Goal: Task Accomplishment & Management: Manage account settings

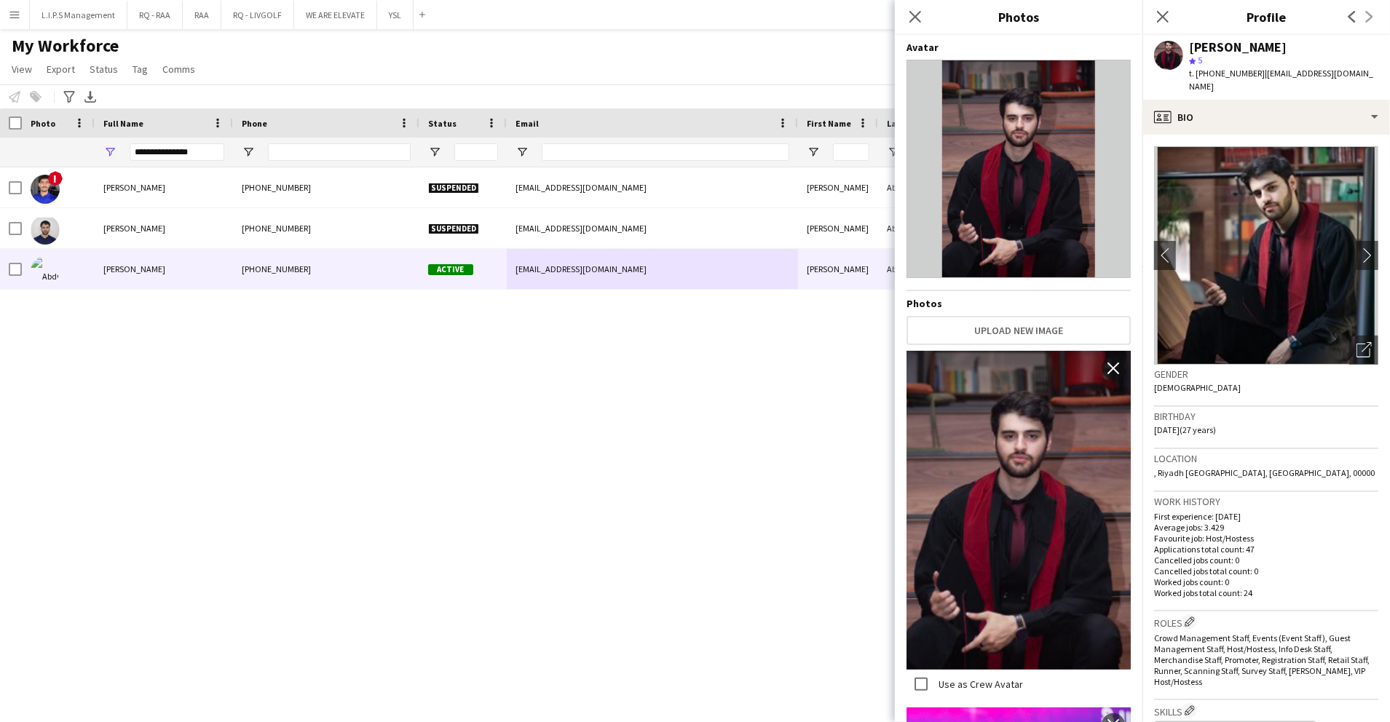
click at [105, 133] on div "Workforce Details First Name Last Name Workforce ID 1" at bounding box center [1014, 137] width 2028 height 59
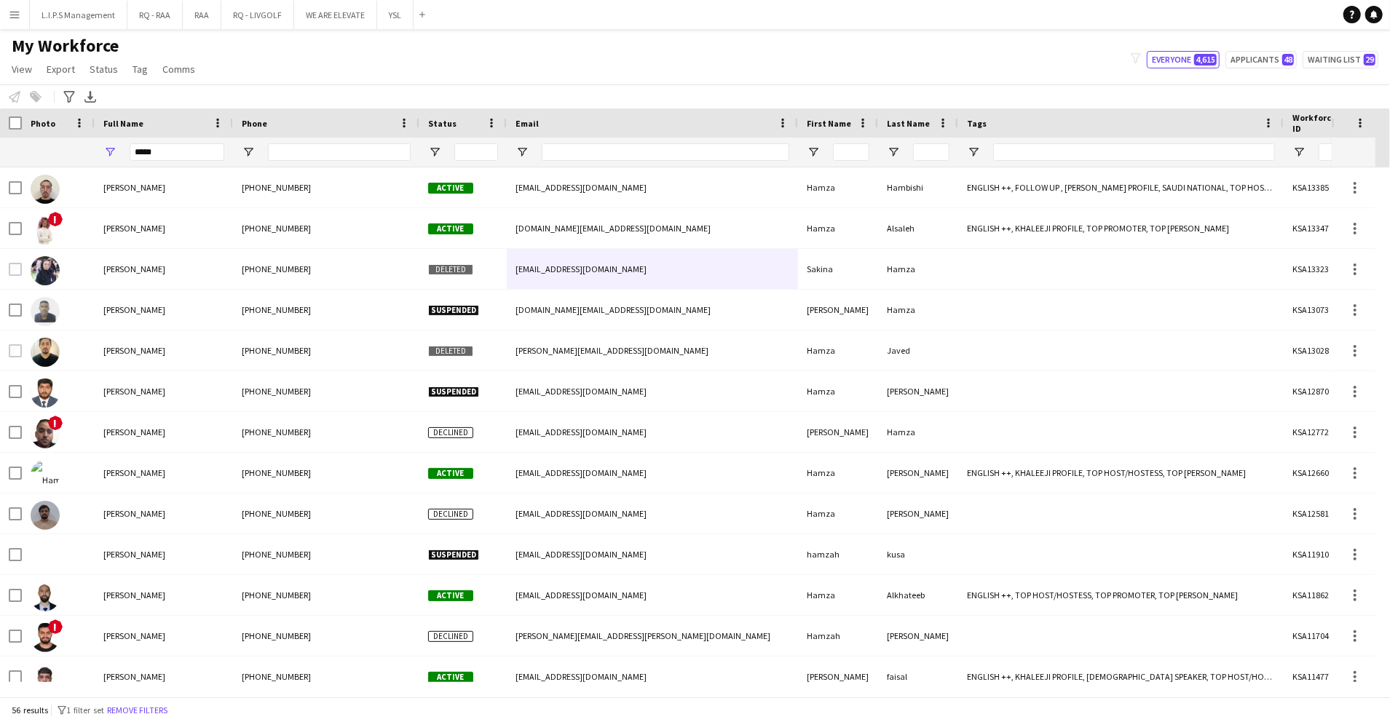
type input "*****"
drag, startPoint x: 449, startPoint y: 67, endPoint x: 441, endPoint y: 94, distance: 28.3
click at [449, 68] on div "My Workforce View Views Default view Basic Export View TAGS Test New view Updat…" at bounding box center [695, 60] width 1390 height 50
click at [428, 156] on span "Open Filter Menu" at bounding box center [434, 152] width 13 height 13
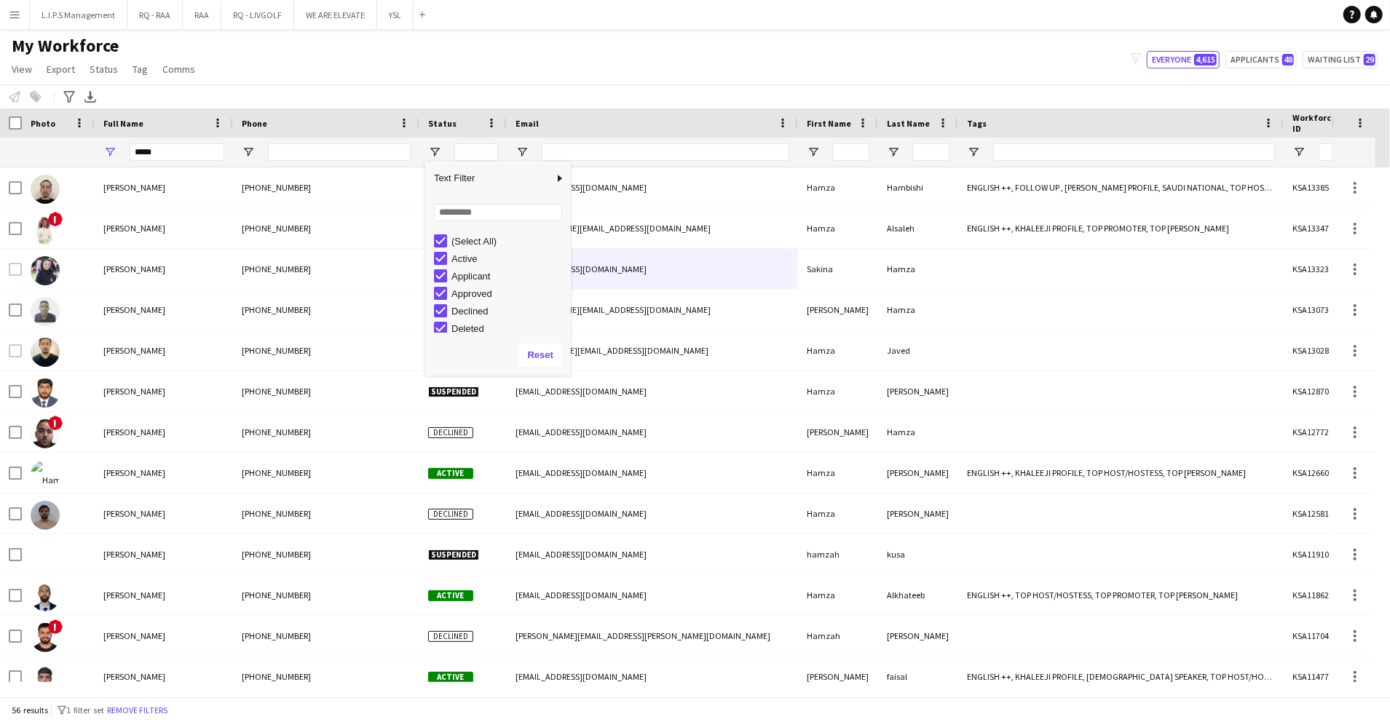
drag, startPoint x: 475, startPoint y: 237, endPoint x: 459, endPoint y: 262, distance: 29.5
click at [470, 241] on div "(Select All)" at bounding box center [508, 241] width 115 height 11
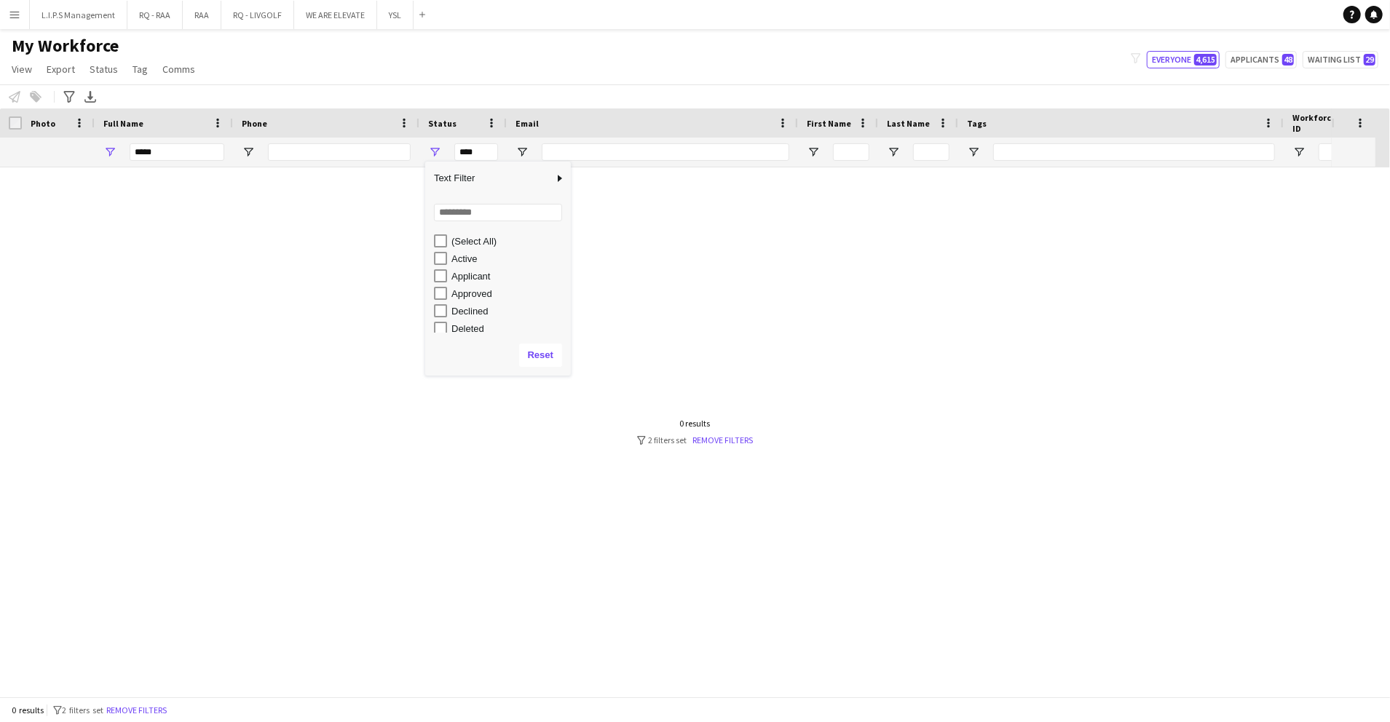
click at [458, 262] on div "Active" at bounding box center [508, 258] width 115 height 11
type input "**********"
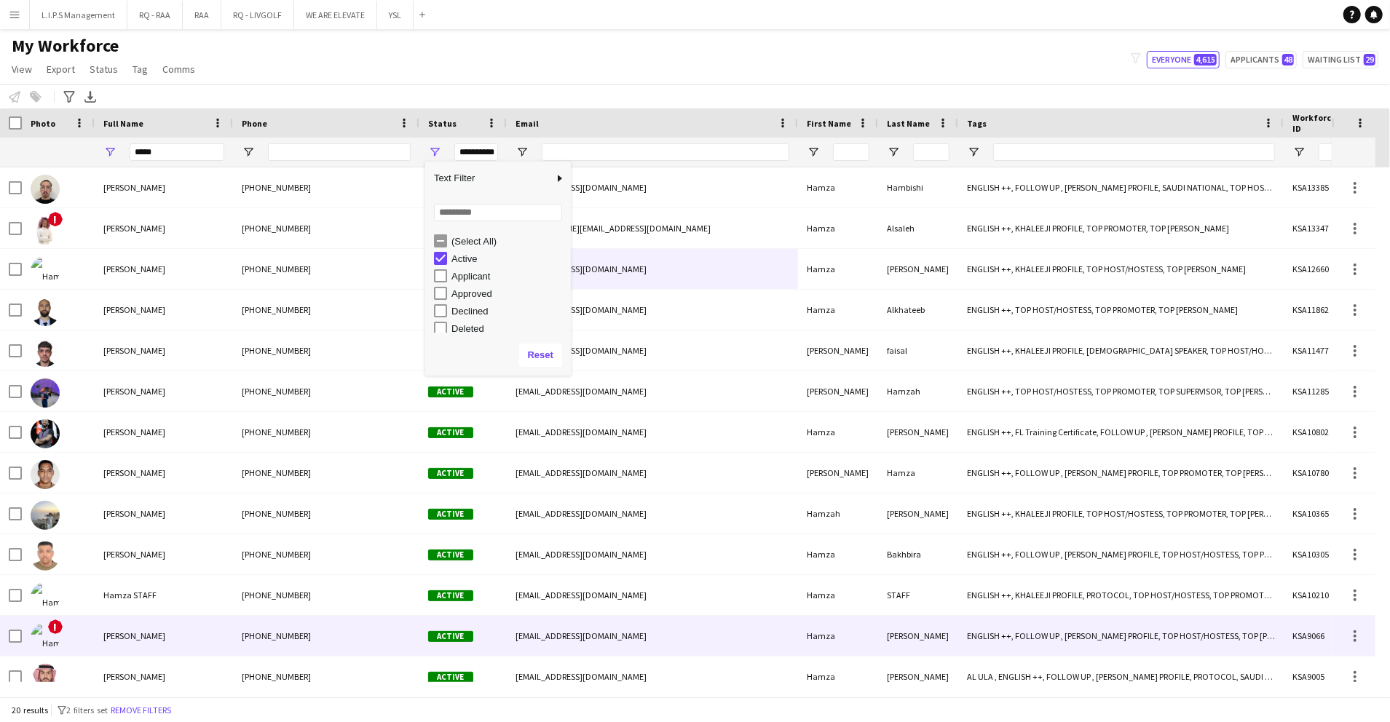
scroll to position [300, 0]
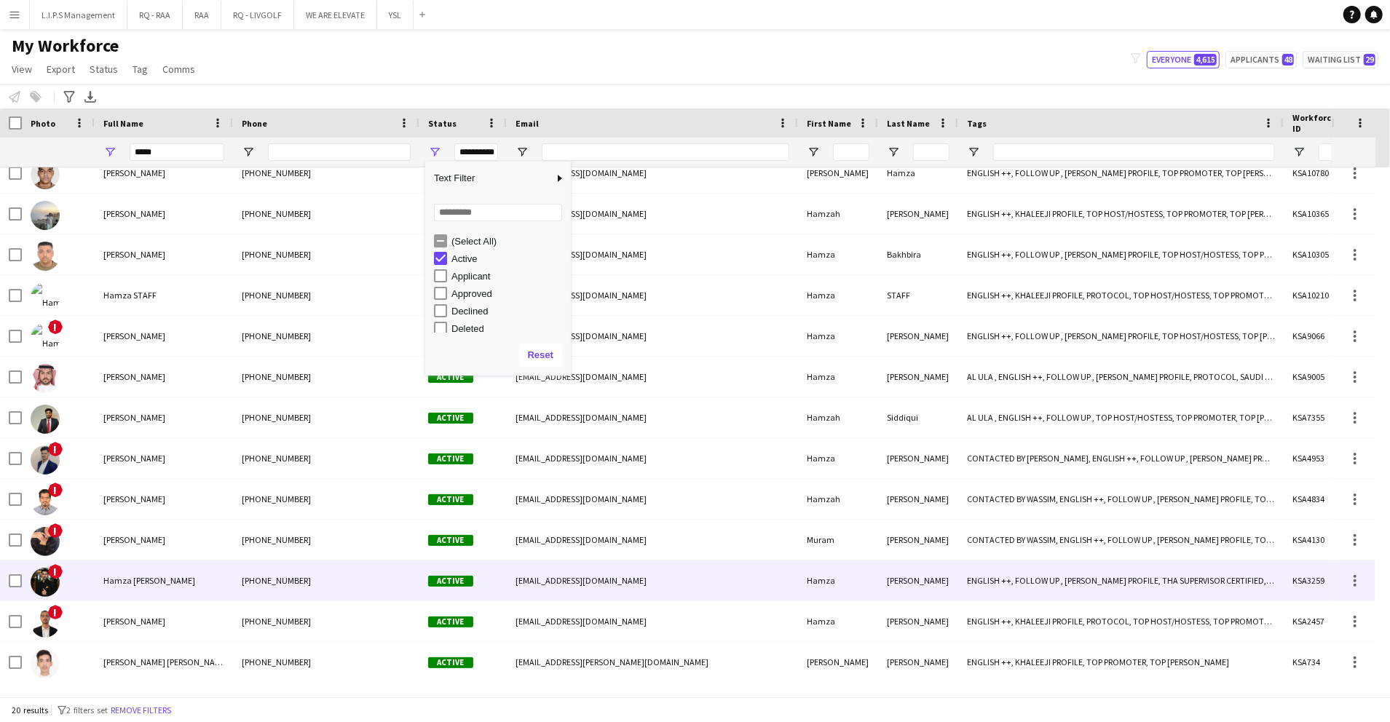
click at [234, 596] on div "+966501372523" at bounding box center [326, 581] width 186 height 40
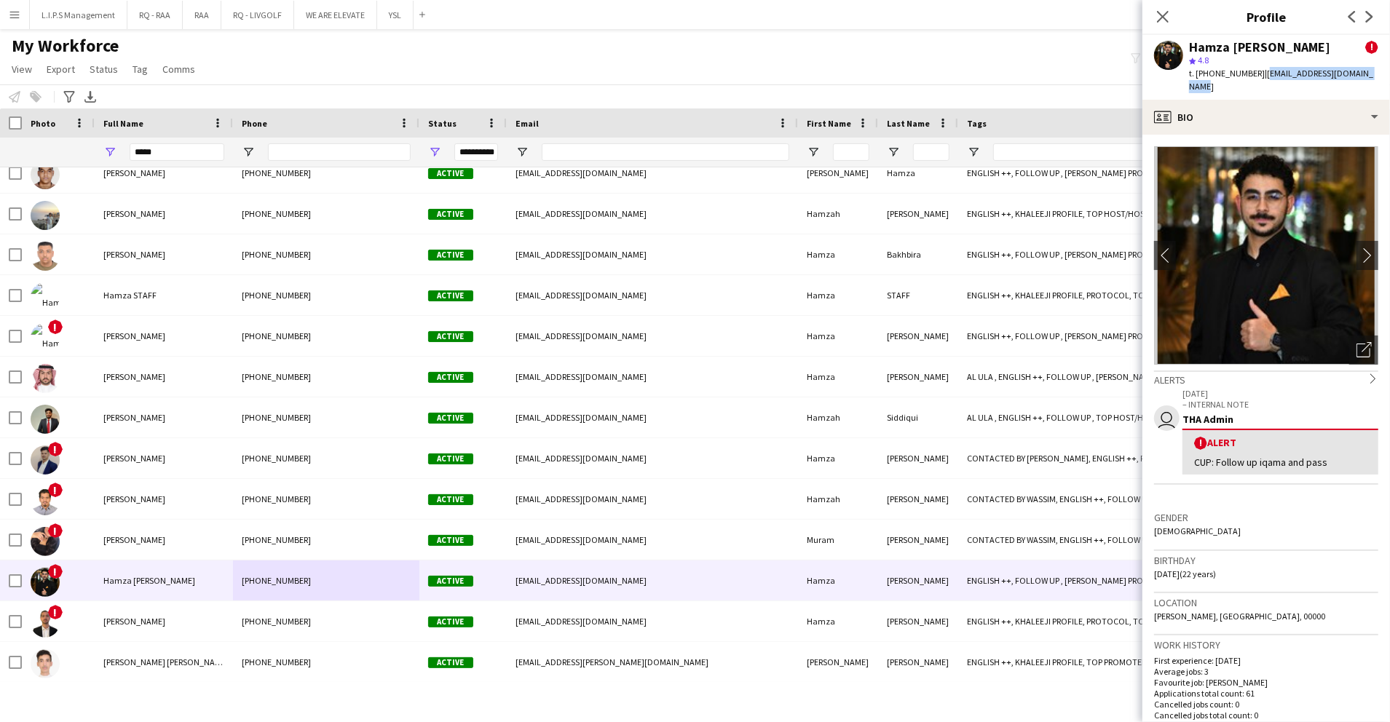
drag, startPoint x: 1376, startPoint y: 71, endPoint x: 1259, endPoint y: 79, distance: 116.7
click at [1259, 79] on div "Hamza Husam aldeen ! star 4.8 t. +966501372523 | hamza.lb11223344@gmail.com" at bounding box center [1266, 67] width 248 height 65
copy span "hamza.lb11223344@gmail.com"
click at [47, 148] on div at bounding box center [1014, 152] width 2028 height 29
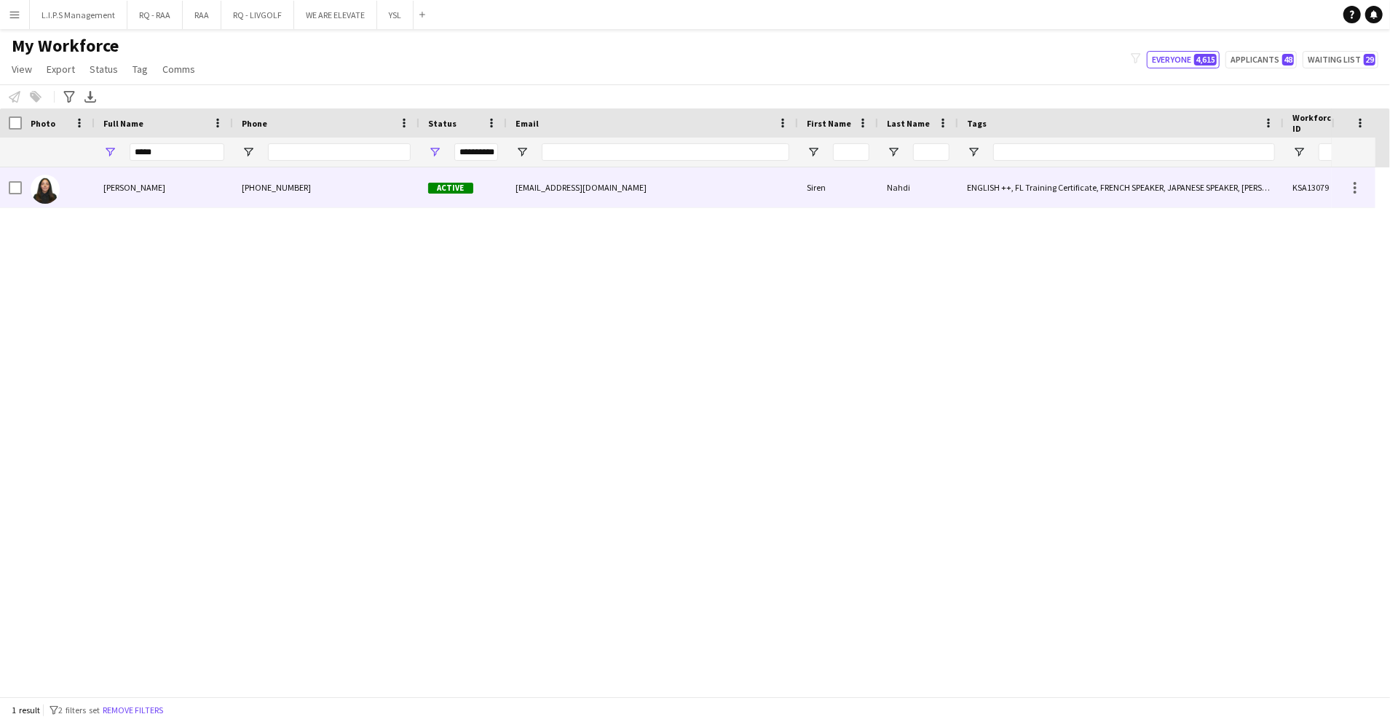
drag, startPoint x: 100, startPoint y: 194, endPoint x: 1166, endPoint y: 143, distance: 1067.3
click at [100, 194] on div "Siren Nahdi" at bounding box center [164, 187] width 138 height 40
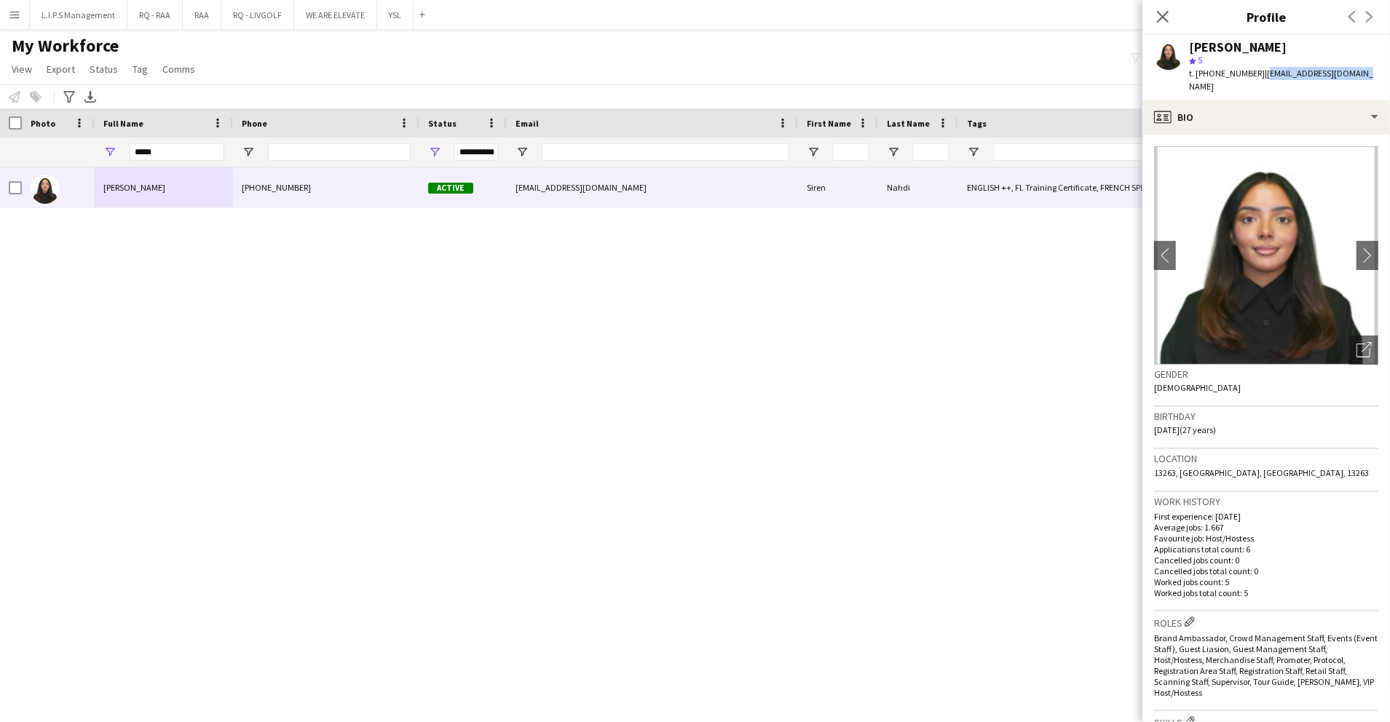
drag, startPoint x: 1353, startPoint y: 73, endPoint x: 1258, endPoint y: 79, distance: 94.8
click at [1258, 79] on div "Siren Nahdi star 5 t. +966540789630 | sirenalnahdi@gmail.com" at bounding box center [1266, 67] width 248 height 65
copy span "sirenalnahdi@gmail.com"
drag, startPoint x: 198, startPoint y: 156, endPoint x: 12, endPoint y: 135, distance: 186.8
click at [12, 135] on div "Workforce Details First Name Last Name Workforce ID 1" at bounding box center [1014, 137] width 2028 height 59
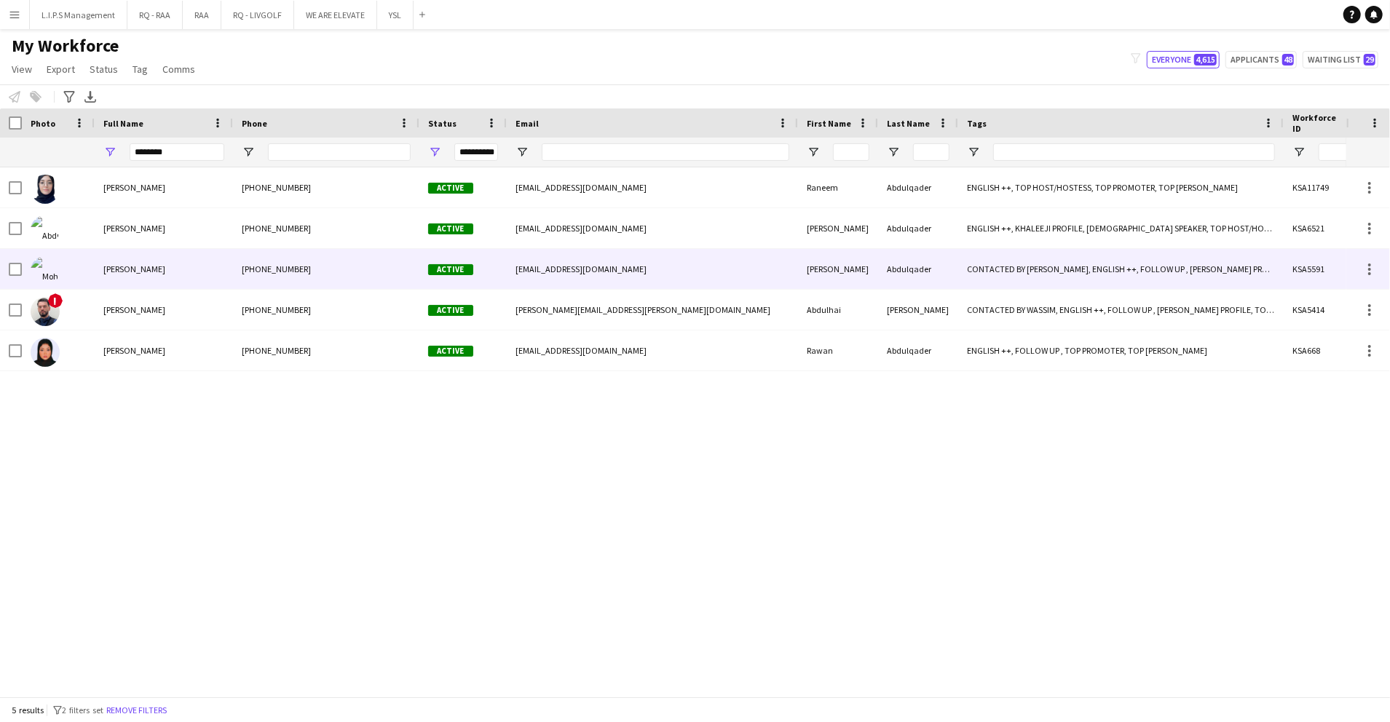
click at [115, 267] on span "Mohammed Abdulqader" at bounding box center [134, 269] width 62 height 11
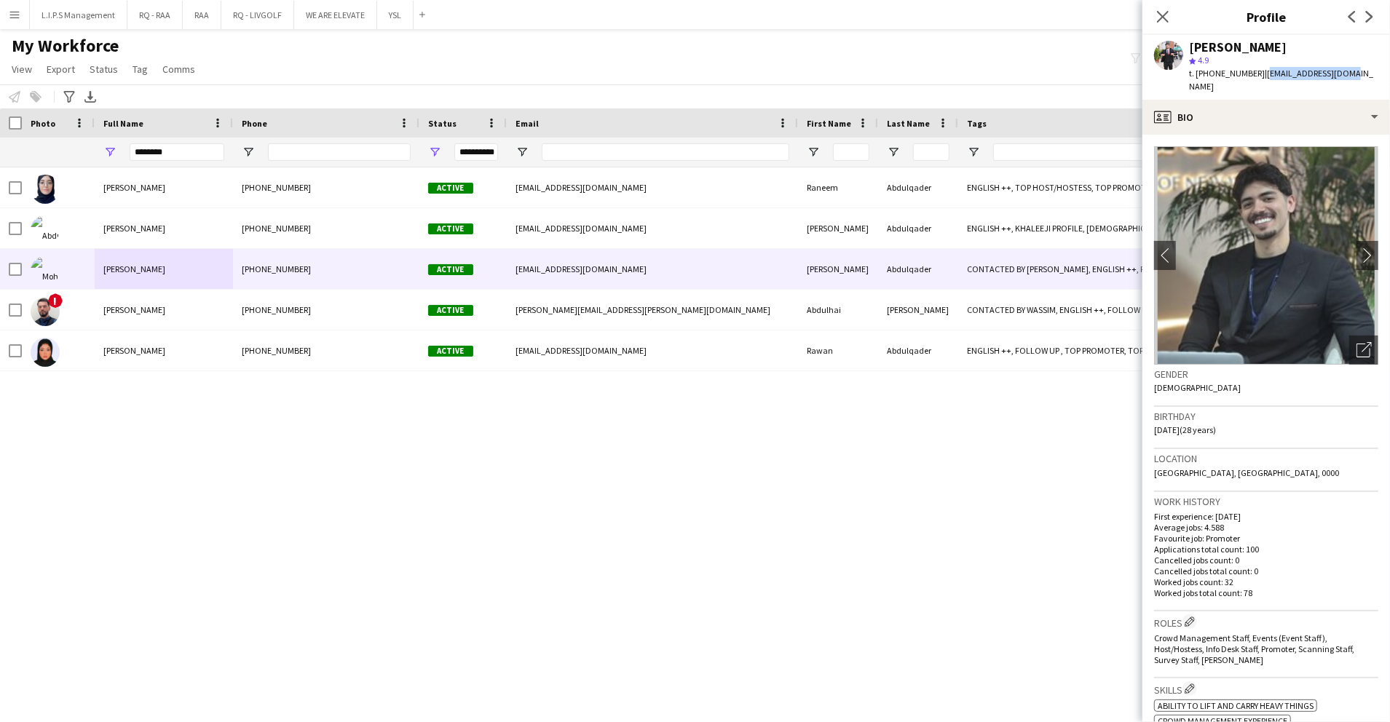
drag, startPoint x: 1349, startPoint y: 71, endPoint x: 1261, endPoint y: 74, distance: 87.4
click at [1261, 74] on app-profile-header "Mohammed Abdulqader star 4.9 t. +966556543064 | moo7aa010@gmail.com" at bounding box center [1266, 67] width 248 height 65
copy span "moo7aa010@gmail.com"
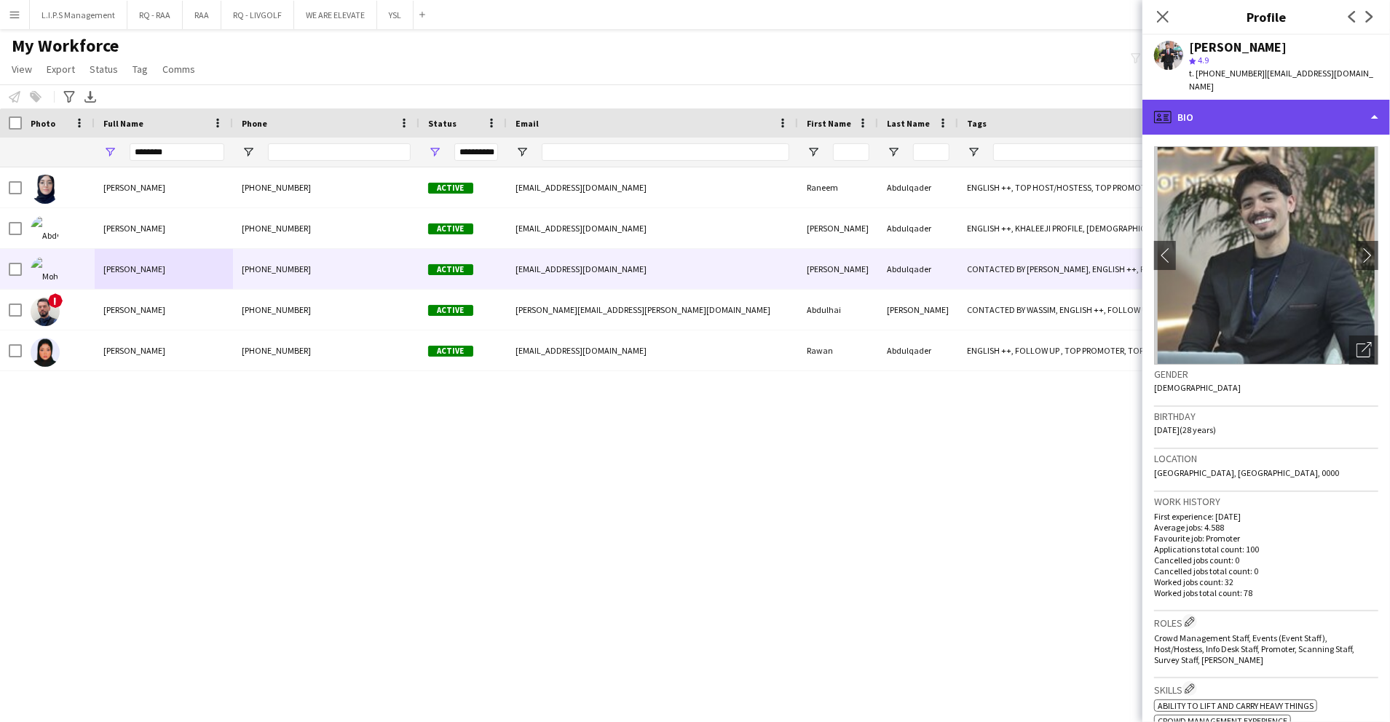
click at [1271, 105] on div "profile Bio" at bounding box center [1266, 117] width 248 height 35
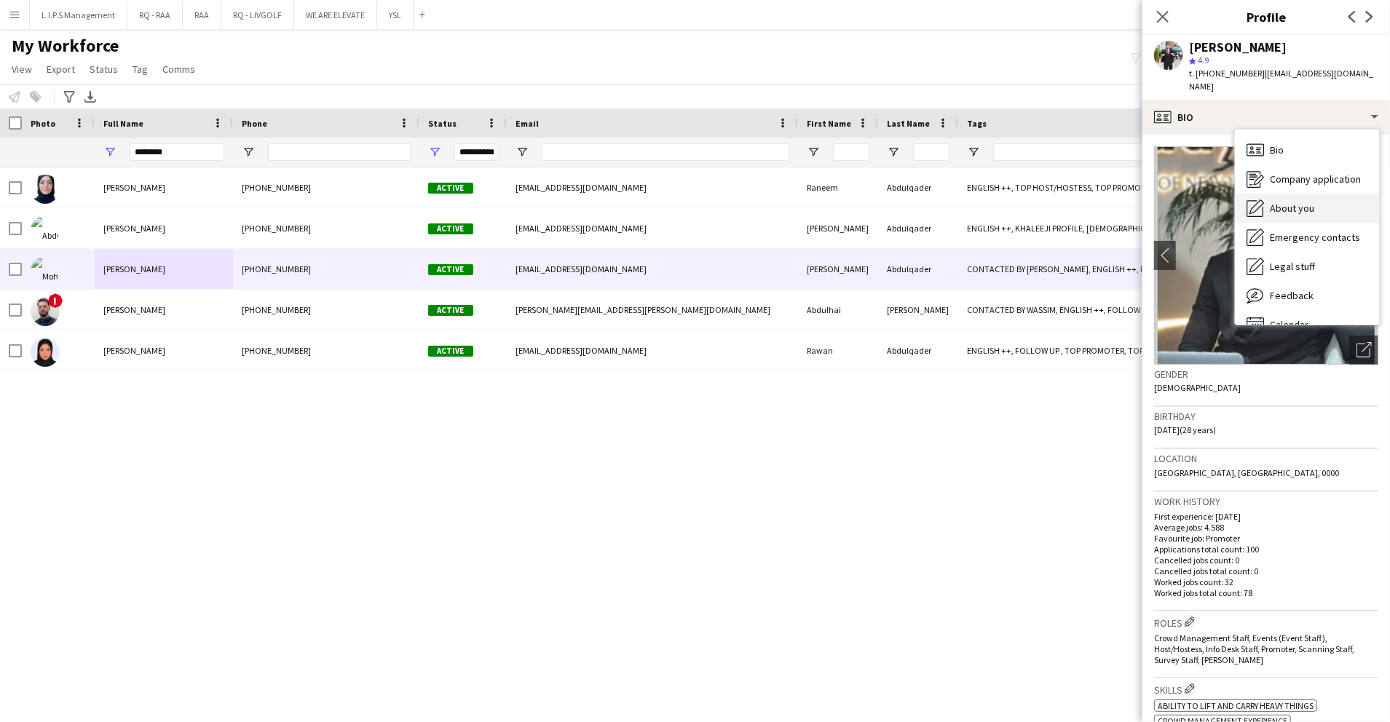
click at [1318, 194] on div "About you About you" at bounding box center [1307, 208] width 144 height 29
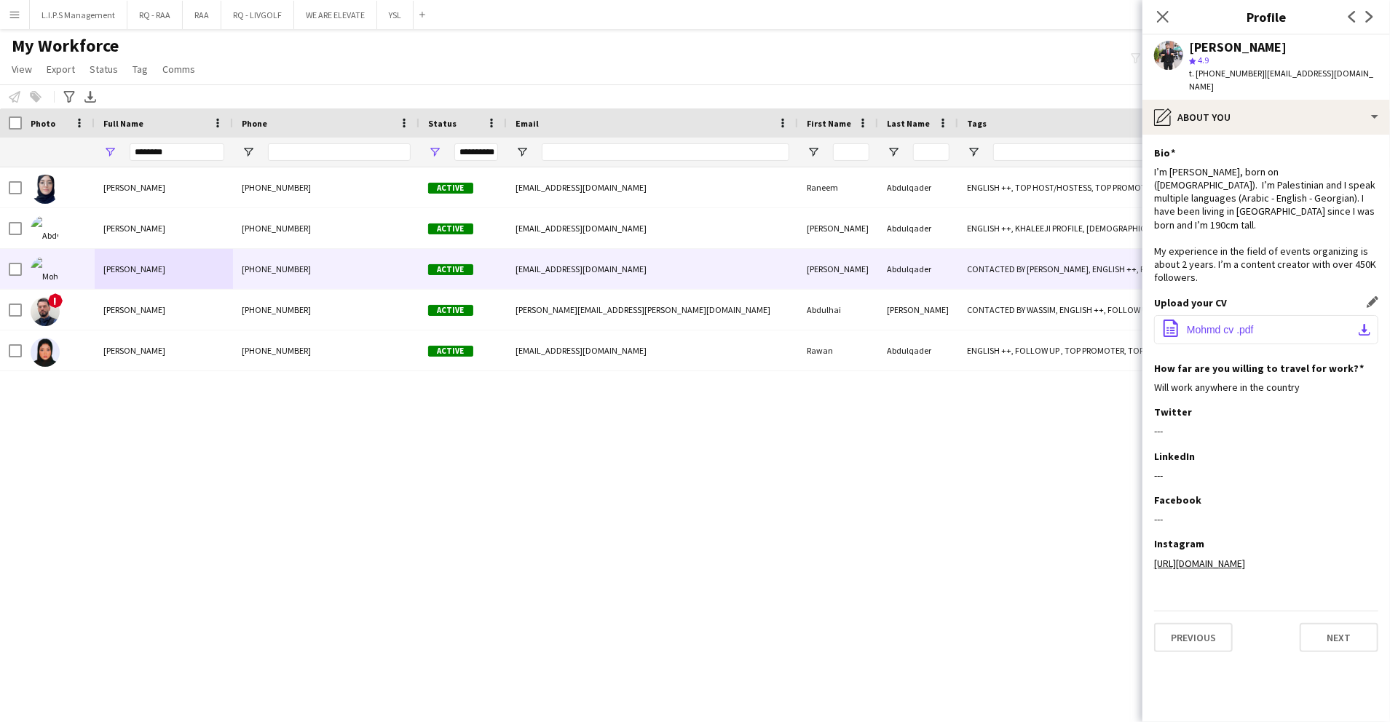
click at [1209, 315] on button "office-file-sheet Mohmd cv .pdf download-bottom" at bounding box center [1266, 329] width 224 height 29
drag, startPoint x: 185, startPoint y: 146, endPoint x: 76, endPoint y: 143, distance: 109.3
click at [76, 143] on div at bounding box center [1014, 152] width 2028 height 29
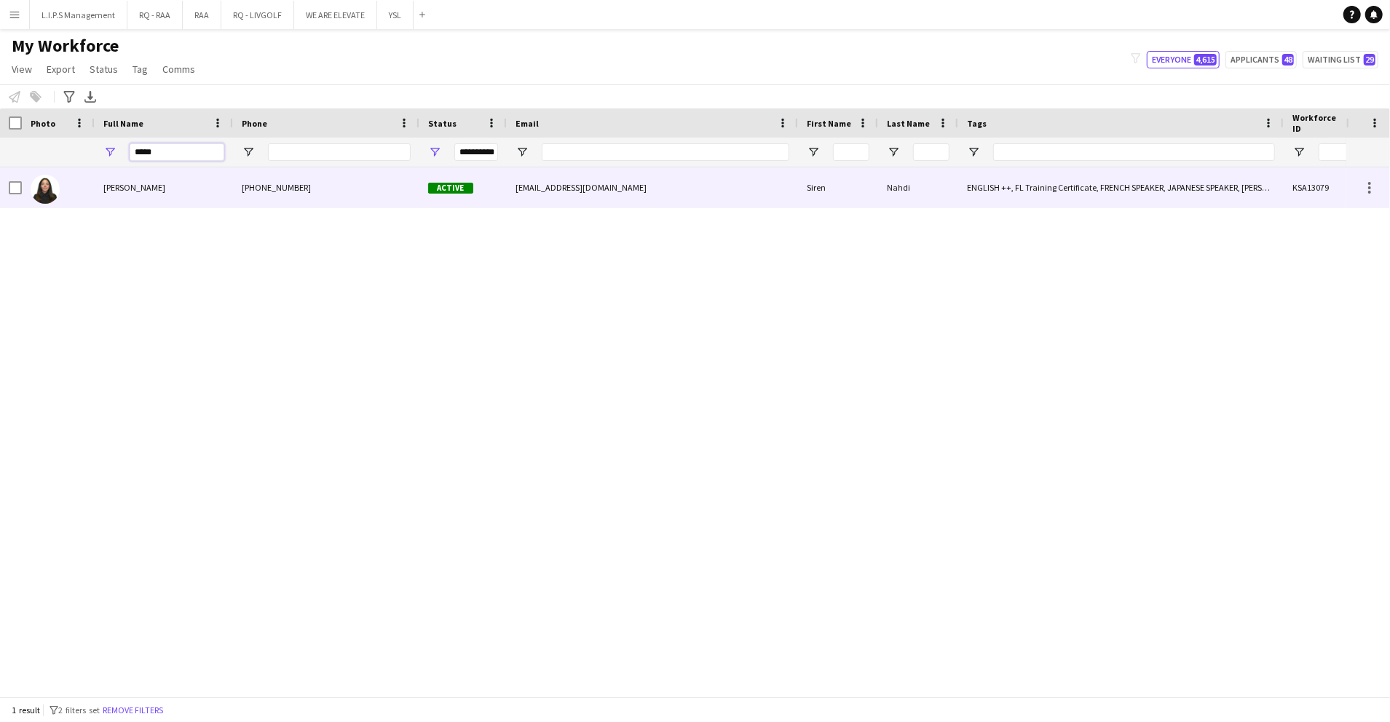
type input "*****"
click at [98, 176] on div "Siren Nahdi" at bounding box center [164, 187] width 138 height 40
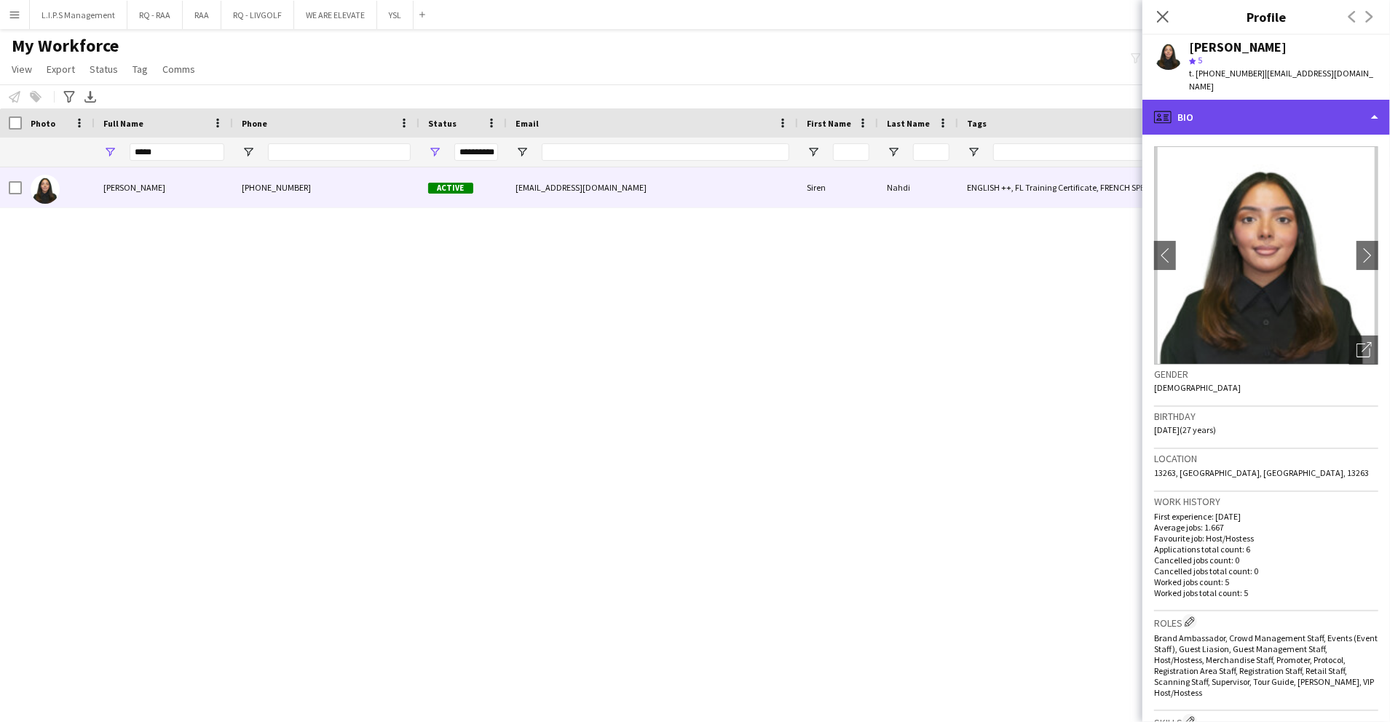
click at [1240, 100] on div "profile Bio" at bounding box center [1266, 117] width 248 height 35
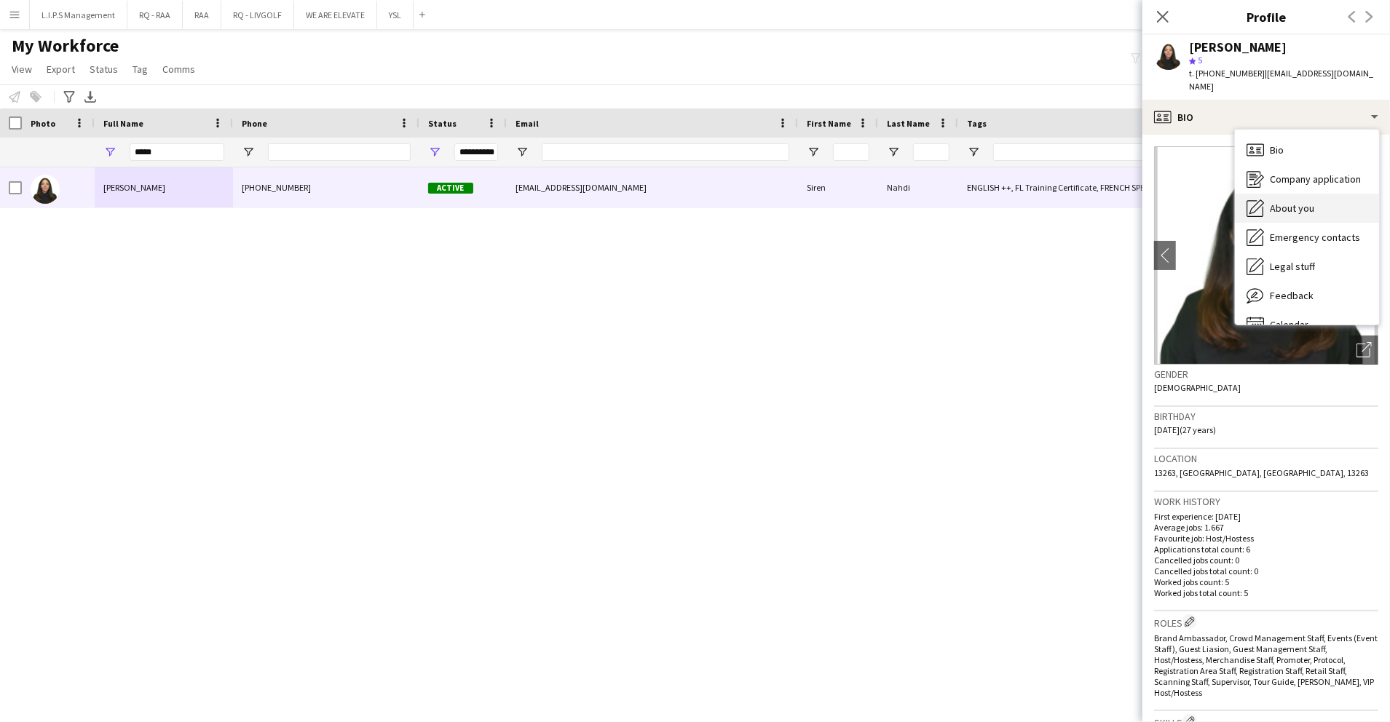
click at [1320, 194] on div "About you About you" at bounding box center [1307, 208] width 144 height 29
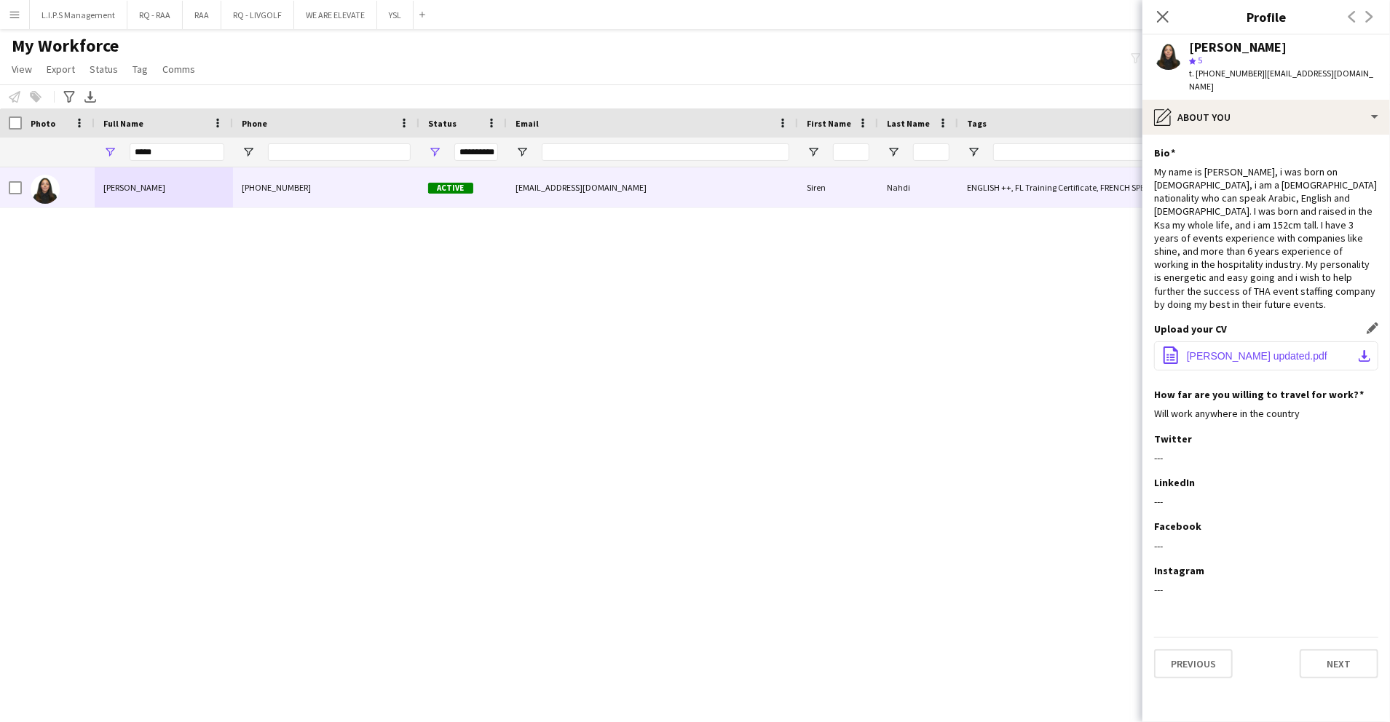
click at [1222, 342] on button "office-file-sheet Siren Cv updated.pdf download-bottom" at bounding box center [1266, 356] width 224 height 29
drag, startPoint x: 110, startPoint y: 137, endPoint x: 93, endPoint y: 135, distance: 16.8
click at [93, 135] on div "Workforce Details First Name Last Name Workforce ID 1" at bounding box center [1014, 137] width 2028 height 59
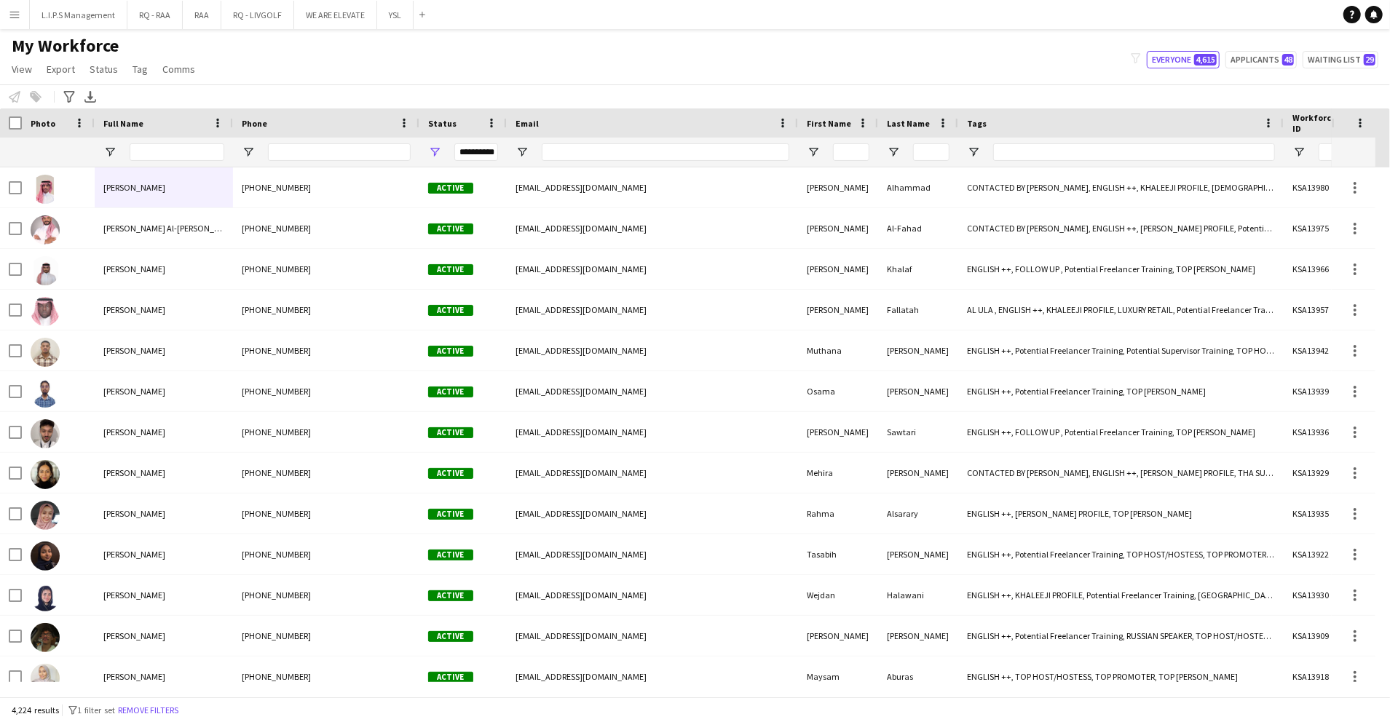
click at [457, 67] on div "My Workforce View Views Default view Basic Export View TAGS Test New view Updat…" at bounding box center [695, 60] width 1390 height 50
click at [974, 153] on span "Open Filter Menu" at bounding box center [973, 152] width 13 height 13
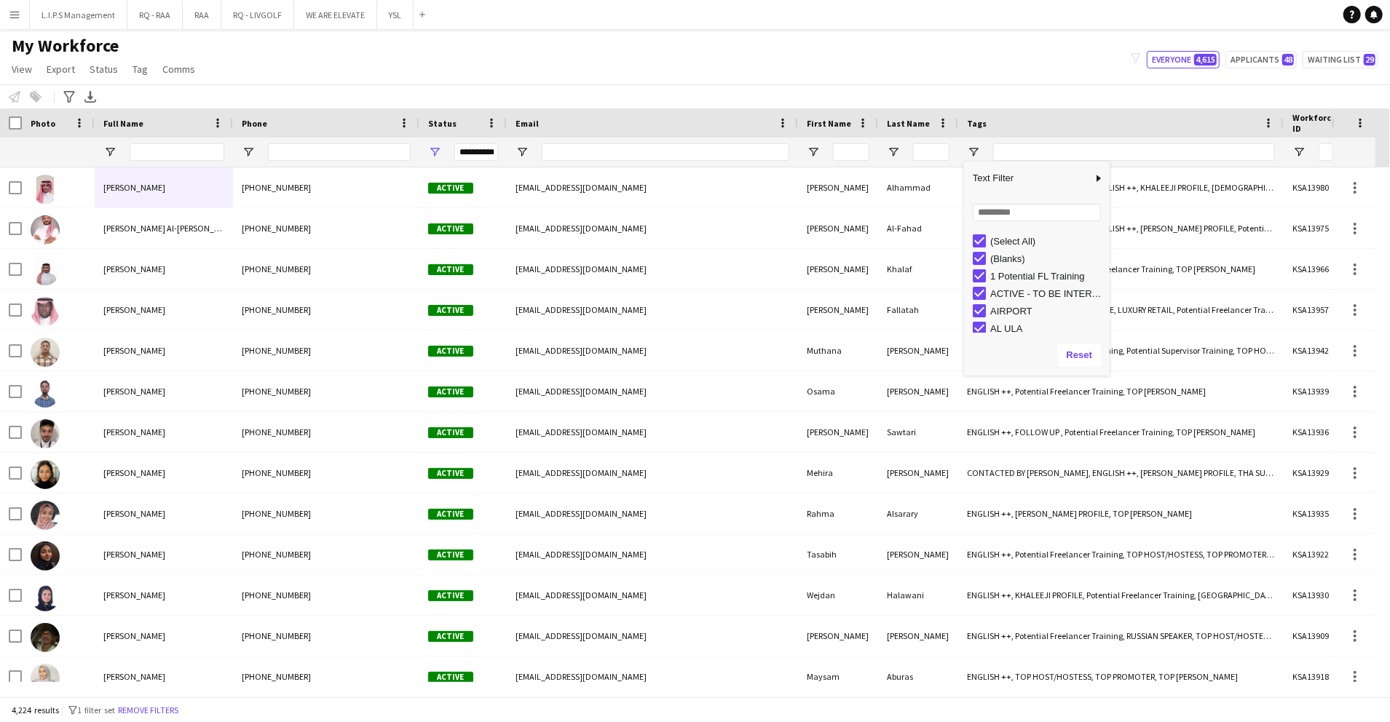
click at [1016, 236] on div "(Select All)" at bounding box center [1047, 241] width 115 height 11
type input "***"
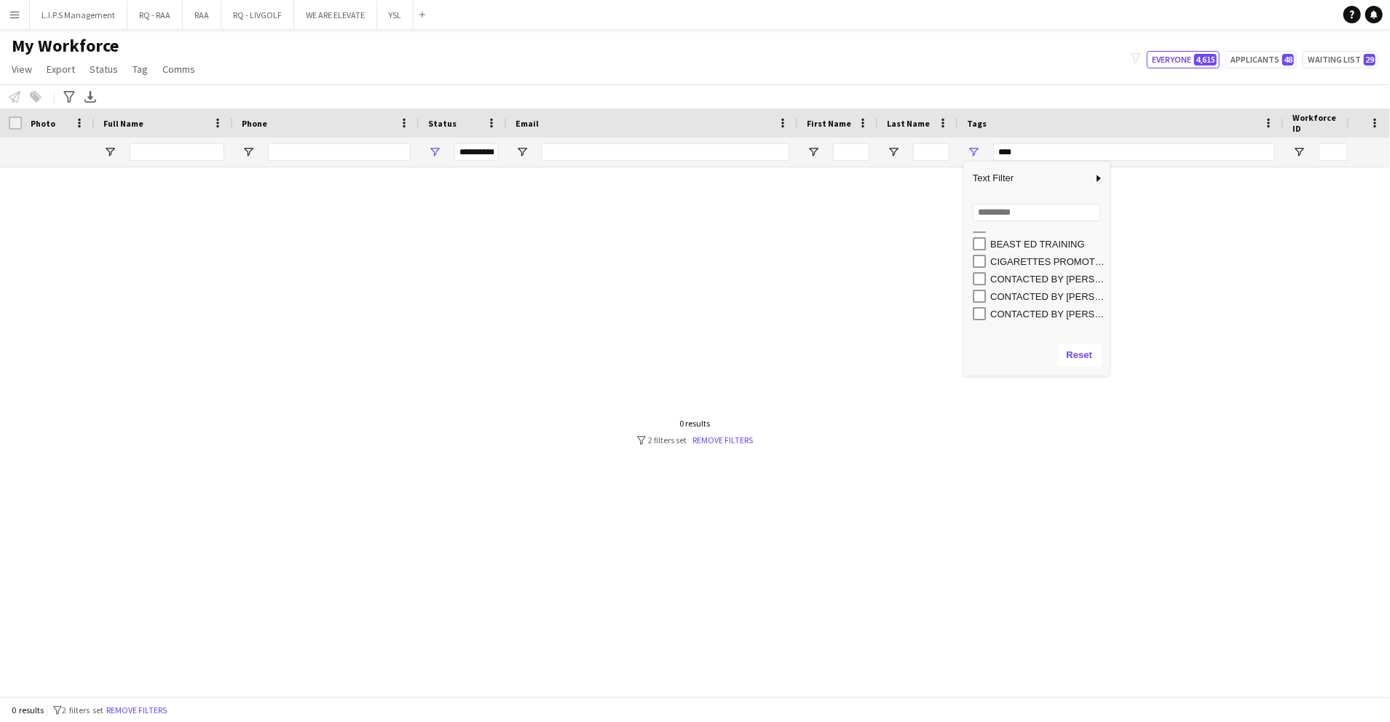
scroll to position [97, 0]
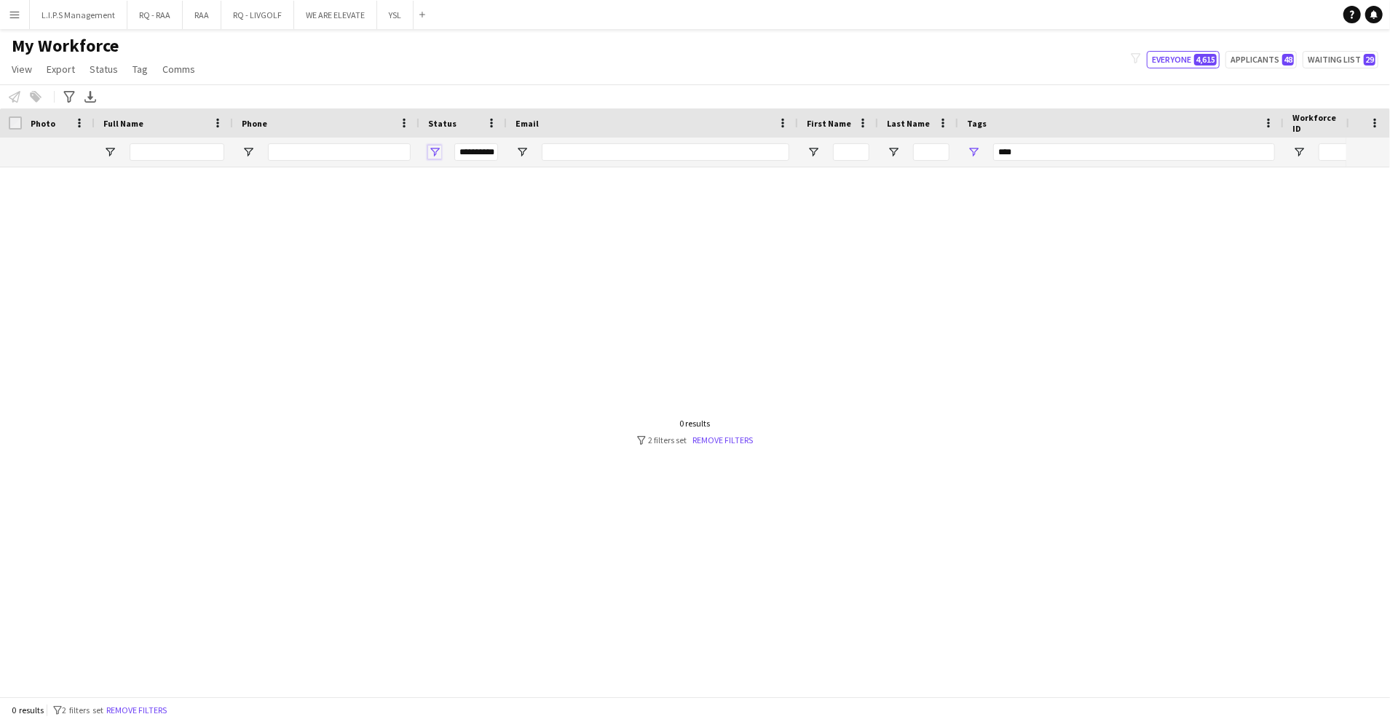
click at [434, 155] on span "Open Filter Menu" at bounding box center [434, 152] width 13 height 13
click at [465, 255] on div "Active" at bounding box center [508, 258] width 115 height 11
click at [472, 277] on div "Applicant" at bounding box center [508, 276] width 115 height 11
click at [472, 278] on div "Applicant" at bounding box center [508, 276] width 115 height 11
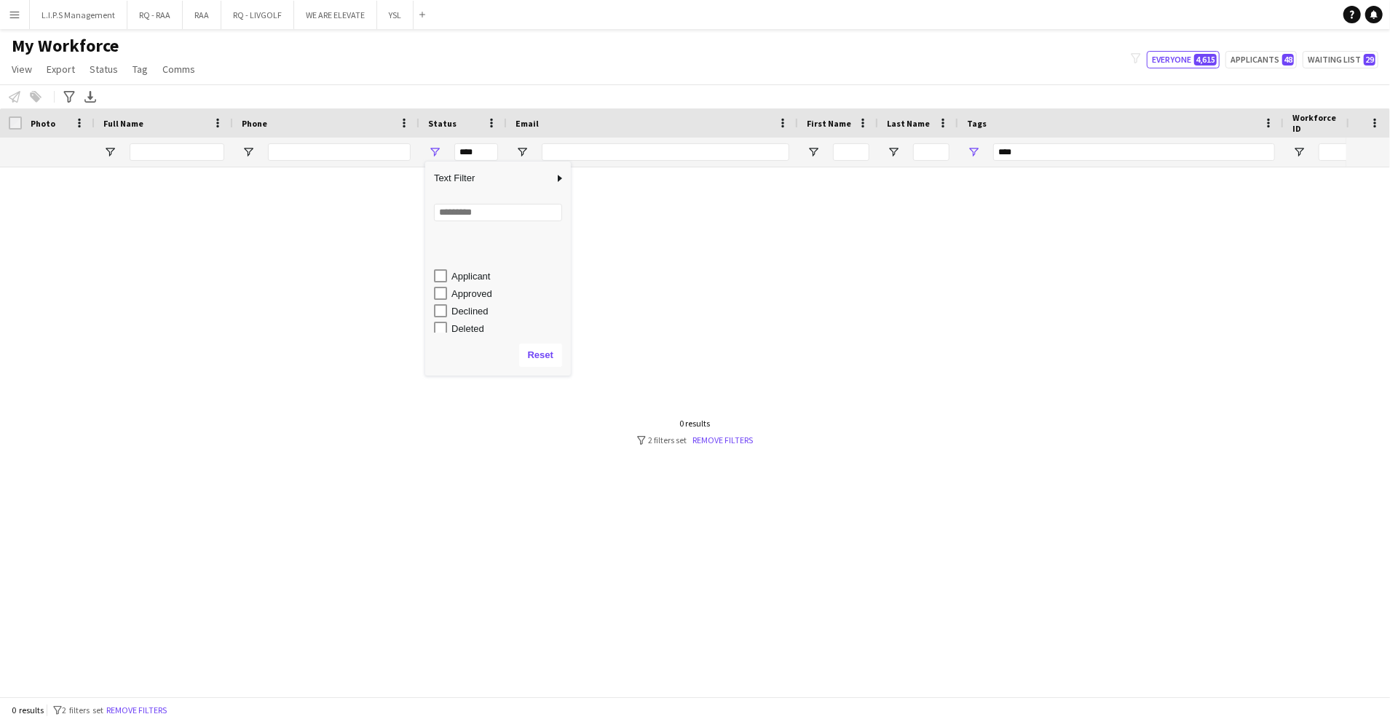
scroll to position [92, 0]
click at [477, 319] on div "Waiting list" at bounding box center [508, 324] width 115 height 11
type input "**********"
click at [976, 155] on span "Open Filter Menu" at bounding box center [973, 152] width 13 height 13
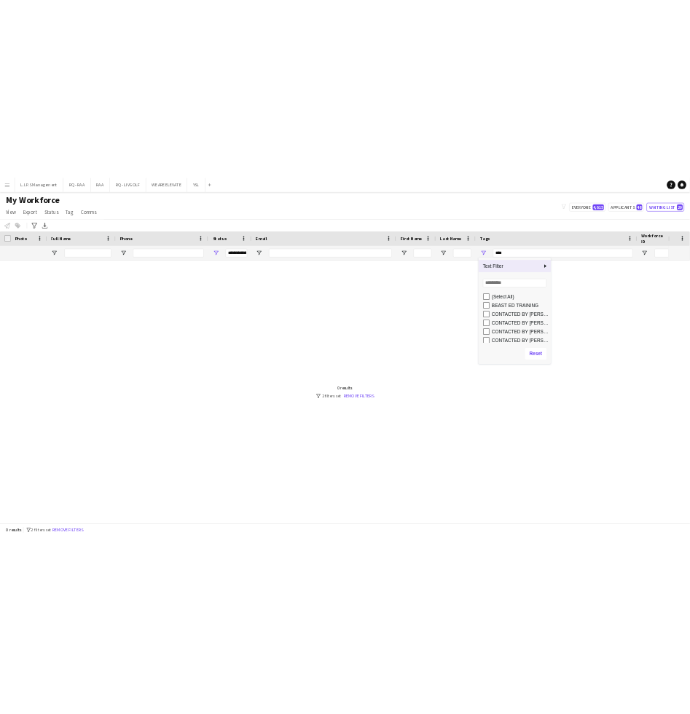
scroll to position [97, 0]
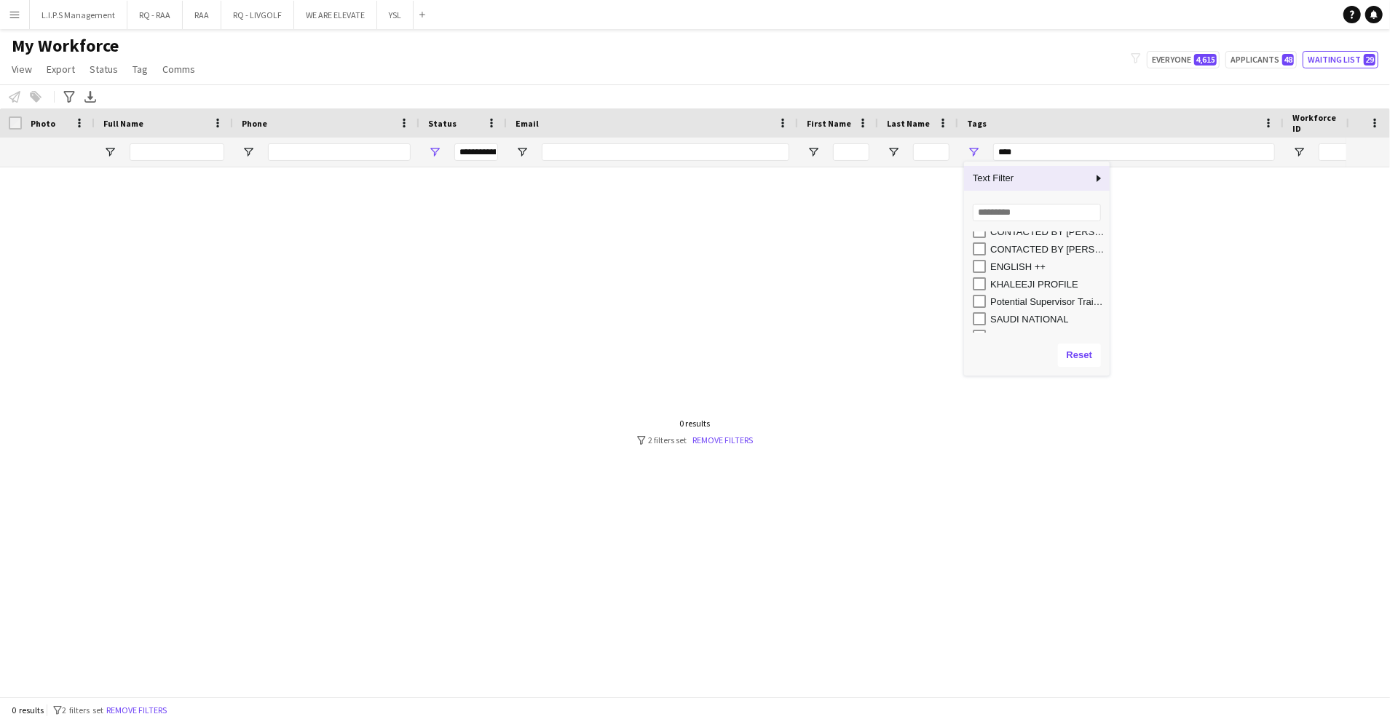
click at [1027, 252] on div "CONTACTED BY RACQUEL" at bounding box center [1047, 249] width 115 height 11
type input "**********"
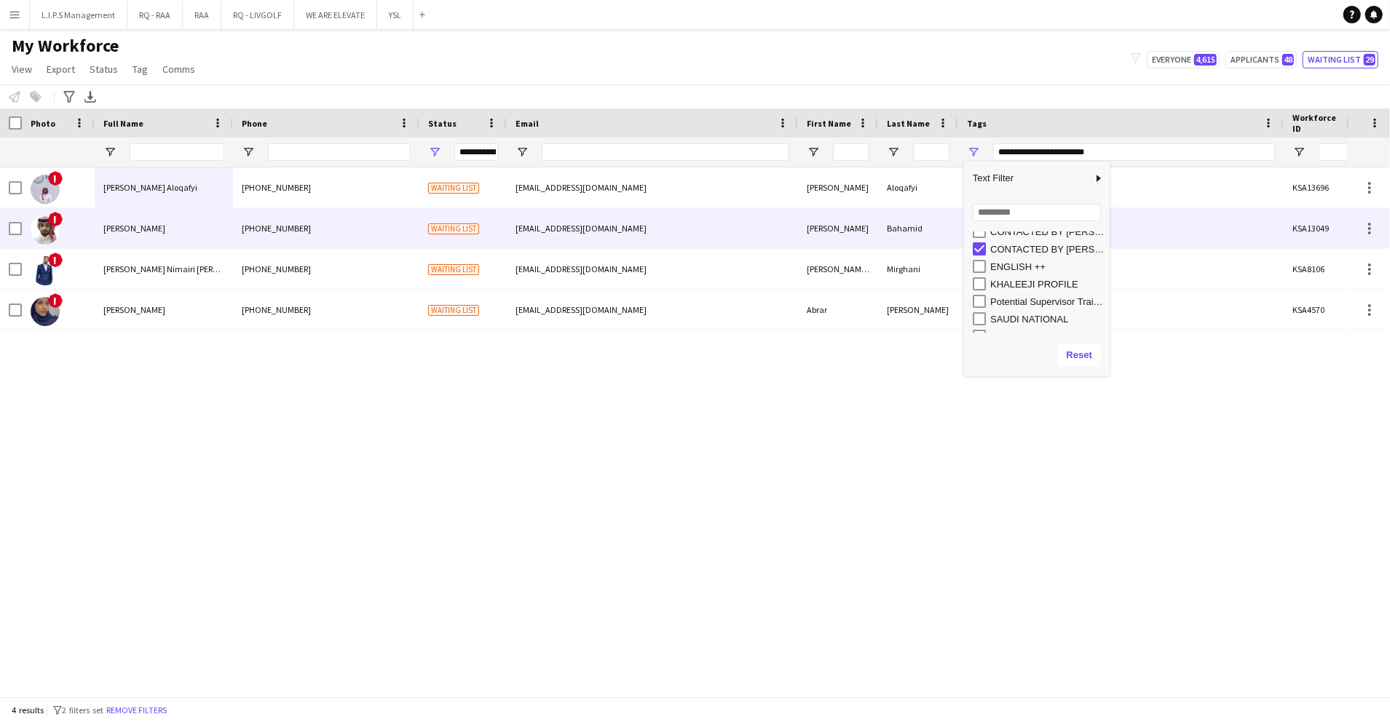
drag, startPoint x: 291, startPoint y: 218, endPoint x: 331, endPoint y: 221, distance: 40.2
click at [301, 213] on div "+966565707711" at bounding box center [326, 228] width 186 height 40
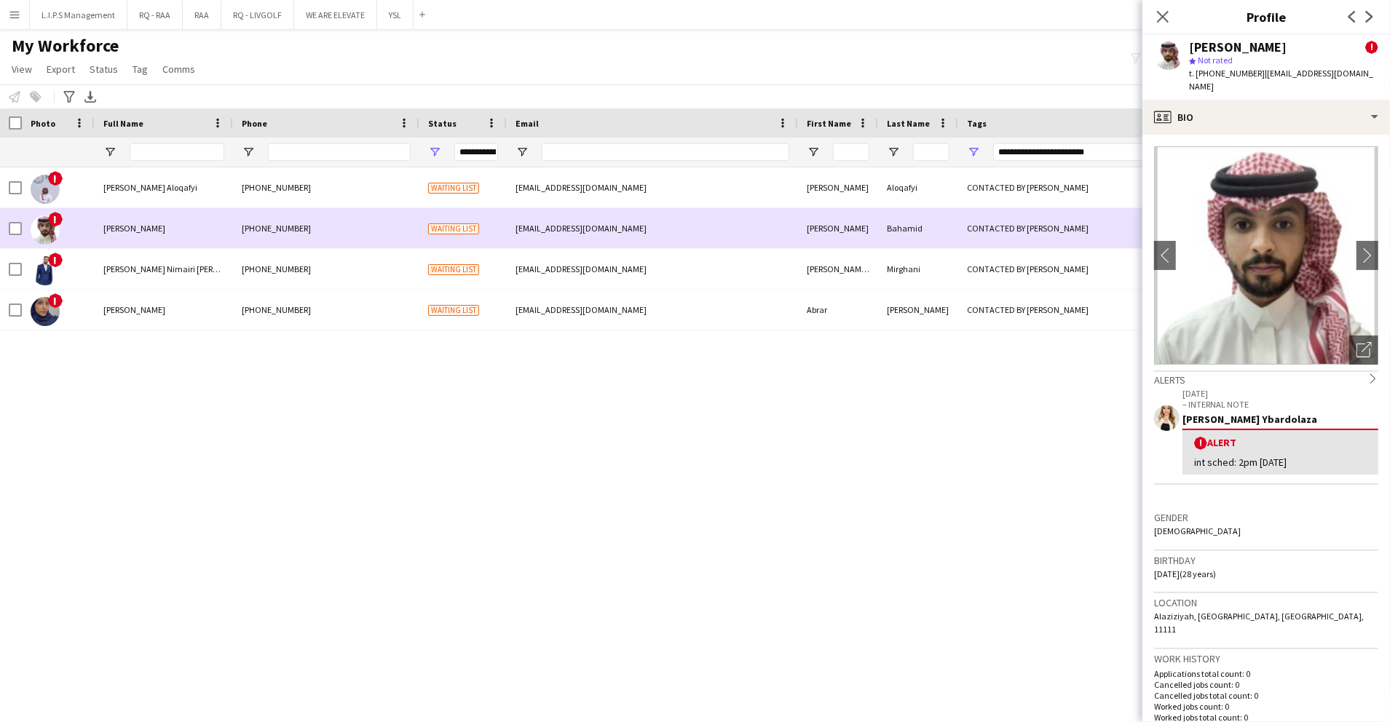
drag, startPoint x: 354, startPoint y: 211, endPoint x: 355, endPoint y: 195, distance: 16.1
click at [355, 201] on div "! Bader Aloqafyi +966598810073 Waiting list badraloqayfi@gmail.com Bader Aloqaf…" at bounding box center [1014, 248] width 2028 height 163
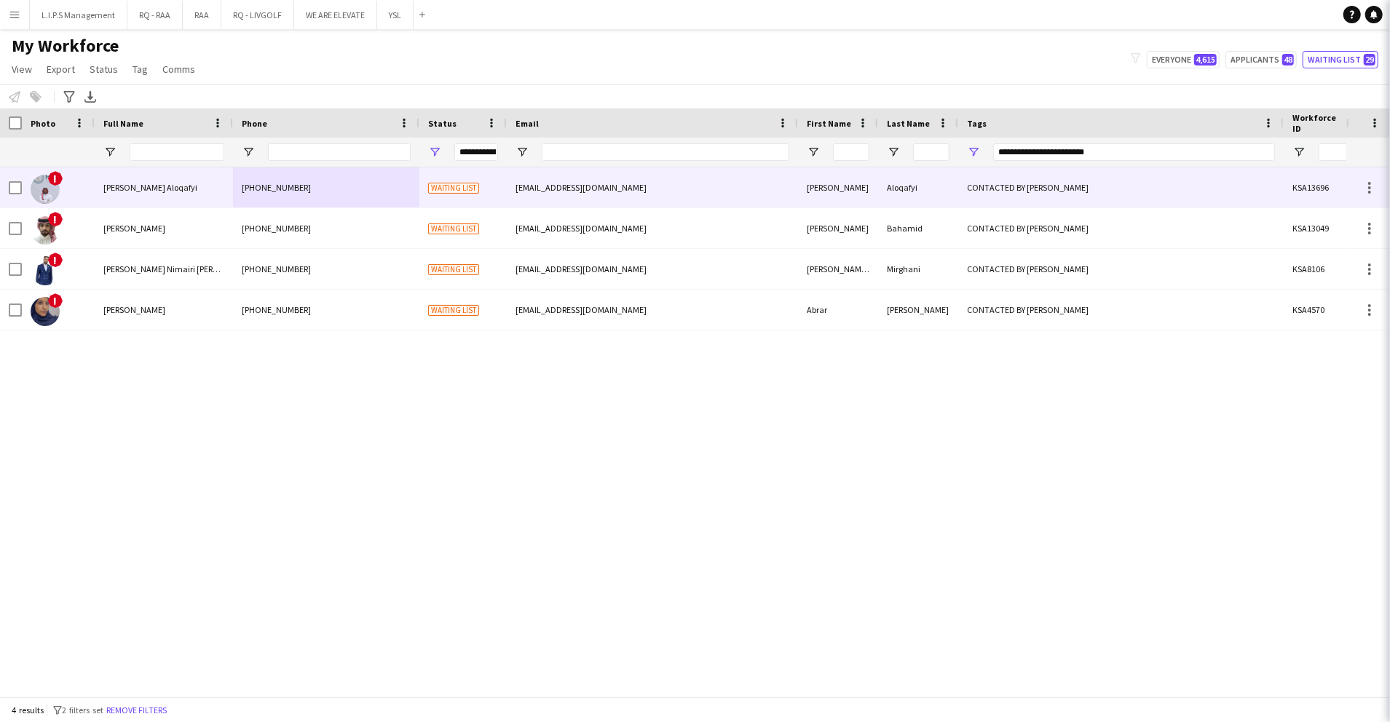
drag, startPoint x: 355, startPoint y: 195, endPoint x: 971, endPoint y: 136, distance: 618.1
click at [355, 196] on div "+966598810073" at bounding box center [326, 187] width 186 height 40
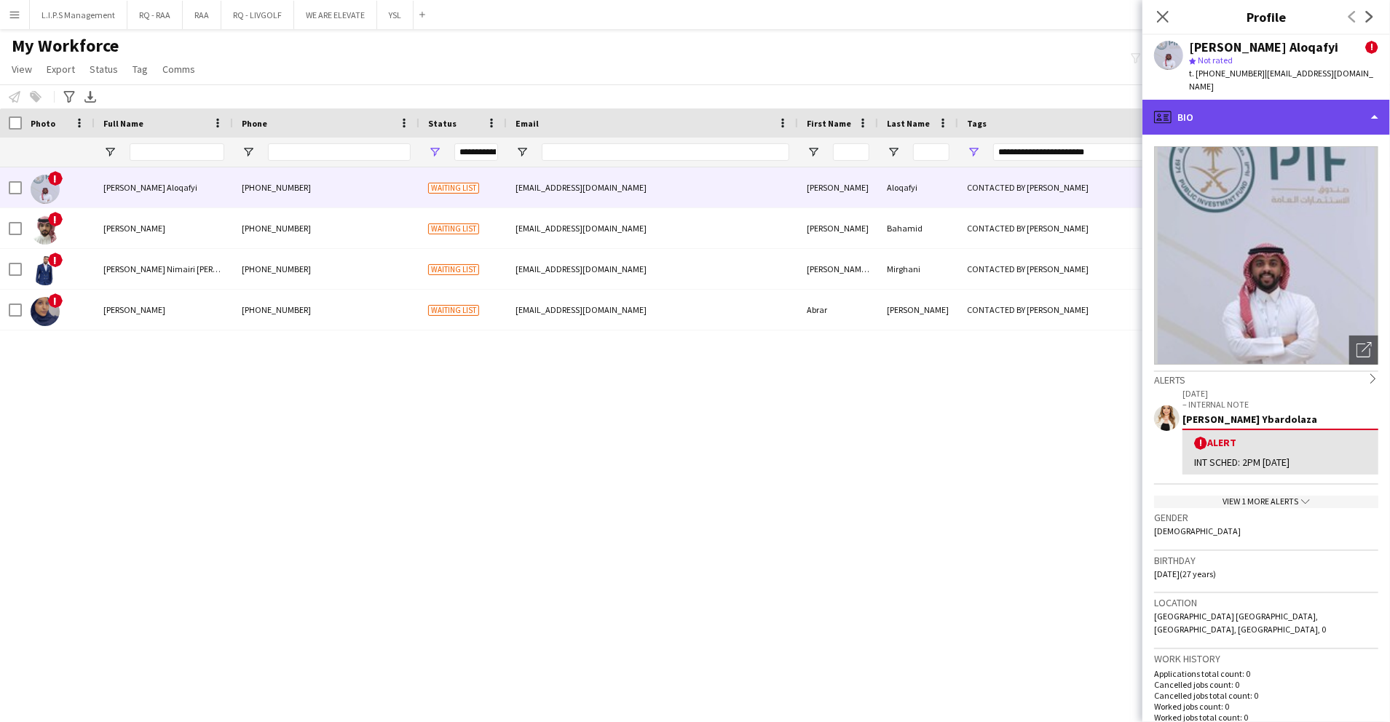
drag, startPoint x: 1279, startPoint y: 79, endPoint x: 1279, endPoint y: 87, distance: 8.7
click at [1279, 100] on div "profile Bio" at bounding box center [1266, 117] width 248 height 35
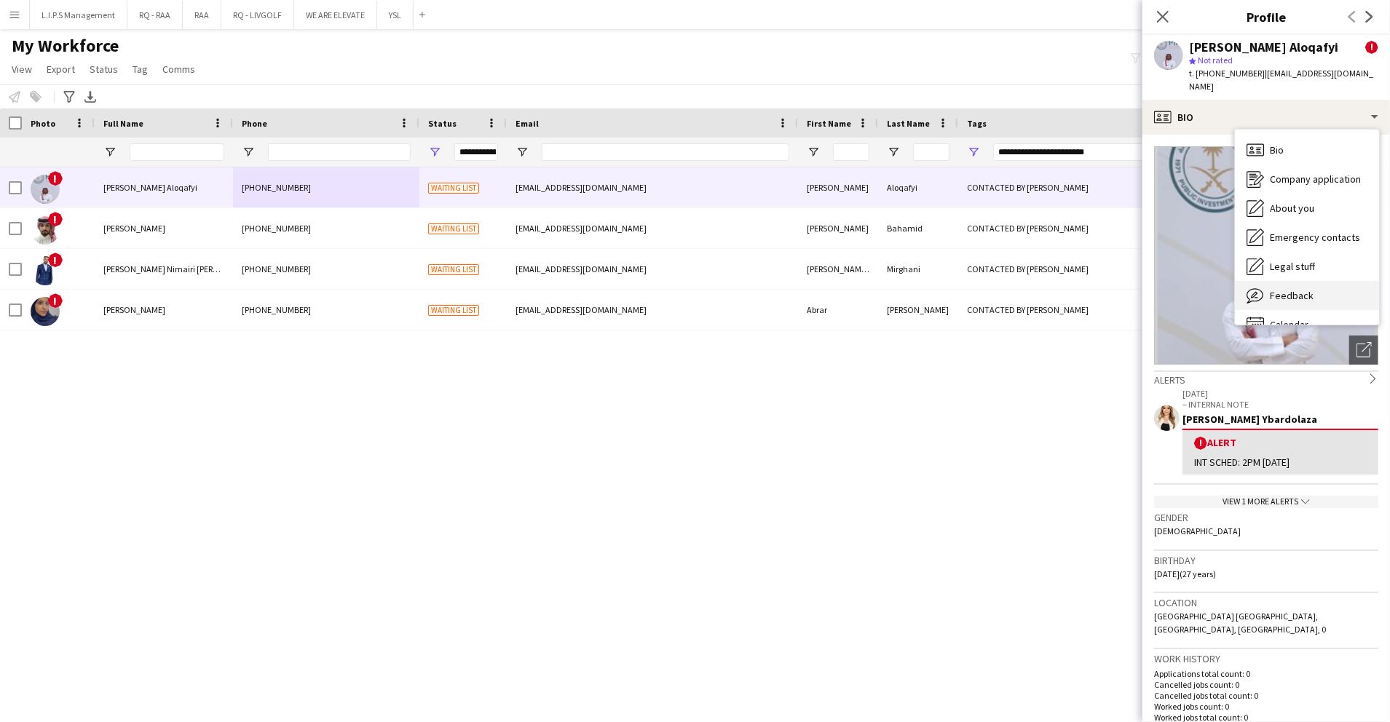
click at [1333, 289] on div "Feedback Feedback" at bounding box center [1307, 295] width 144 height 29
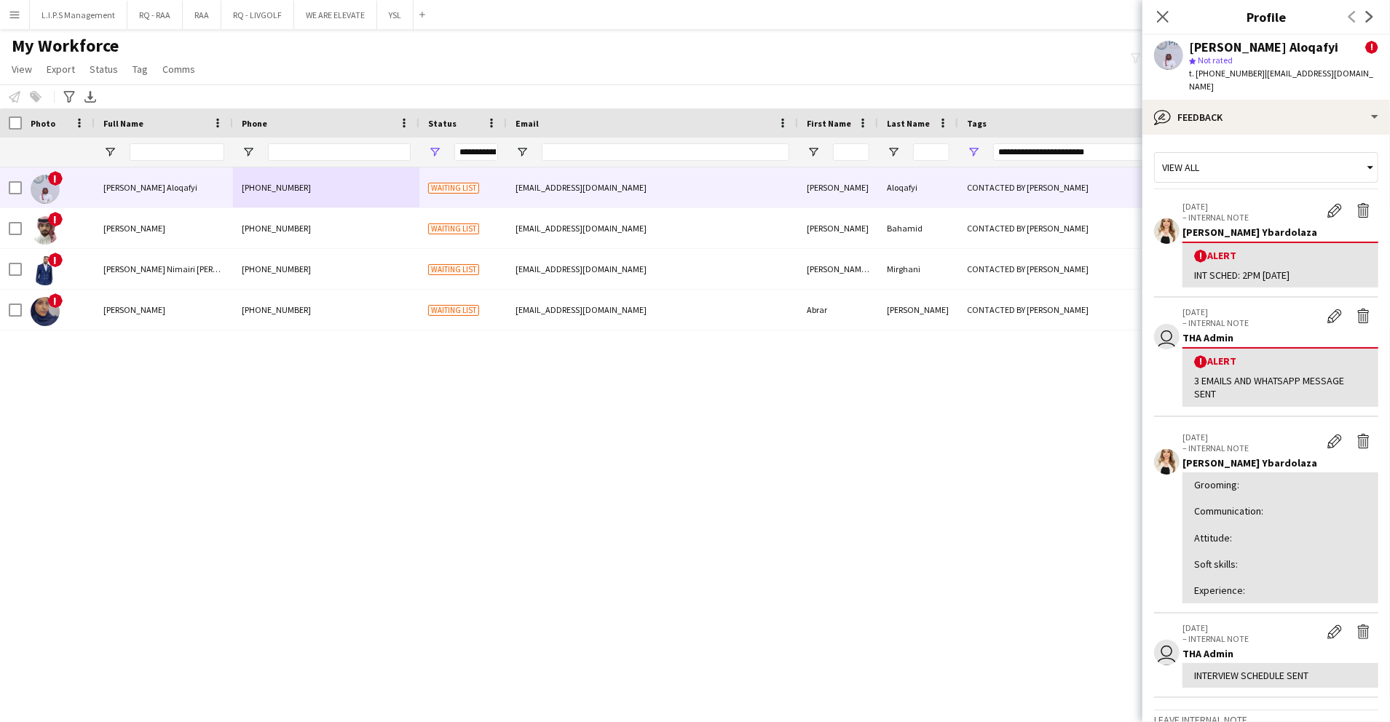
drag, startPoint x: 1315, startPoint y: 201, endPoint x: 1239, endPoint y: 181, distance: 78.2
click at [1327, 203] on app-icon "Edit alert" at bounding box center [1334, 210] width 15 height 15
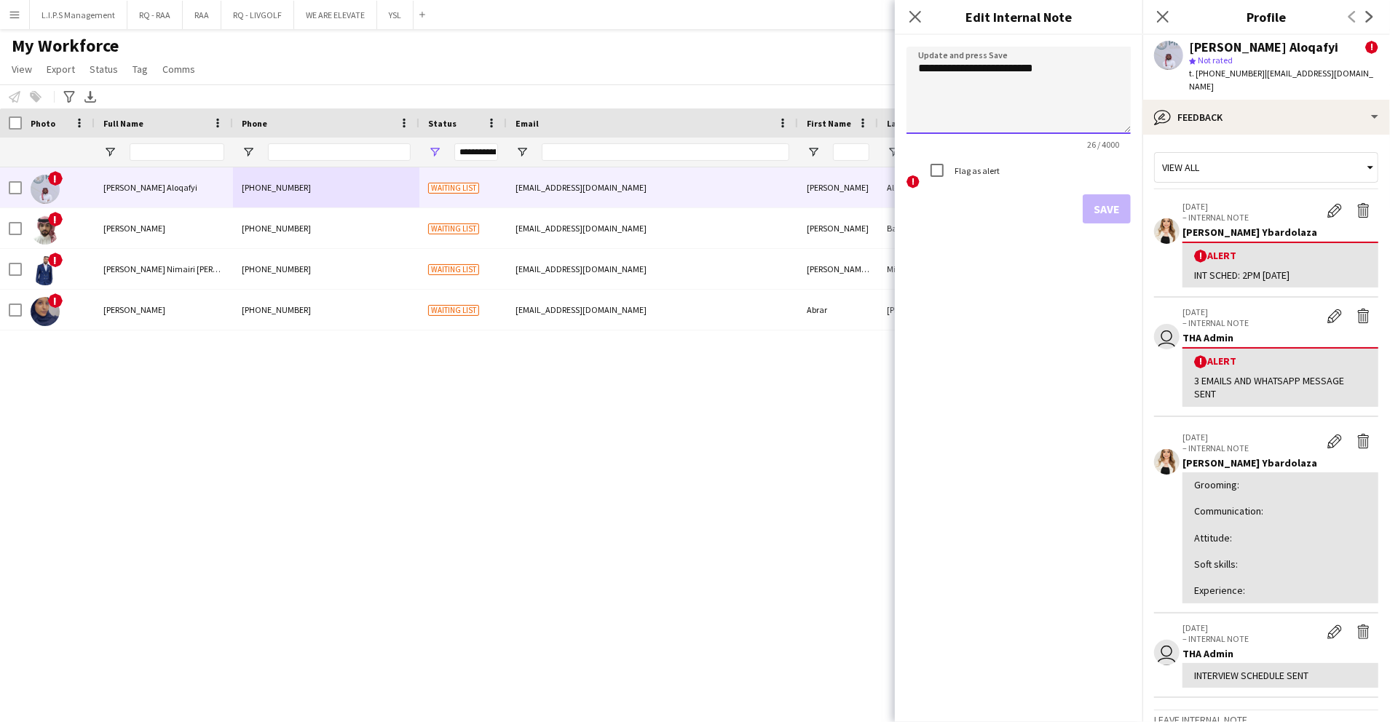
drag, startPoint x: 916, startPoint y: 86, endPoint x: 963, endPoint y: 167, distance: 93.3
click at [915, 87] on textarea "**********" at bounding box center [1019, 90] width 224 height 87
type textarea "**********"
click at [1124, 205] on button "Save" at bounding box center [1107, 208] width 48 height 29
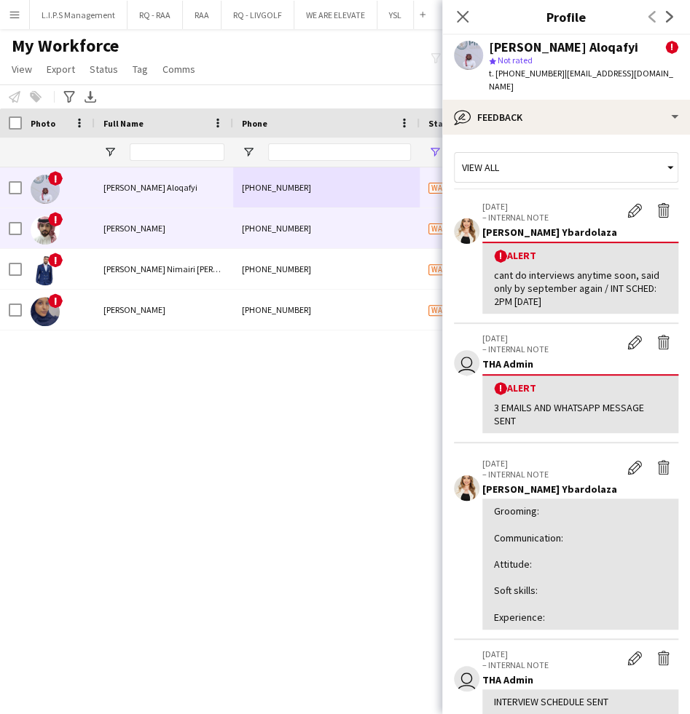
click at [250, 229] on div "+966565707711" at bounding box center [326, 228] width 186 height 40
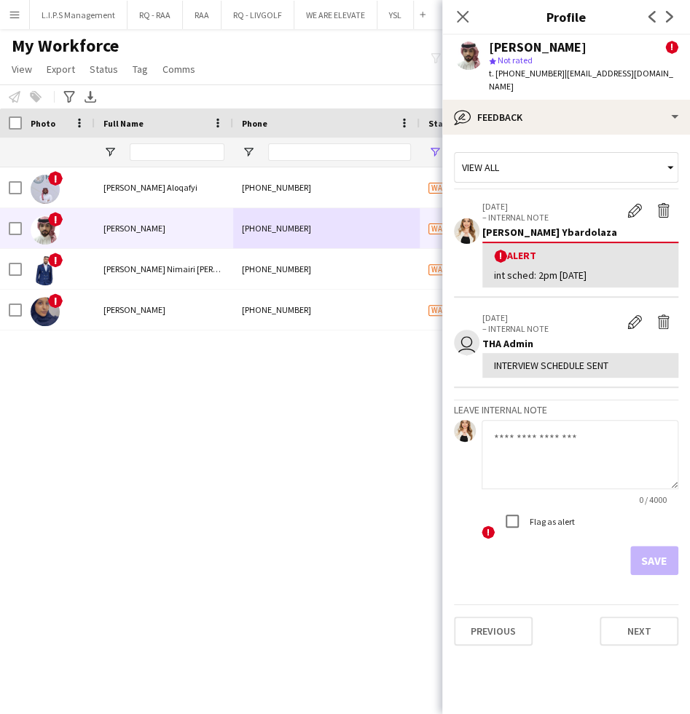
click at [579, 468] on textarea at bounding box center [579, 454] width 197 height 69
paste textarea "**********"
type textarea "**********"
click at [652, 549] on button "Save" at bounding box center [654, 560] width 48 height 29
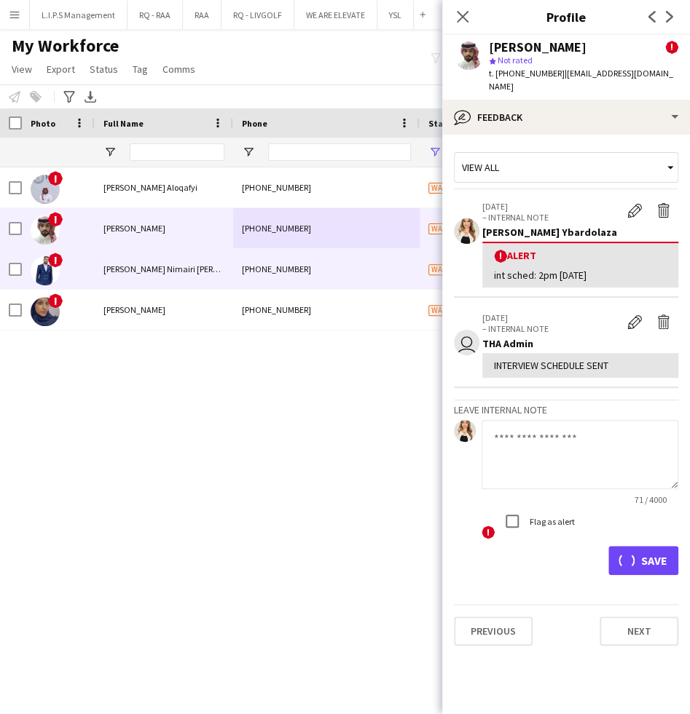
scroll to position [0, 0]
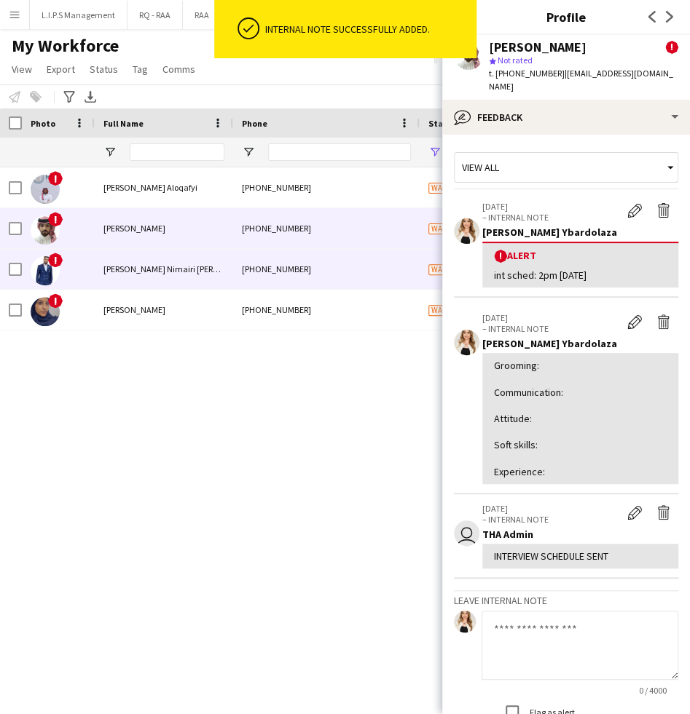
click at [341, 280] on div "+966539936741" at bounding box center [326, 269] width 186 height 40
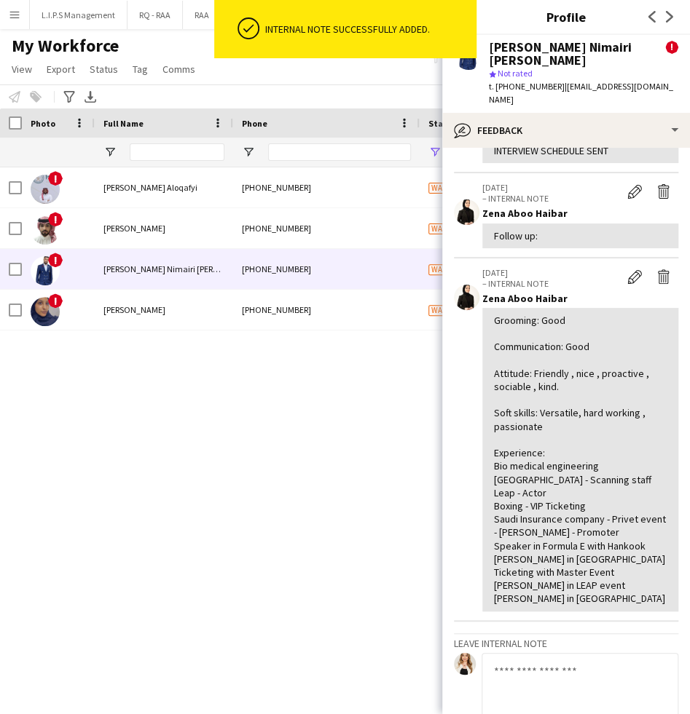
scroll to position [580, 0]
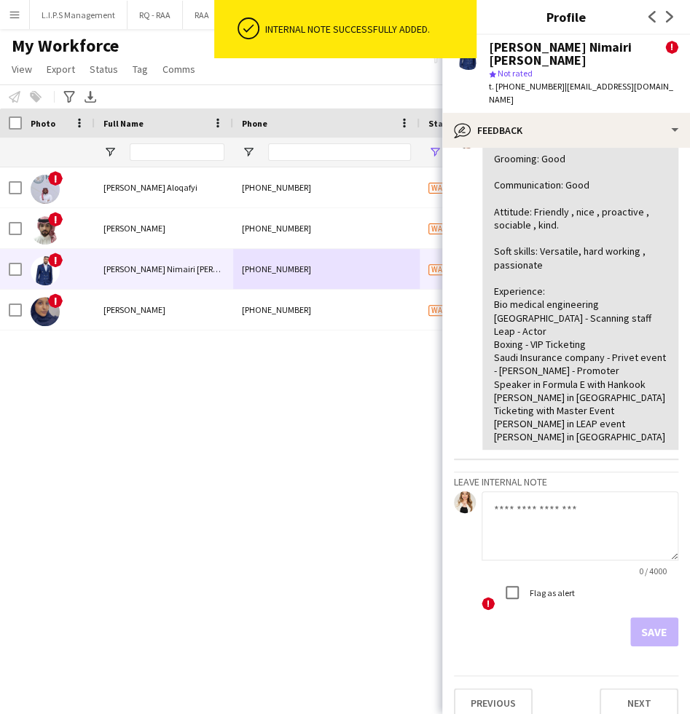
click at [563, 514] on textarea at bounding box center [579, 526] width 197 height 69
paste textarea "**********"
type textarea "**********"
click at [638, 617] on button "Save" at bounding box center [654, 631] width 48 height 29
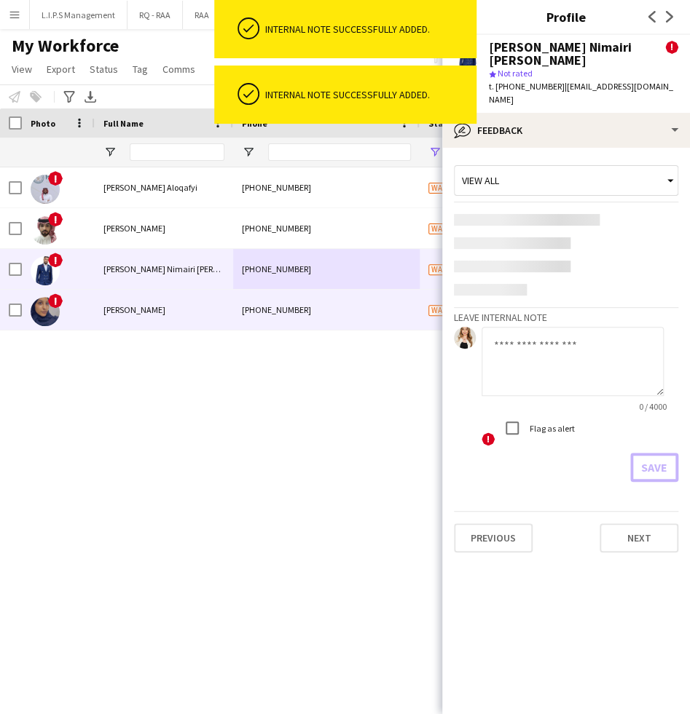
scroll to position [0, 0]
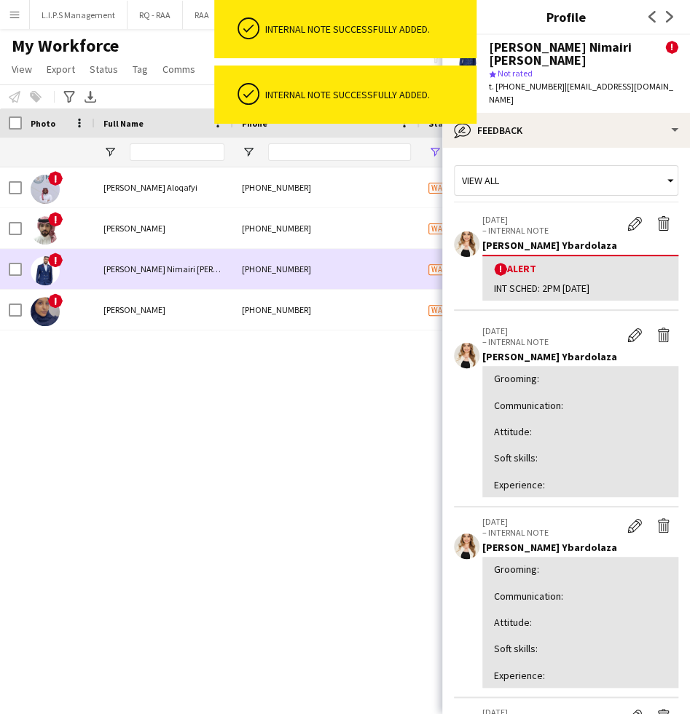
click at [274, 285] on div "+966539936741" at bounding box center [326, 269] width 186 height 40
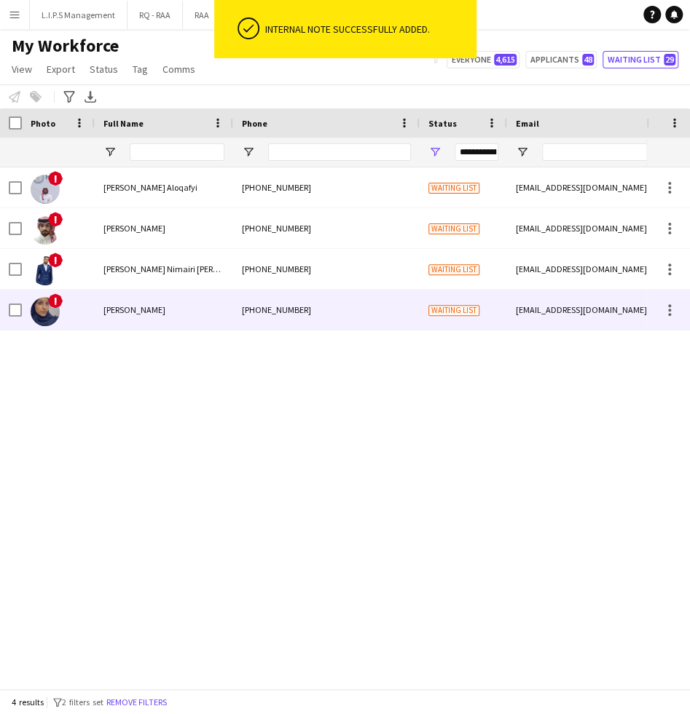
click at [287, 307] on div "+966537374919" at bounding box center [326, 310] width 186 height 40
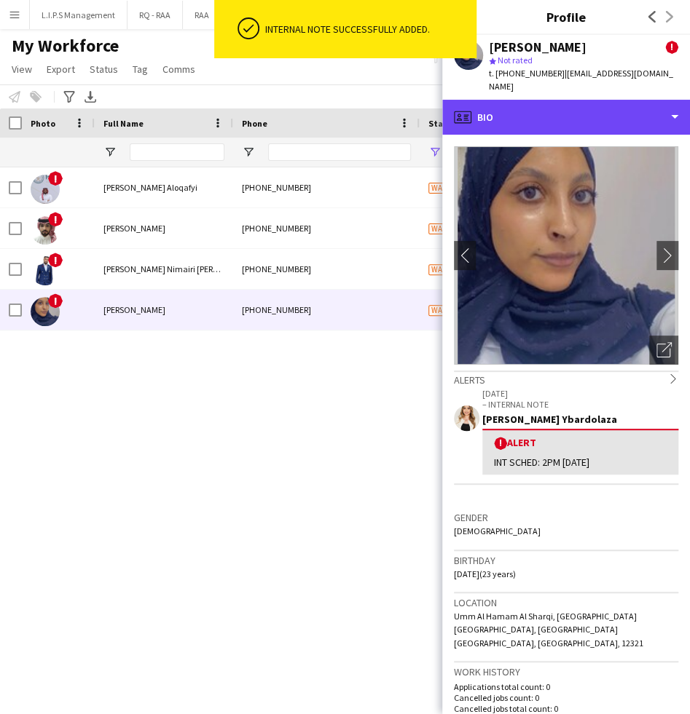
drag, startPoint x: 612, startPoint y: 100, endPoint x: 613, endPoint y: 118, distance: 18.2
click at [612, 100] on div "profile Bio" at bounding box center [566, 117] width 248 height 35
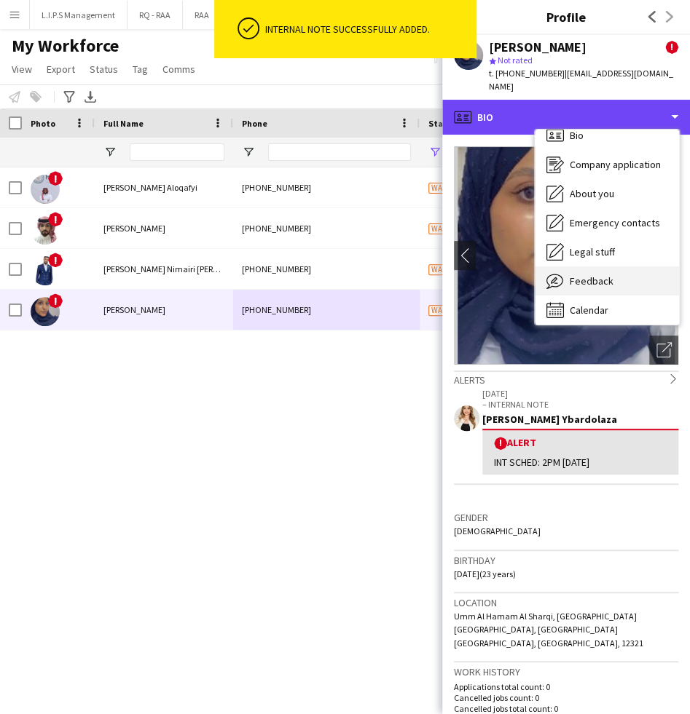
scroll to position [20, 0]
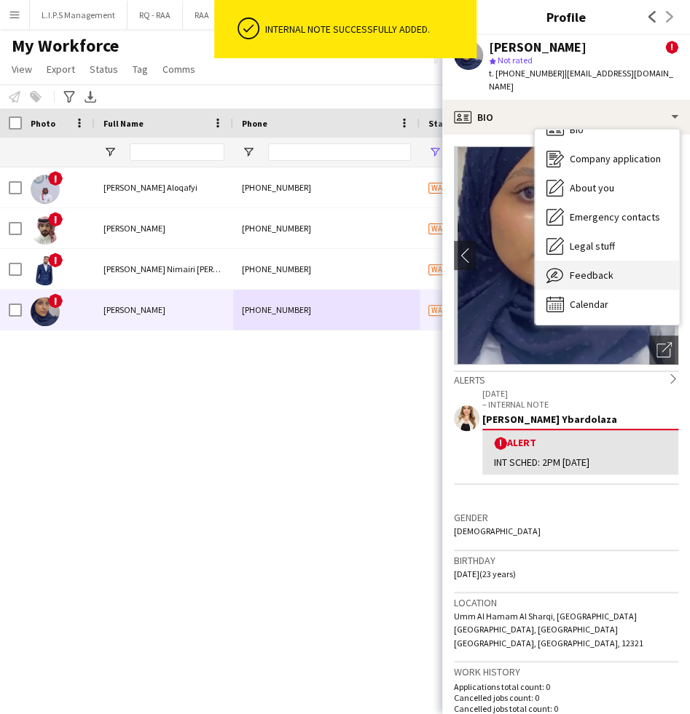
click at [598, 269] on span "Feedback" at bounding box center [591, 275] width 44 height 13
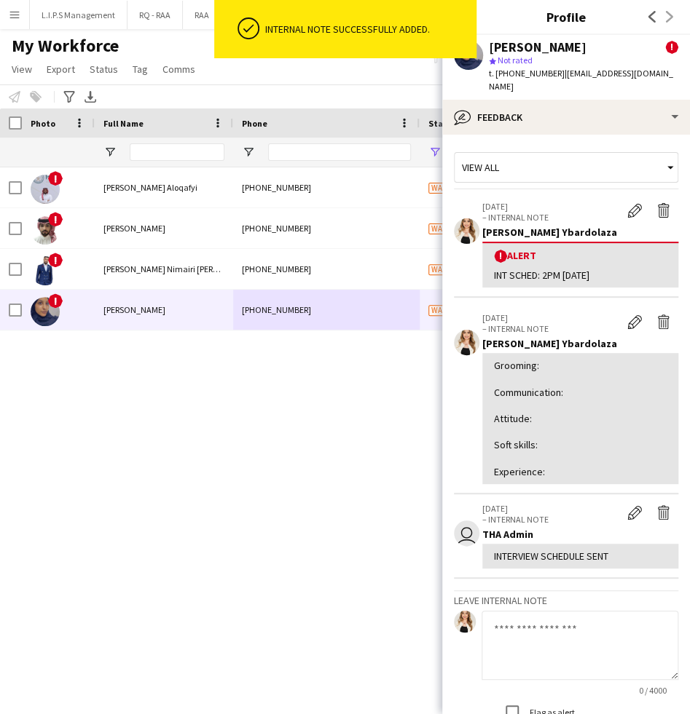
scroll to position [119, 0]
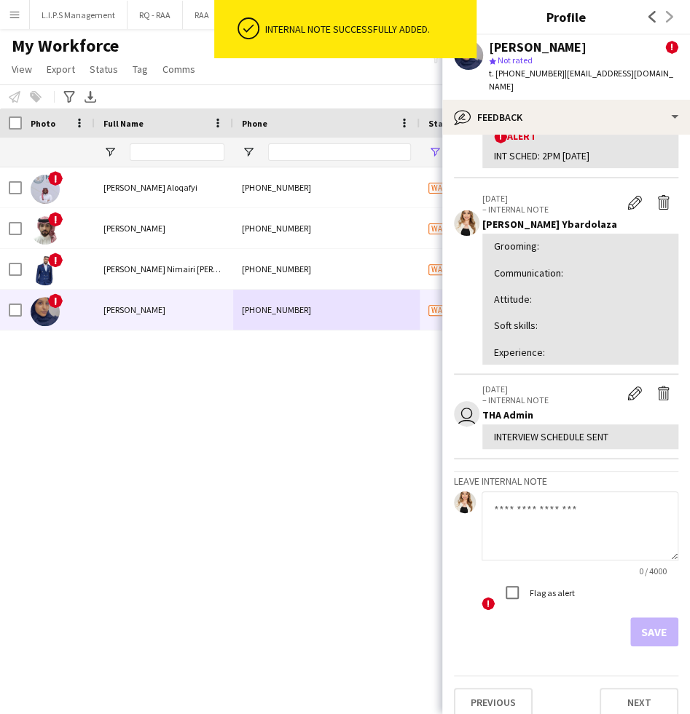
click at [579, 511] on textarea at bounding box center [579, 526] width 197 height 69
paste textarea "**********"
type textarea "**********"
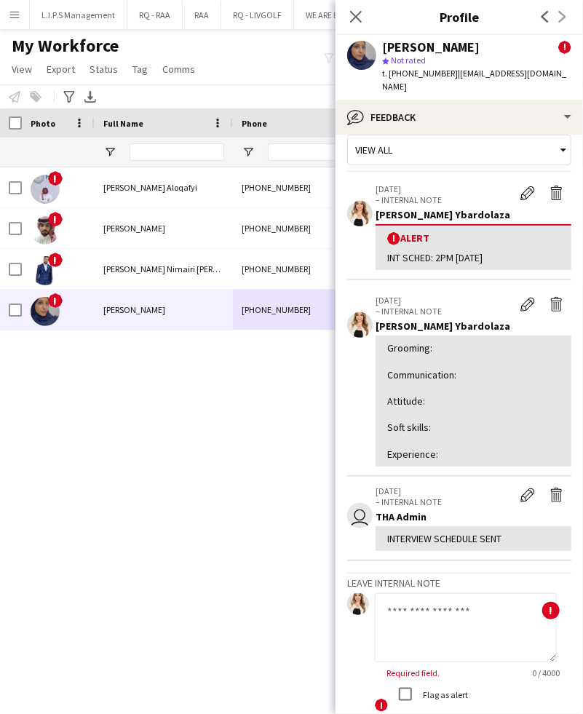
scroll to position [0, 0]
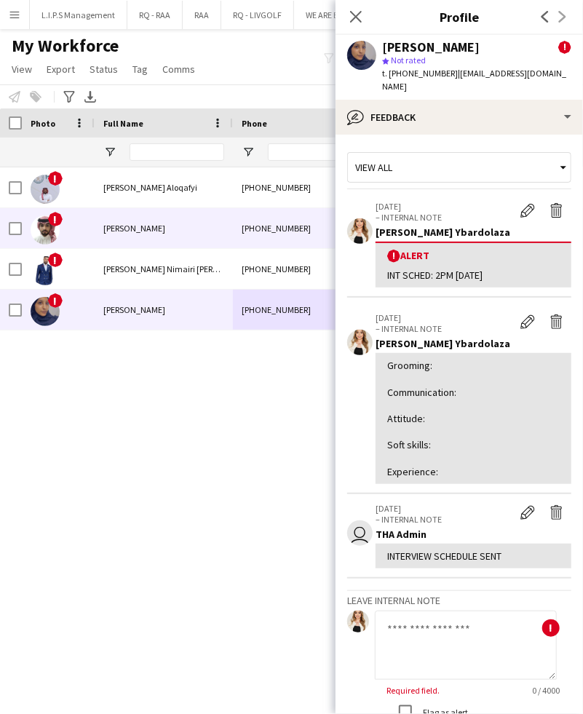
drag, startPoint x: 157, startPoint y: 219, endPoint x: 216, endPoint y: 241, distance: 62.9
click at [157, 219] on div "Abdulrahman Bahamid" at bounding box center [164, 228] width 138 height 40
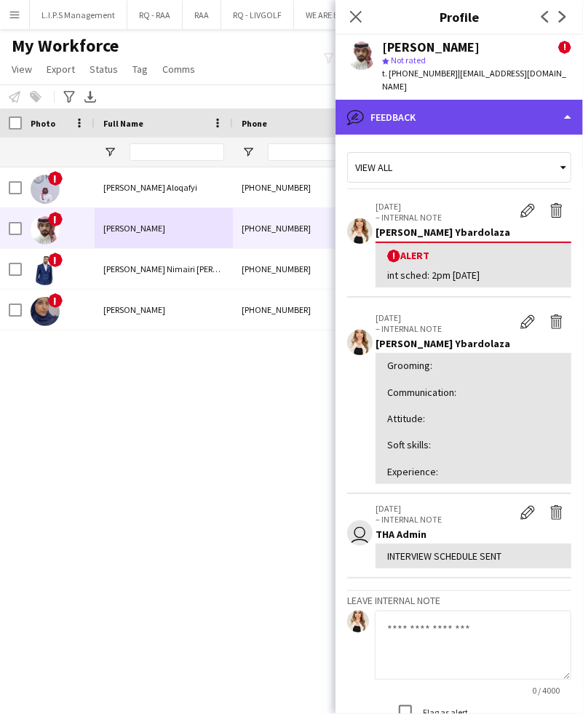
click at [466, 106] on div "bubble-pencil Feedback" at bounding box center [460, 117] width 248 height 35
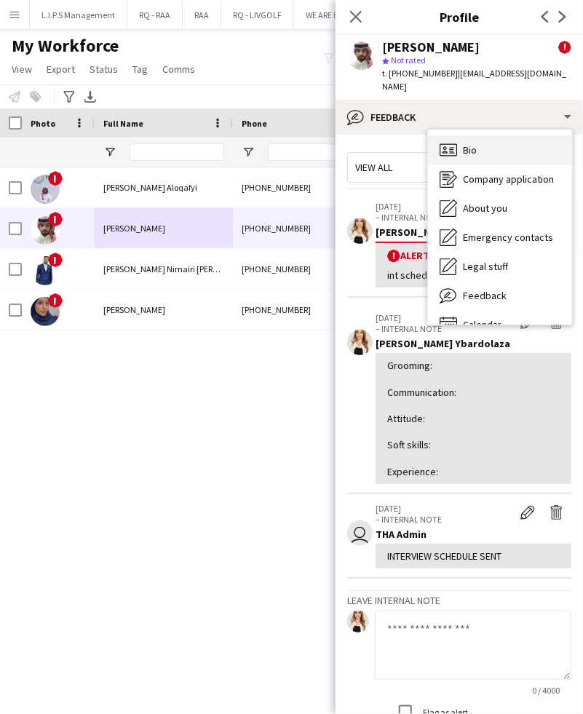
click at [481, 135] on div "Bio Bio" at bounding box center [500, 149] width 144 height 29
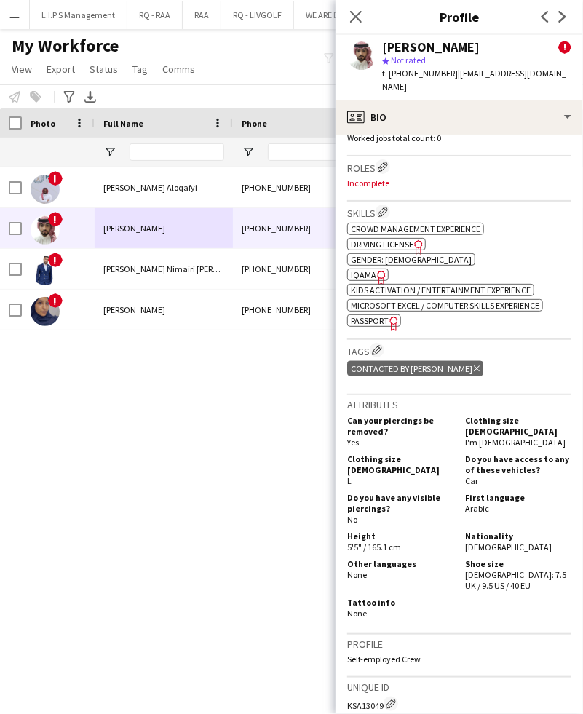
scroll to position [679, 0]
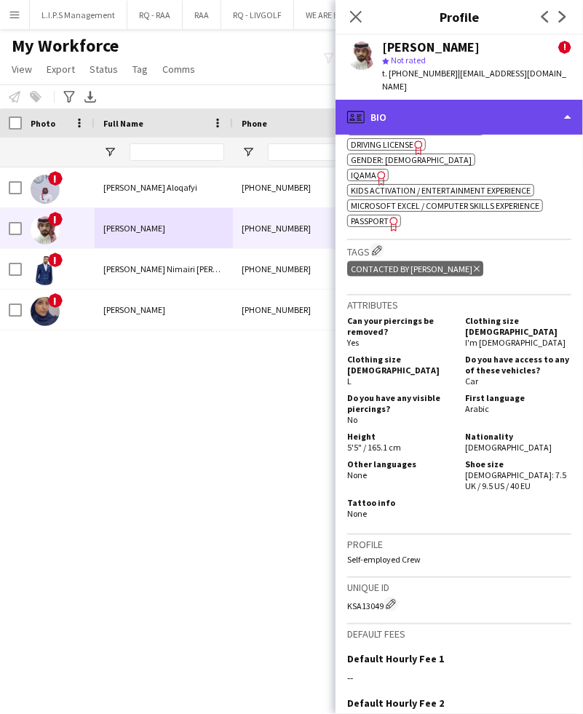
click at [500, 103] on div "profile Bio" at bounding box center [460, 117] width 248 height 35
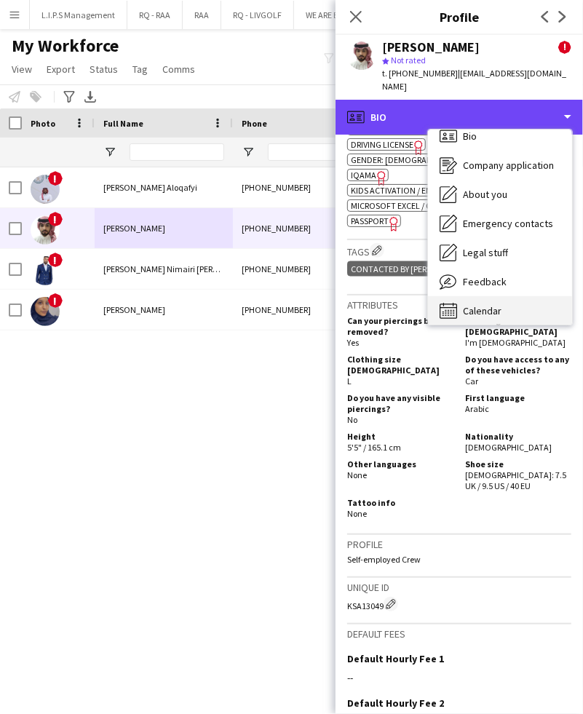
scroll to position [20, 0]
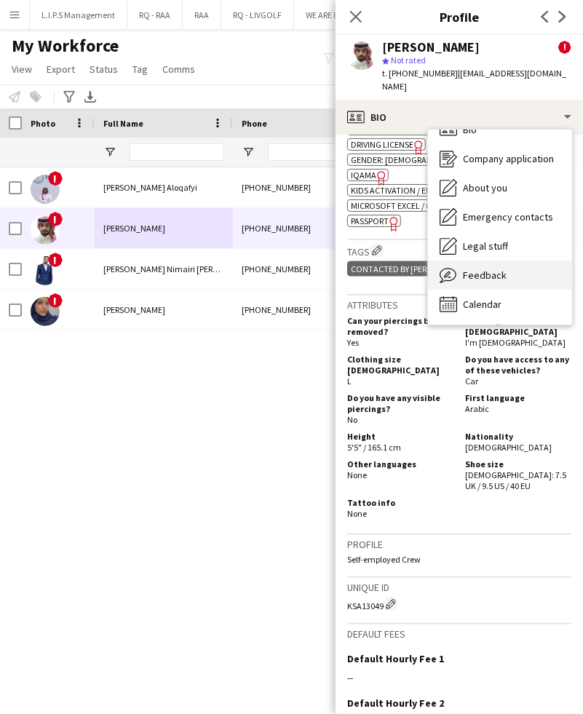
click at [503, 269] on span "Feedback" at bounding box center [485, 275] width 44 height 13
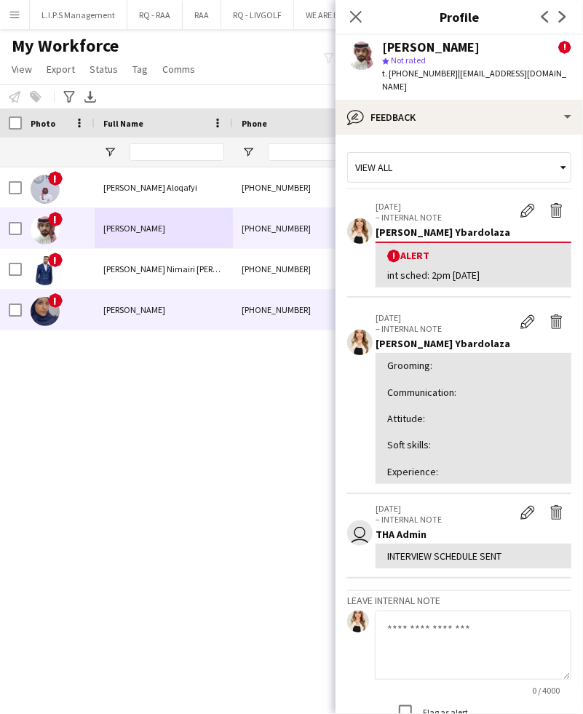
click at [250, 307] on div "+966537374919" at bounding box center [326, 310] width 186 height 40
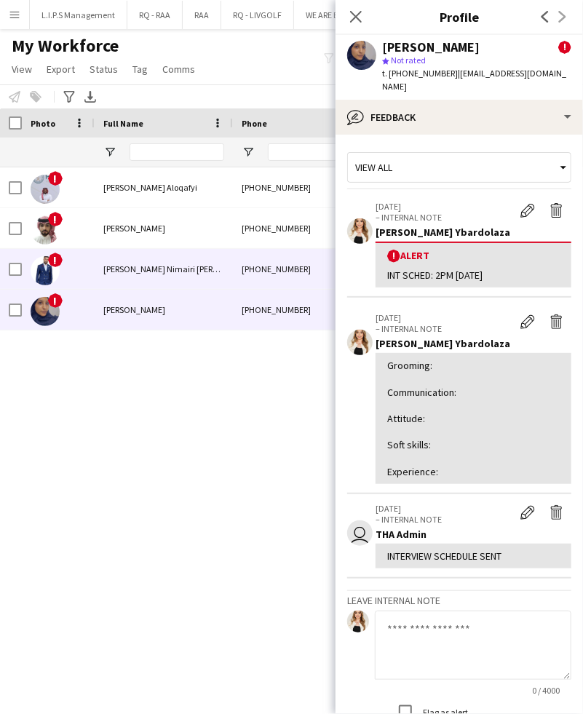
click at [272, 260] on div "+966539936741" at bounding box center [326, 269] width 186 height 40
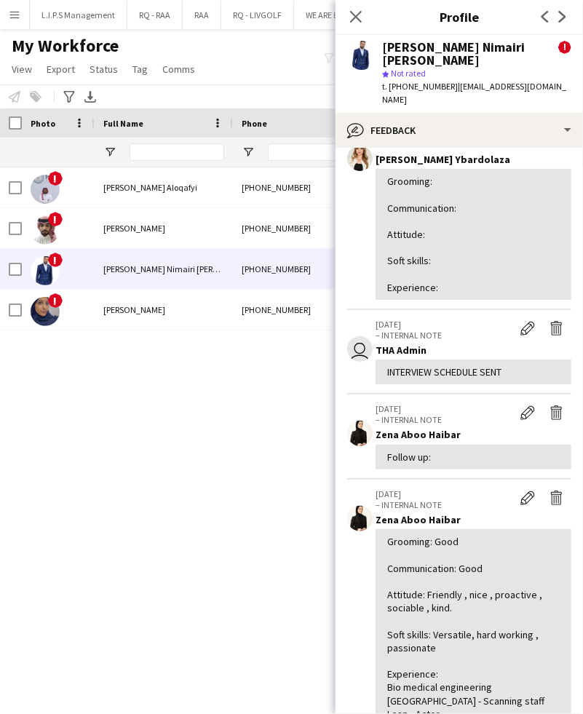
scroll to position [97, 0]
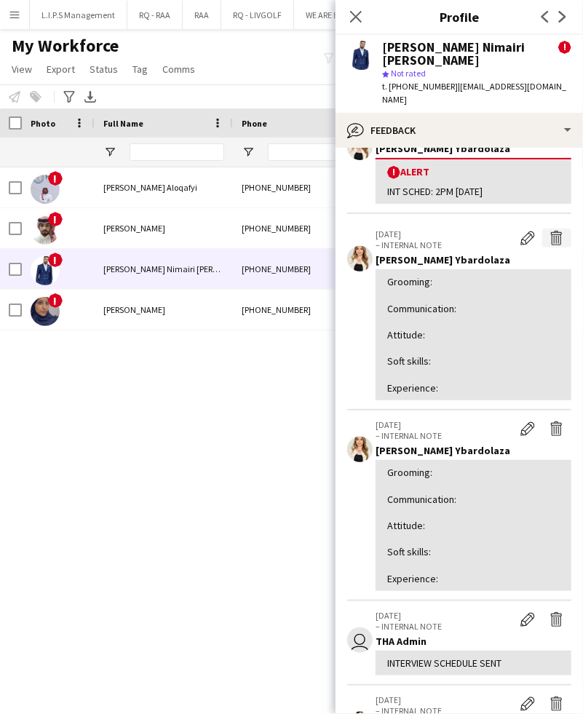
click at [550, 231] on app-icon "Delete internal note" at bounding box center [557, 238] width 15 height 15
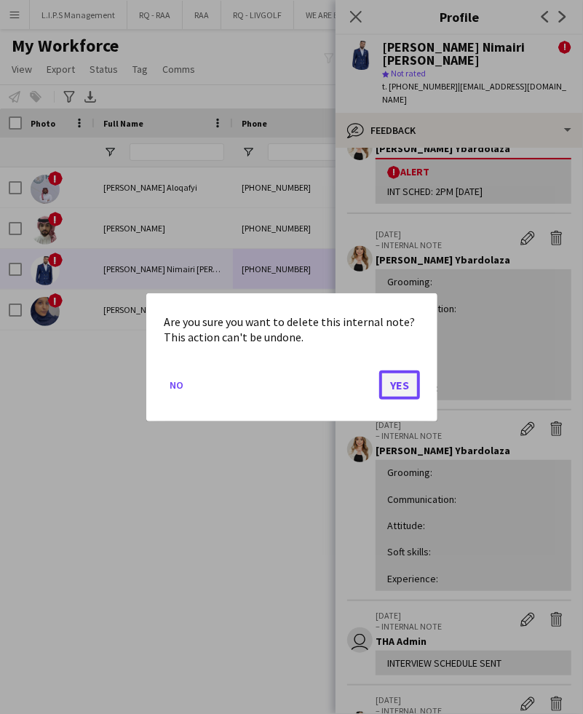
click at [390, 376] on button "Yes" at bounding box center [399, 384] width 41 height 29
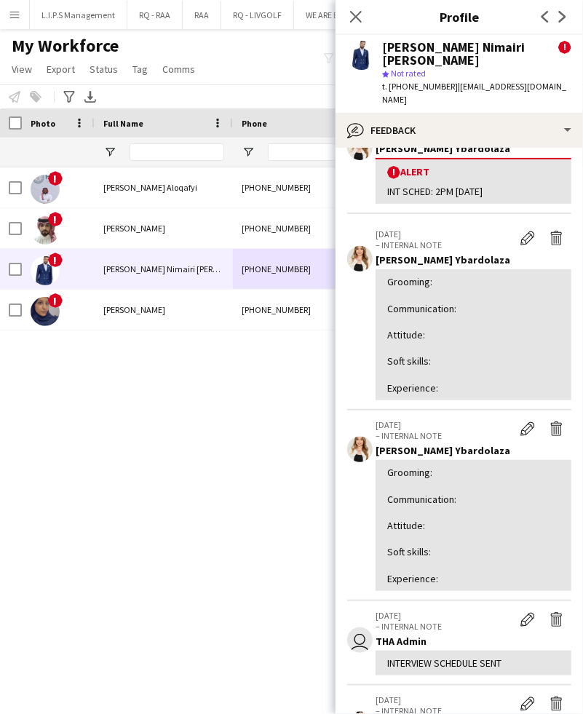
scroll to position [0, 0]
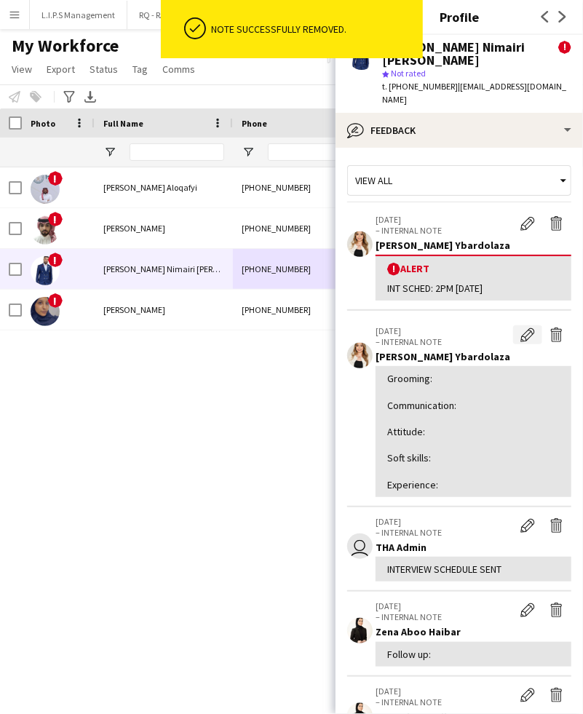
click at [521, 328] on app-icon "Edit internal note" at bounding box center [528, 335] width 15 height 15
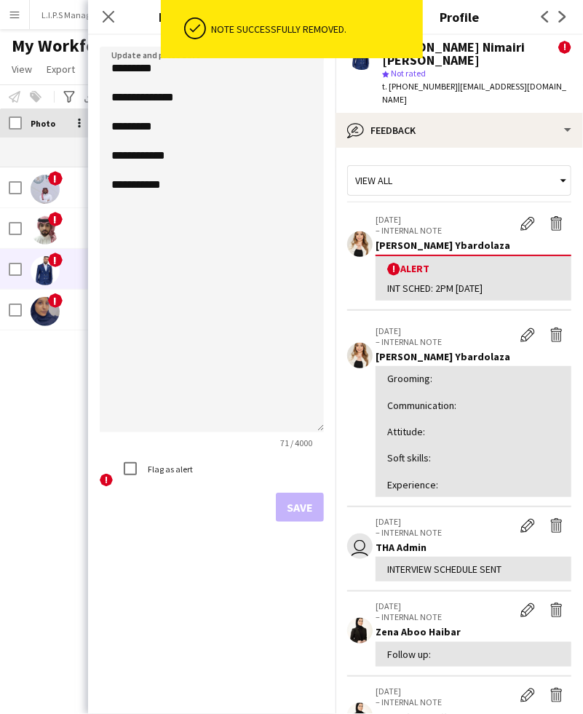
drag, startPoint x: 319, startPoint y: 119, endPoint x: 249, endPoint y: 183, distance: 95.3
click at [328, 415] on form "**********" at bounding box center [212, 284] width 248 height 499
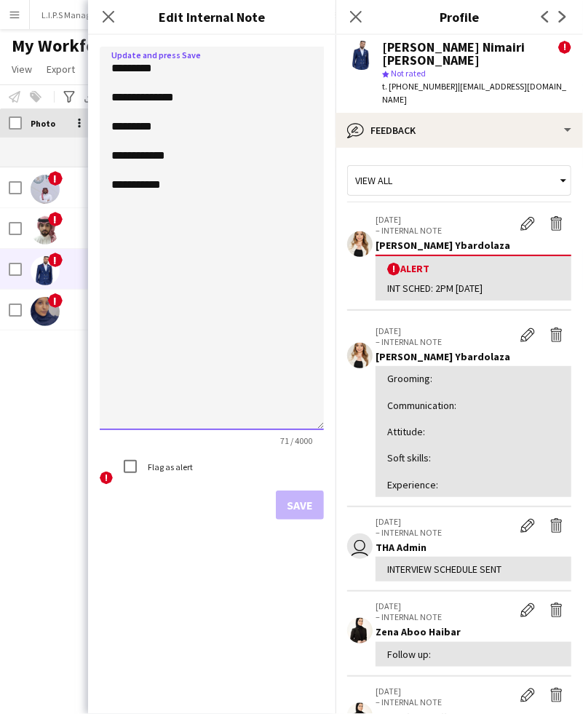
click at [200, 55] on textarea "**********" at bounding box center [212, 239] width 224 height 384
click at [217, 100] on textarea "**********" at bounding box center [212, 239] width 224 height 384
click at [215, 133] on textarea "**********" at bounding box center [212, 239] width 224 height 384
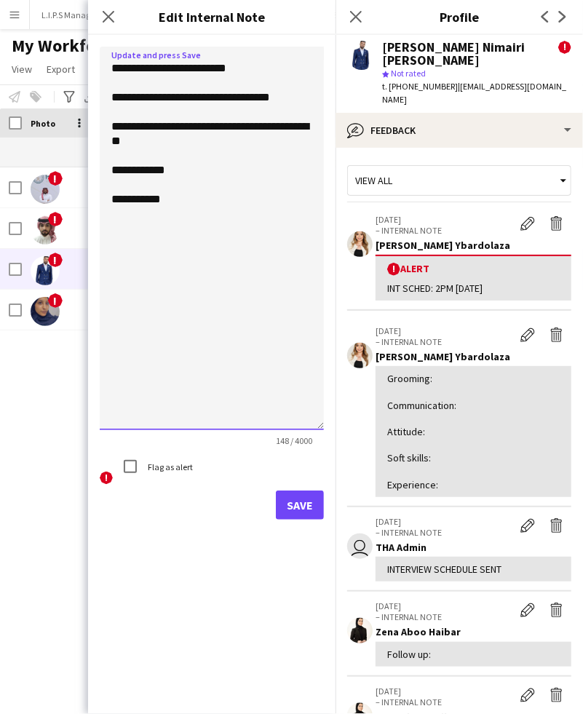
click at [237, 213] on textarea "**********" at bounding box center [212, 239] width 224 height 384
click at [185, 221] on textarea "**********" at bounding box center [212, 239] width 224 height 384
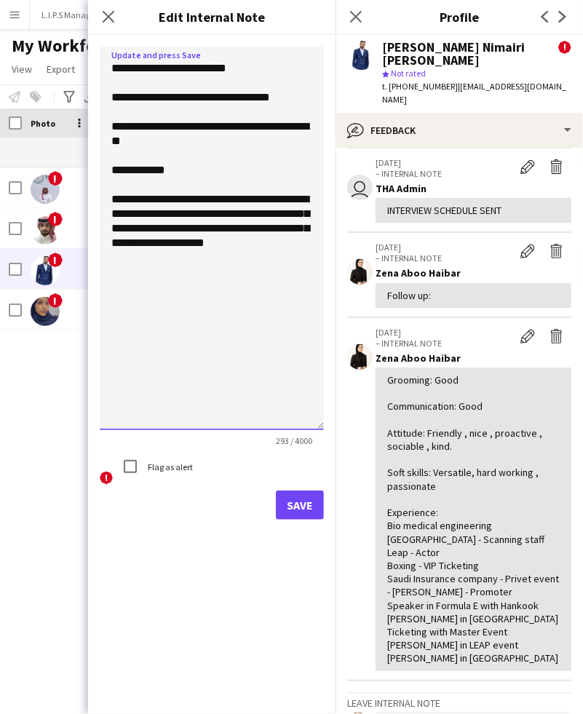
scroll to position [360, 0]
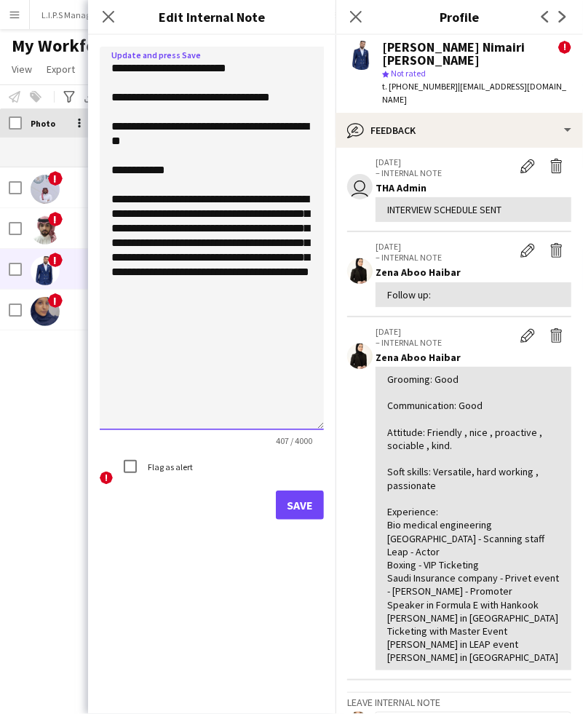
type textarea "**********"
click at [310, 491] on button "Save" at bounding box center [300, 505] width 48 height 29
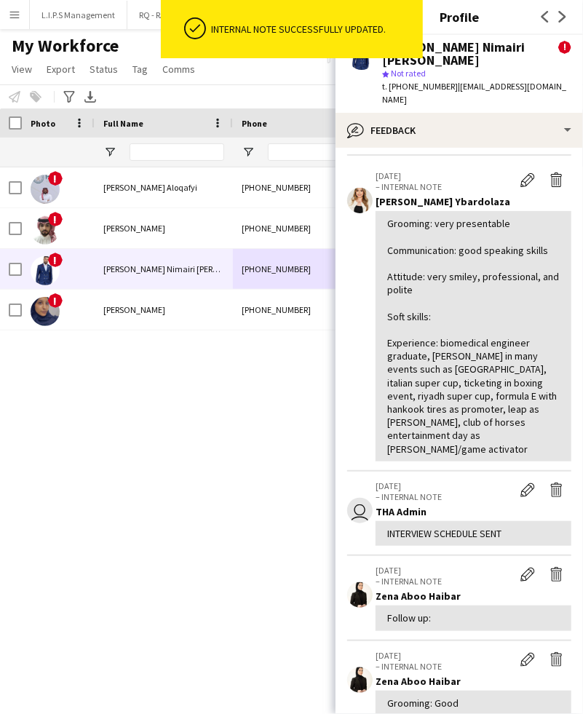
scroll to position [0, 0]
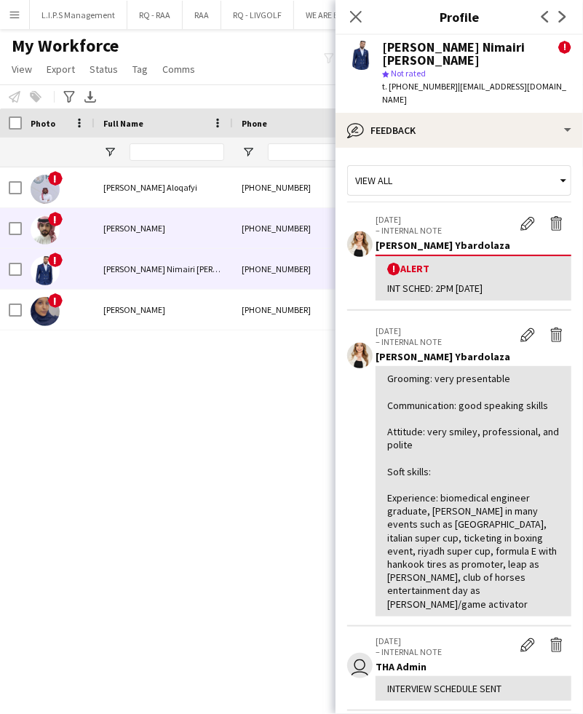
click at [204, 213] on div "Abdulrahman Bahamid" at bounding box center [164, 228] width 138 height 40
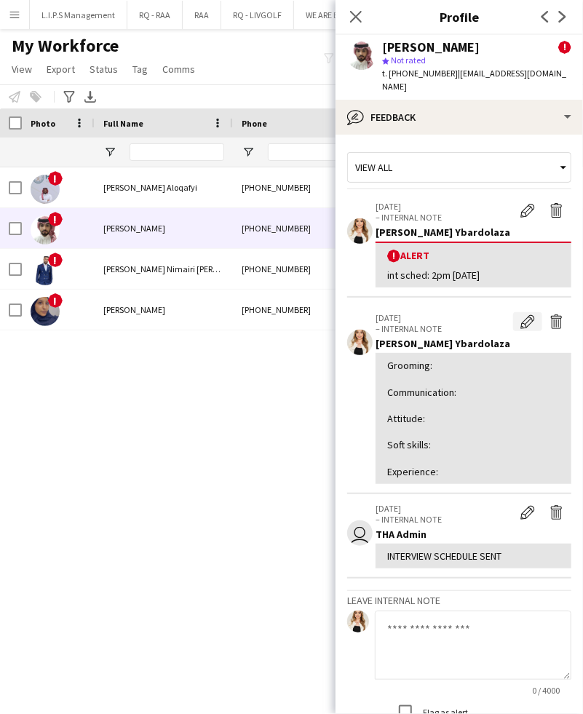
click at [513, 312] on button "Edit internal note" at bounding box center [527, 321] width 29 height 19
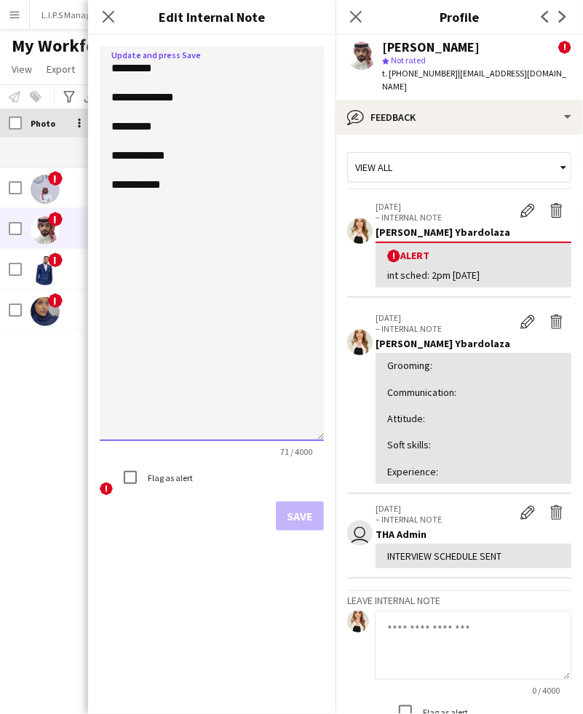
drag, startPoint x: 320, startPoint y: 132, endPoint x: 248, endPoint y: 201, distance: 100.4
click at [294, 419] on textarea "**********" at bounding box center [212, 244] width 224 height 395
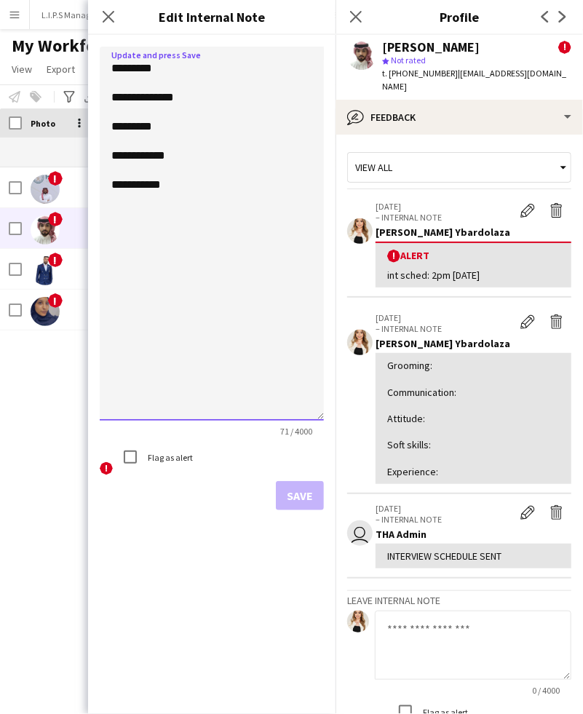
click at [250, 74] on textarea "**********" at bounding box center [212, 234] width 224 height 374
click at [258, 103] on textarea "**********" at bounding box center [212, 234] width 224 height 374
click at [264, 201] on textarea "**********" at bounding box center [212, 234] width 224 height 374
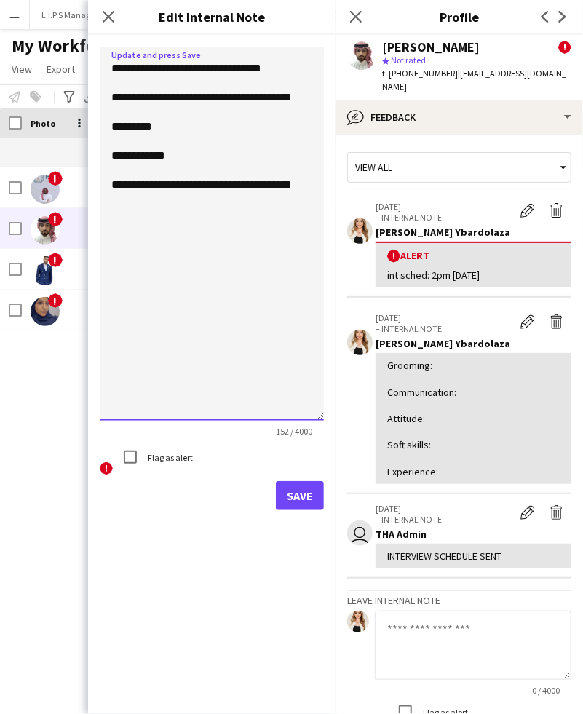
click at [246, 111] on textarea "**********" at bounding box center [212, 234] width 224 height 374
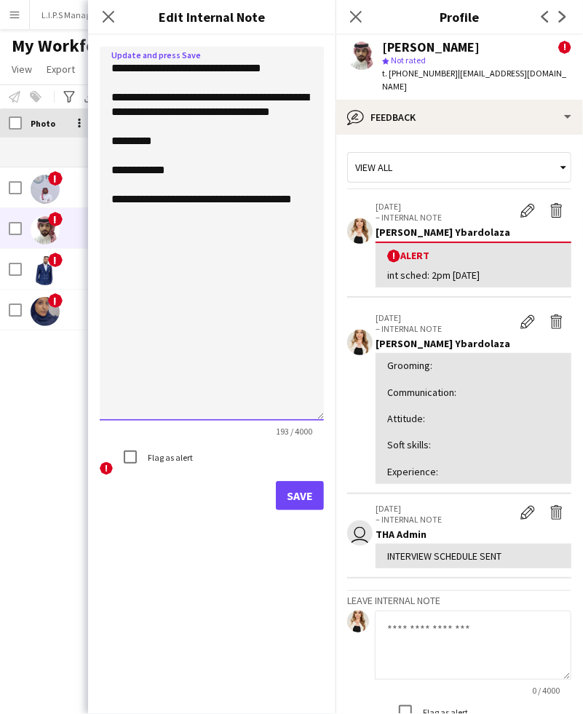
drag, startPoint x: 317, startPoint y: 92, endPoint x: 195, endPoint y: 100, distance: 122.6
click at [195, 100] on textarea "**********" at bounding box center [212, 234] width 224 height 374
click at [274, 210] on textarea "**********" at bounding box center [212, 234] width 224 height 374
click at [264, 98] on textarea "**********" at bounding box center [212, 234] width 224 height 374
click at [230, 109] on textarea "**********" at bounding box center [212, 234] width 224 height 374
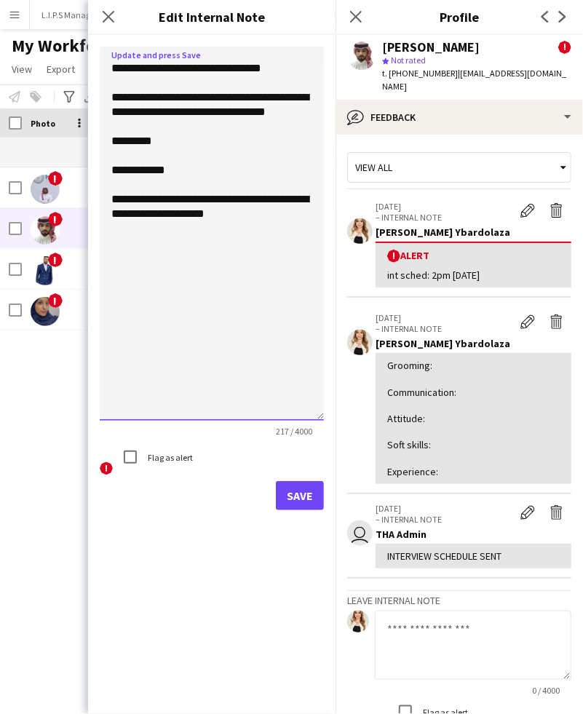
click at [301, 243] on textarea "**********" at bounding box center [212, 234] width 224 height 374
type textarea "**********"
click at [283, 494] on button "Save" at bounding box center [300, 495] width 48 height 29
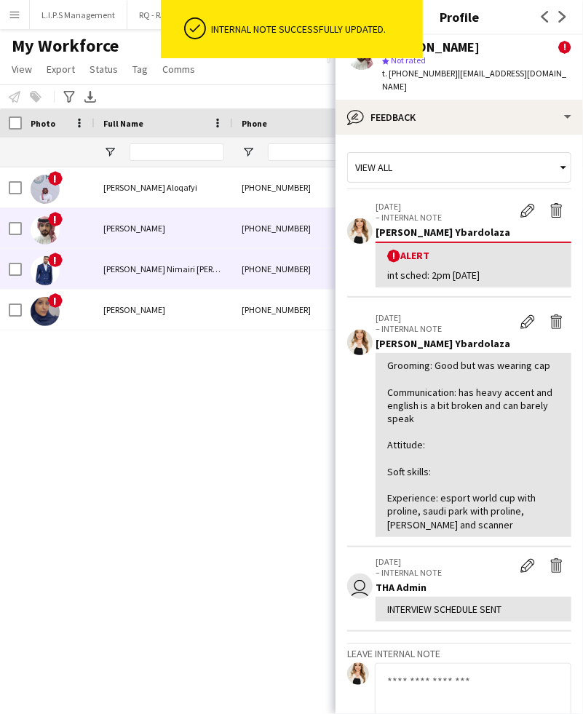
click at [169, 279] on div "Salih Nimairi Salih Mirghani" at bounding box center [164, 269] width 138 height 40
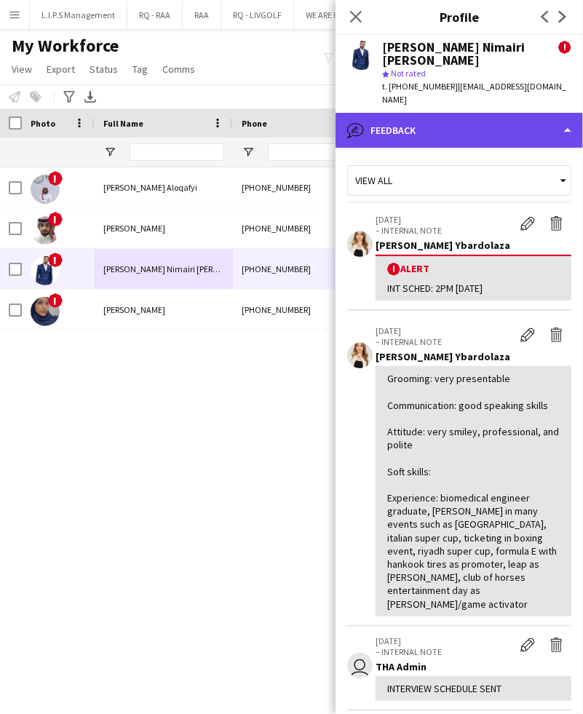
click at [551, 113] on div "bubble-pencil Feedback" at bounding box center [460, 130] width 248 height 35
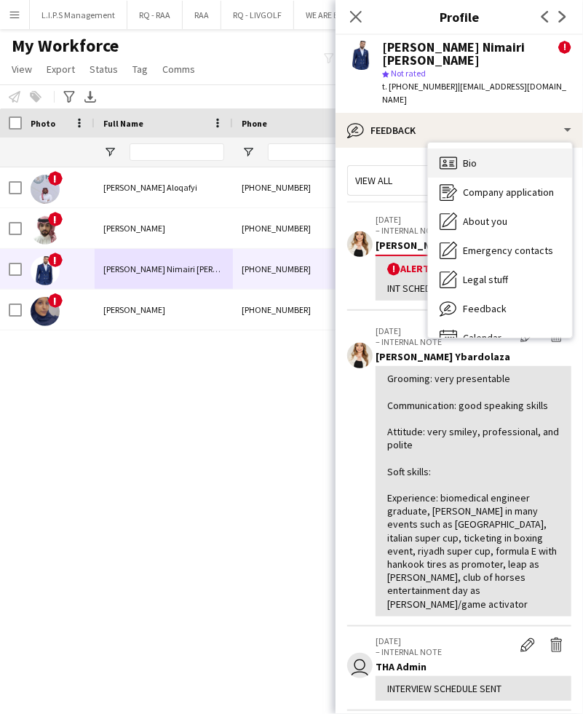
click at [556, 149] on div "Bio Bio" at bounding box center [500, 163] width 144 height 29
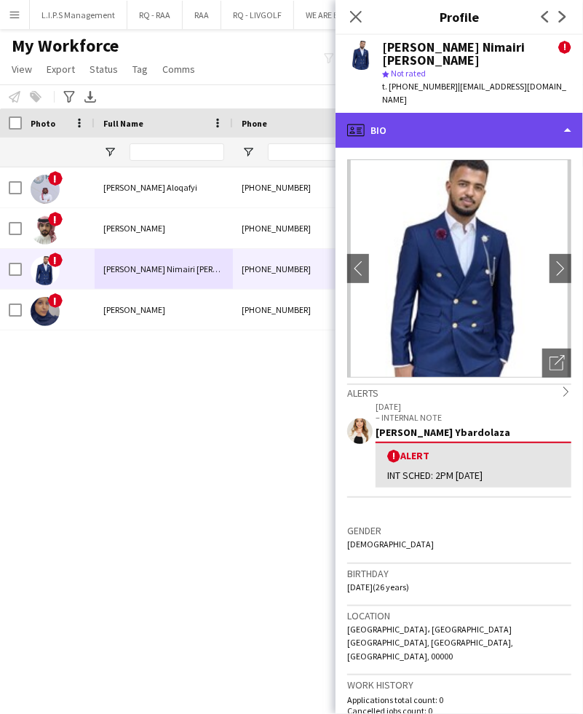
click at [534, 113] on div "profile Bio" at bounding box center [460, 130] width 248 height 35
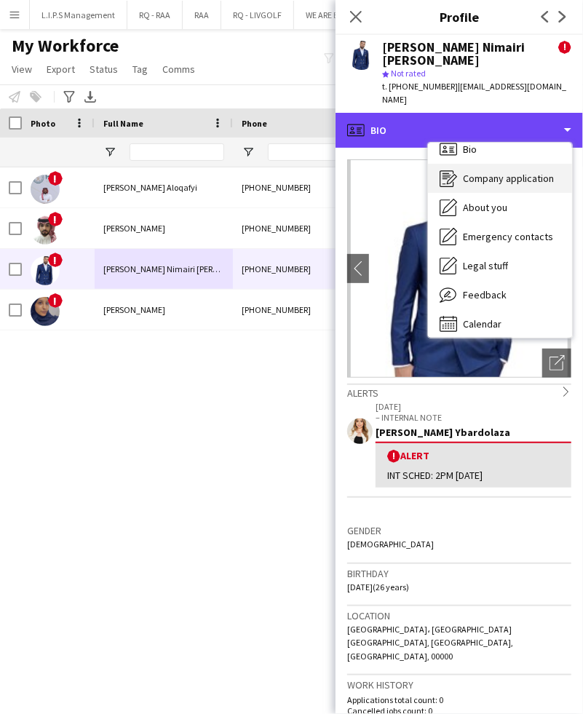
scroll to position [20, 0]
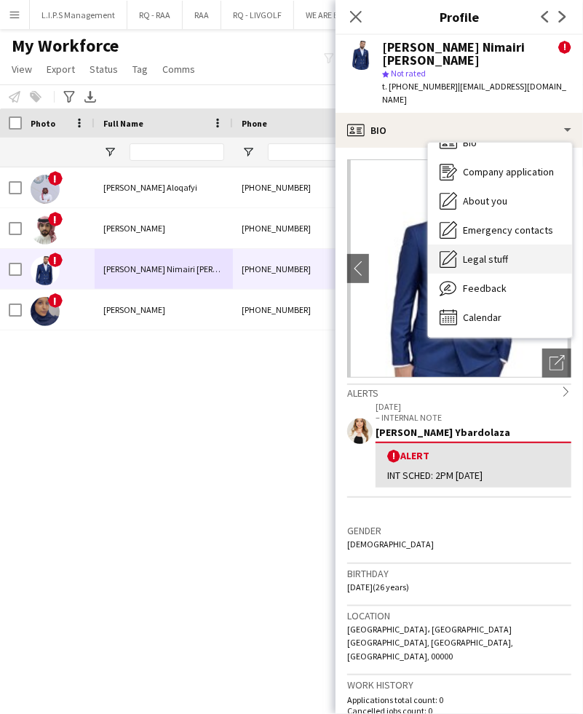
drag, startPoint x: 512, startPoint y: 255, endPoint x: 508, endPoint y: 242, distance: 13.6
click at [508, 242] on div "Bio Bio Company application Company application About you About you Emergency c…" at bounding box center [500, 240] width 144 height 195
drag, startPoint x: 508, startPoint y: 242, endPoint x: 501, endPoint y: 272, distance: 30.7
click at [501, 274] on div "Feedback Feedback" at bounding box center [500, 288] width 144 height 29
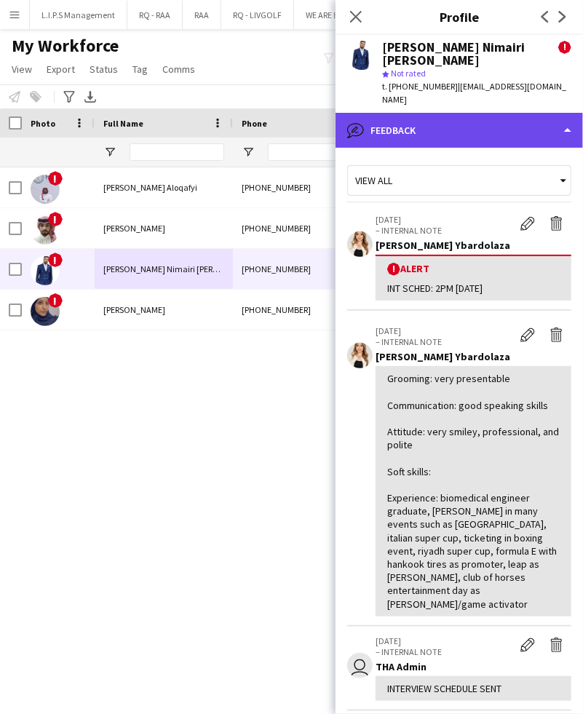
click at [503, 113] on div "bubble-pencil Feedback" at bounding box center [460, 130] width 248 height 35
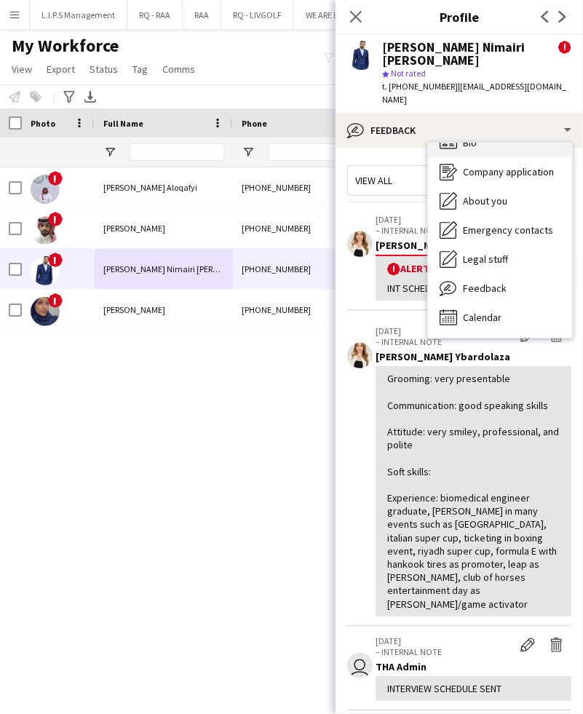
click at [510, 129] on div "Bio Bio" at bounding box center [500, 142] width 144 height 29
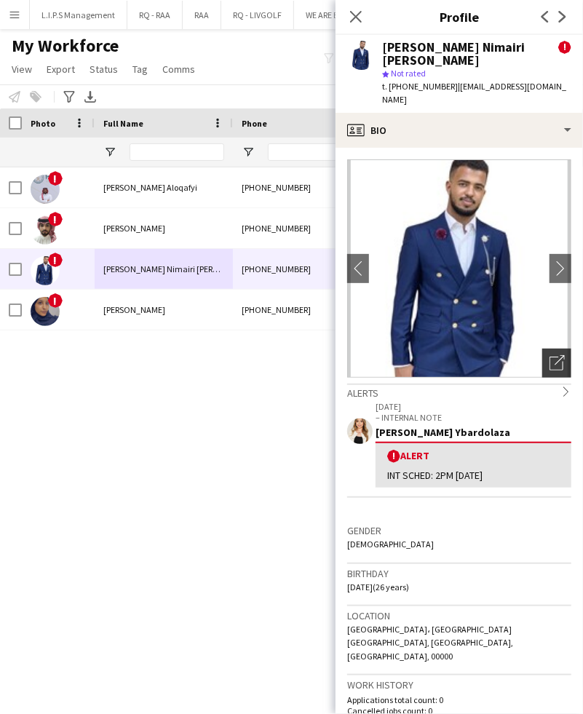
click at [542, 351] on div "Open photos pop-in" at bounding box center [556, 363] width 29 height 29
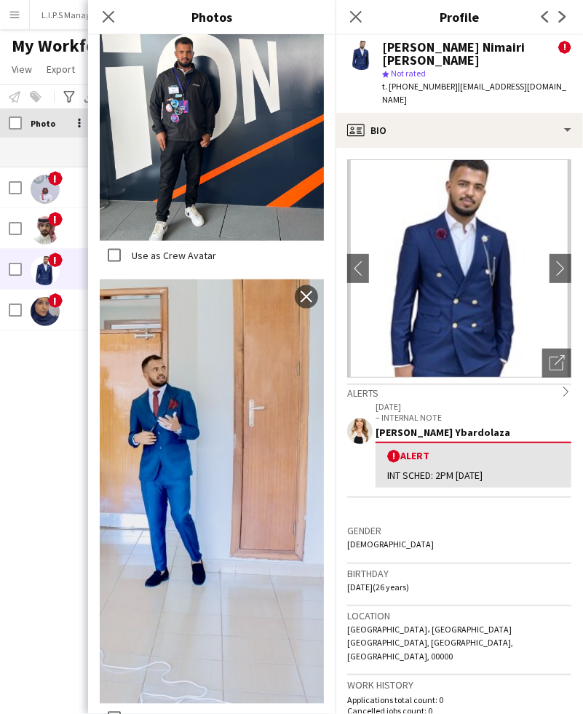
scroll to position [194, 0]
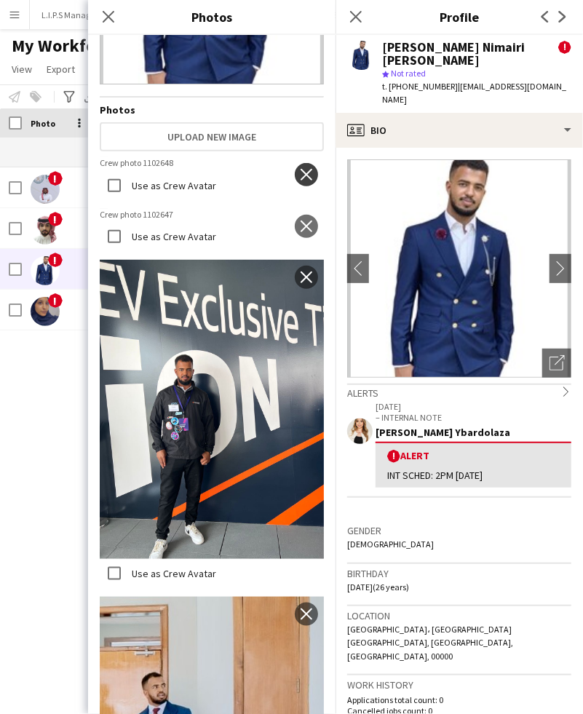
click at [299, 169] on app-icon "close" at bounding box center [306, 175] width 15 height 12
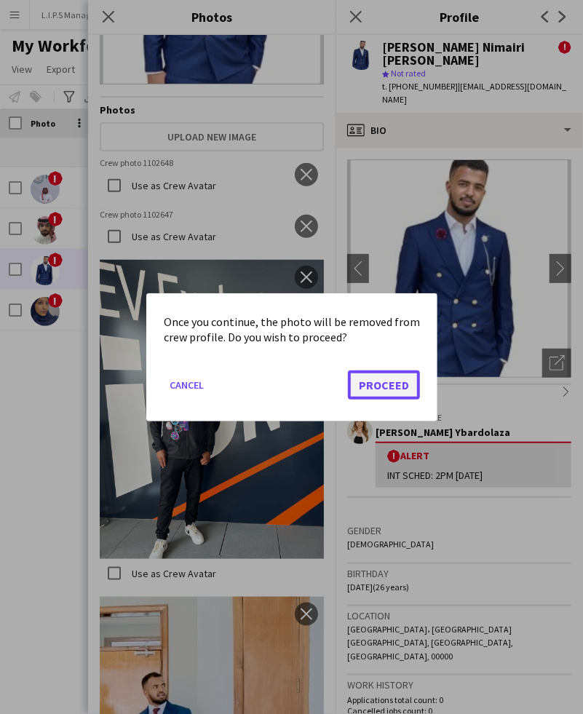
click at [360, 396] on button "Proceed" at bounding box center [384, 384] width 72 height 29
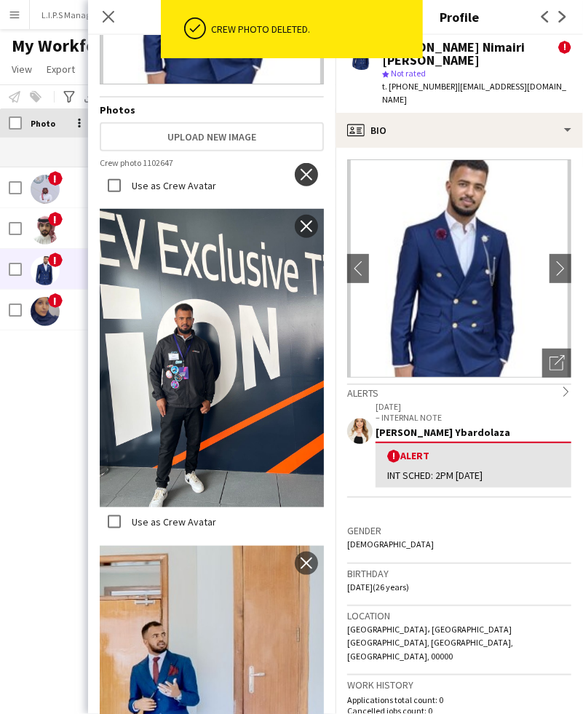
click at [299, 169] on app-icon "close" at bounding box center [306, 175] width 15 height 12
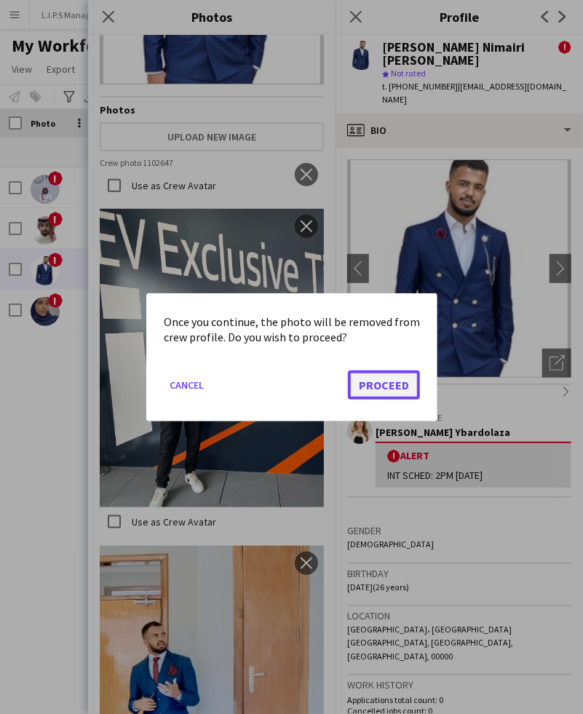
click at [384, 392] on button "Proceed" at bounding box center [384, 384] width 72 height 29
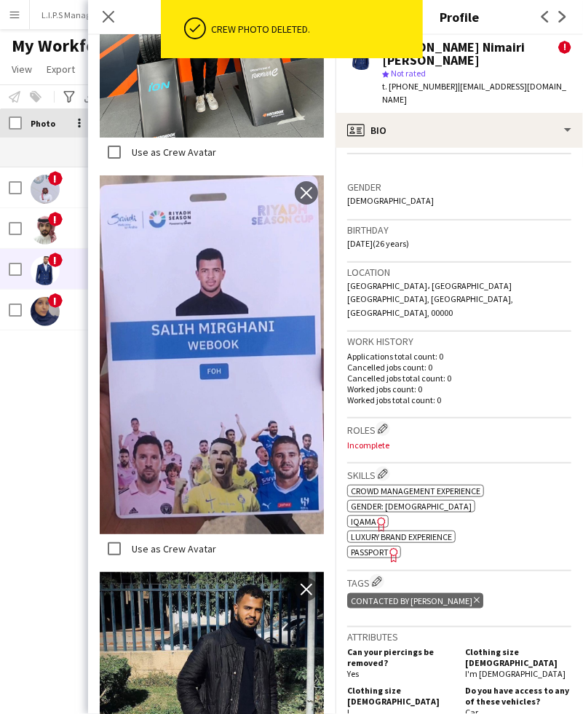
scroll to position [388, 0]
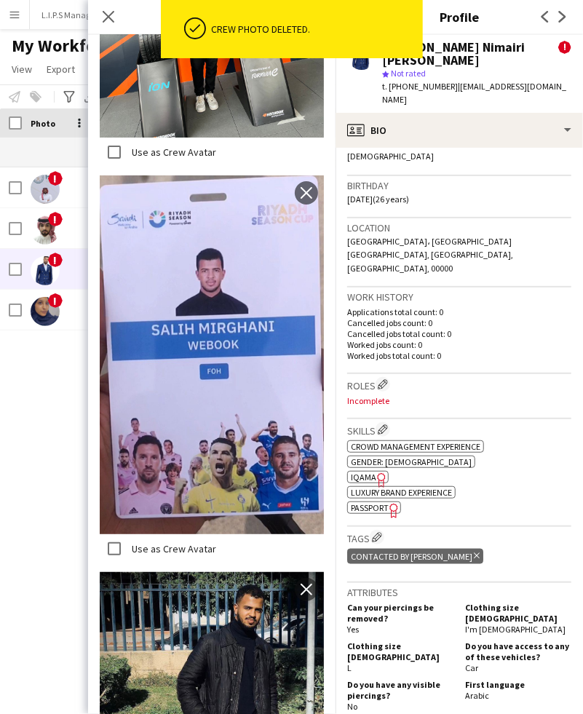
click at [368, 472] on span "IQAMA" at bounding box center [363, 477] width 25 height 11
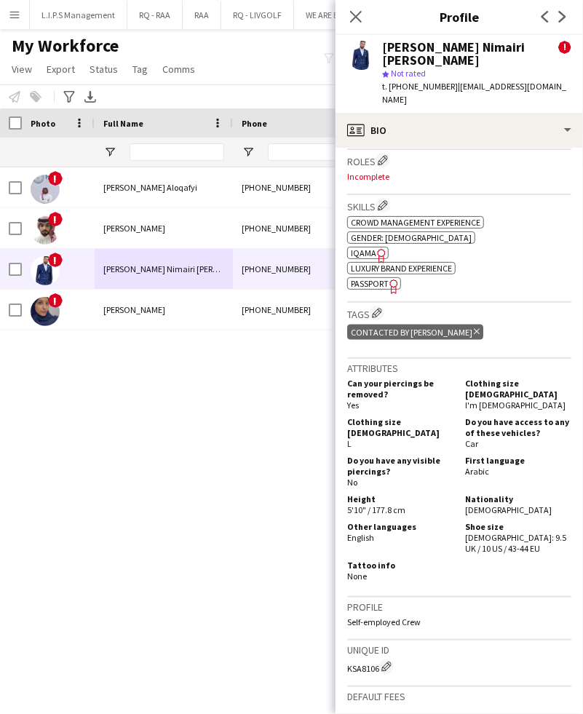
scroll to position [679, 0]
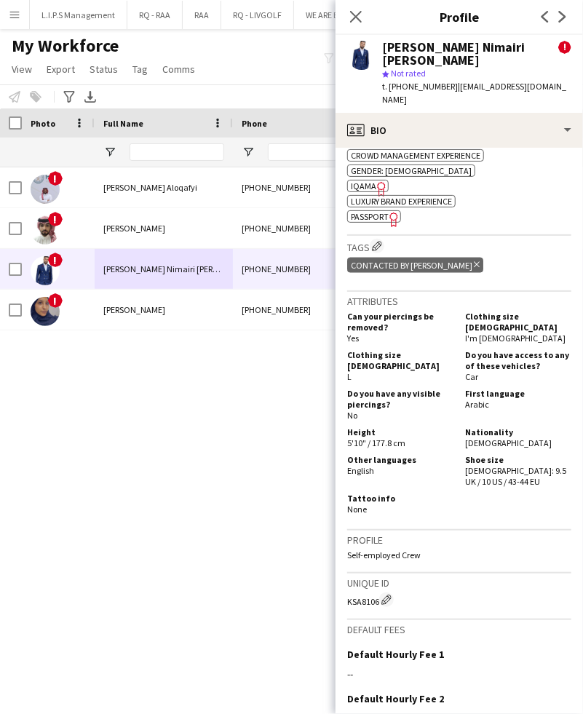
click at [376, 211] on span "Passport" at bounding box center [370, 216] width 38 height 11
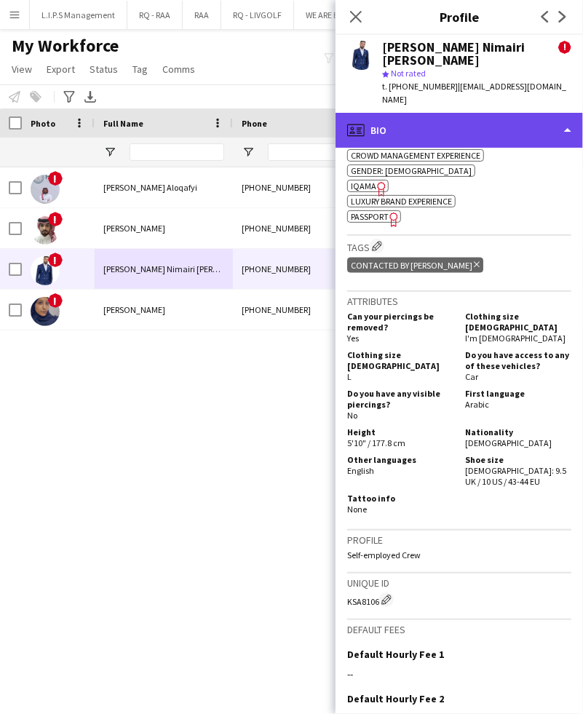
click at [492, 113] on div "profile Bio" at bounding box center [460, 130] width 248 height 35
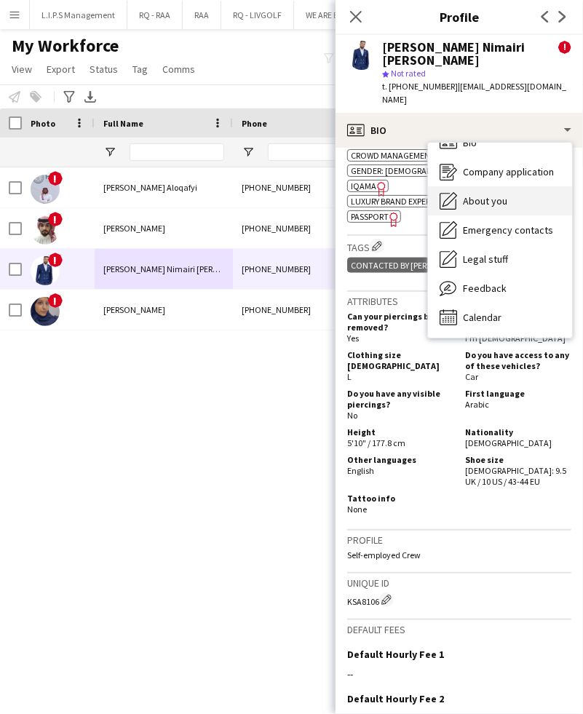
click at [507, 186] on div "About you About you" at bounding box center [500, 200] width 144 height 29
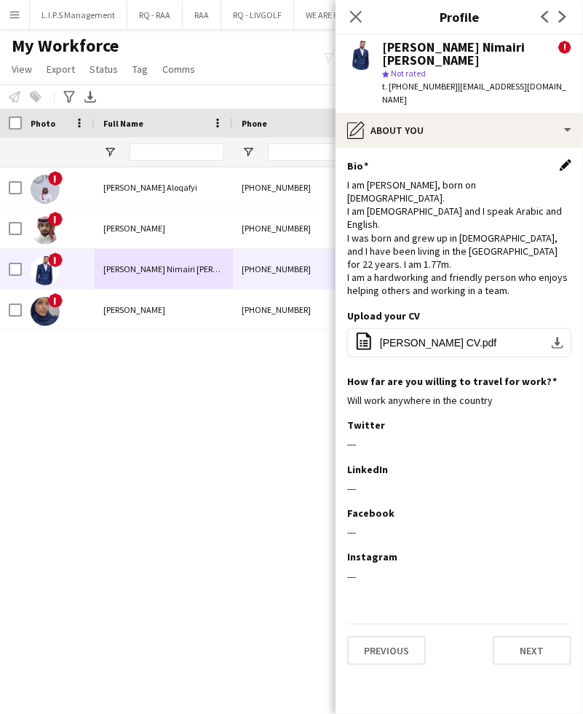
click at [563, 159] on app-icon "Edit this field" at bounding box center [566, 165] width 12 height 12
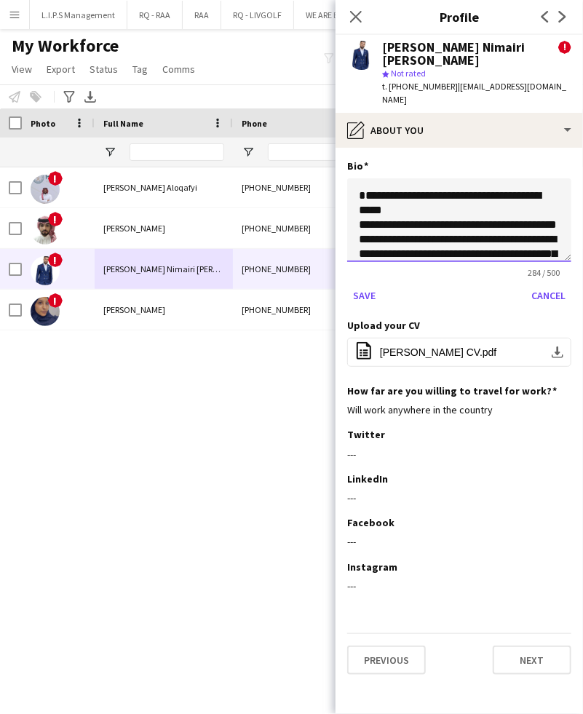
click at [359, 178] on textarea "**********" at bounding box center [459, 220] width 224 height 84
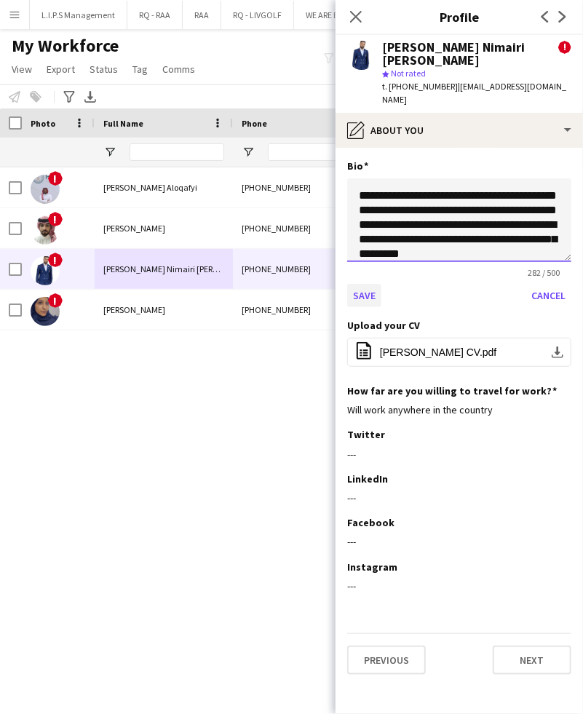
type textarea "**********"
click at [364, 284] on button "Save" at bounding box center [364, 295] width 34 height 23
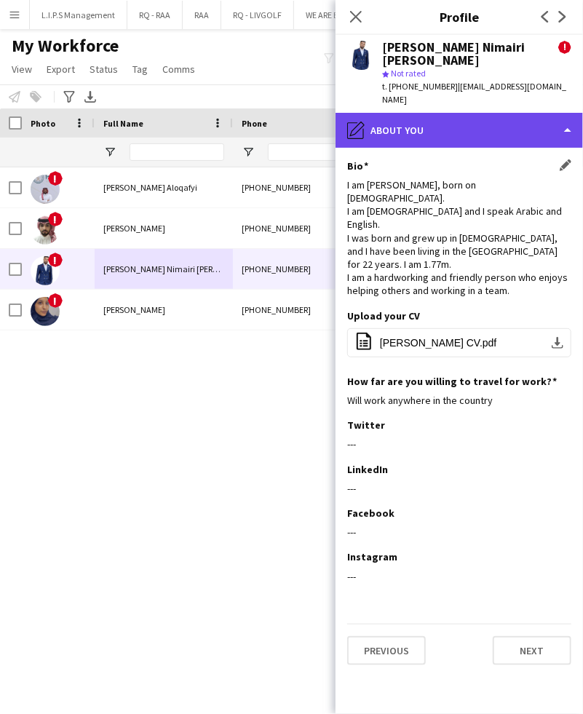
click at [495, 113] on div "pencil4 About you" at bounding box center [460, 130] width 248 height 35
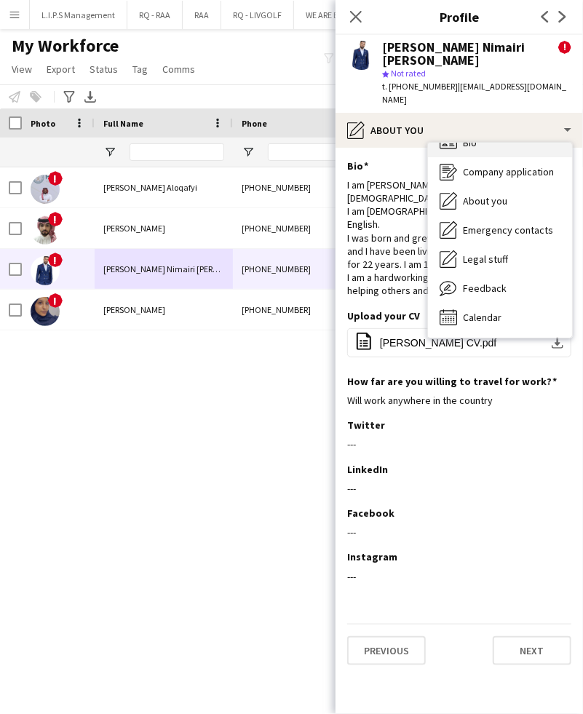
click at [497, 128] on div "Bio Bio" at bounding box center [500, 142] width 144 height 29
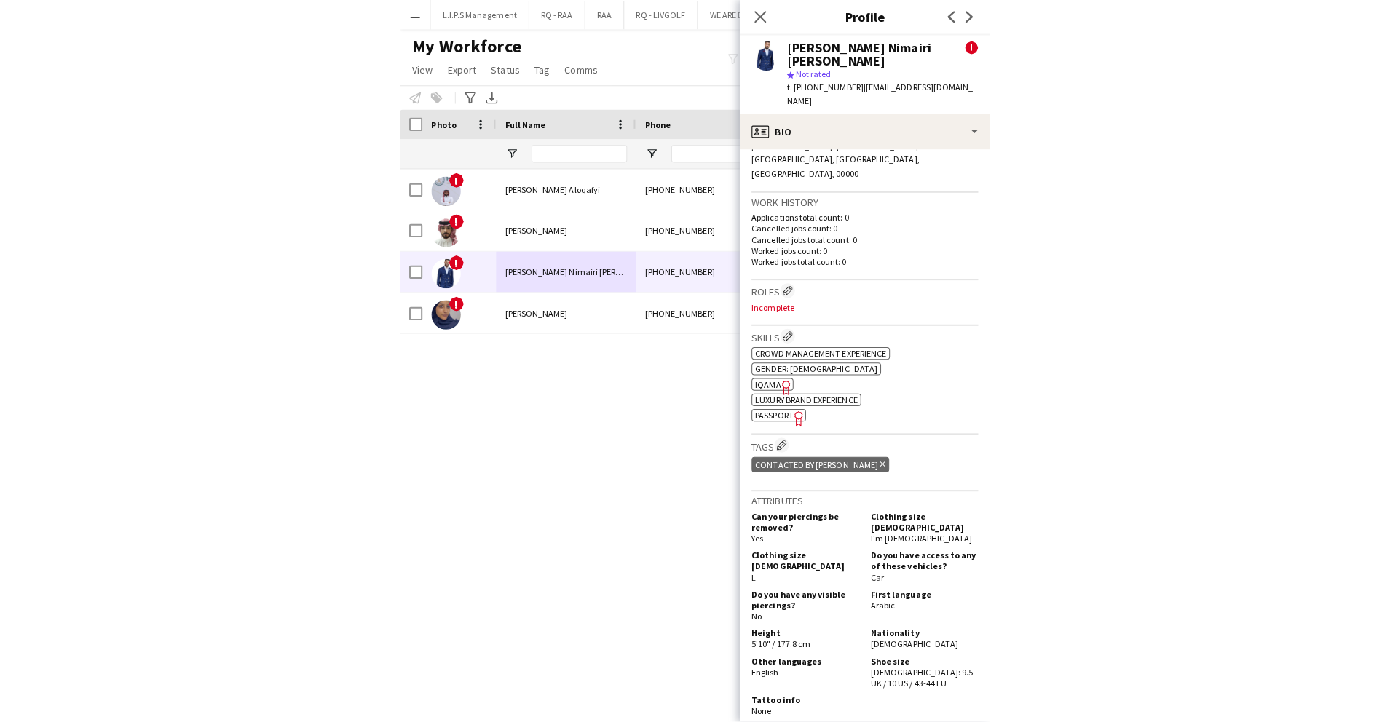
scroll to position [291, 0]
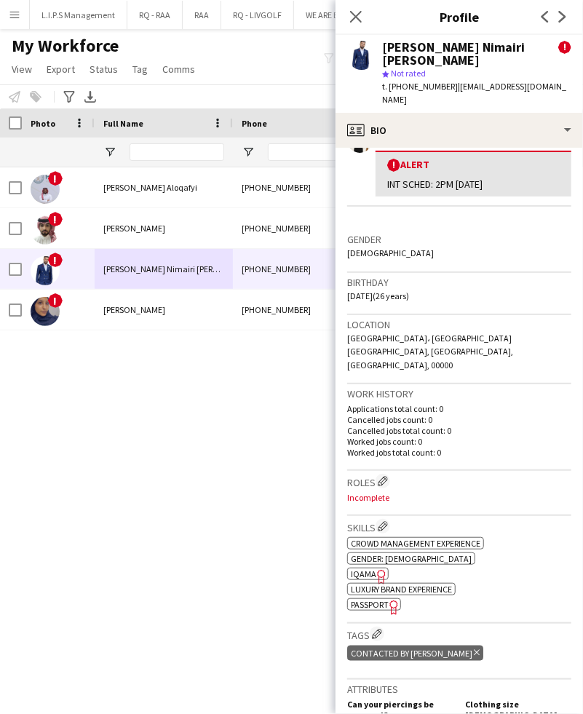
click at [367, 569] on span "IQAMA" at bounding box center [363, 574] width 25 height 11
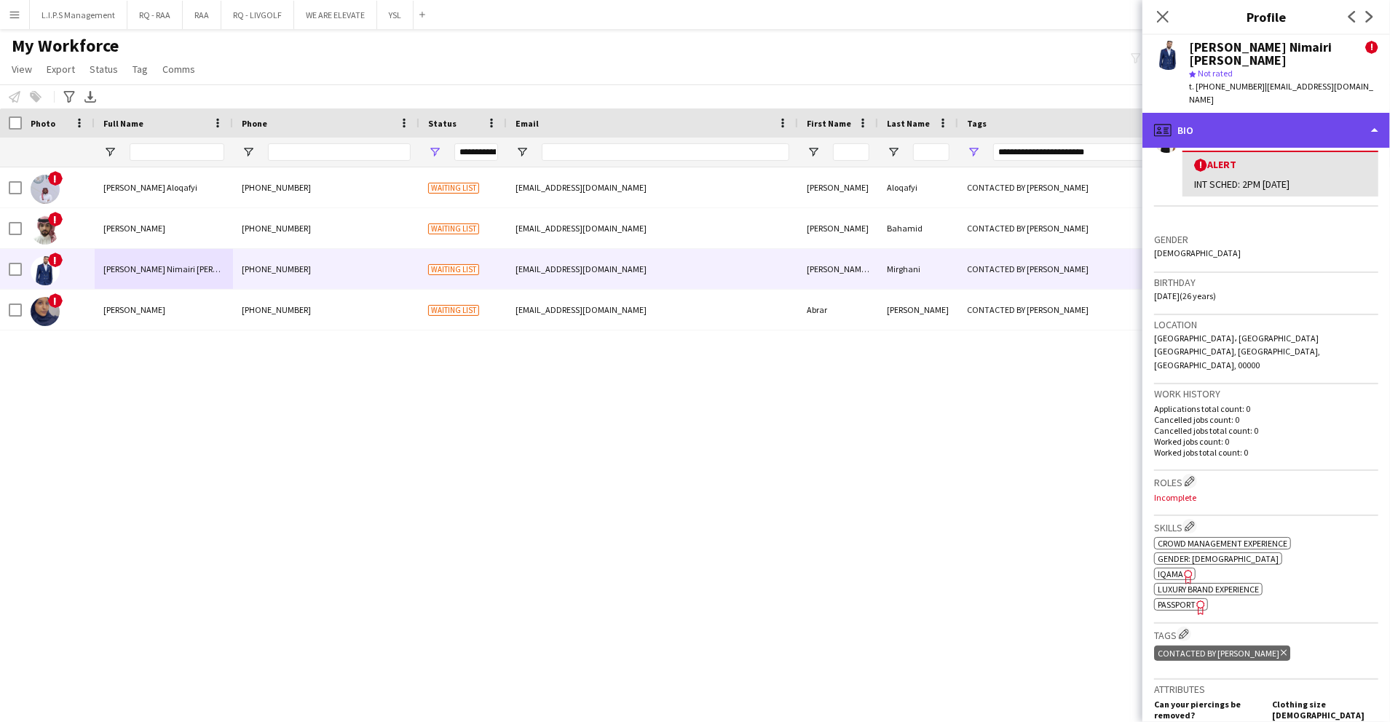
click at [1362, 113] on div "profile Bio" at bounding box center [1266, 130] width 248 height 35
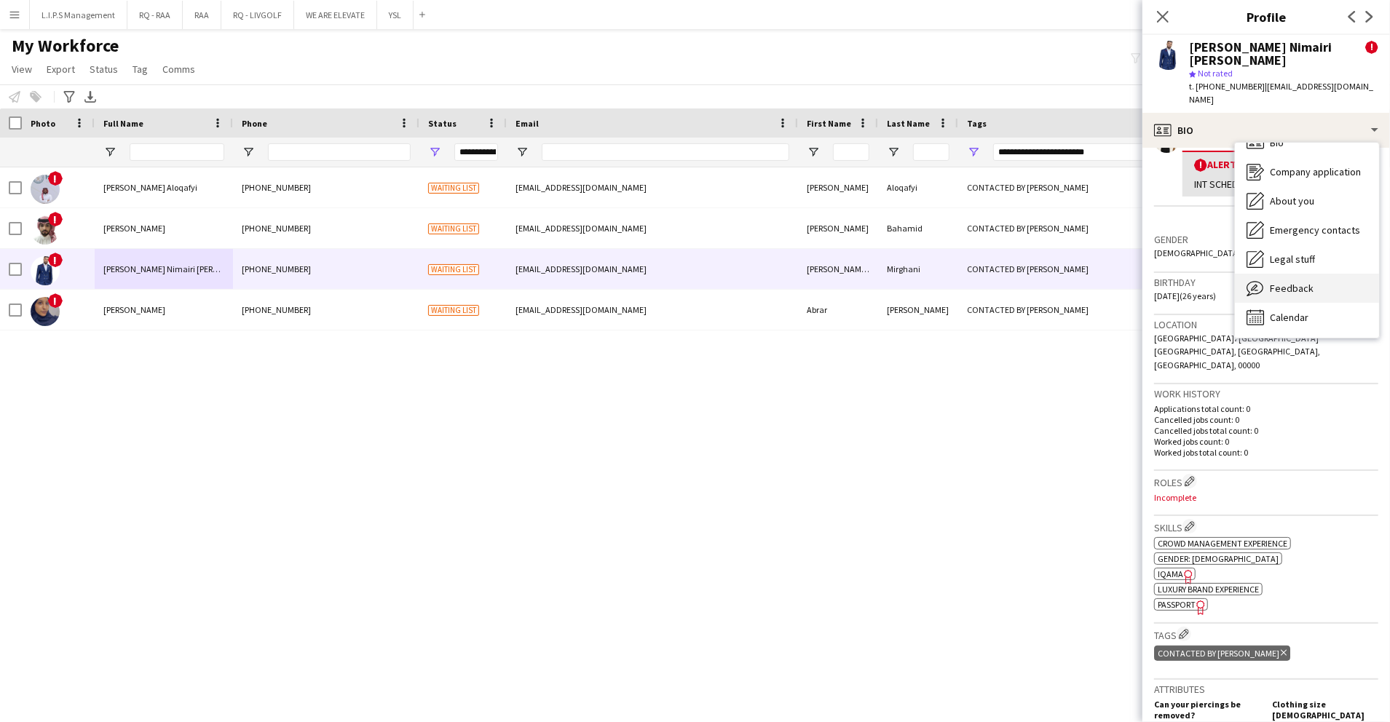
click at [1324, 274] on div "Feedback Feedback" at bounding box center [1307, 288] width 144 height 29
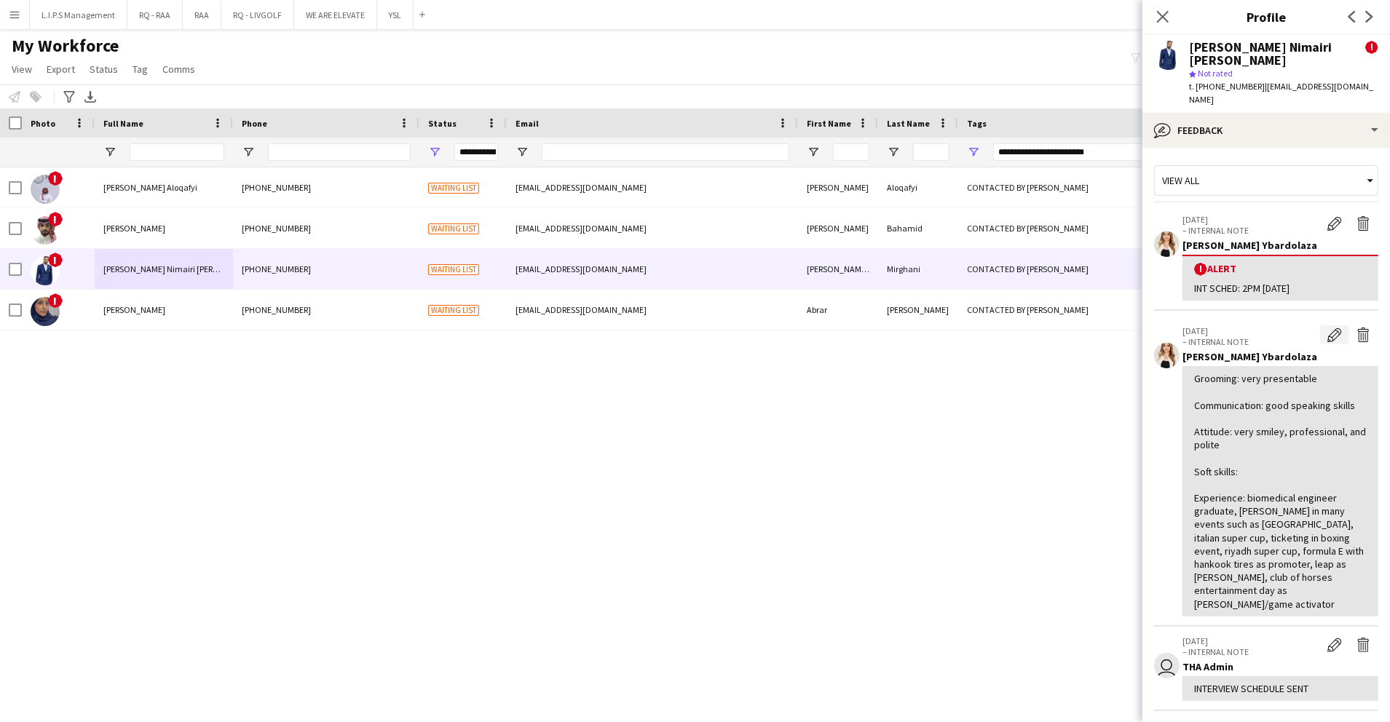
click at [1327, 328] on app-icon "Edit internal note" at bounding box center [1334, 335] width 15 height 15
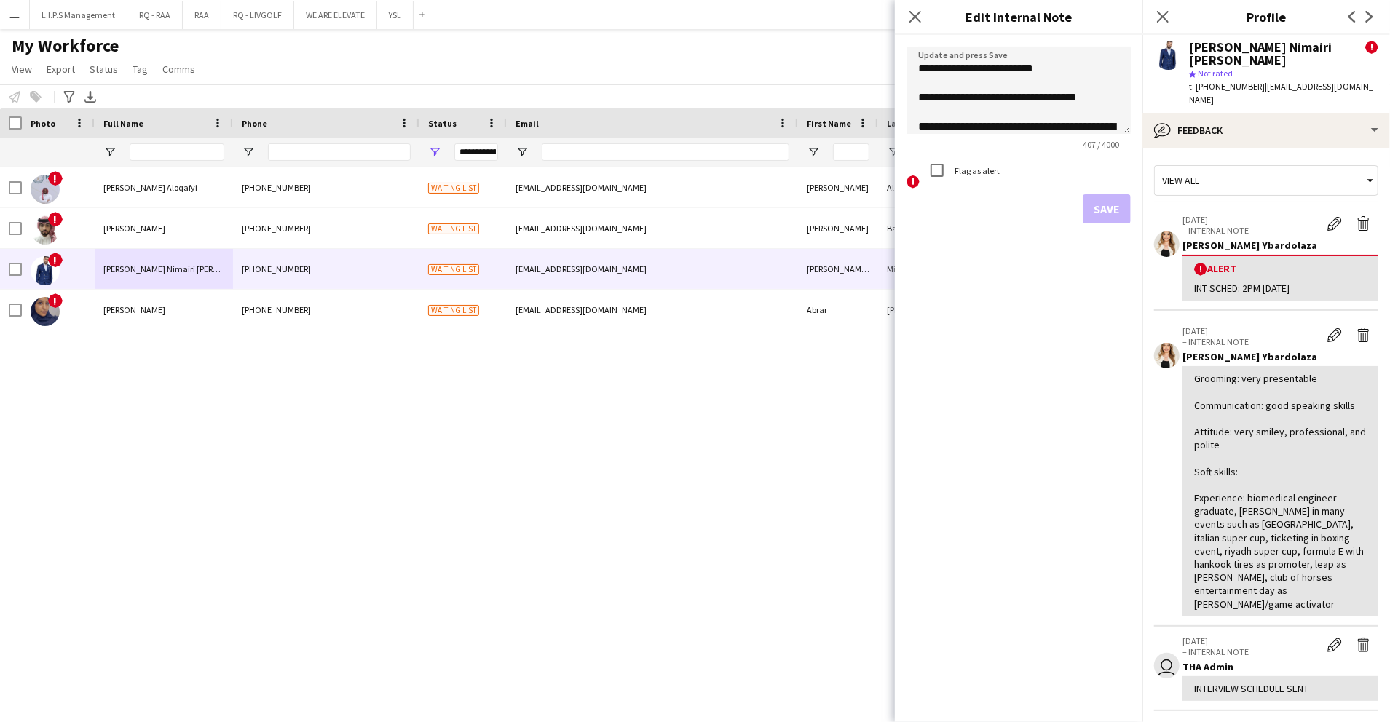
drag, startPoint x: 1132, startPoint y: 137, endPoint x: 1134, endPoint y: 129, distance: 8.3
click at [1134, 141] on form "**********" at bounding box center [1019, 135] width 248 height 200
click at [1134, 131] on form "**********" at bounding box center [1019, 135] width 248 height 200
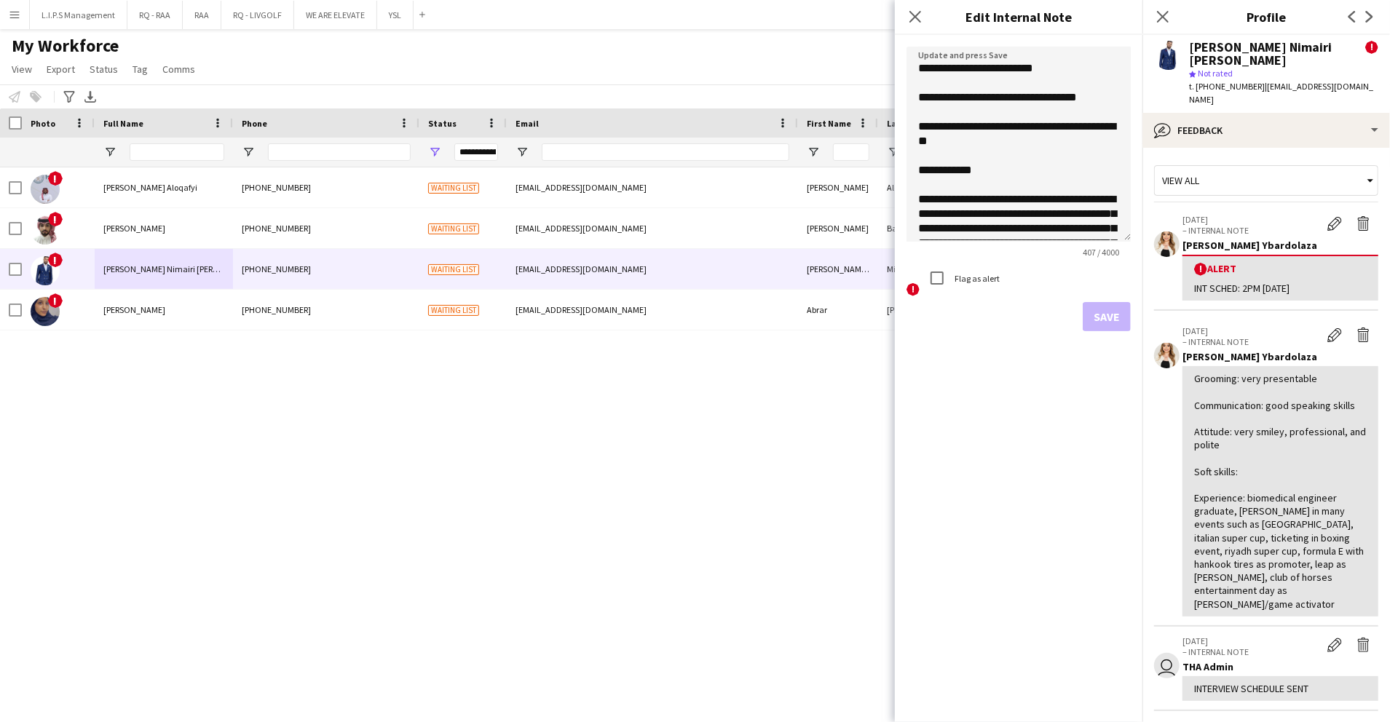
drag, startPoint x: 1127, startPoint y: 124, endPoint x: 1124, endPoint y: 248, distance: 124.6
click at [1129, 242] on textarea "**********" at bounding box center [1019, 144] width 224 height 195
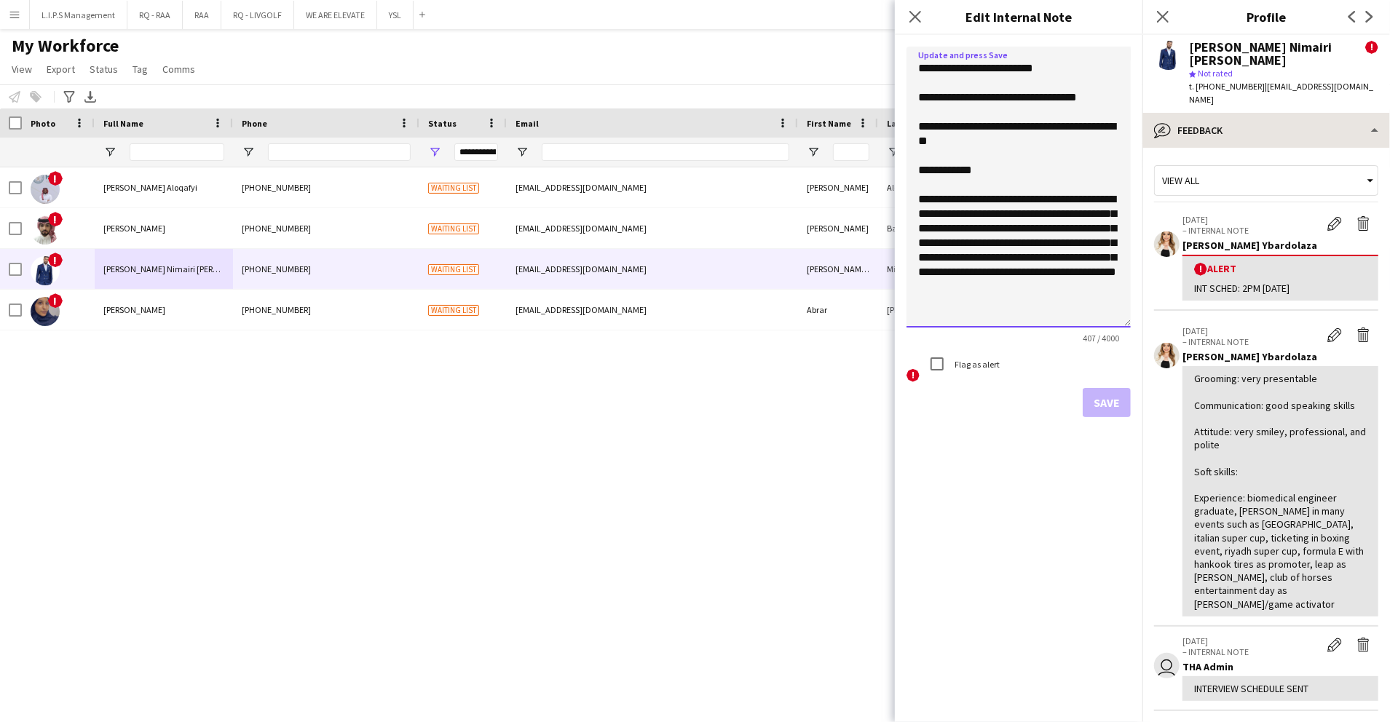
drag, startPoint x: 1106, startPoint y: 102, endPoint x: 1161, endPoint y: 111, distance: 55.4
click at [1111, 106] on textarea "**********" at bounding box center [1019, 187] width 224 height 281
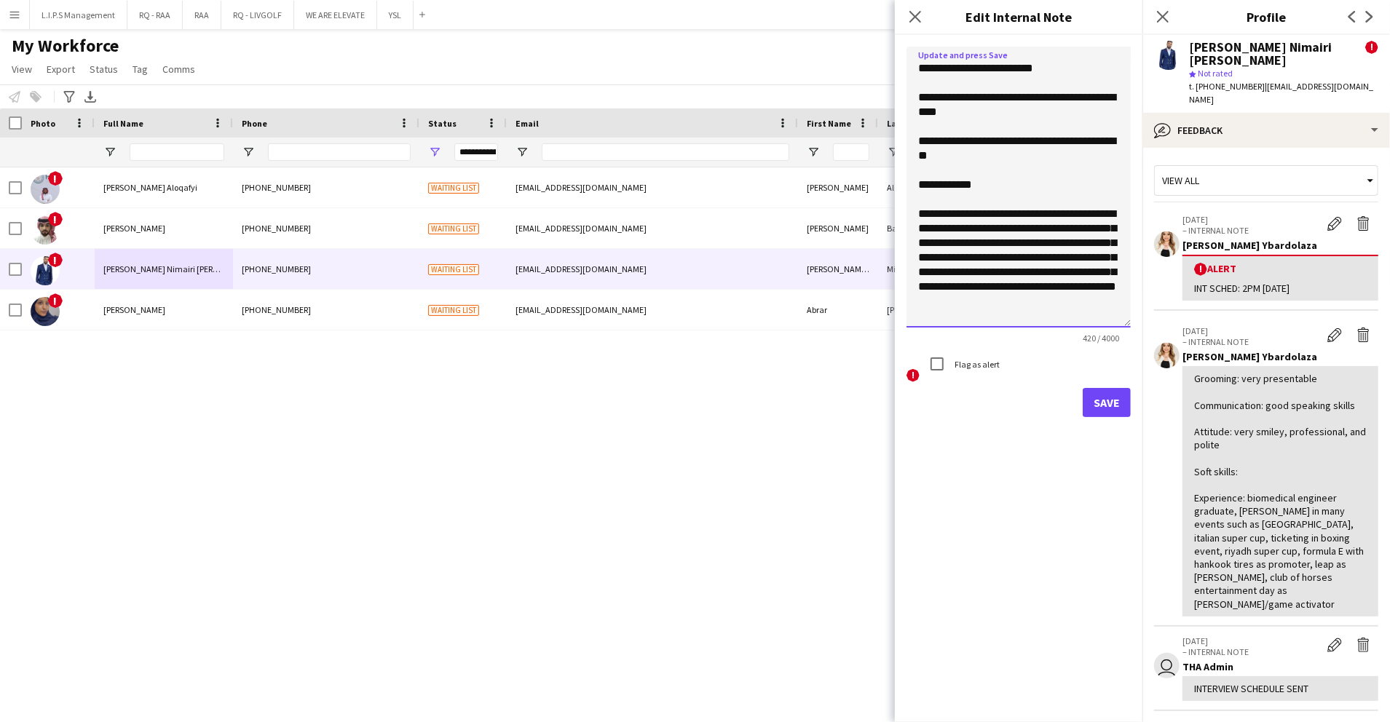
click at [1092, 159] on textarea "**********" at bounding box center [1019, 187] width 224 height 281
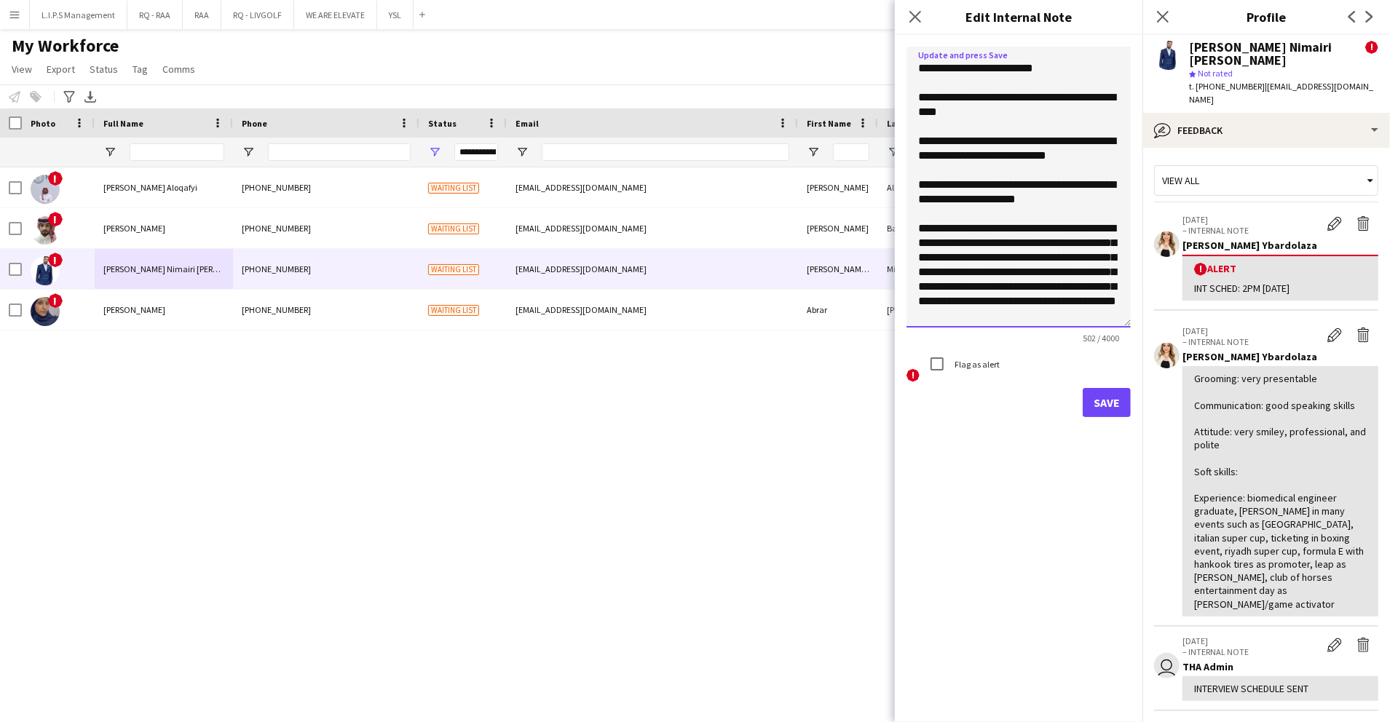
type textarea "**********"
click at [1108, 396] on button "Save" at bounding box center [1107, 402] width 48 height 29
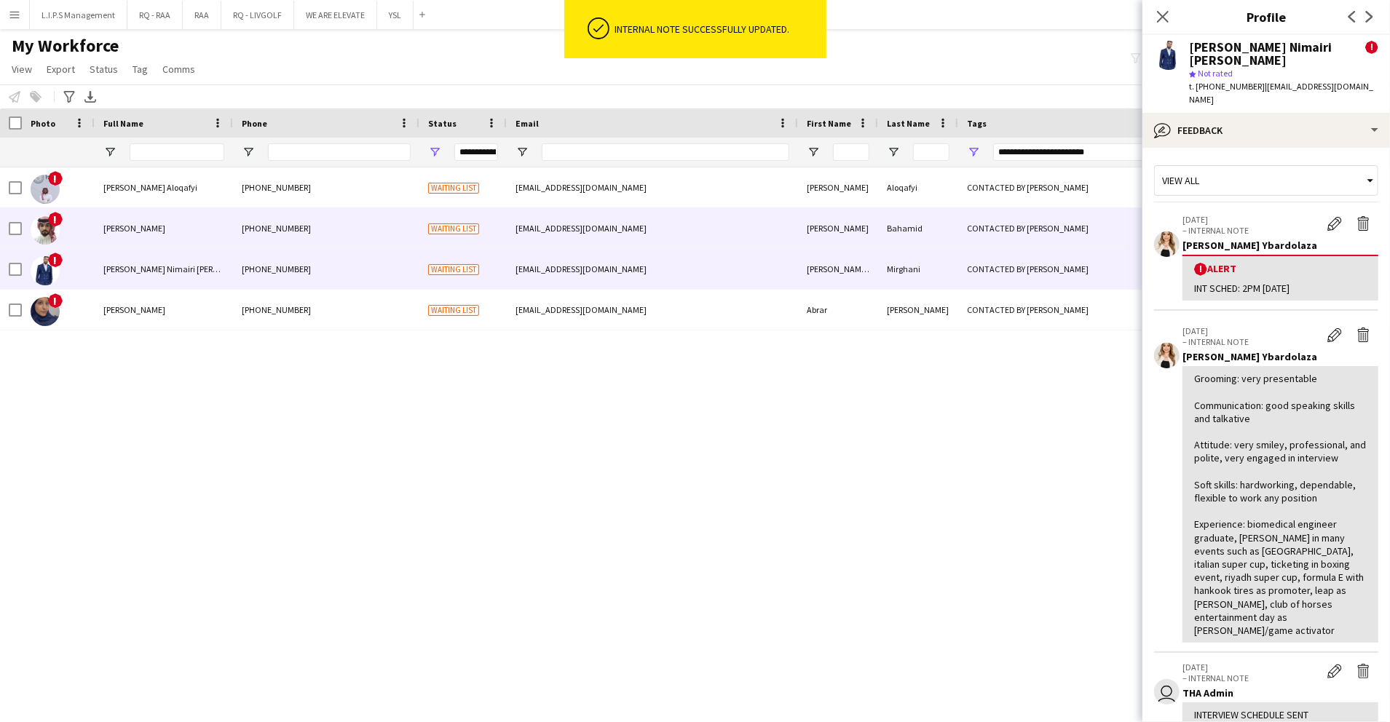
click at [561, 226] on div "abdulrahmano2b@gmail.com" at bounding box center [652, 228] width 291 height 40
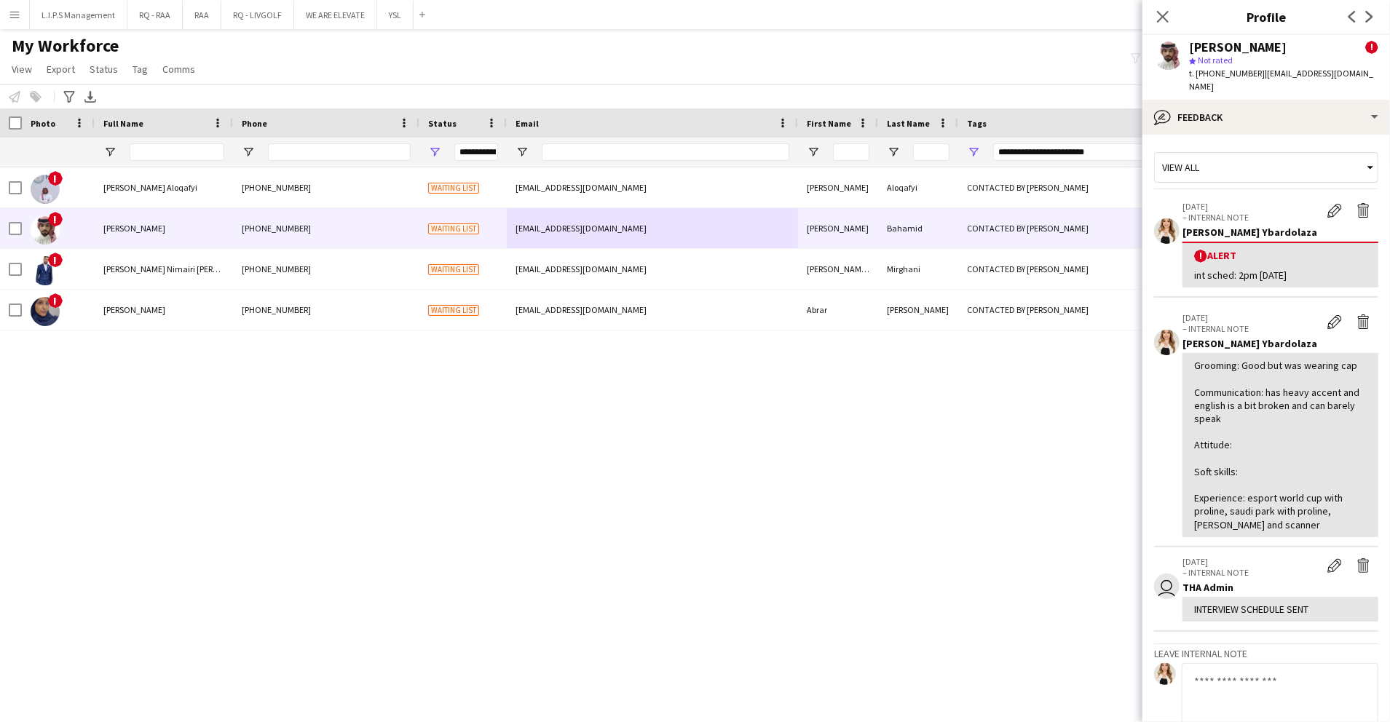
click at [1315, 304] on app-crew-profile-feedback-item "21-08-2025 – INTERNAL NOTE Edit internal note Delete internal note Racquel Ybar…" at bounding box center [1266, 426] width 224 height 244
click at [1327, 315] on app-icon "Edit internal note" at bounding box center [1334, 322] width 15 height 15
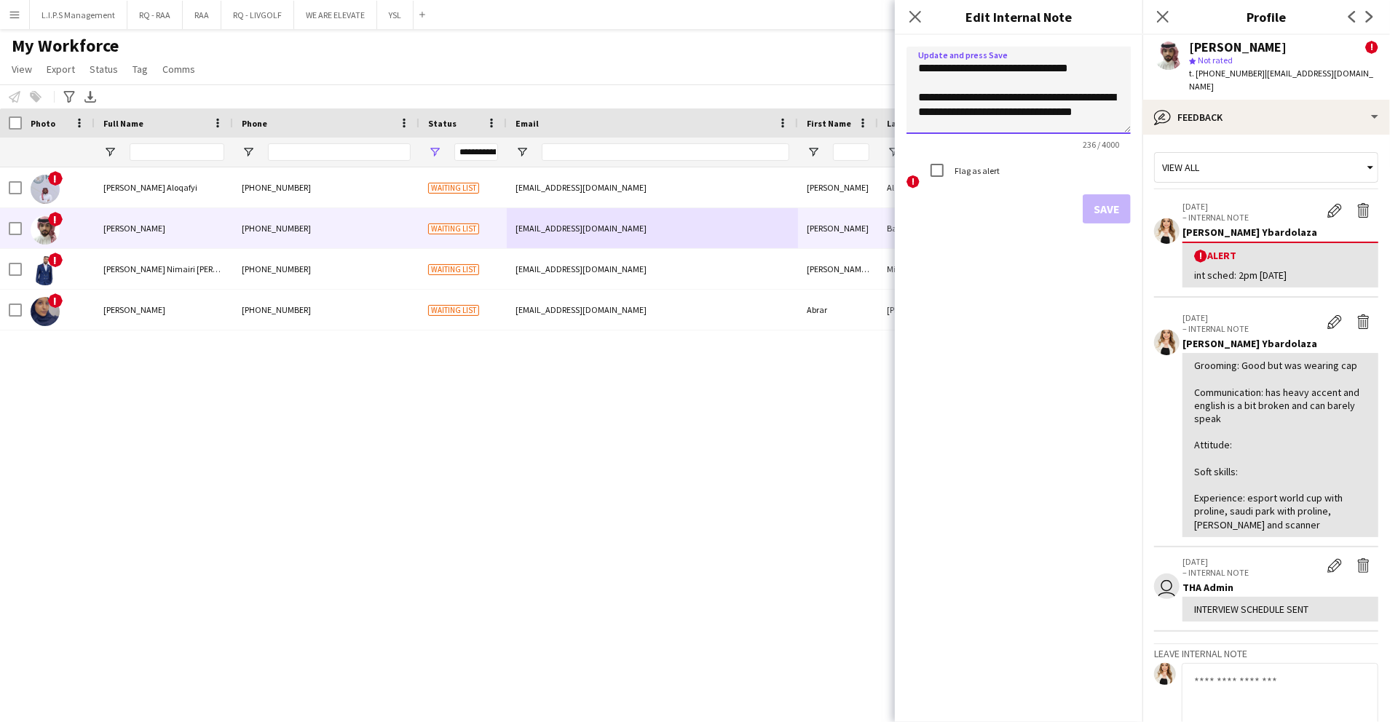
drag, startPoint x: 1017, startPoint y: 66, endPoint x: 971, endPoint y: 61, distance: 45.4
click at [971, 61] on textarea "**********" at bounding box center [1019, 90] width 224 height 87
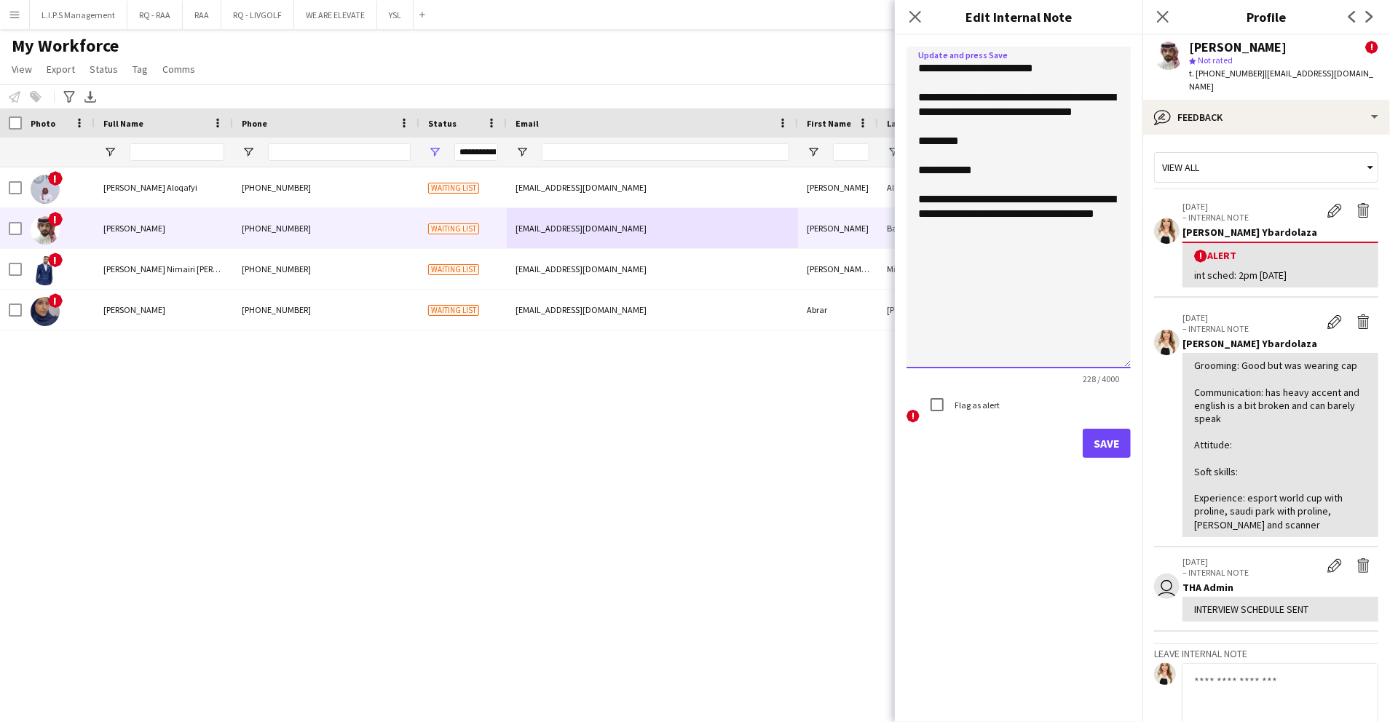
drag, startPoint x: 1127, startPoint y: 127, endPoint x: 1100, endPoint y: 347, distance: 220.9
click at [1107, 366] on textarea "**********" at bounding box center [1019, 208] width 224 height 322
click at [1006, 156] on textarea "**********" at bounding box center [1019, 209] width 224 height 325
type textarea "**********"
click at [1118, 437] on button "Save" at bounding box center [1107, 447] width 48 height 29
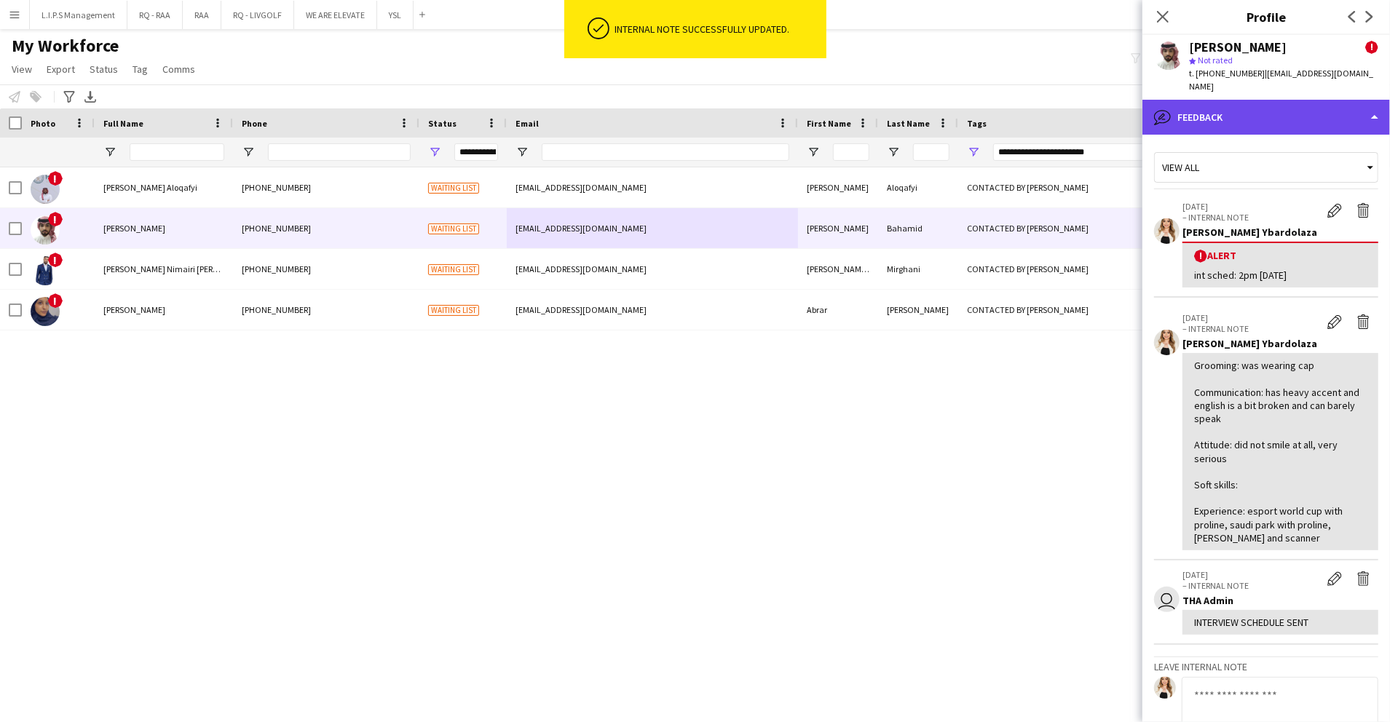
click at [1286, 112] on div "bubble-pencil Feedback" at bounding box center [1266, 117] width 248 height 35
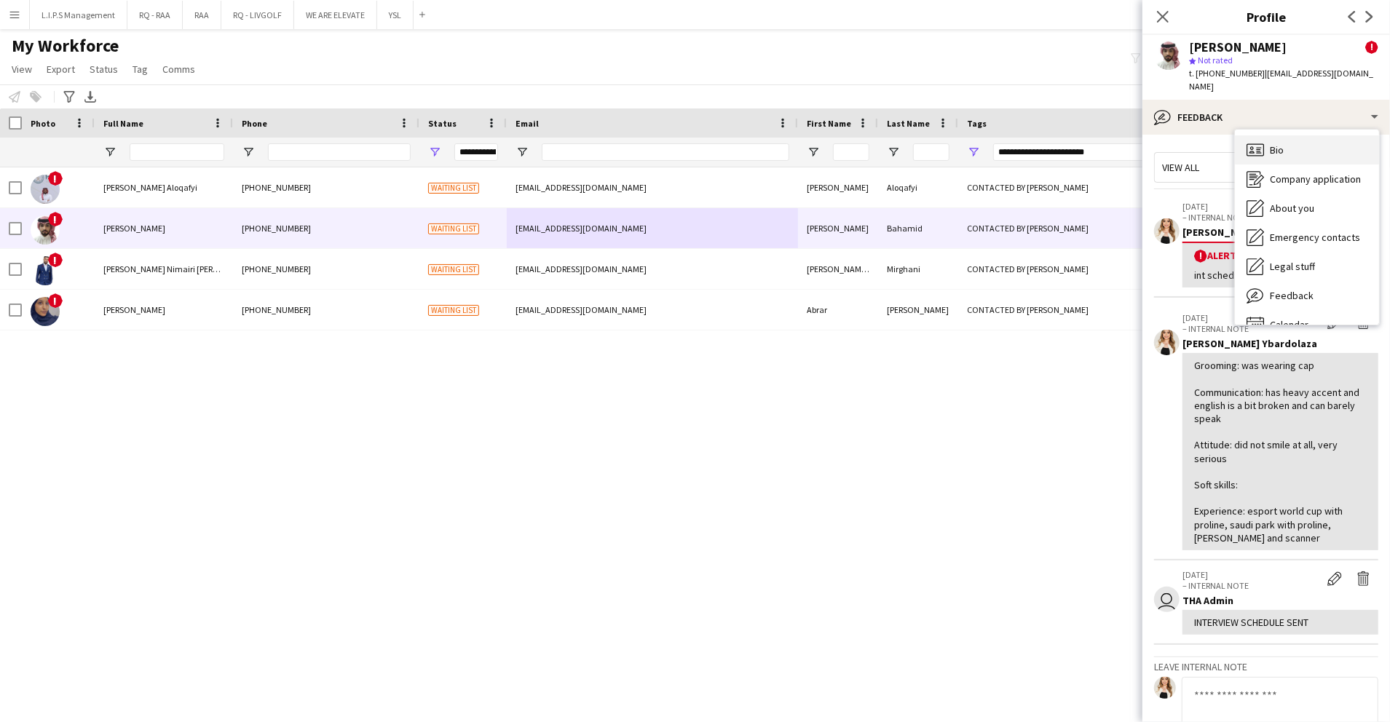
click at [1289, 135] on div "Bio Bio" at bounding box center [1307, 149] width 144 height 29
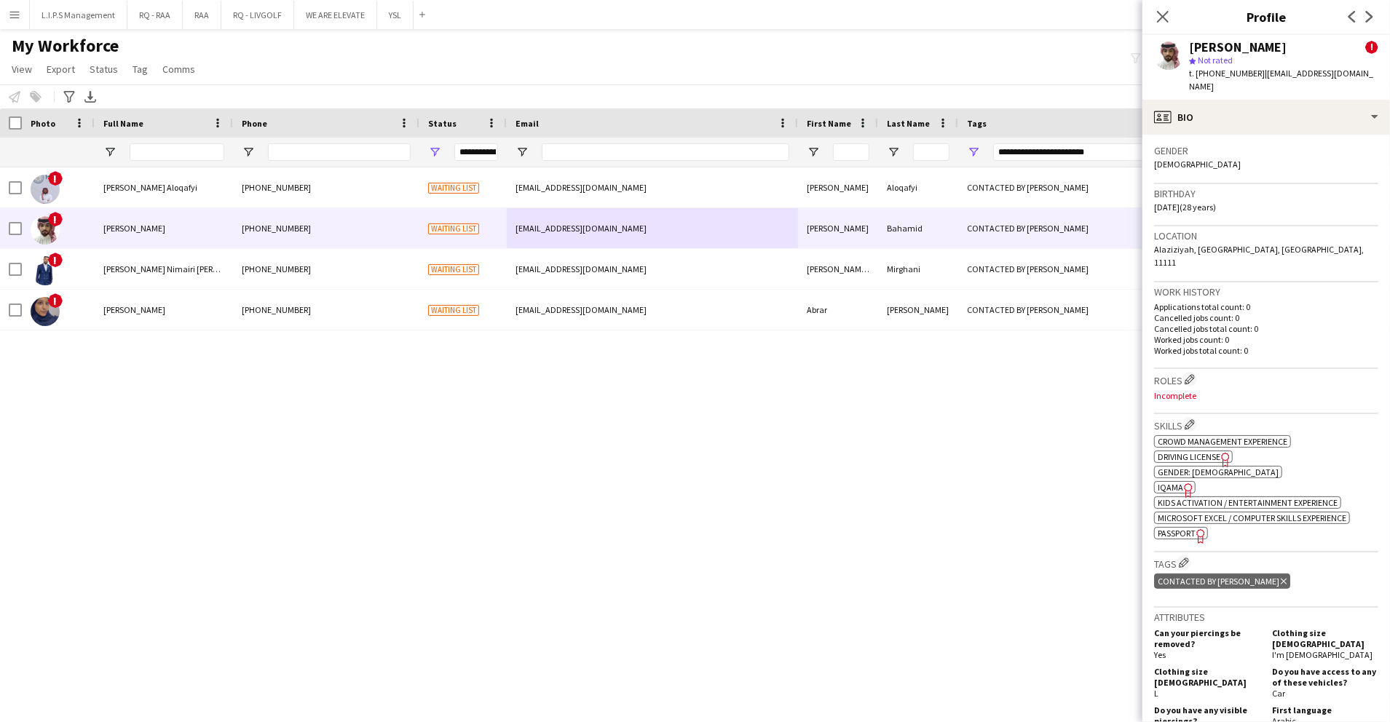
scroll to position [485, 0]
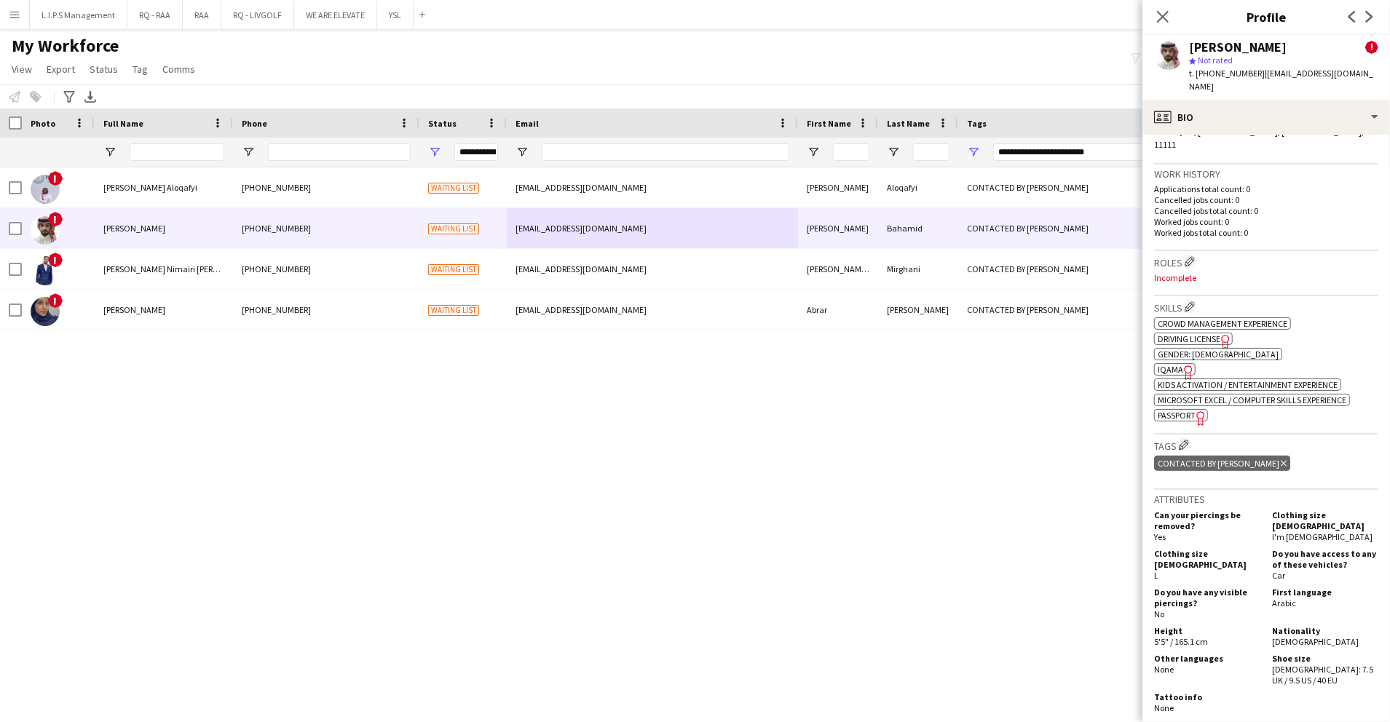
drag, startPoint x: 1255, startPoint y: 438, endPoint x: 1250, endPoint y: 421, distance: 17.7
click at [1281, 461] on icon at bounding box center [1284, 464] width 6 height 6
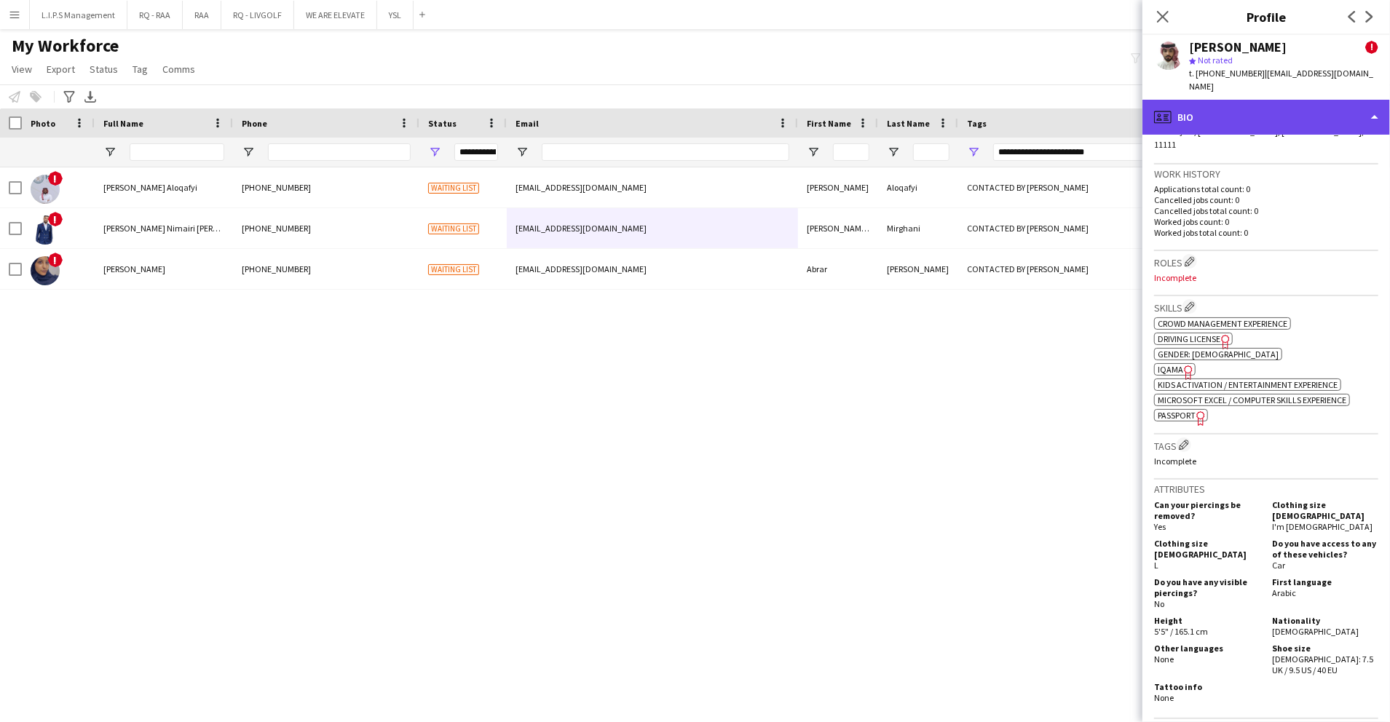
click at [1301, 101] on div "profile Bio" at bounding box center [1266, 117] width 248 height 35
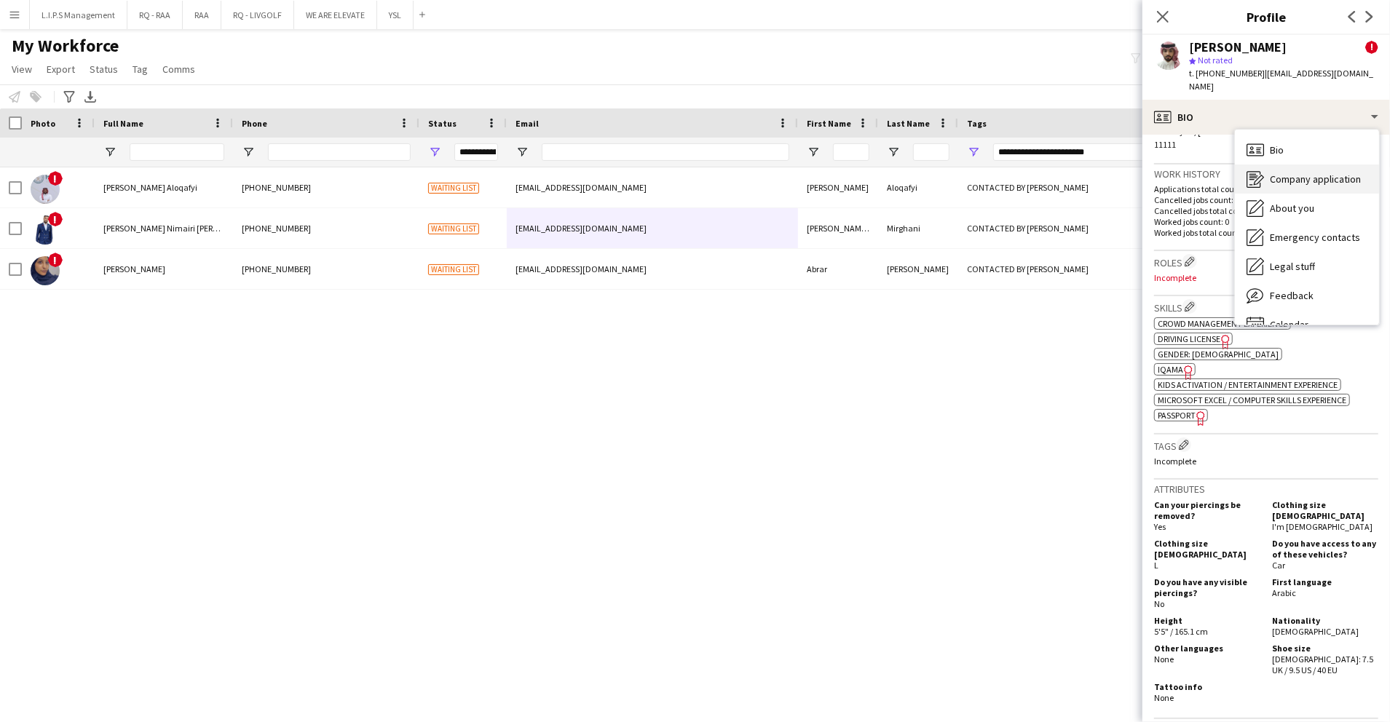
drag, startPoint x: 1315, startPoint y: 149, endPoint x: 1320, endPoint y: 169, distance: 21.0
click at [1320, 169] on div "Bio Bio Company application Company application About you About you Emergency c…" at bounding box center [1307, 227] width 144 height 195
click at [1320, 173] on span "Company application" at bounding box center [1315, 179] width 91 height 13
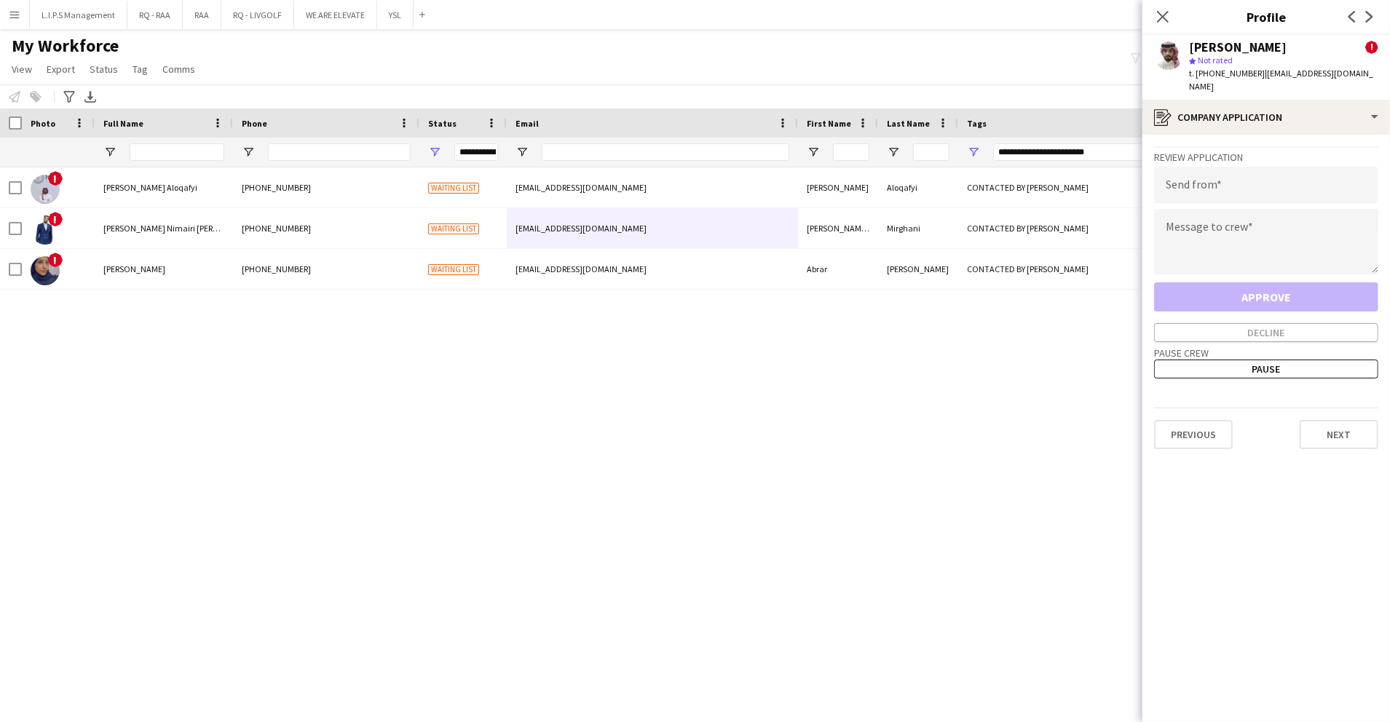
scroll to position [0, 0]
drag, startPoint x: 1314, startPoint y: 207, endPoint x: 1303, endPoint y: 218, distance: 14.9
click at [1312, 209] on textarea at bounding box center [1266, 242] width 224 height 66
paste textarea "**********"
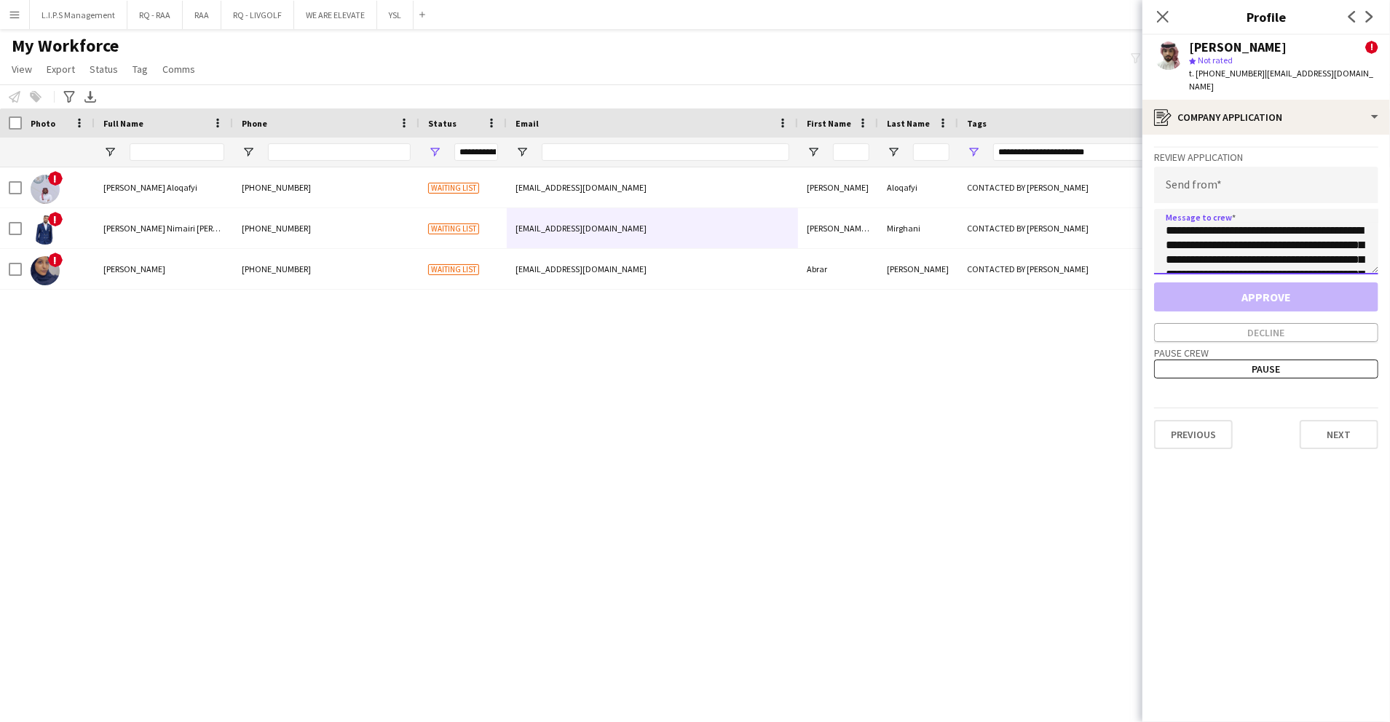
scroll to position [154, 0]
type textarea "**********"
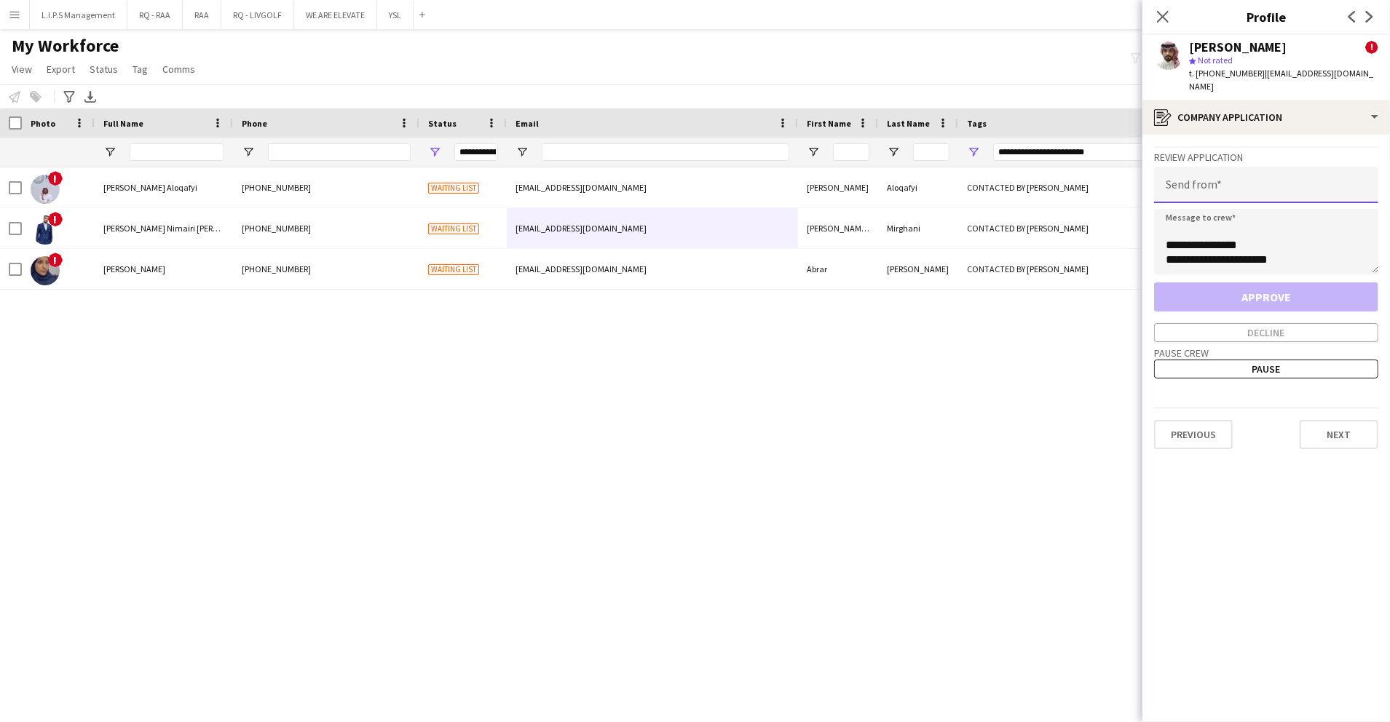
click at [1255, 167] on input "email" at bounding box center [1266, 185] width 224 height 36
paste input "**********"
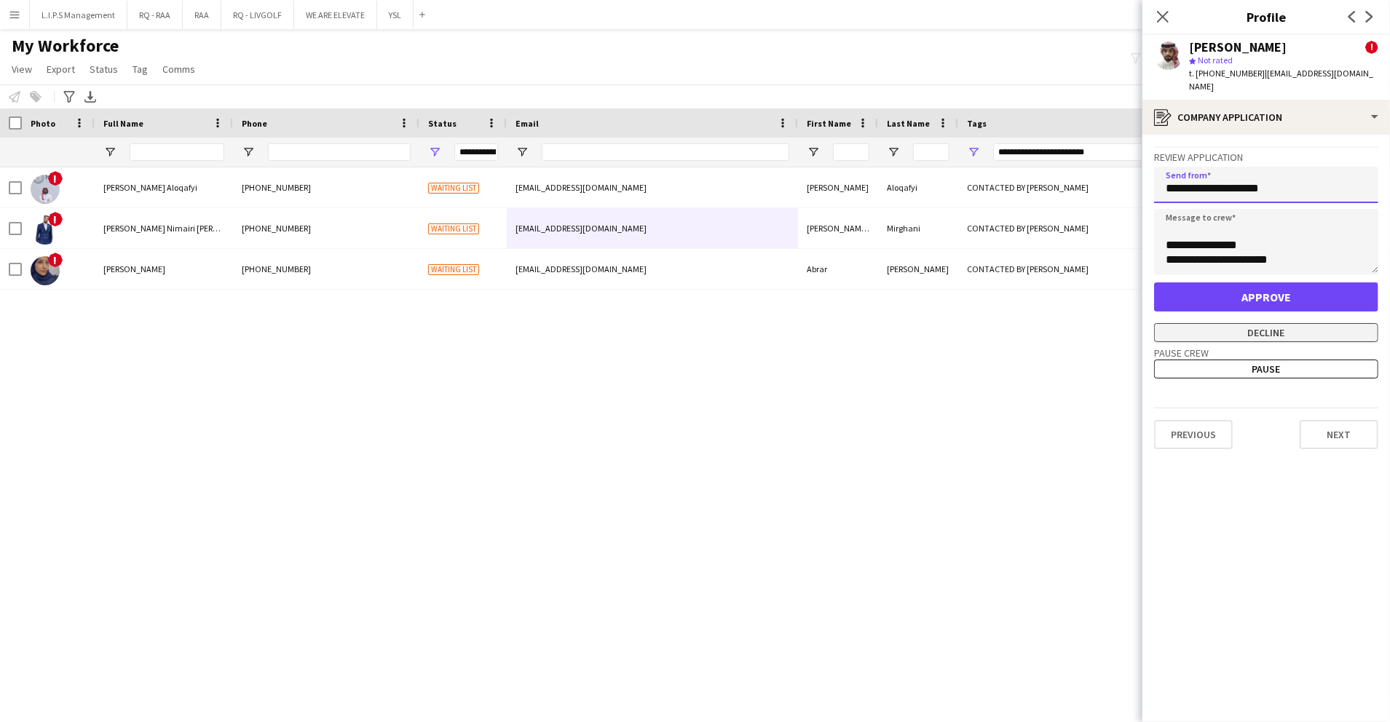
type input "**********"
click at [1245, 323] on button "Decline" at bounding box center [1266, 332] width 224 height 19
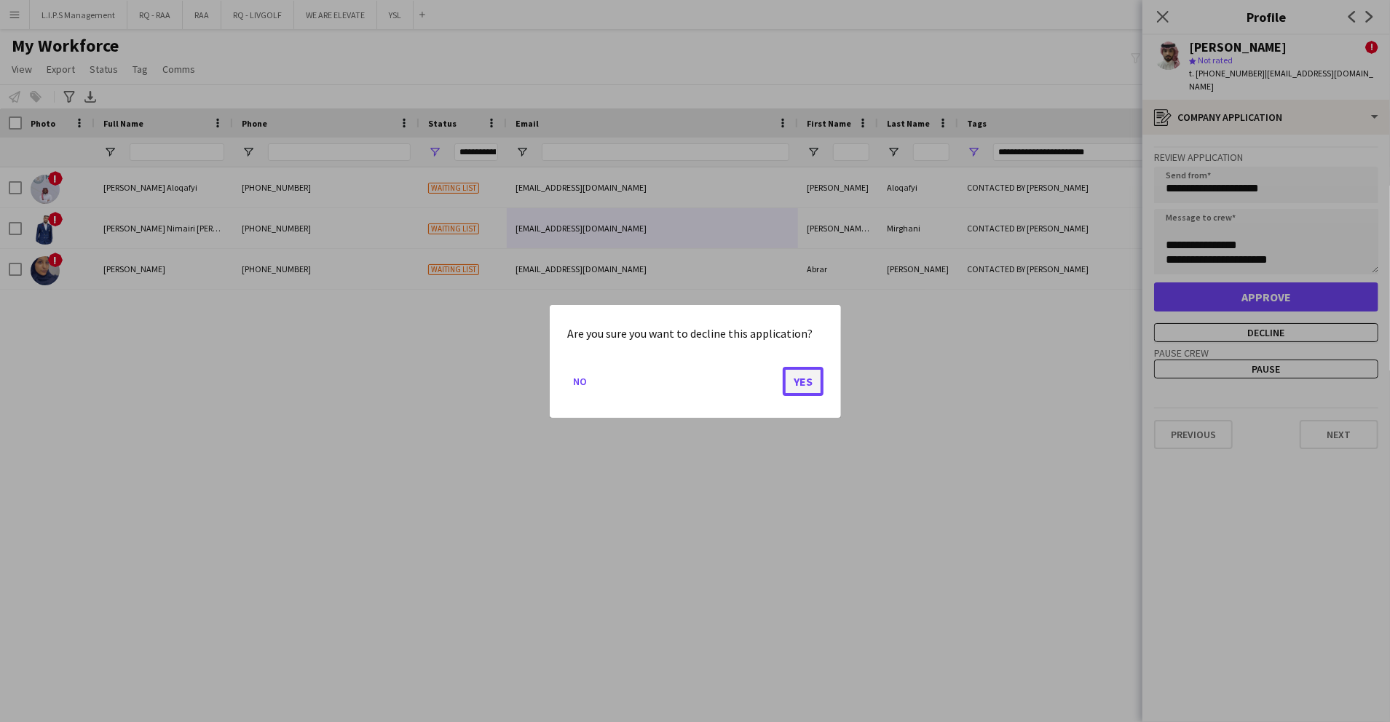
click at [798, 383] on button "Yes" at bounding box center [803, 380] width 41 height 29
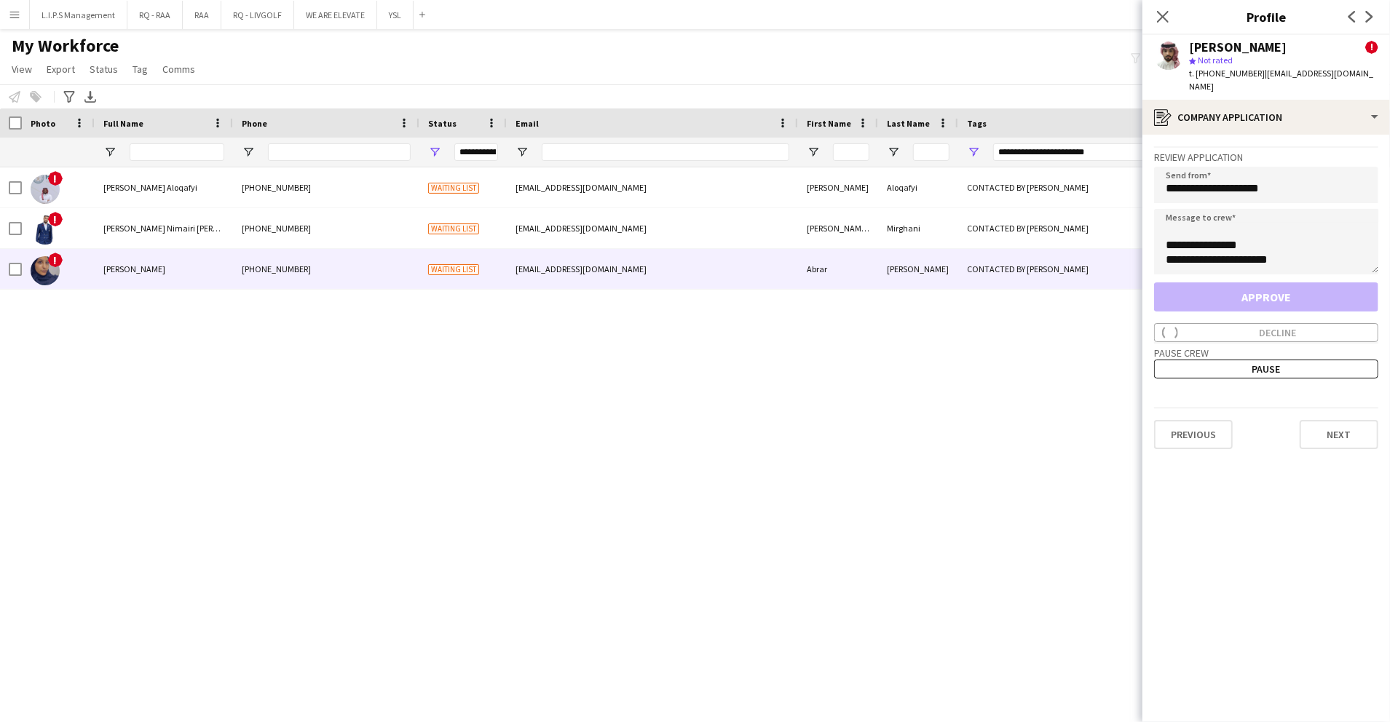
click at [486, 263] on div "Waiting list" at bounding box center [462, 269] width 87 height 40
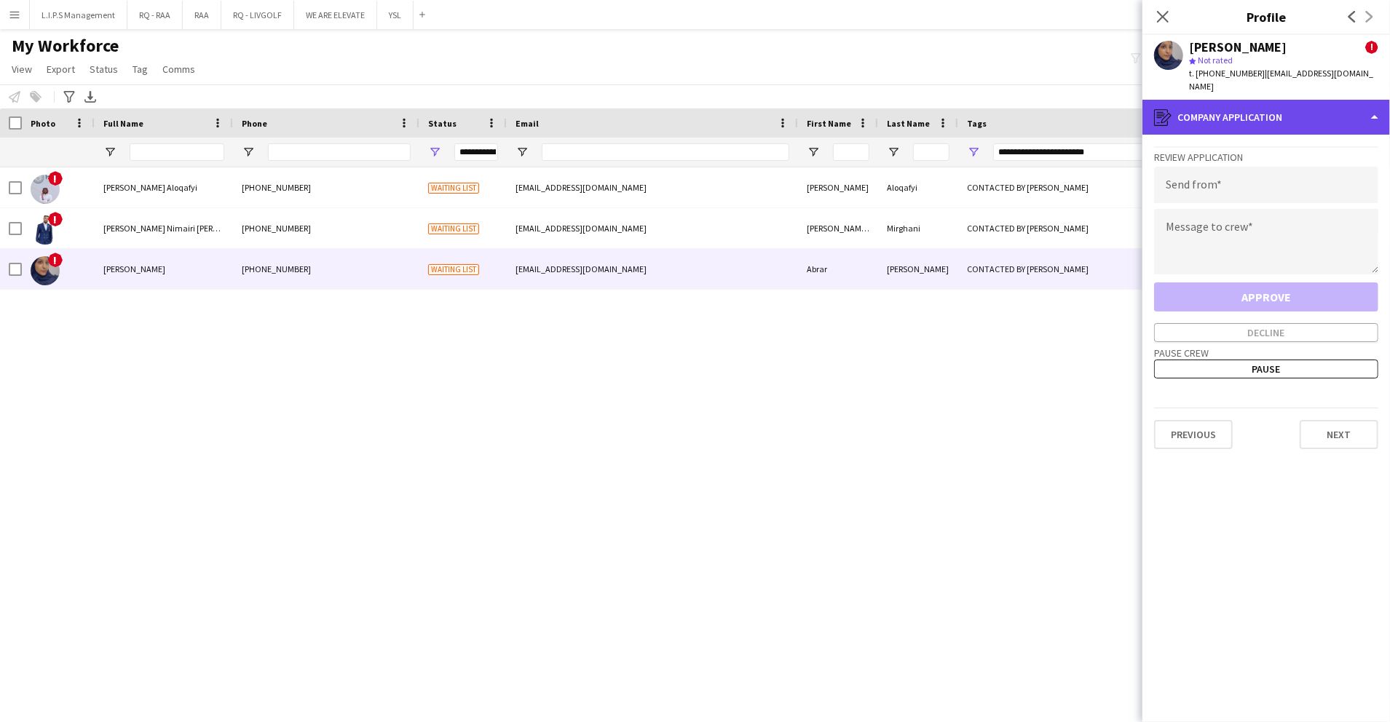
click at [1302, 103] on div "register Company application" at bounding box center [1266, 117] width 248 height 35
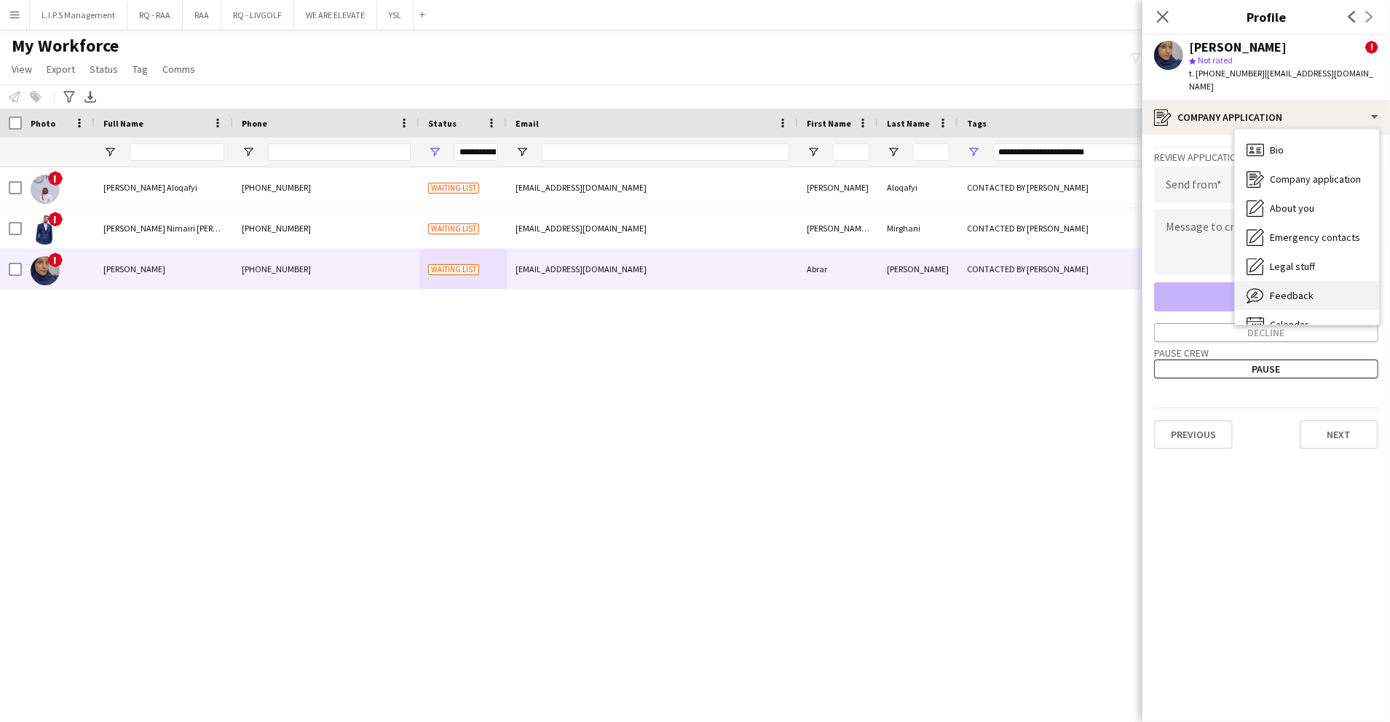
click at [1303, 289] on div "Feedback Feedback" at bounding box center [1307, 295] width 144 height 29
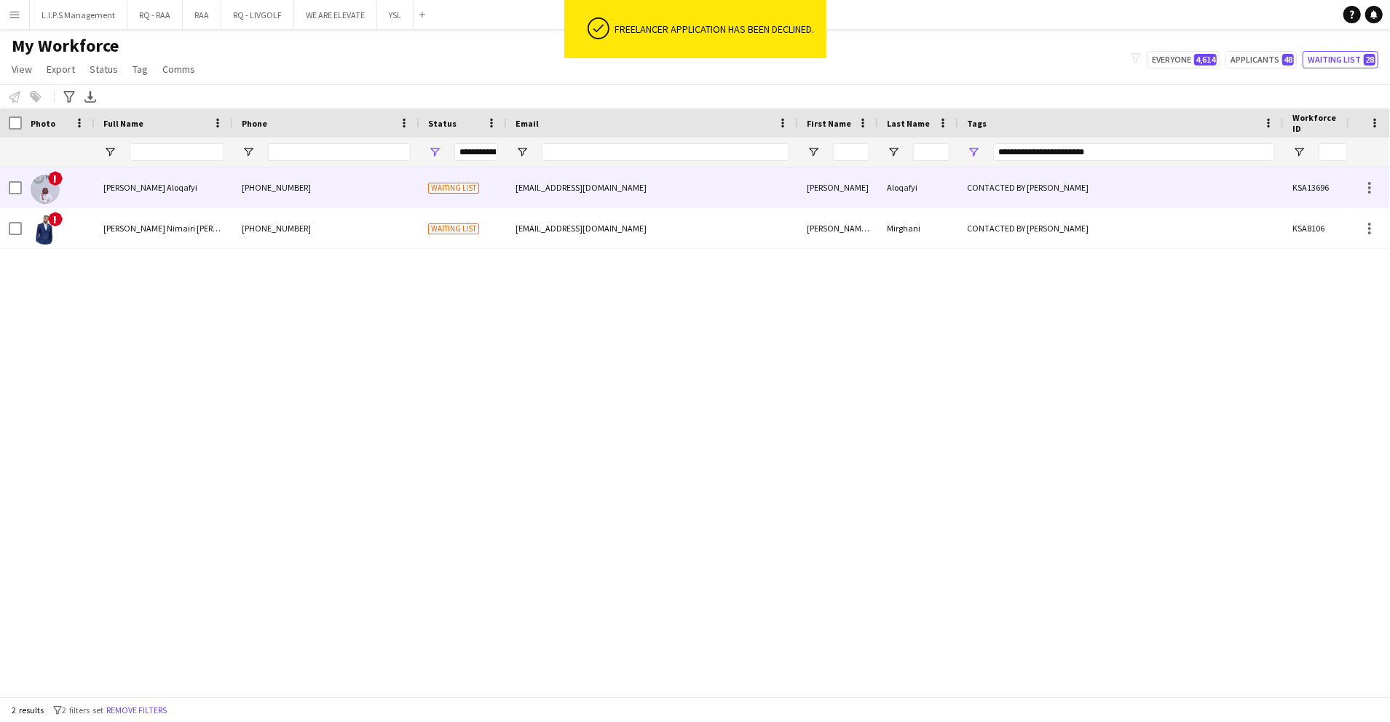
click at [1318, 192] on div "KSA13696" at bounding box center [1327, 187] width 87 height 40
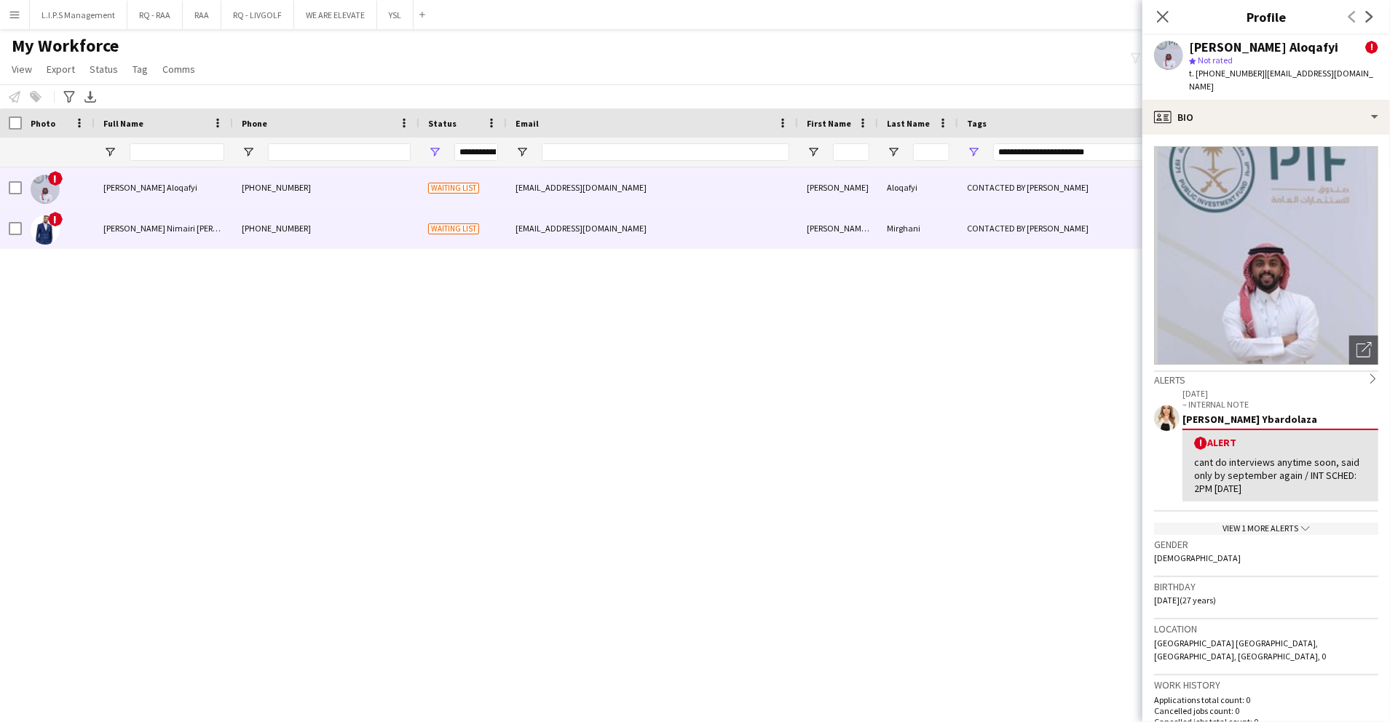
click at [208, 229] on div "Salih Nimairi Salih Mirghani" at bounding box center [164, 228] width 138 height 40
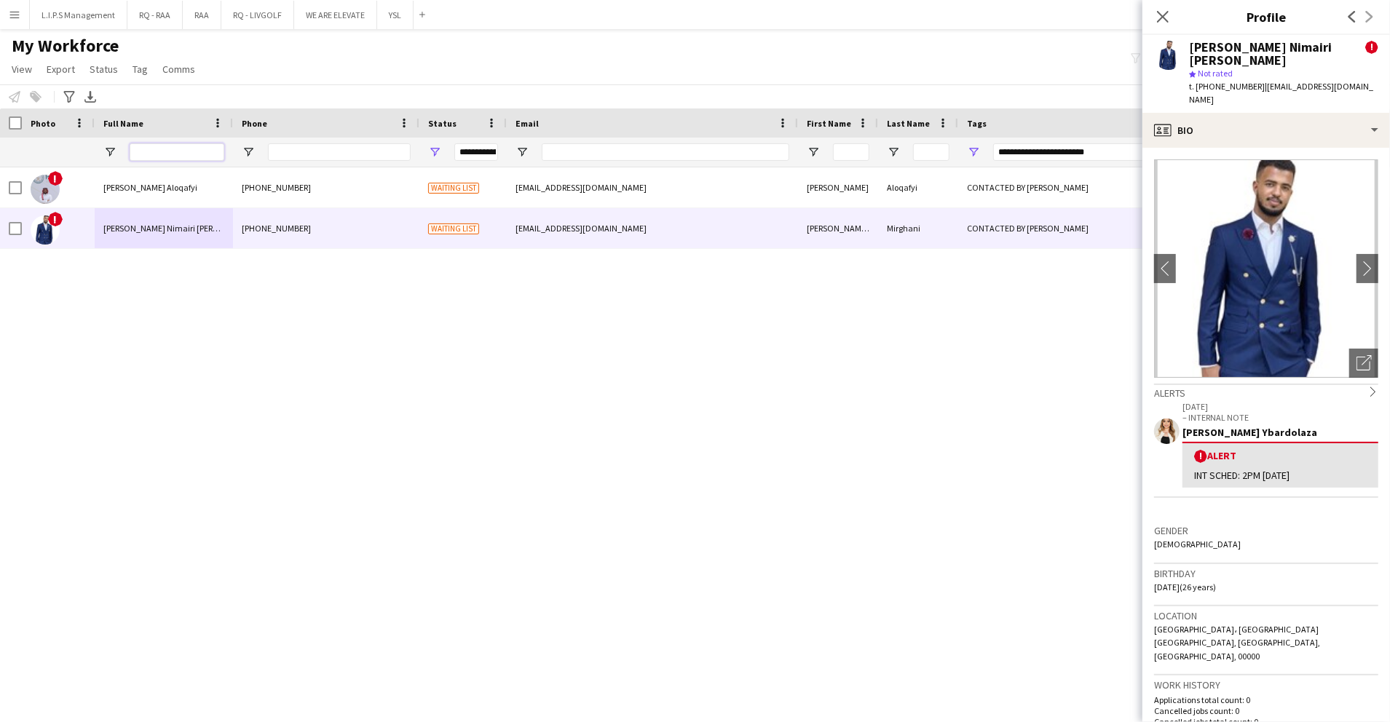
click at [198, 154] on input "Full Name Filter Input" at bounding box center [177, 151] width 95 height 17
type input "***"
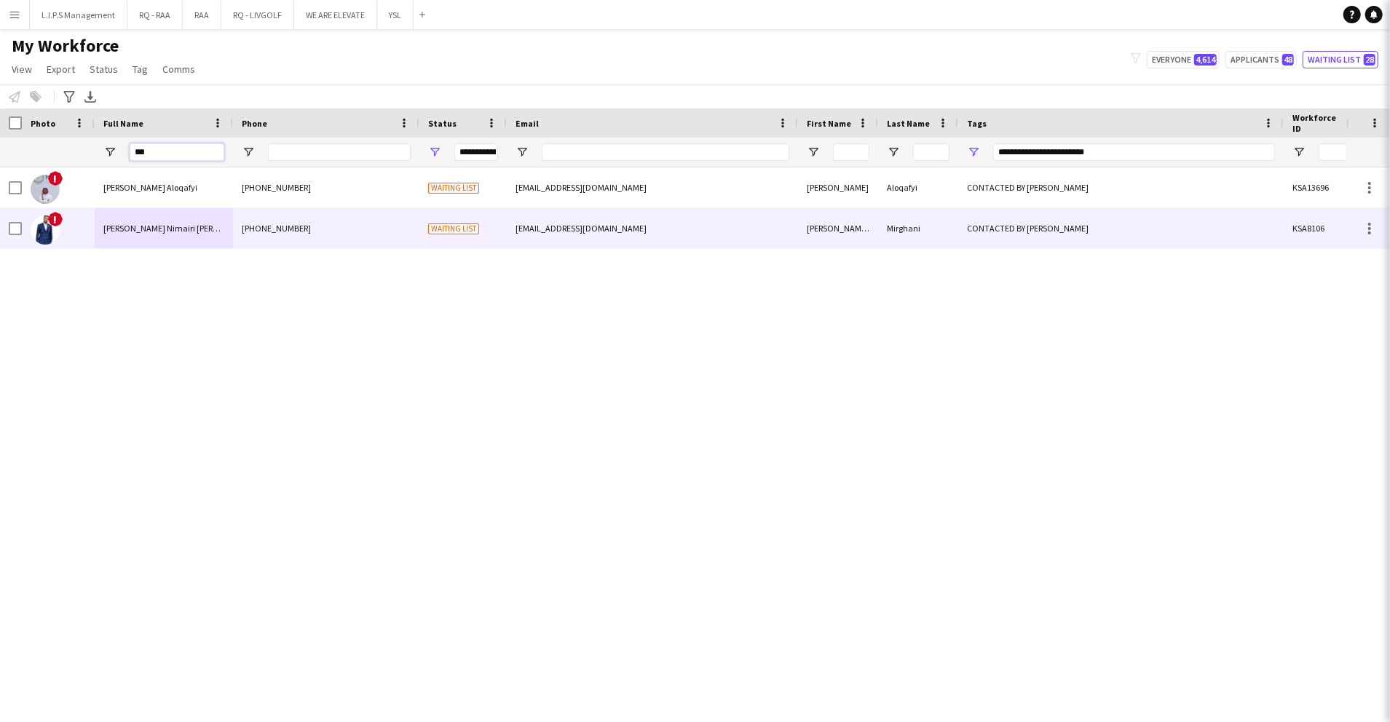
type input "***"
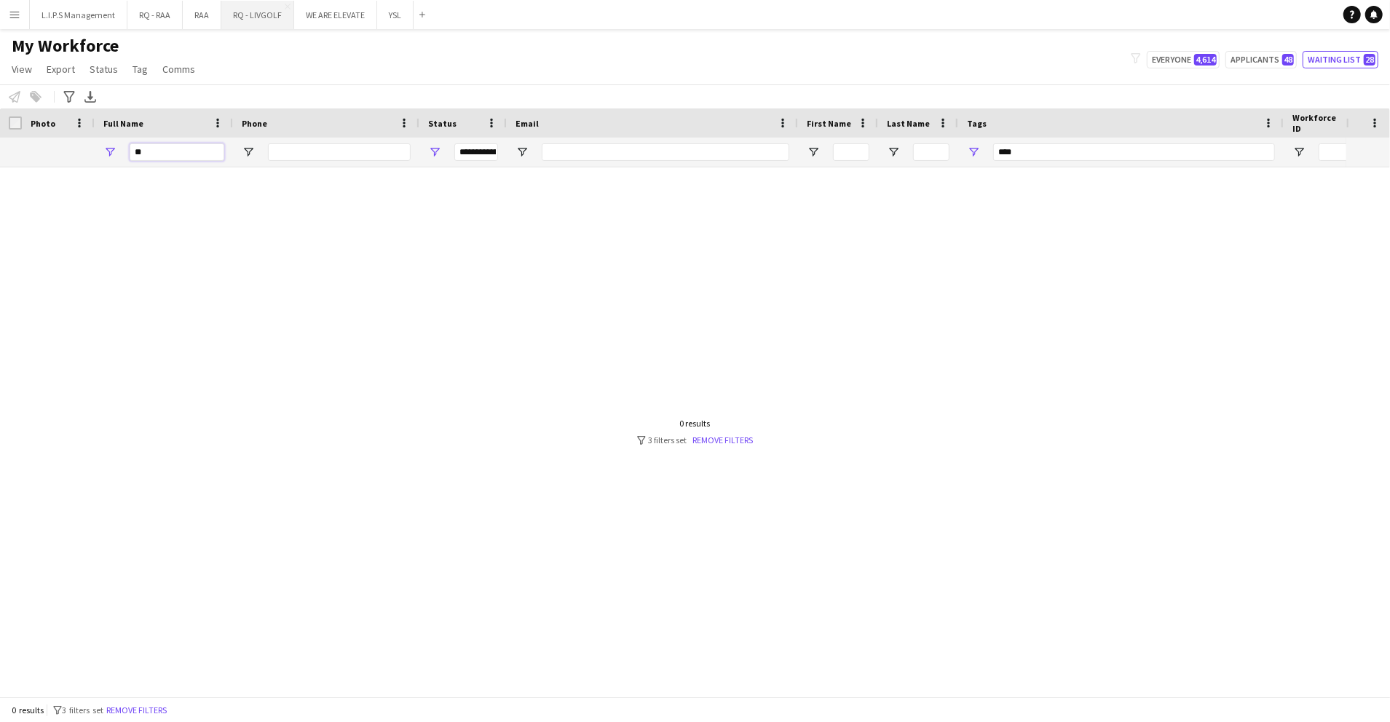
type input "*"
type input "**********"
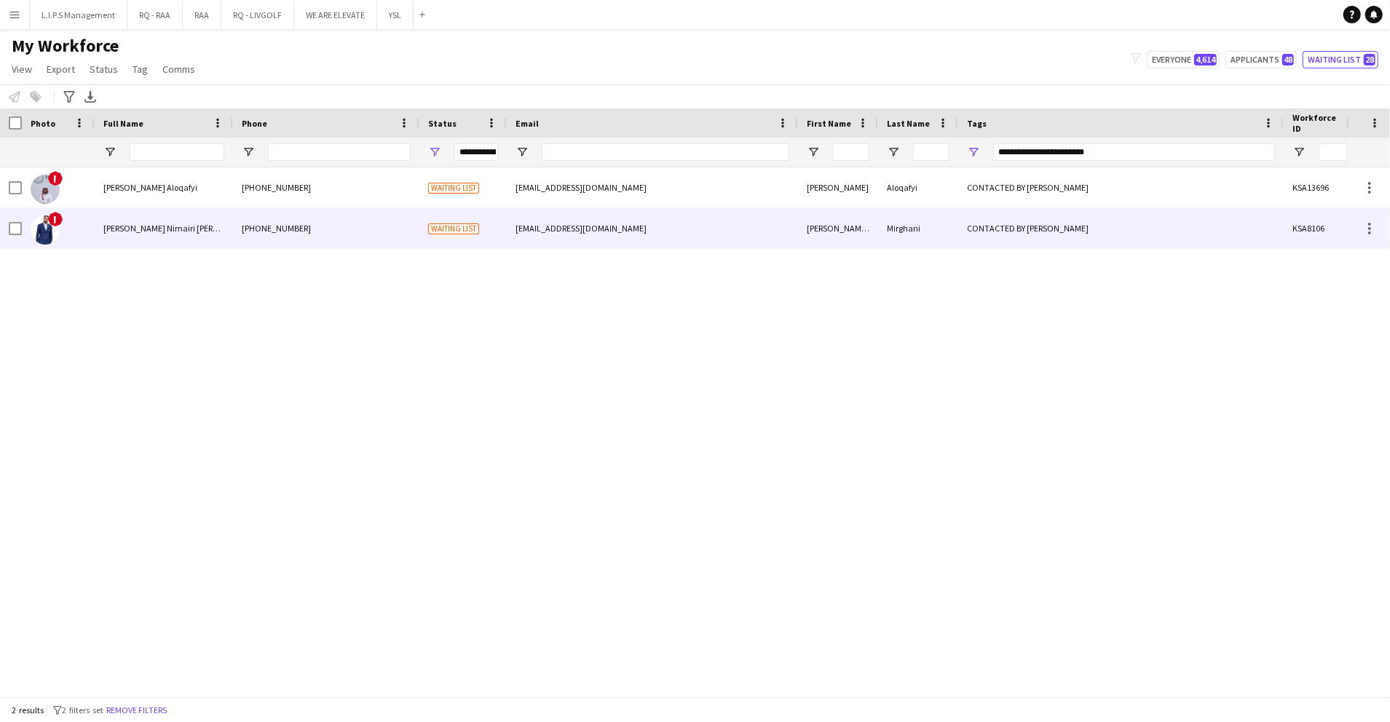
click at [427, 220] on div "Waiting list" at bounding box center [462, 228] width 87 height 40
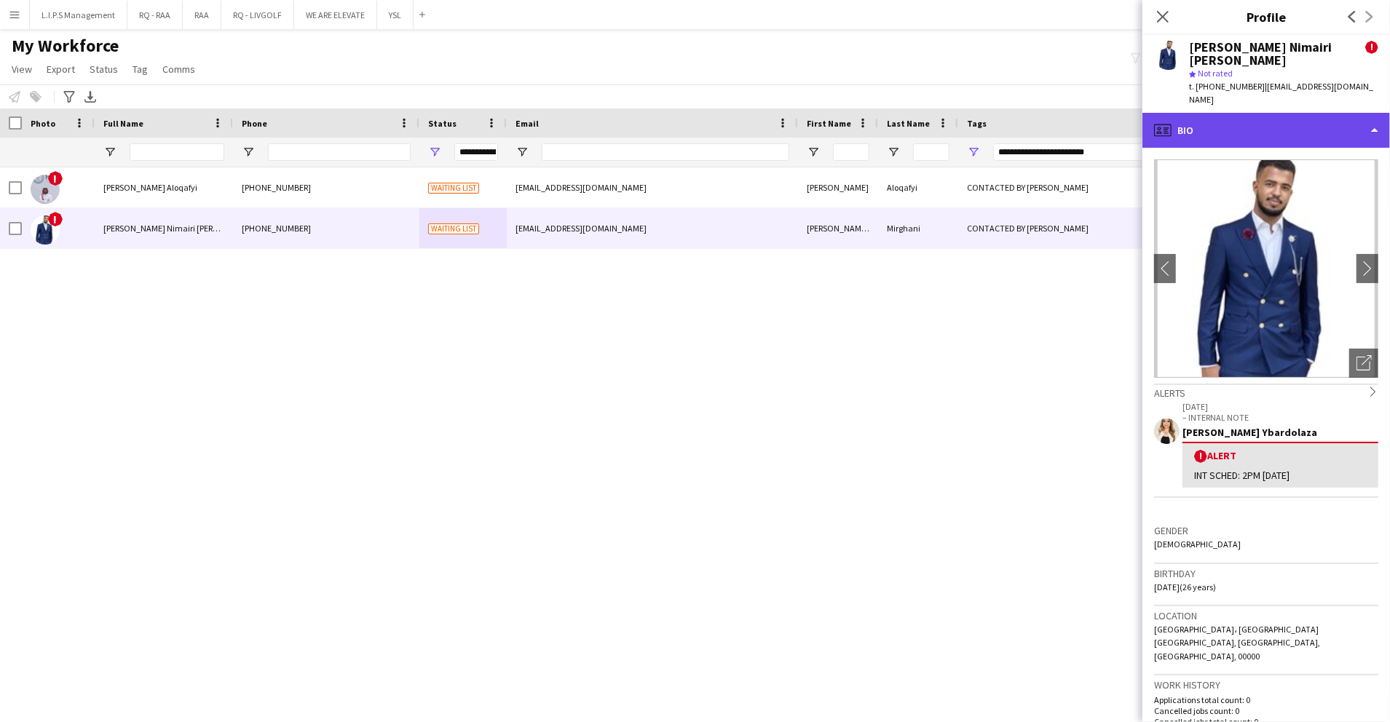
click at [1321, 113] on div "profile Bio" at bounding box center [1266, 130] width 248 height 35
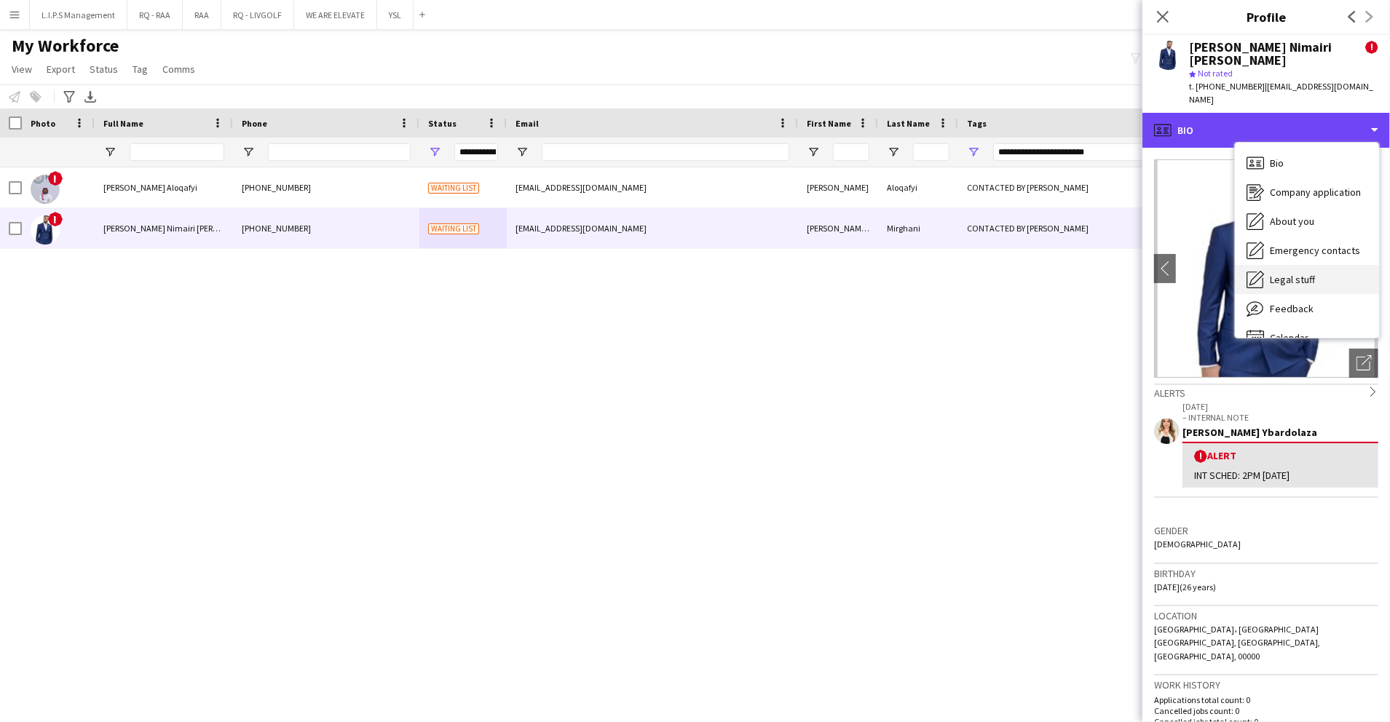
scroll to position [20, 0]
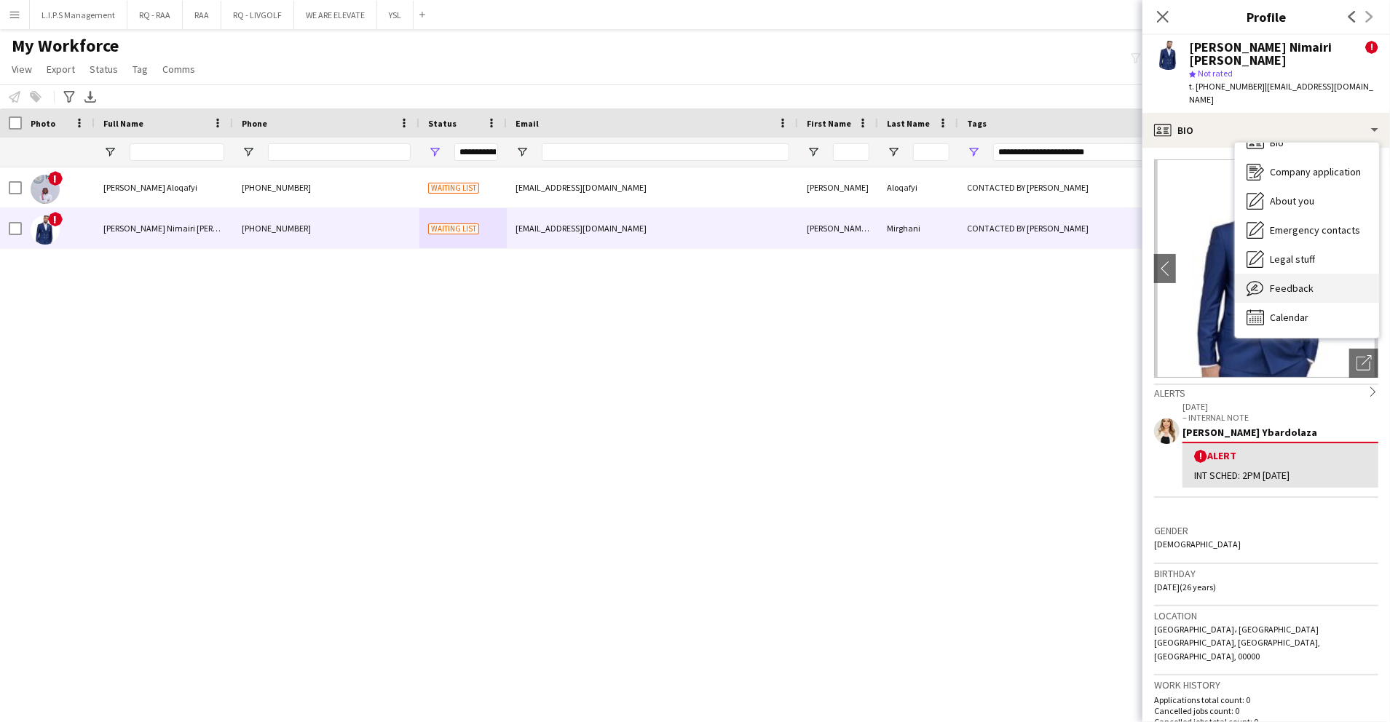
click at [1301, 274] on div "Feedback Feedback" at bounding box center [1307, 288] width 144 height 29
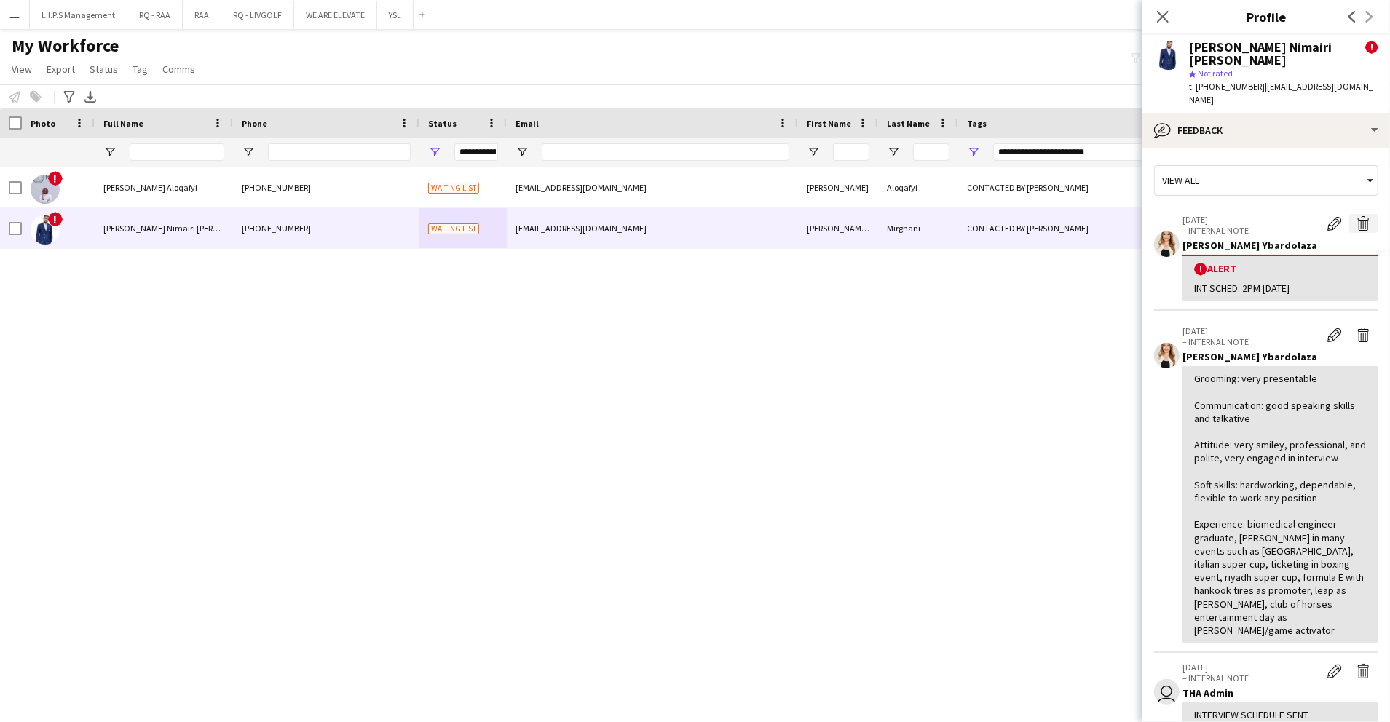
click at [1349, 214] on button "Delete alert" at bounding box center [1363, 223] width 29 height 19
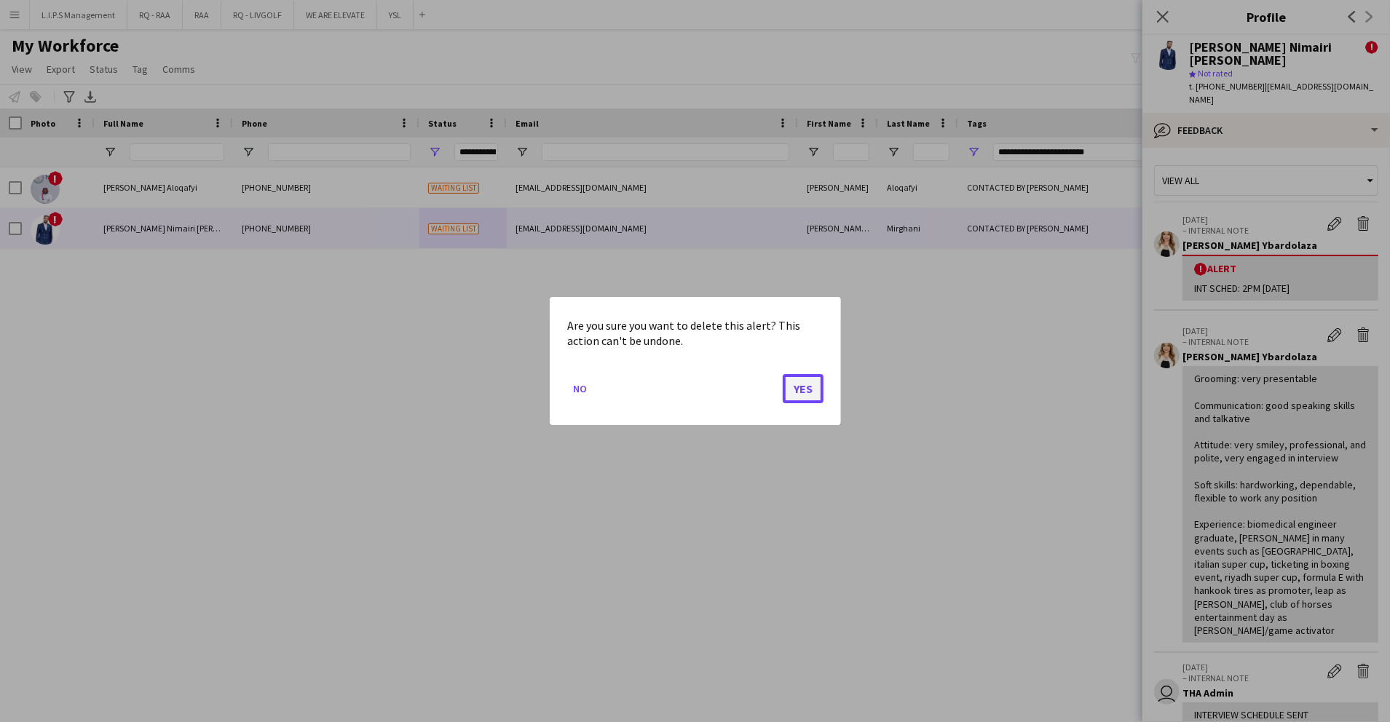
click at [817, 383] on button "Yes" at bounding box center [803, 388] width 41 height 29
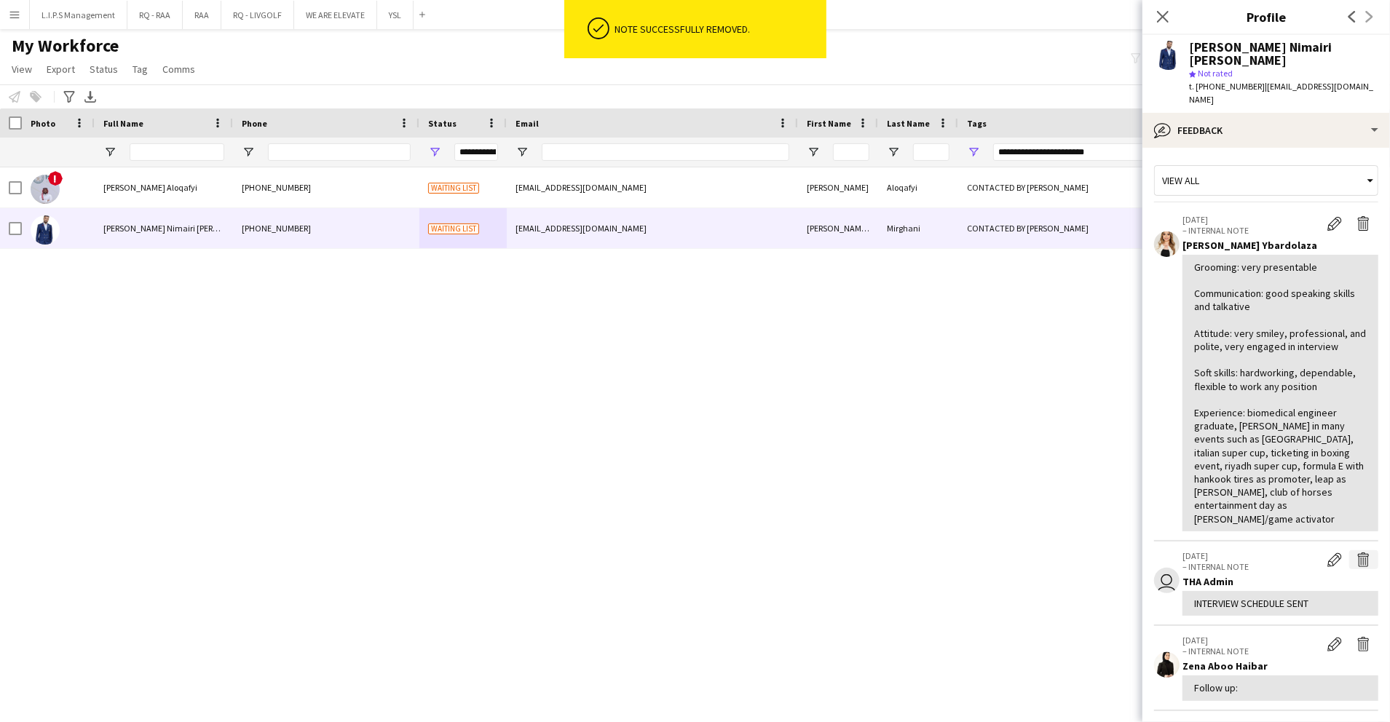
click at [1359, 550] on button "Delete internal note" at bounding box center [1363, 559] width 29 height 19
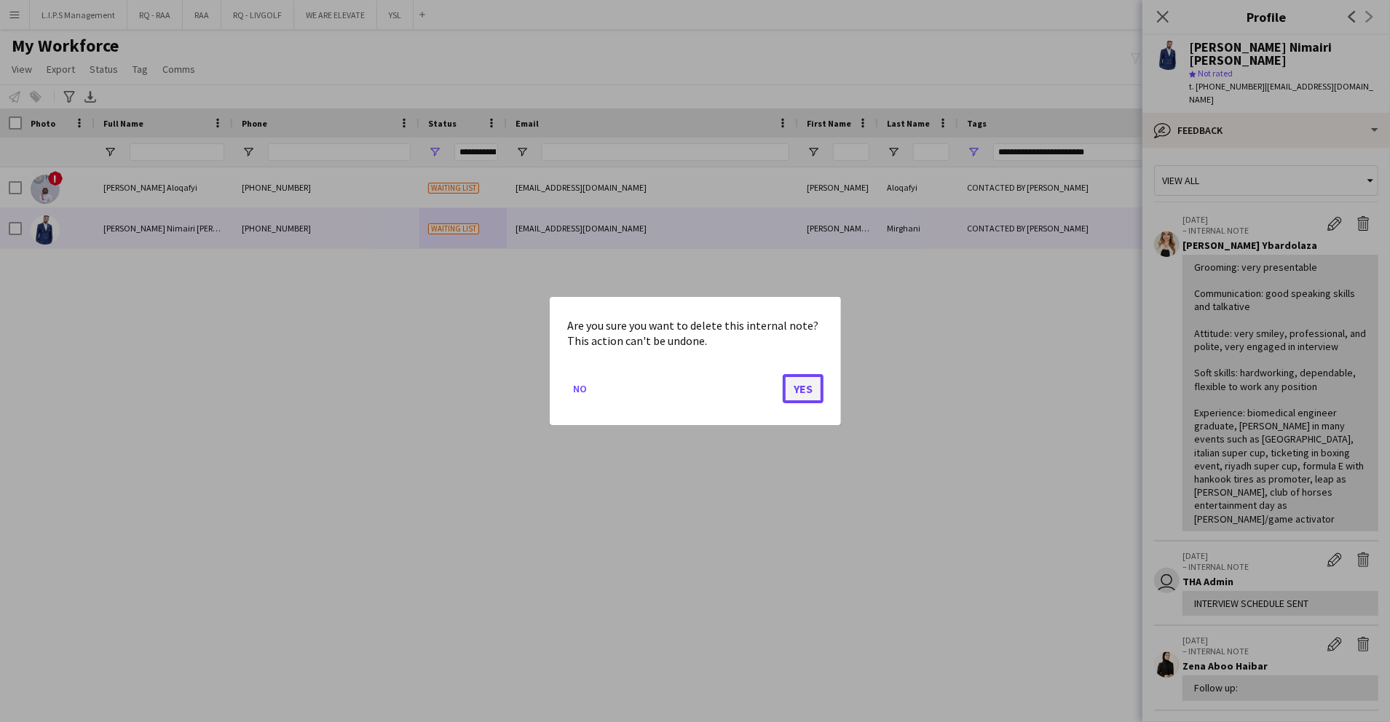
click at [813, 393] on button "Yes" at bounding box center [803, 388] width 41 height 29
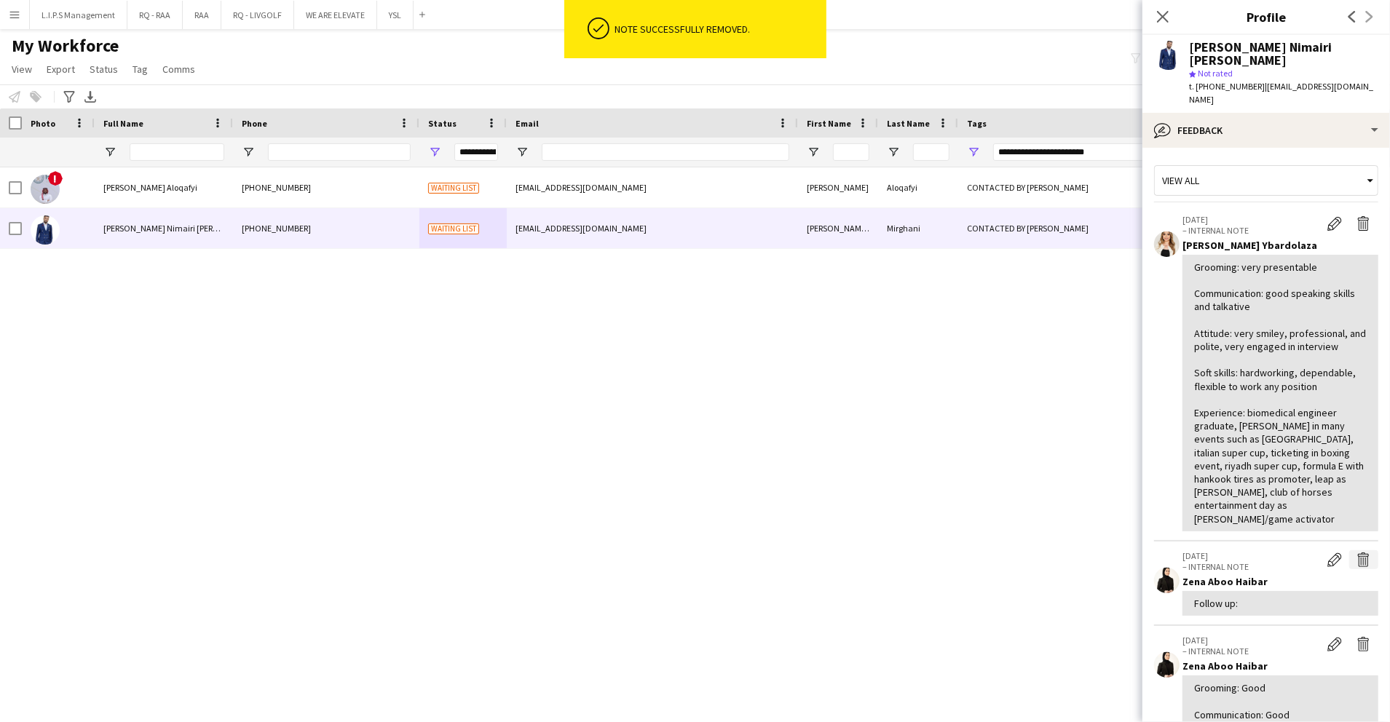
click at [1357, 553] on app-icon "Delete internal note" at bounding box center [1364, 560] width 15 height 15
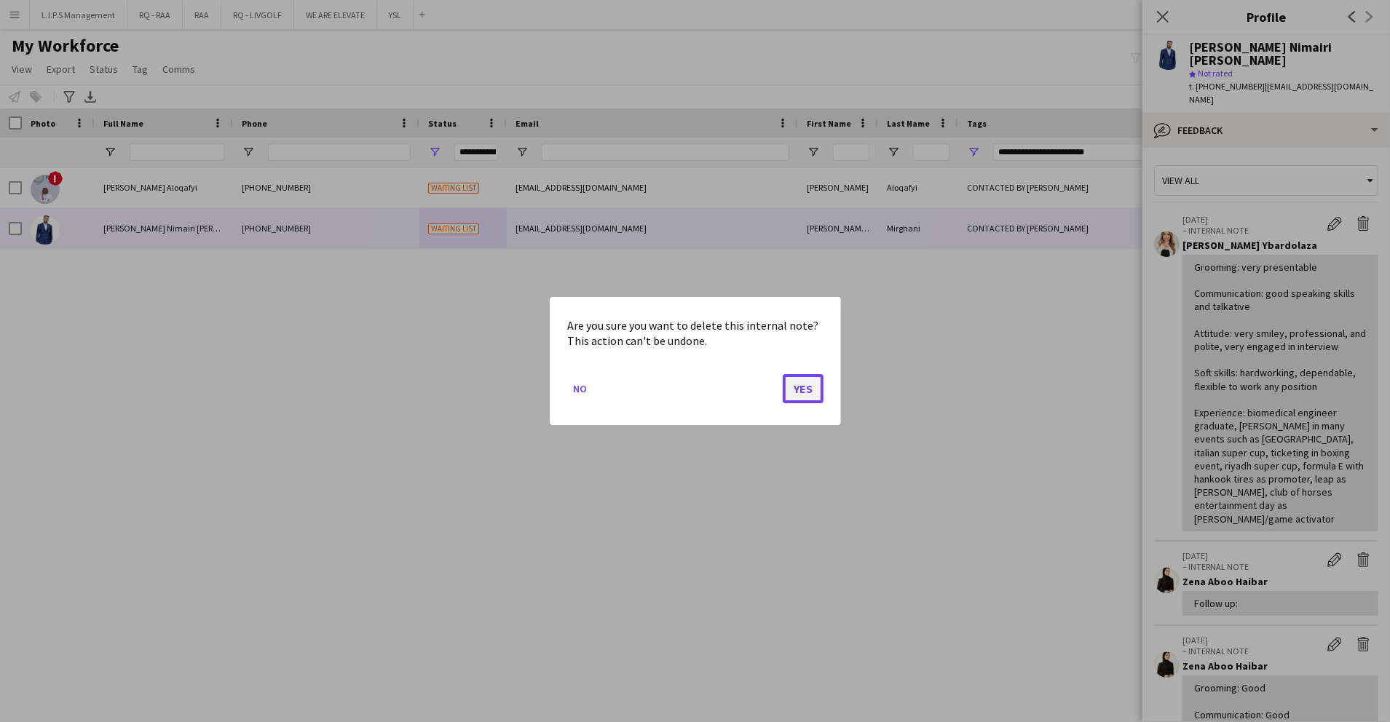
click at [805, 391] on button "Yes" at bounding box center [803, 388] width 41 height 29
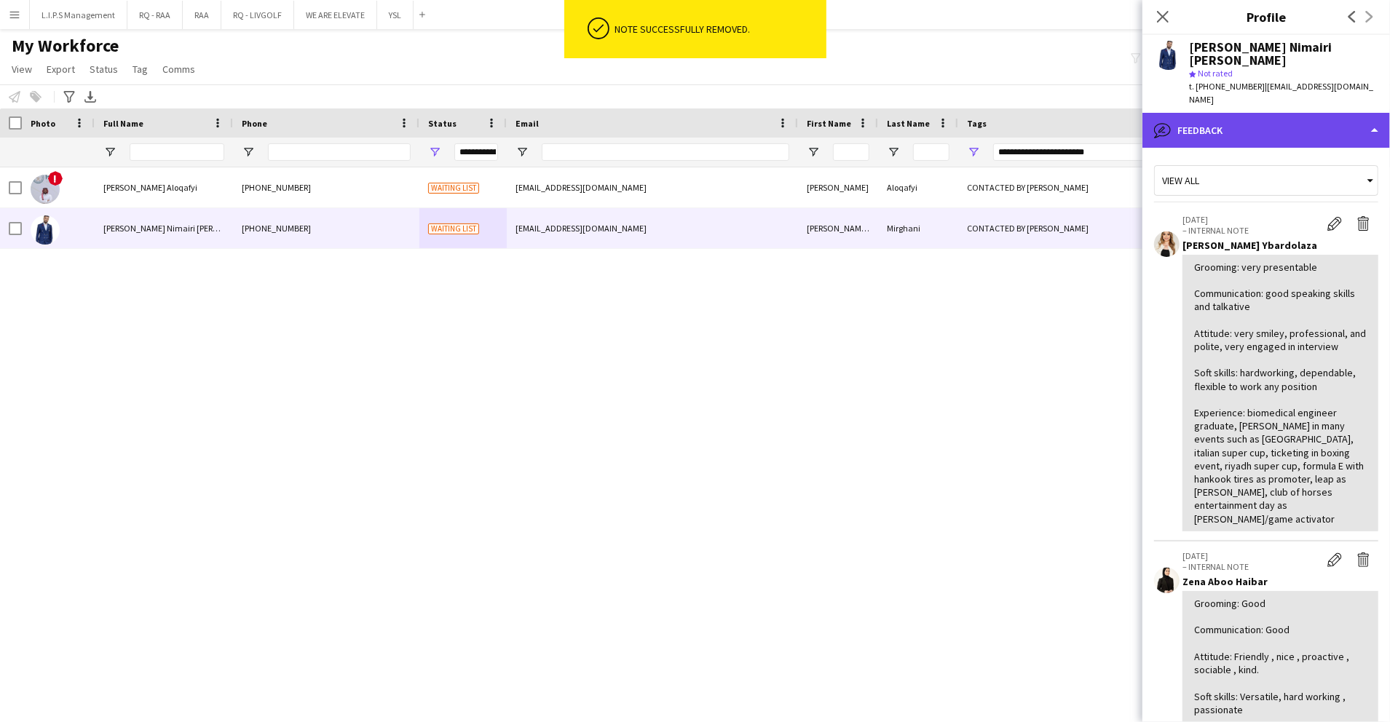
click at [1278, 113] on div "bubble-pencil Feedback" at bounding box center [1266, 130] width 248 height 35
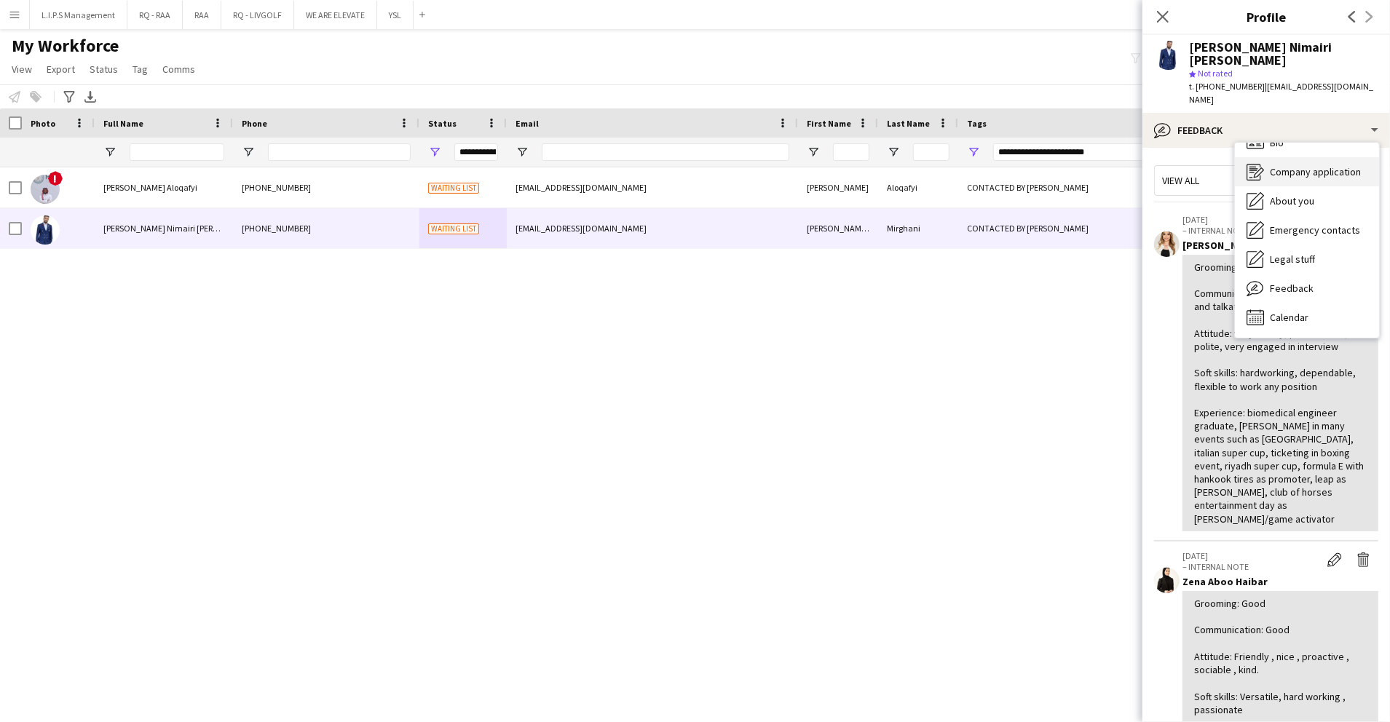
click at [1300, 157] on div "Company application Company application" at bounding box center [1307, 171] width 144 height 29
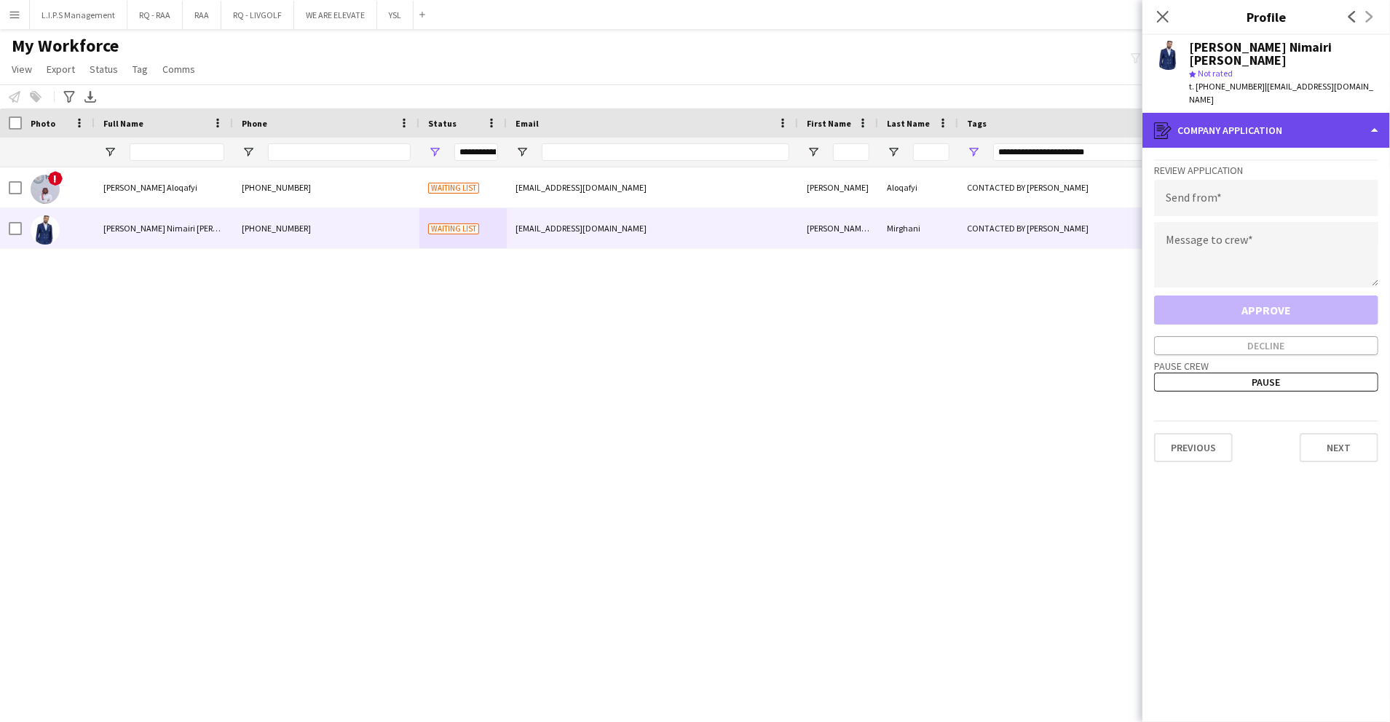
click at [1303, 117] on div "register Company application" at bounding box center [1266, 130] width 248 height 35
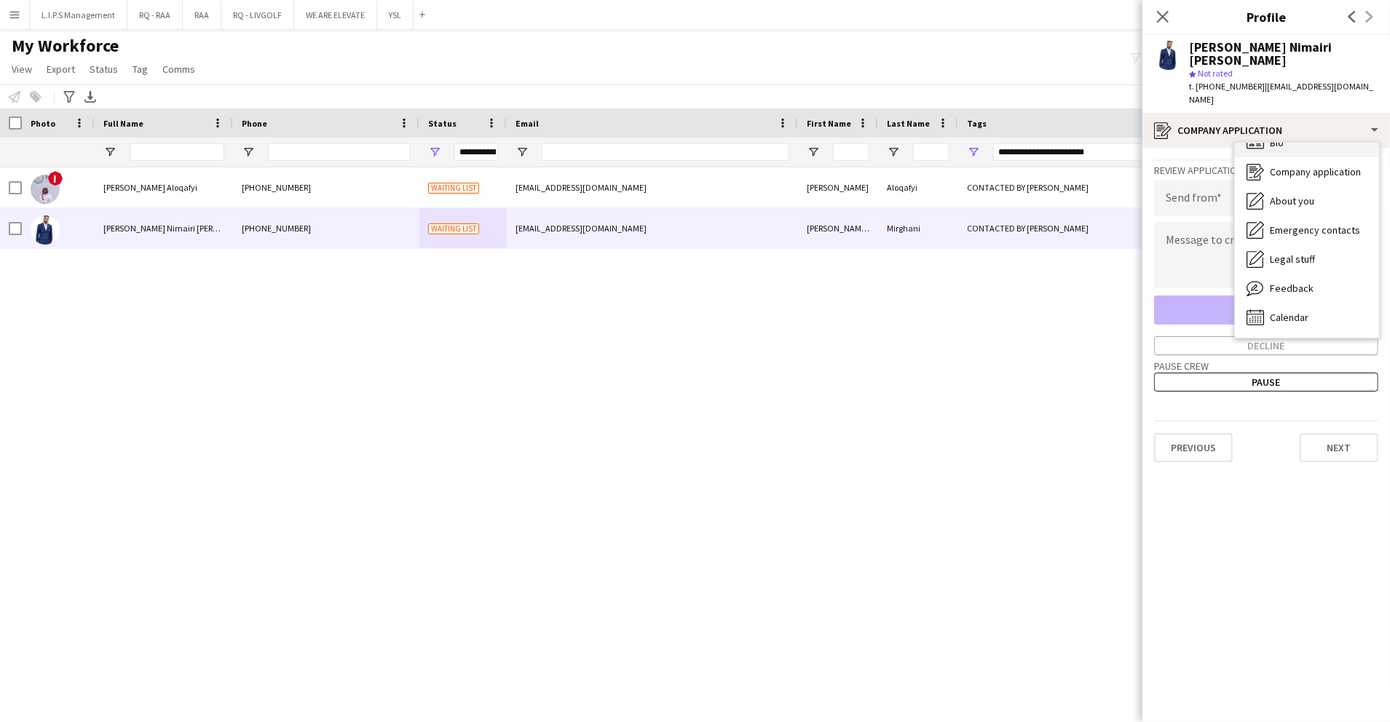
click at [1307, 128] on div "Bio Bio" at bounding box center [1307, 142] width 144 height 29
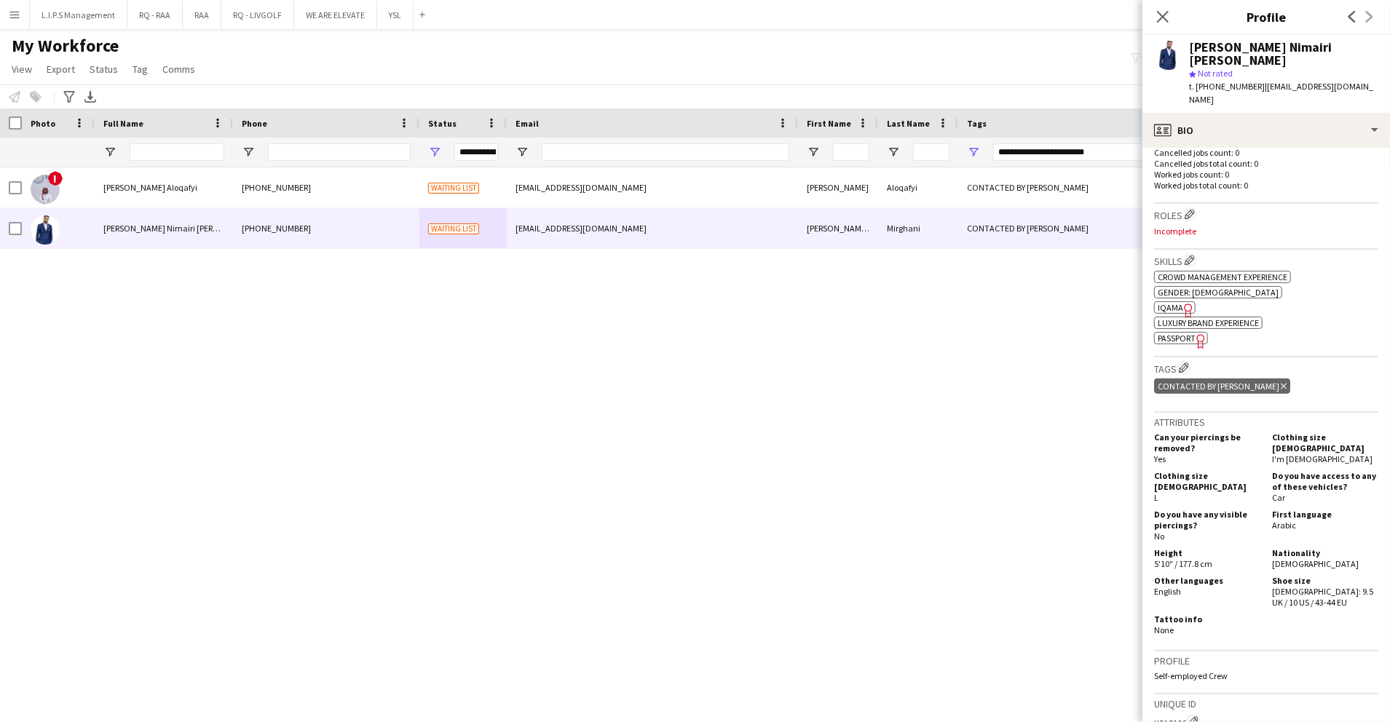
scroll to position [415, 0]
click at [1193, 208] on app-icon "Edit crew company roles" at bounding box center [1190, 213] width 10 height 10
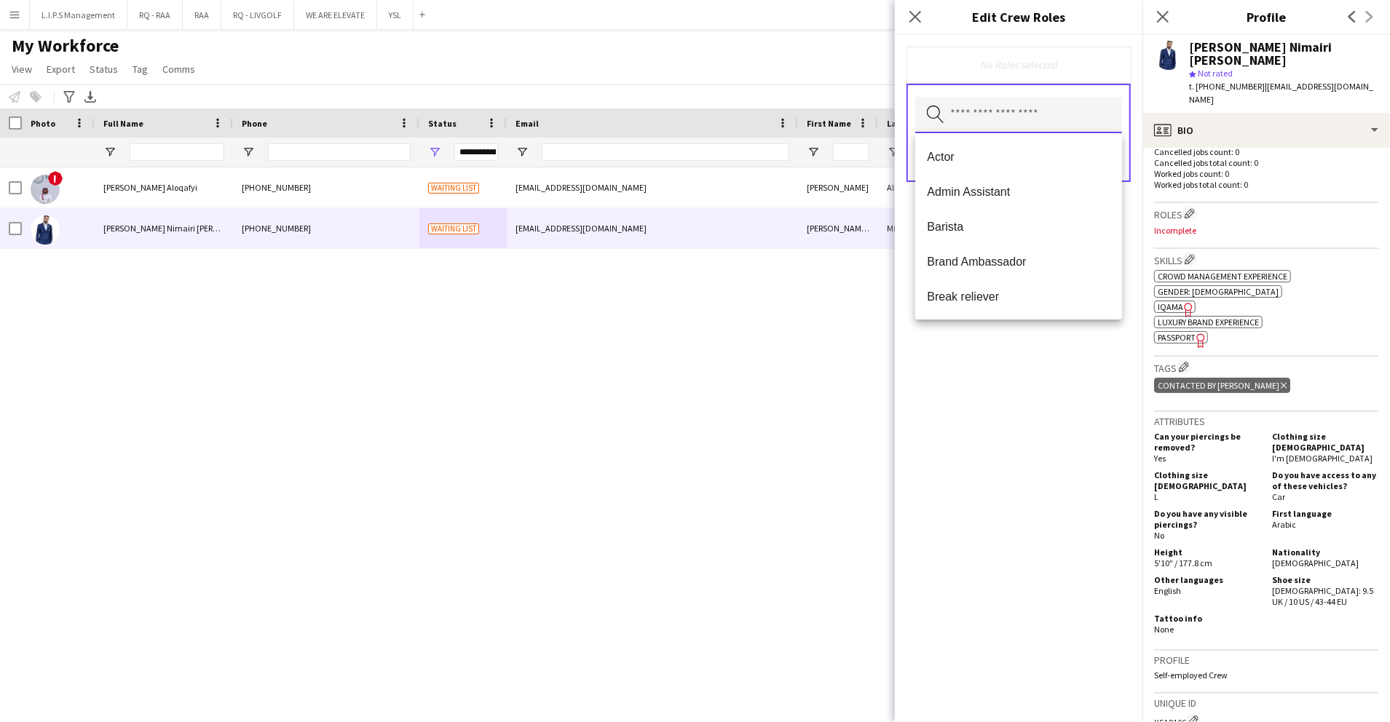
click at [1025, 112] on input "text" at bounding box center [1018, 115] width 207 height 36
type input "****"
type input "***"
type input "**"
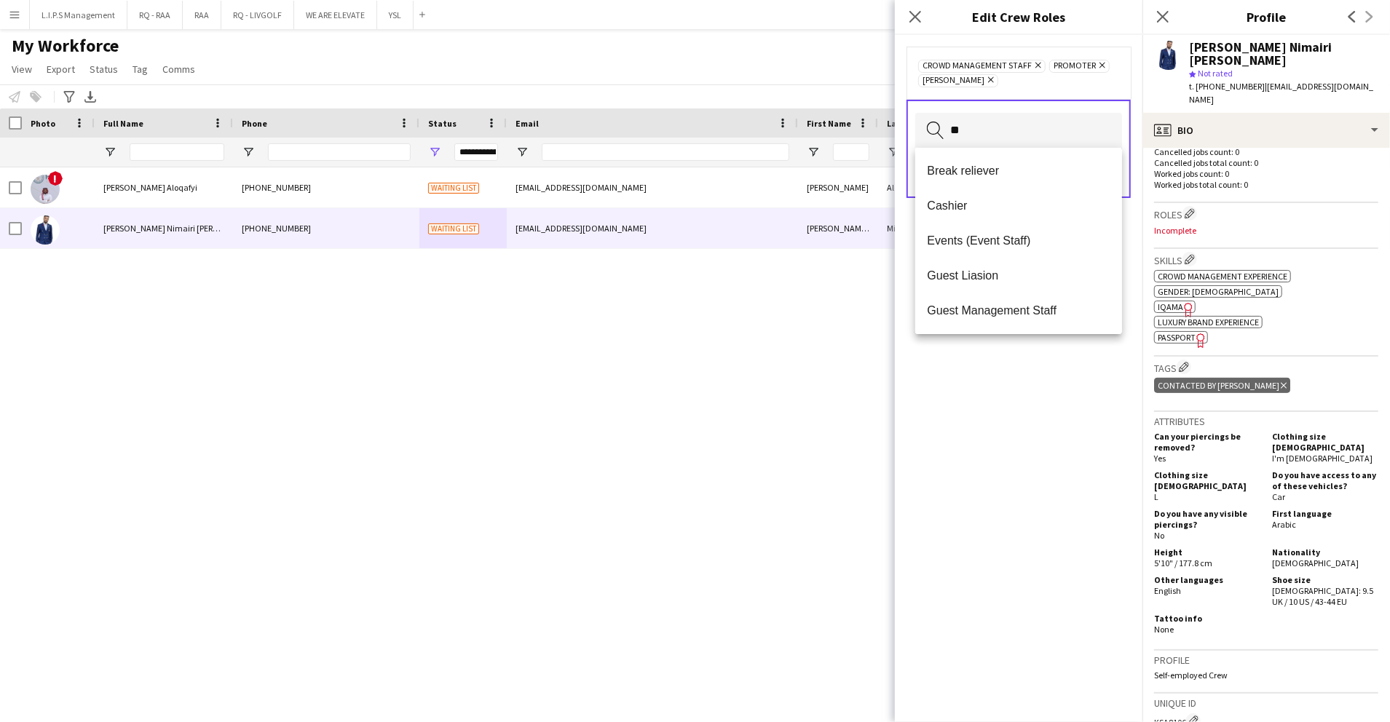
type input "***"
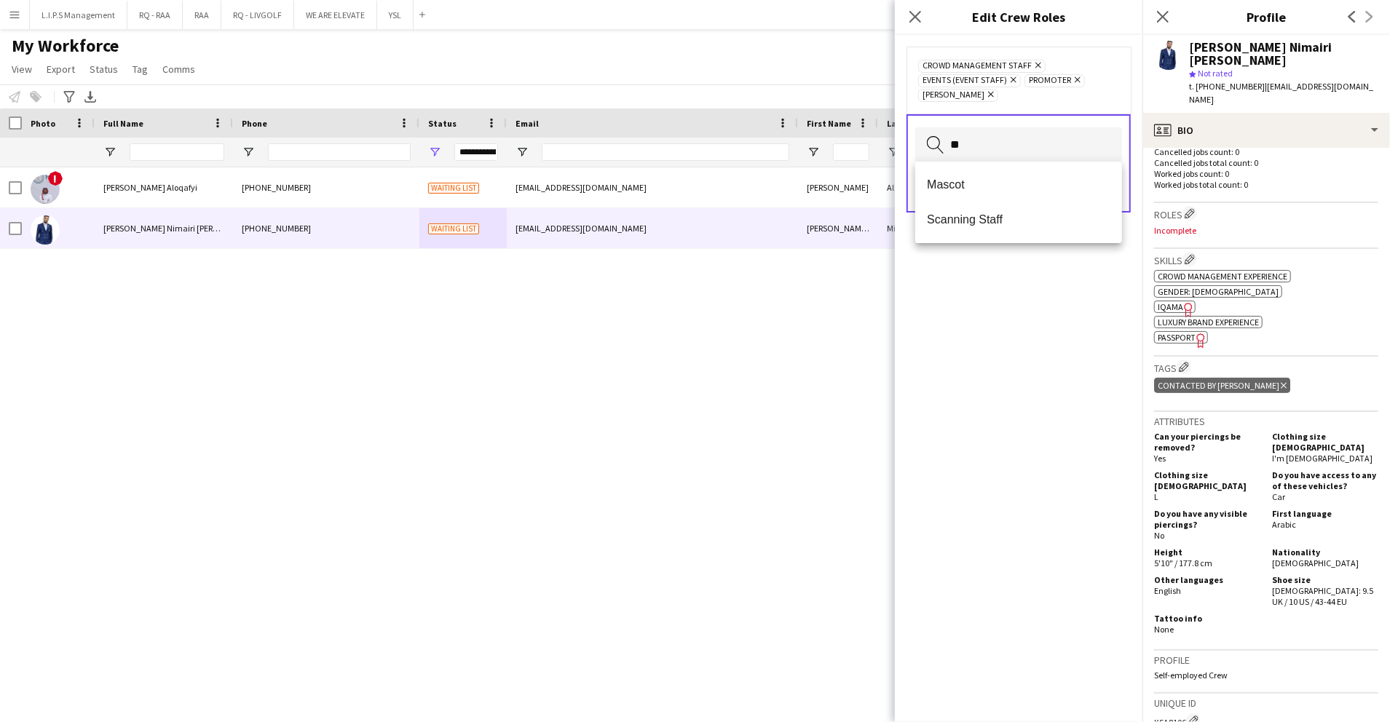
type input "***"
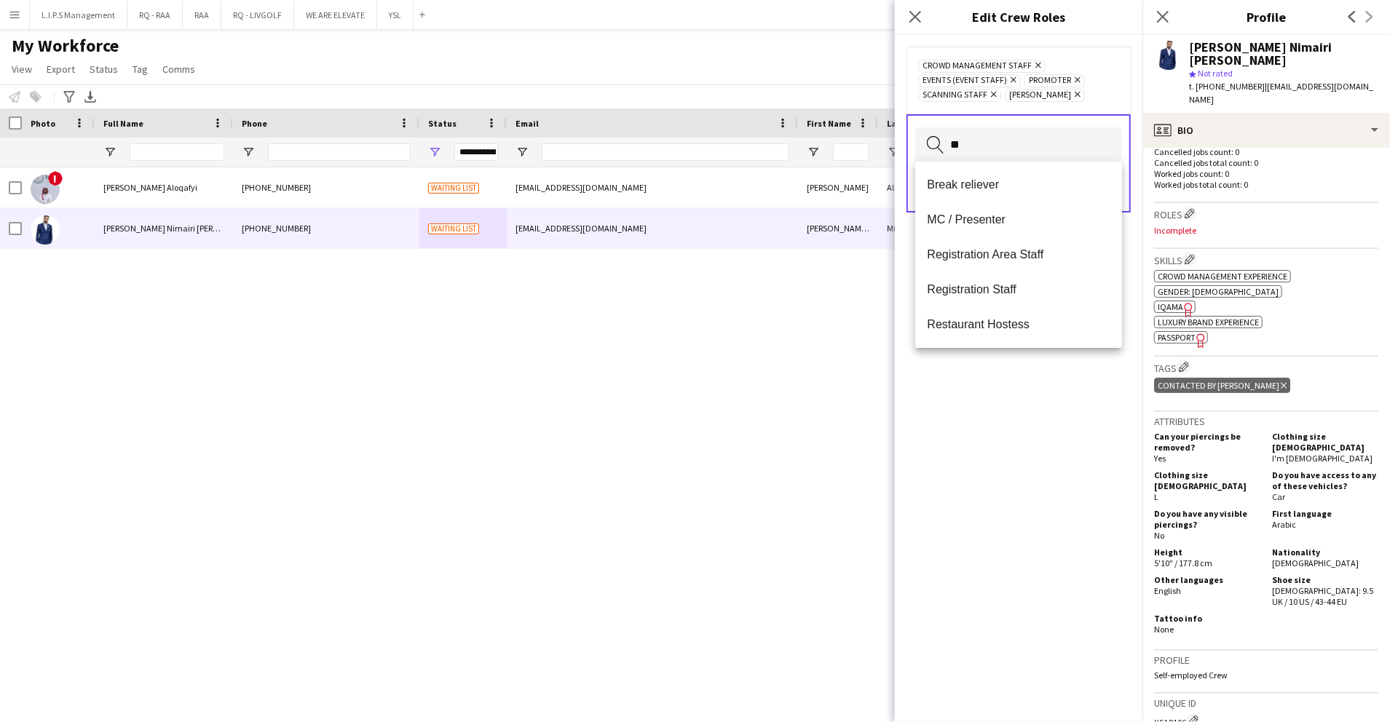
type input "***"
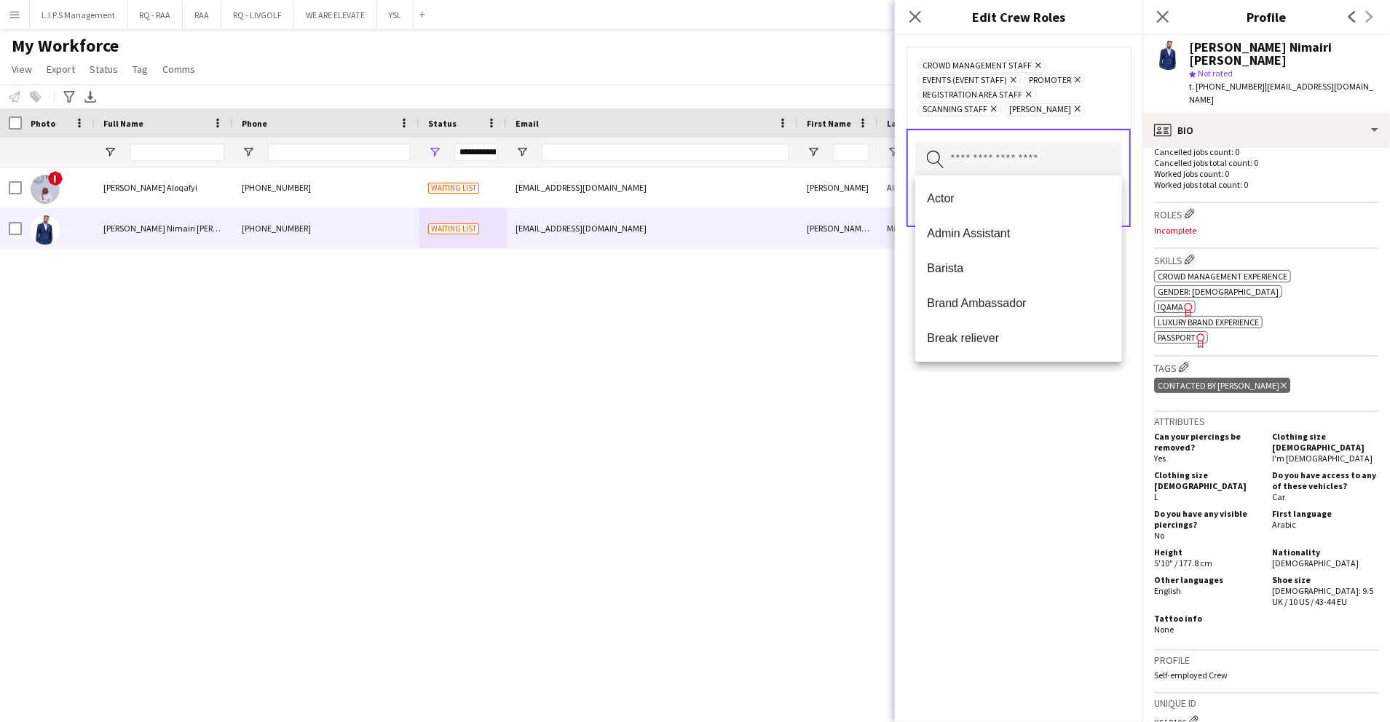
click at [1029, 90] on icon "Remove" at bounding box center [1026, 94] width 9 height 9
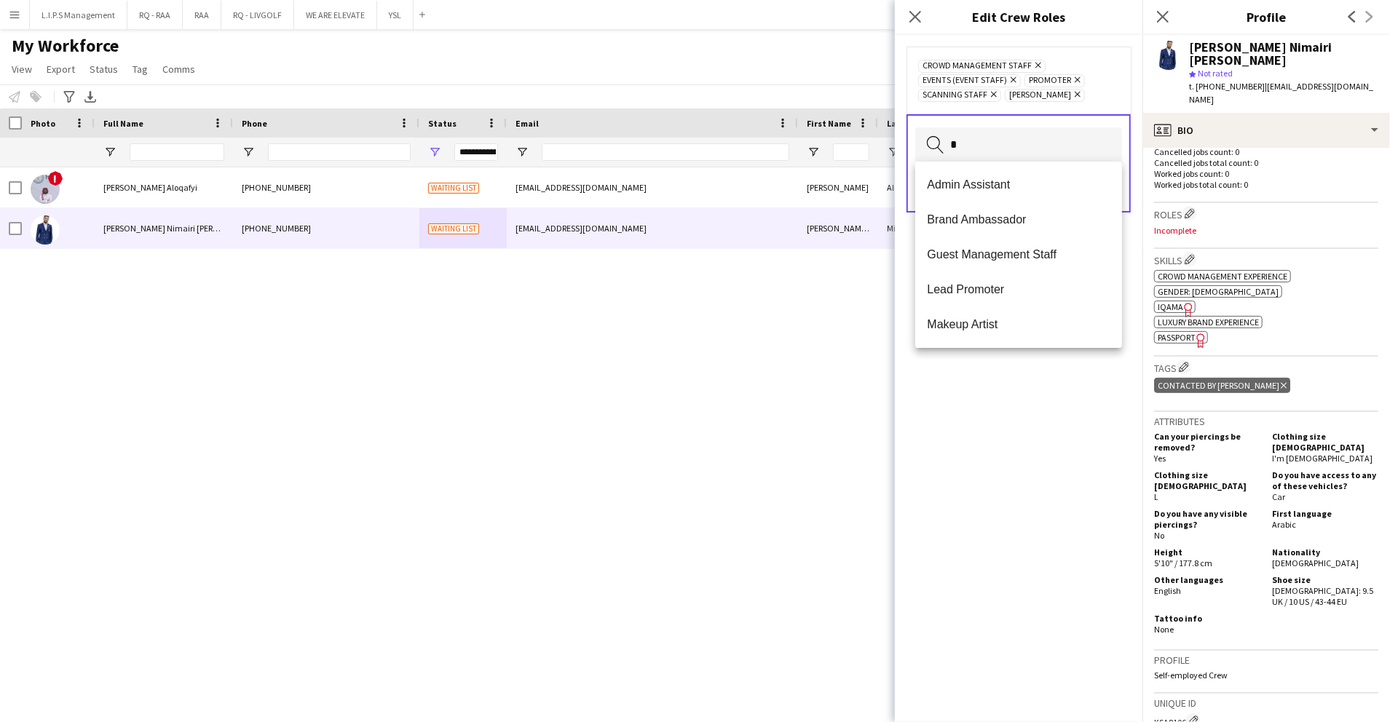
click at [1036, 135] on input "*" at bounding box center [1018, 145] width 207 height 36
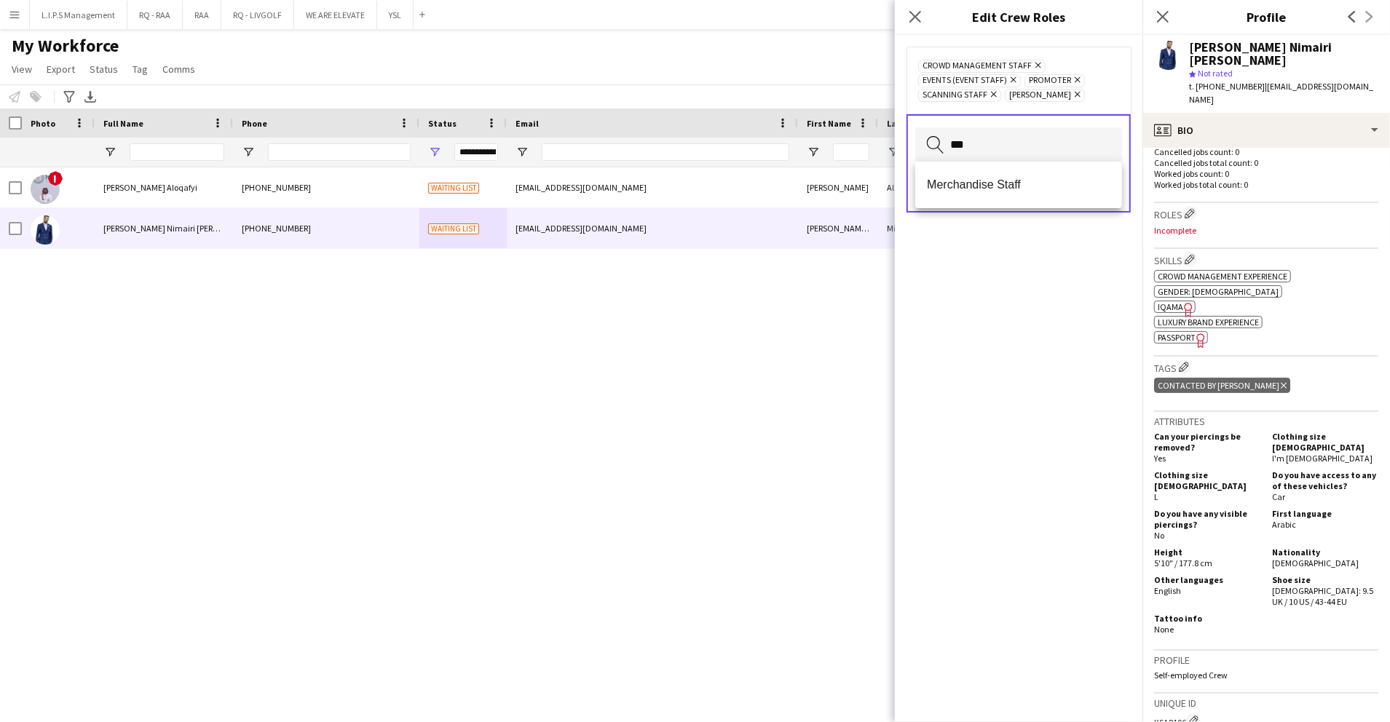
type input "****"
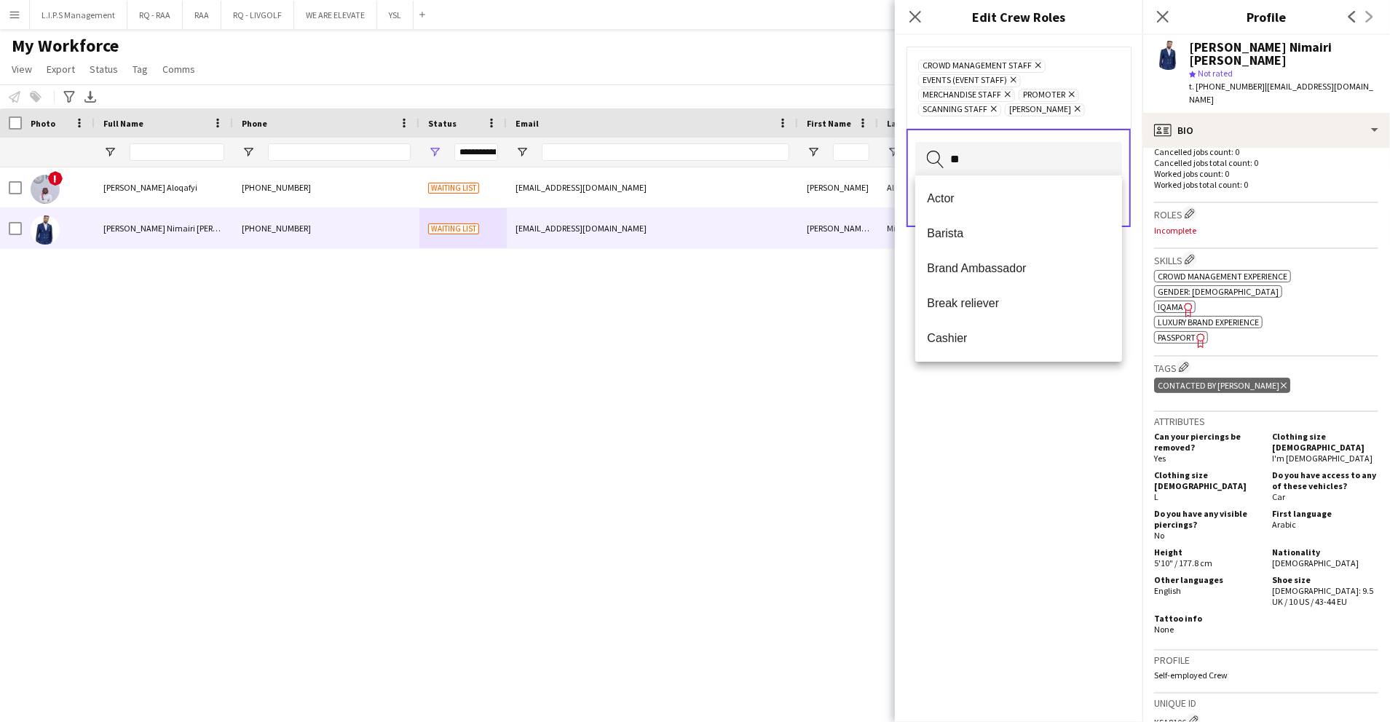
type input "***"
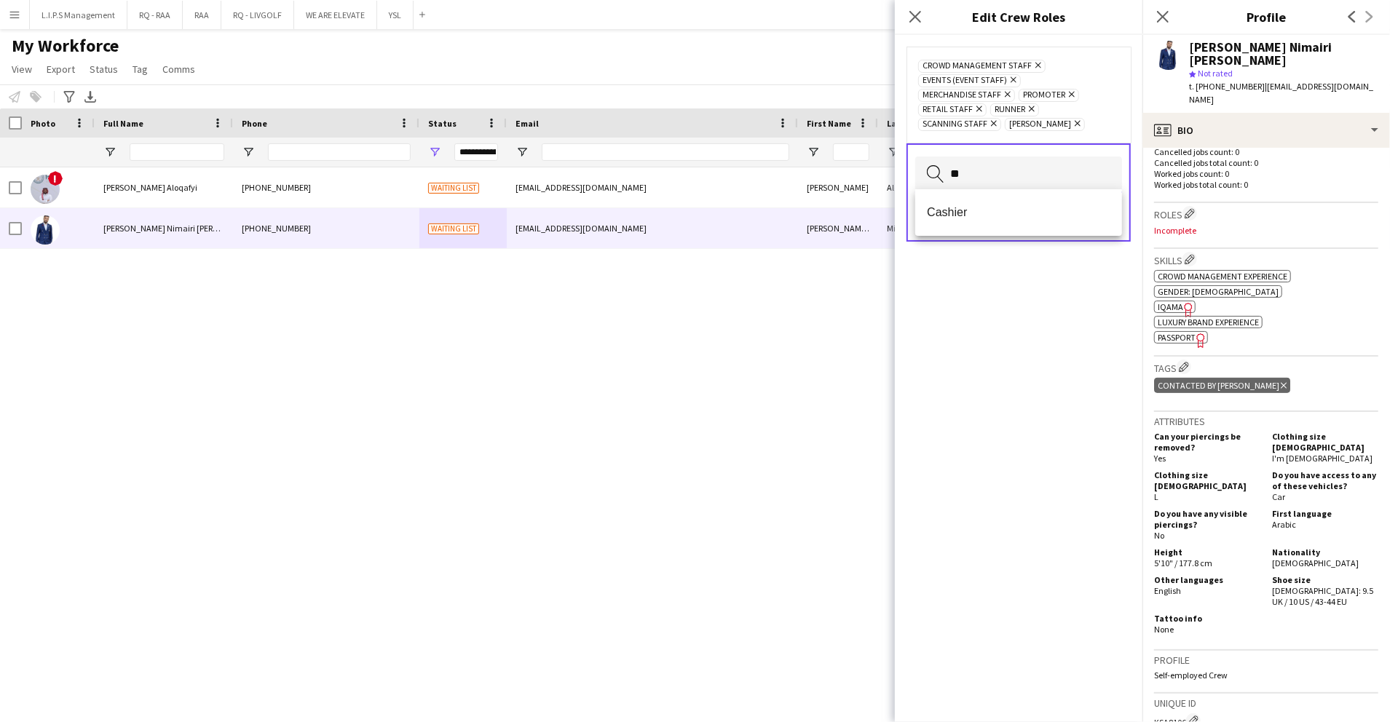
type input "***"
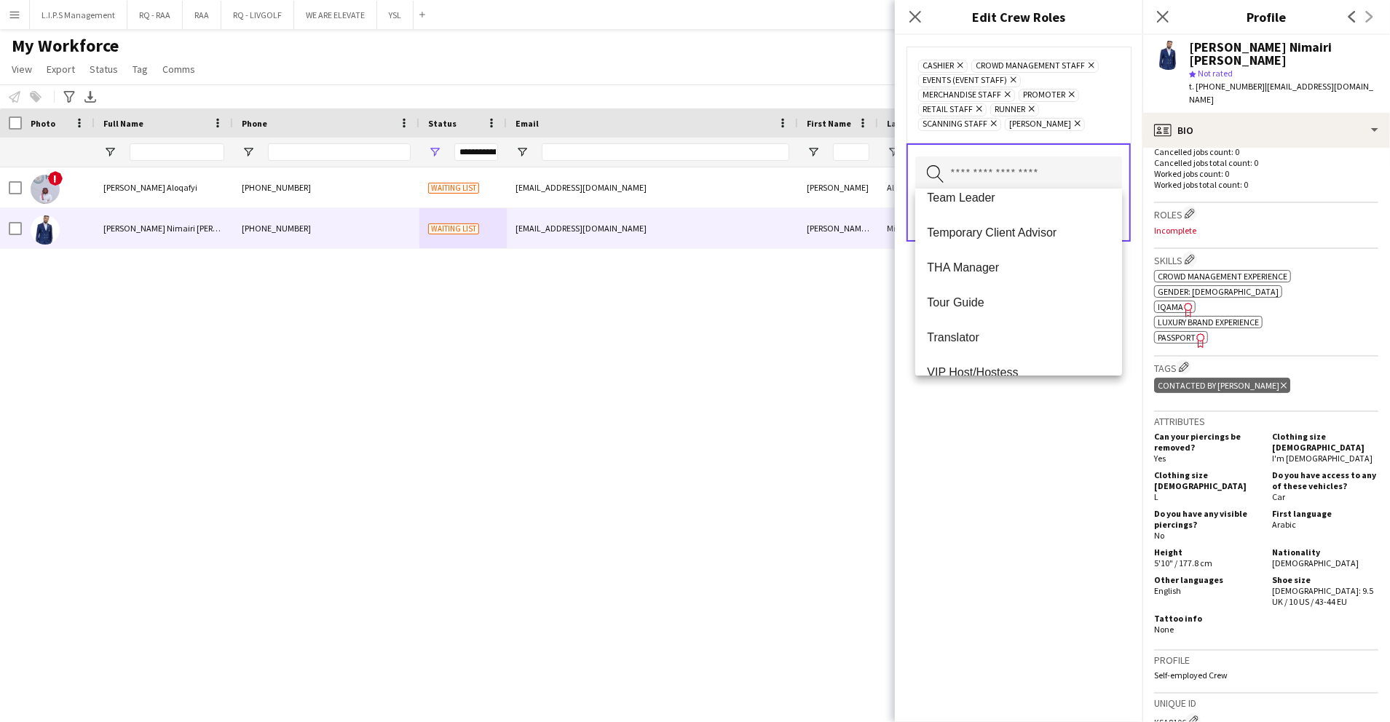
scroll to position [909, 0]
click at [993, 465] on div "Cashier Remove Crowd Management Staff Remove Events (Event Staff) Remove Mercha…" at bounding box center [1019, 378] width 248 height 687
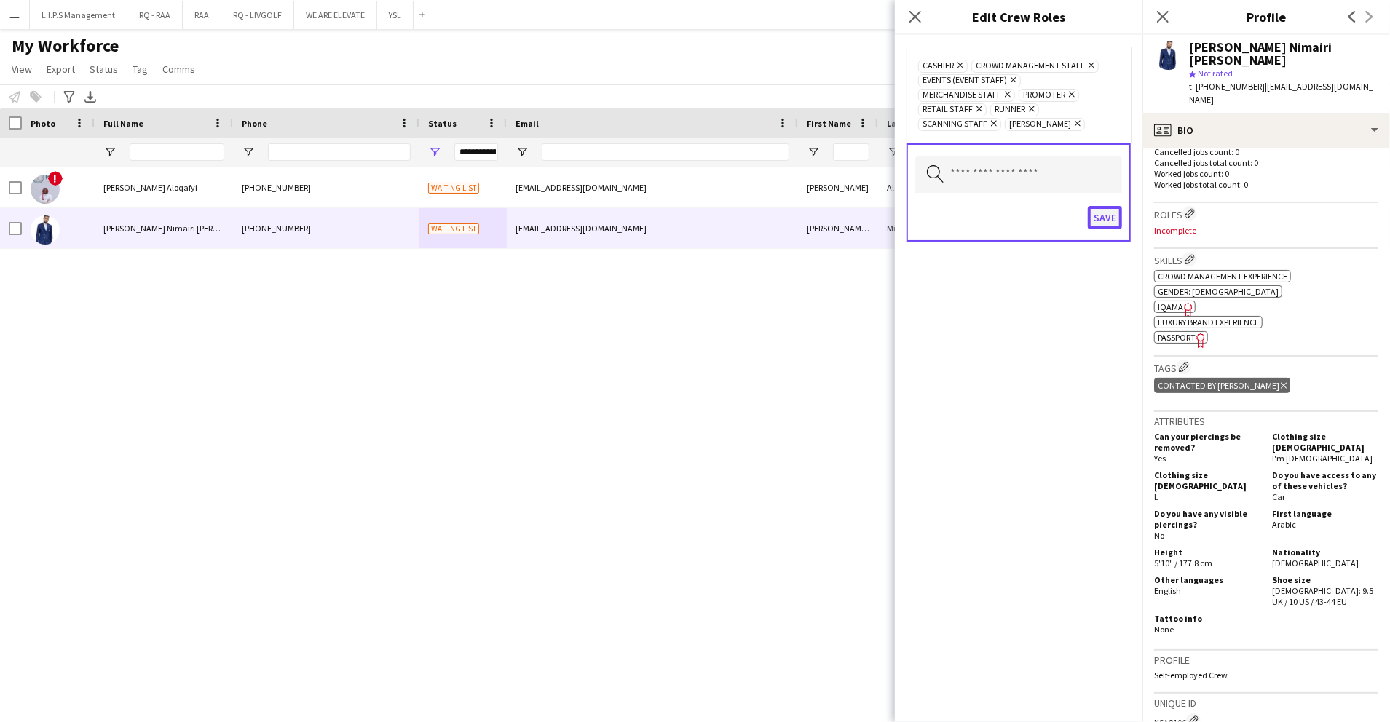
click at [1103, 213] on button "Save" at bounding box center [1105, 217] width 34 height 23
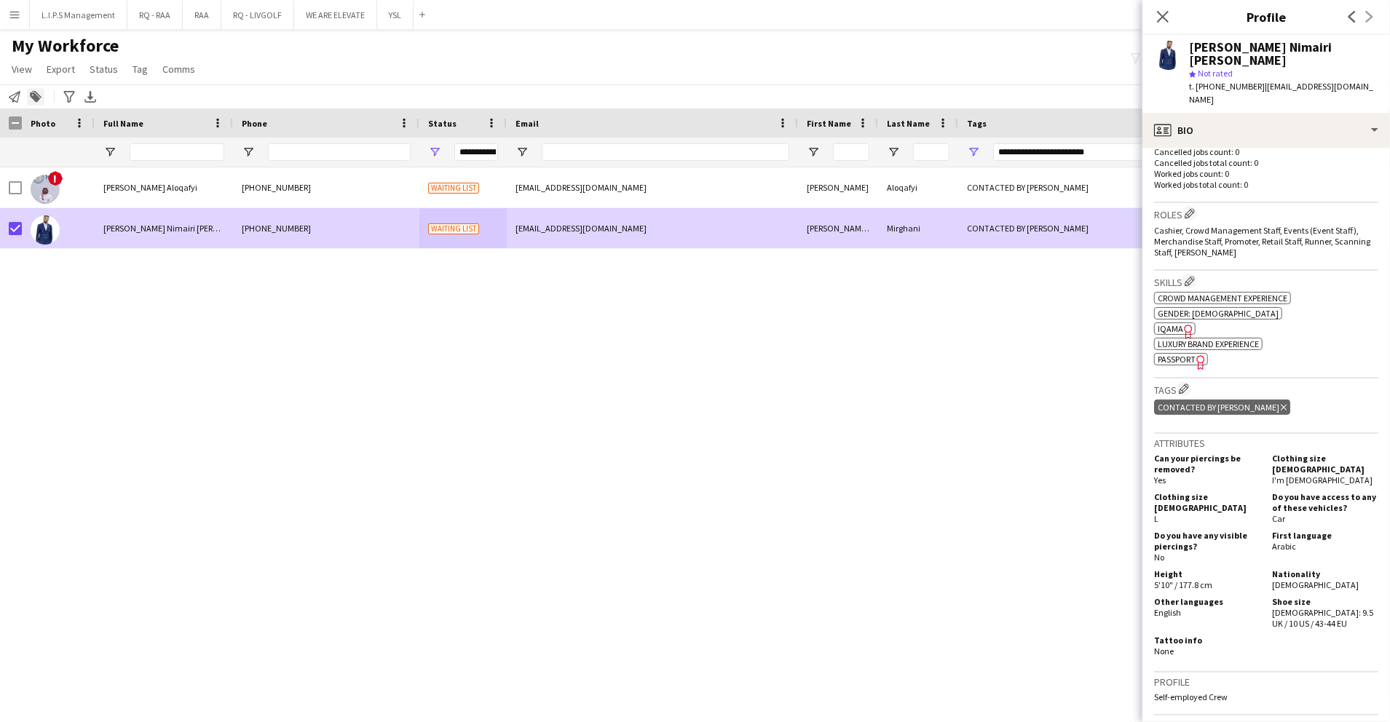
click at [30, 91] on icon "Add to tag" at bounding box center [36, 97] width 12 height 12
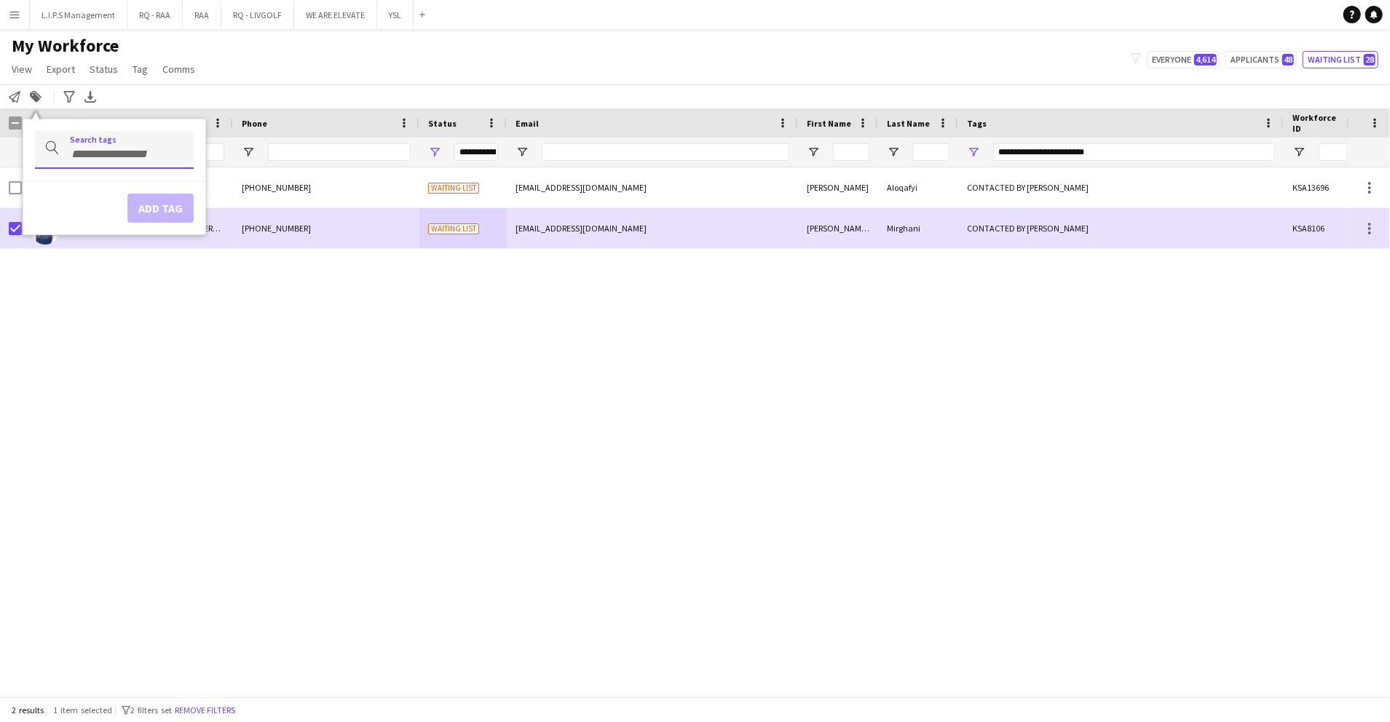
click at [91, 142] on div at bounding box center [114, 149] width 159 height 37
type input "*******"
click at [106, 188] on div "TOP USHER" at bounding box center [91, 190] width 159 height 35
type input "******"
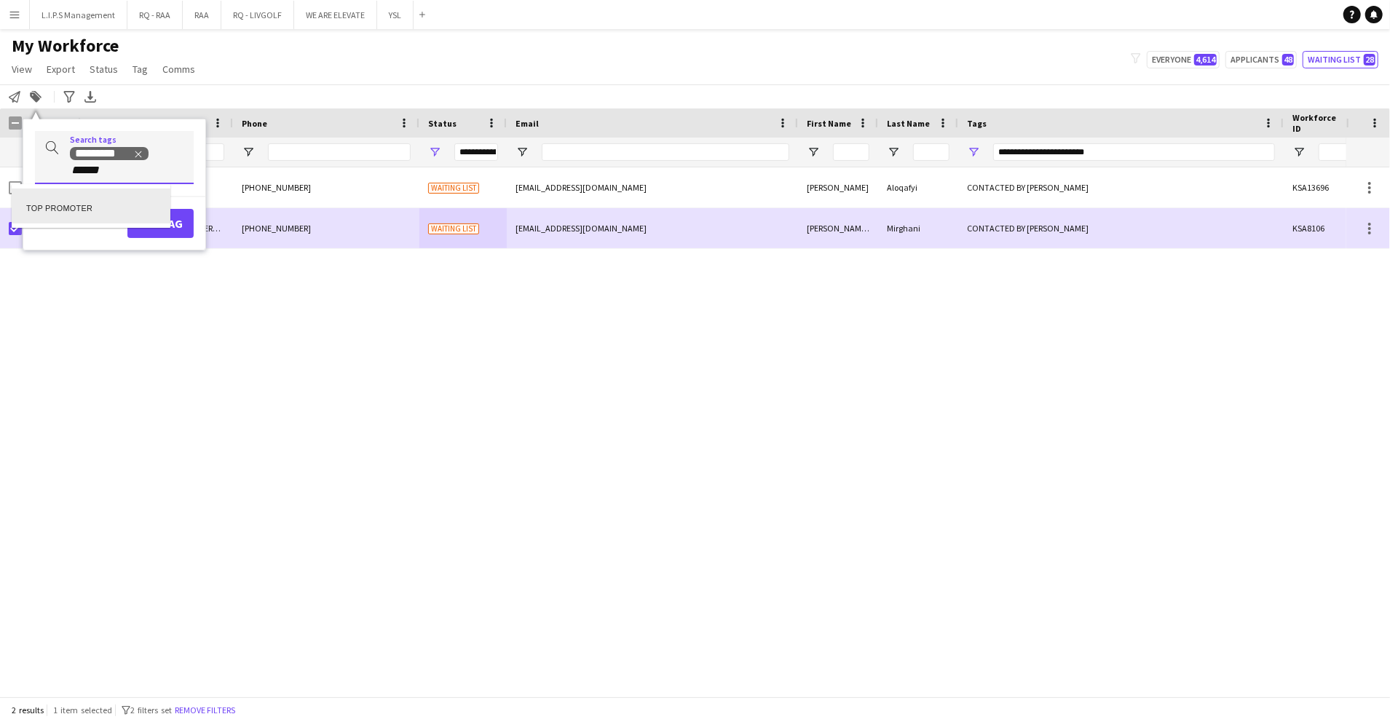
click at [111, 197] on div "TOP PROMOTER" at bounding box center [91, 206] width 159 height 35
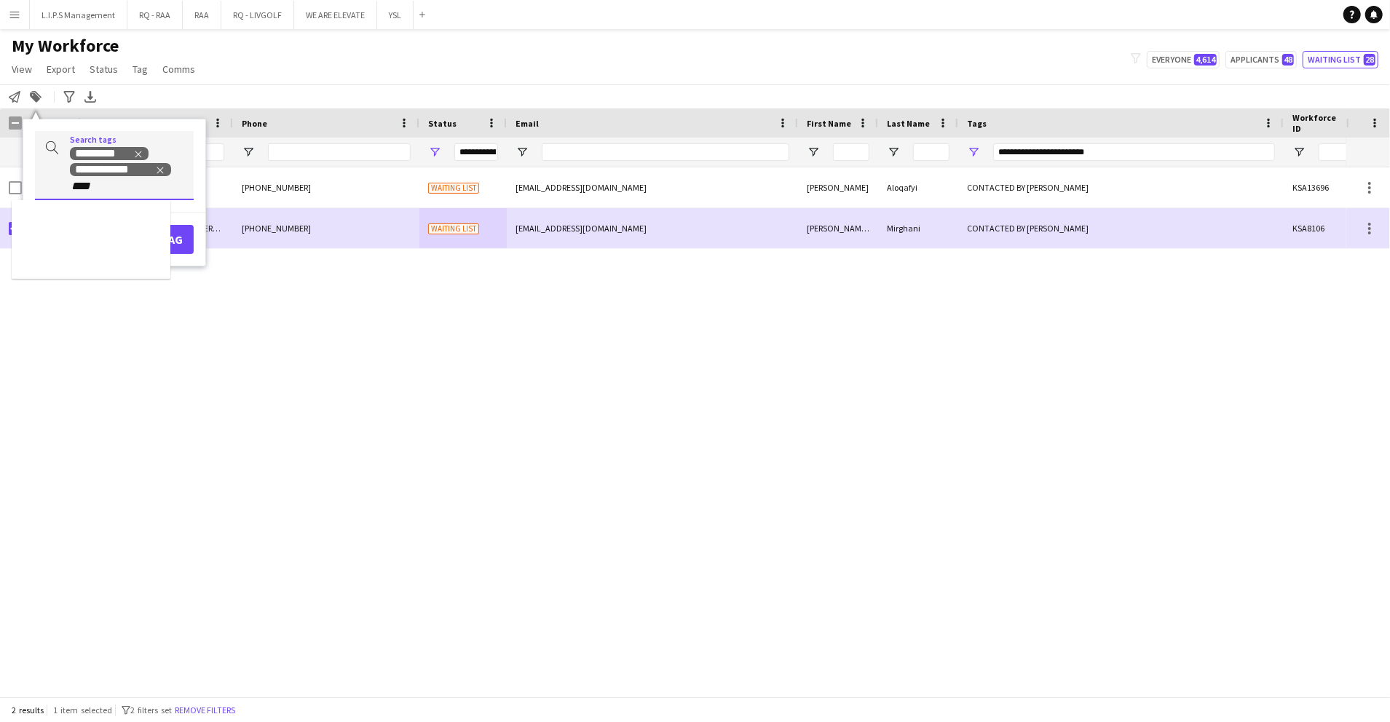
type input "****"
click at [109, 216] on div "ENGLISH ++" at bounding box center [91, 222] width 159 height 35
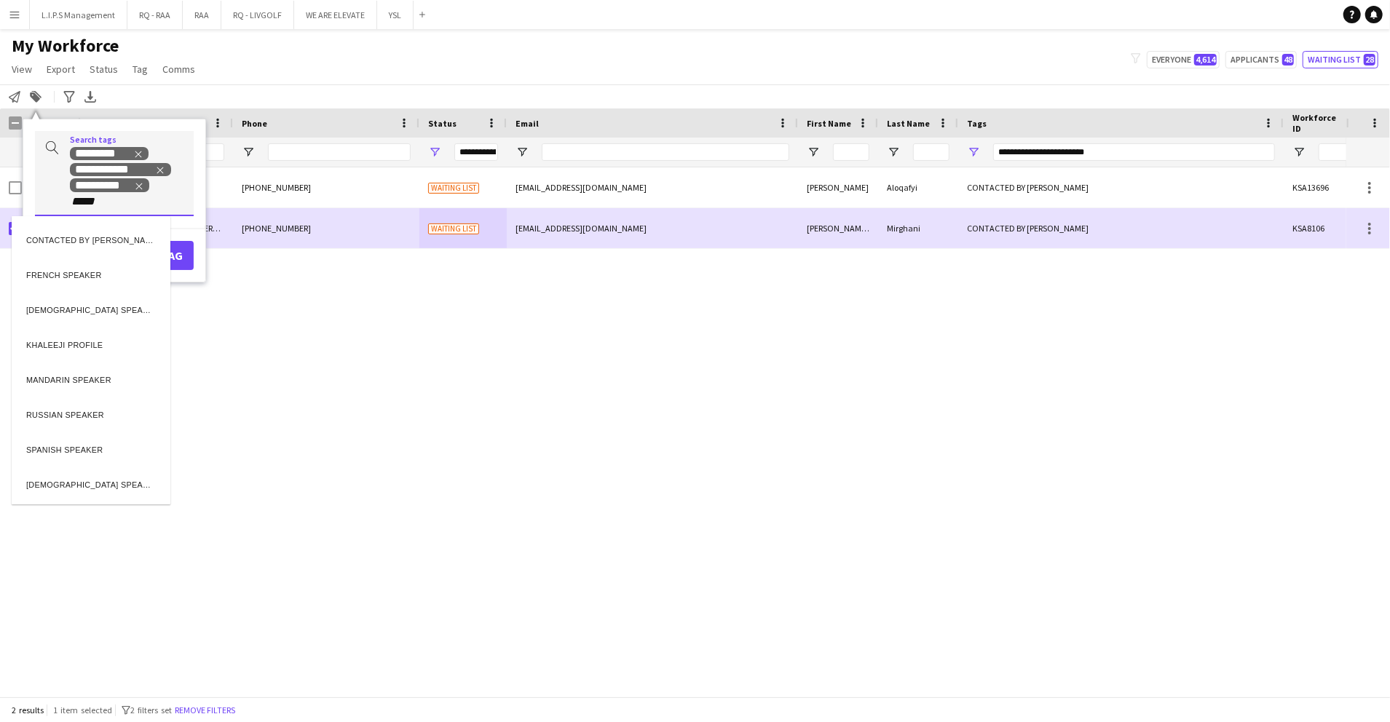
type input "*****"
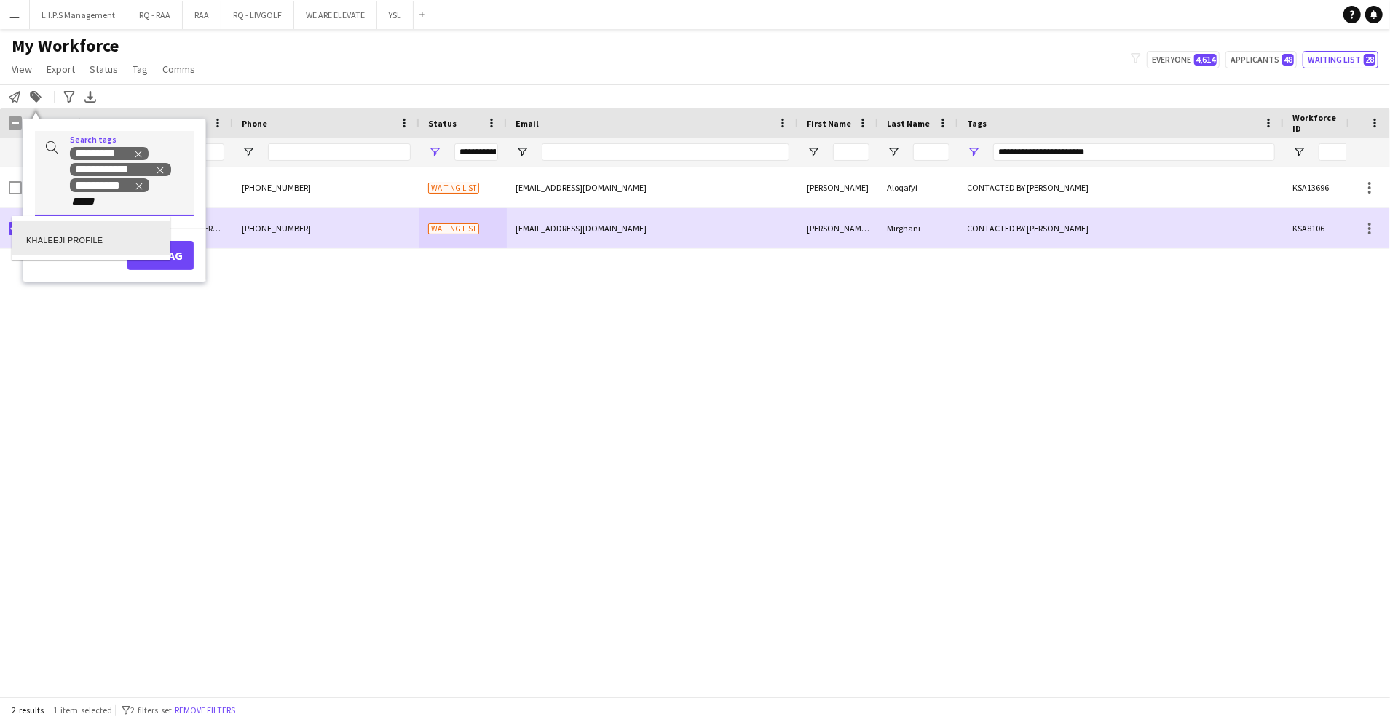
click at [111, 232] on div "KHALEEJI PROFILE" at bounding box center [91, 238] width 159 height 35
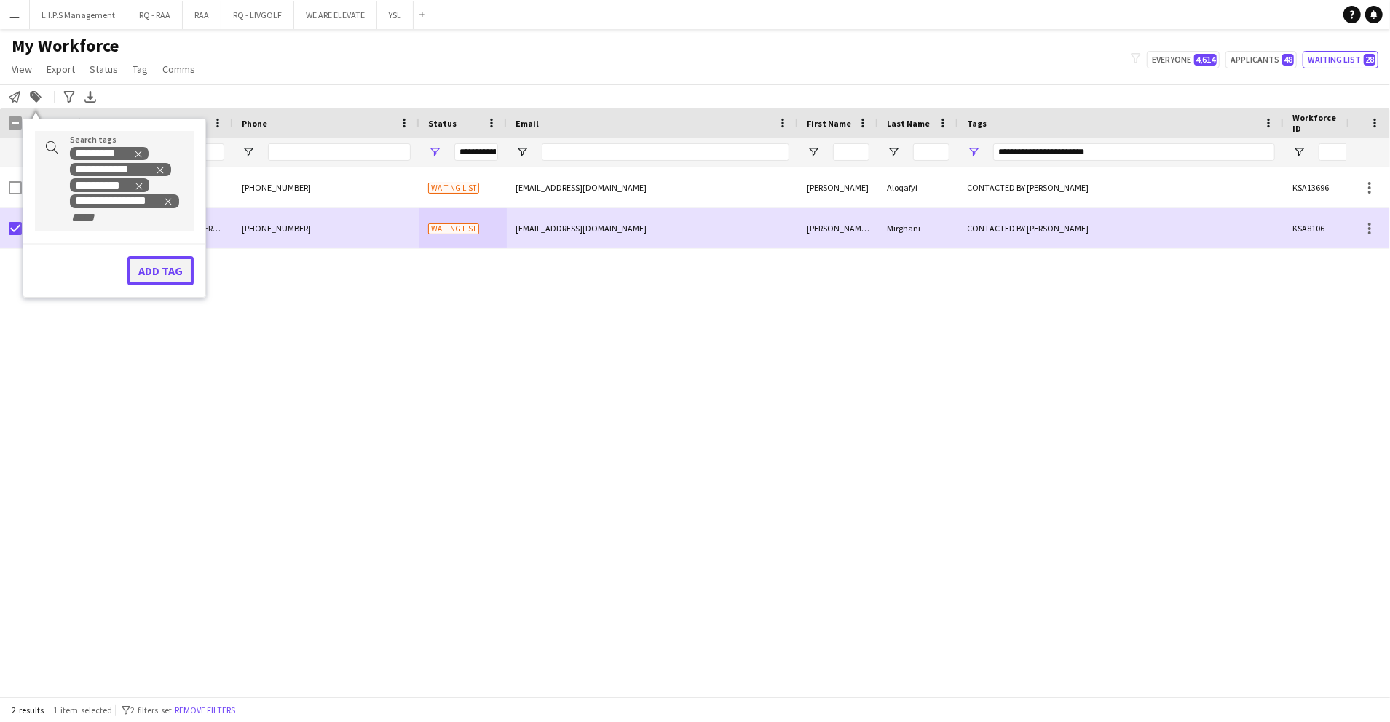
click at [159, 264] on button "Add tag" at bounding box center [160, 270] width 66 height 29
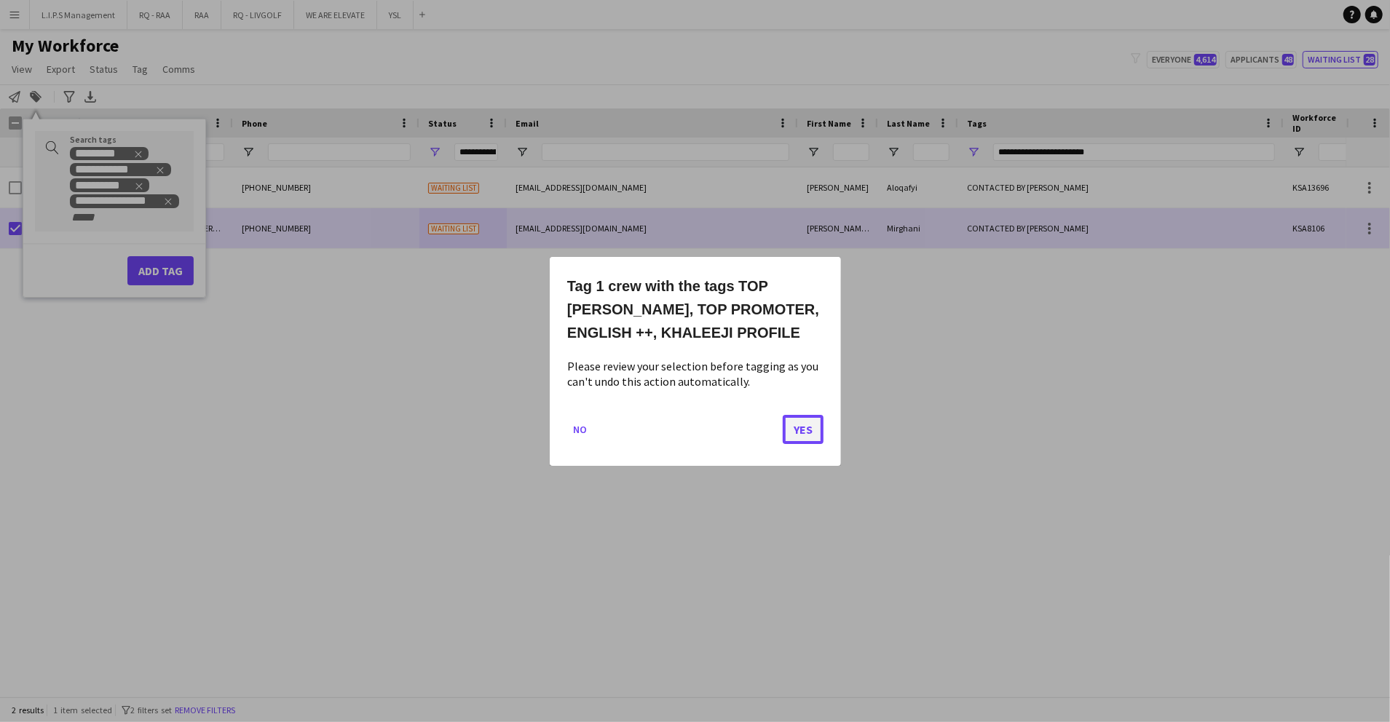
click at [813, 430] on button "Yes" at bounding box center [803, 428] width 41 height 29
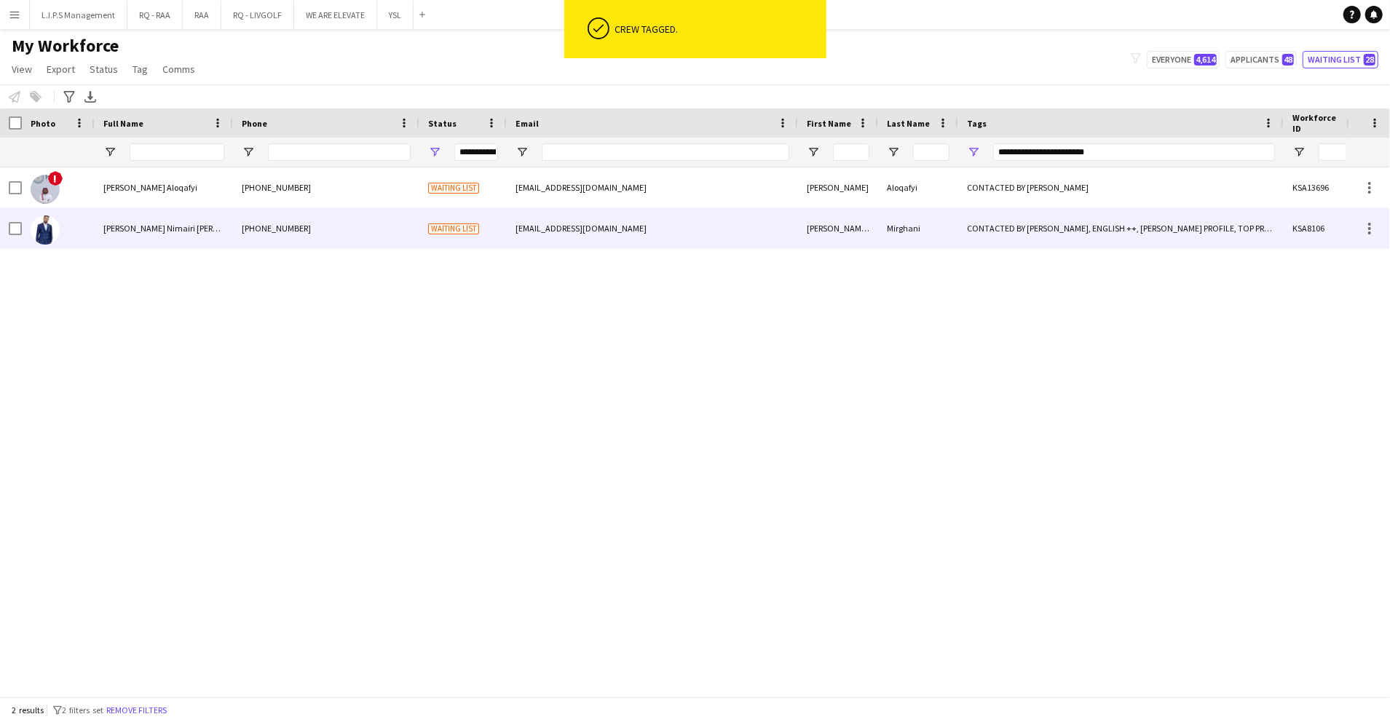
click at [986, 218] on div "CONTACTED BY RACQUEL, ENGLISH ++, KHALEEJI PROFILE, TOP PROMOTER, TOP USHER" at bounding box center [1120, 228] width 325 height 40
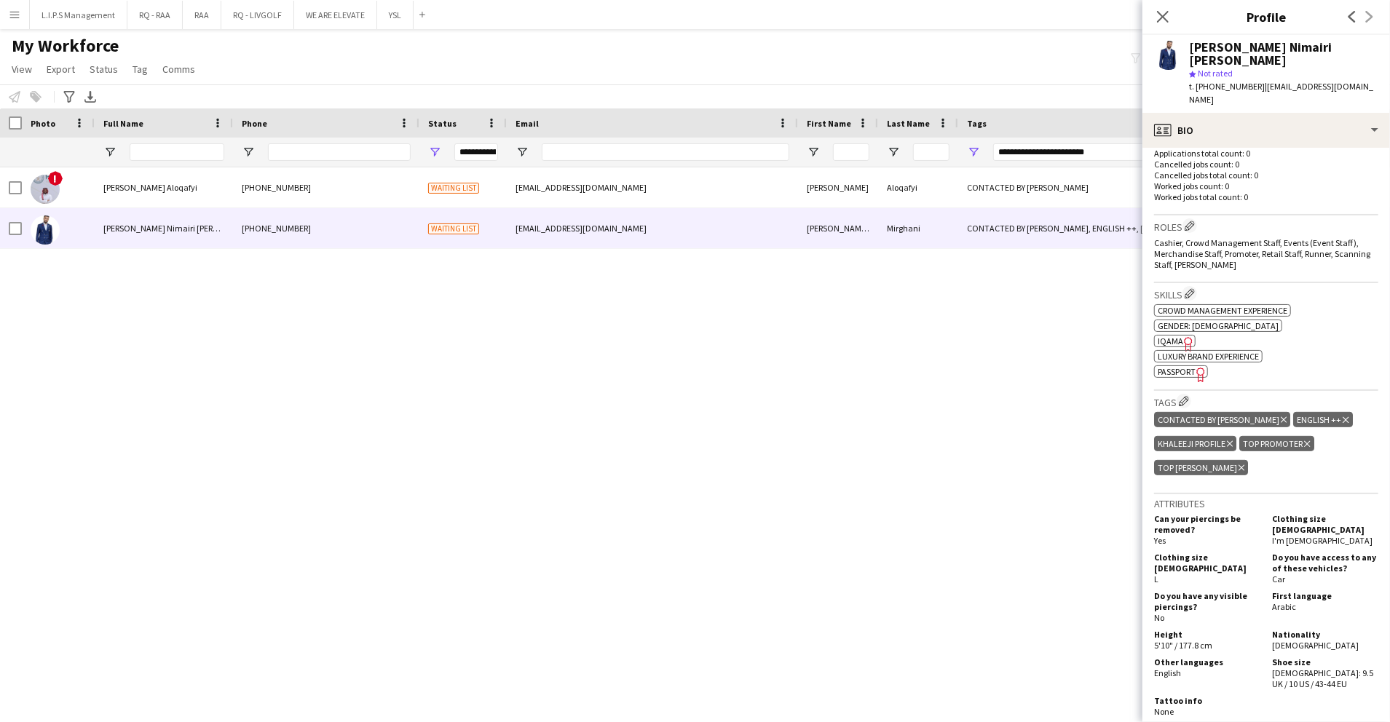
scroll to position [453, 0]
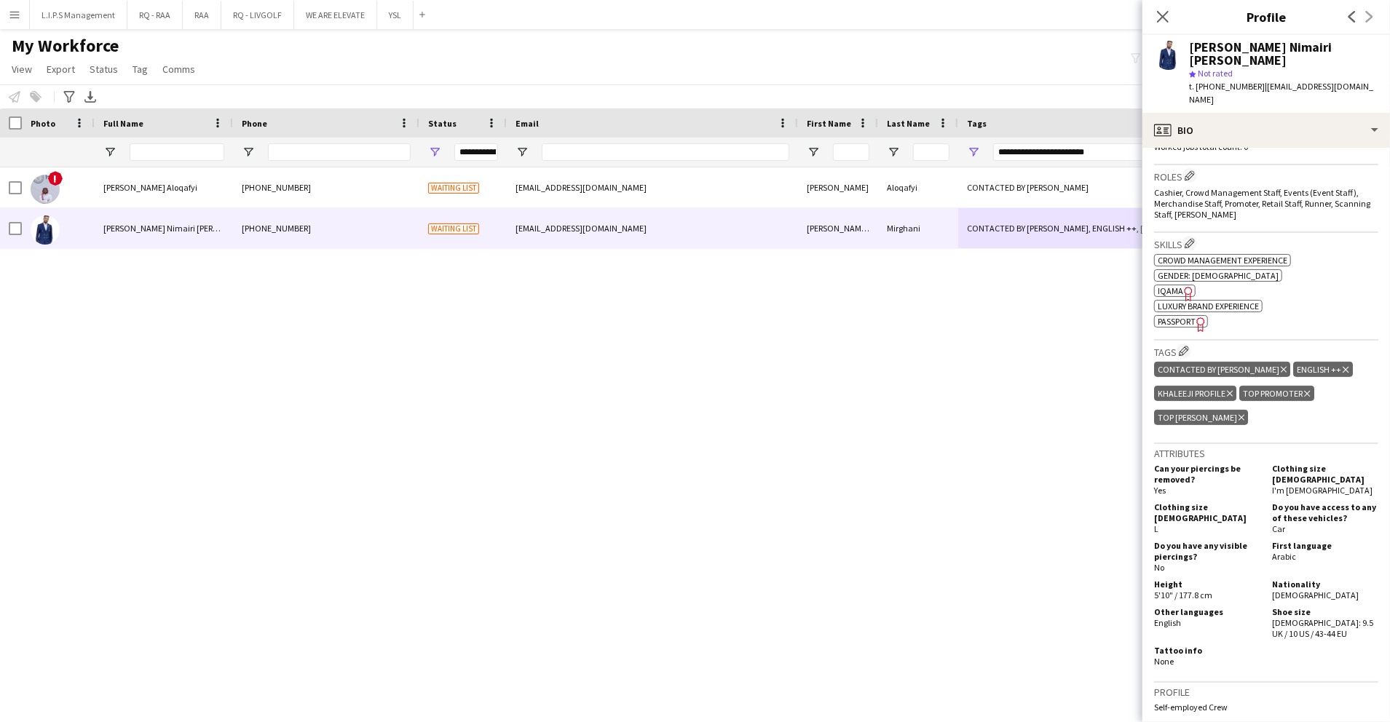
click at [1281, 366] on icon at bounding box center [1284, 369] width 6 height 6
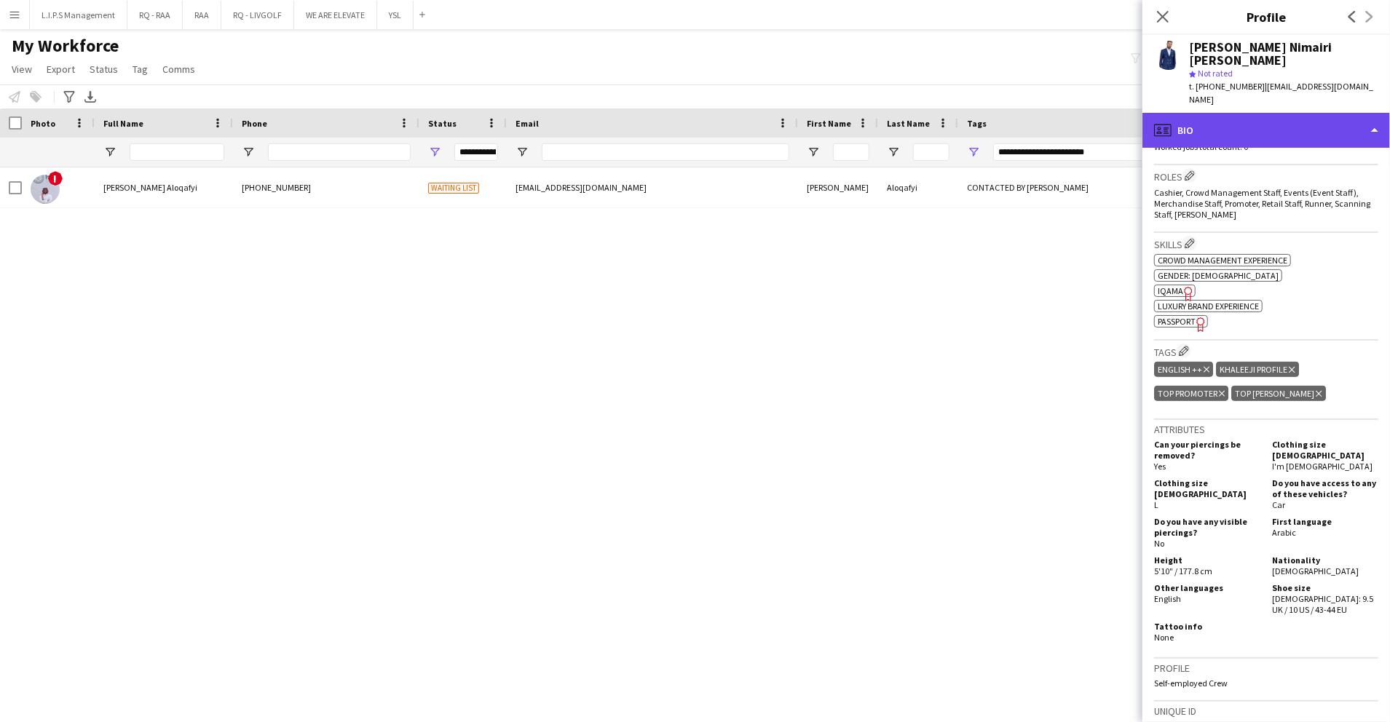
click at [1313, 113] on div "profile Bio" at bounding box center [1266, 130] width 248 height 35
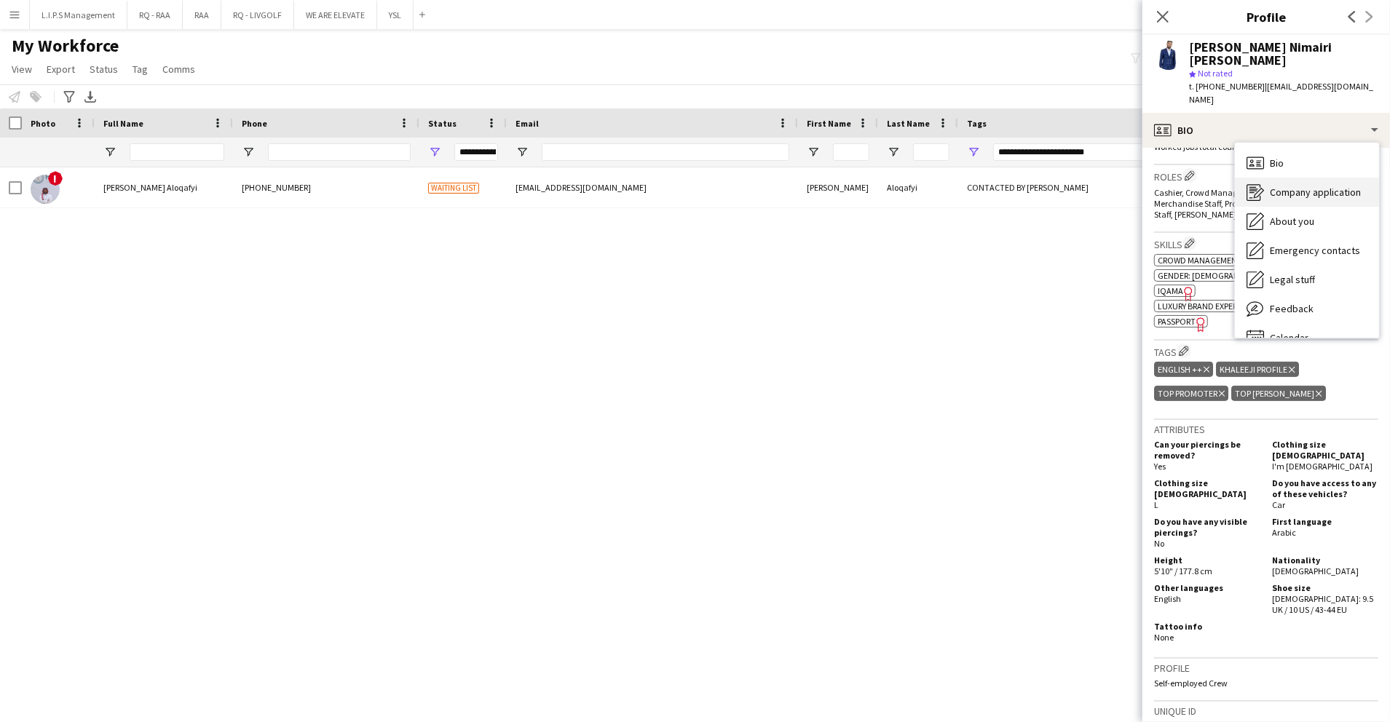
click at [1309, 186] on span "Company application" at bounding box center [1315, 192] width 91 height 13
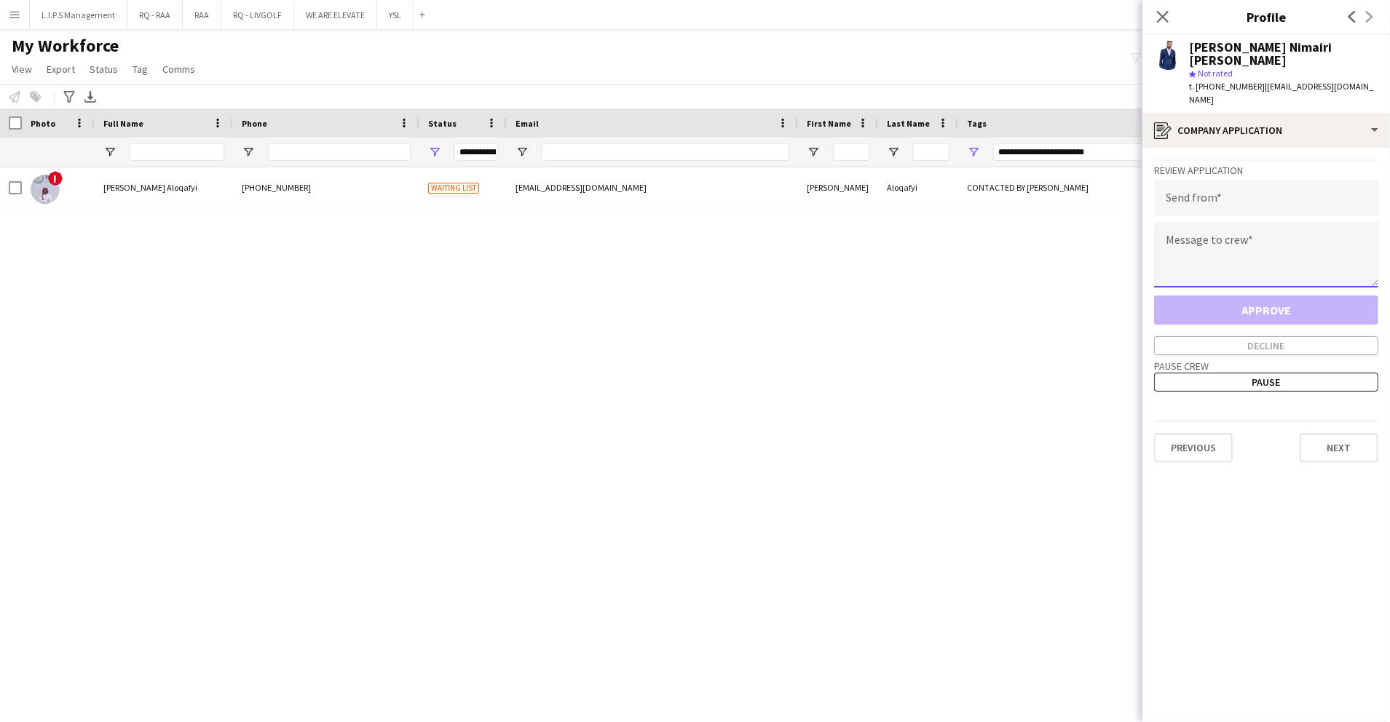
paste textarea "**********"
click at [1239, 242] on textarea "**********" at bounding box center [1266, 255] width 224 height 66
type textarea "**********"
paste input "**********"
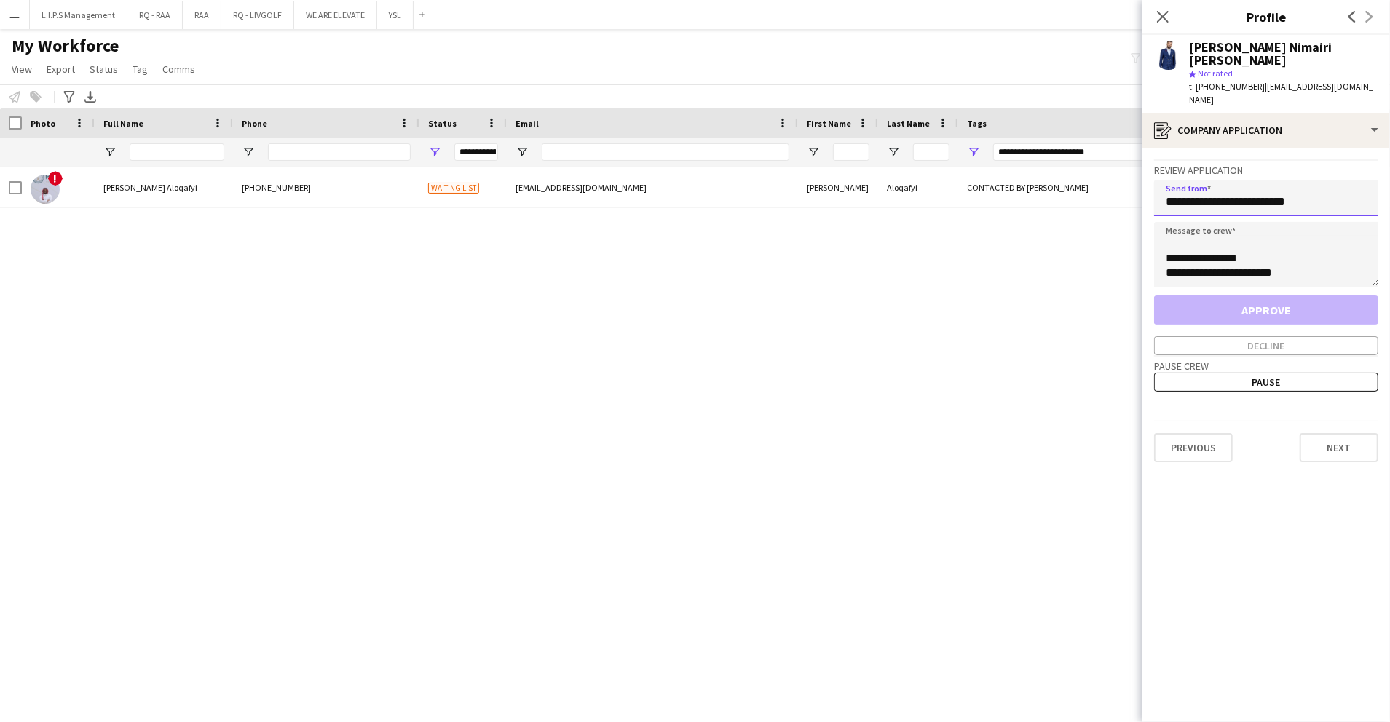
click at [1201, 180] on input "**********" at bounding box center [1266, 198] width 224 height 36
type input "**********"
click at [1266, 296] on button "Approve" at bounding box center [1266, 310] width 224 height 29
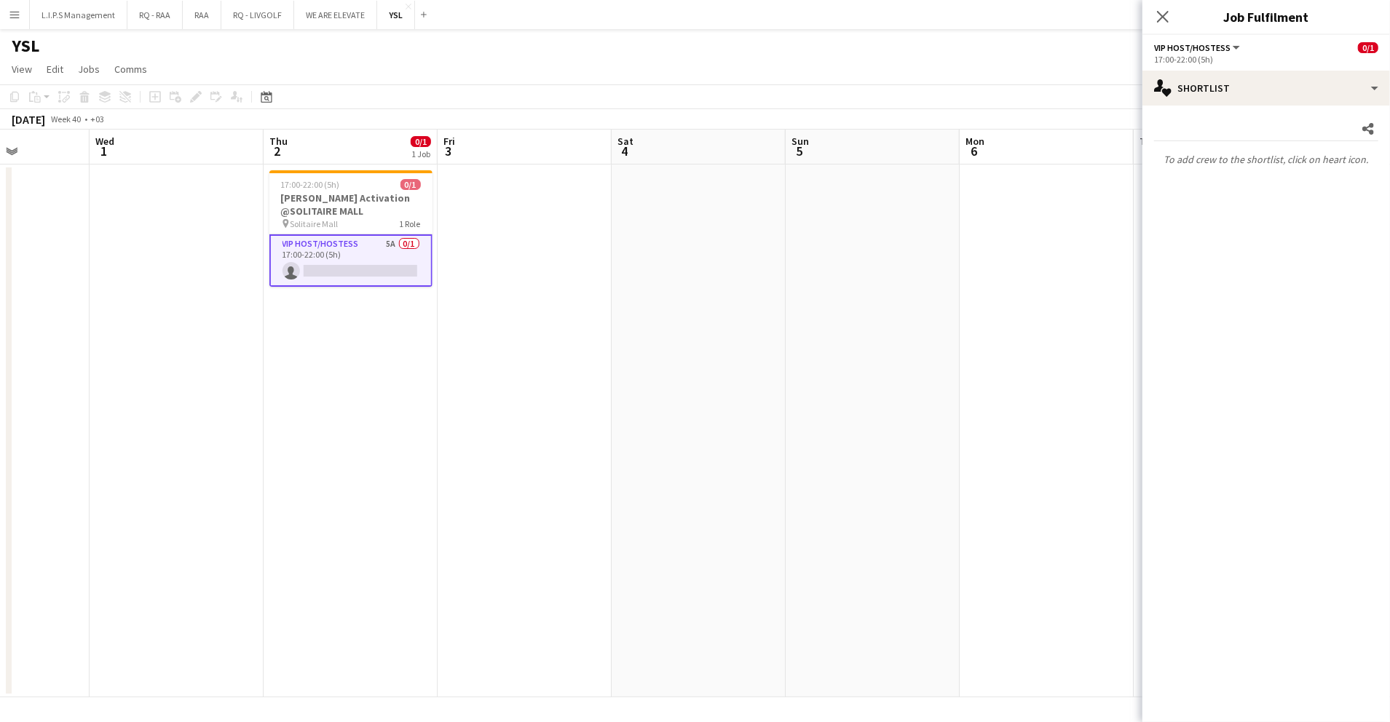
click at [510, 223] on app-date-cell at bounding box center [525, 431] width 174 height 533
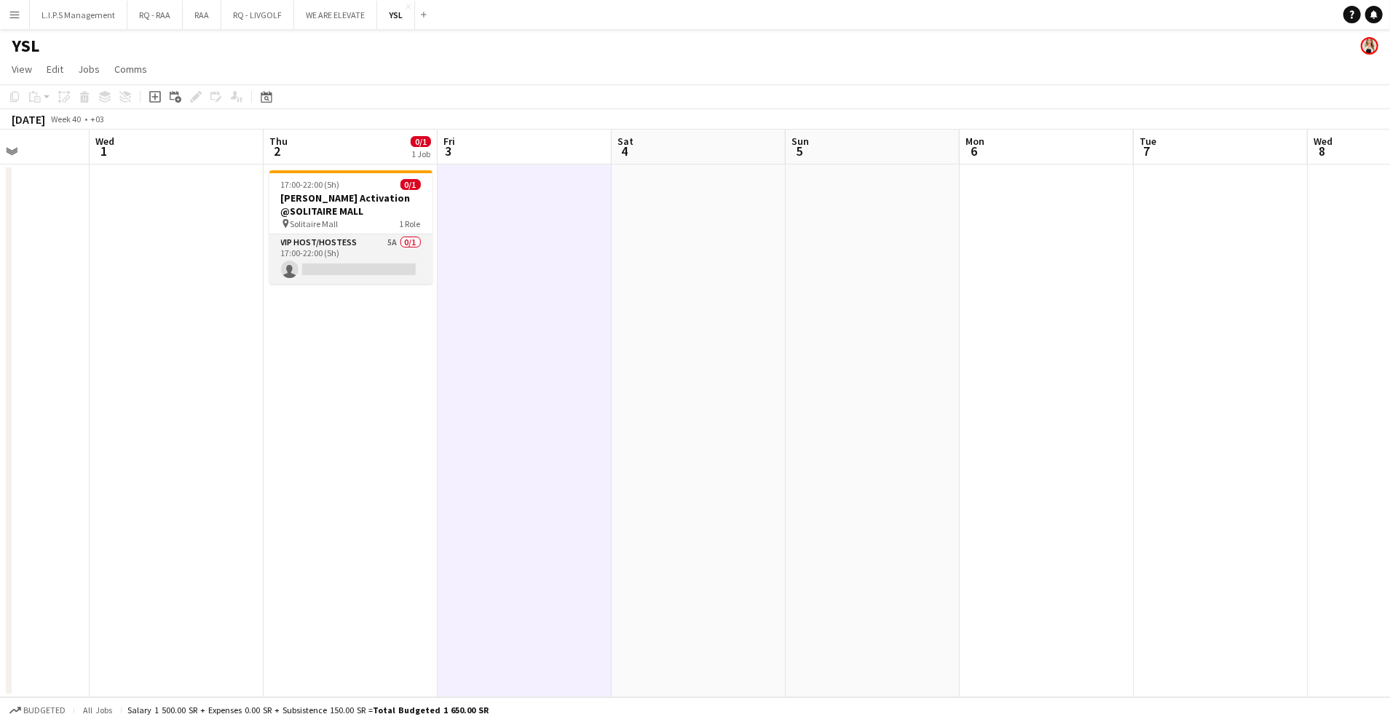
click at [386, 261] on app-card-role "VIP Host/Hostess 5A 0/1 17:00-22:00 (5h) single-neutral-actions" at bounding box center [350, 259] width 163 height 50
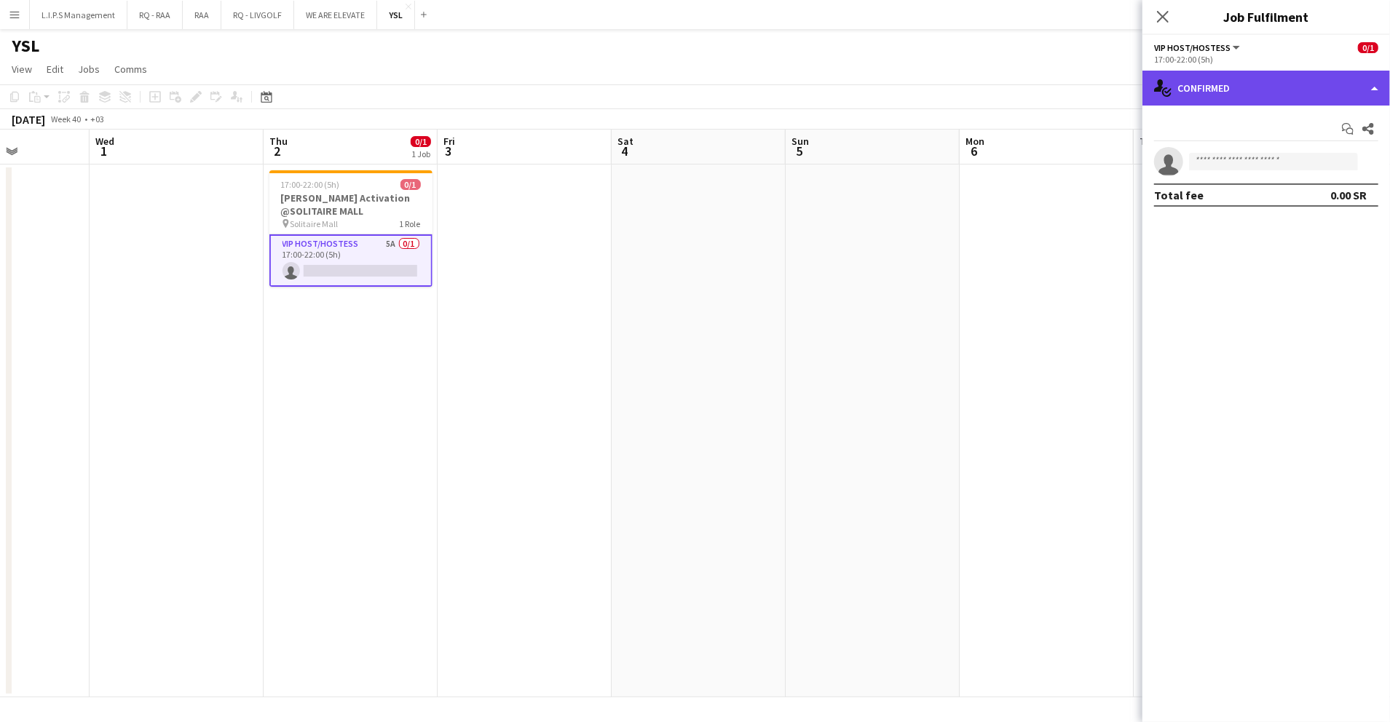
click at [1274, 87] on div "single-neutral-actions-check-2 Confirmed" at bounding box center [1266, 88] width 248 height 35
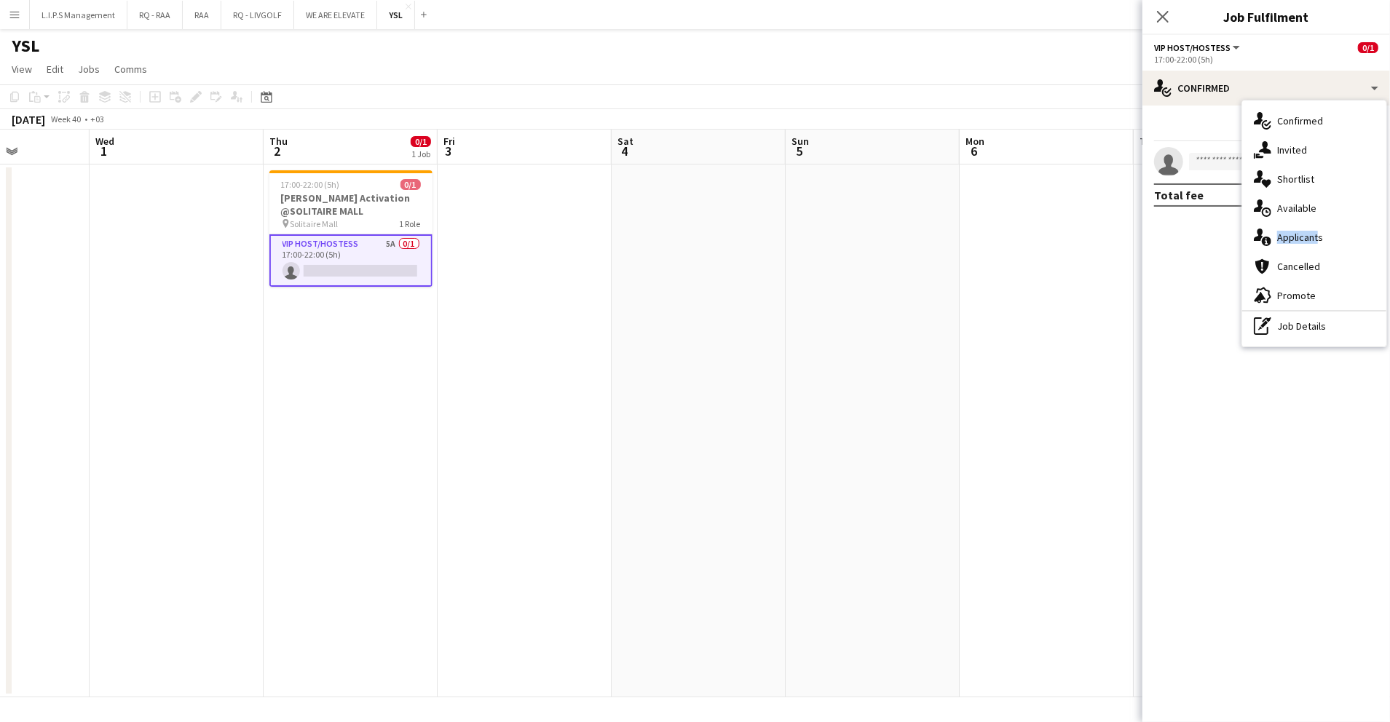
drag, startPoint x: 1311, startPoint y: 220, endPoint x: 1314, endPoint y: 230, distance: 10.6
click at [1314, 230] on div "single-neutral-actions-check-2 Confirmed single-neutral-actions-share-1 Invited…" at bounding box center [1314, 223] width 144 height 246
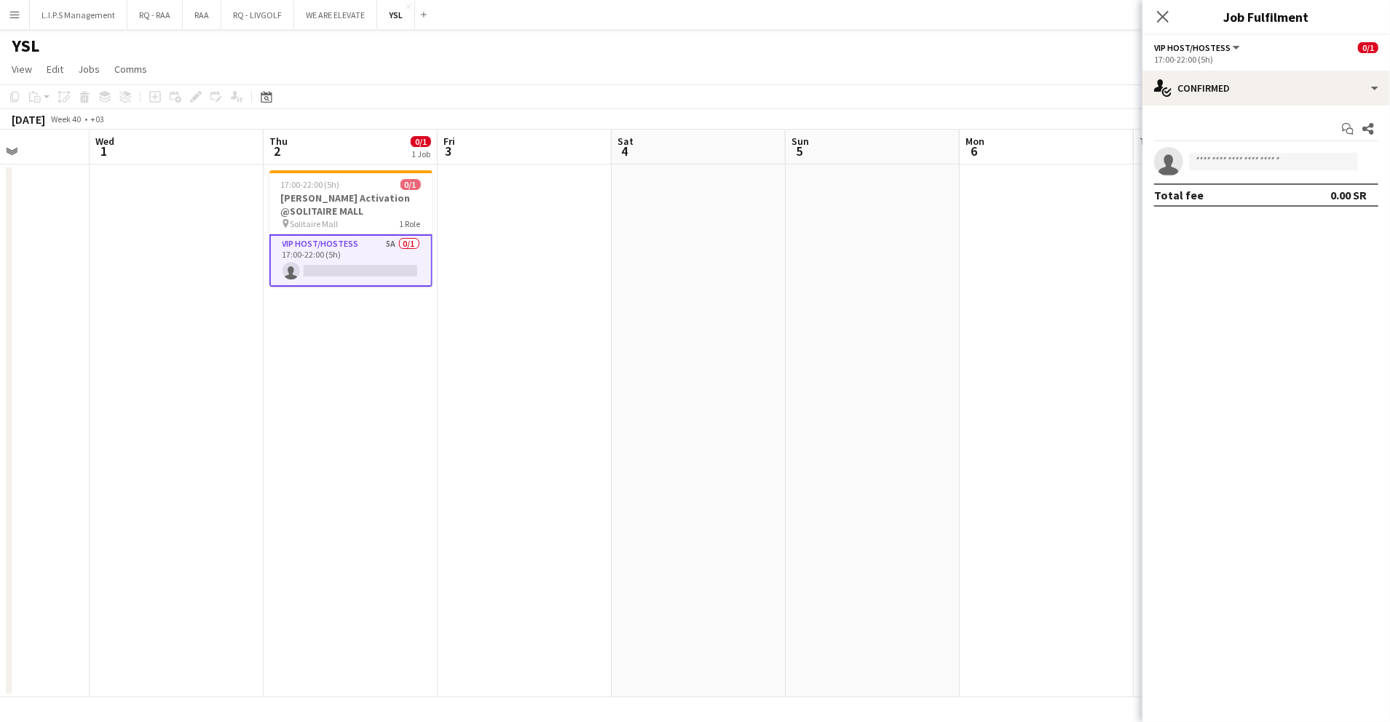
click at [1314, 230] on mat-expansion-panel "check Confirmed Start chat Share single-neutral-actions Total fee 0.00 SR" at bounding box center [1266, 414] width 248 height 617
click at [1258, 82] on div "single-neutral-actions-check-2 Confirmed" at bounding box center [1266, 88] width 248 height 35
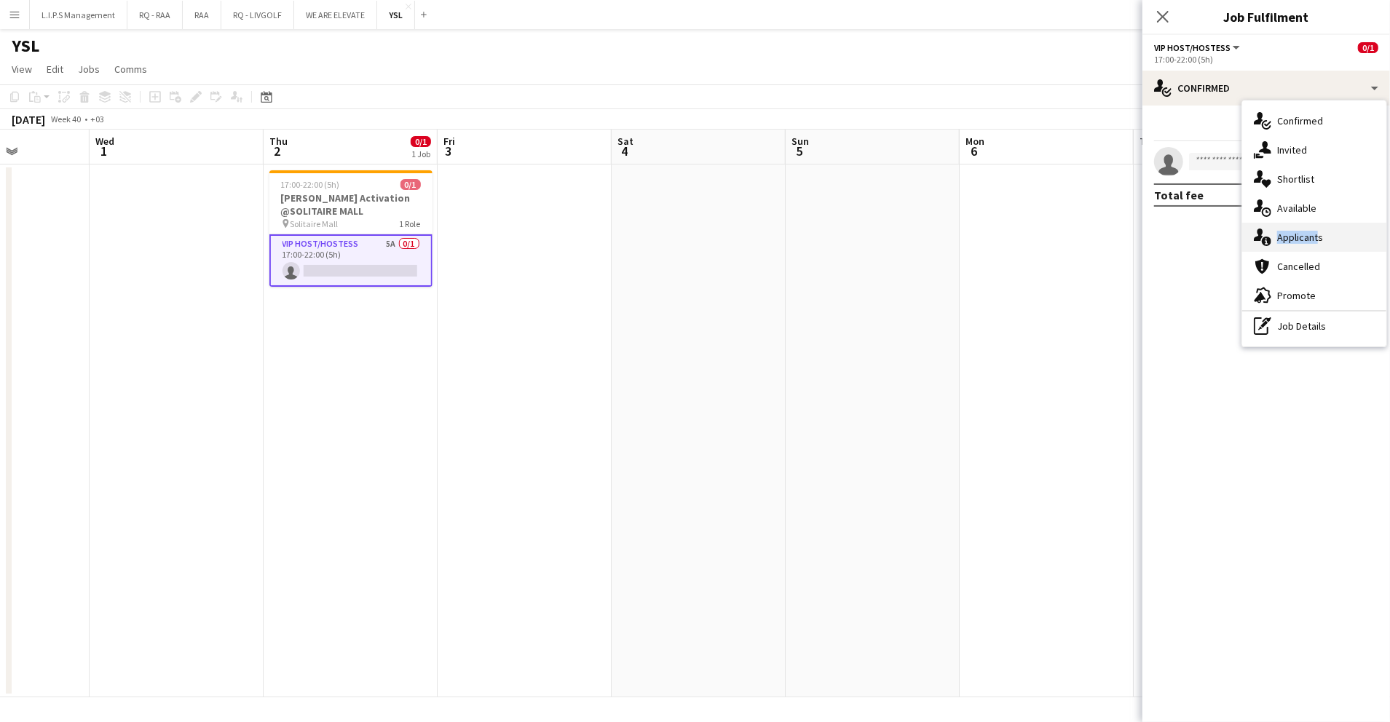
drag, startPoint x: 1312, startPoint y: 221, endPoint x: 1315, endPoint y: 239, distance: 17.7
click at [1315, 239] on div "single-neutral-actions-check-2 Confirmed single-neutral-actions-share-1 Invited…" at bounding box center [1314, 223] width 144 height 246
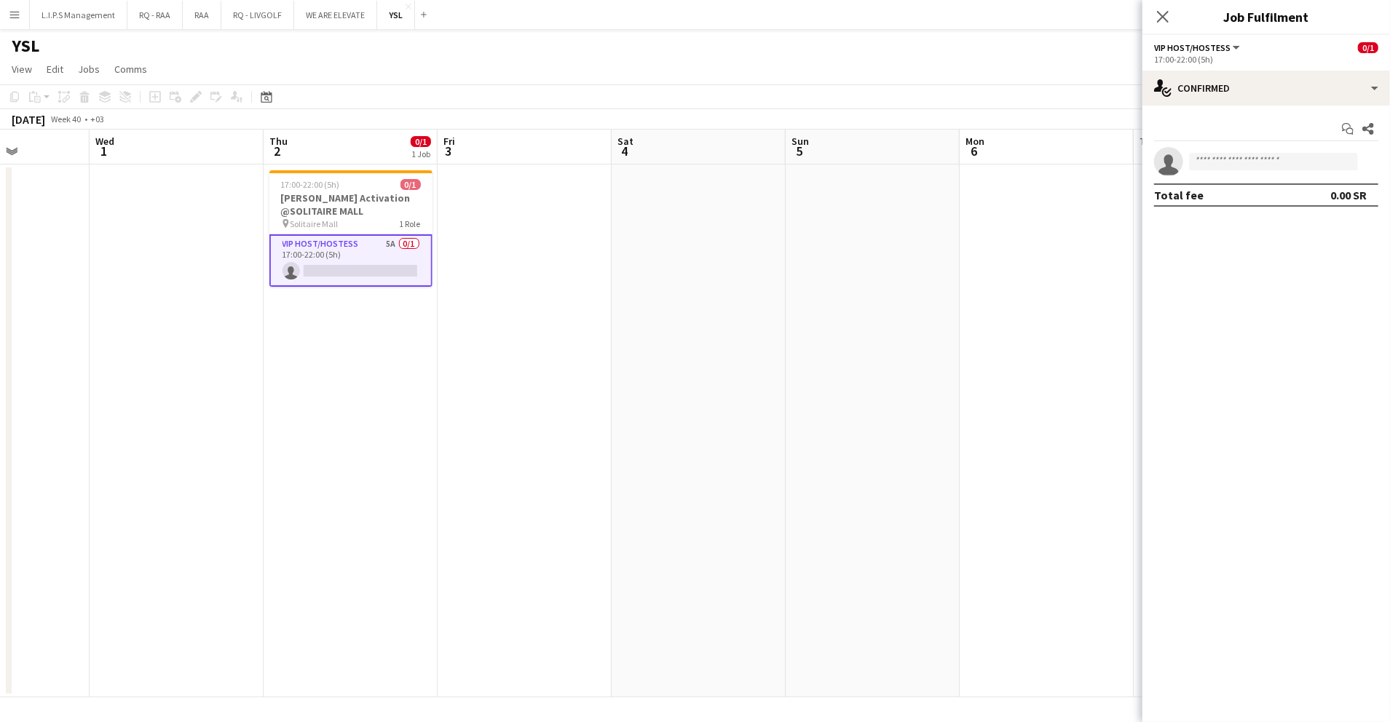
click at [1315, 239] on mat-expansion-panel "check Confirmed Start chat Share single-neutral-actions Total fee 0.00 SR" at bounding box center [1266, 414] width 248 height 617
click at [1270, 98] on div "single-neutral-actions-check-2 Confirmed" at bounding box center [1266, 88] width 248 height 35
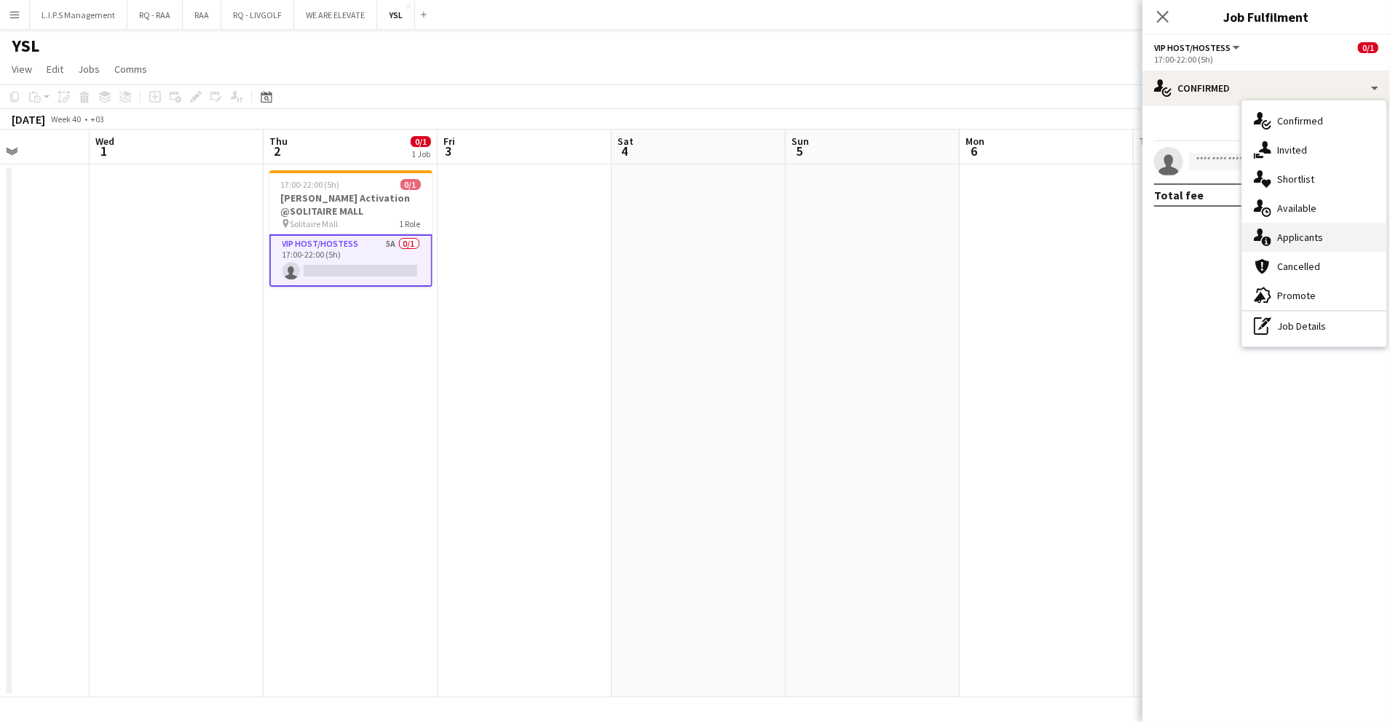
click at [1301, 237] on div "single-neutral-actions-information Applicants" at bounding box center [1314, 237] width 144 height 29
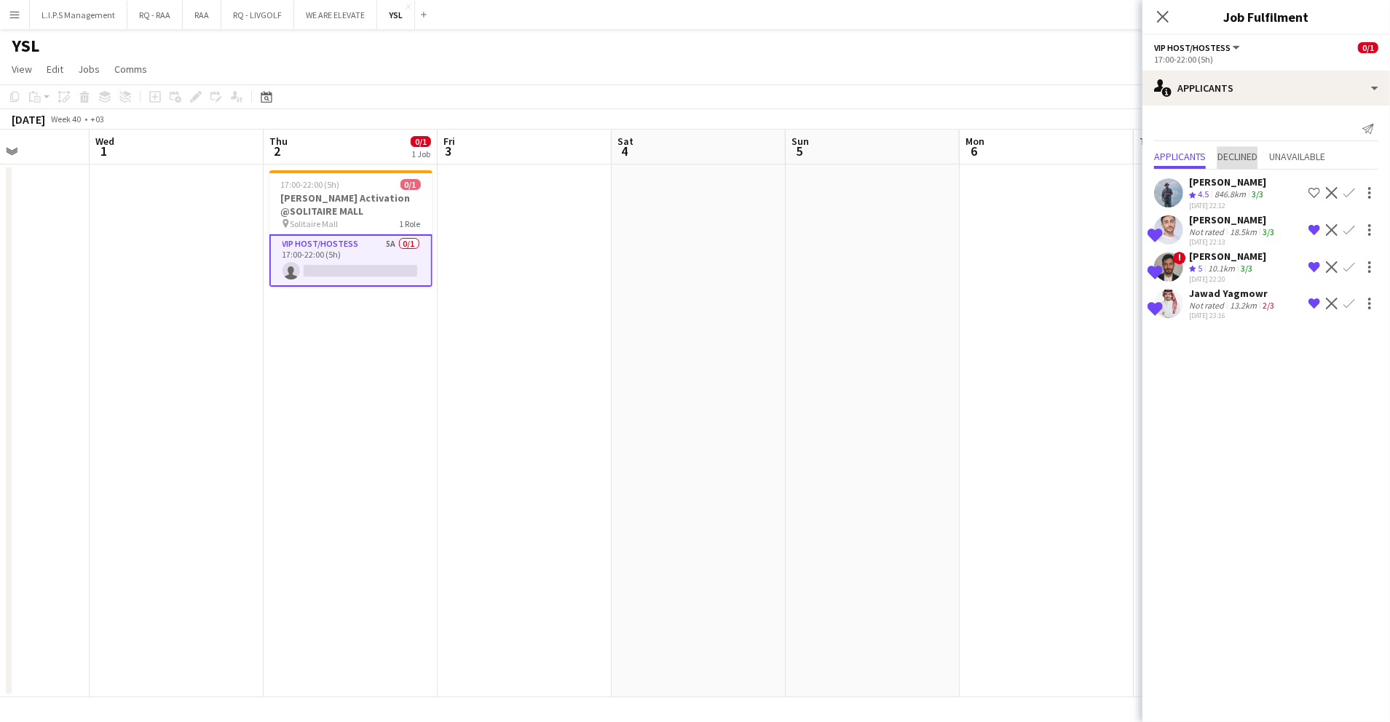
click at [1242, 156] on span "Declined" at bounding box center [1237, 156] width 40 height 10
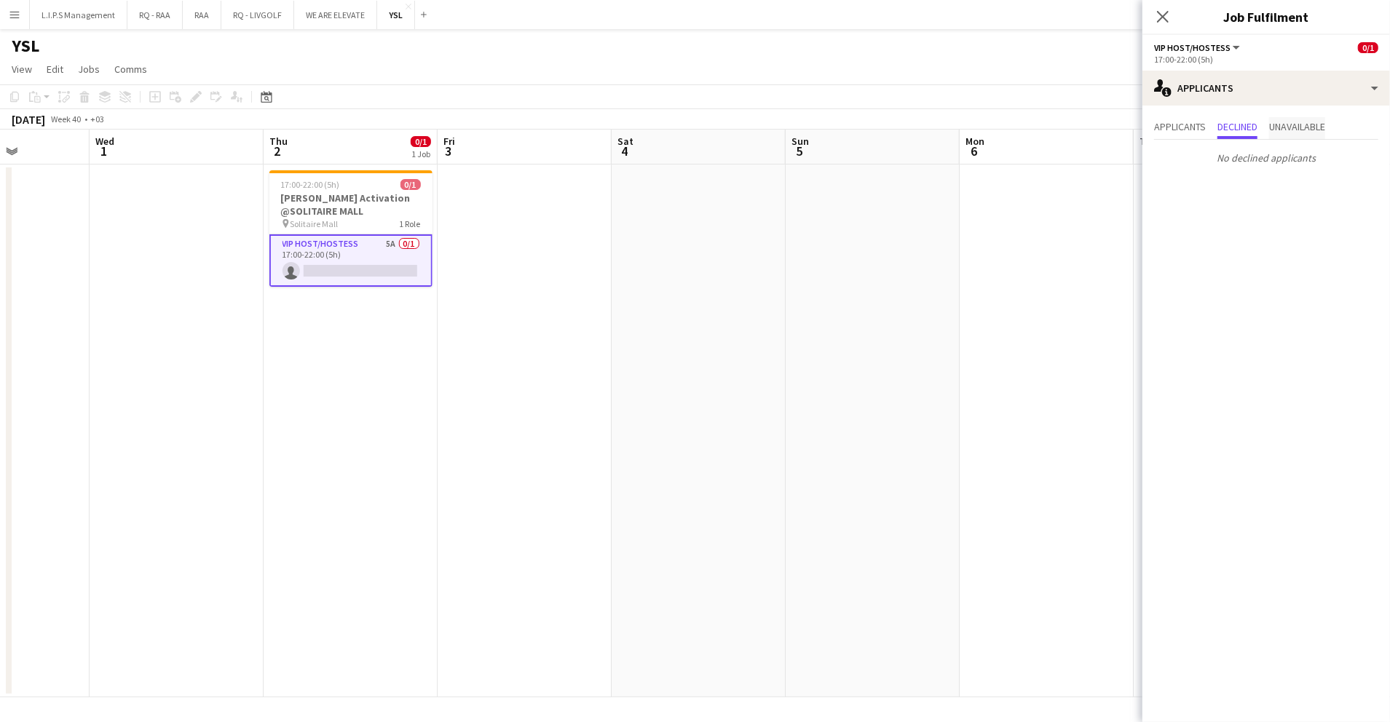
click at [1292, 116] on div "Applicants Declined Unavailable No declined applicants" at bounding box center [1266, 144] width 248 height 76
click at [1291, 122] on span "Unavailable" at bounding box center [1297, 127] width 56 height 10
click at [1351, 162] on app-icon "Decline" at bounding box center [1352, 163] width 12 height 12
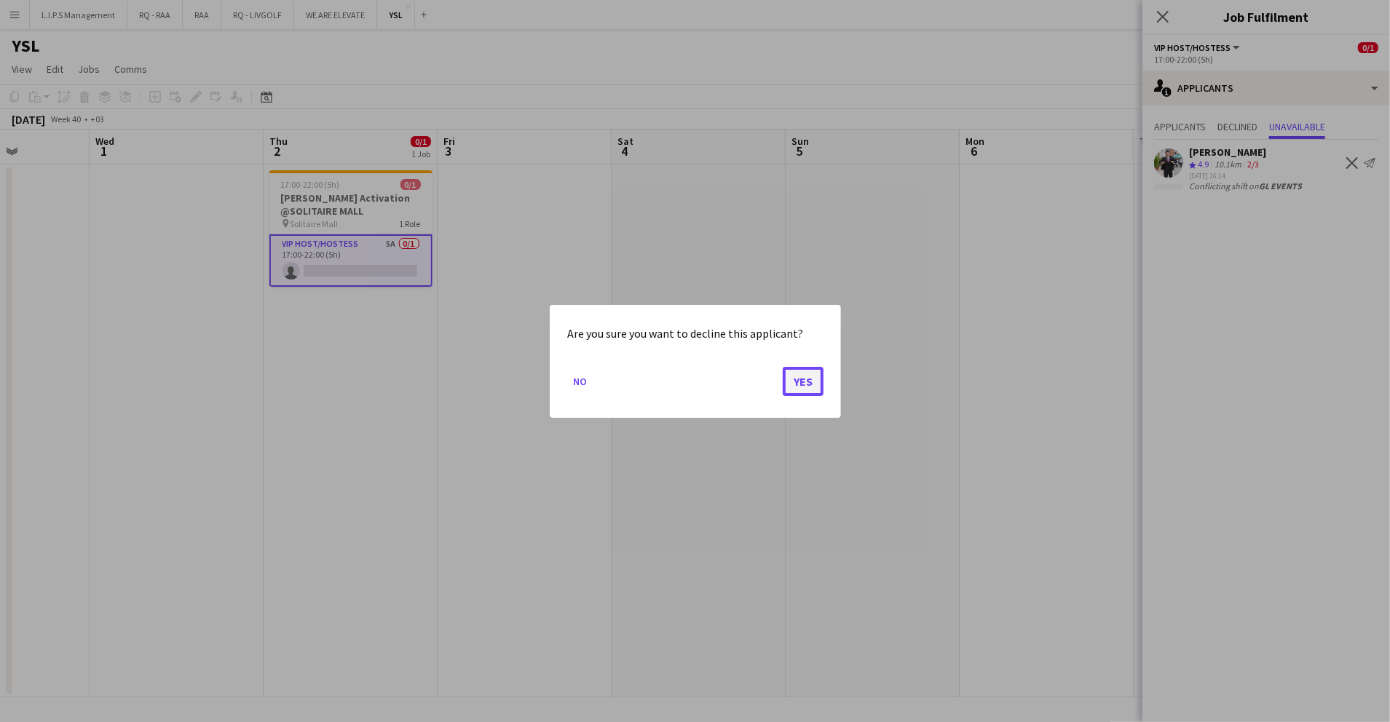
click at [787, 382] on button "Yes" at bounding box center [803, 380] width 41 height 29
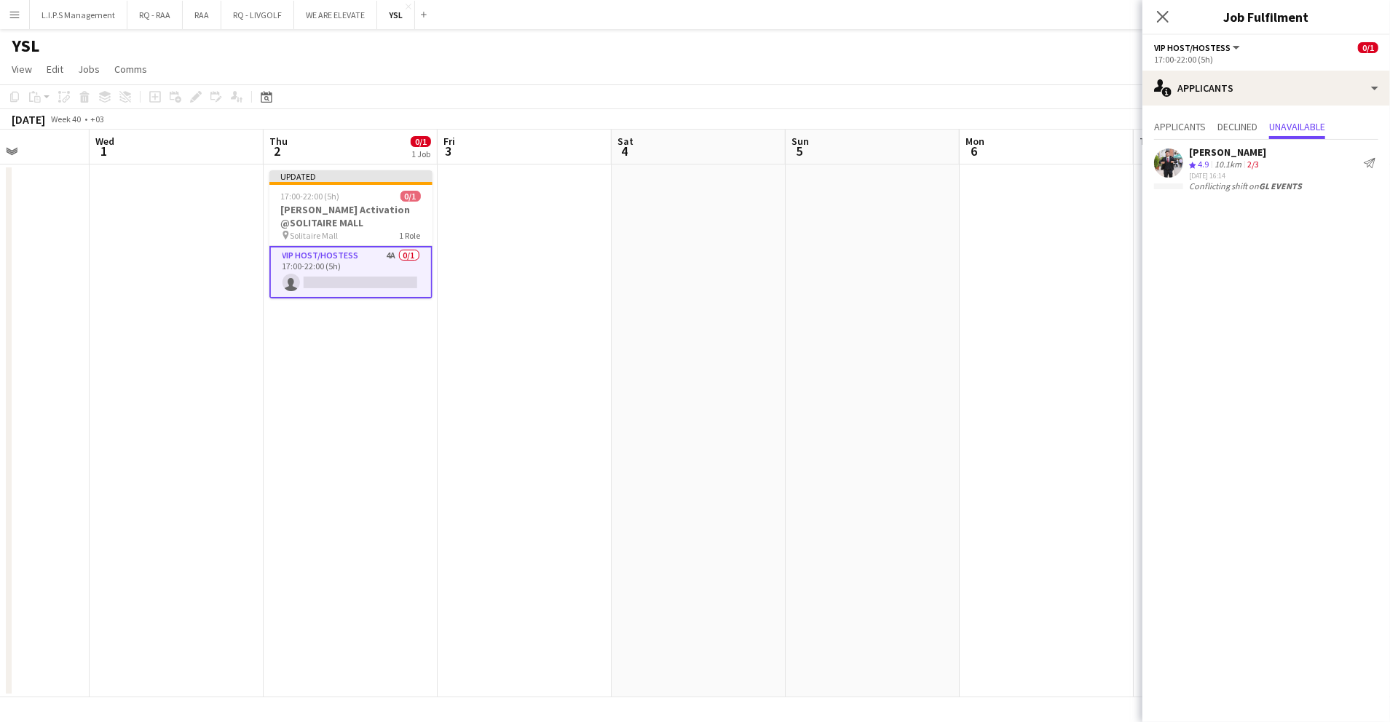
click at [386, 267] on app-card-role "VIP Host/Hostess 4A 0/1 17:00-22:00 (5h) single-neutral-actions" at bounding box center [350, 272] width 163 height 52
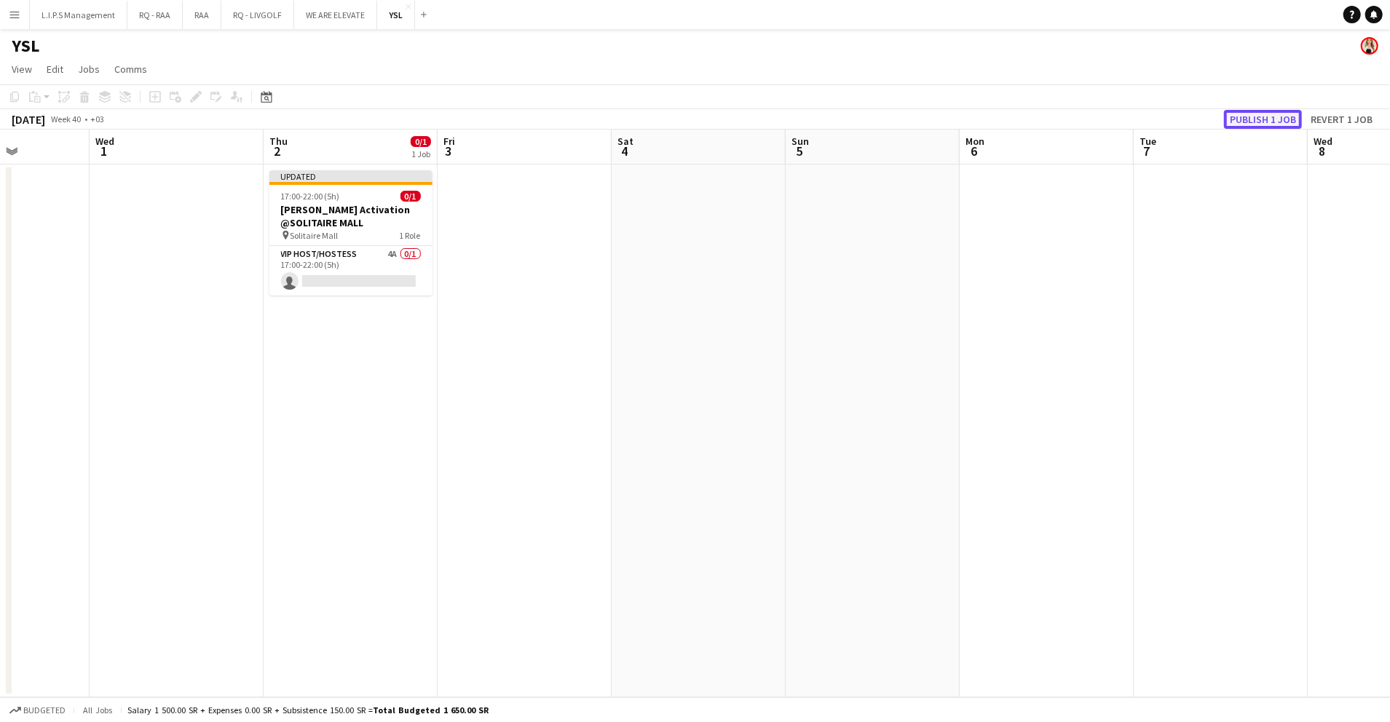
click at [1263, 120] on button "Publish 1 job" at bounding box center [1263, 119] width 78 height 19
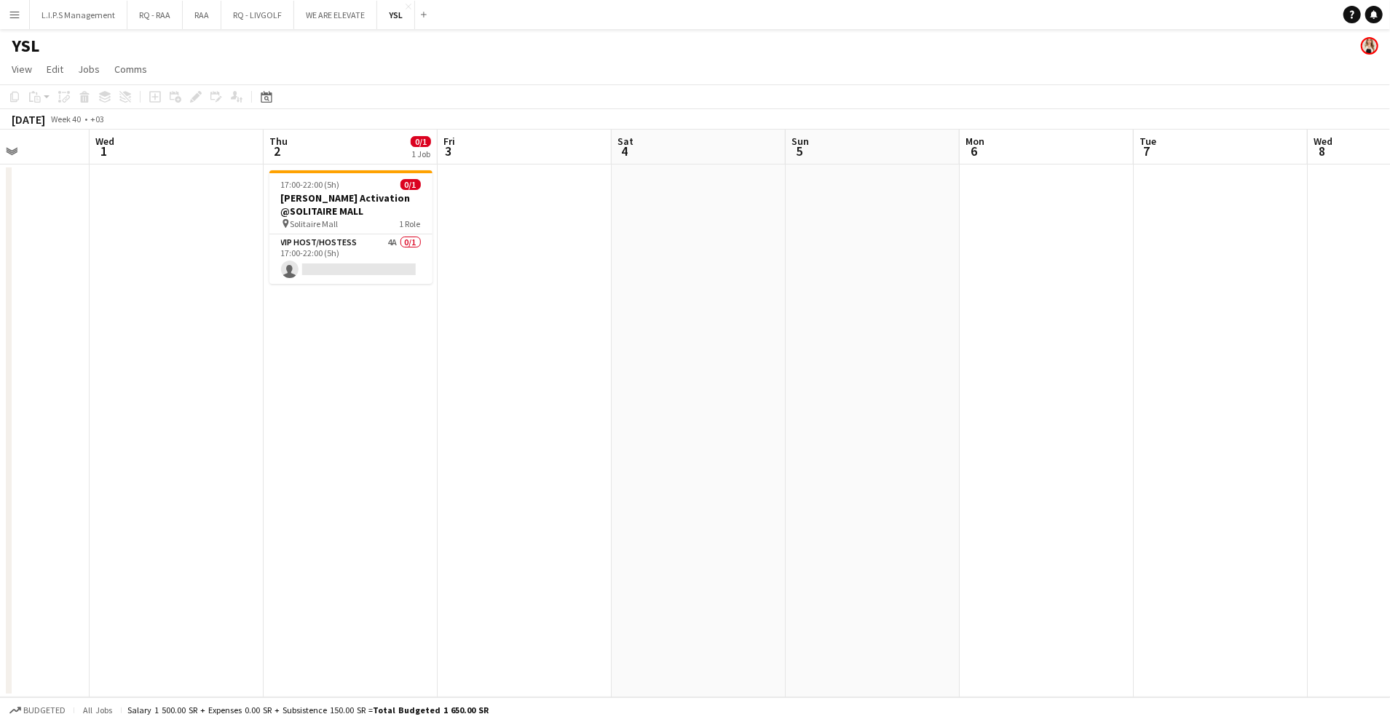
drag, startPoint x: 15, startPoint y: 13, endPoint x: 50, endPoint y: 51, distance: 52.0
click at [15, 13] on app-icon "Menu" at bounding box center [15, 15] width 12 height 12
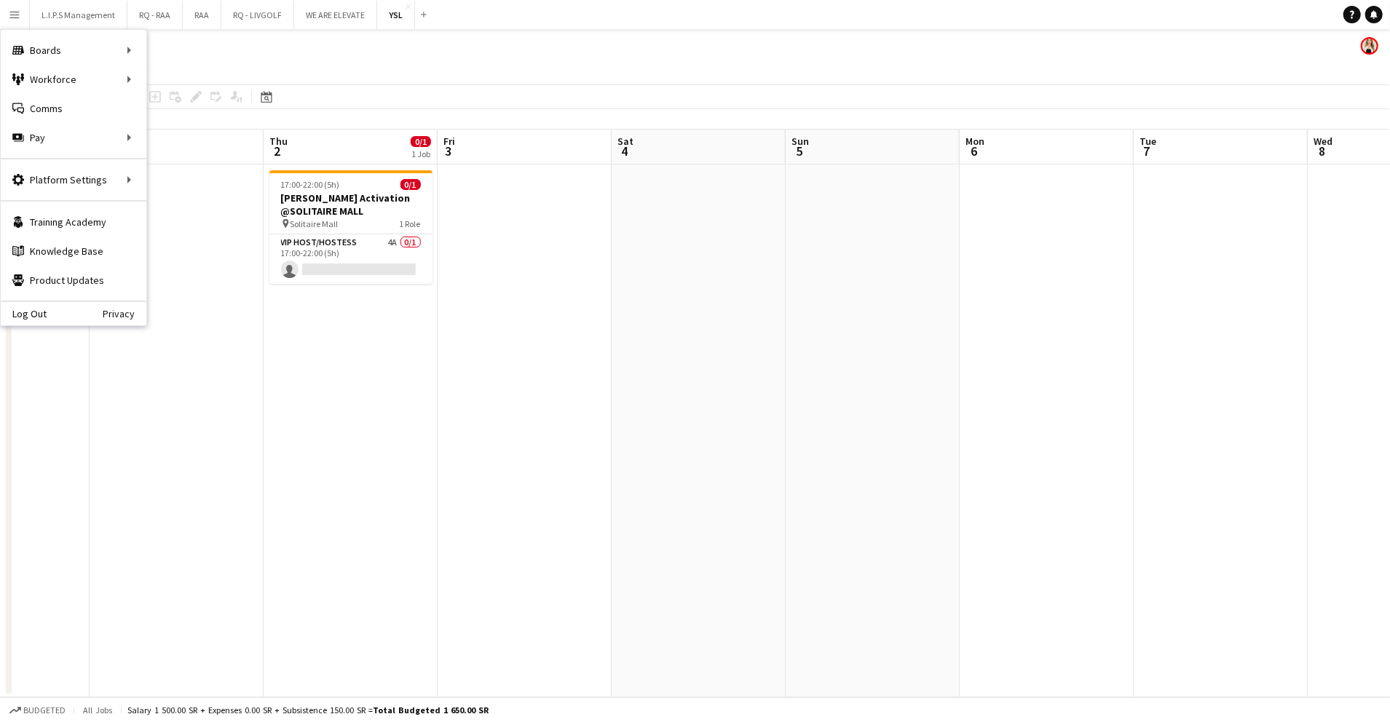
drag, startPoint x: 338, startPoint y: 264, endPoint x: 440, endPoint y: 245, distance: 103.8
click at [388, 253] on app-calendar-viewport "Sun 28 Mon 29 Tue 30 Wed 1 Thu 2 0/1 1 Job Fri 3 Sat 4 Sun 5 Mon 6 Tue 7 Wed 8 …" at bounding box center [695, 414] width 1390 height 568
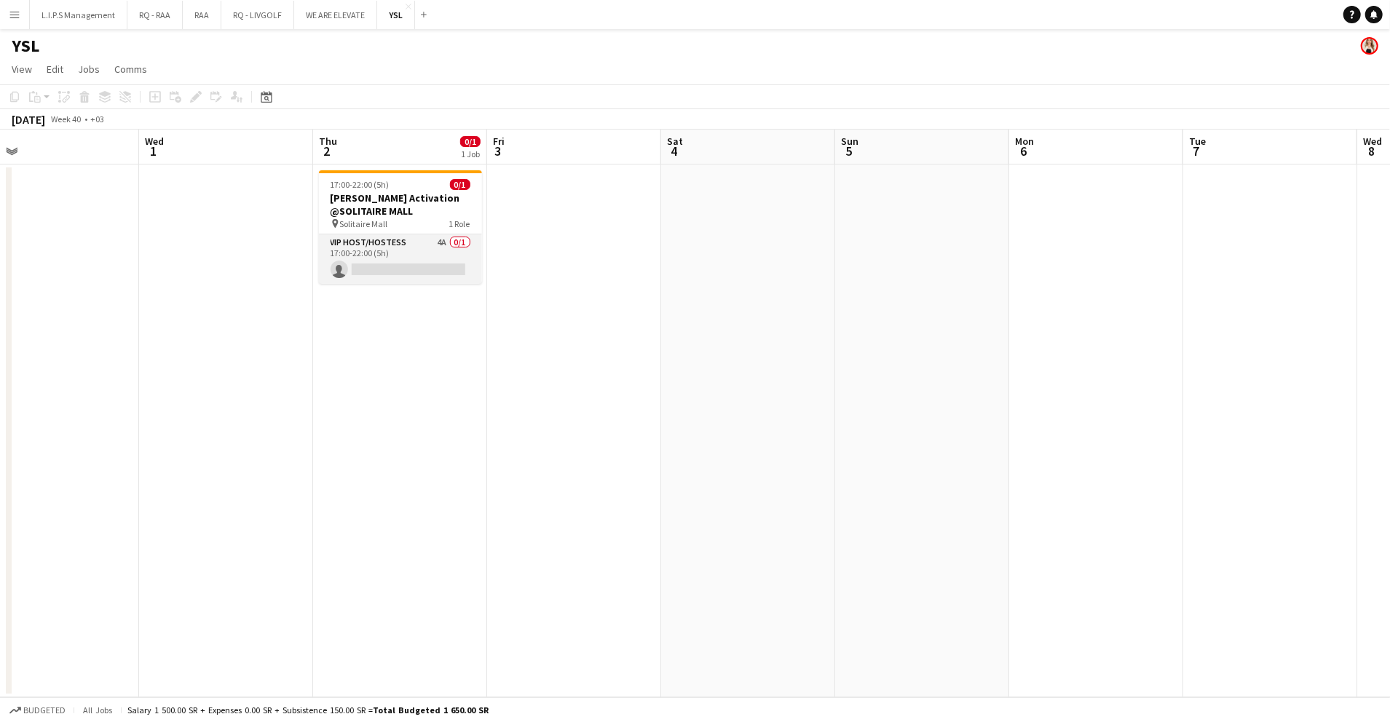
click at [409, 268] on app-card-role "VIP Host/Hostess 4A 0/1 17:00-22:00 (5h) single-neutral-actions" at bounding box center [400, 259] width 163 height 50
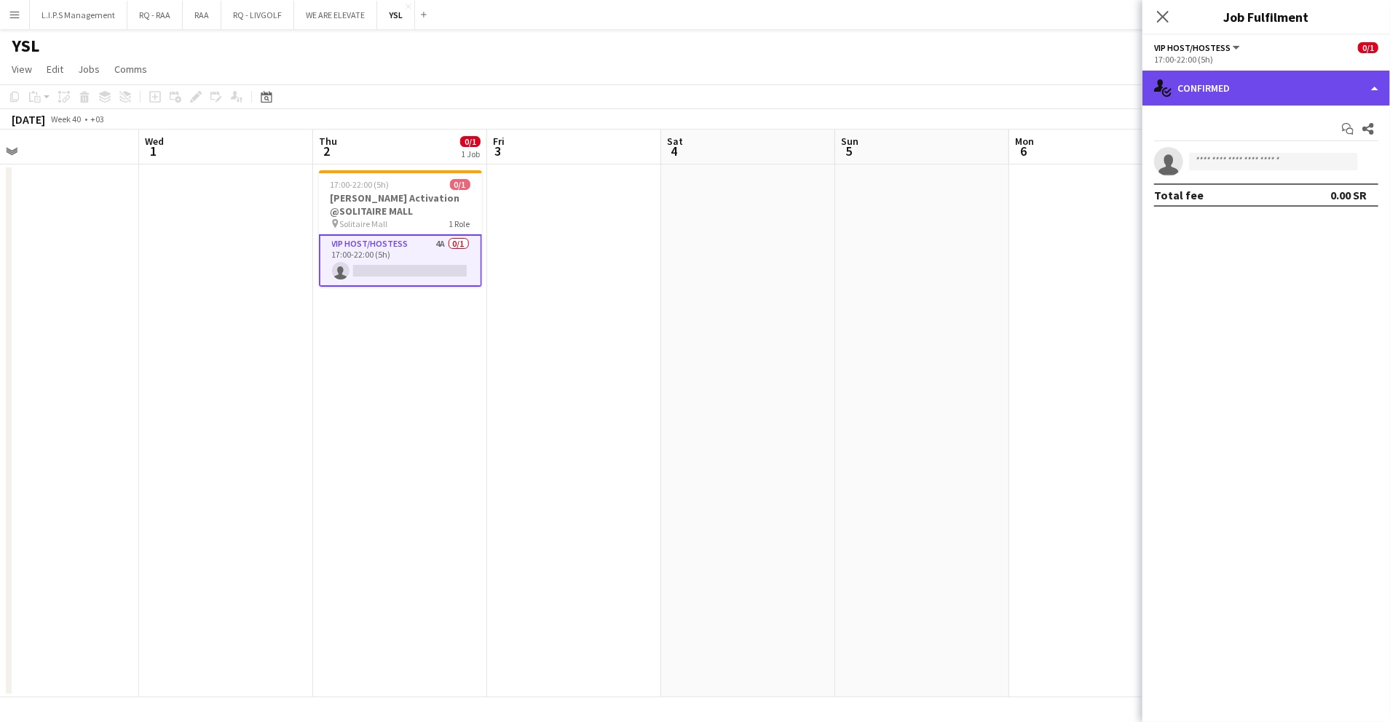
click at [1357, 81] on div "single-neutral-actions-check-2 Confirmed" at bounding box center [1266, 88] width 248 height 35
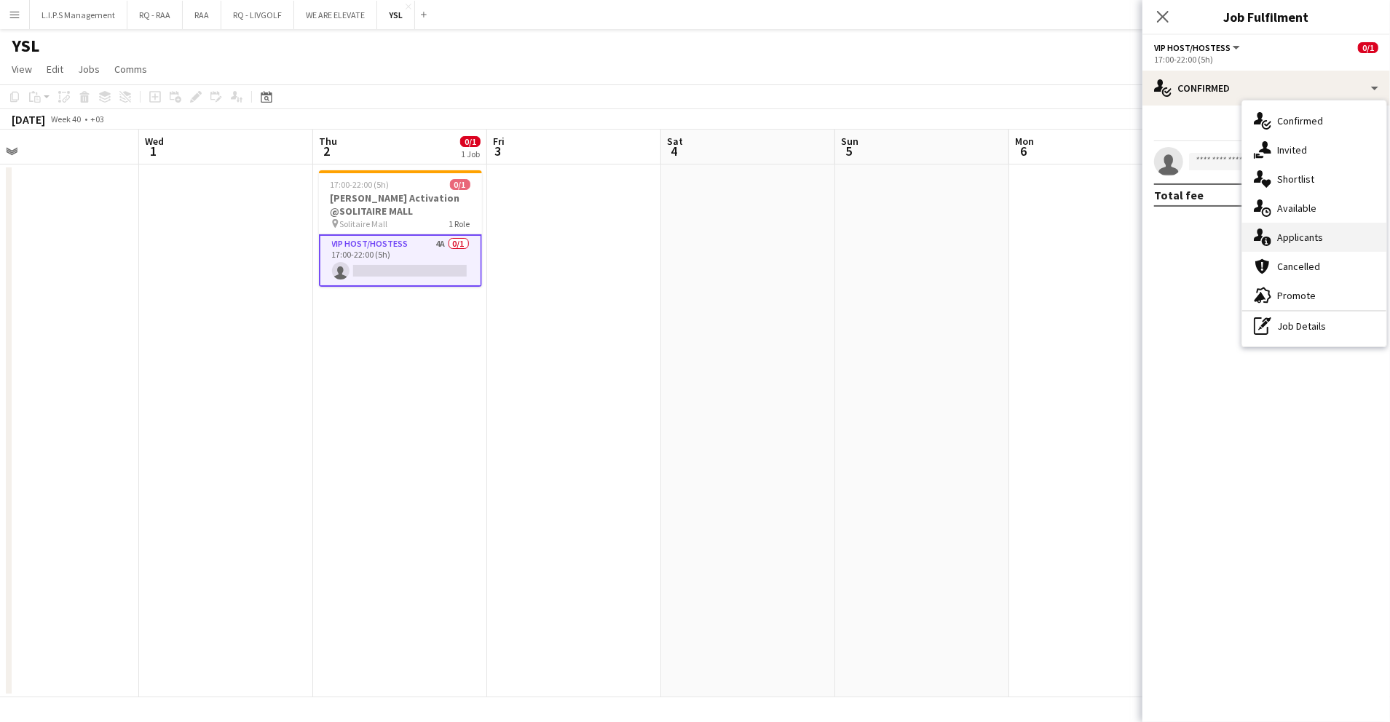
click at [1316, 247] on div "single-neutral-actions-information Applicants" at bounding box center [1314, 237] width 144 height 29
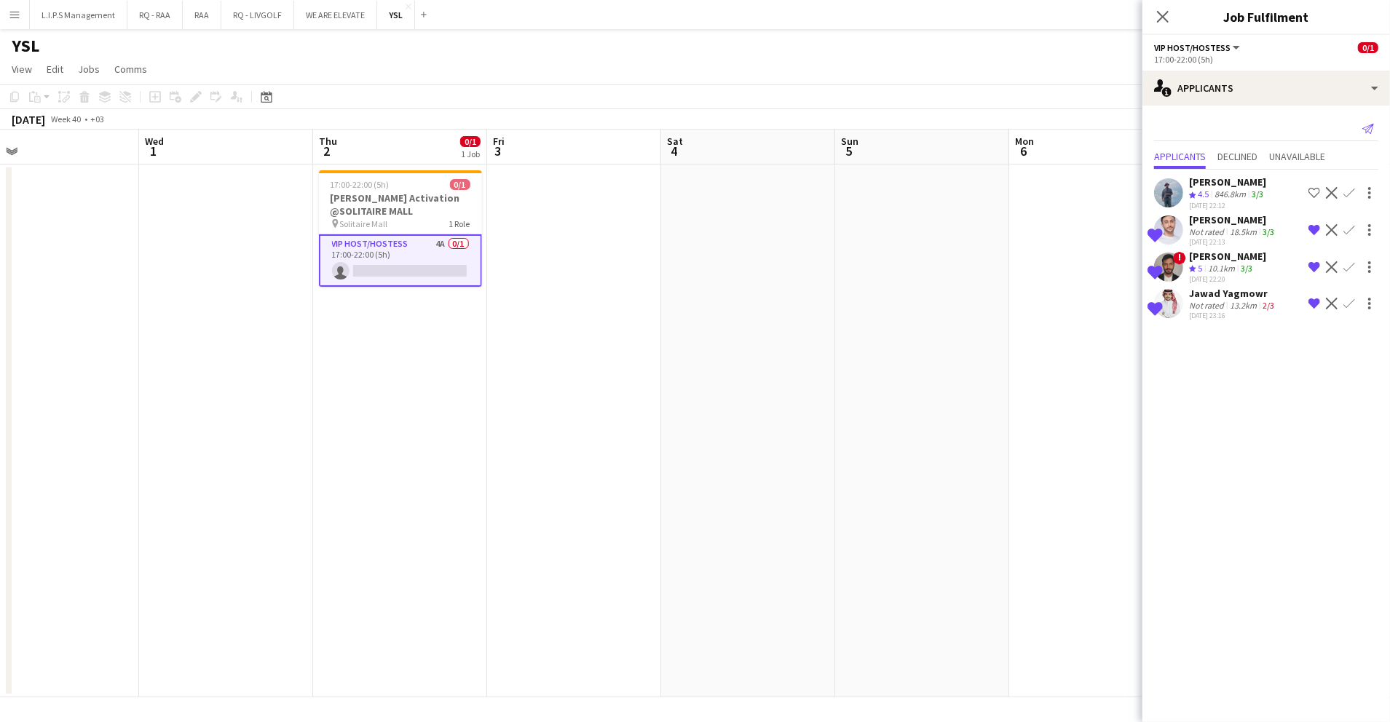
click at [1362, 131] on app-icon "Send notification" at bounding box center [1368, 129] width 20 height 20
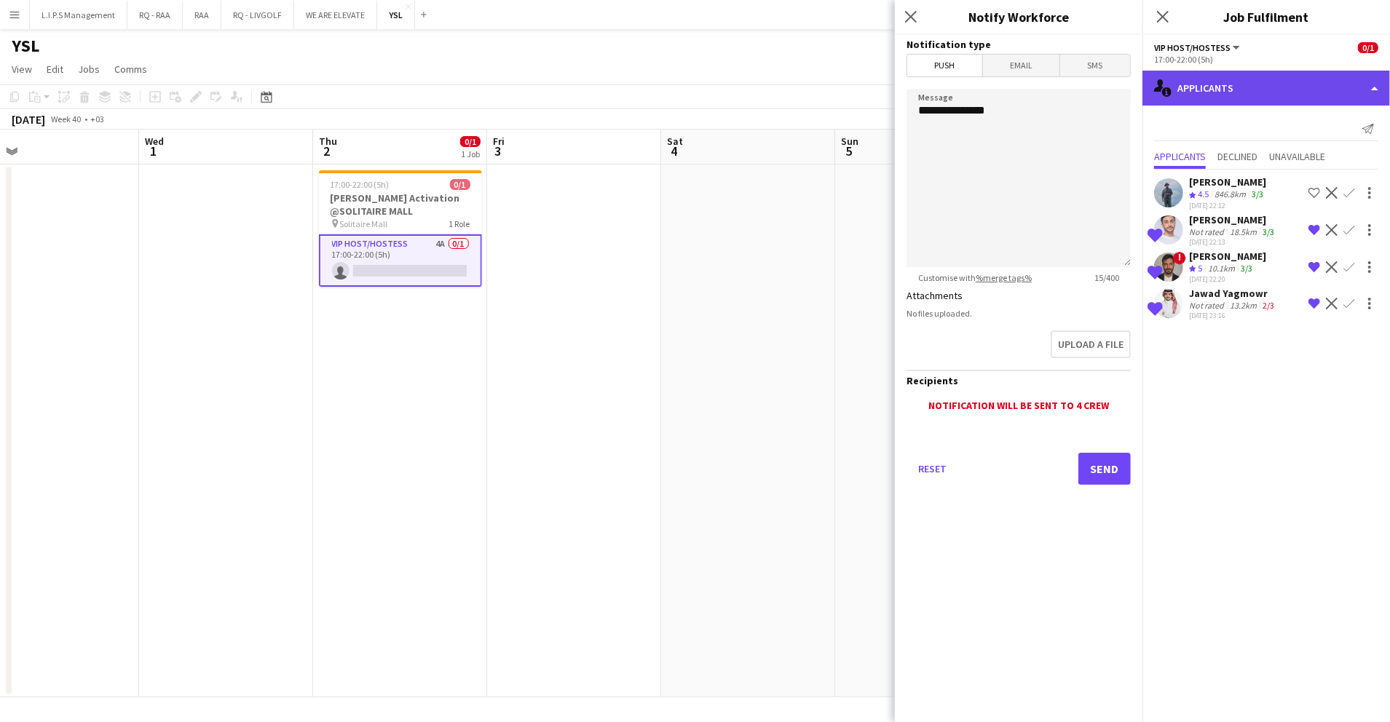
click at [1359, 82] on div "single-neutral-actions-information Applicants" at bounding box center [1266, 88] width 248 height 35
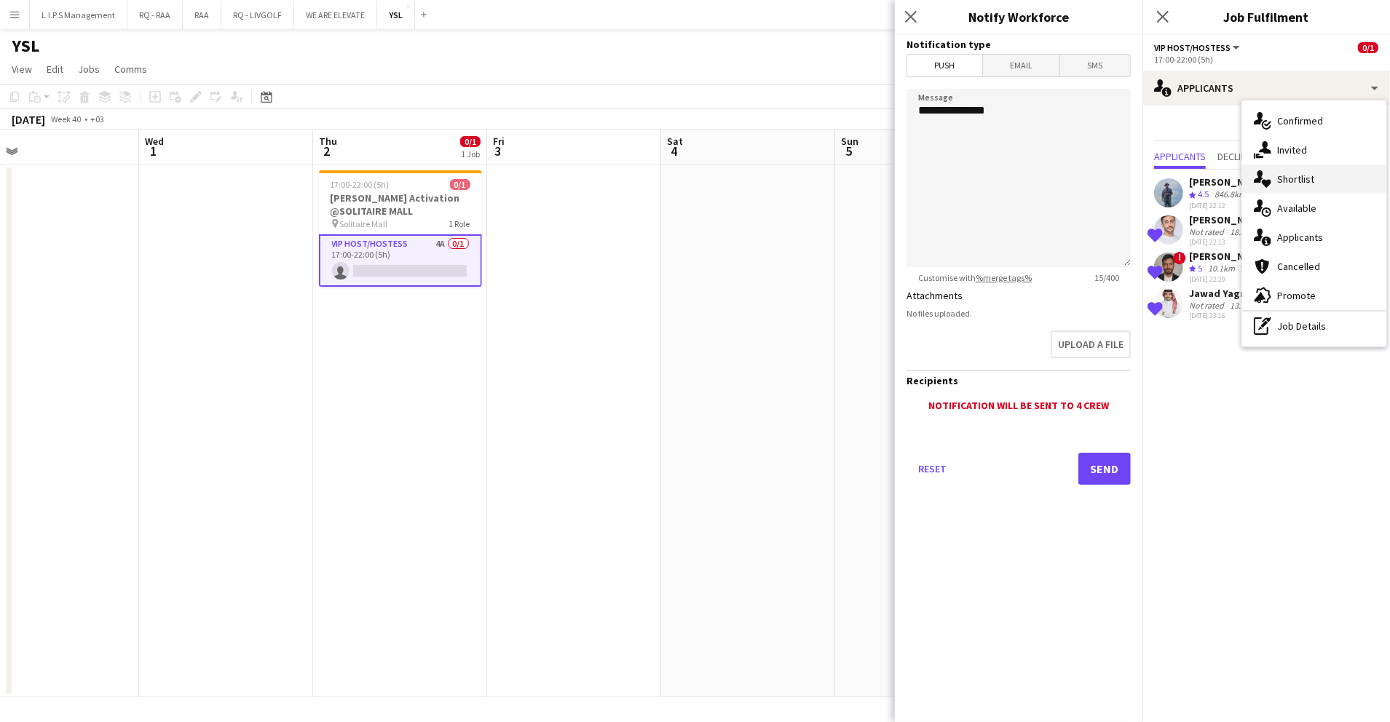
click at [1279, 181] on div "single-neutral-actions-heart Shortlist" at bounding box center [1314, 179] width 144 height 29
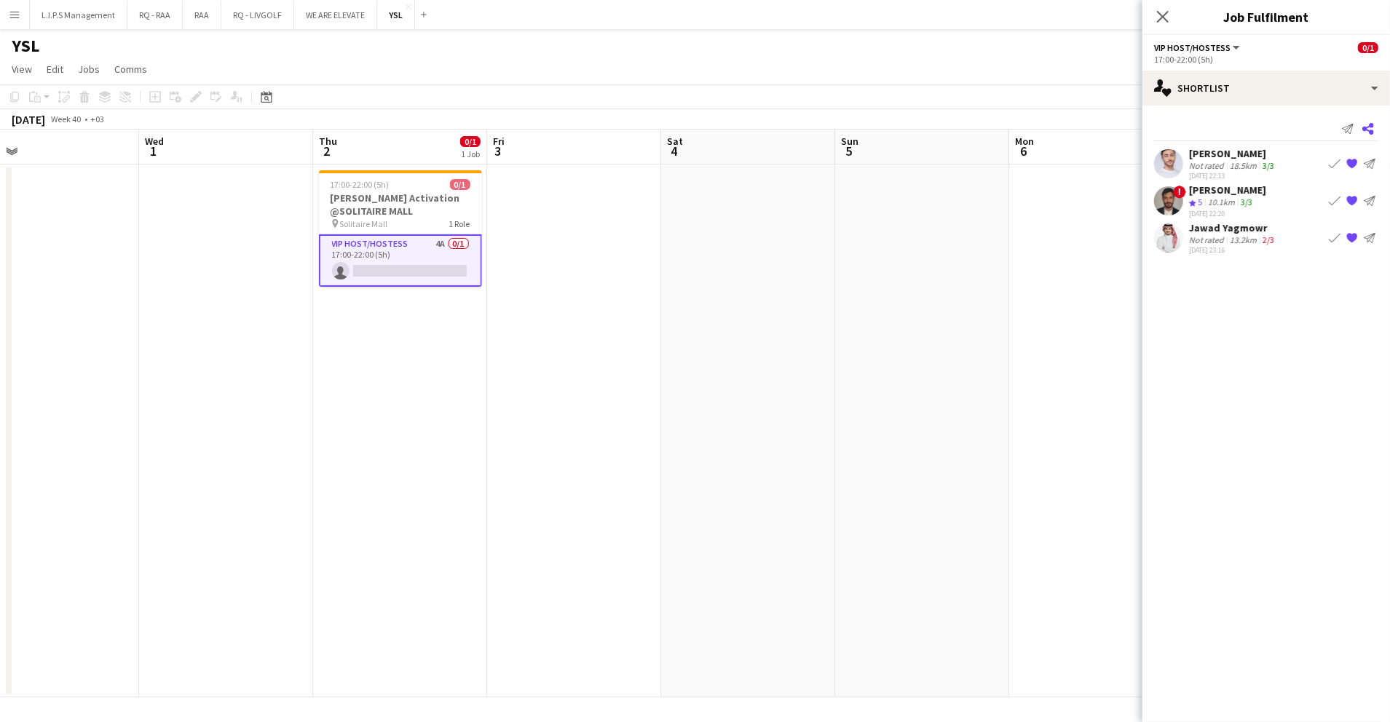
click at [1373, 131] on icon at bounding box center [1368, 129] width 12 height 12
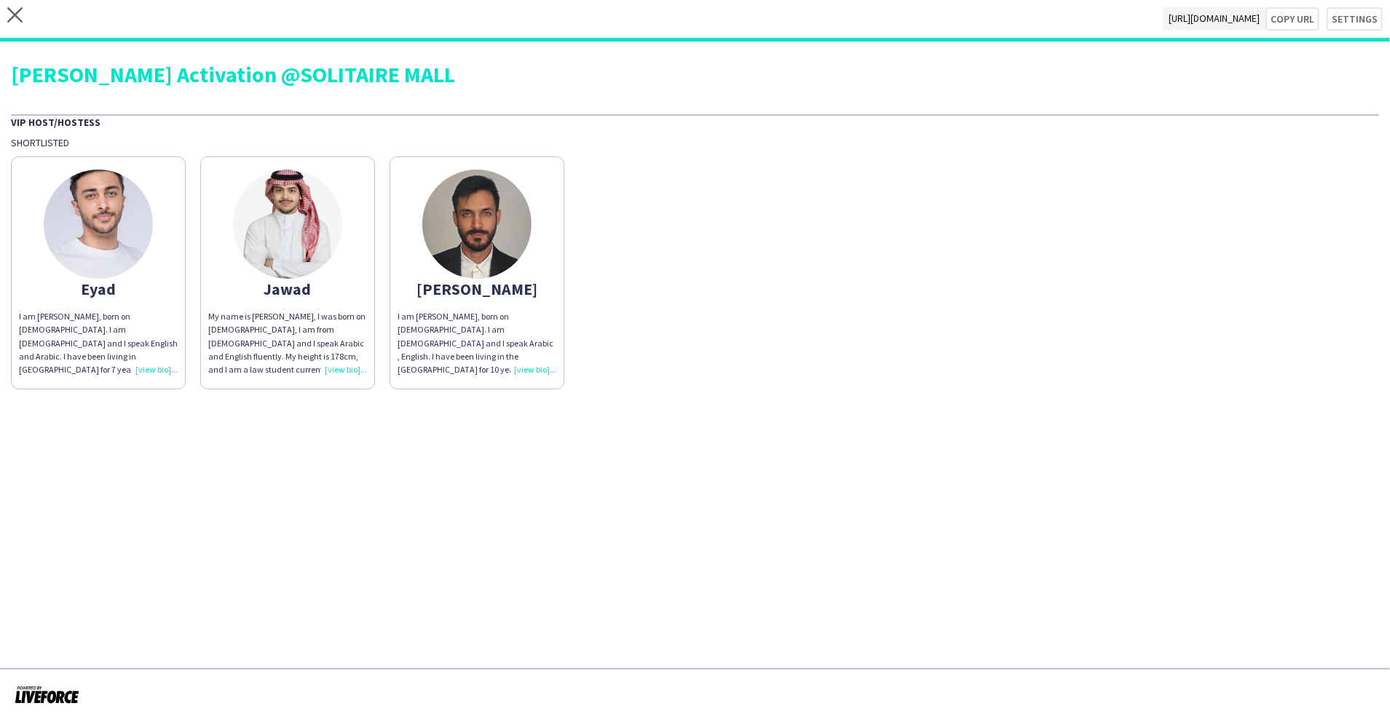
click at [113, 238] on img at bounding box center [98, 224] width 109 height 109
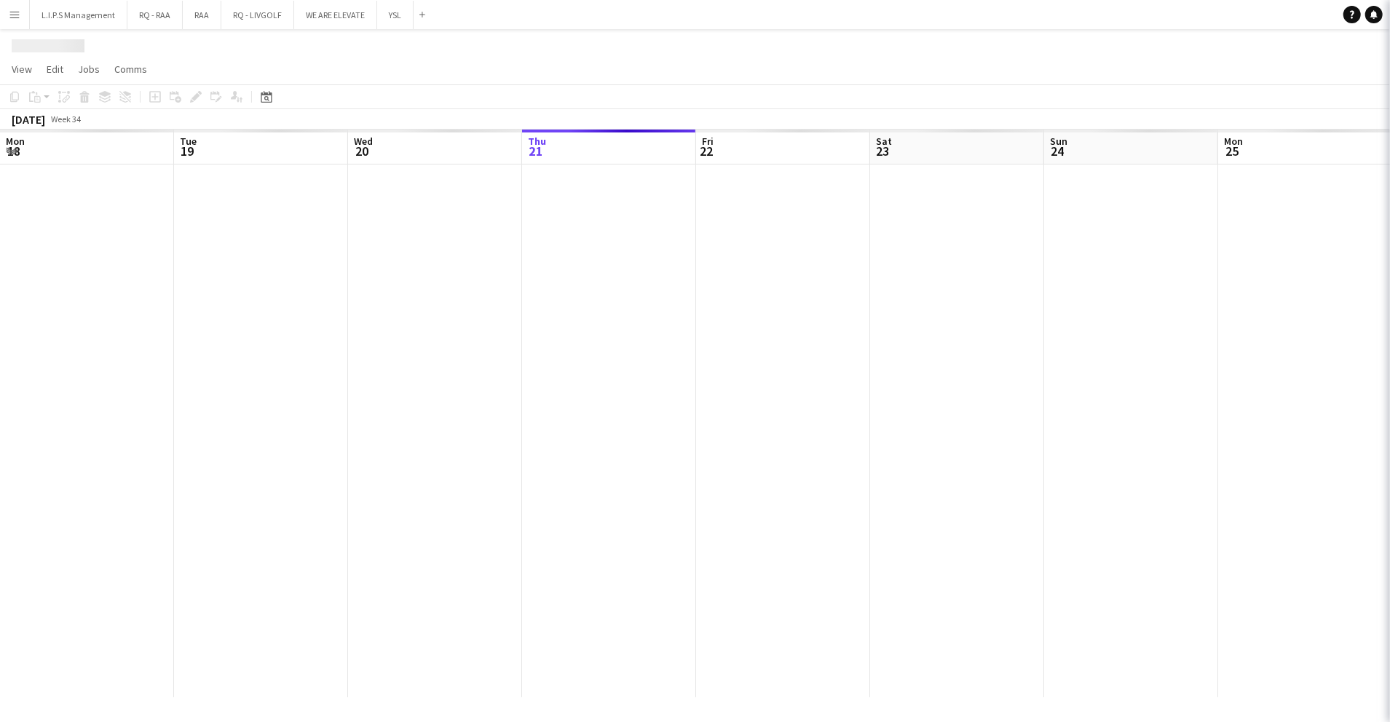
scroll to position [0, 348]
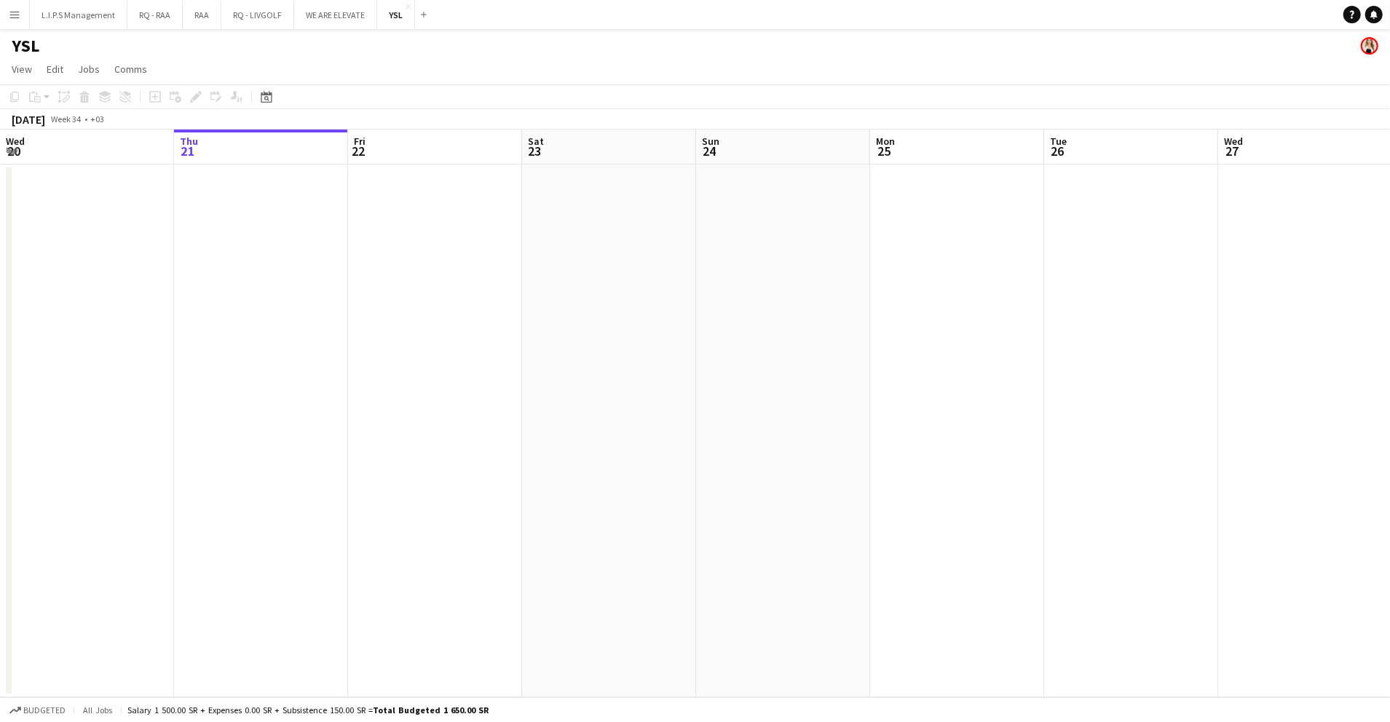
click at [13, 16] on app-icon "Menu" at bounding box center [15, 15] width 12 height 12
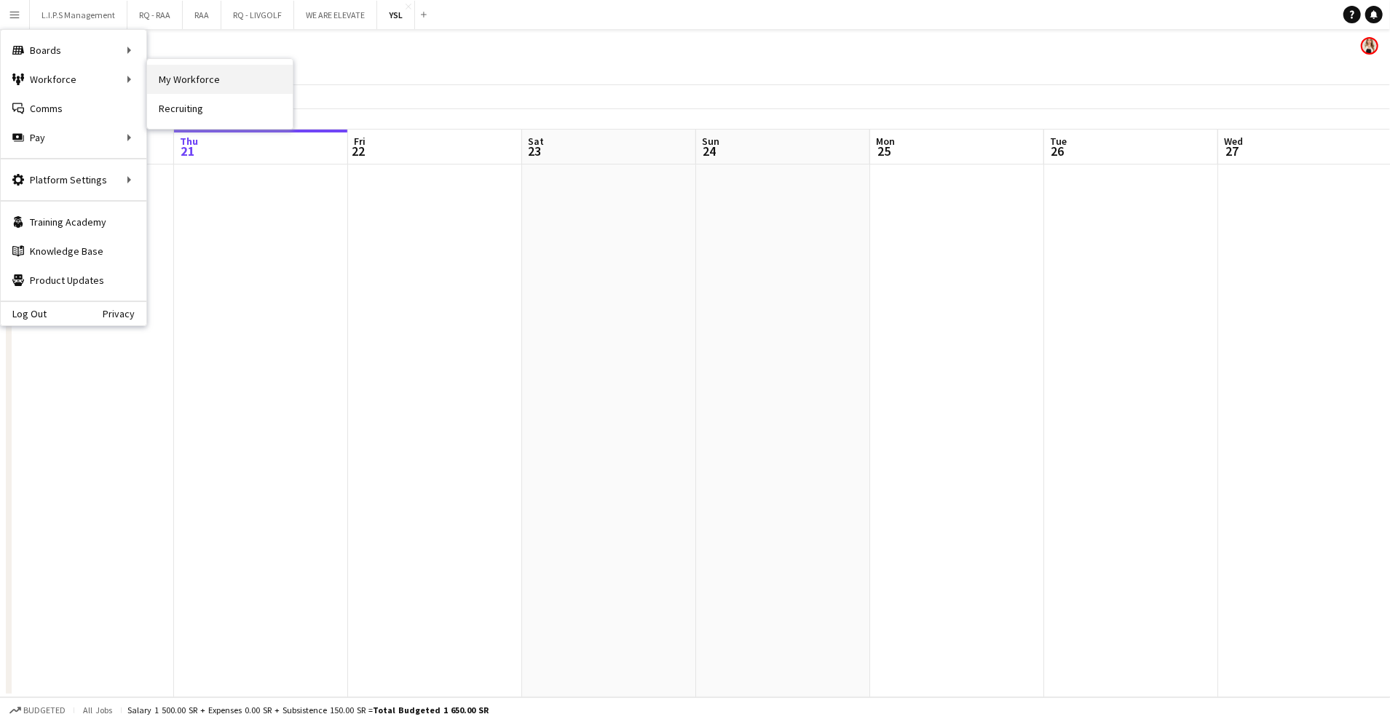
click at [240, 76] on link "My Workforce" at bounding box center [220, 79] width 146 height 29
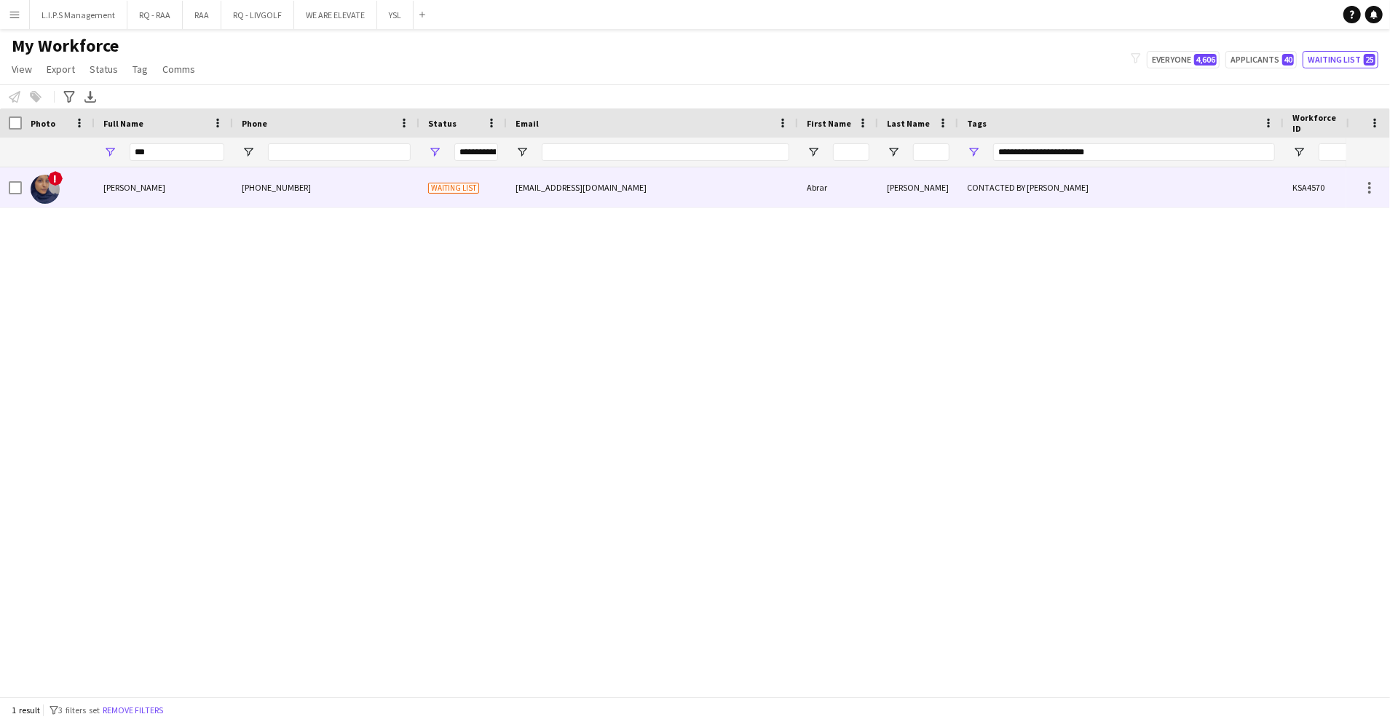
drag, startPoint x: 344, startPoint y: 189, endPoint x: 368, endPoint y: 182, distance: 25.1
click at [345, 189] on div "+966537374919" at bounding box center [326, 187] width 186 height 40
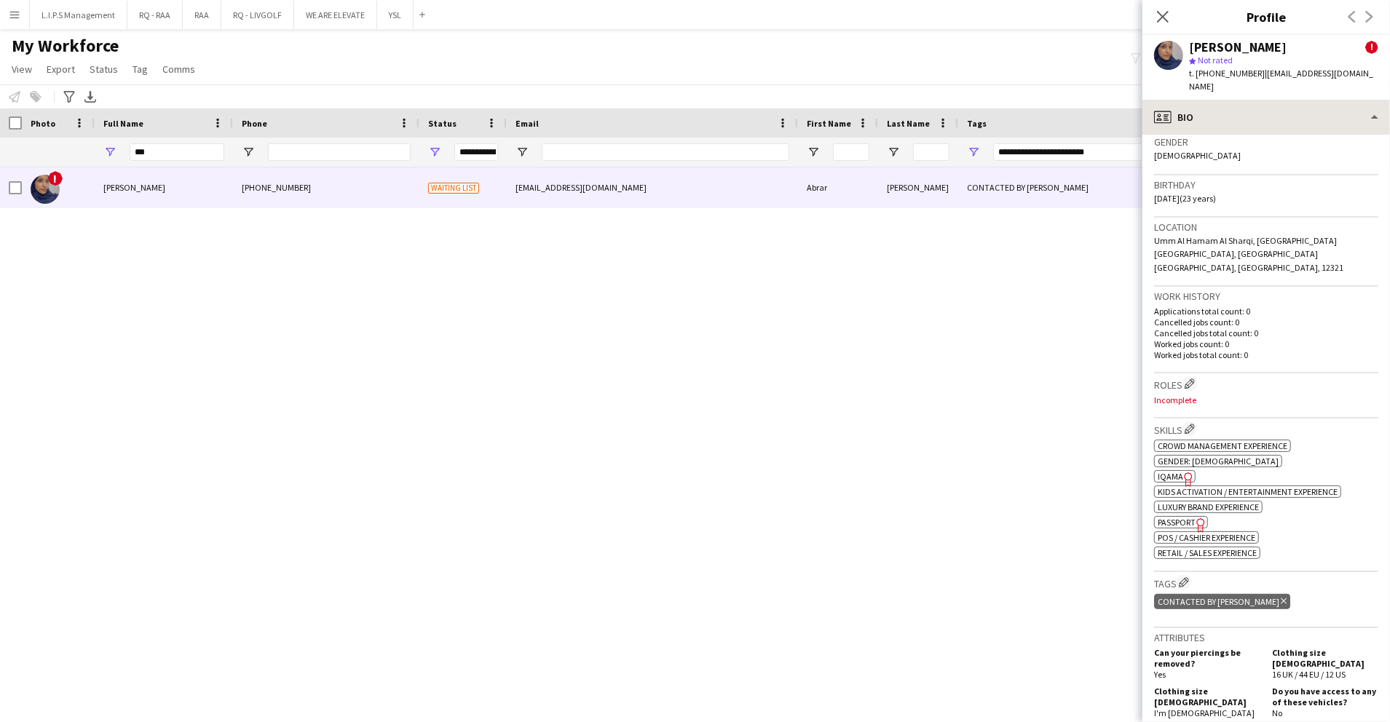
scroll to position [291, 0]
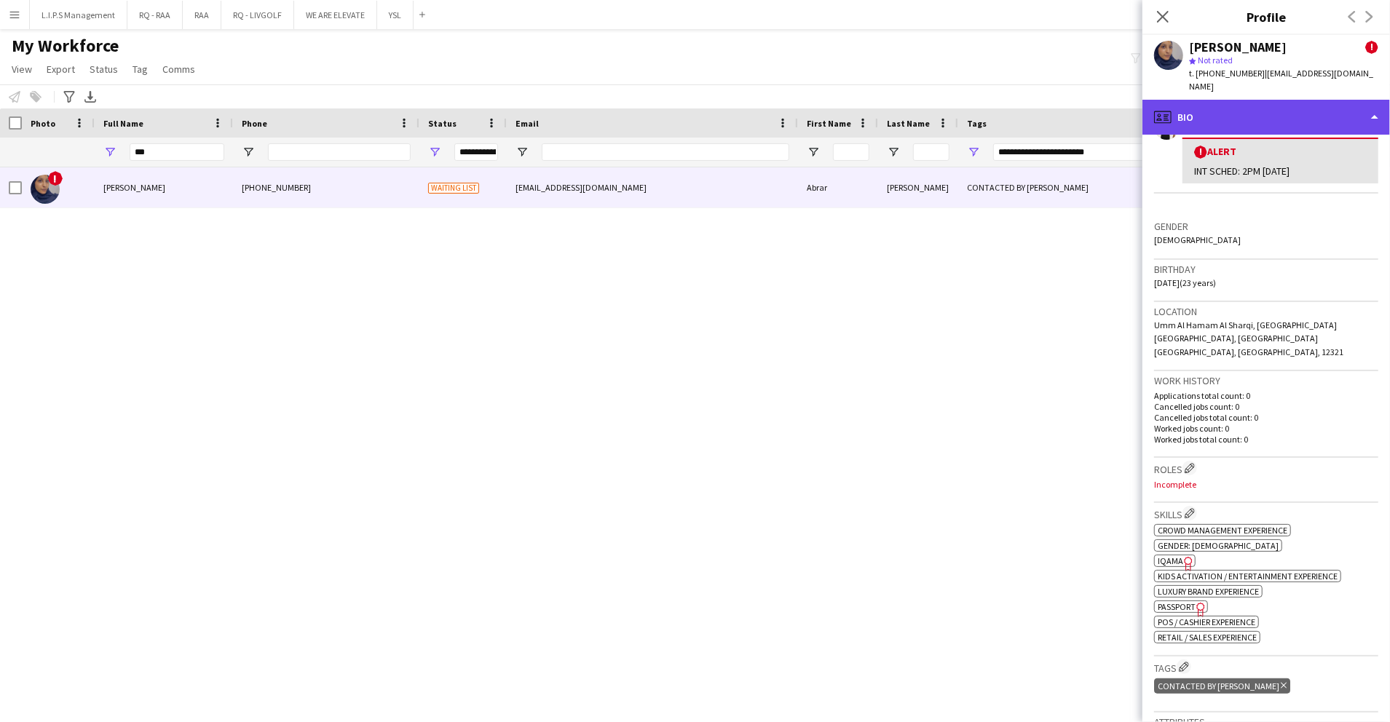
click at [1272, 103] on div "profile Bio" at bounding box center [1266, 117] width 248 height 35
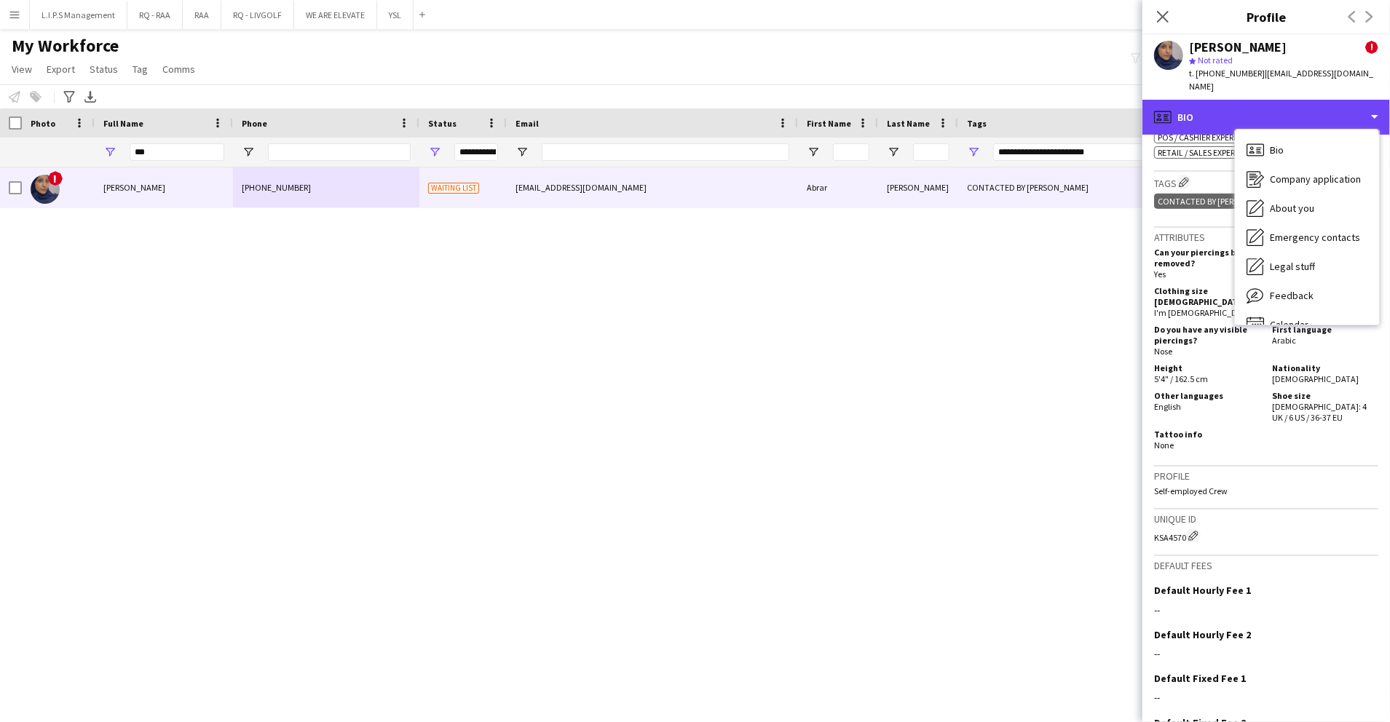
scroll to position [776, 0]
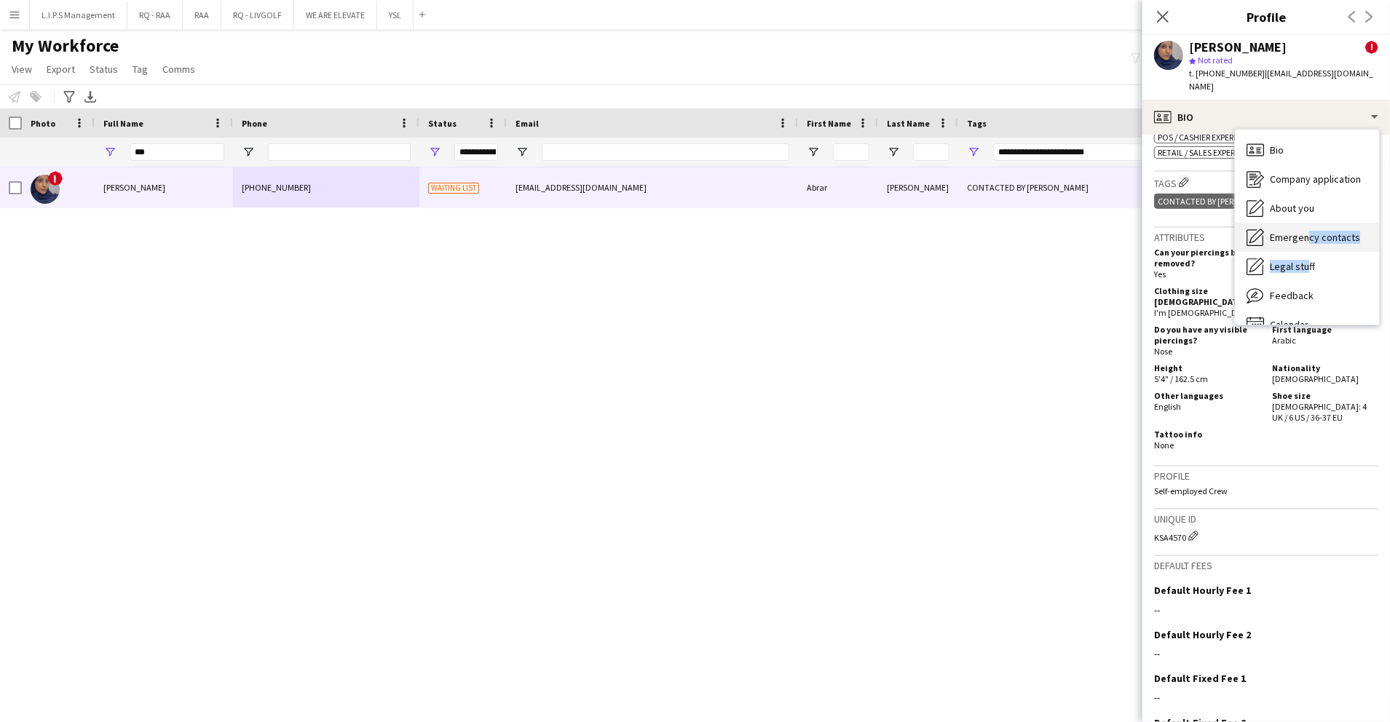
drag, startPoint x: 1303, startPoint y: 261, endPoint x: 1303, endPoint y: 209, distance: 51.7
click at [1303, 210] on div "Bio Bio Company application Company application About you About you Emergency c…" at bounding box center [1307, 227] width 144 height 195
drag, startPoint x: 1303, startPoint y: 209, endPoint x: 1303, endPoint y: 201, distance: 8.0
click at [1303, 201] on div "About you About you" at bounding box center [1307, 208] width 144 height 29
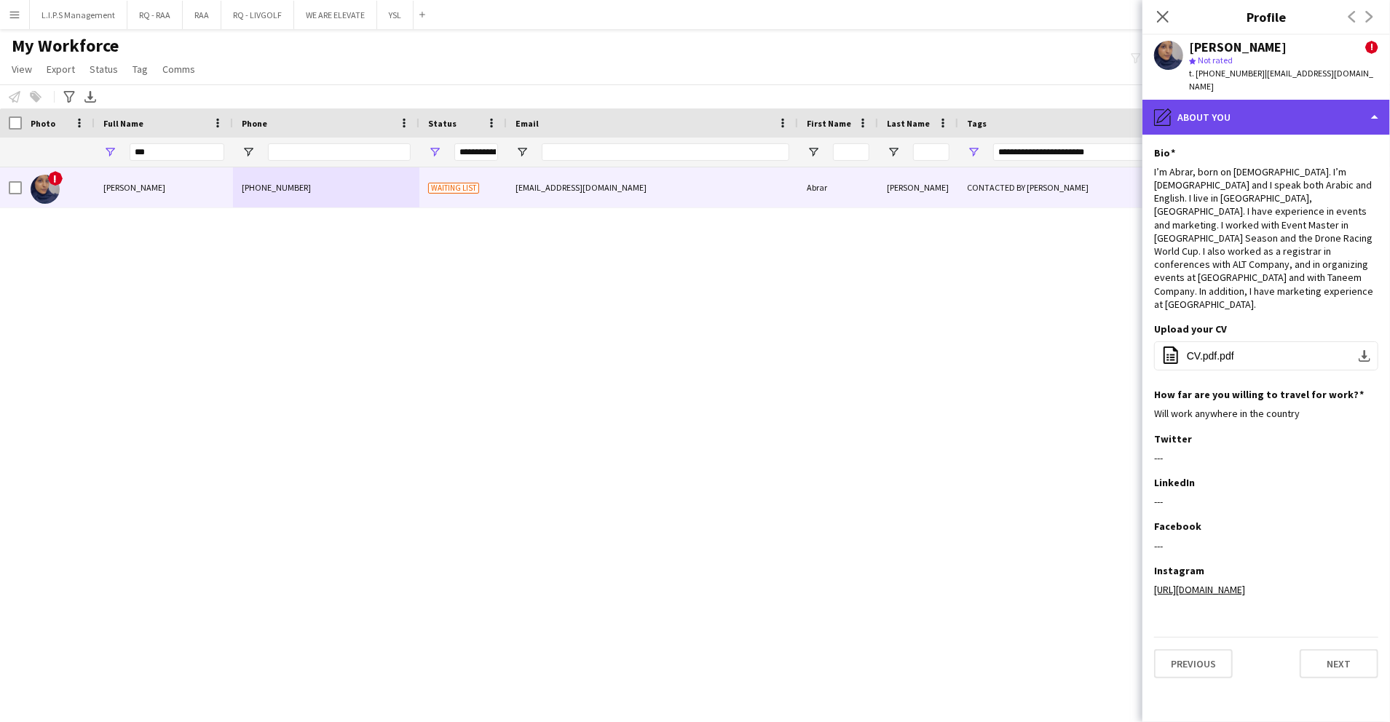
click at [1293, 100] on div "pencil4 About you" at bounding box center [1266, 117] width 248 height 35
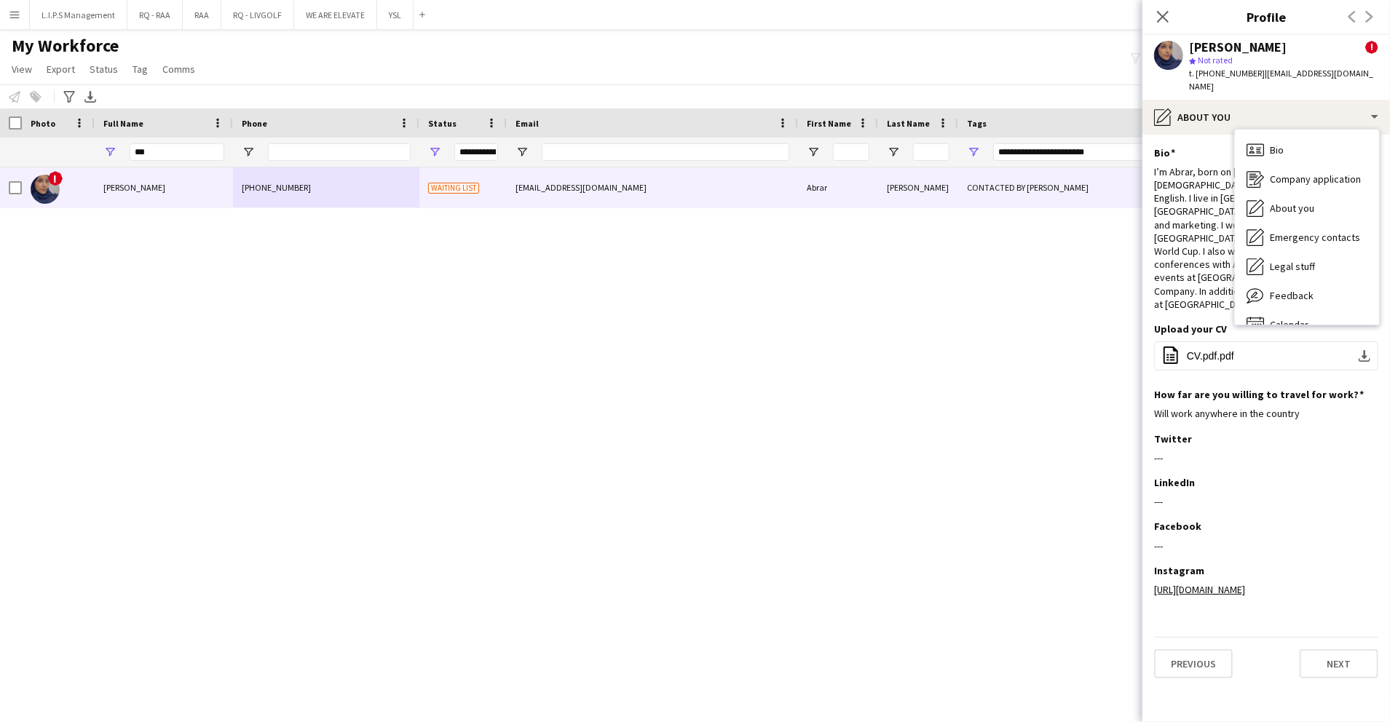
drag, startPoint x: 1202, startPoint y: 233, endPoint x: 1260, endPoint y: 140, distance: 109.5
click at [1201, 232] on div "‏I’m Abrar, born on November 23, 2001. I’m Sudanese and I speak both Arabic and…" at bounding box center [1266, 238] width 224 height 146
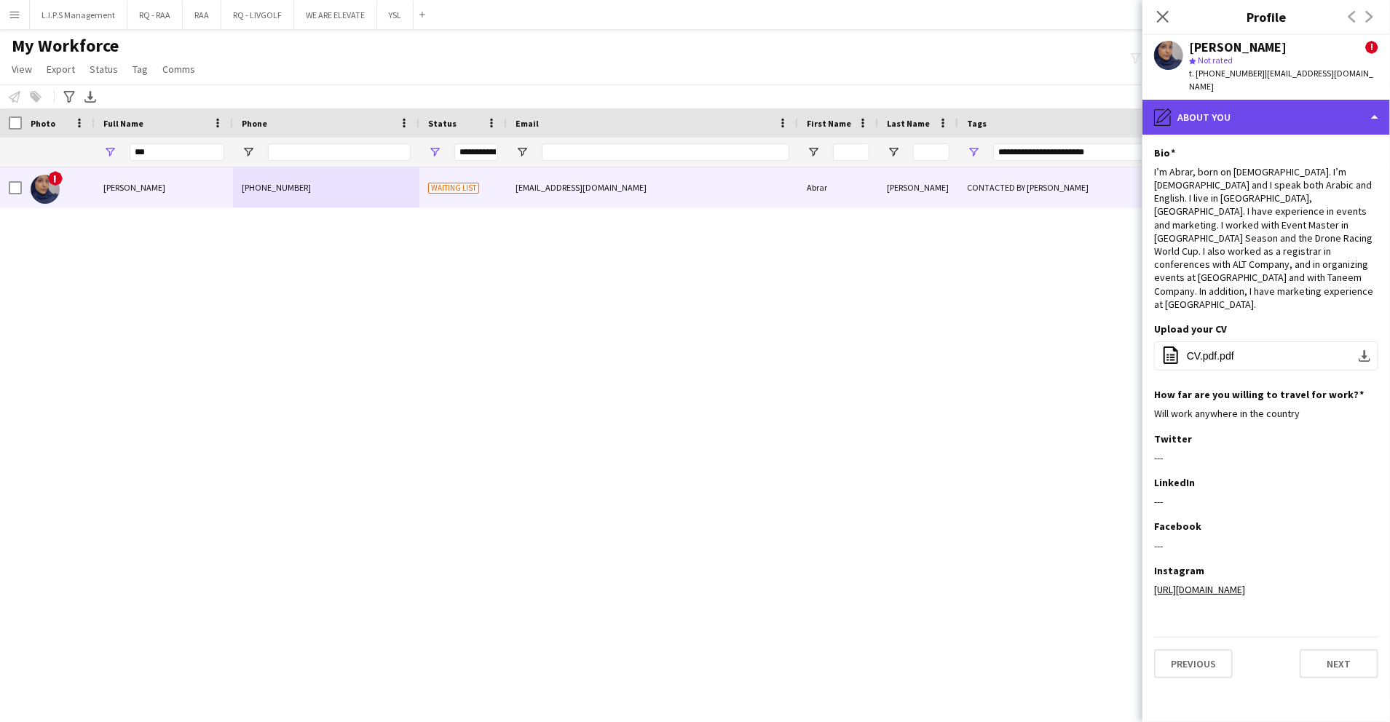
click at [1292, 100] on div "pencil4 About you" at bounding box center [1266, 117] width 248 height 35
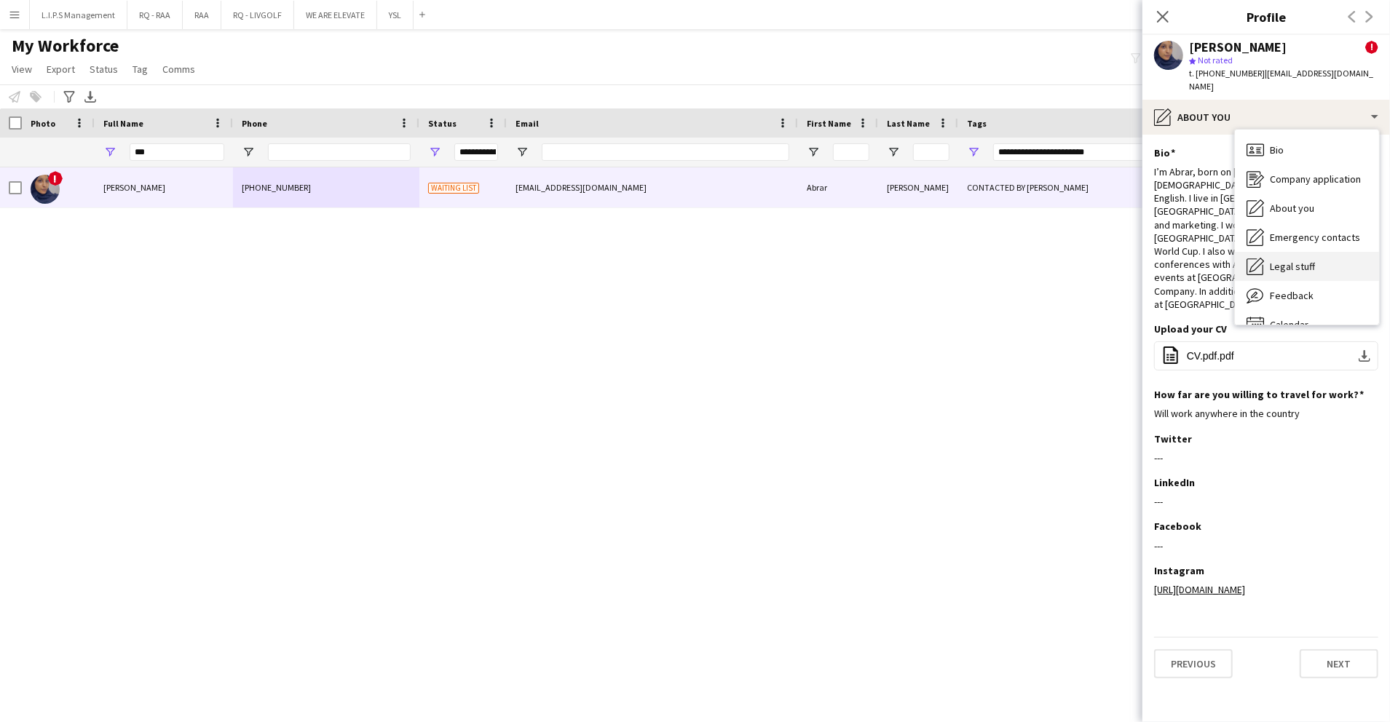
drag, startPoint x: 1295, startPoint y: 118, endPoint x: 1301, endPoint y: 247, distance: 129.0
click at [1301, 247] on div "Bio Bio Company application Company application About you About you Emergency c…" at bounding box center [1307, 227] width 144 height 195
drag, startPoint x: 1301, startPoint y: 247, endPoint x: 1296, endPoint y: 285, distance: 38.1
click at [1296, 289] on span "Feedback" at bounding box center [1292, 295] width 44 height 13
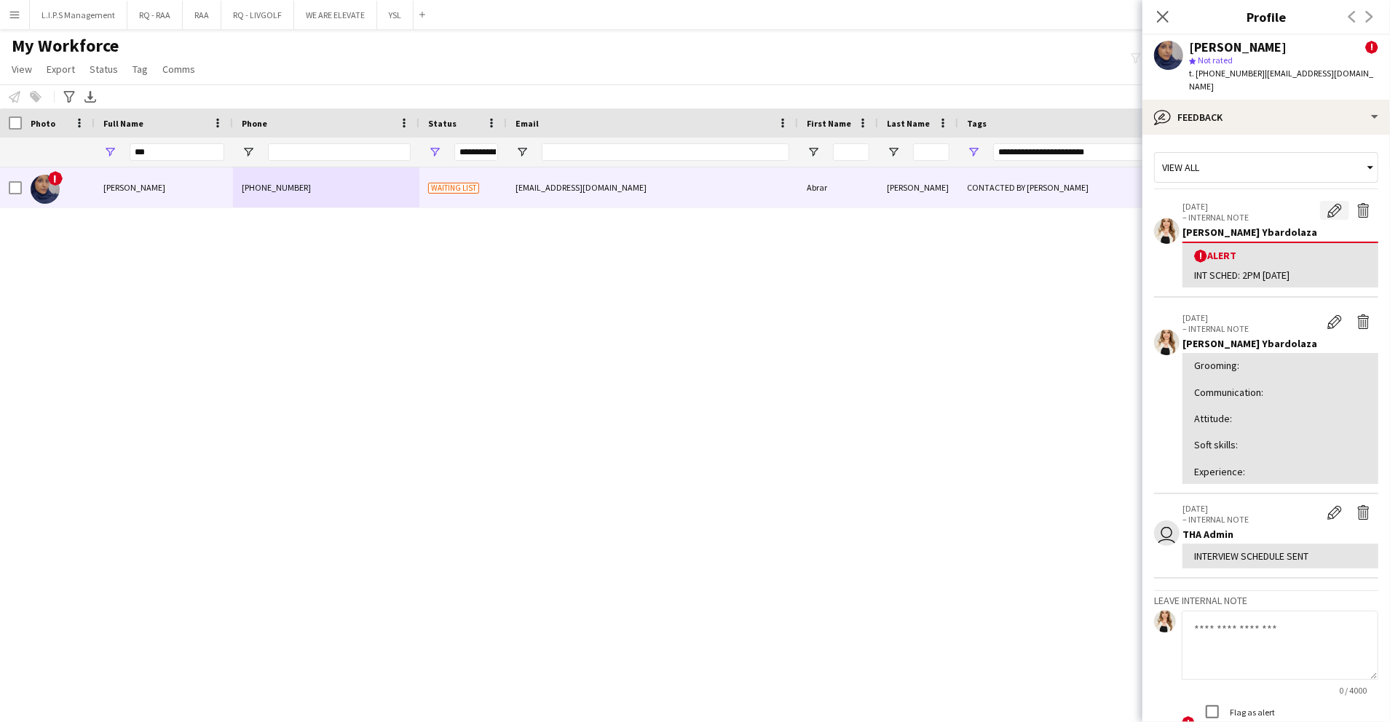
click at [1327, 203] on app-icon "Edit alert" at bounding box center [1334, 210] width 15 height 15
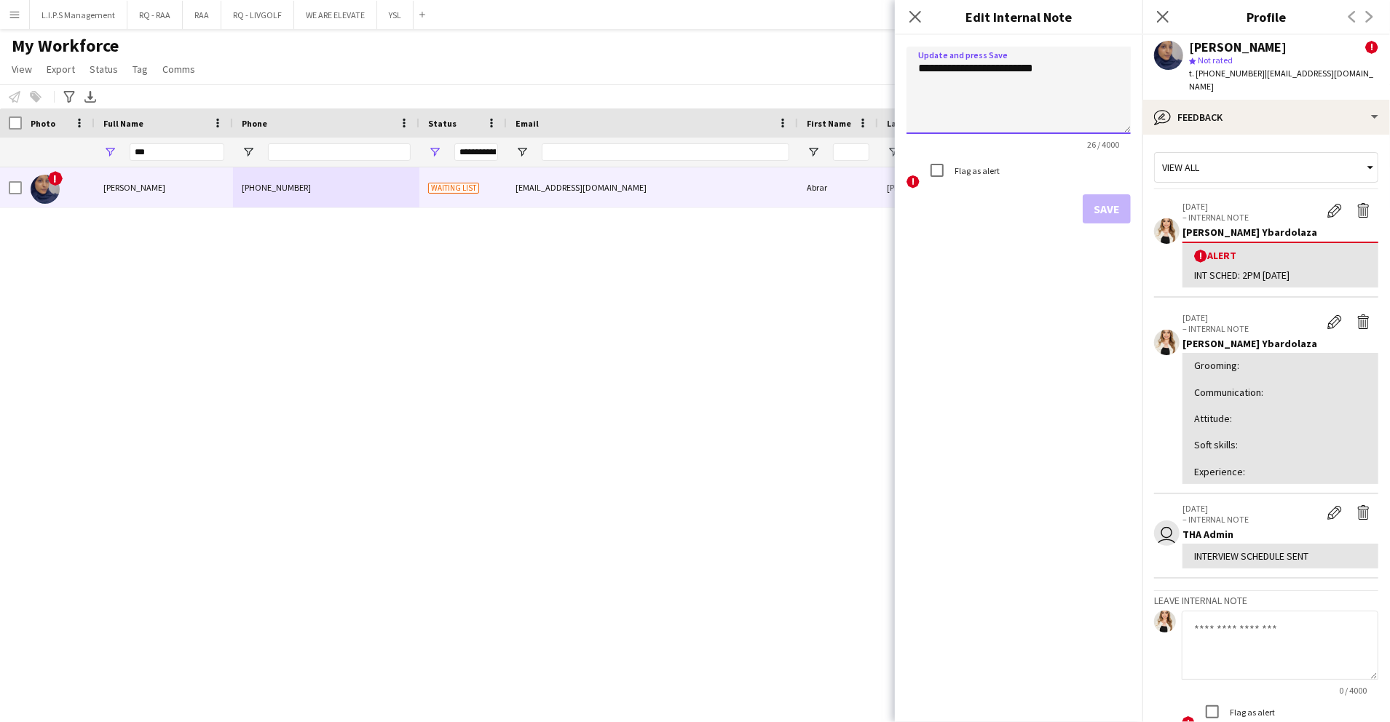
click at [912, 74] on textarea "**********" at bounding box center [1019, 90] width 224 height 87
type textarea "**********"
click at [1104, 195] on button "Save" at bounding box center [1107, 208] width 48 height 29
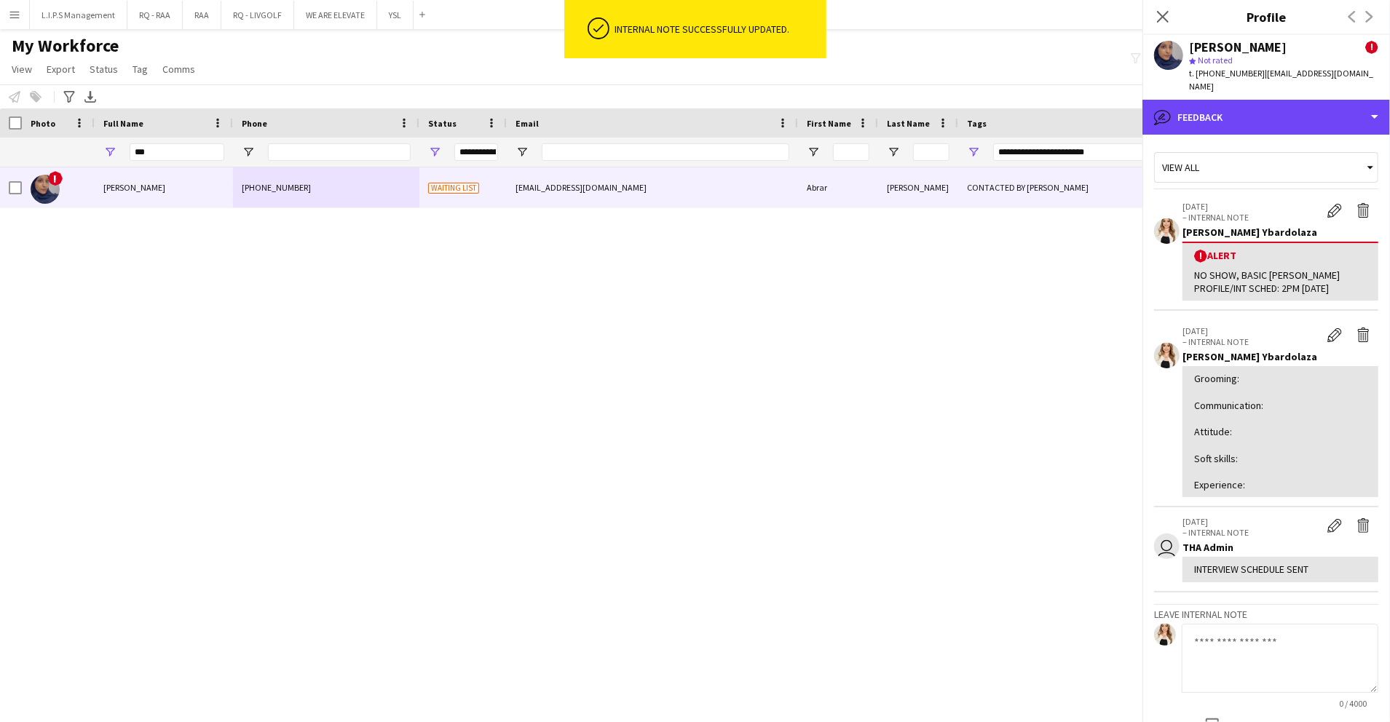
click at [1315, 103] on div "bubble-pencil Feedback" at bounding box center [1266, 117] width 248 height 35
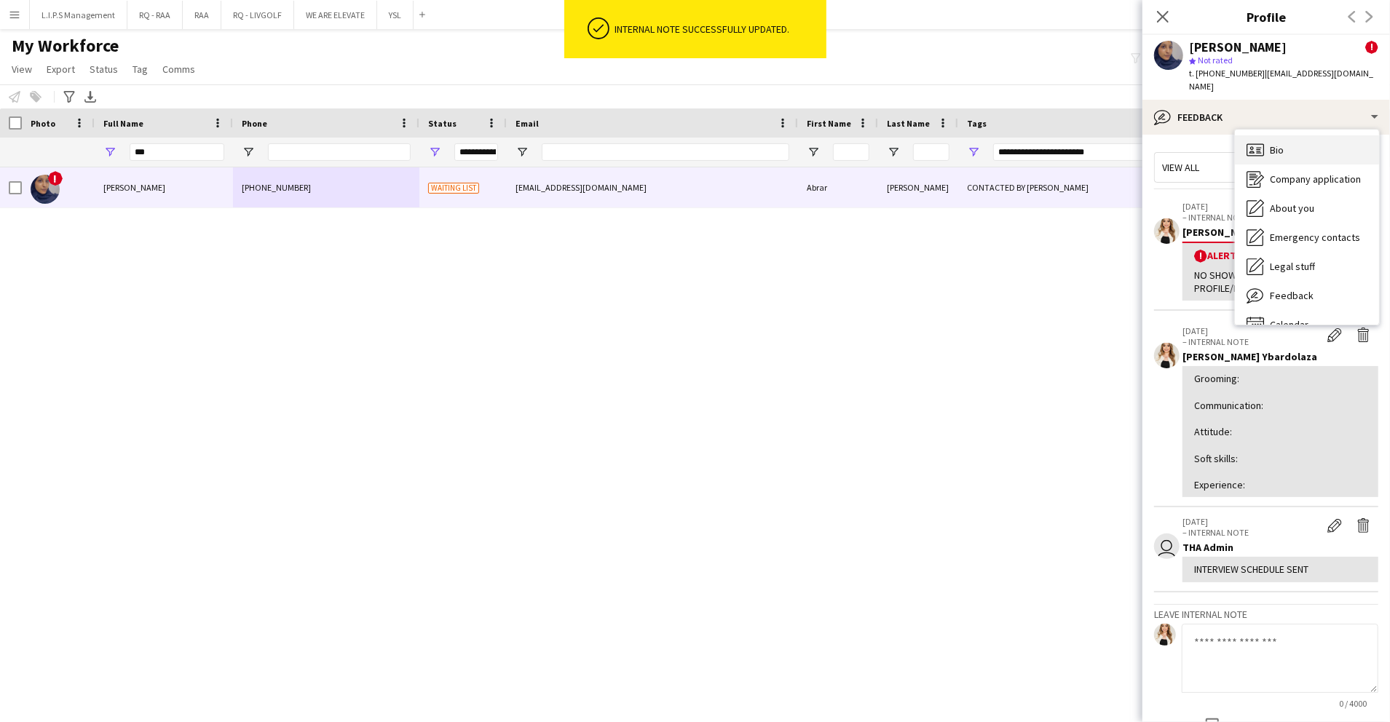
click at [1325, 135] on div "Bio Bio" at bounding box center [1307, 149] width 144 height 29
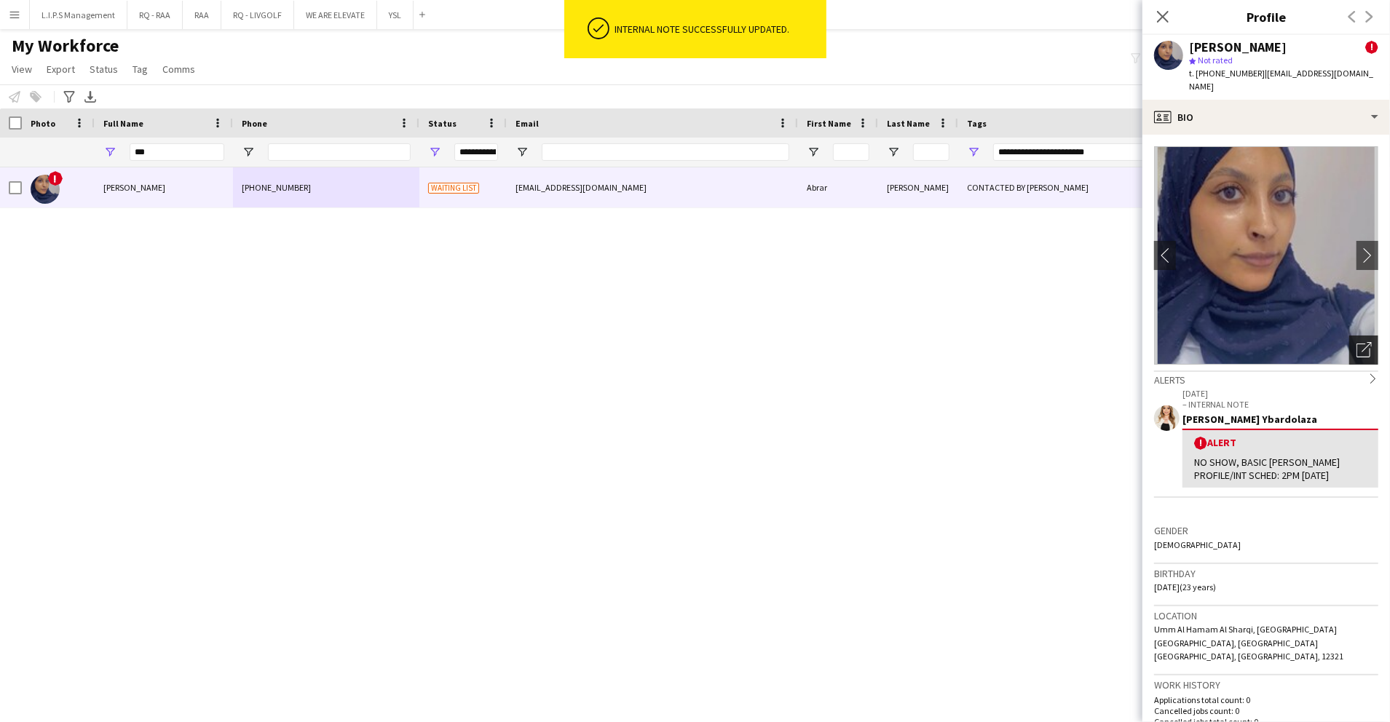
click at [1357, 342] on icon "Open photos pop-in" at bounding box center [1364, 349] width 15 height 15
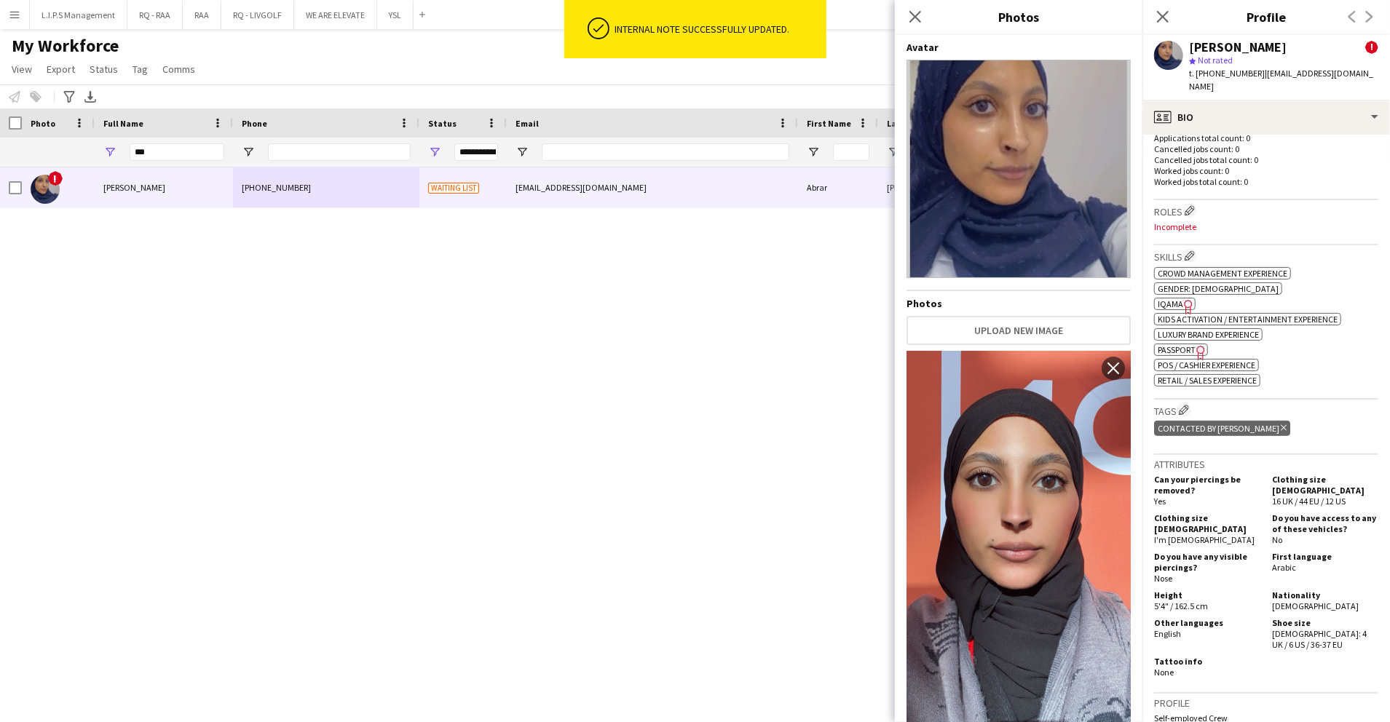
scroll to position [679, 0]
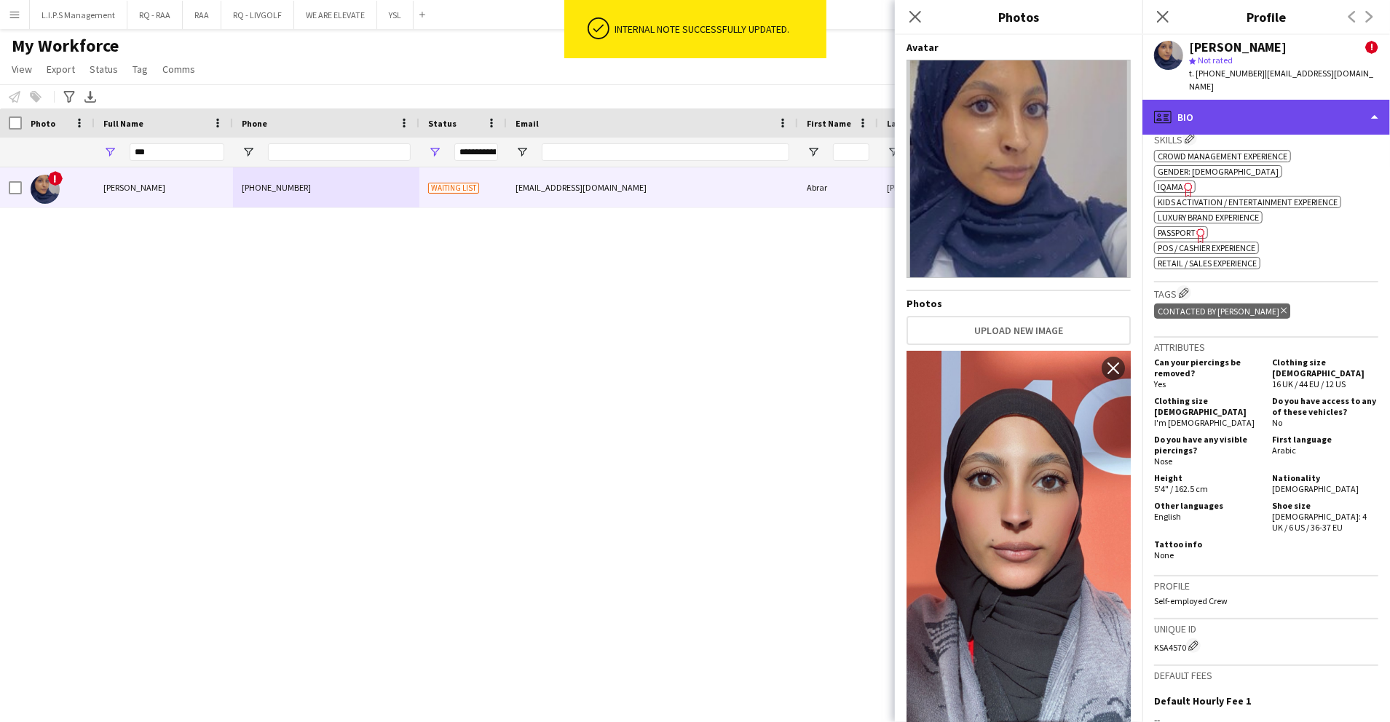
click at [1270, 100] on div "profile Bio" at bounding box center [1266, 117] width 248 height 35
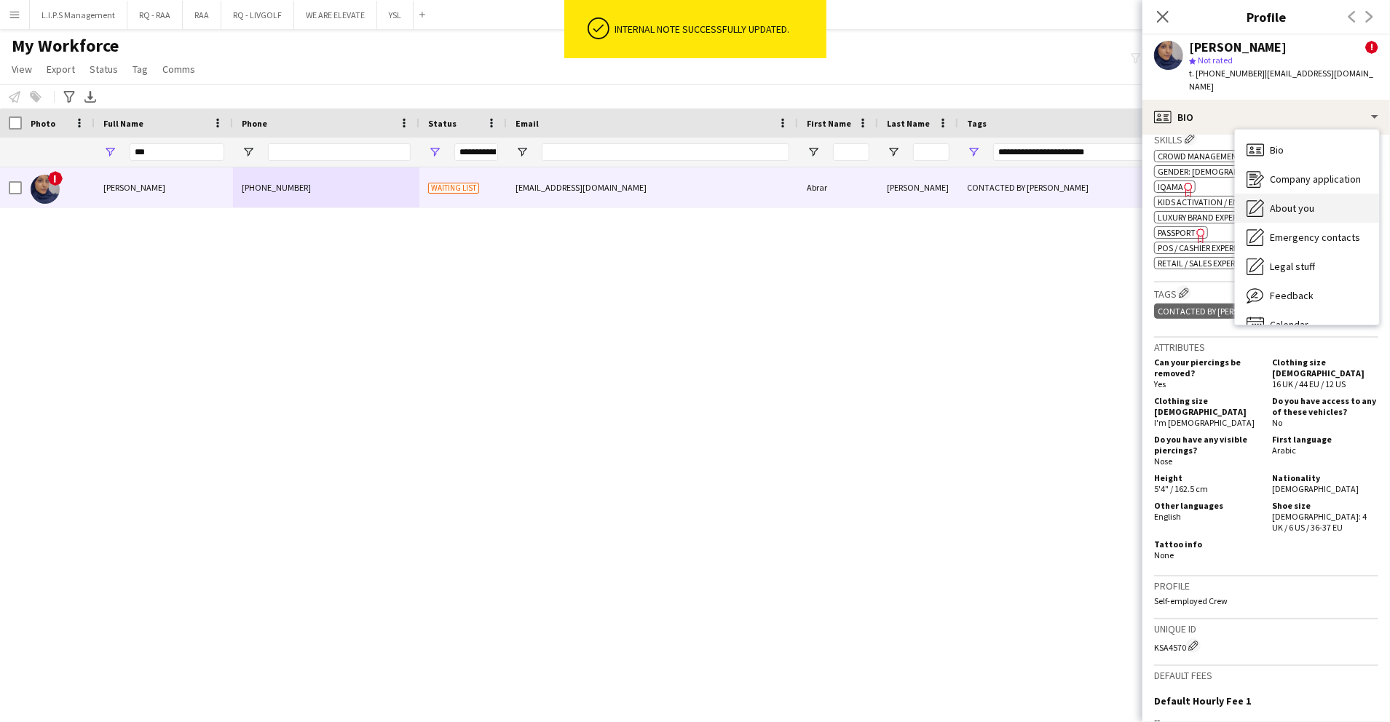
drag, startPoint x: 1325, startPoint y: 213, endPoint x: 1324, endPoint y: 200, distance: 13.2
click at [1324, 200] on div "Bio Bio Company application Company application About you About you Emergency c…" at bounding box center [1307, 227] width 144 height 195
click at [1324, 200] on div "About you About you" at bounding box center [1307, 208] width 144 height 29
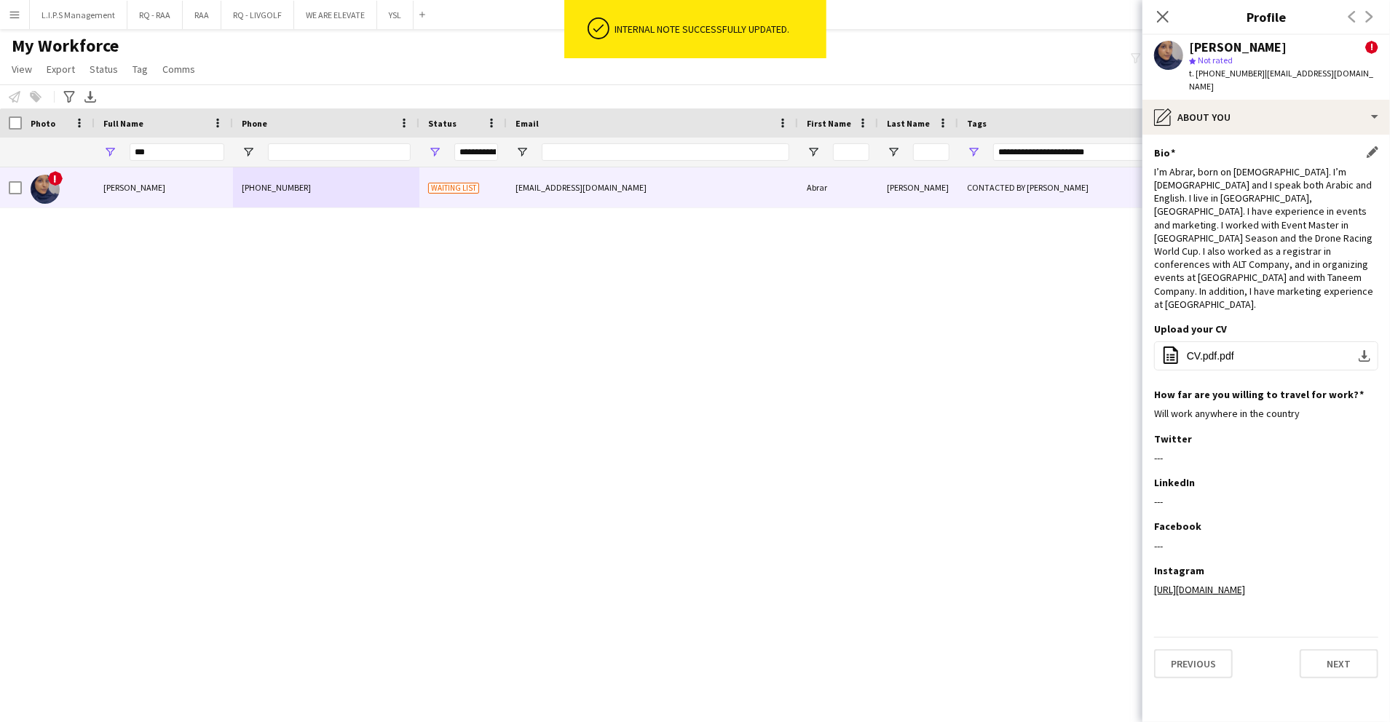
scroll to position [0, 0]
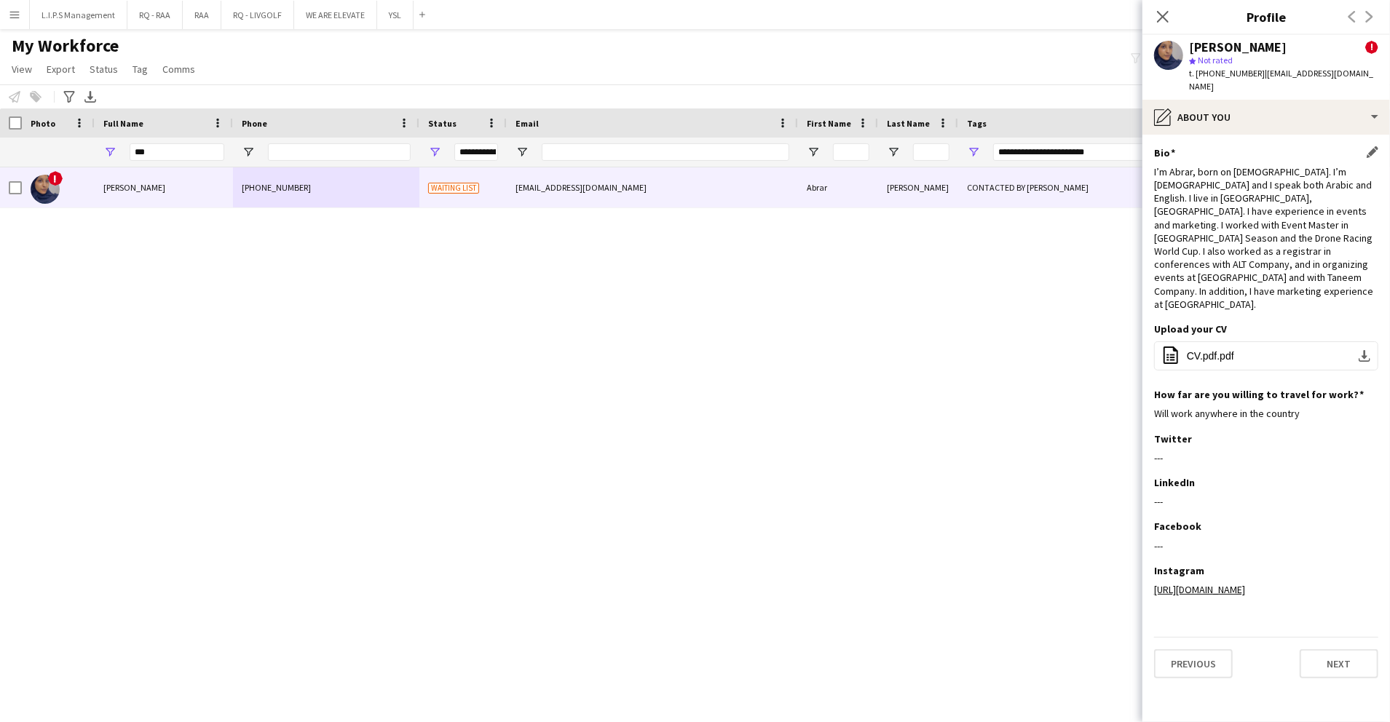
click at [1252, 239] on div "‏I’m Abrar, born on November 23, 2001. I’m Sudanese and I speak both Arabic and…" at bounding box center [1266, 238] width 224 height 146
click at [1219, 350] on span "CV.pdf.pdf" at bounding box center [1210, 356] width 47 height 12
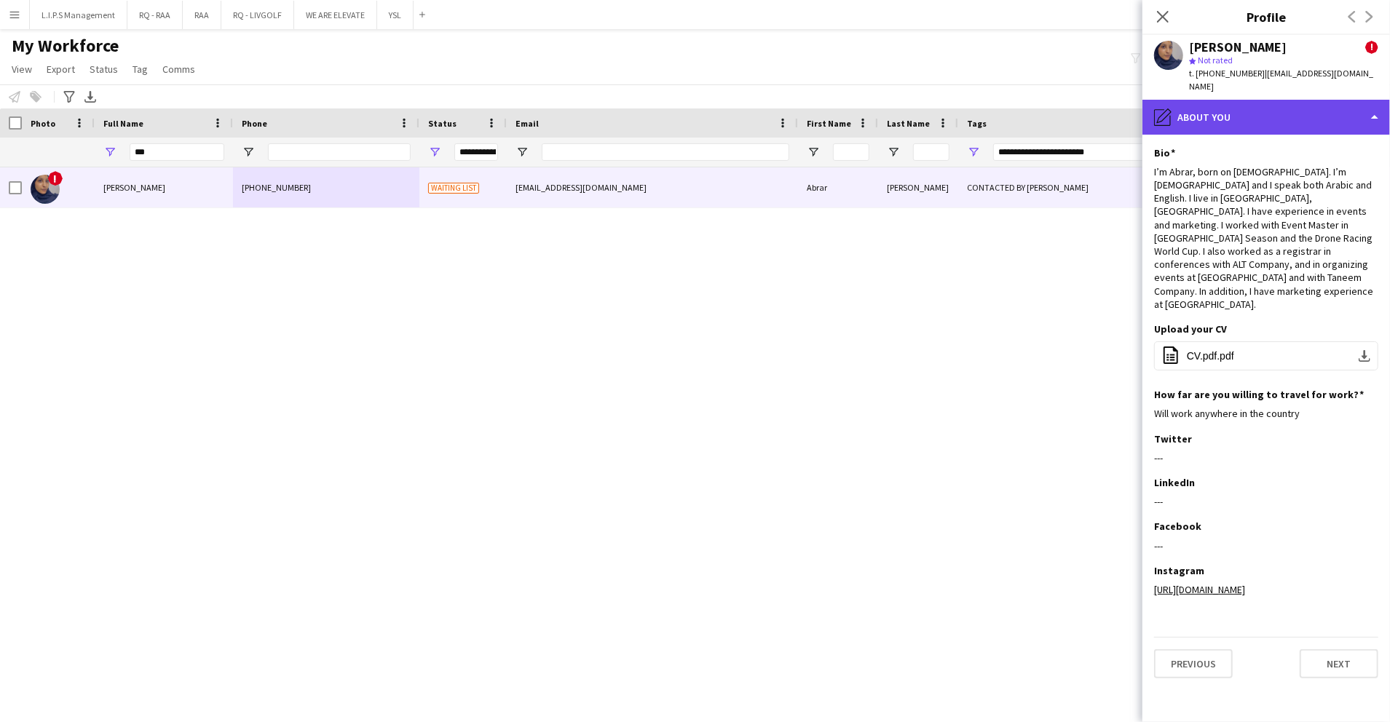
click at [1294, 111] on div "pencil4 About you" at bounding box center [1266, 117] width 248 height 35
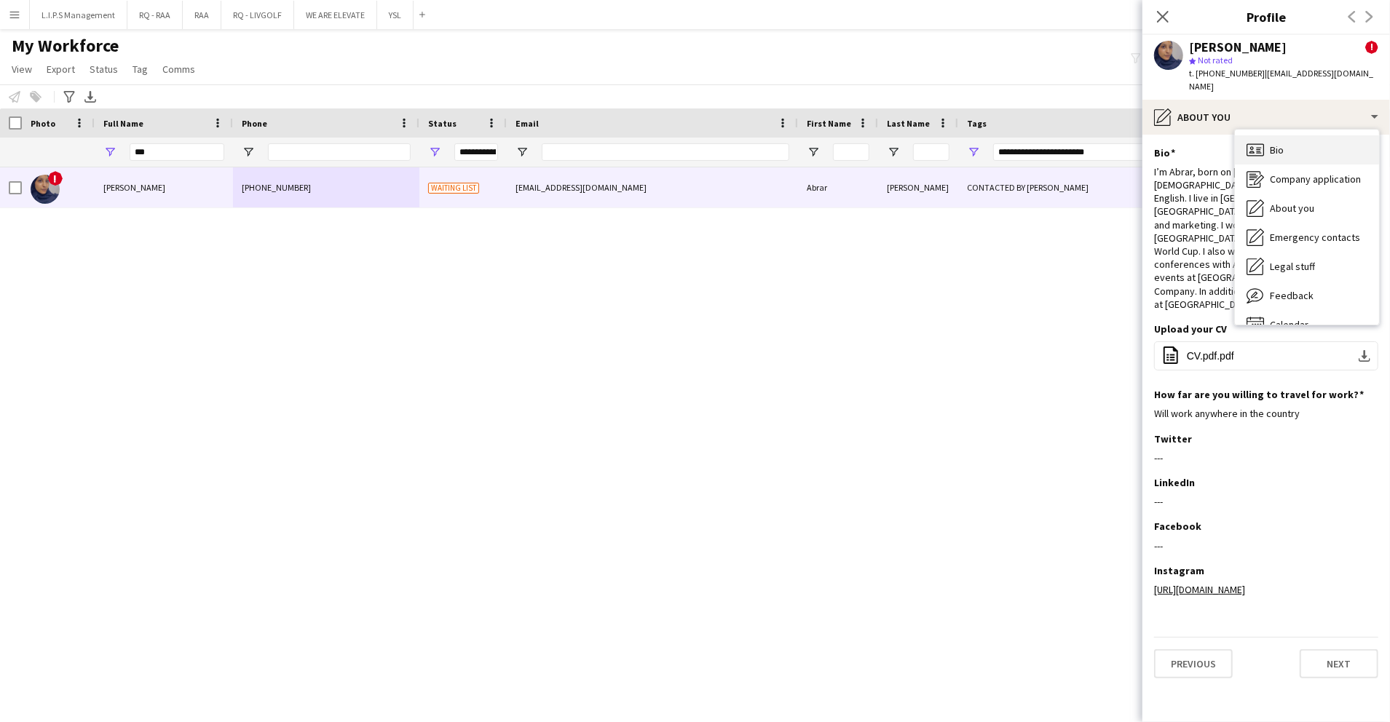
click at [1310, 135] on div "Bio Bio" at bounding box center [1307, 149] width 144 height 29
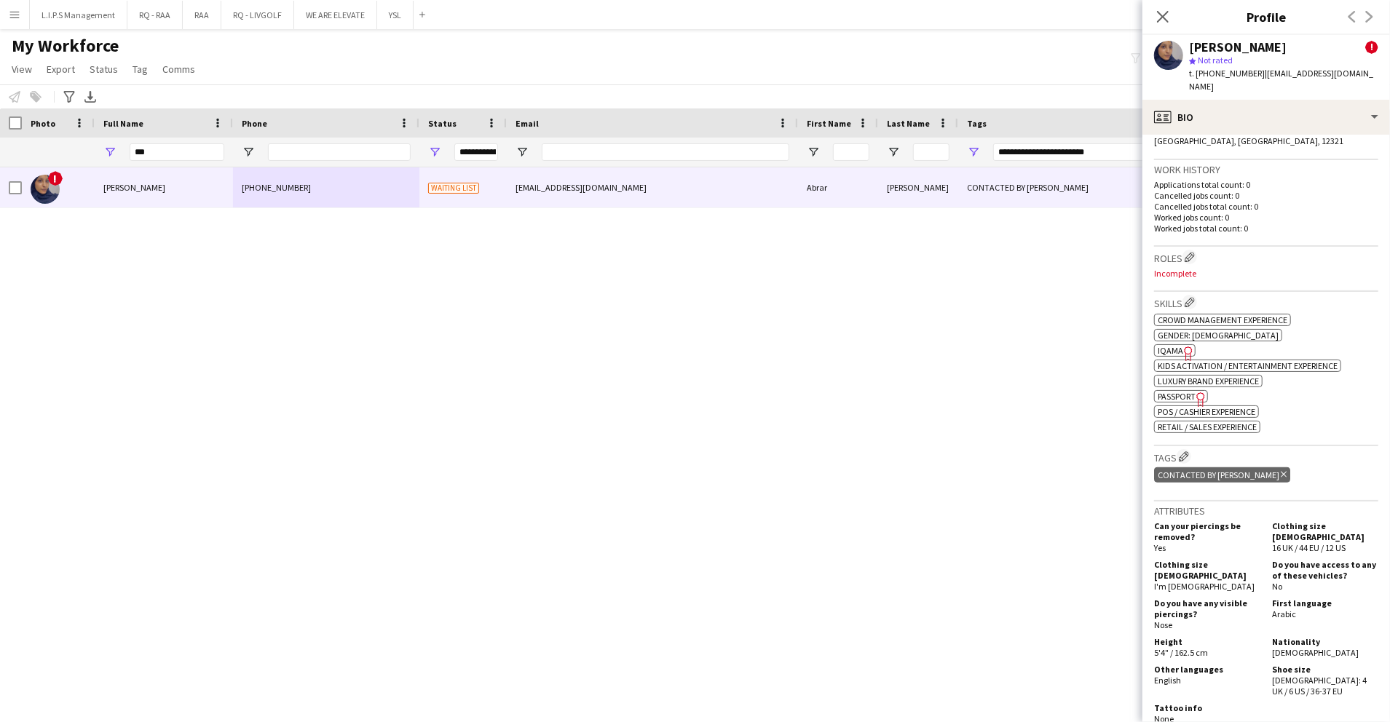
scroll to position [516, 0]
click at [1281, 470] on icon "Delete tag" at bounding box center [1284, 474] width 6 height 9
type input "***"
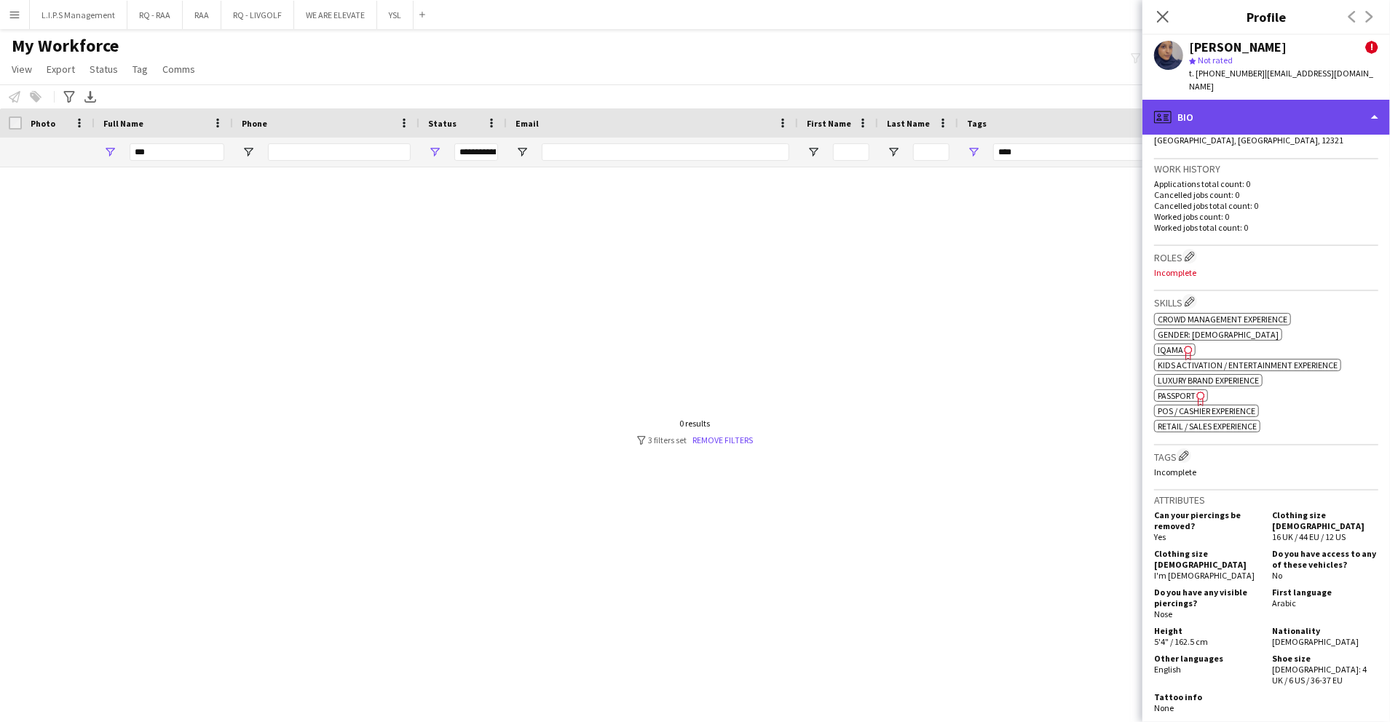
click at [1350, 100] on div "profile Bio" at bounding box center [1266, 117] width 248 height 35
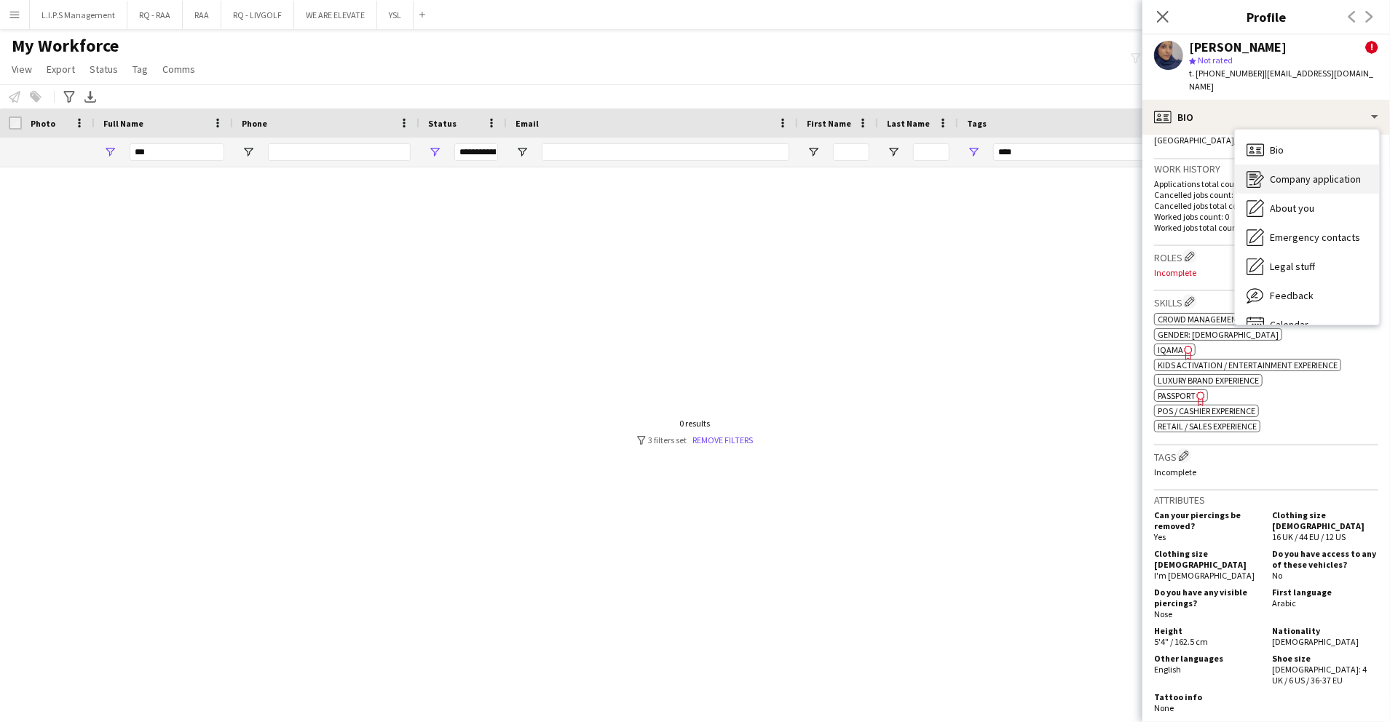
click at [1337, 173] on span "Company application" at bounding box center [1315, 179] width 91 height 13
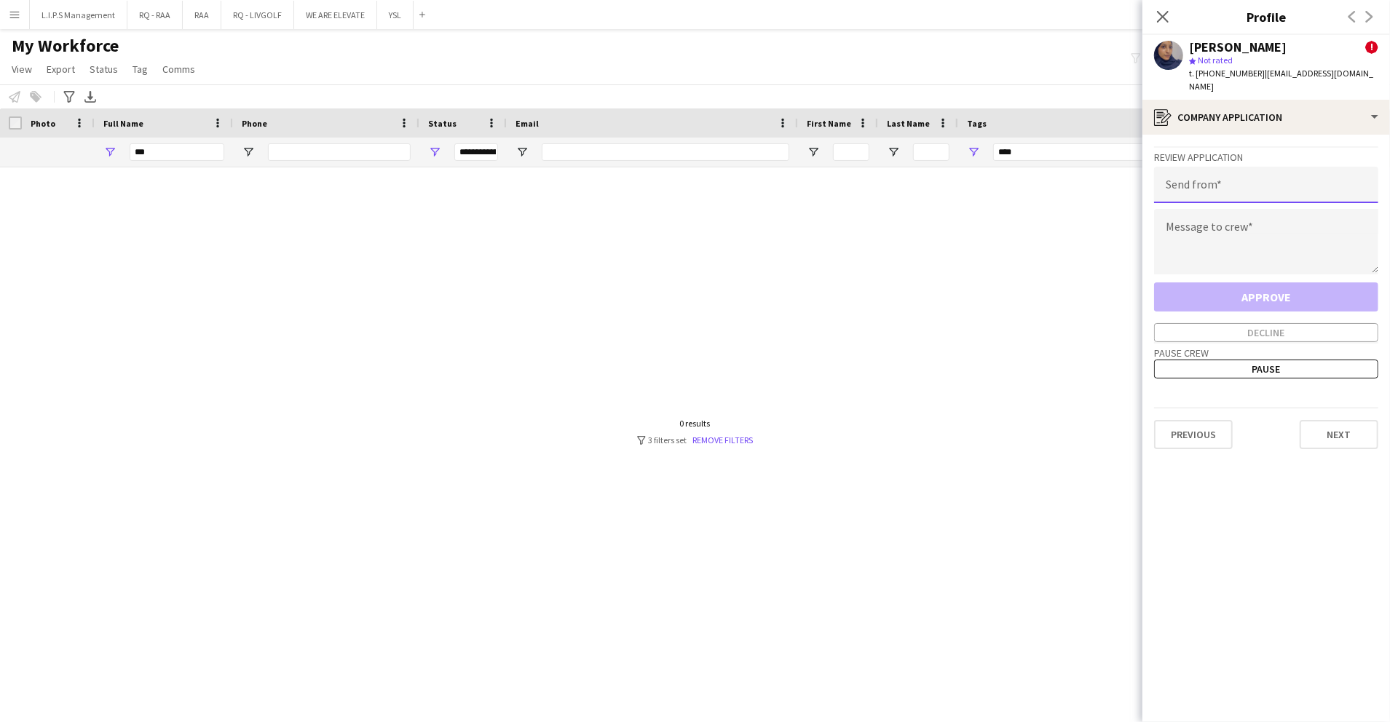
click at [1300, 184] on input "email" at bounding box center [1266, 185] width 224 height 36
paste input "**********"
type input "**********"
paste textarea "**********"
click at [1202, 209] on textarea at bounding box center [1266, 242] width 224 height 66
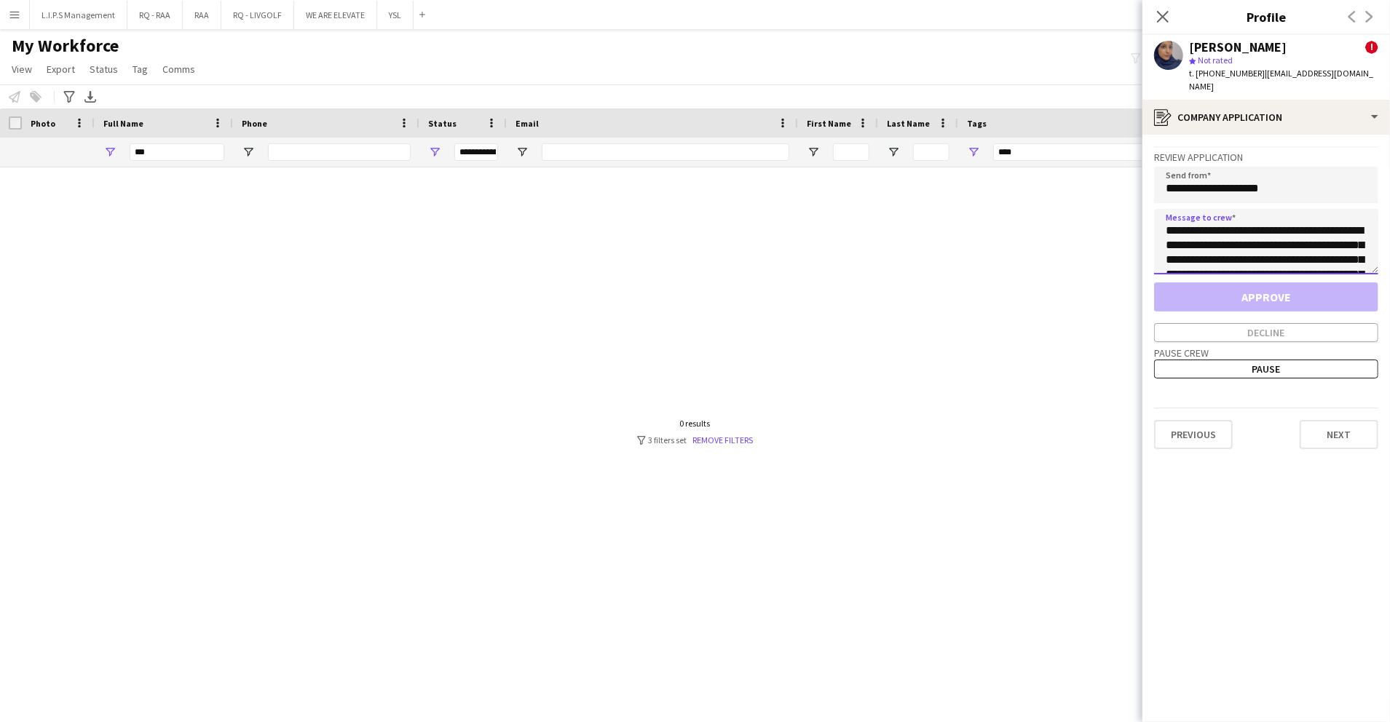
scroll to position [154, 0]
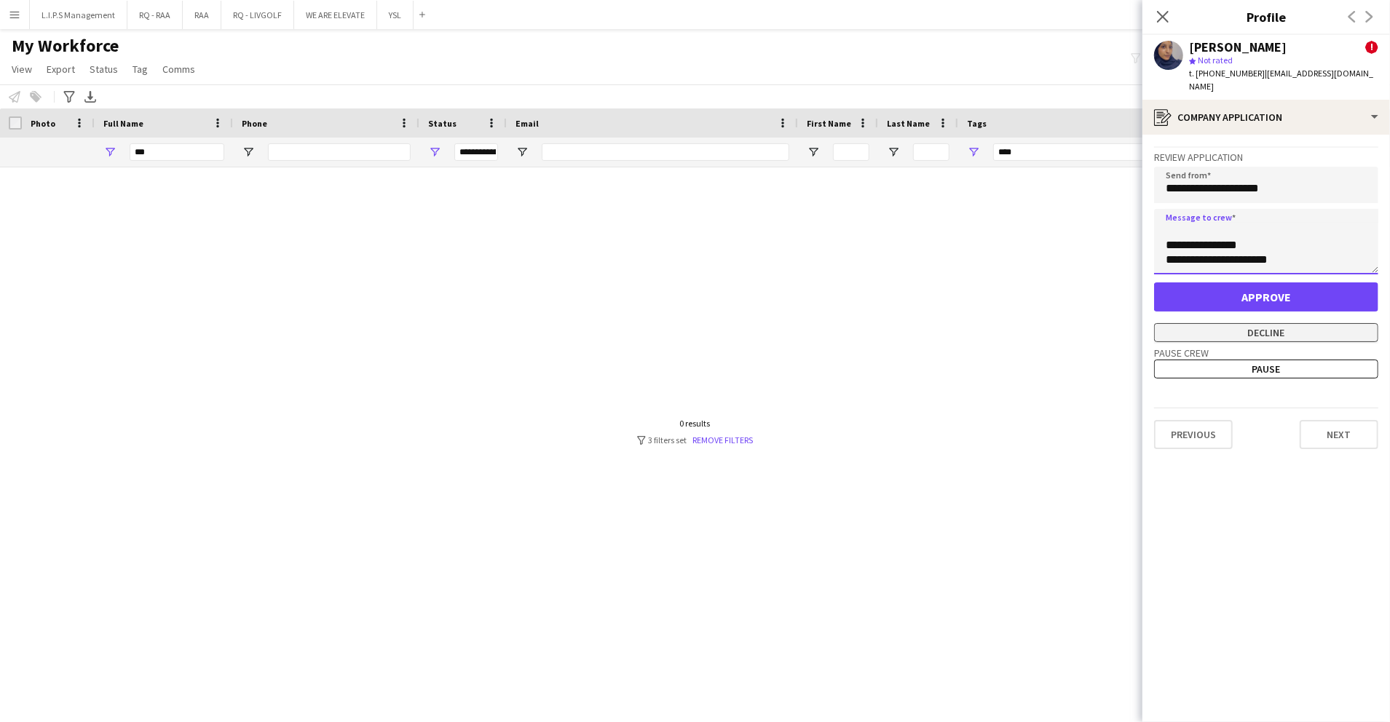
type textarea "**********"
click at [1239, 323] on button "Decline" at bounding box center [1266, 332] width 224 height 19
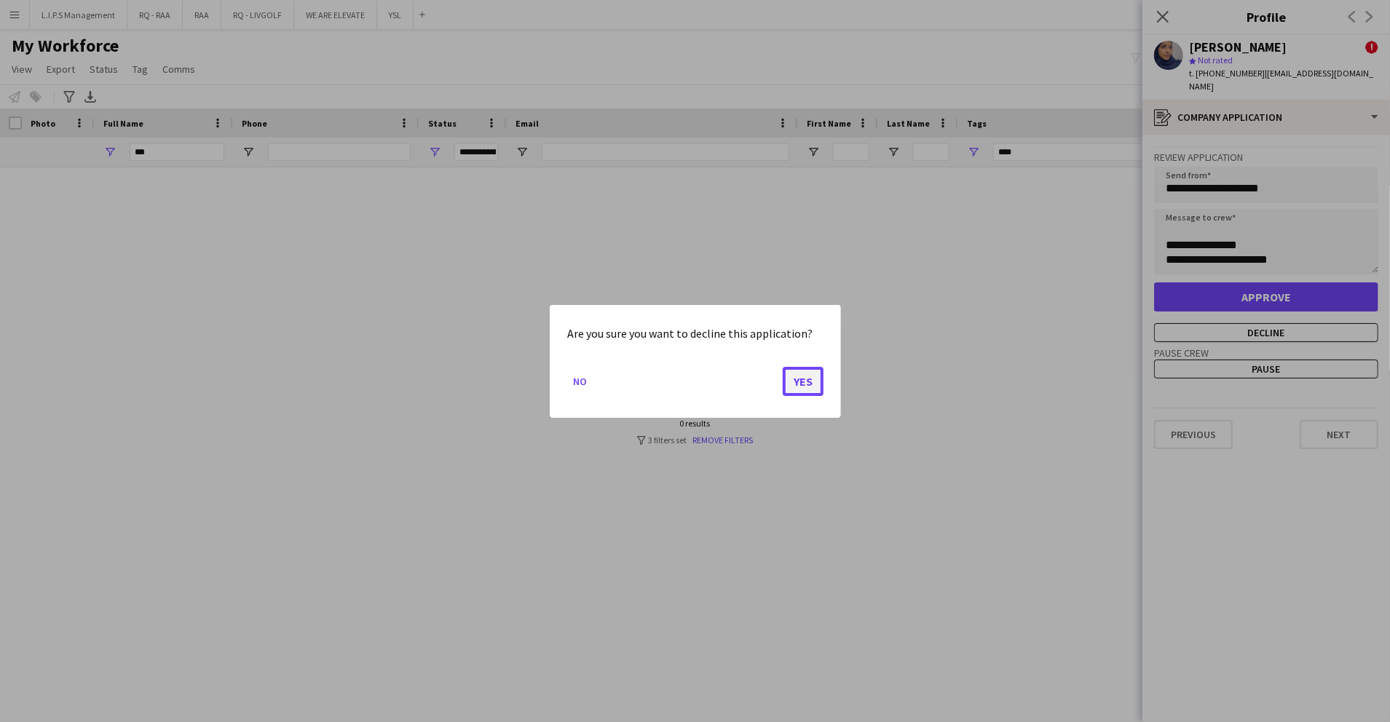
click at [807, 373] on button "Yes" at bounding box center [803, 380] width 41 height 29
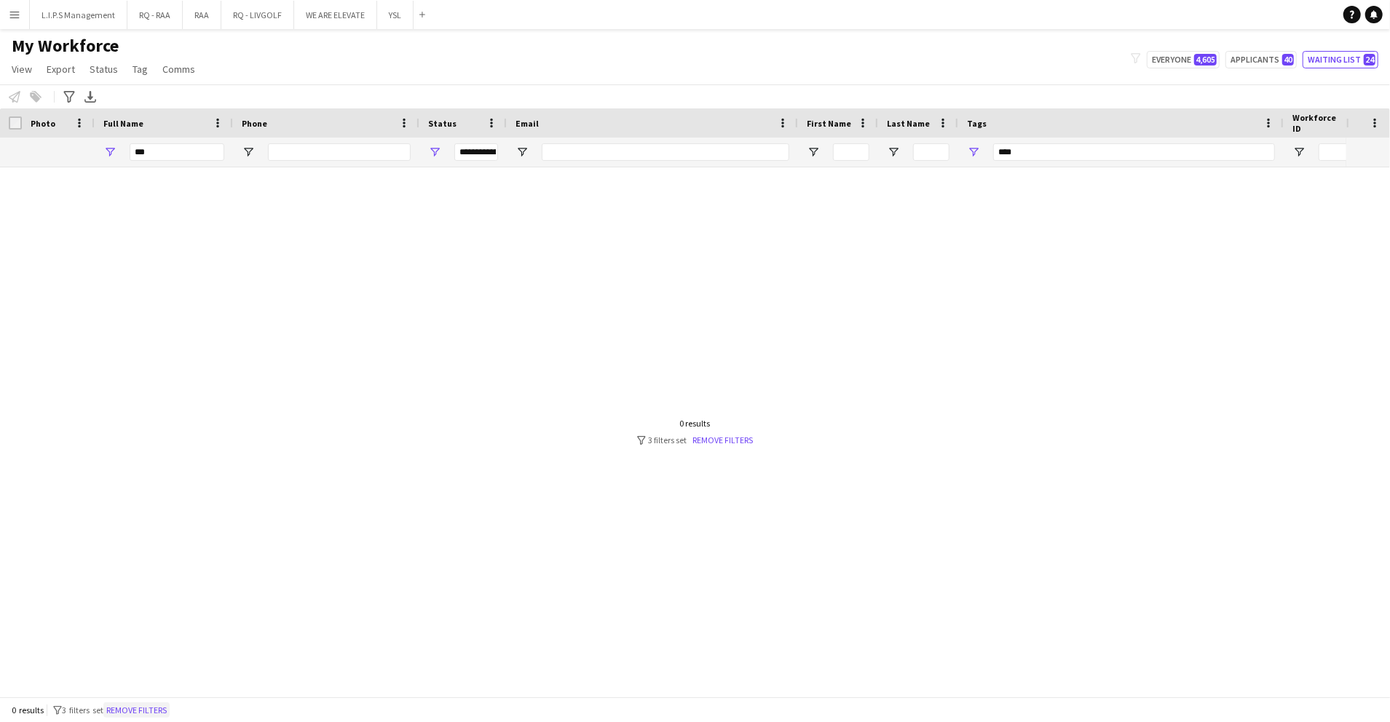
click at [166, 705] on button "Remove filters" at bounding box center [136, 711] width 66 height 16
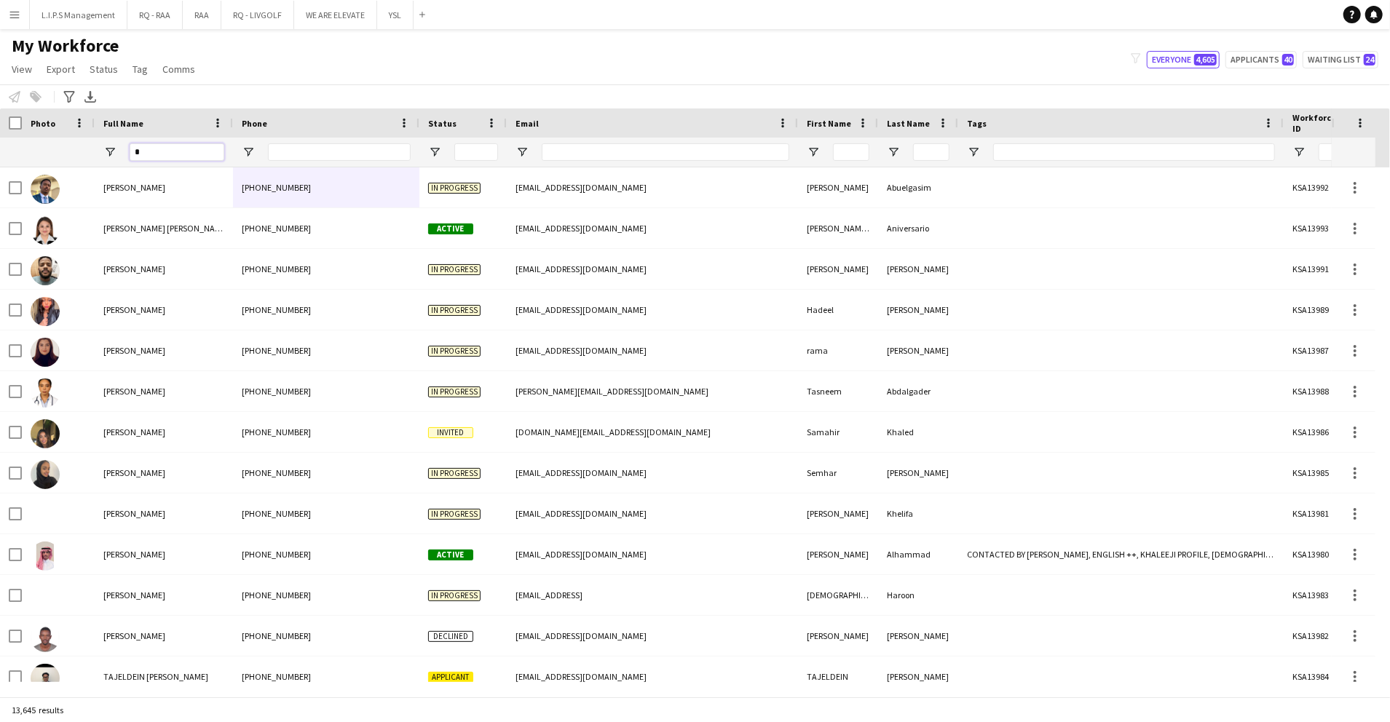
click at [210, 144] on input "*" at bounding box center [177, 151] width 95 height 17
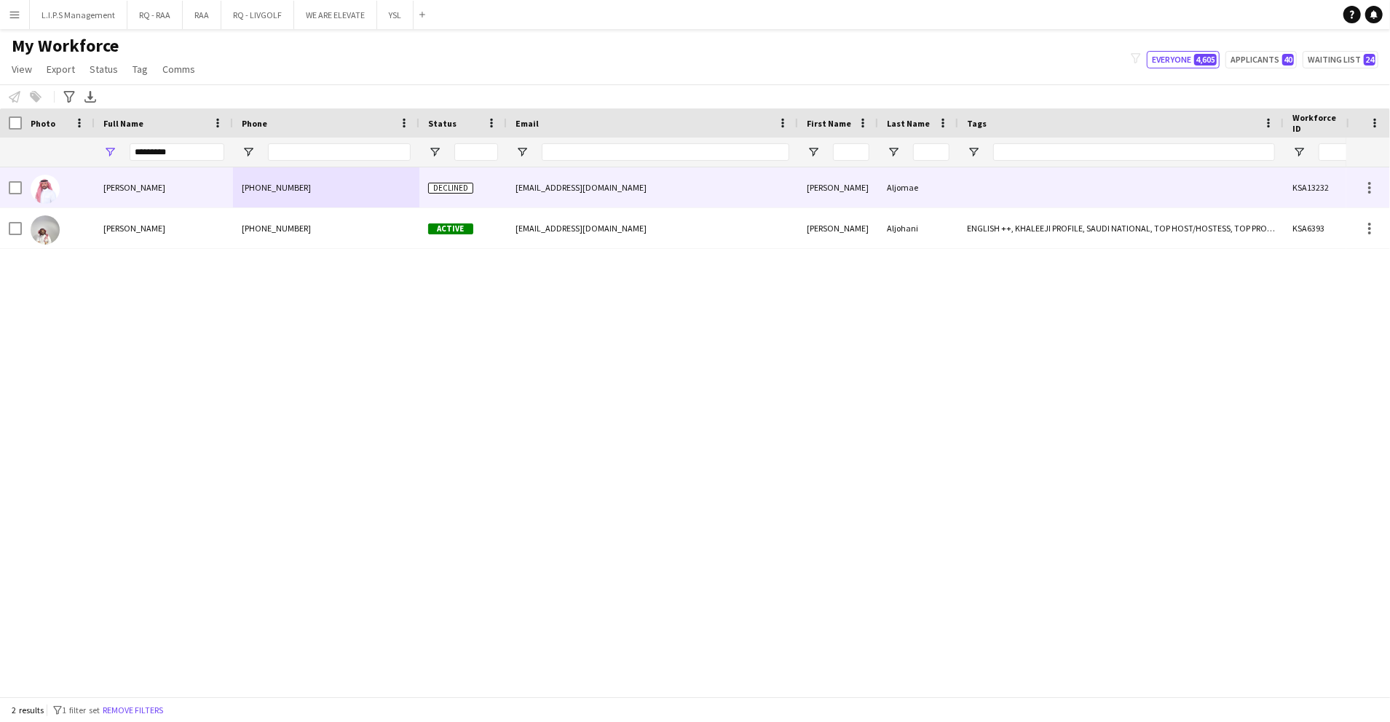
click at [221, 203] on div "Anas Aljomae" at bounding box center [164, 187] width 138 height 40
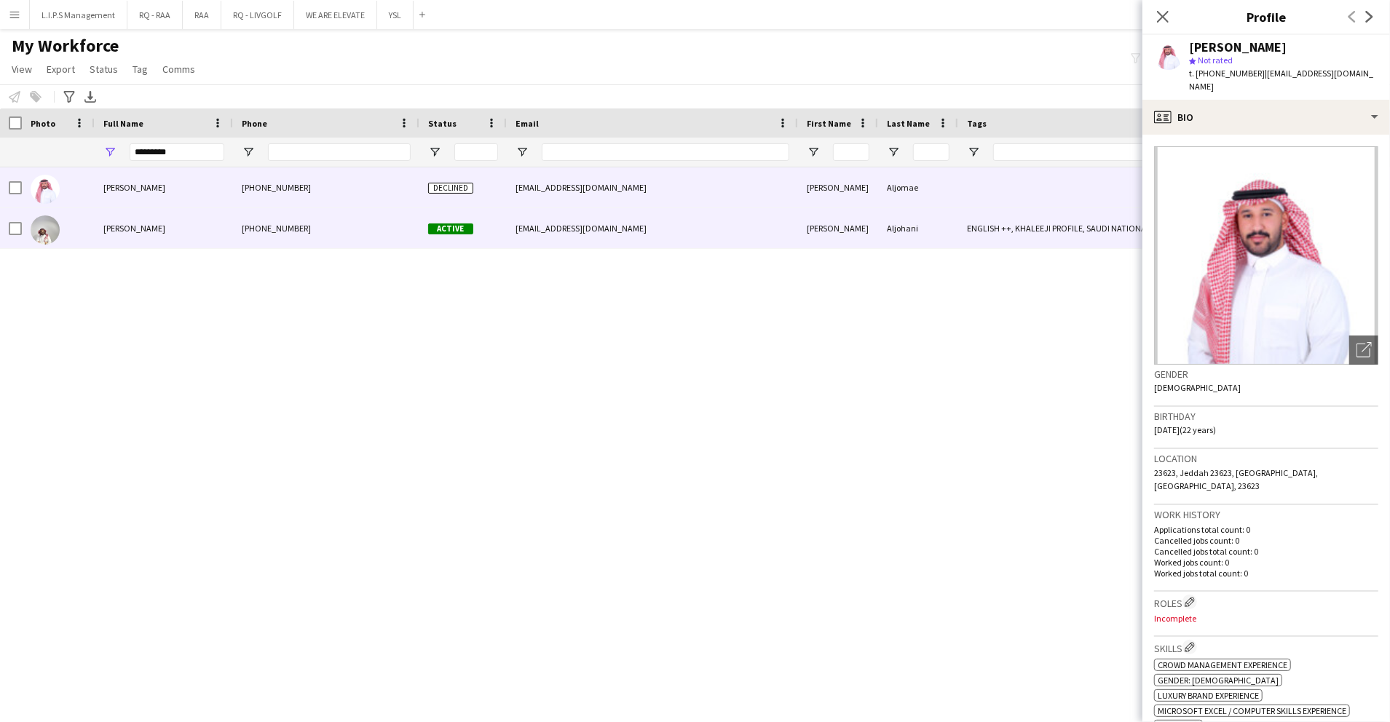
click at [256, 229] on div "+966563811052" at bounding box center [326, 228] width 186 height 40
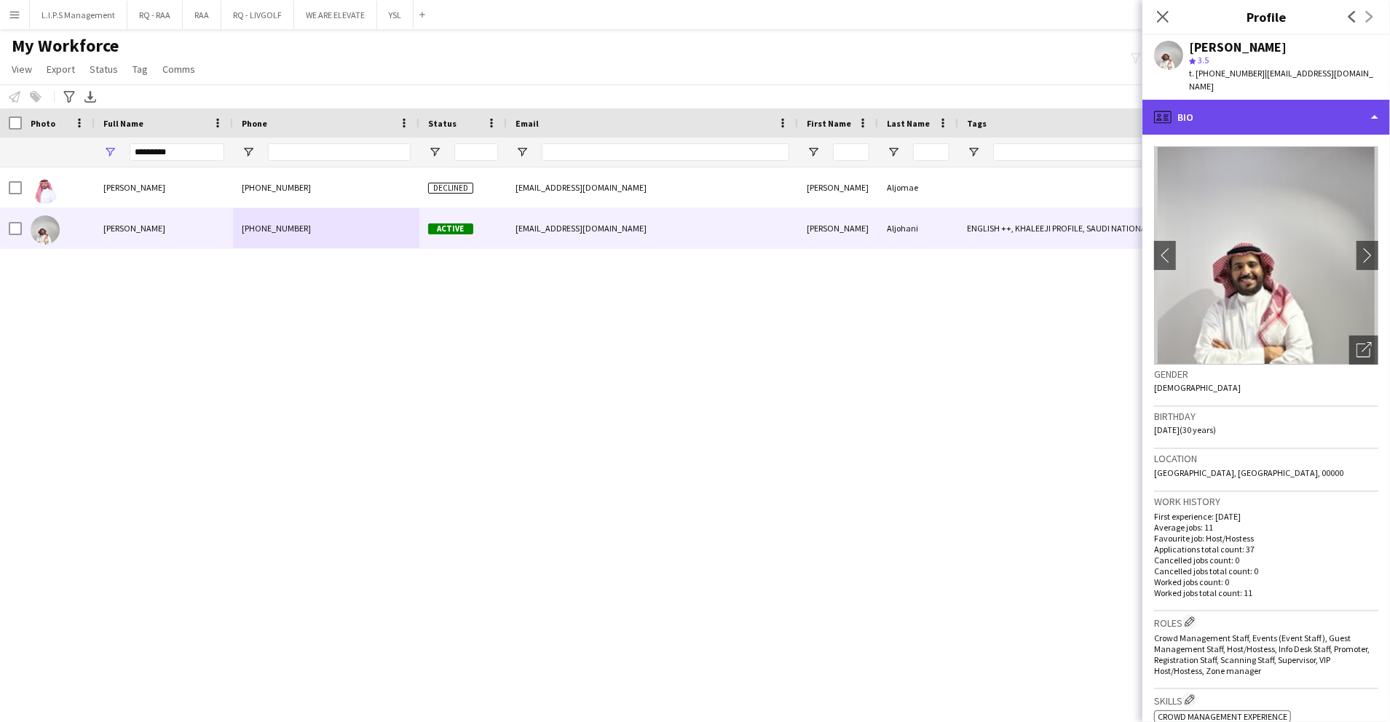
click at [1305, 109] on div "profile Bio" at bounding box center [1266, 117] width 248 height 35
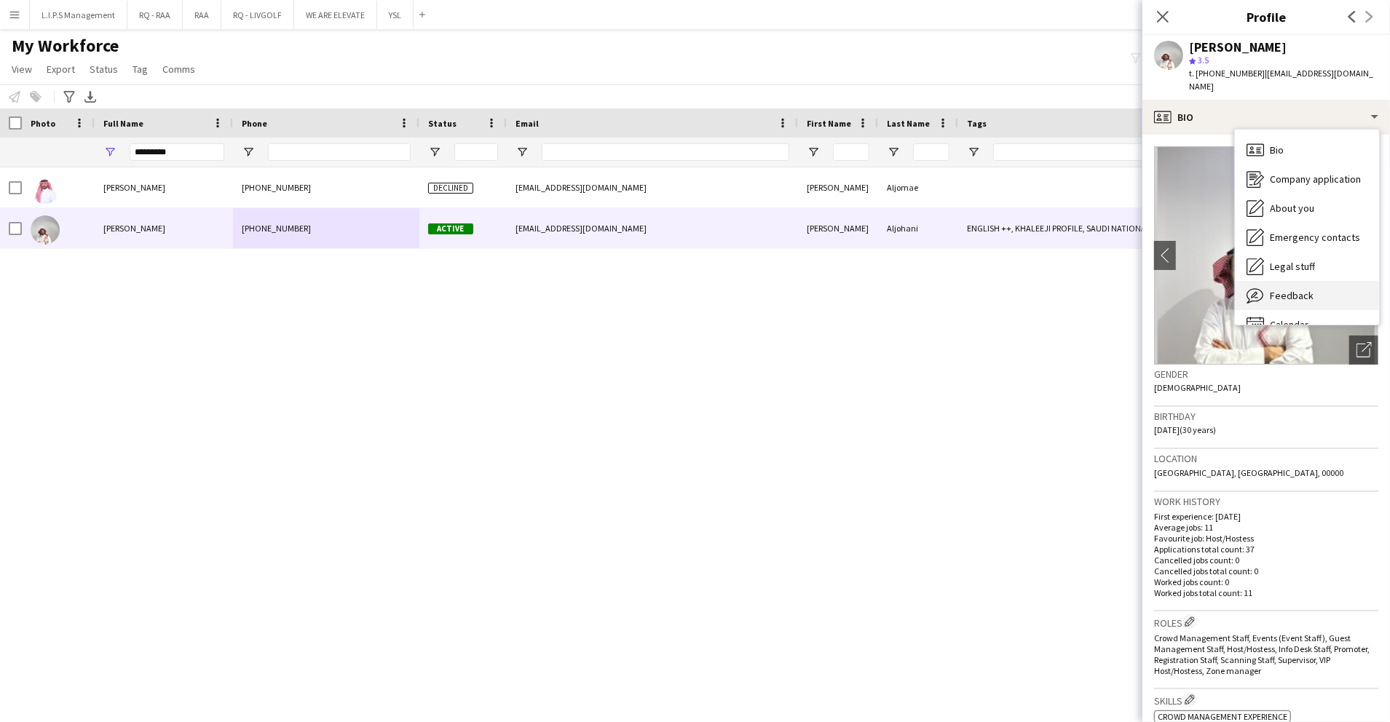
click at [1318, 285] on div "Feedback Feedback" at bounding box center [1307, 295] width 144 height 29
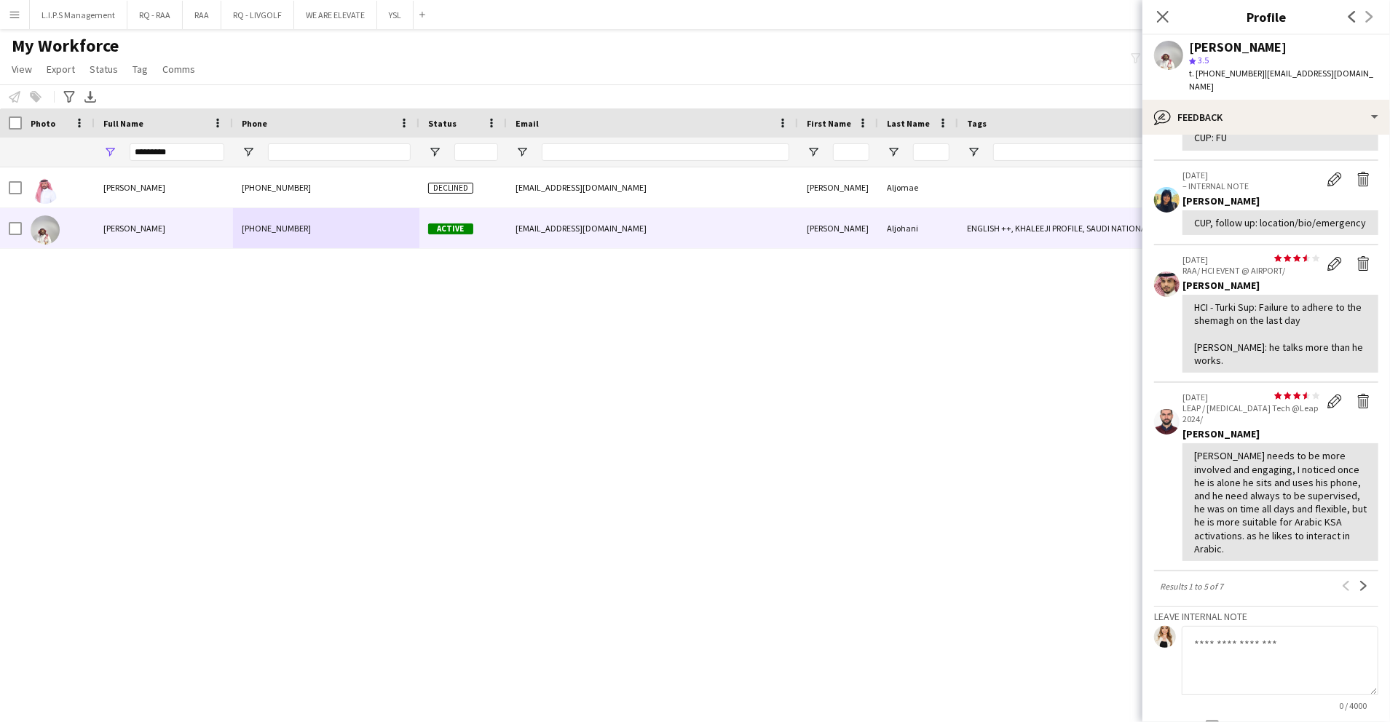
scroll to position [216, 0]
click at [1359, 580] on app-icon "Next" at bounding box center [1364, 585] width 10 height 10
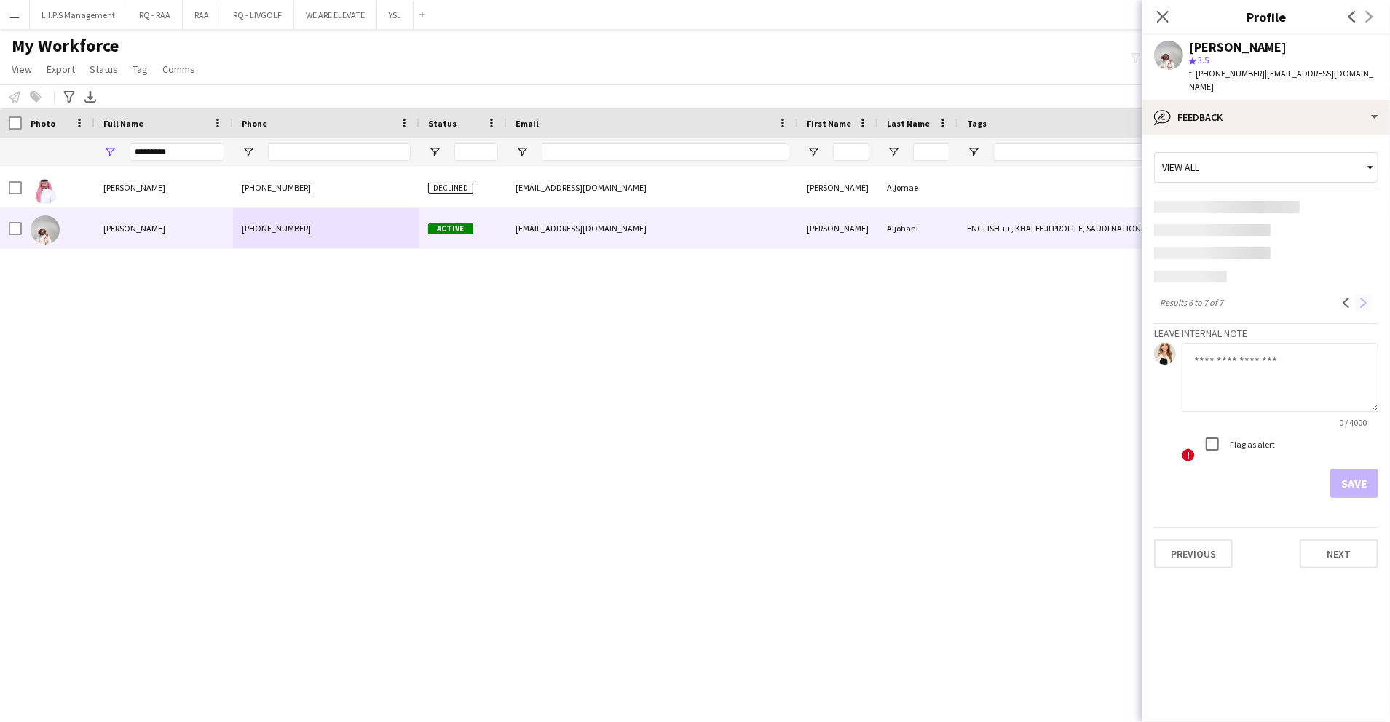
scroll to position [0, 0]
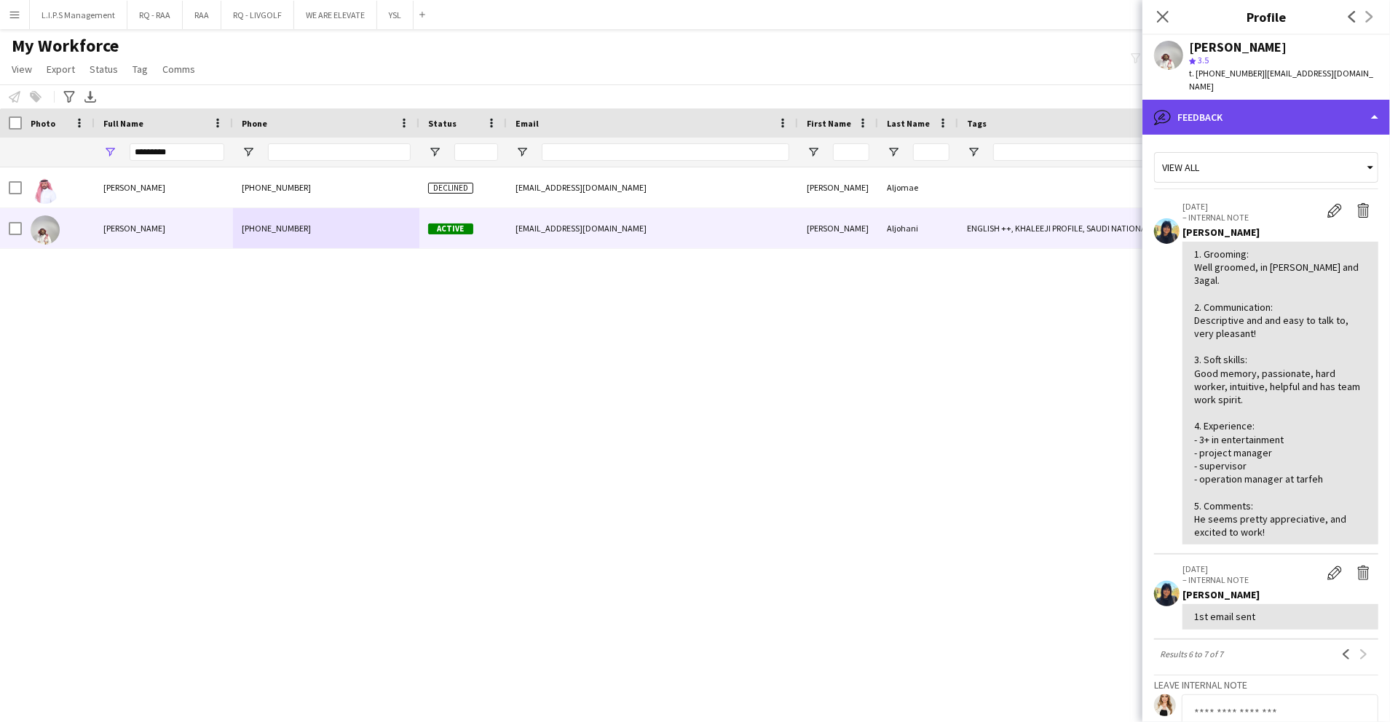
click at [1303, 102] on div "bubble-pencil Feedback" at bounding box center [1266, 117] width 248 height 35
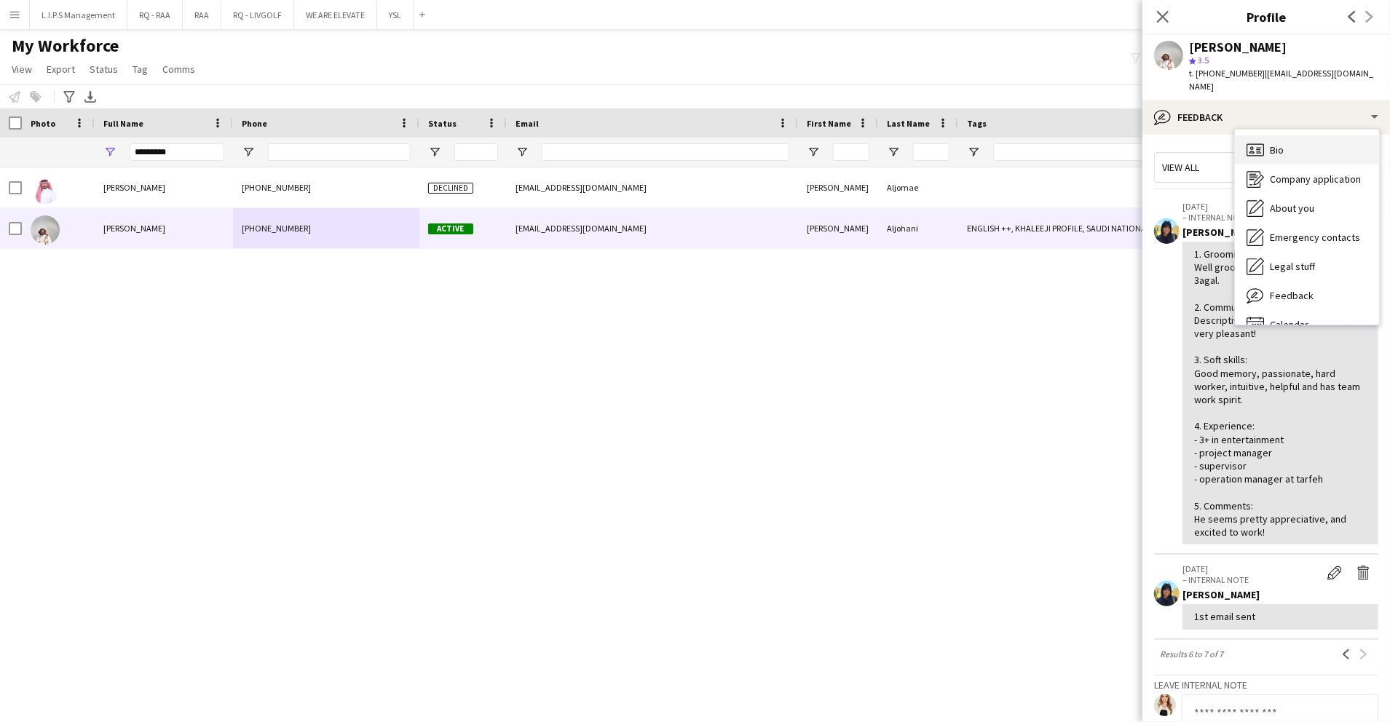
click at [1312, 150] on div "Bio Bio" at bounding box center [1307, 149] width 144 height 29
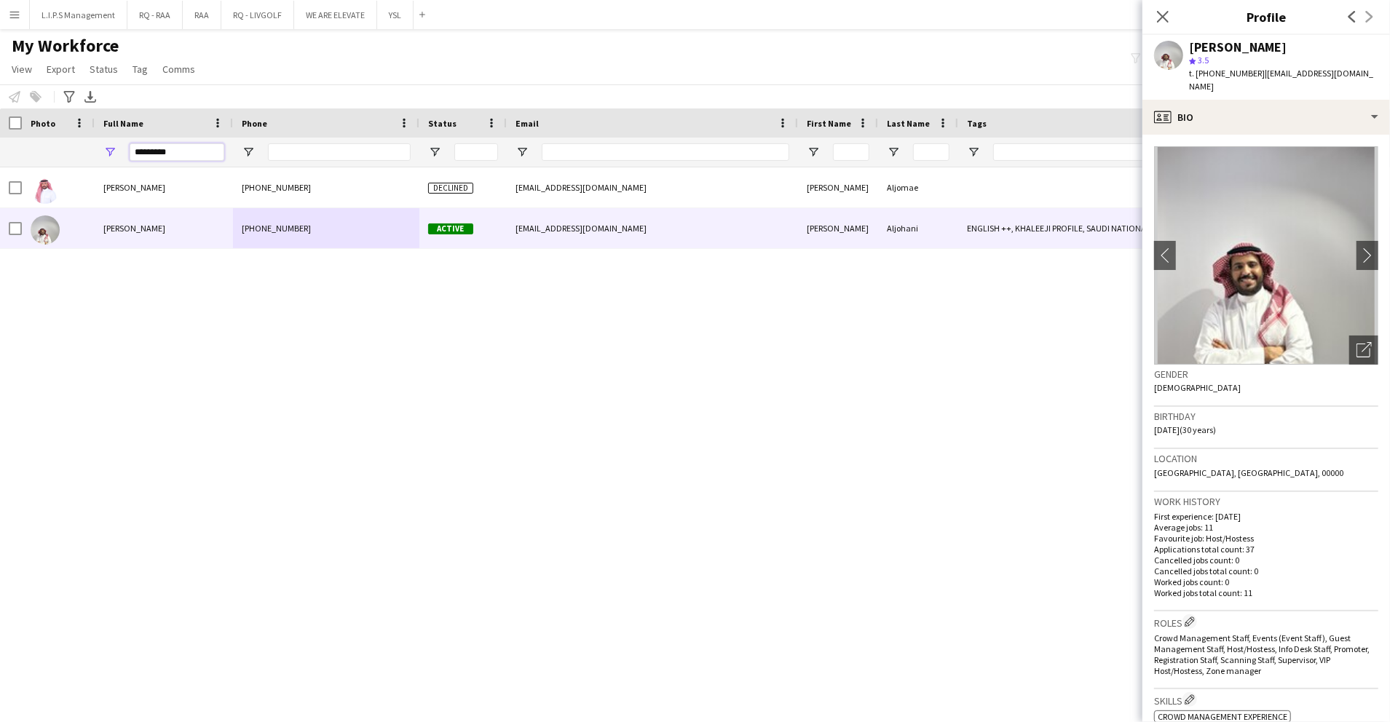
drag, startPoint x: 182, startPoint y: 154, endPoint x: 7, endPoint y: 135, distance: 175.7
click at [7, 135] on div "Workforce Details Photo Full Name 1" at bounding box center [1014, 137] width 2028 height 59
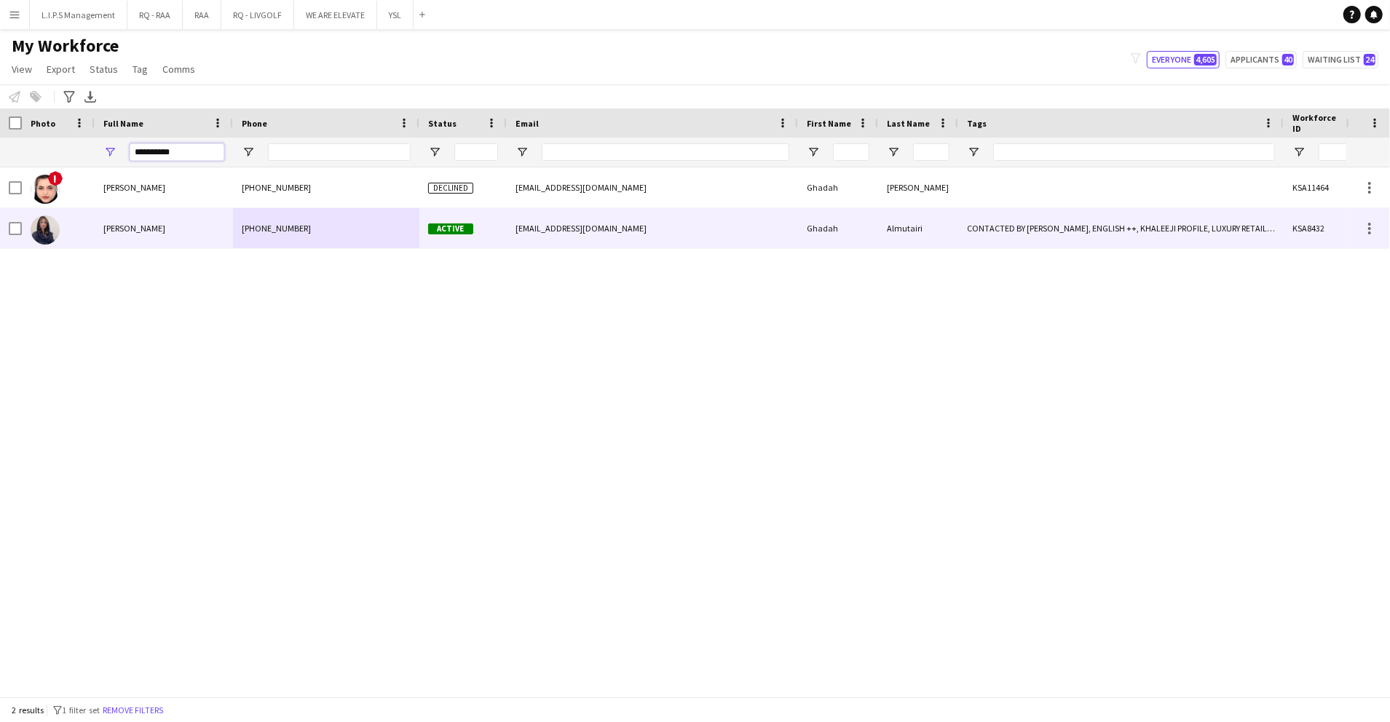
type input "**********"
click at [178, 221] on div "Ghadah Almutairi" at bounding box center [164, 228] width 138 height 40
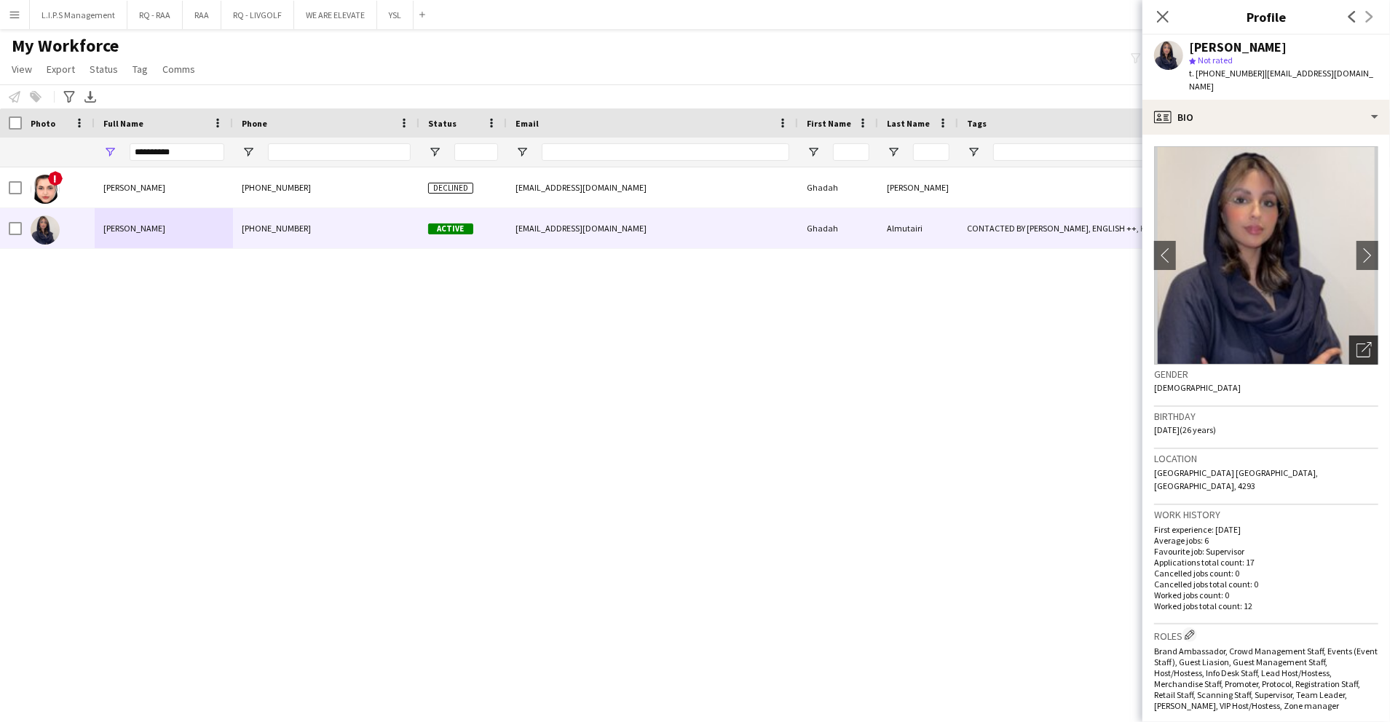
click at [1357, 344] on icon at bounding box center [1364, 351] width 14 height 14
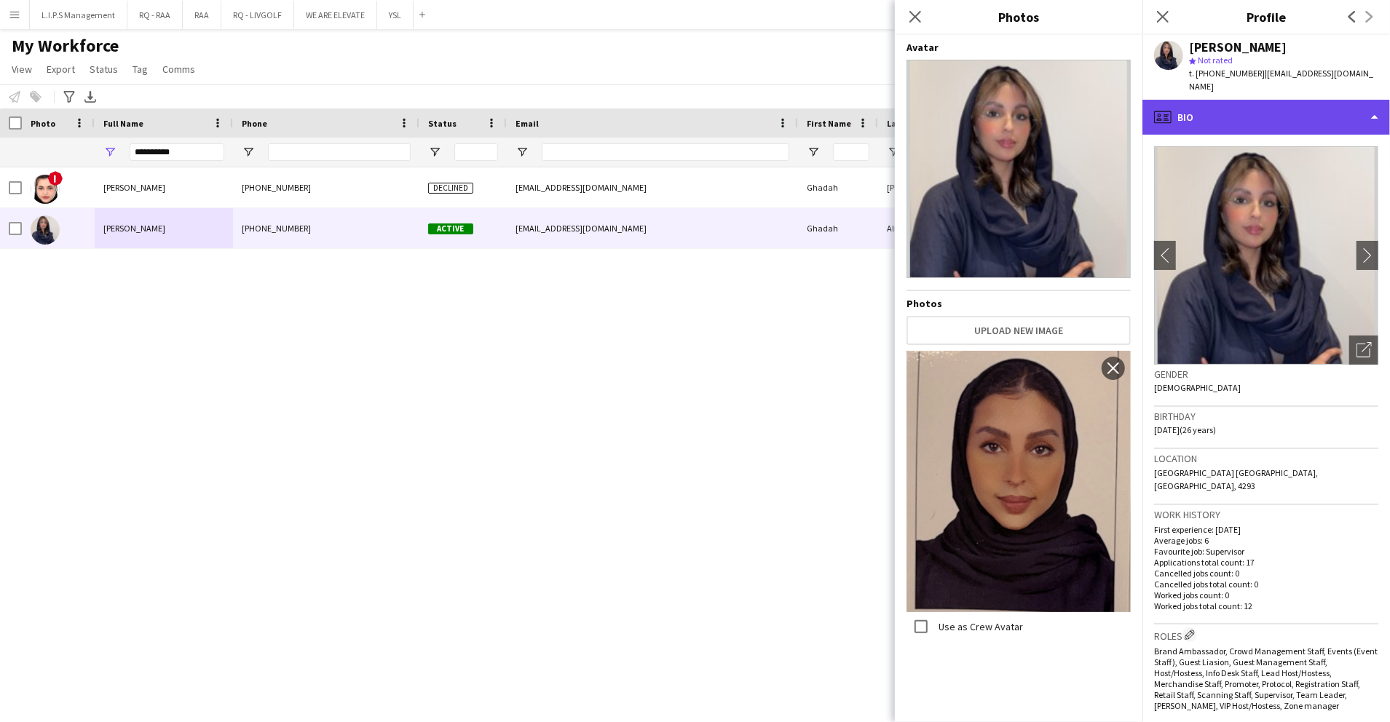
click at [1310, 109] on div "profile Bio" at bounding box center [1266, 117] width 248 height 35
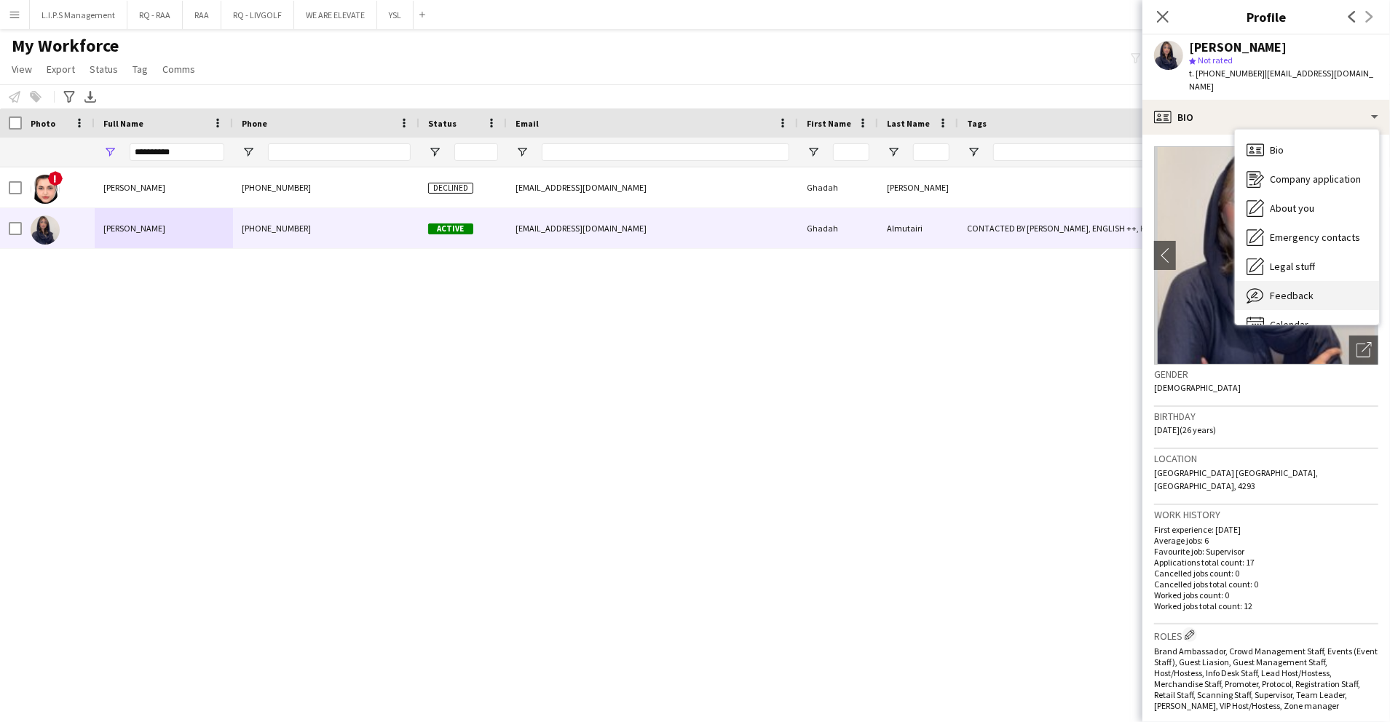
click at [1324, 285] on div "Feedback Feedback" at bounding box center [1307, 295] width 144 height 29
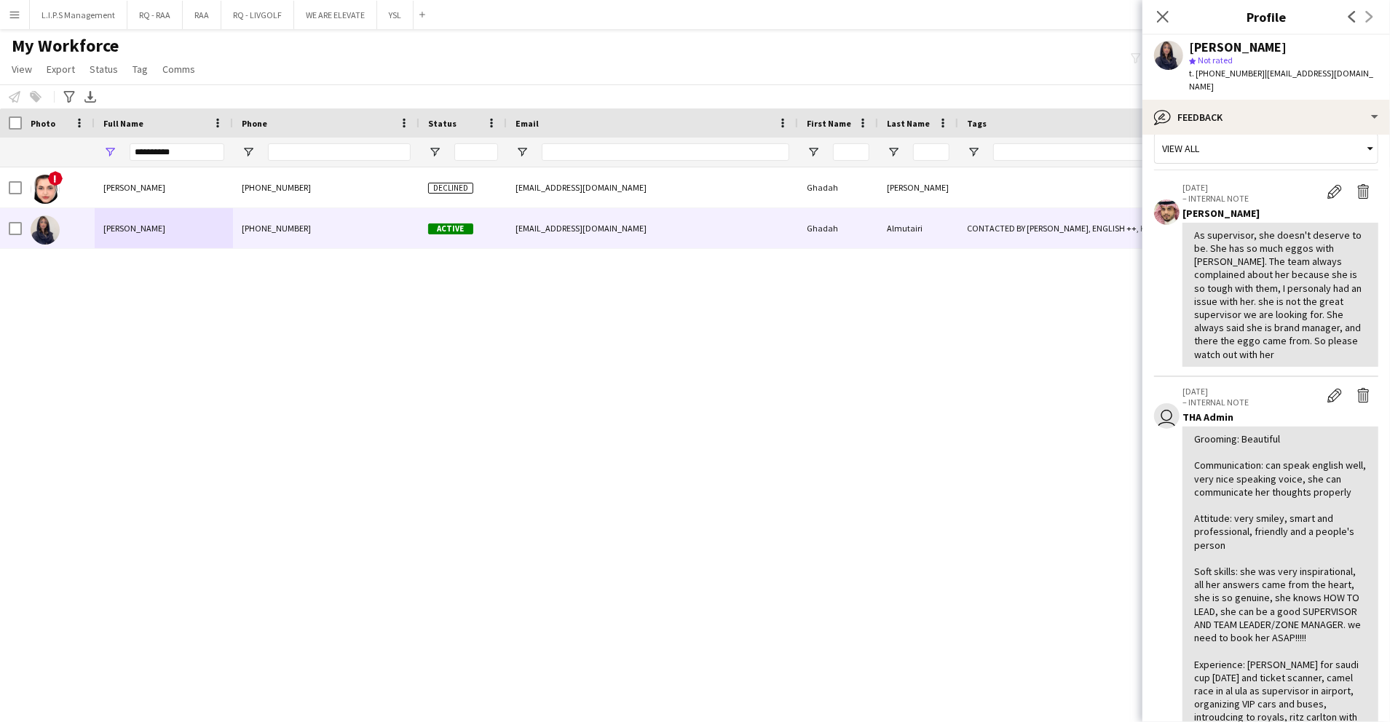
scroll to position [21, 0]
click at [1159, 23] on icon "Close pop-in" at bounding box center [1163, 16] width 14 height 14
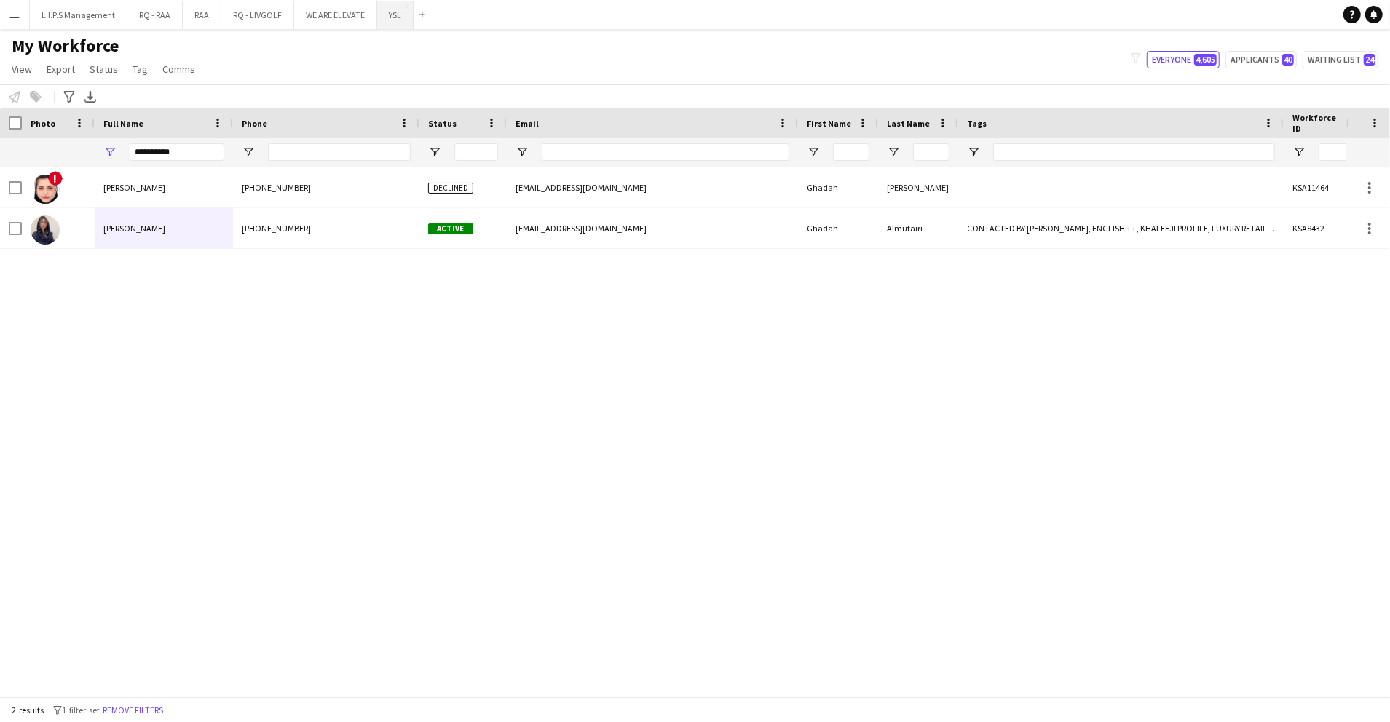
click at [382, 23] on button "YSL Close" at bounding box center [395, 15] width 36 height 28
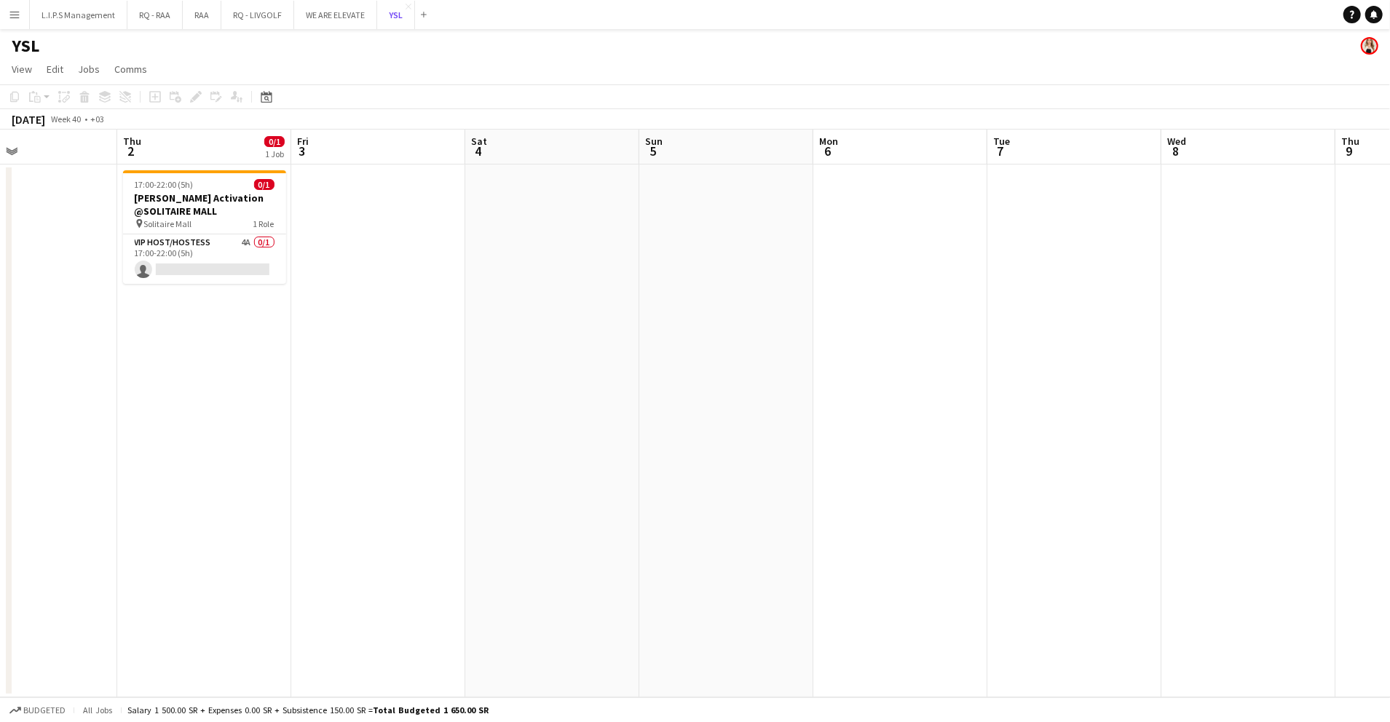
scroll to position [0, 396]
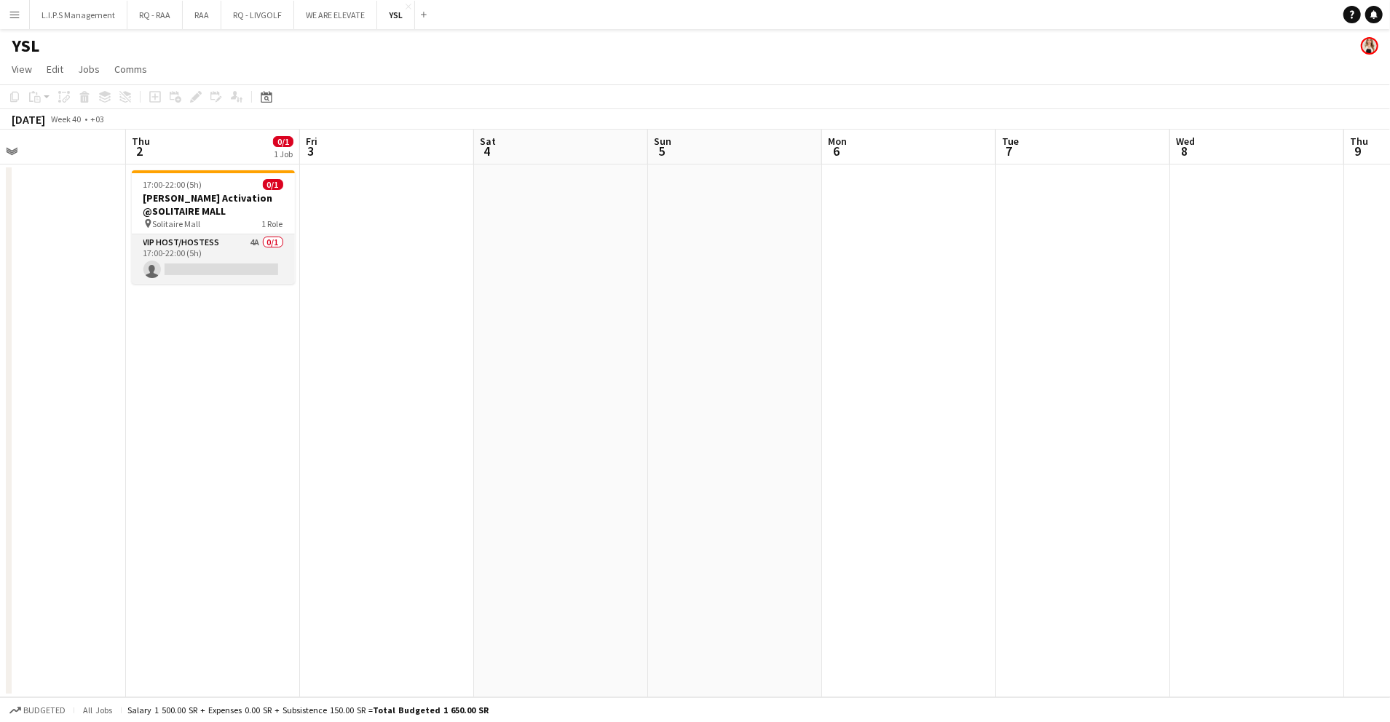
click at [243, 250] on app-card-role "VIP Host/Hostess 4A 0/1 17:00-22:00 (5h) single-neutral-actions" at bounding box center [213, 259] width 163 height 50
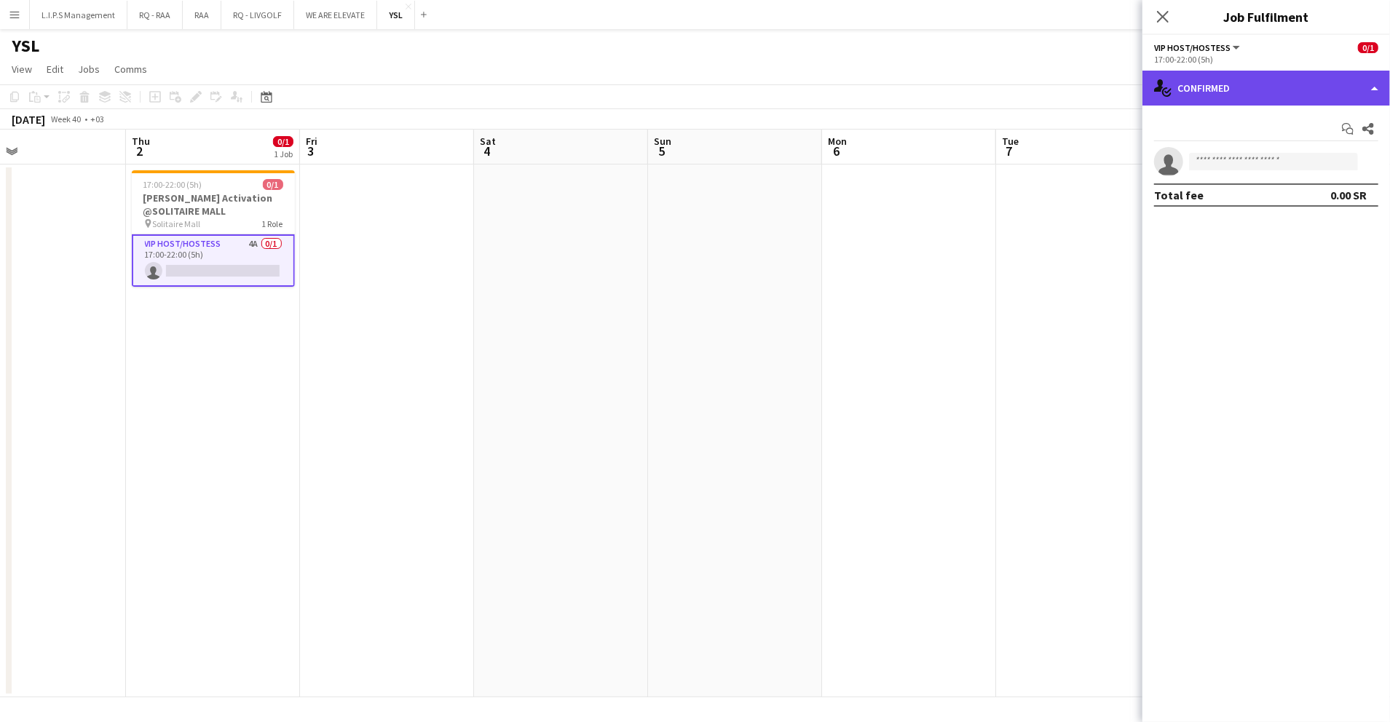
click at [1279, 98] on div "single-neutral-actions-check-2 Confirmed" at bounding box center [1266, 88] width 248 height 35
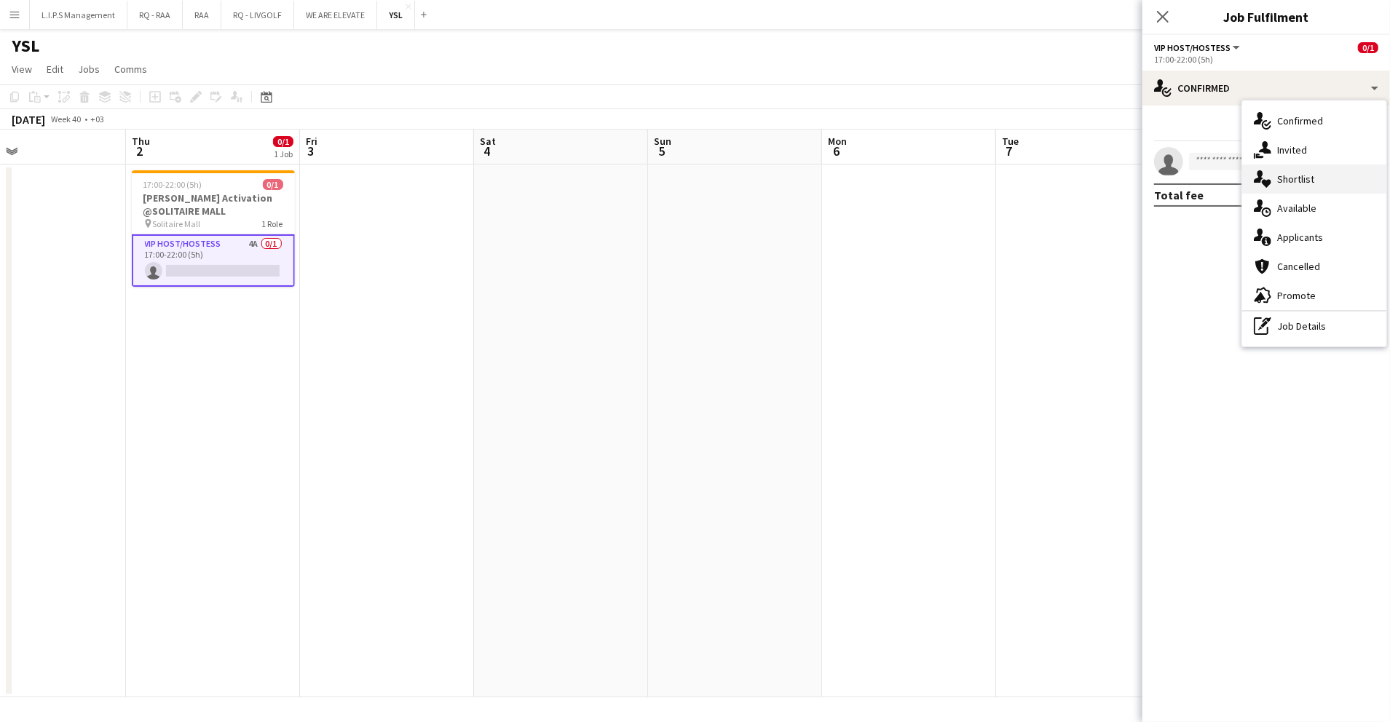
click at [1341, 178] on div "single-neutral-actions-heart Shortlist" at bounding box center [1314, 179] width 144 height 29
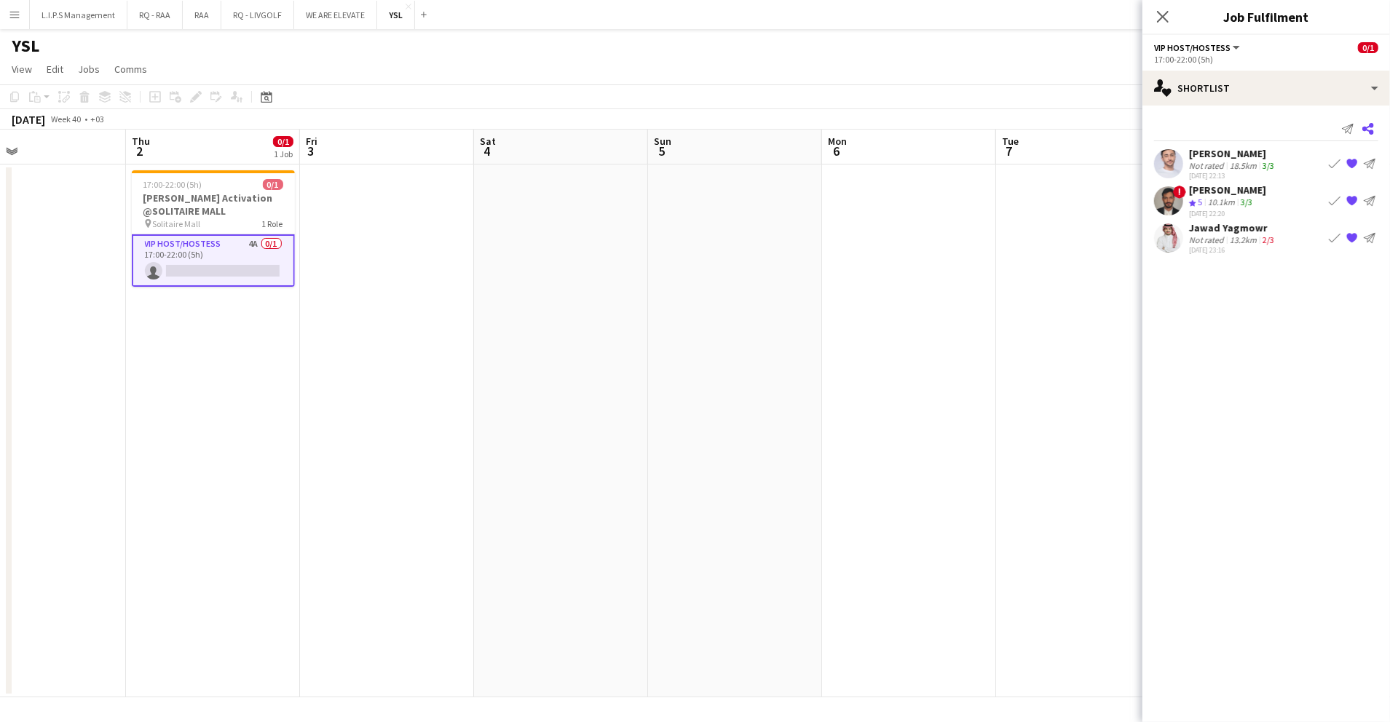
click at [1367, 129] on icon "Share" at bounding box center [1368, 129] width 12 height 12
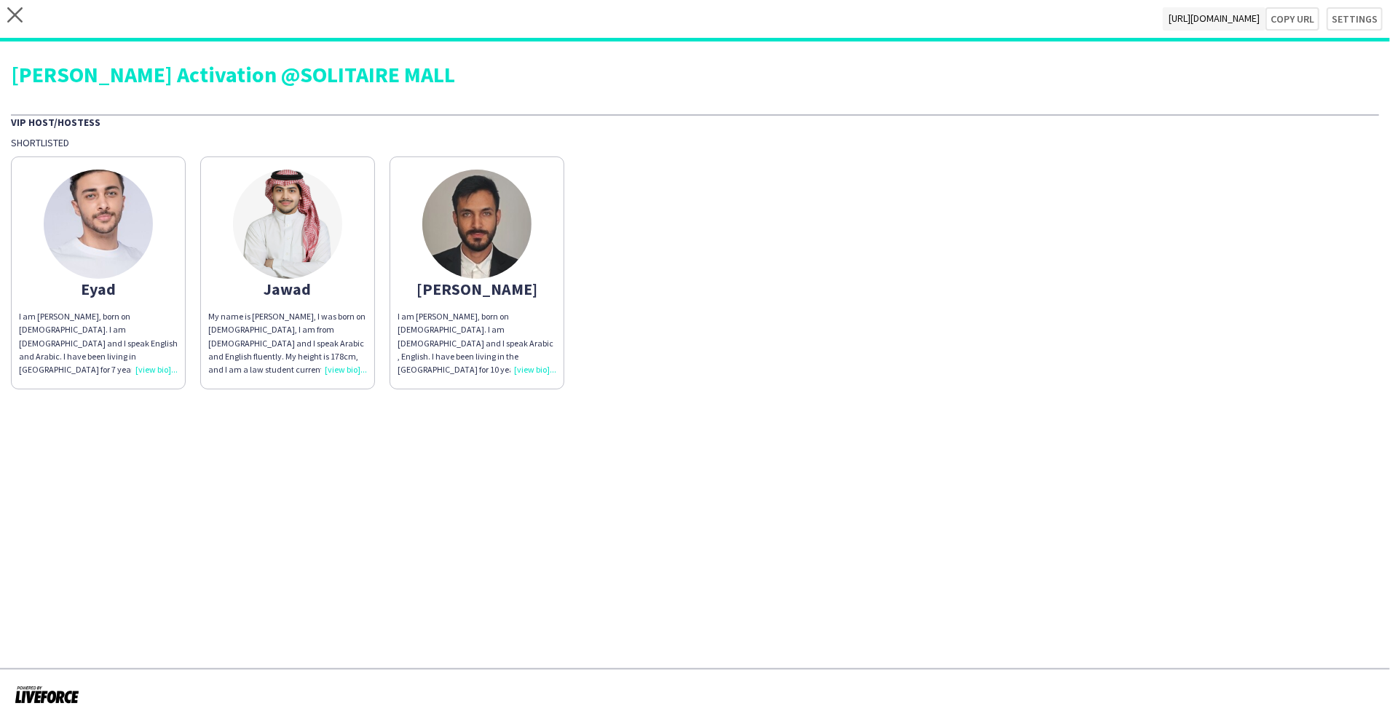
click at [154, 193] on app-share-pages-crew-card "Eyad I am Eyad Diab, born on 17th July 2002. I am Egyptian and I speak English …" at bounding box center [98, 273] width 175 height 233
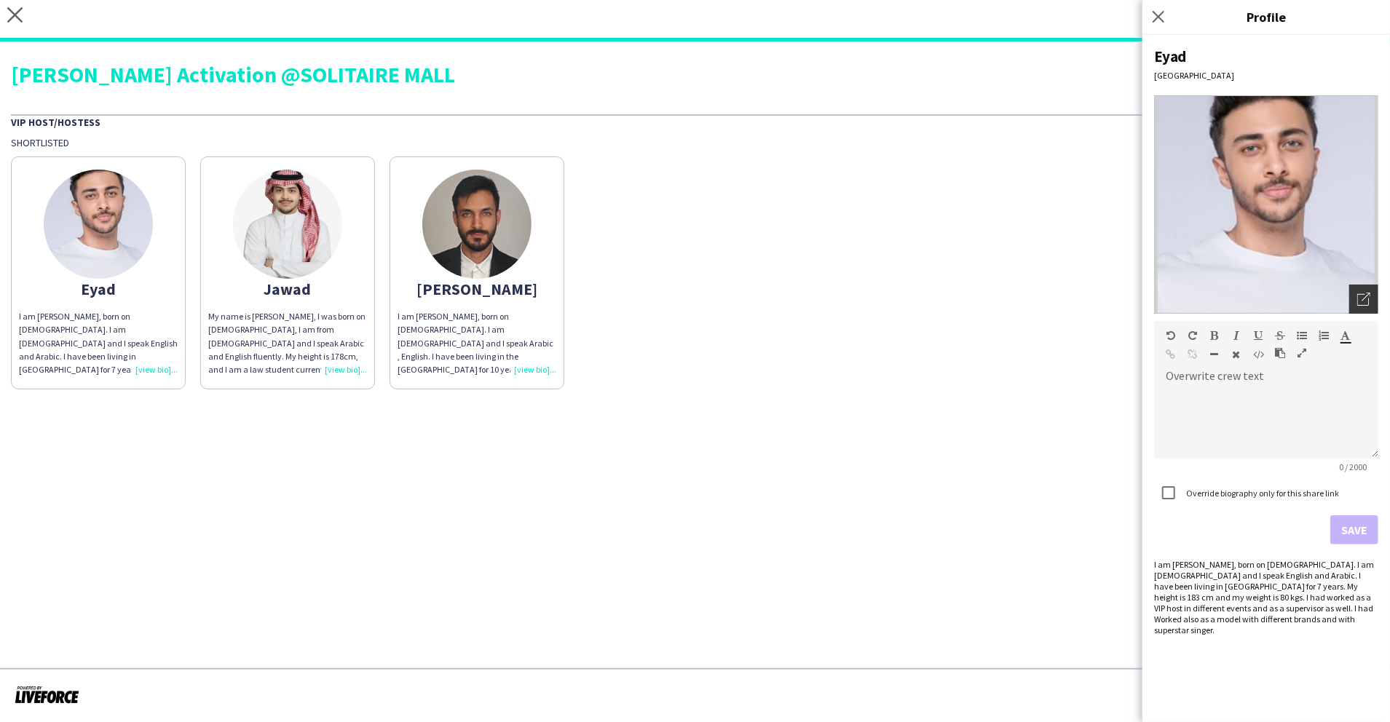
click at [1359, 288] on div "Open photos pop-in" at bounding box center [1363, 299] width 29 height 29
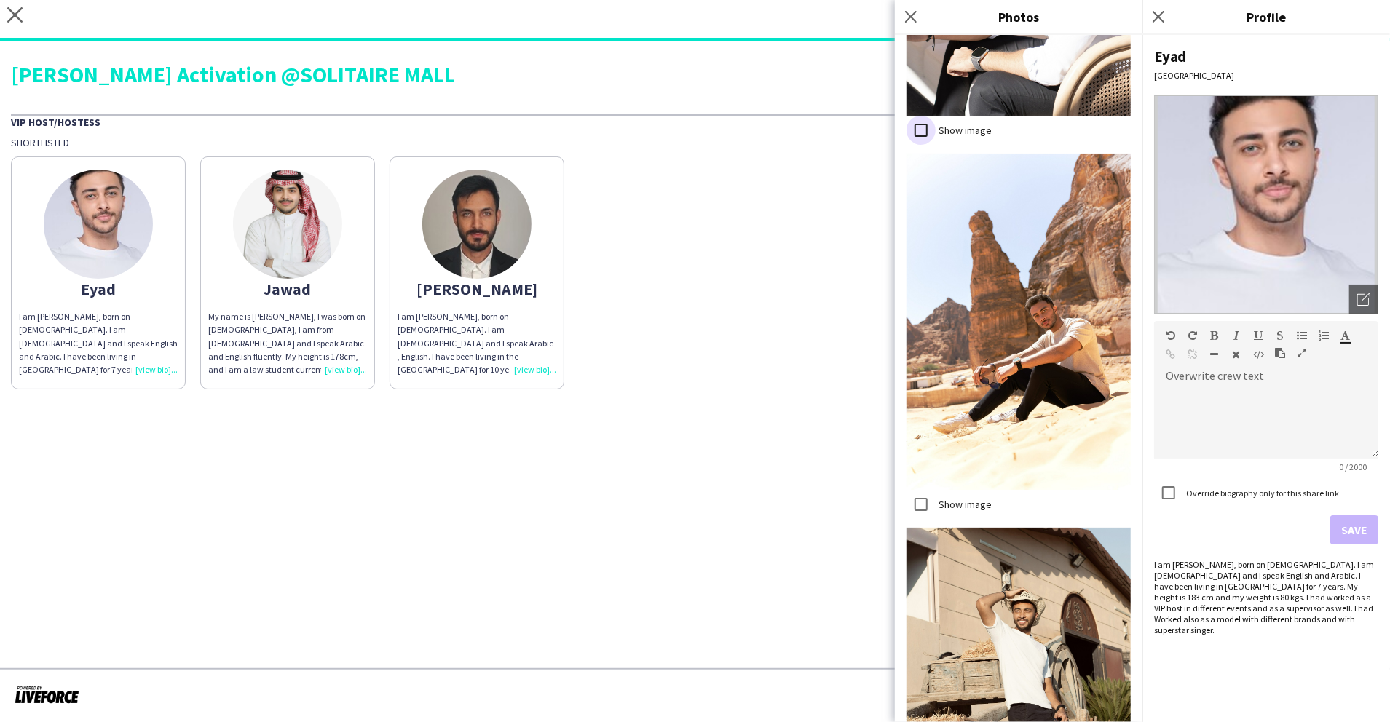
scroll to position [1459, 0]
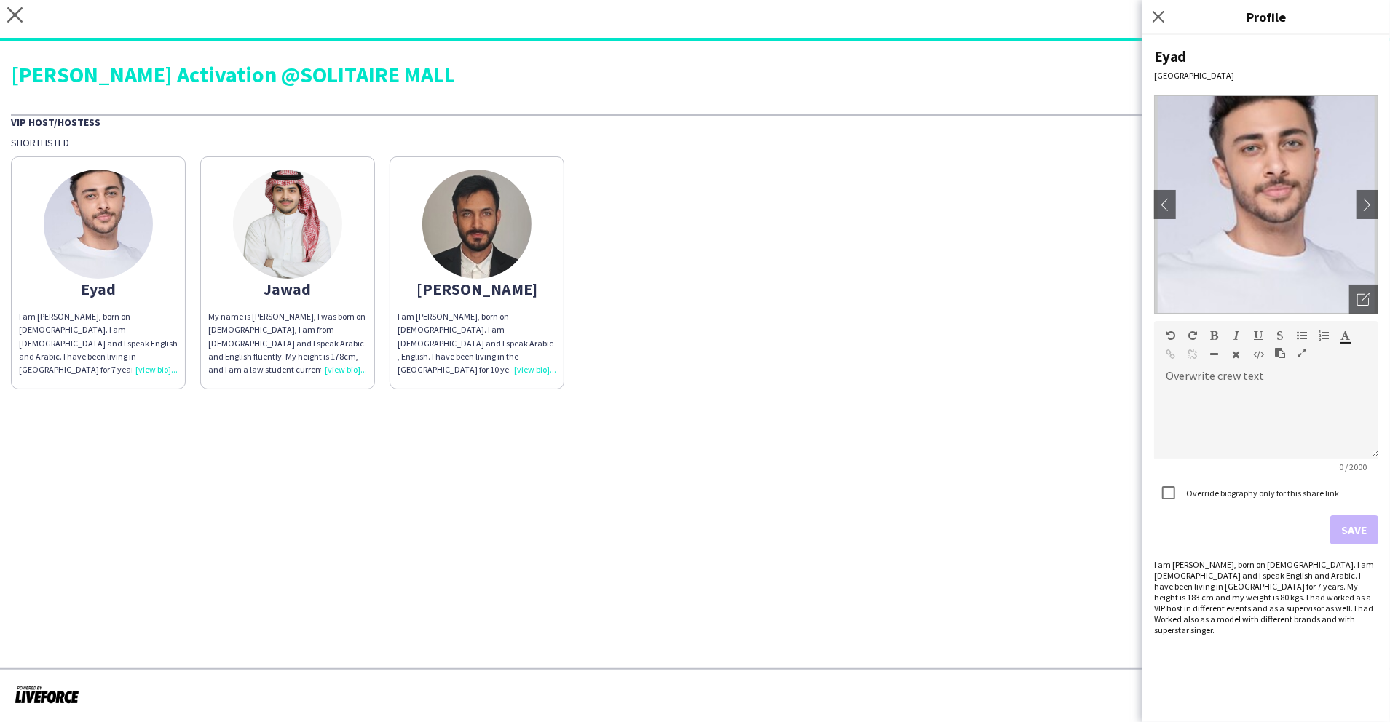
click at [310, 208] on img at bounding box center [287, 224] width 109 height 109
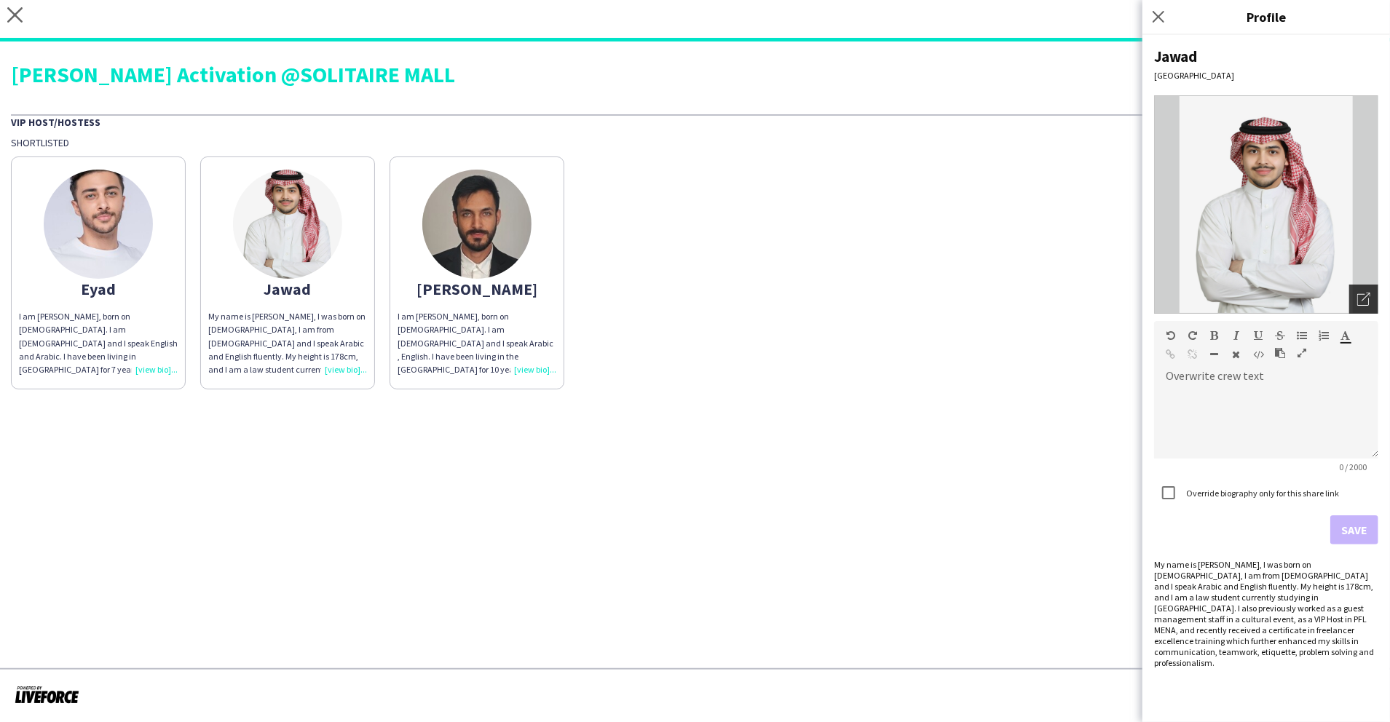
click at [1359, 297] on icon "Open photos pop-in" at bounding box center [1363, 299] width 13 height 13
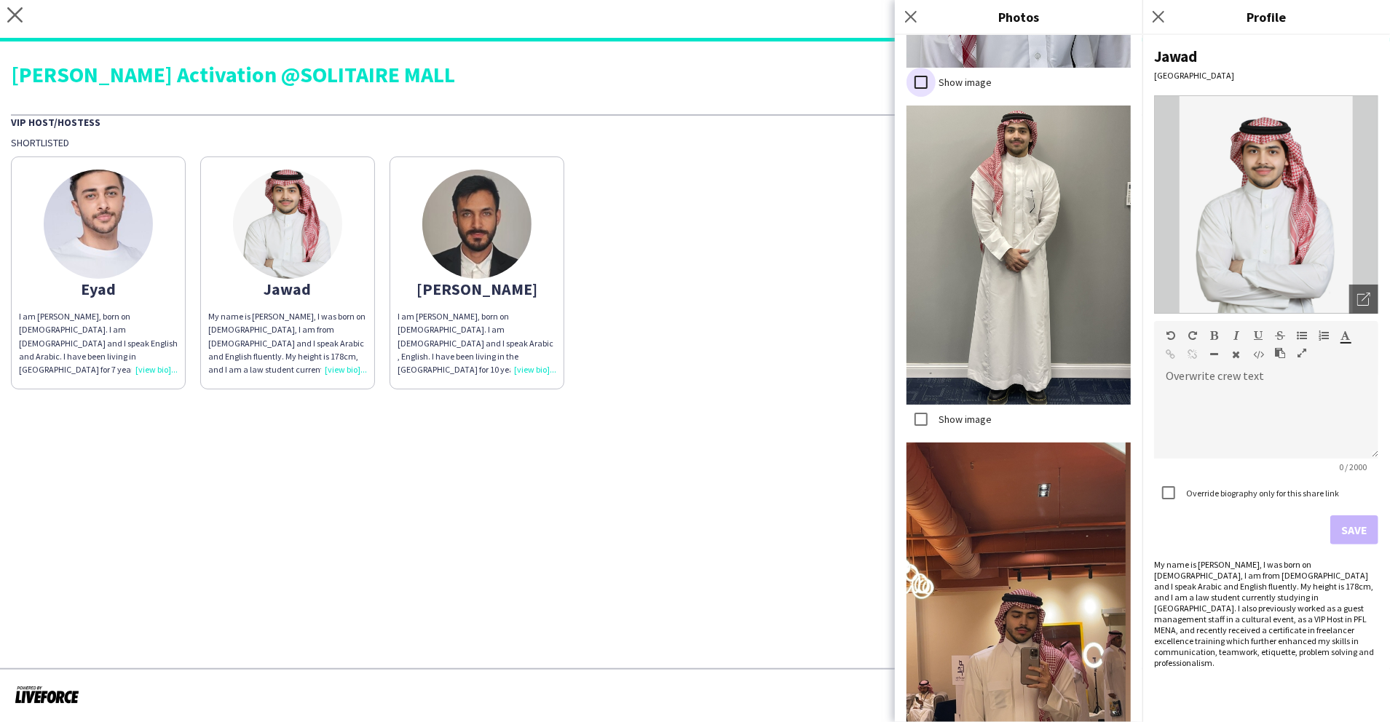
scroll to position [984, 0]
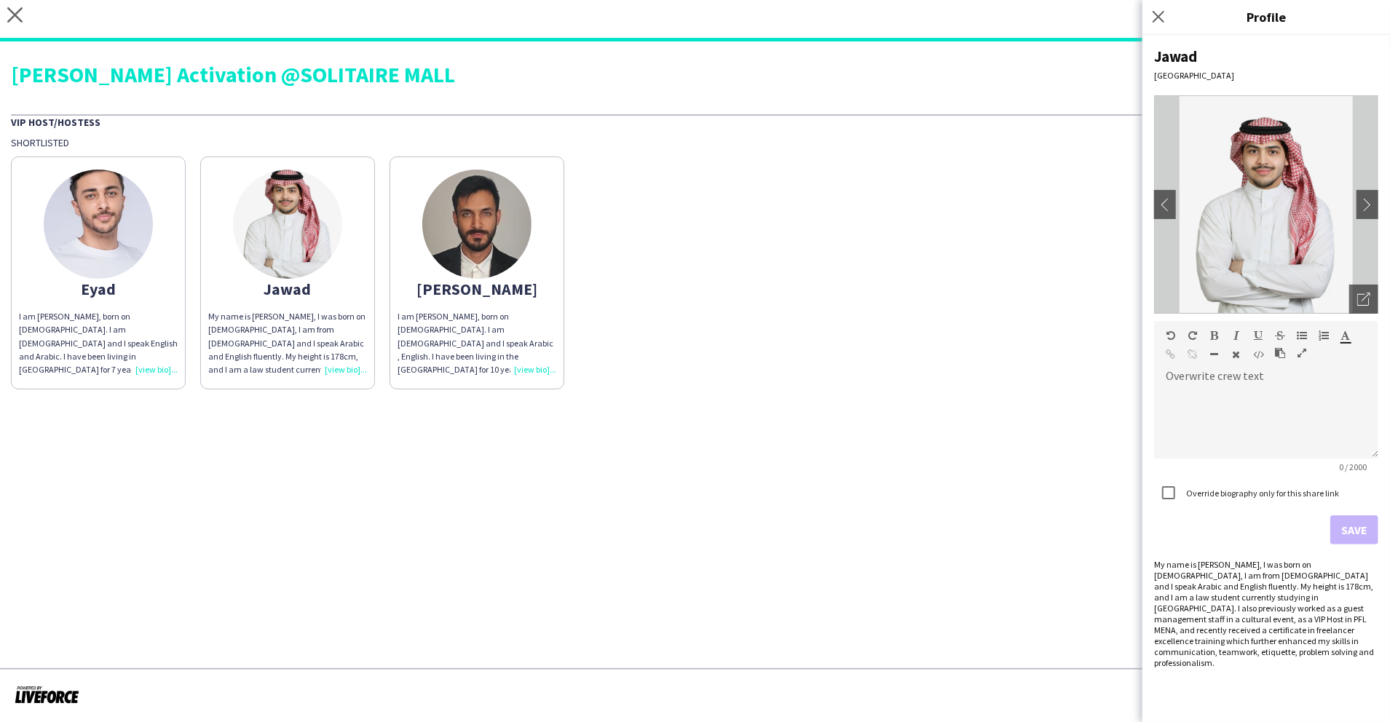
click at [488, 202] on img at bounding box center [476, 224] width 109 height 109
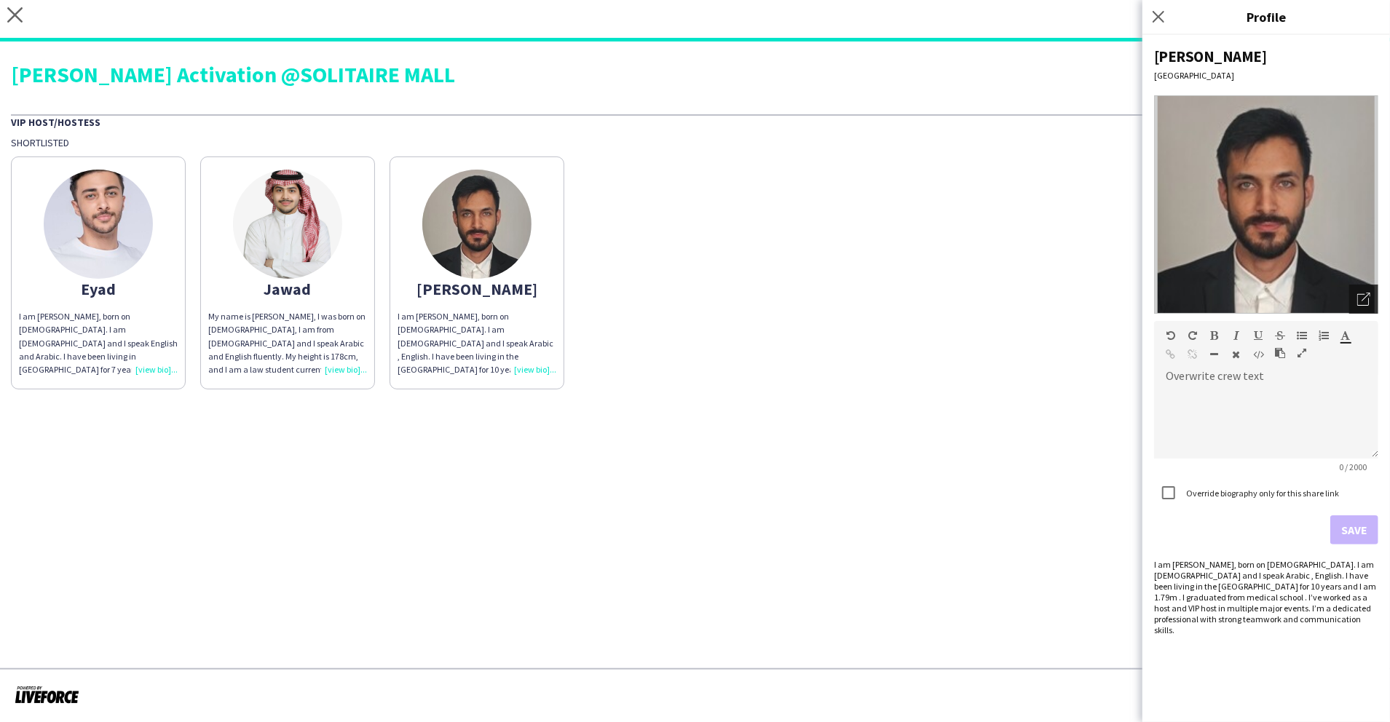
click at [1357, 294] on icon "Open photos pop-in" at bounding box center [1363, 299] width 13 height 13
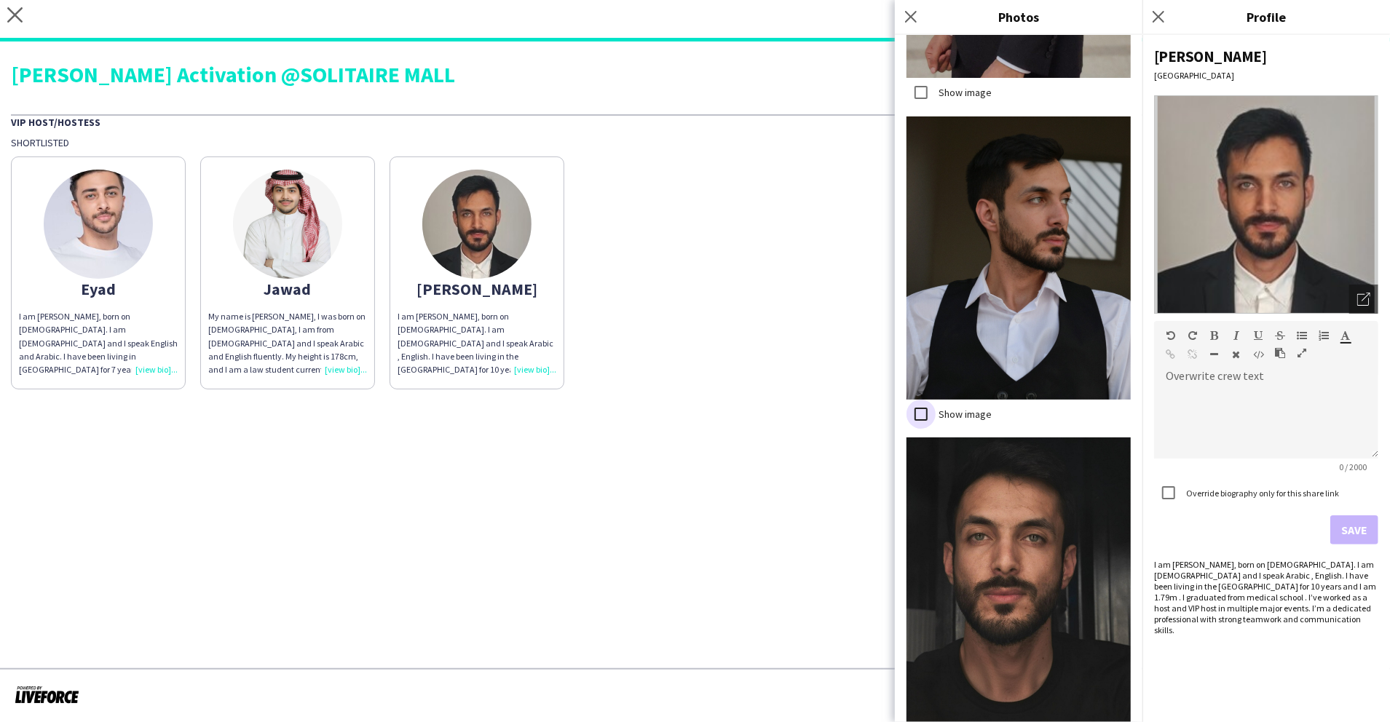
scroll to position [1433, 0]
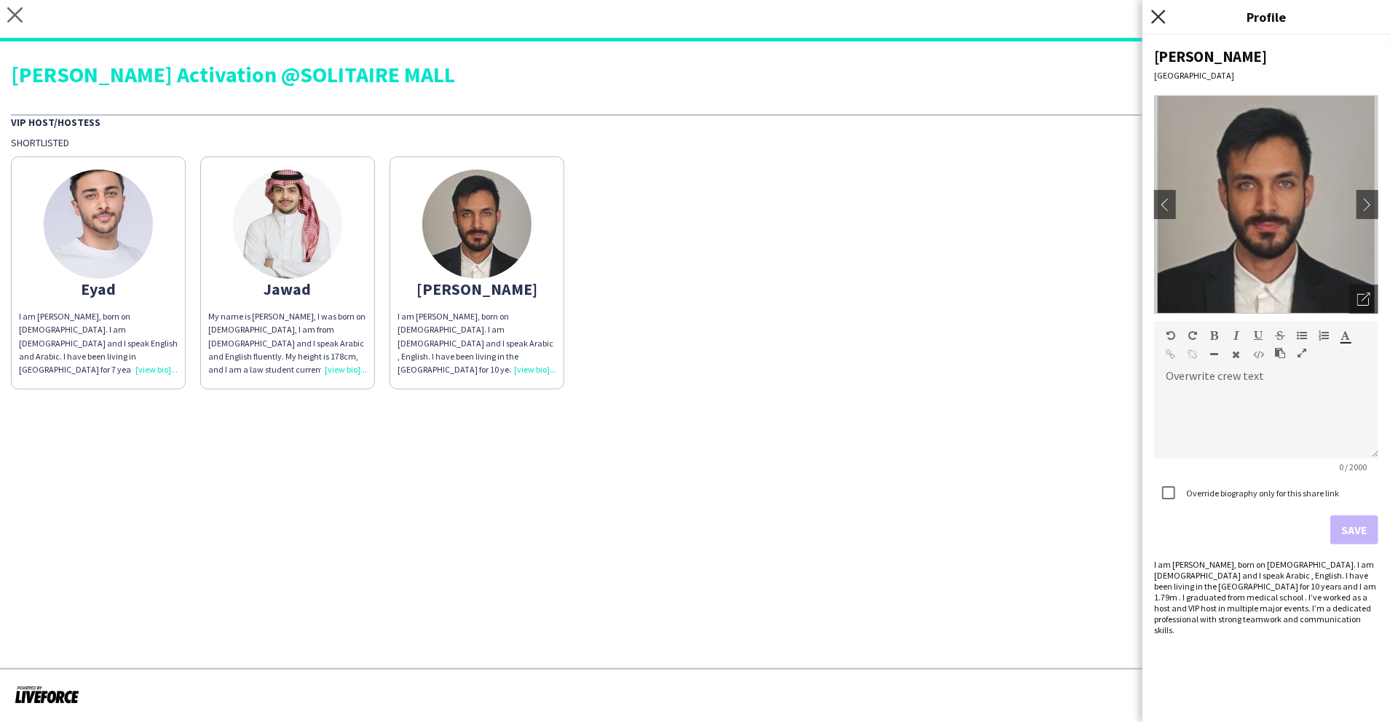
click at [1155, 15] on icon "Close pop-in" at bounding box center [1158, 16] width 14 height 14
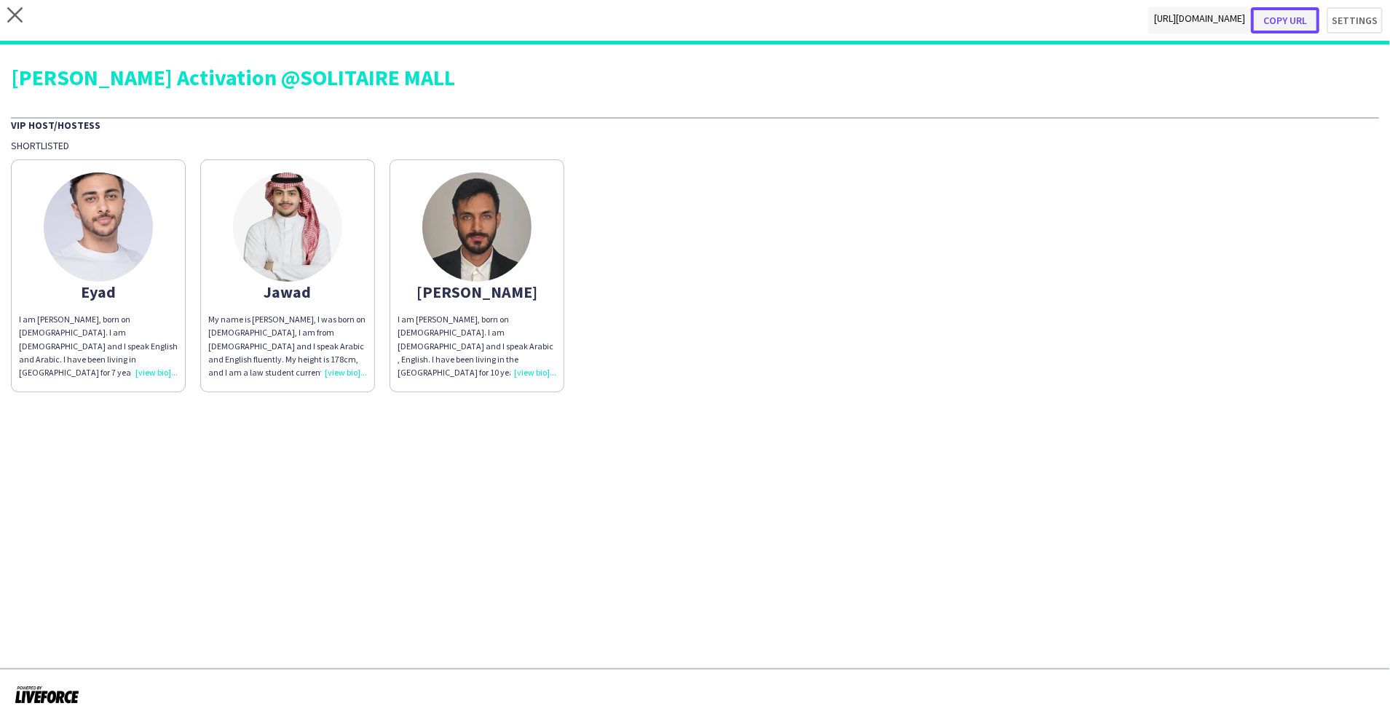
click at [1294, 15] on button "Copy url" at bounding box center [1285, 20] width 68 height 26
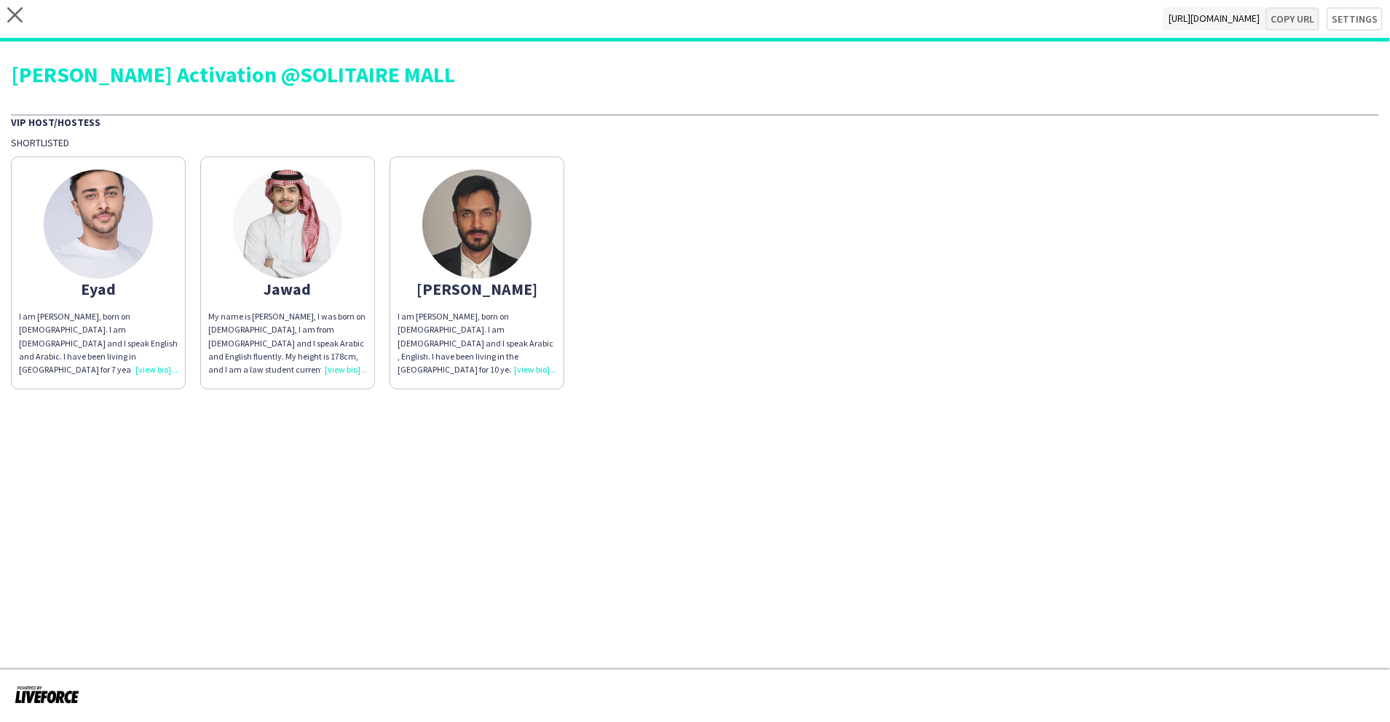
type textarea "**********"
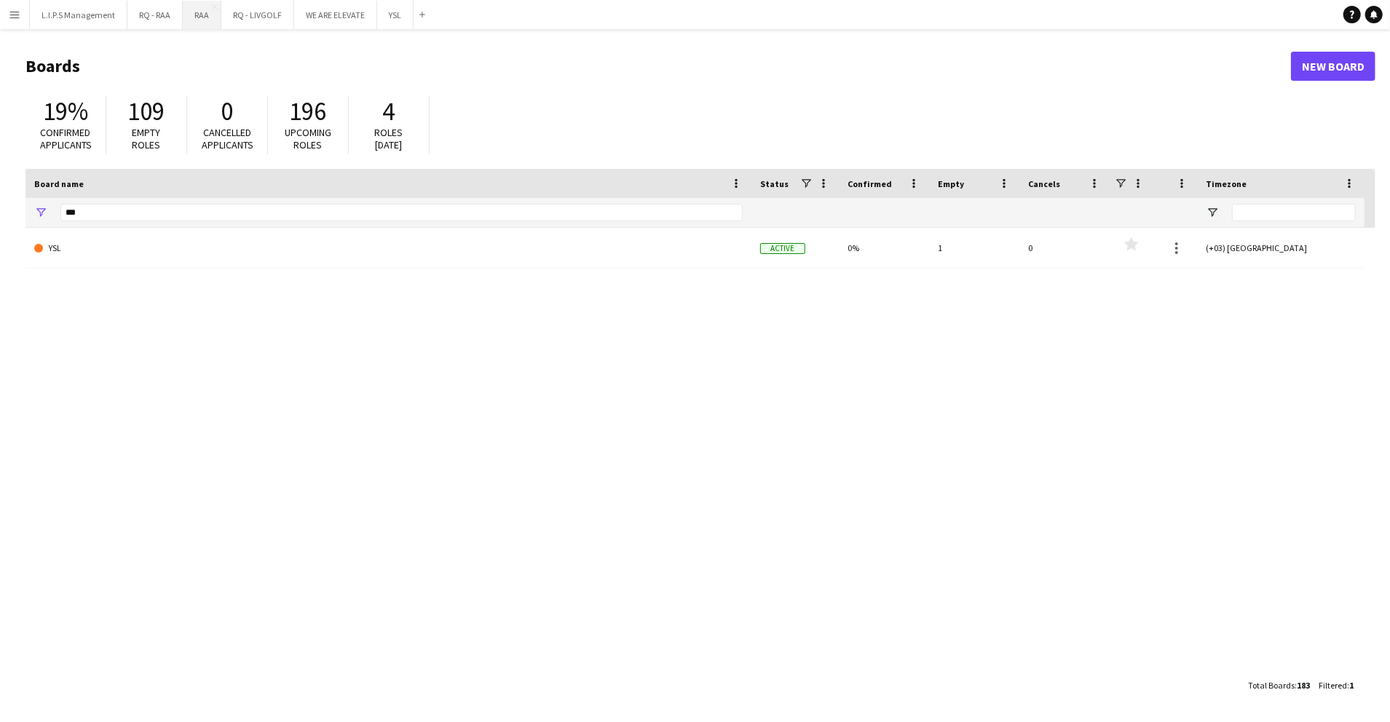
click at [194, 19] on button "RAA Close" at bounding box center [202, 15] width 39 height 28
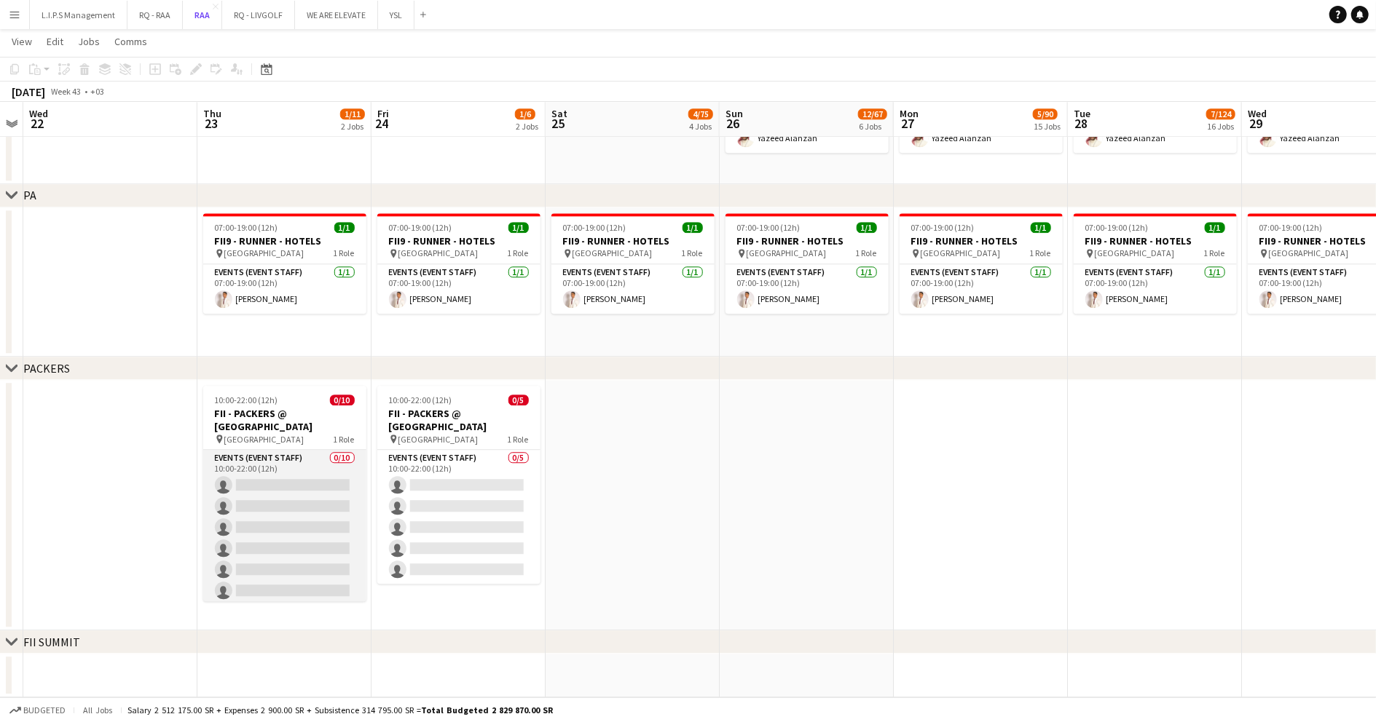
scroll to position [87, 0]
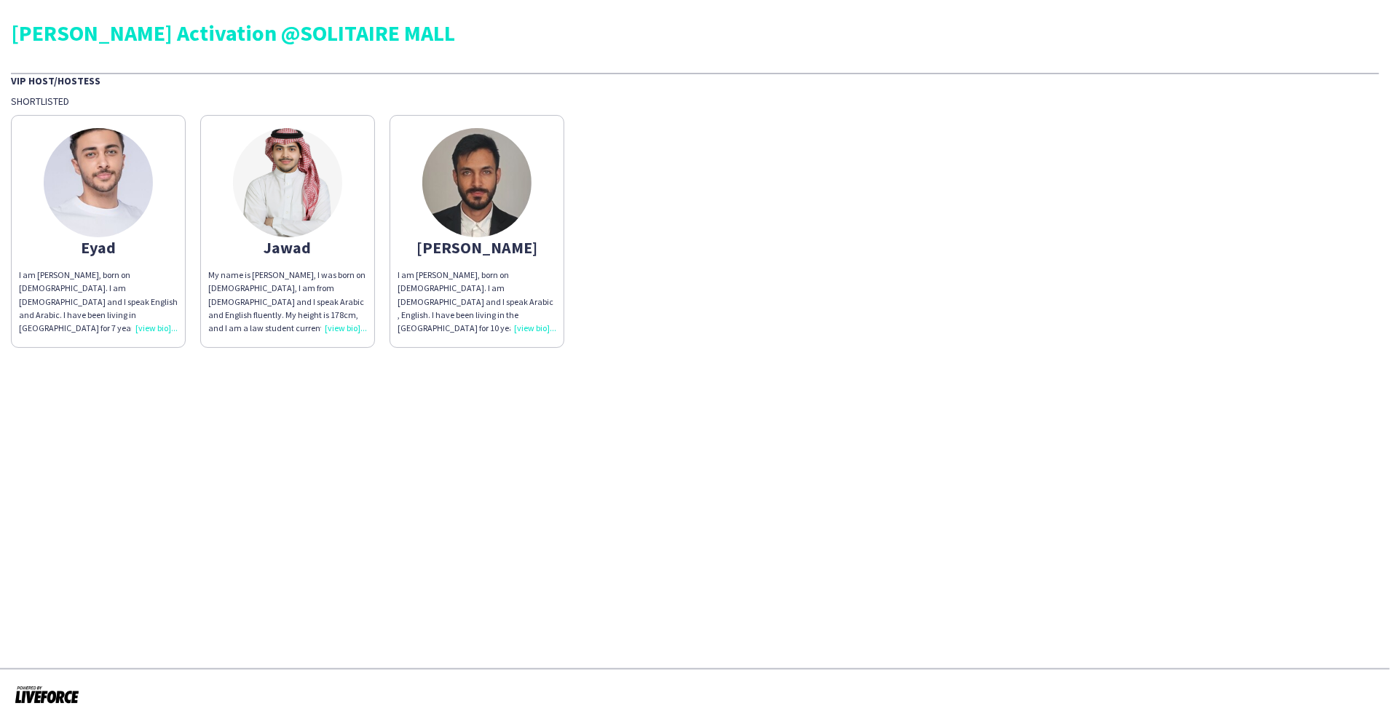
click at [1185, 80] on div "VIP Host/Hostess" at bounding box center [695, 80] width 1368 height 15
click at [118, 189] on img at bounding box center [98, 182] width 109 height 109
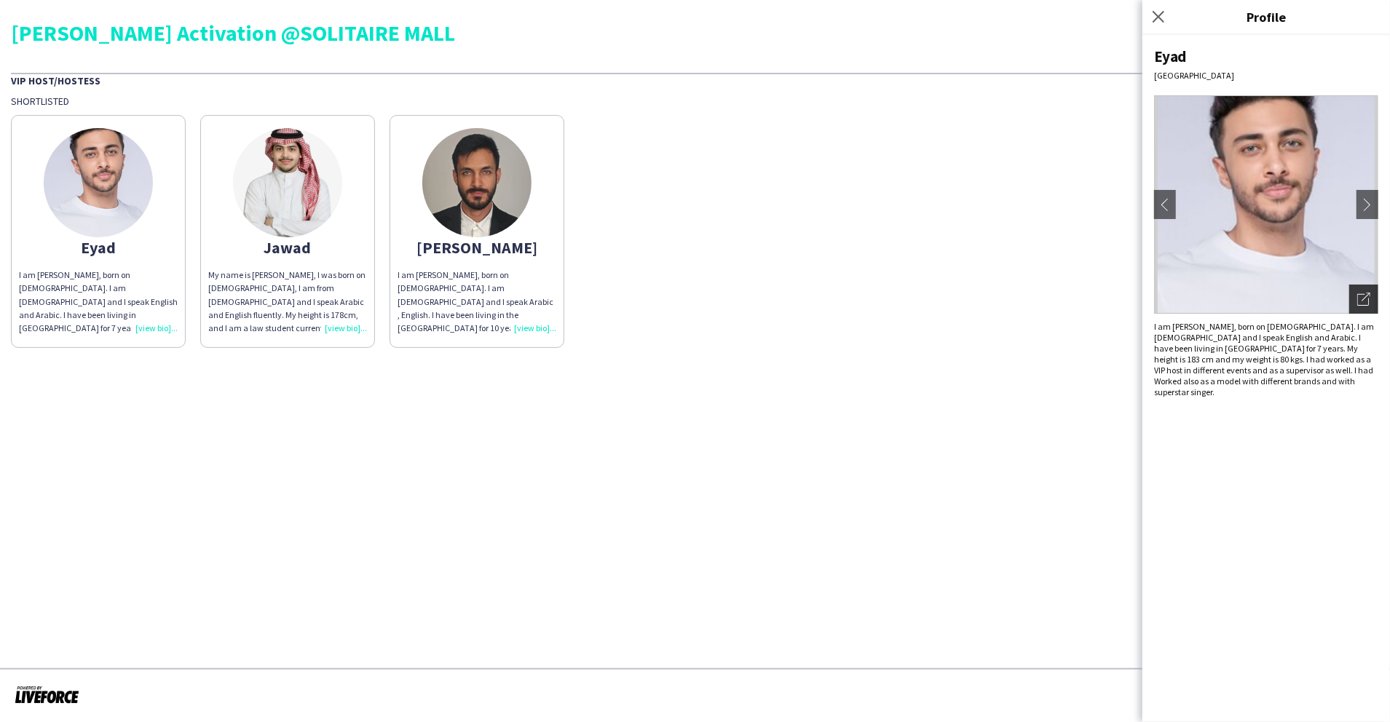
click at [1363, 299] on icon "Open photos pop-in" at bounding box center [1363, 299] width 13 height 13
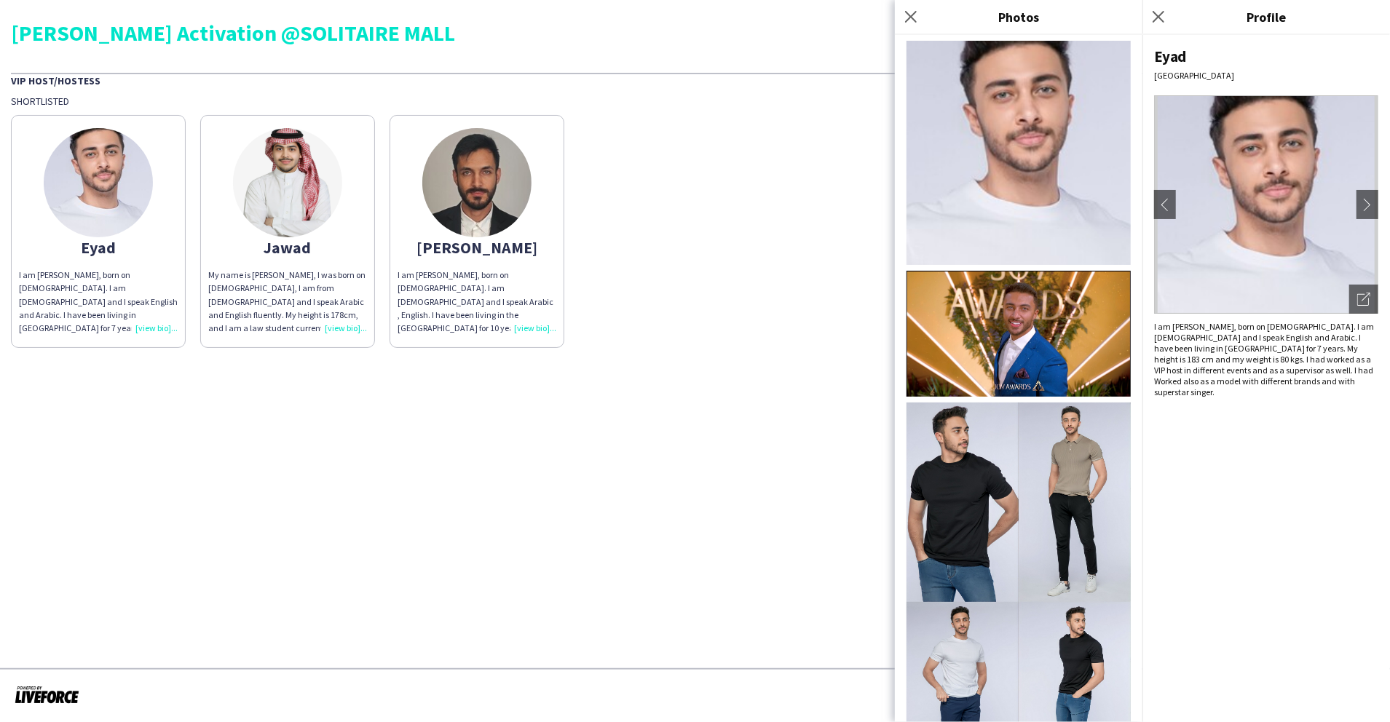
scroll to position [351, 0]
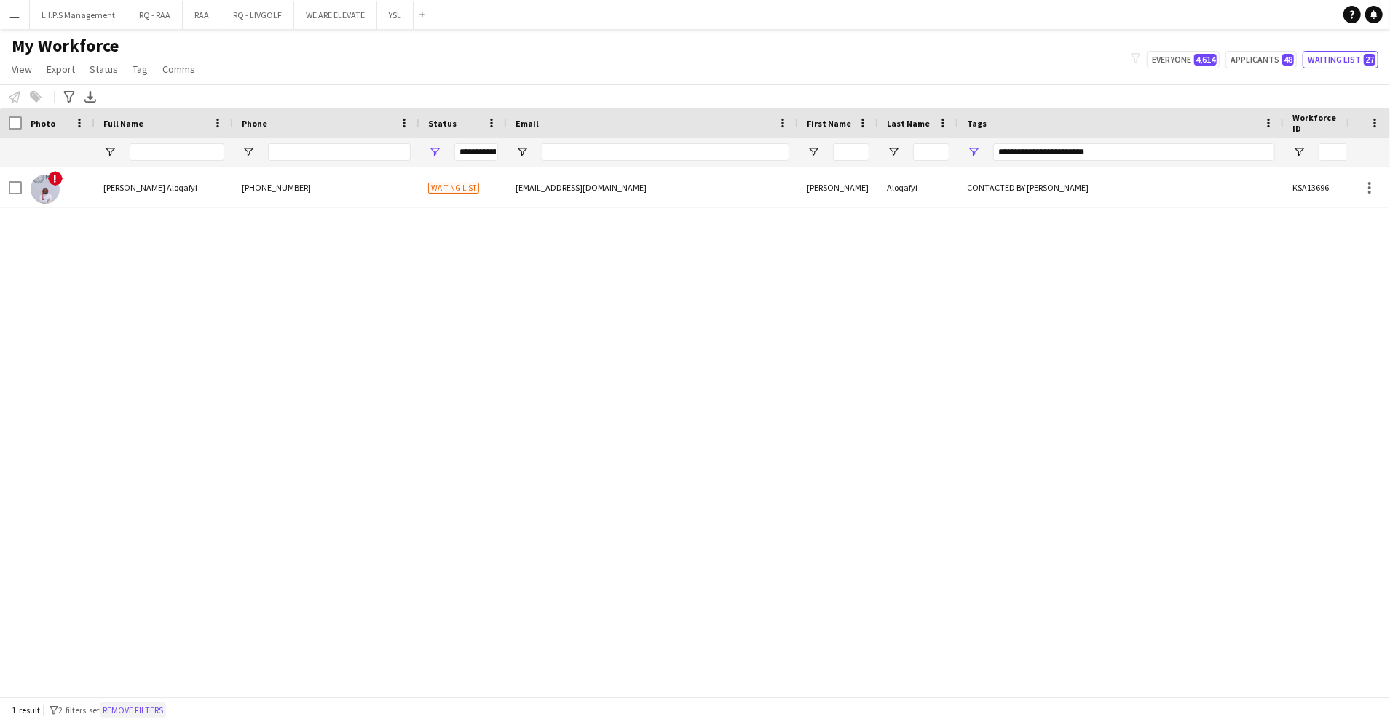
click at [130, 714] on button "Remove filters" at bounding box center [133, 711] width 66 height 16
click at [176, 148] on input "Full Name Filter Input" at bounding box center [177, 151] width 95 height 17
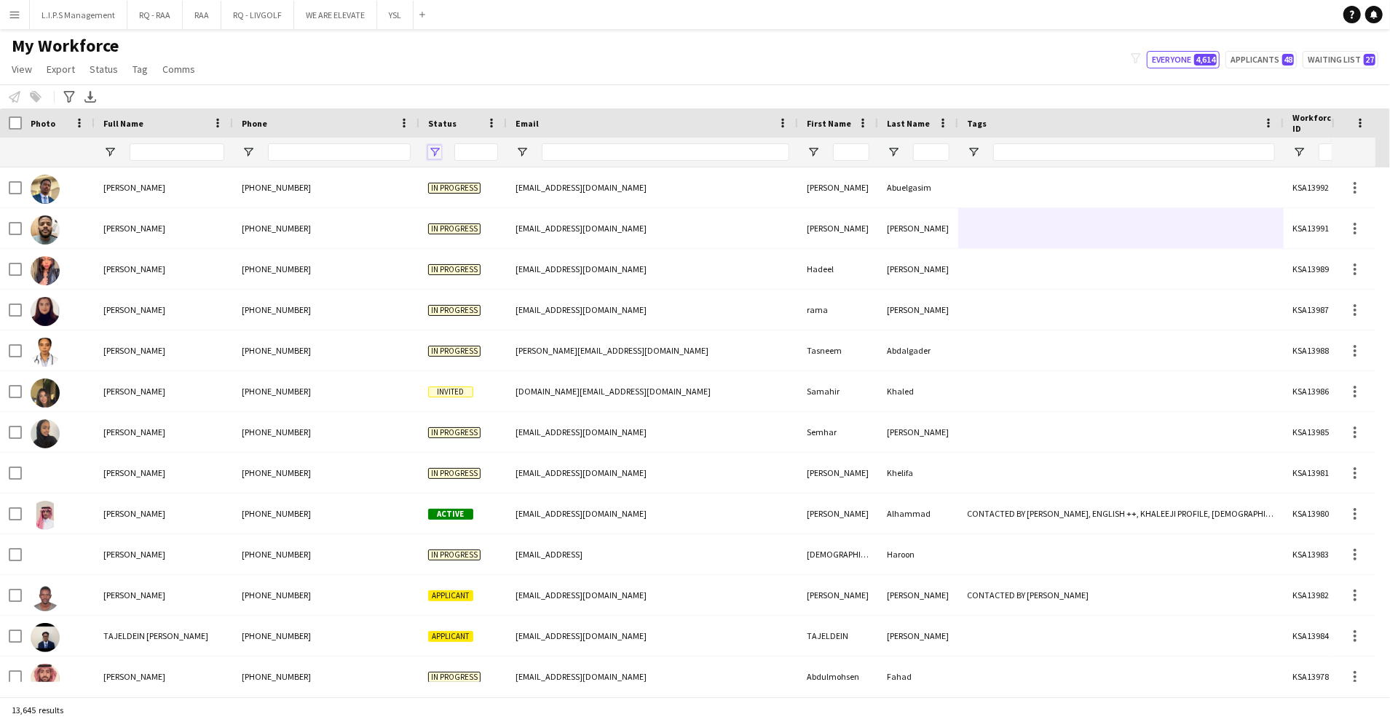
click at [438, 146] on span "Open Filter Menu" at bounding box center [434, 152] width 13 height 13
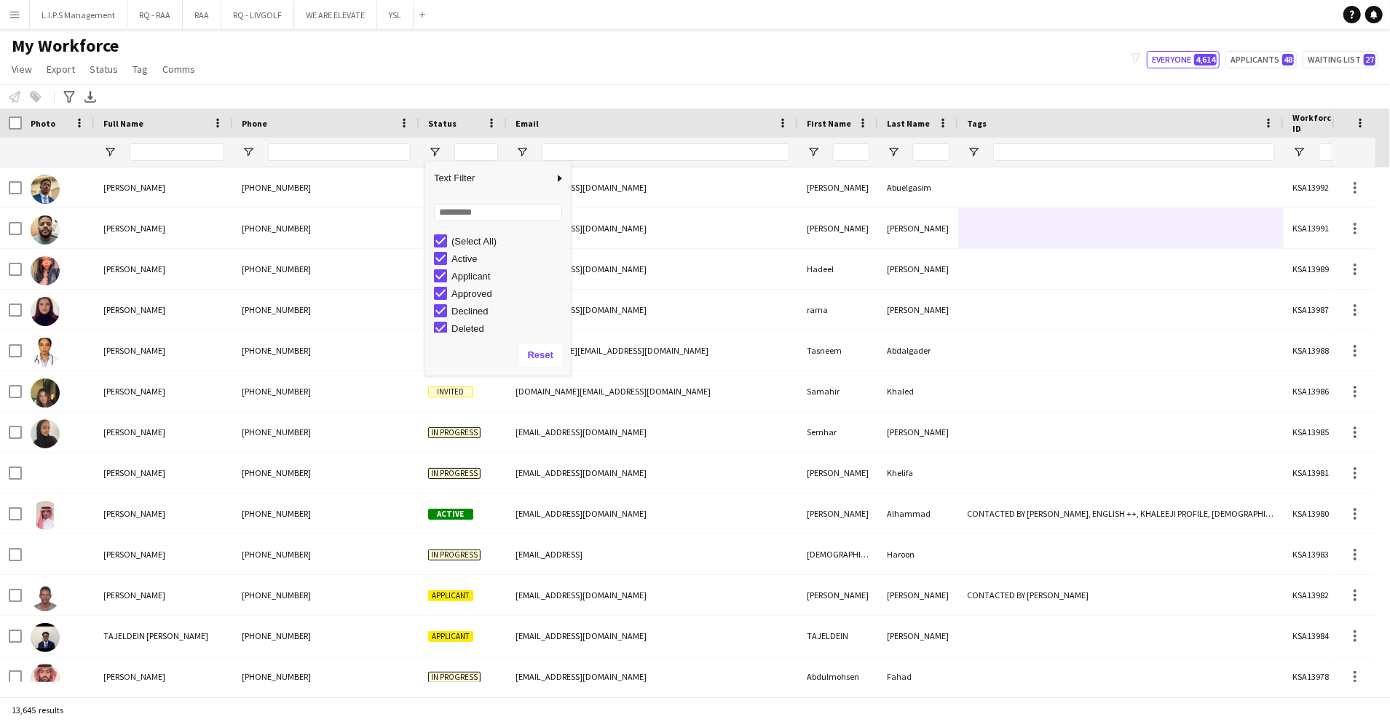
click at [467, 245] on div "(Select All)" at bounding box center [508, 241] width 115 height 11
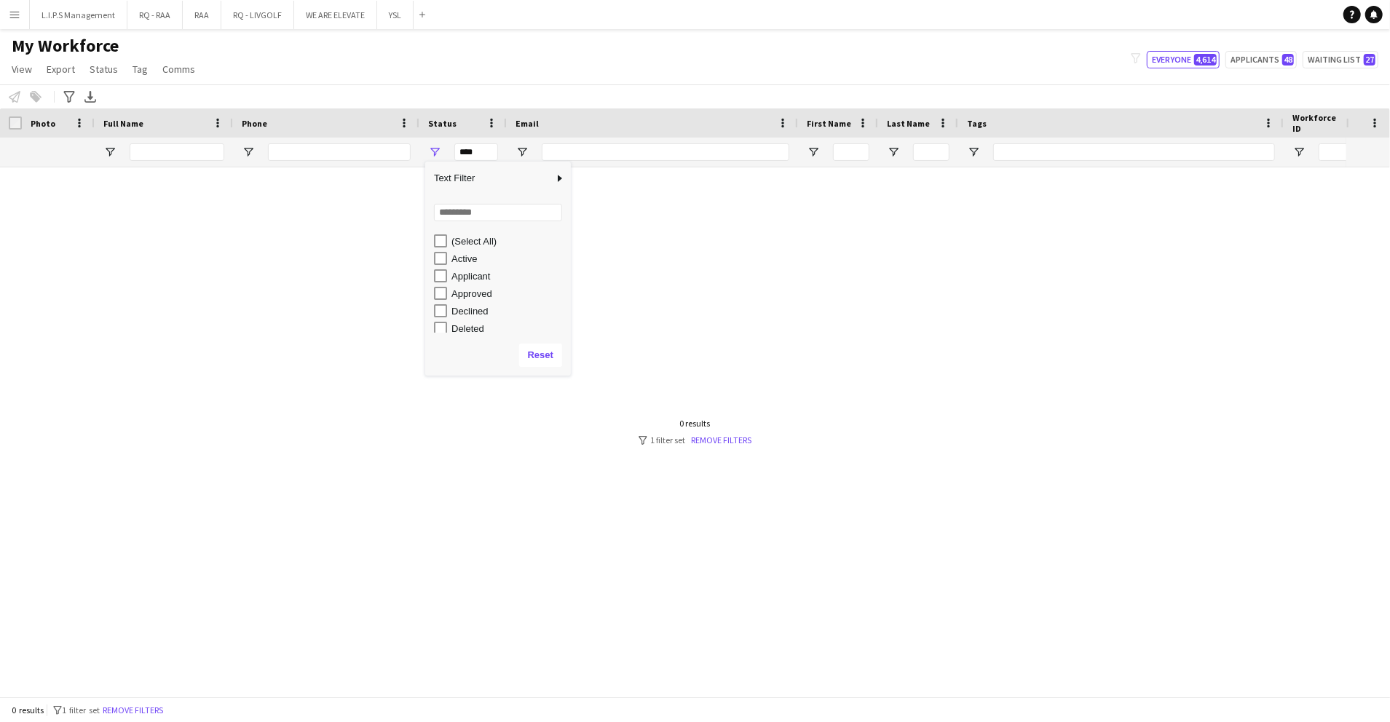
click at [467, 255] on div "Active" at bounding box center [508, 258] width 115 height 11
type input "**********"
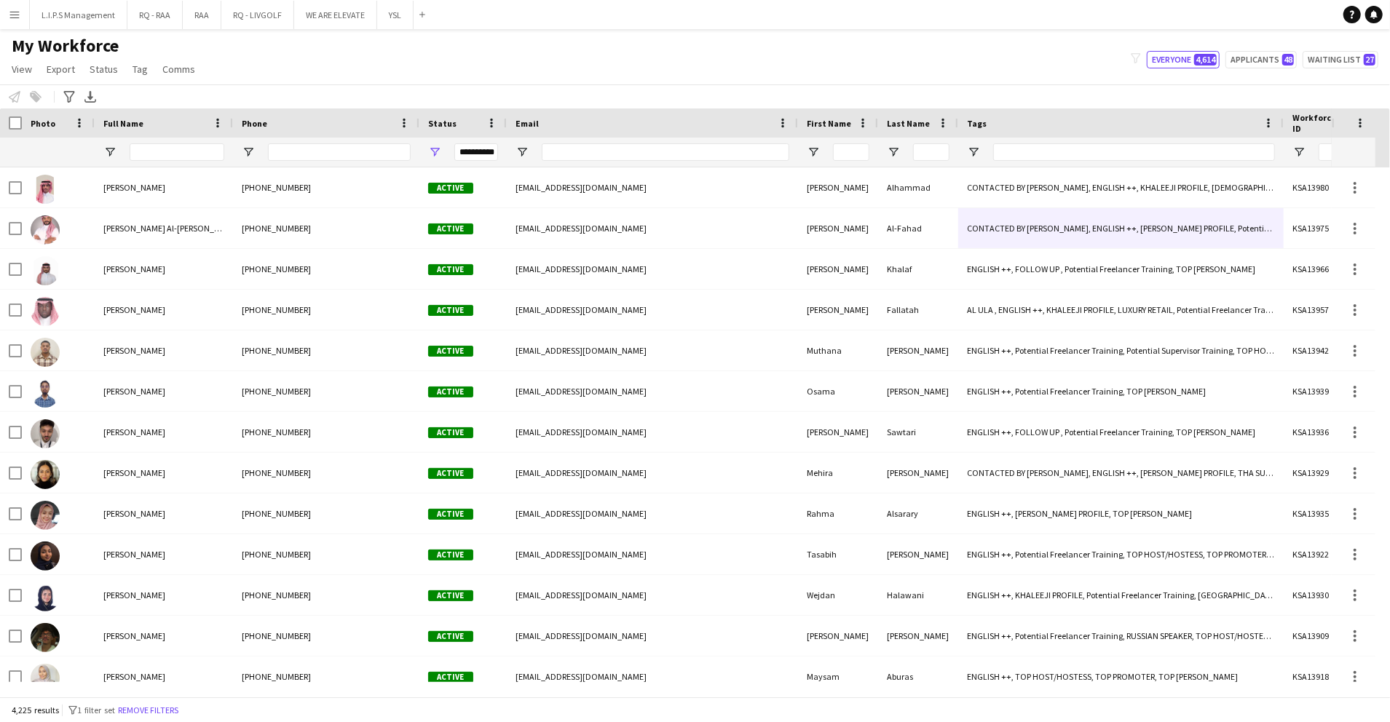
click at [982, 149] on div at bounding box center [1120, 152] width 325 height 29
click at [974, 147] on span "Open Filter Menu" at bounding box center [973, 152] width 13 height 13
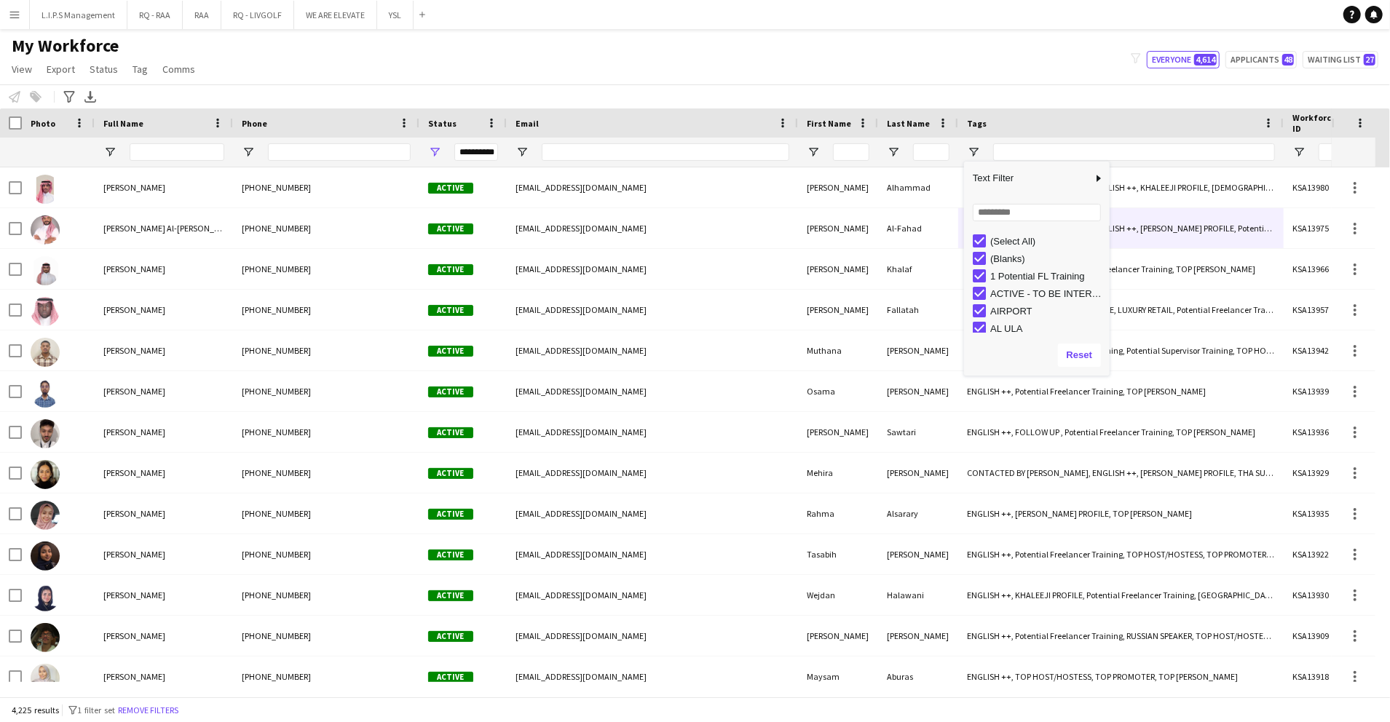
click at [1019, 242] on div "(Select All)" at bounding box center [1047, 241] width 115 height 11
type input "***"
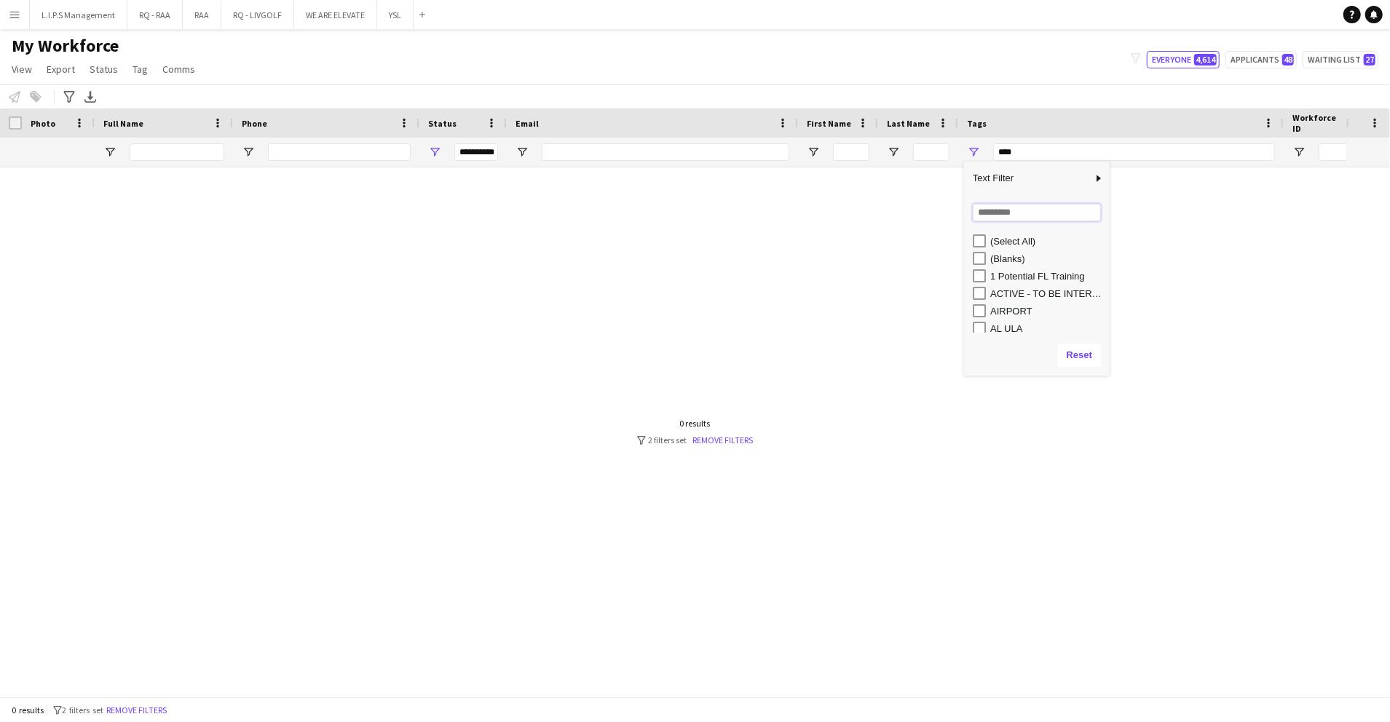
click at [1027, 216] on input "Search filter values" at bounding box center [1037, 212] width 128 height 17
type input "****"
click at [990, 281] on div "TOP PROMOTER" at bounding box center [1047, 276] width 115 height 11
type input "**********"
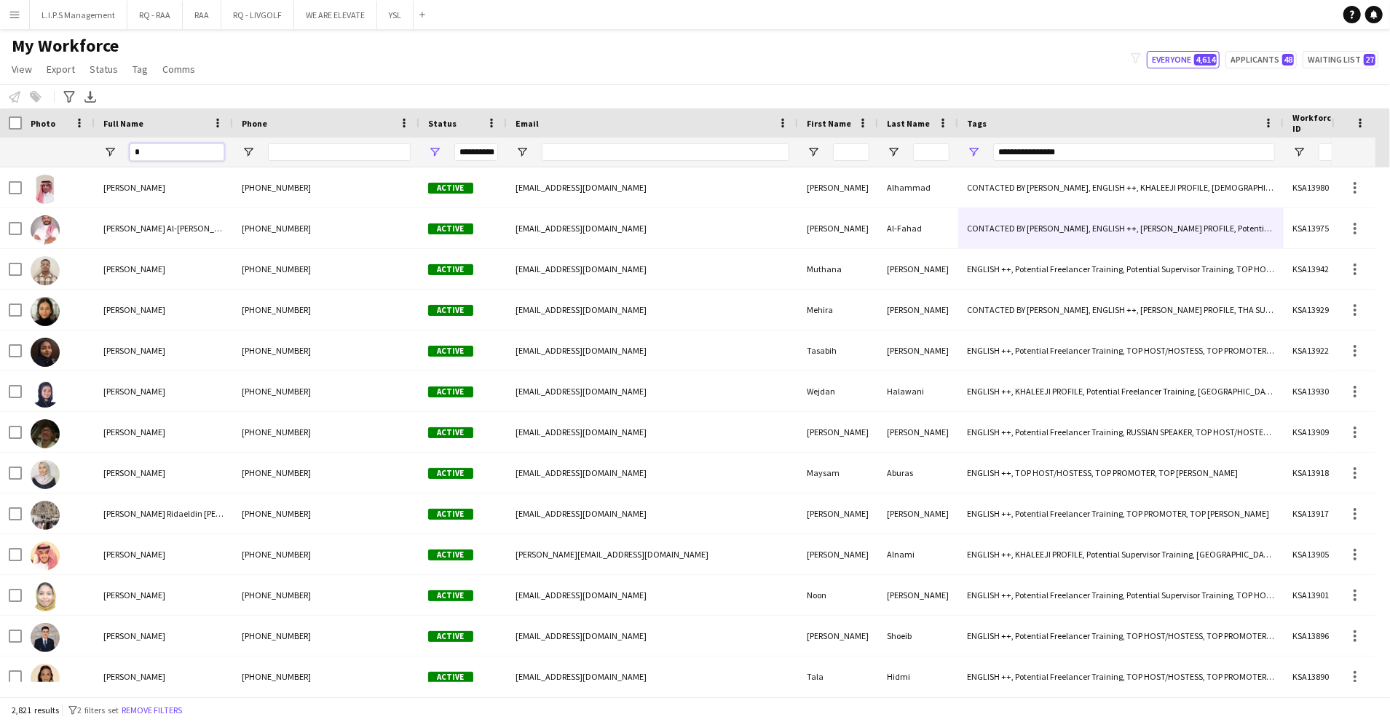
click at [179, 157] on input "*" at bounding box center [177, 151] width 95 height 17
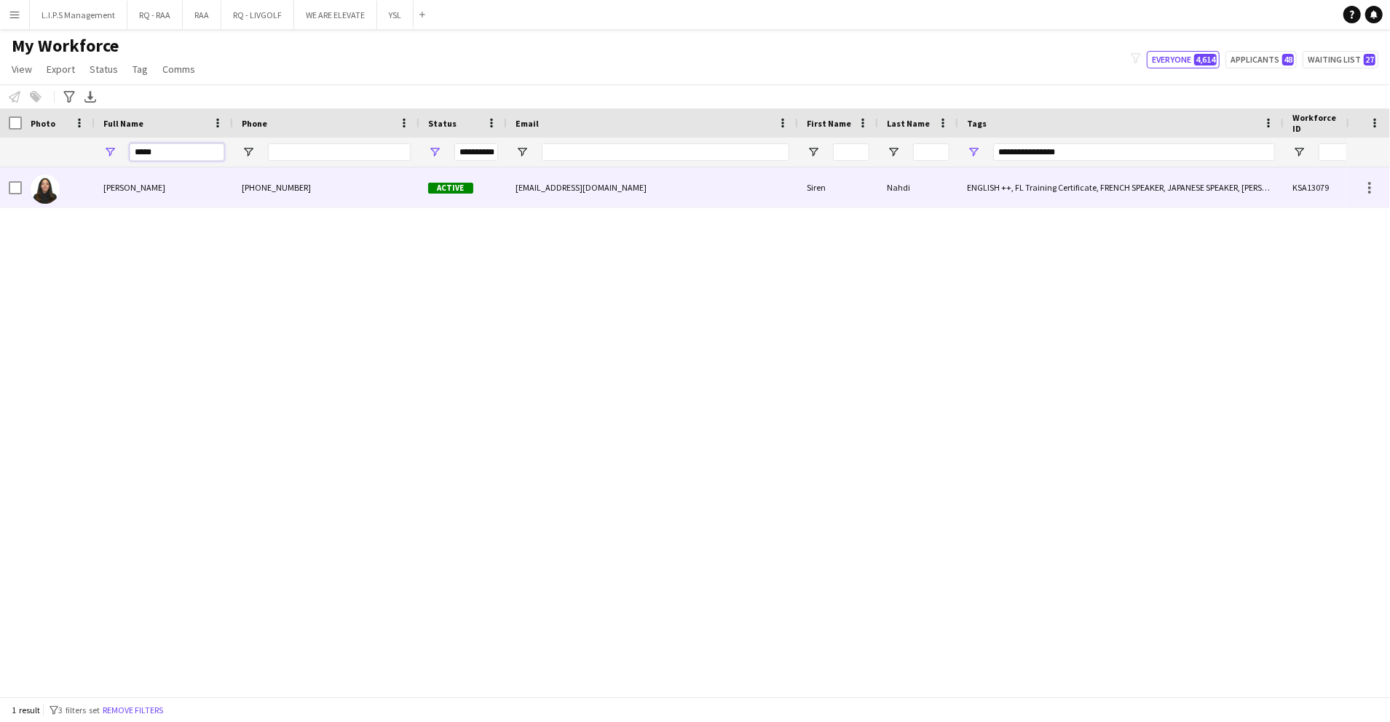
type input "*****"
click at [127, 189] on span "Siren Nahdi" at bounding box center [134, 187] width 62 height 11
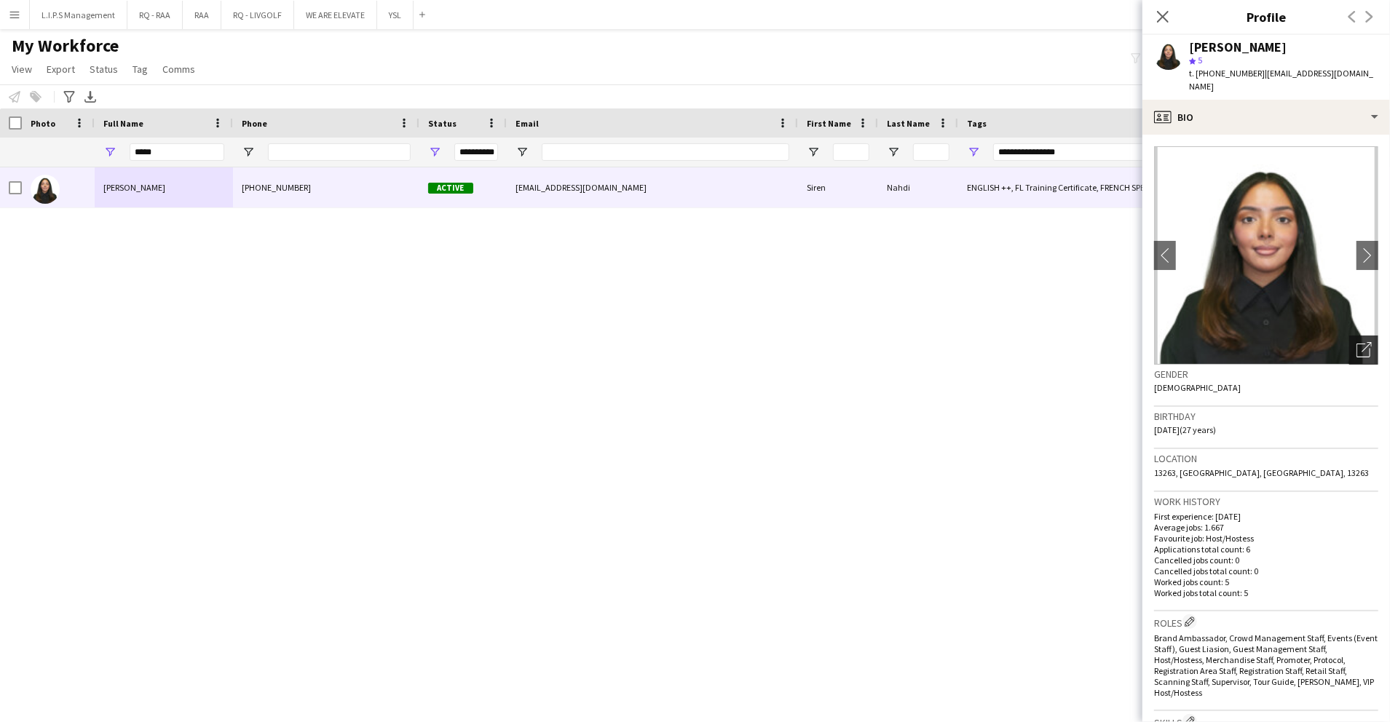
click at [1357, 342] on icon "Open photos pop-in" at bounding box center [1364, 349] width 15 height 15
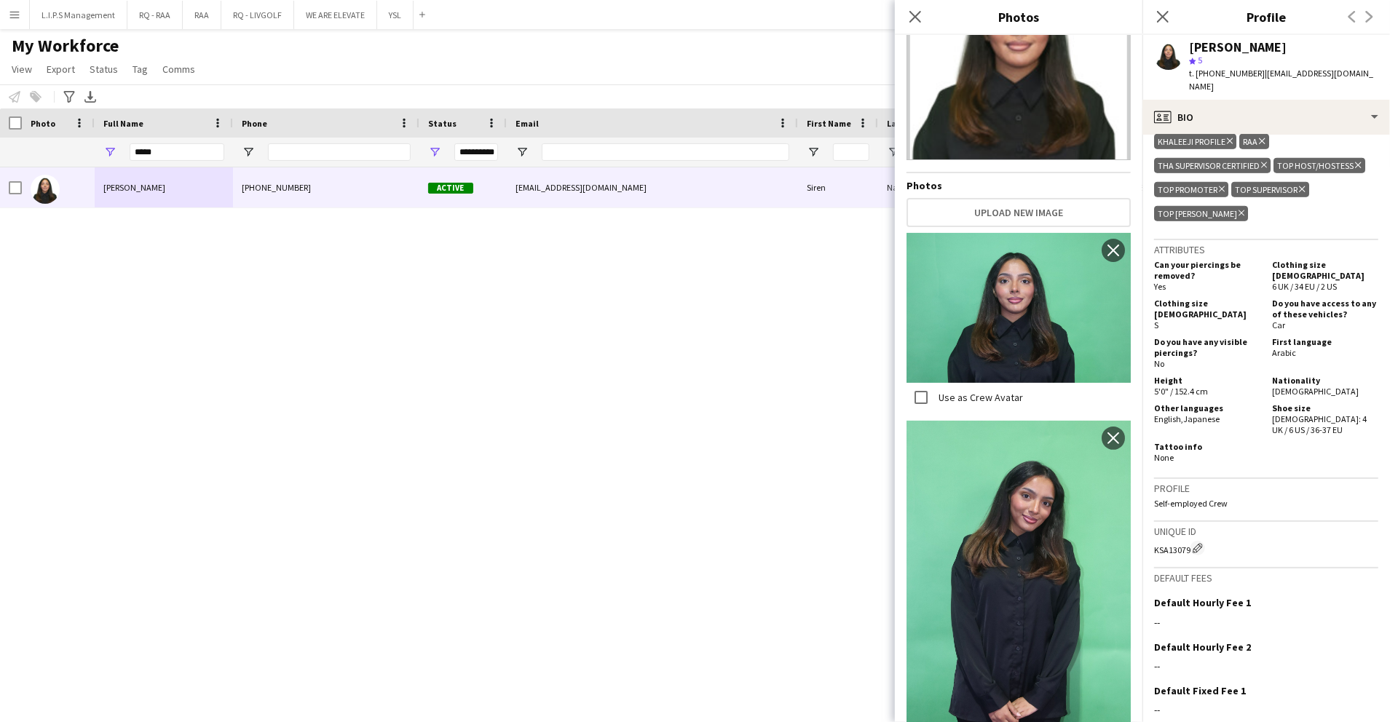
scroll to position [817, 0]
click at [1332, 104] on div "profile Bio" at bounding box center [1266, 117] width 248 height 35
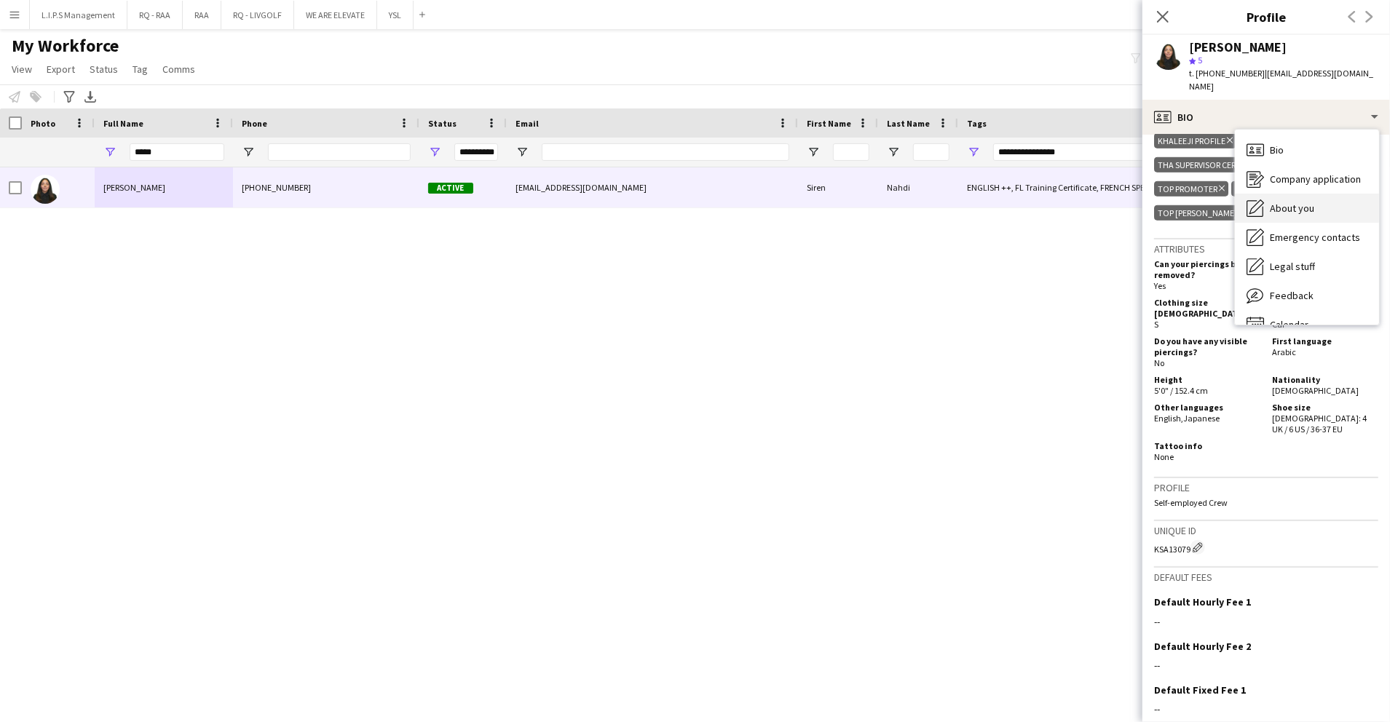
click at [1307, 202] on span "About you" at bounding box center [1292, 208] width 44 height 13
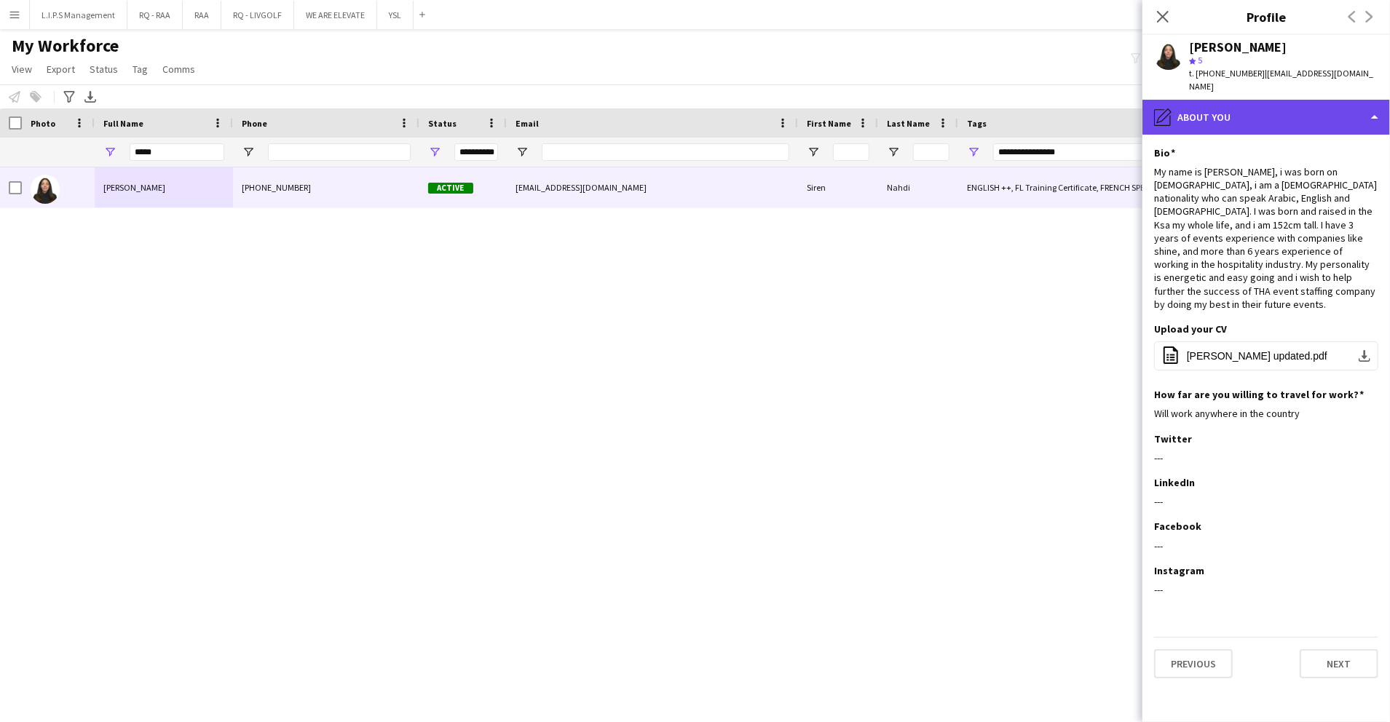
click at [1317, 100] on div "pencil4 About you" at bounding box center [1266, 117] width 248 height 35
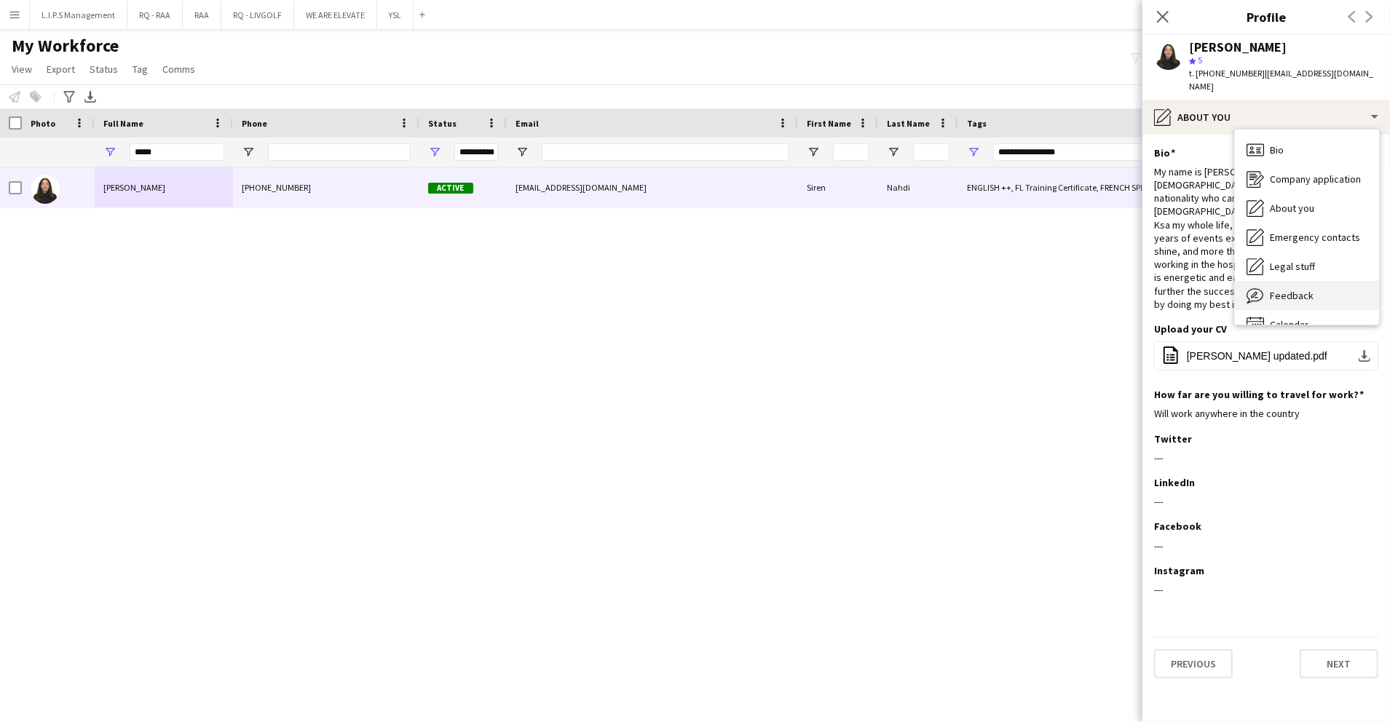
click at [1306, 289] on span "Feedback" at bounding box center [1292, 295] width 44 height 13
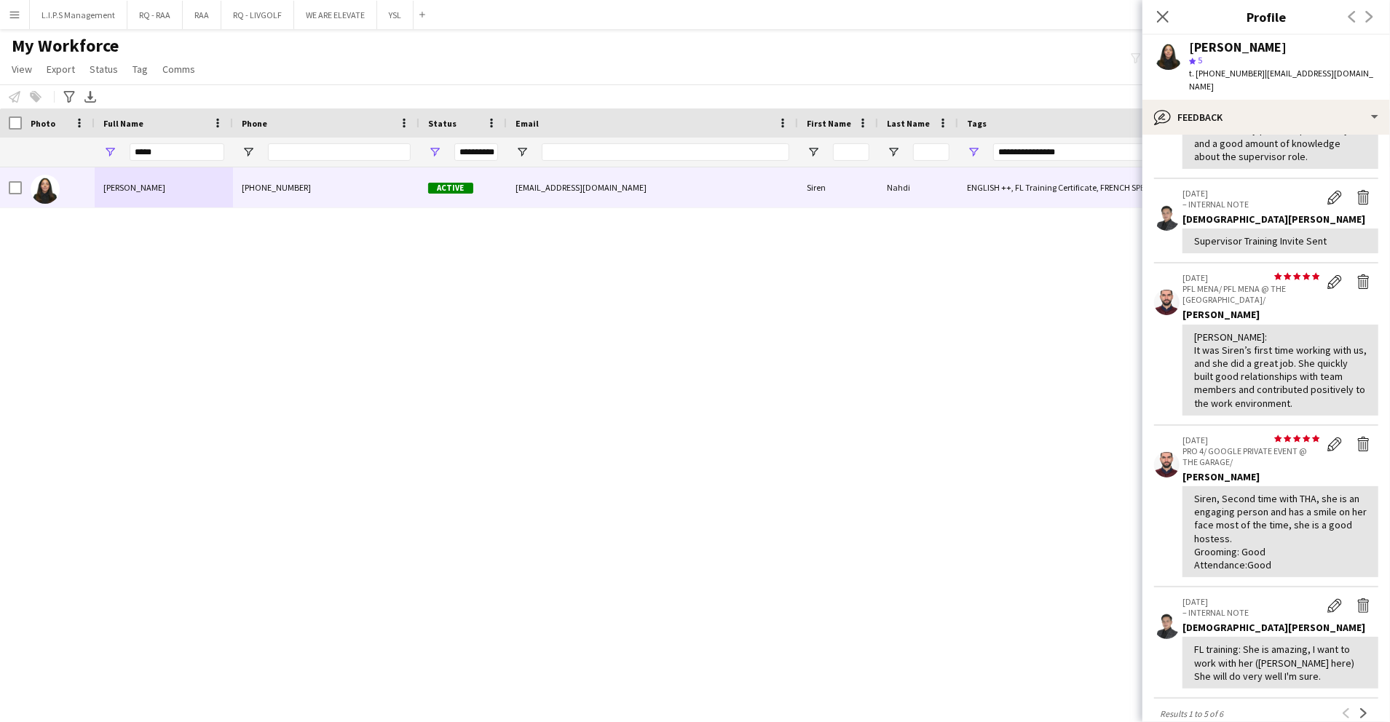
scroll to position [432, 0]
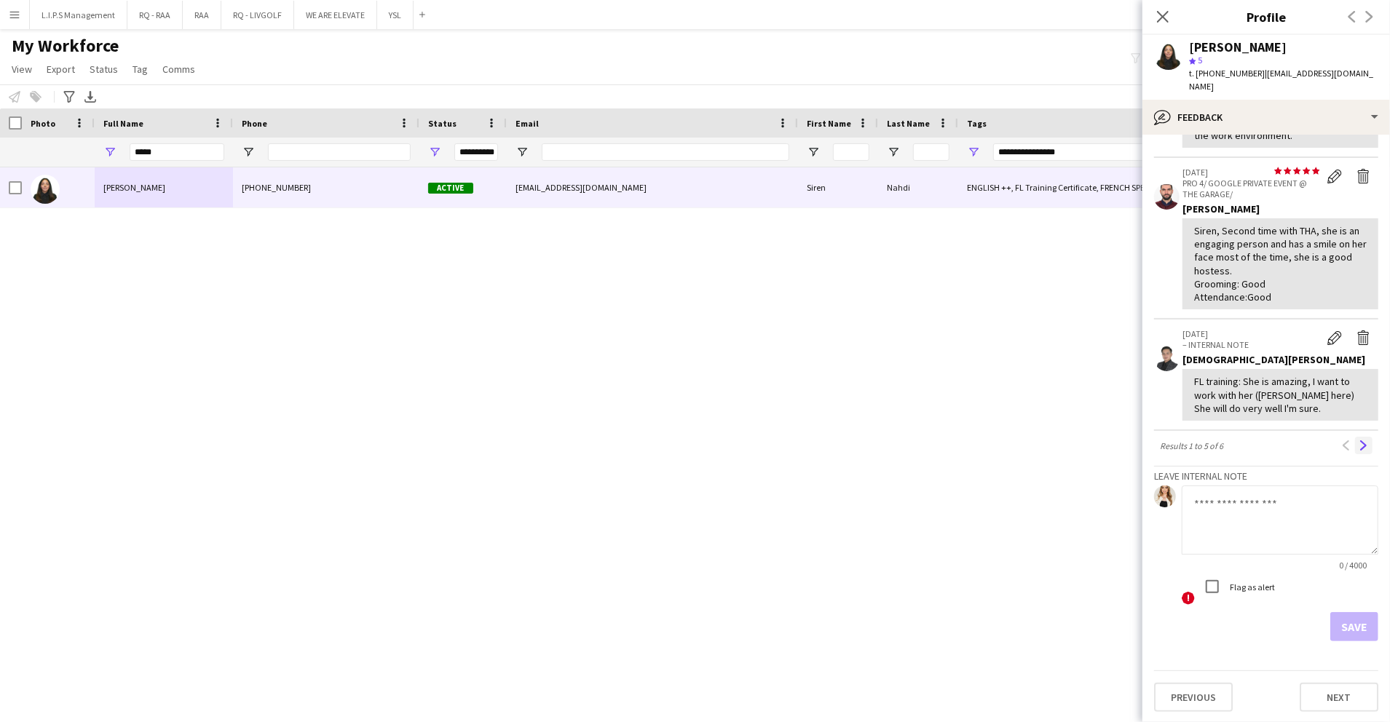
click at [1359, 442] on app-icon "Next" at bounding box center [1364, 446] width 10 height 10
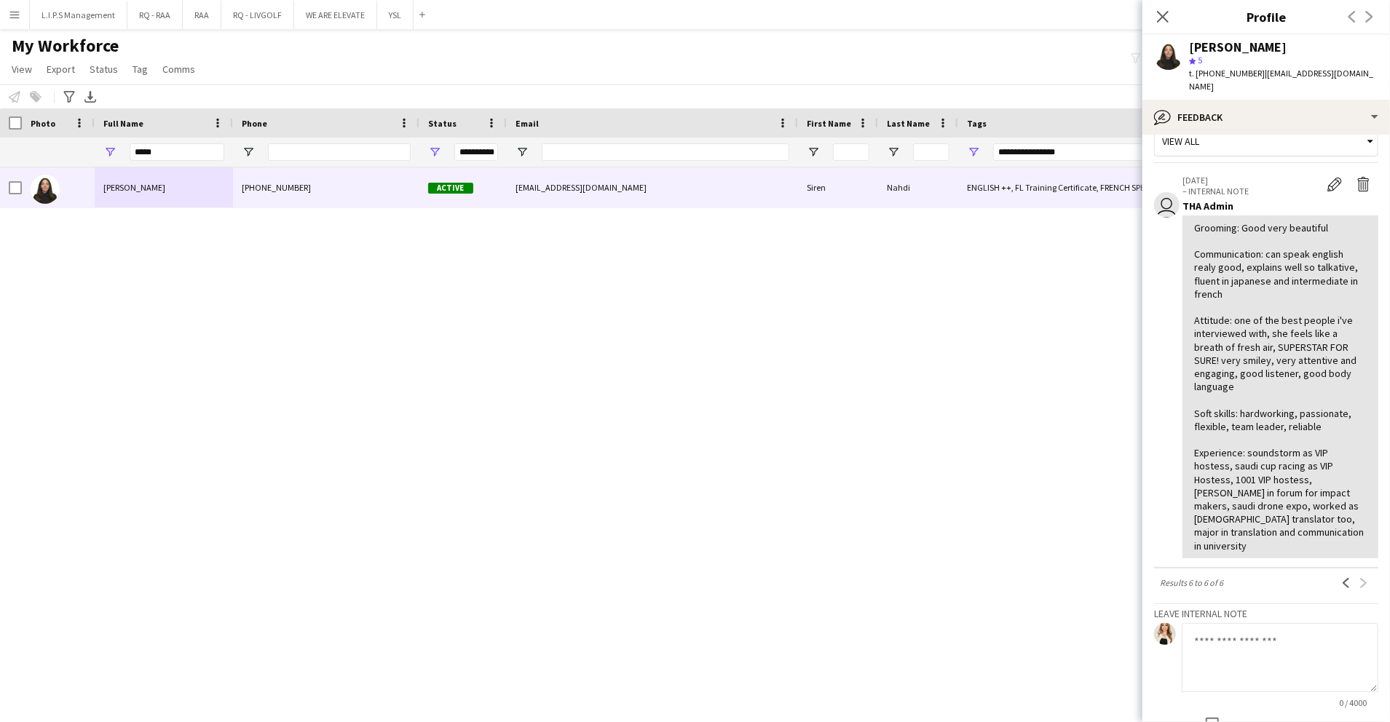
scroll to position [27, 0]
click at [1332, 100] on div "bubble-pencil Feedback" at bounding box center [1266, 117] width 248 height 35
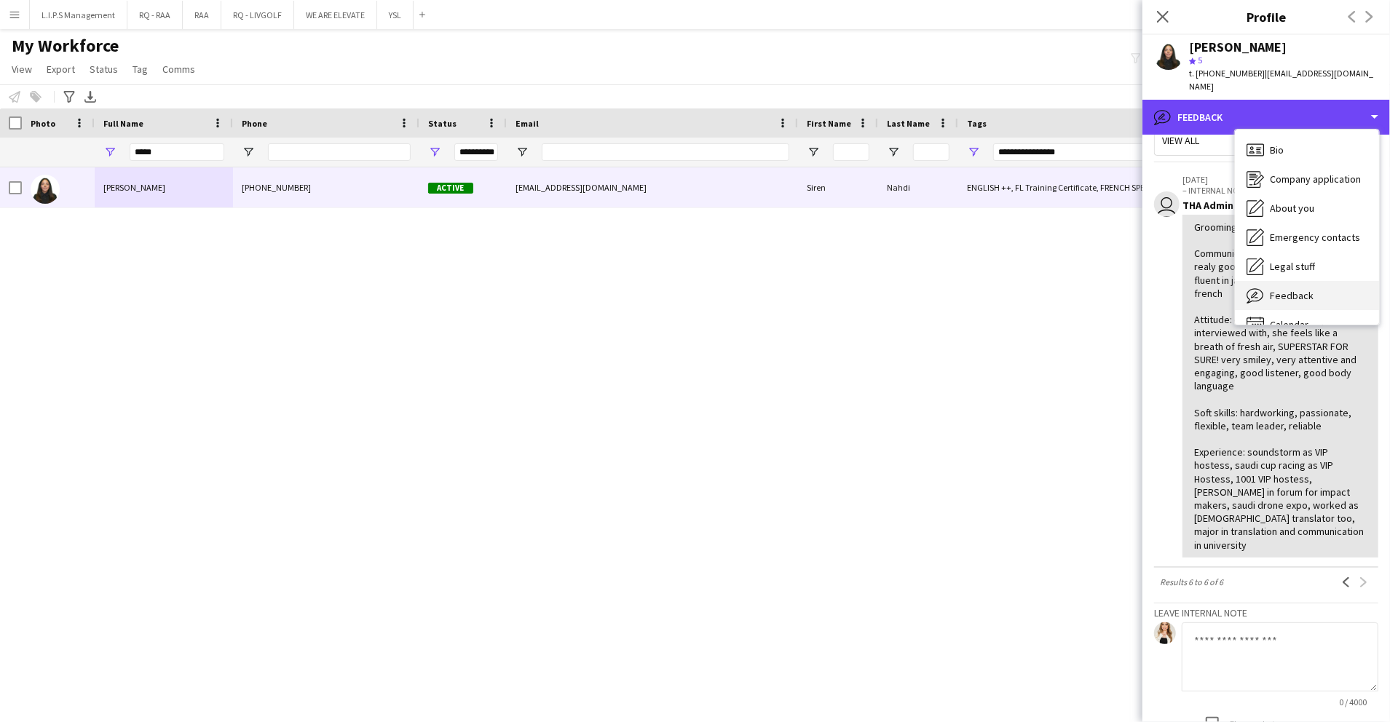
scroll to position [20, 0]
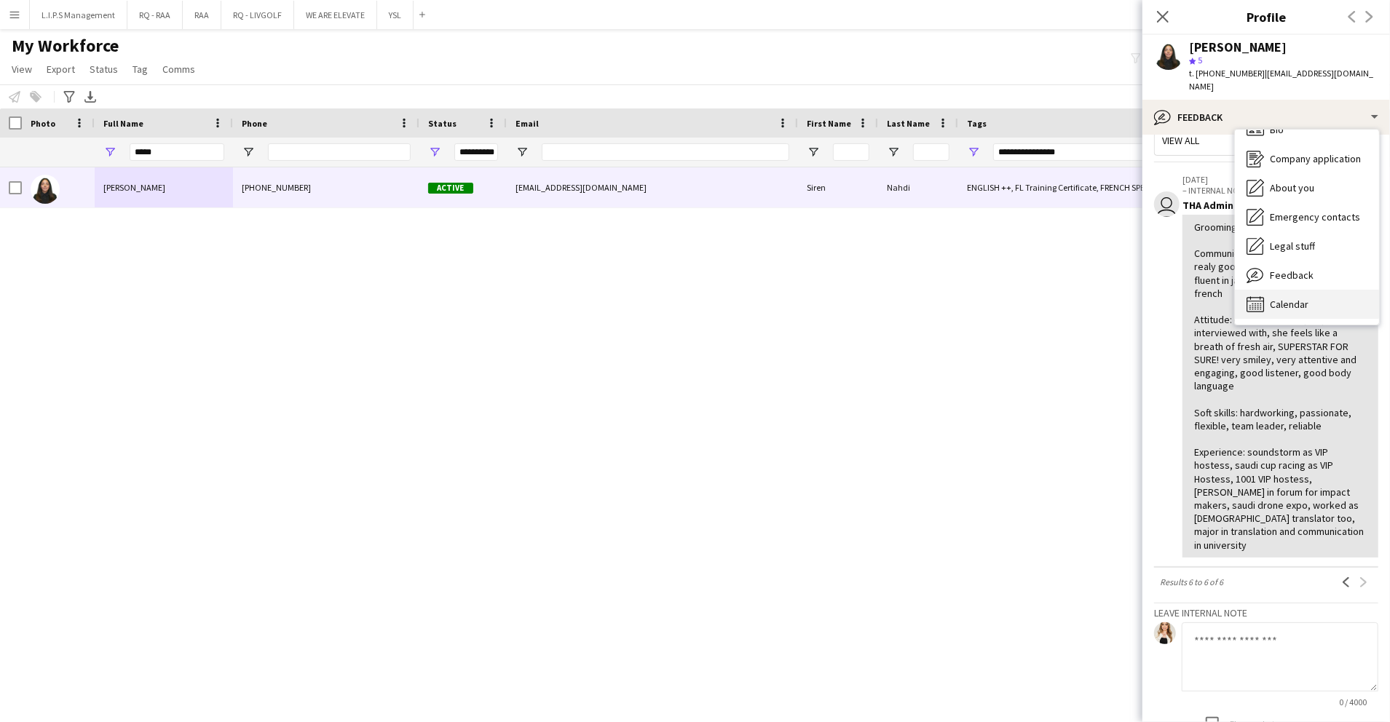
click at [1286, 290] on div "Calendar Calendar" at bounding box center [1307, 304] width 144 height 29
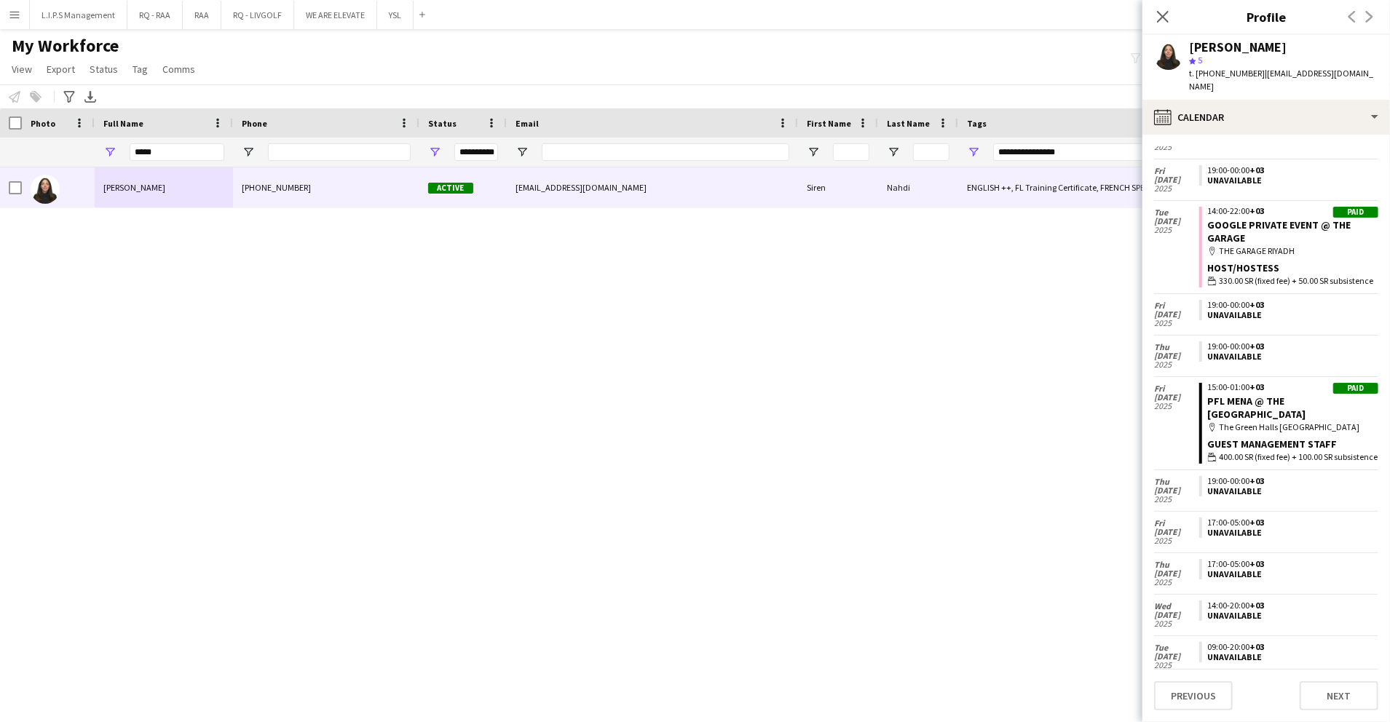
scroll to position [1252, 0]
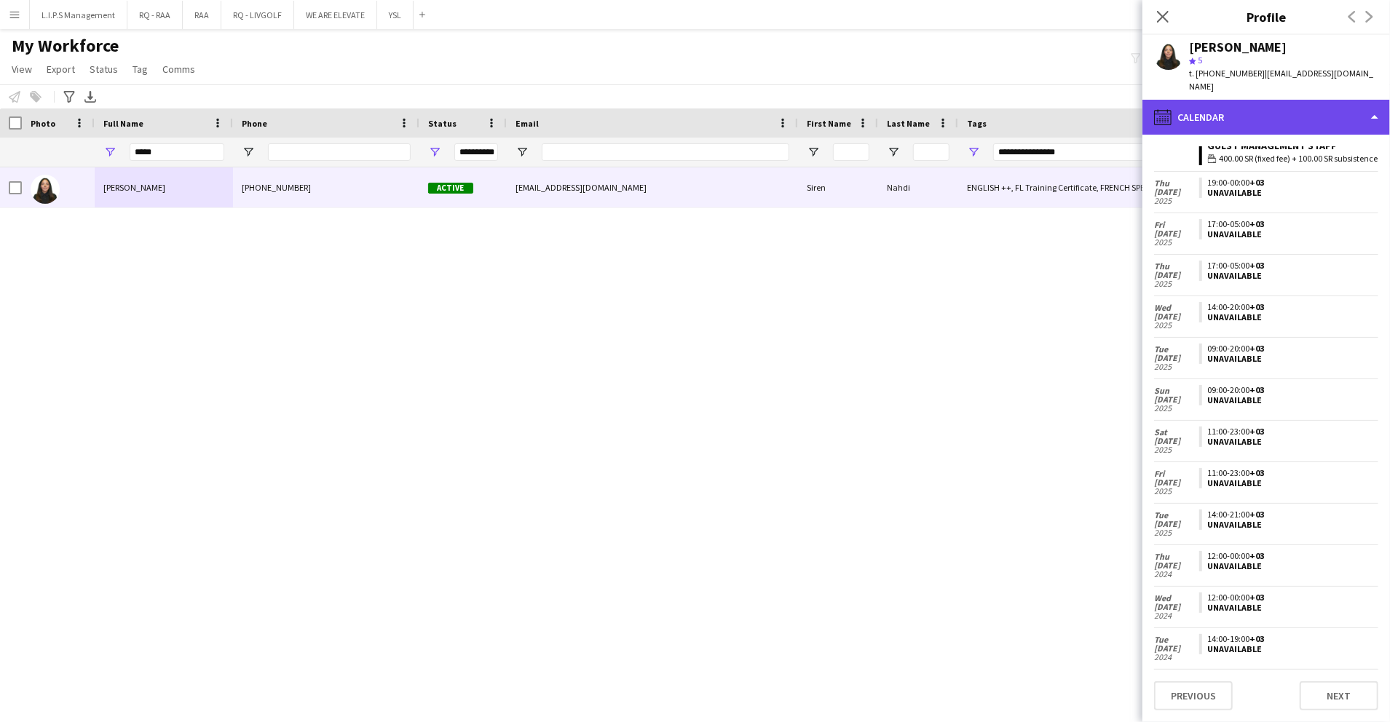
click at [1321, 100] on div "calendar-full Calendar" at bounding box center [1266, 117] width 248 height 35
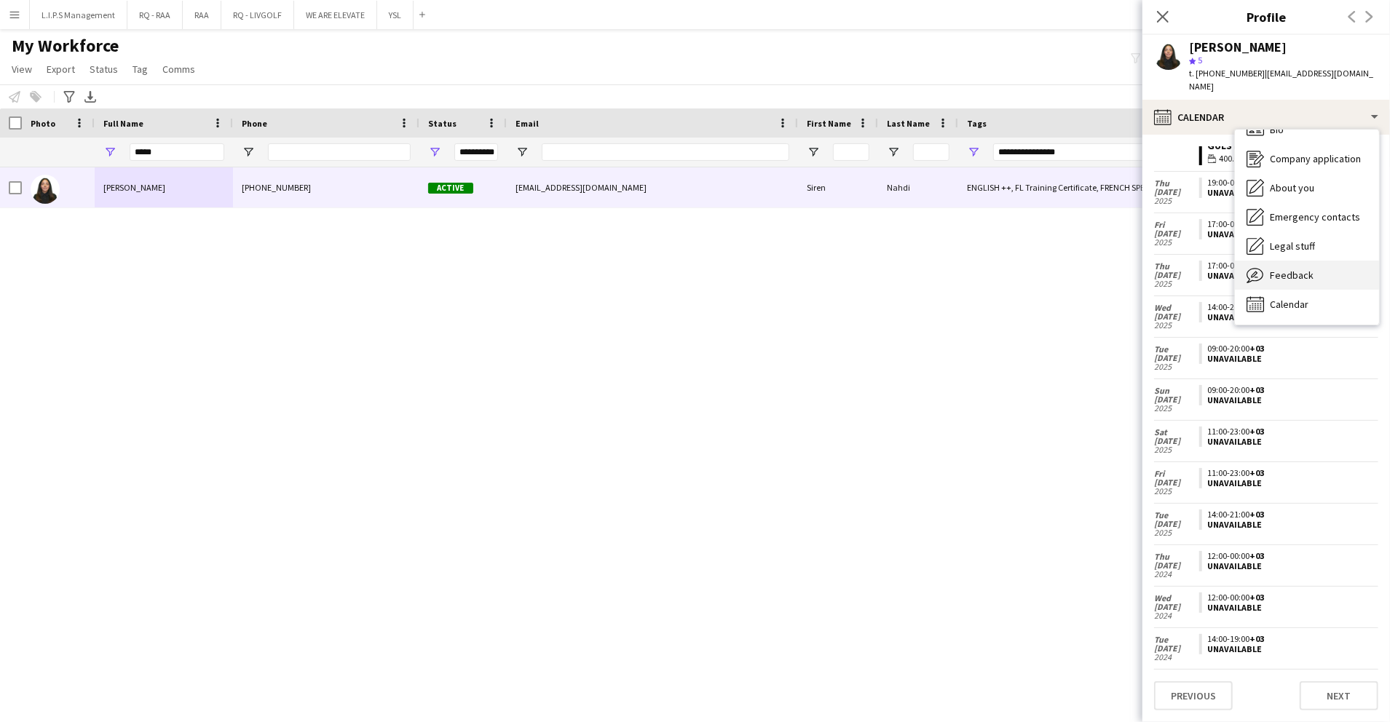
click at [1322, 268] on div "Feedback Feedback" at bounding box center [1307, 275] width 144 height 29
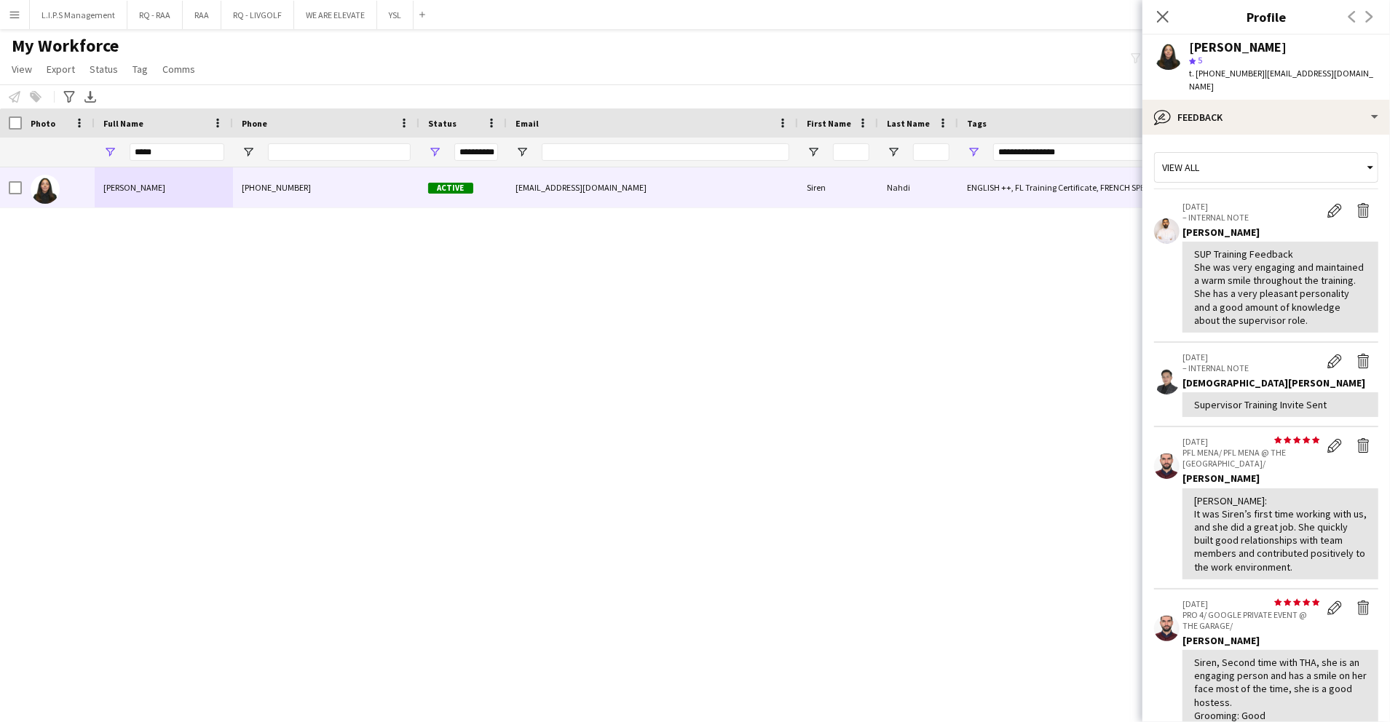
scroll to position [432, 0]
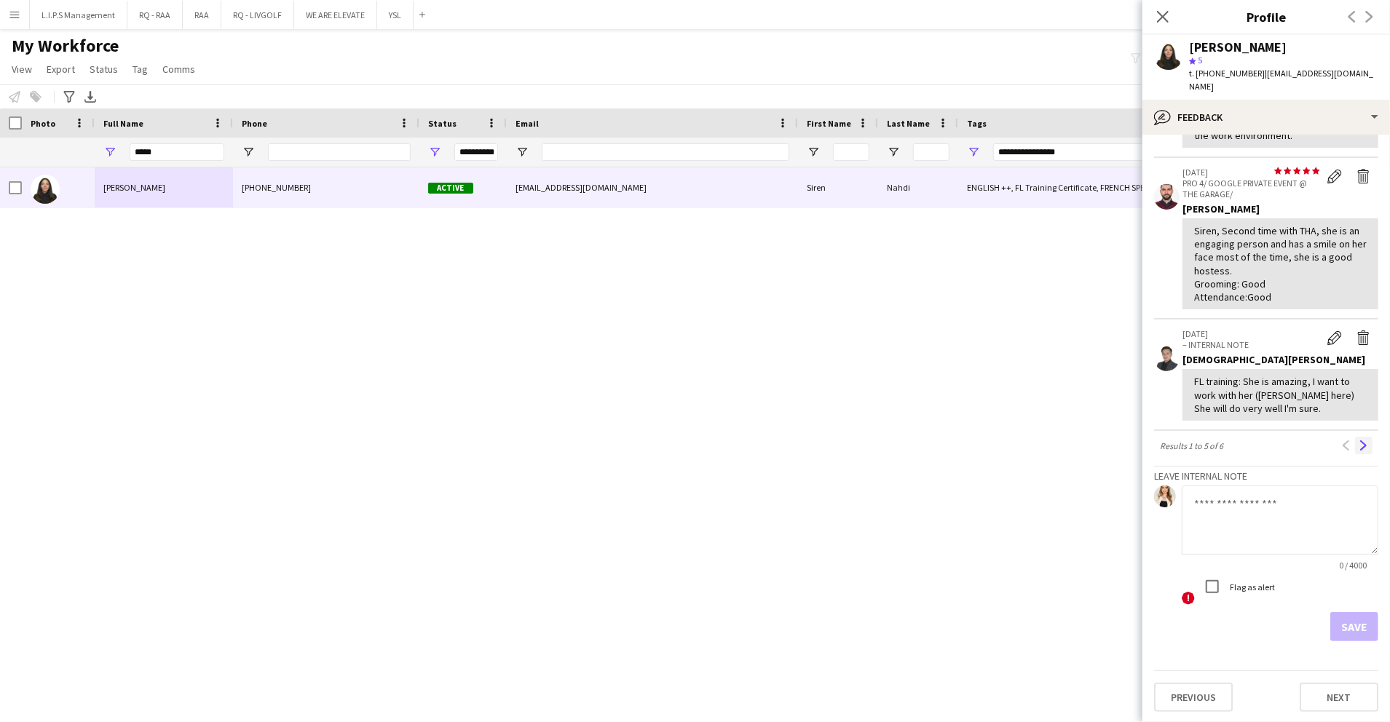
click at [1359, 443] on app-icon "Next" at bounding box center [1364, 446] width 10 height 10
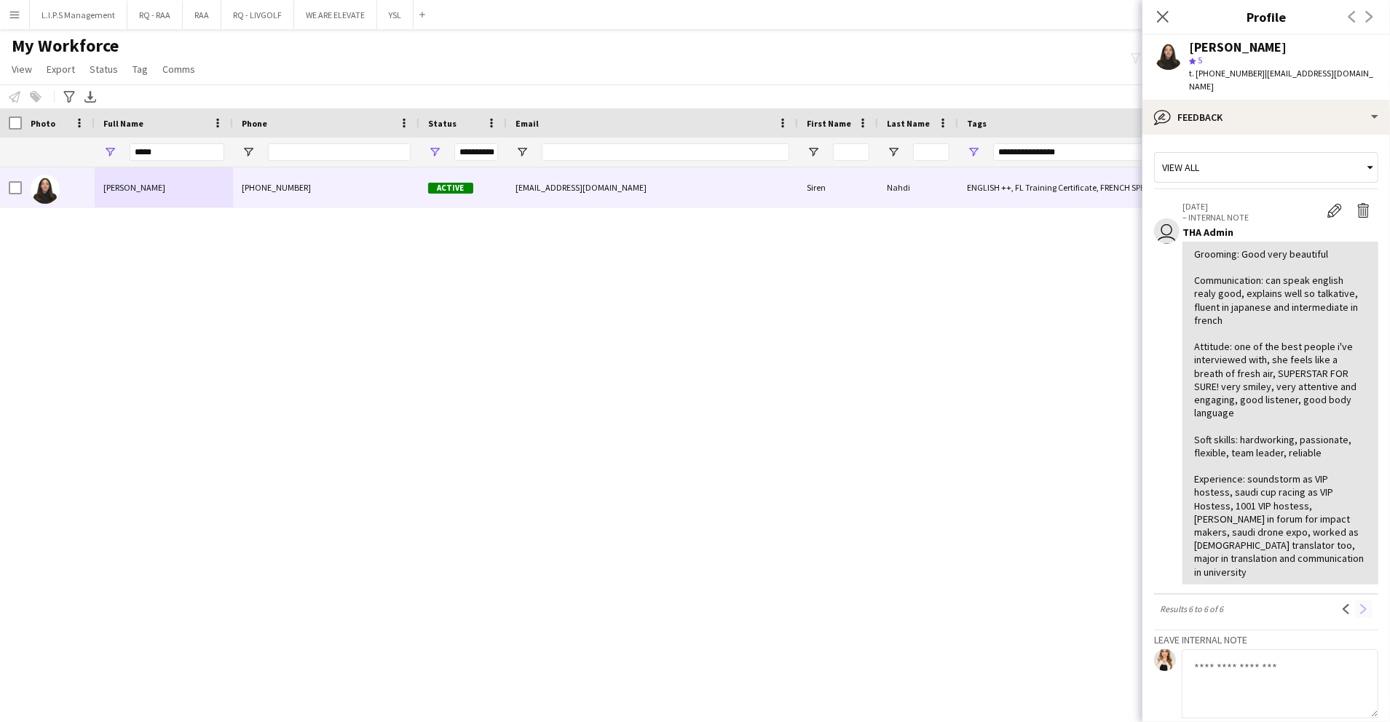
scroll to position [138, 0]
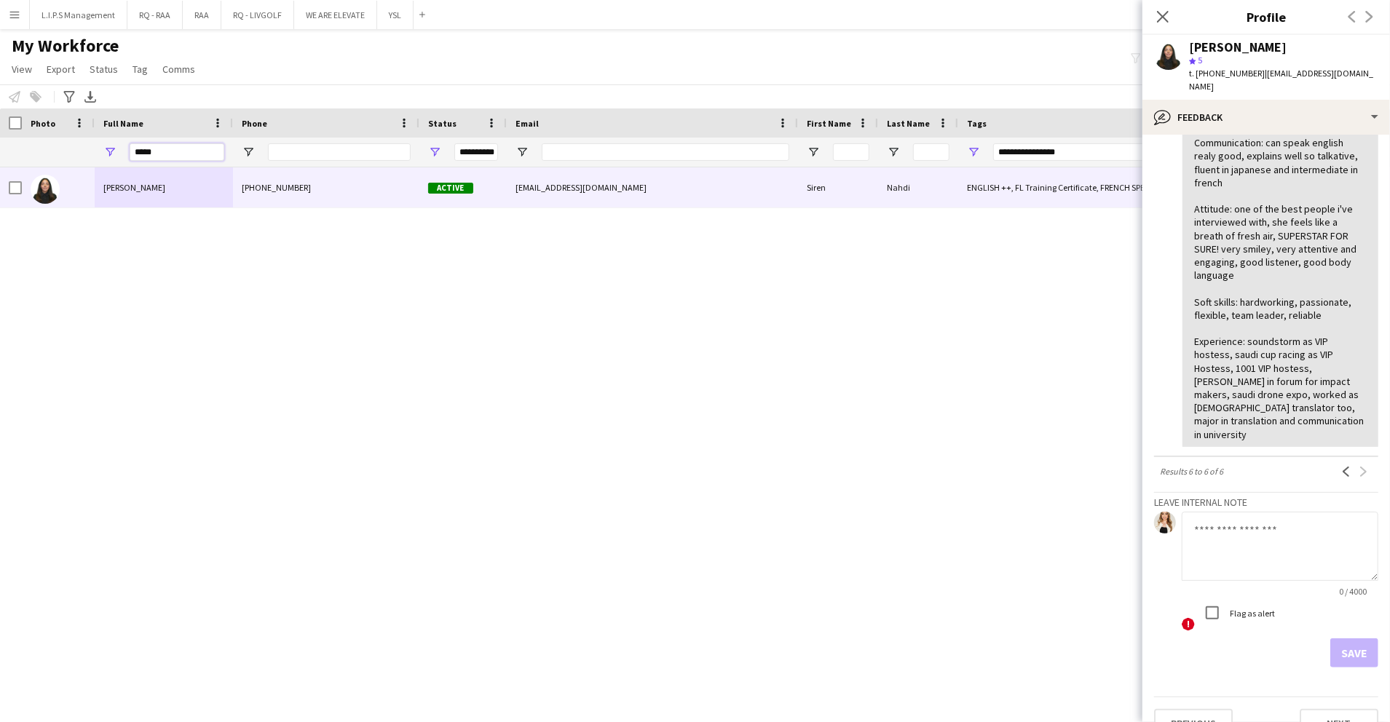
drag, startPoint x: 206, startPoint y: 153, endPoint x: 66, endPoint y: 109, distance: 147.2
click at [66, 109] on div "Workforce Details Email Photo 1" at bounding box center [1014, 137] width 2028 height 59
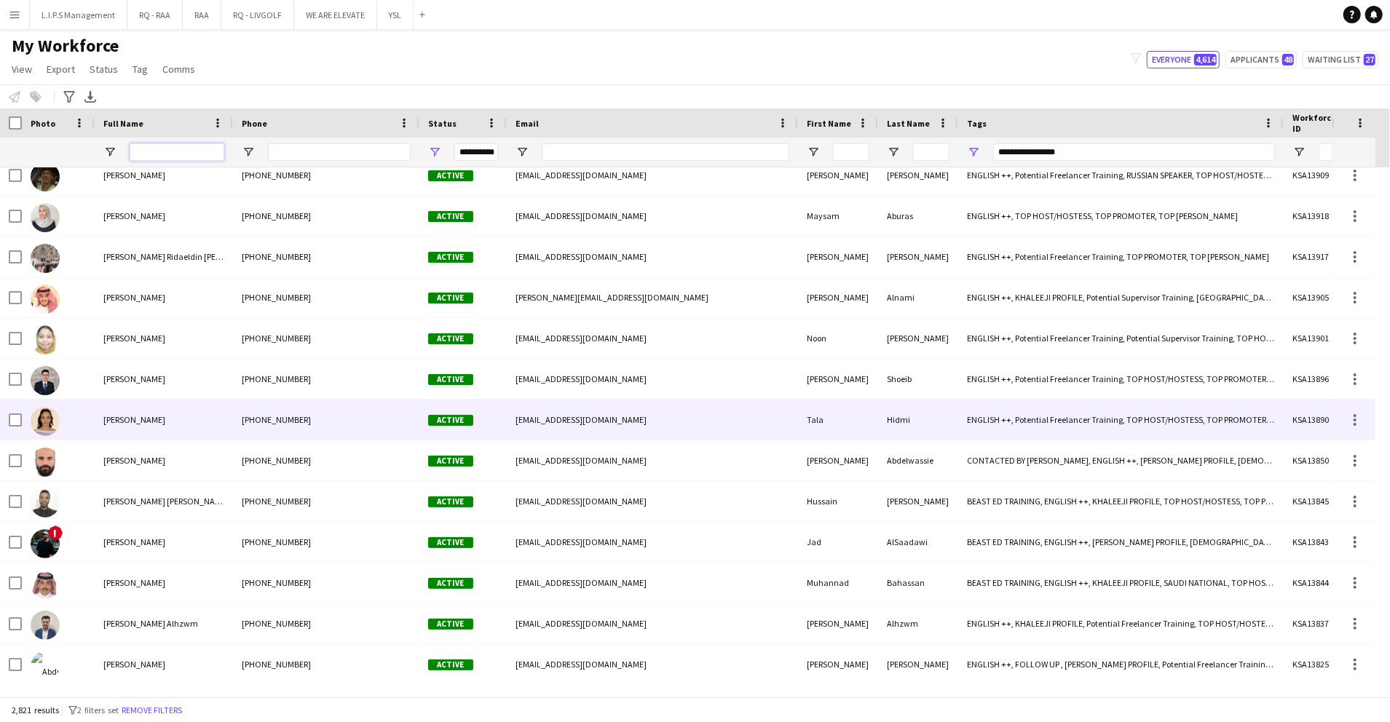
scroll to position [0, 0]
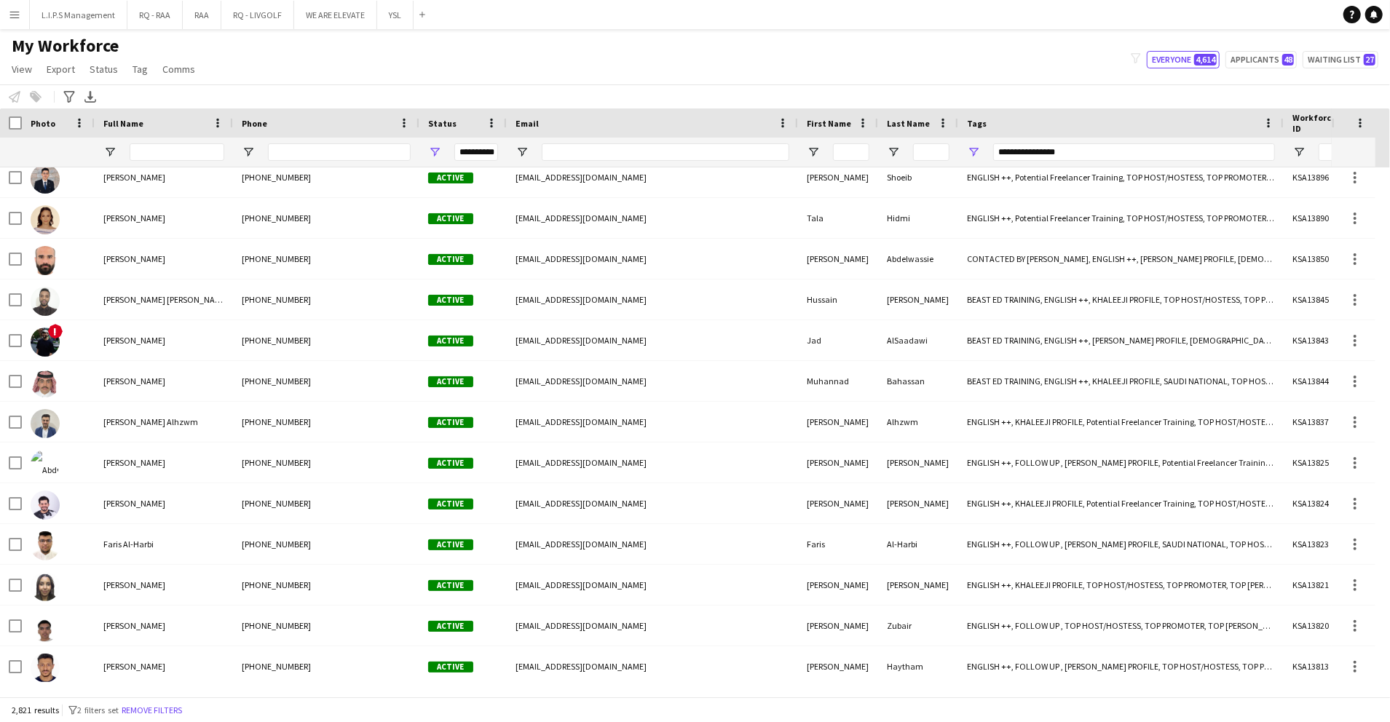
click at [411, 84] on div "Notify workforce Add to tag Select at least one crew to tag him or her. Advance…" at bounding box center [695, 96] width 1390 height 24
click at [181, 158] on input "Full Name Filter Input" at bounding box center [177, 151] width 95 height 17
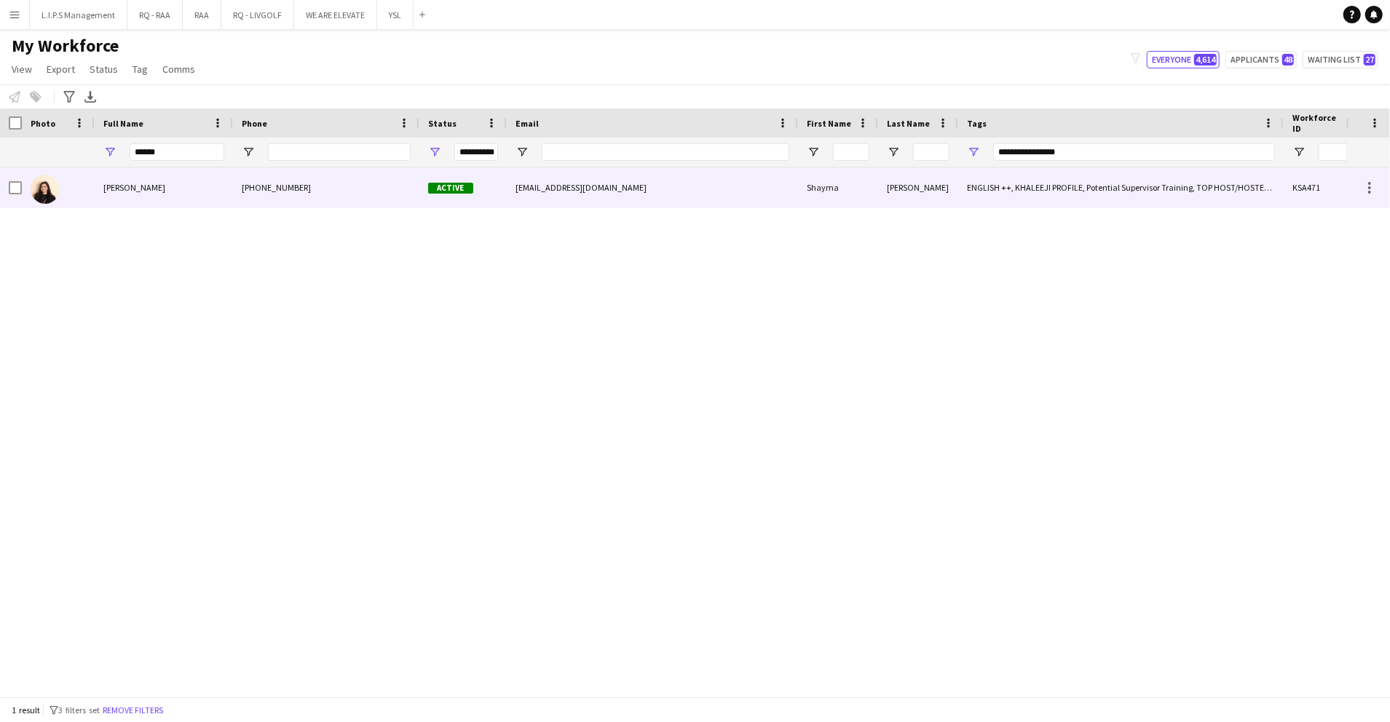
click at [133, 199] on div "Shayma Nasser" at bounding box center [164, 187] width 138 height 40
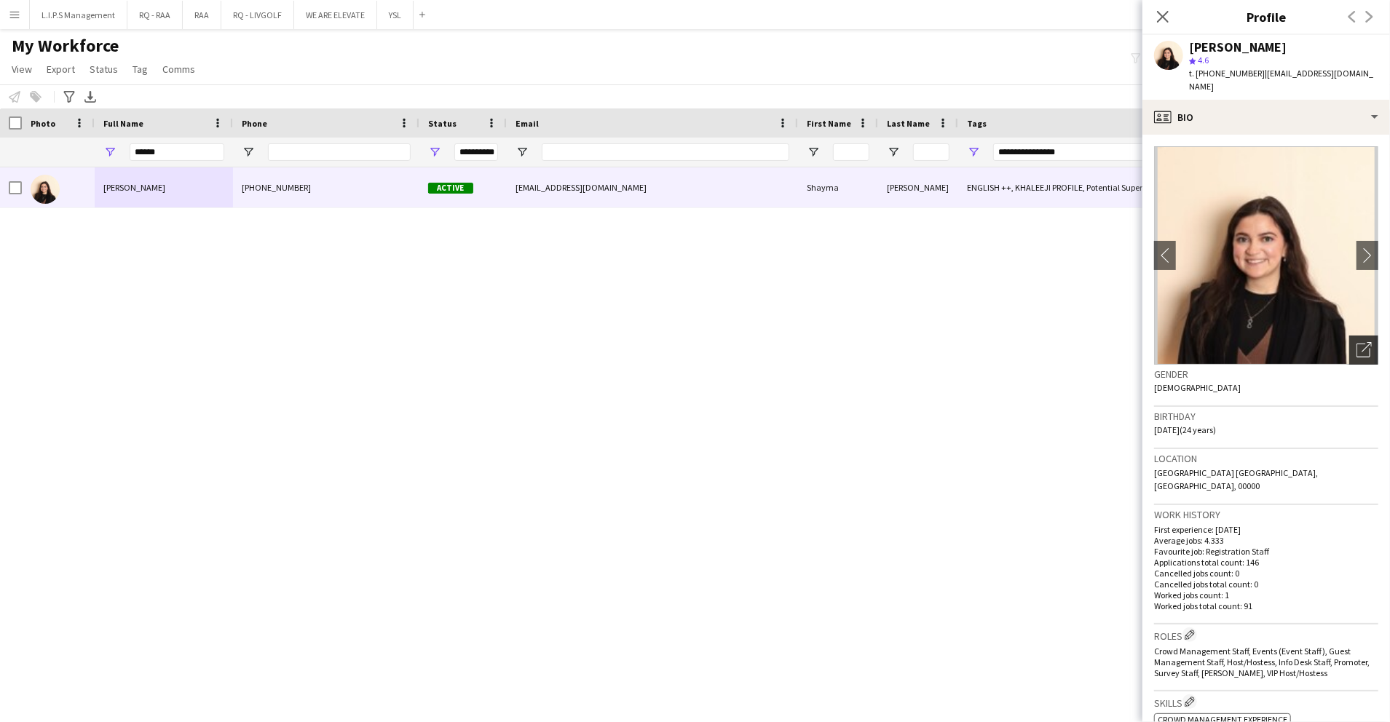
click at [1357, 342] on icon "Open photos pop-in" at bounding box center [1364, 349] width 15 height 15
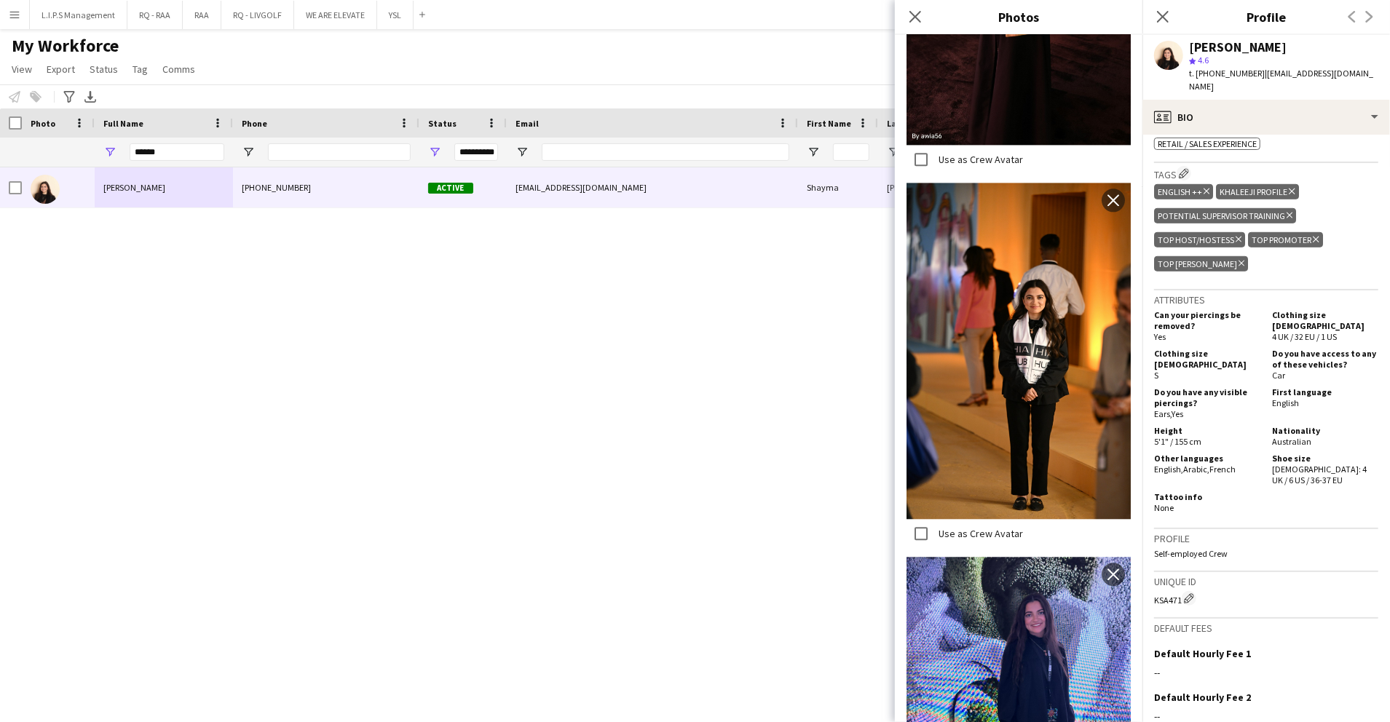
scroll to position [728, 0]
click at [1298, 110] on div "profile Bio" at bounding box center [1266, 117] width 248 height 35
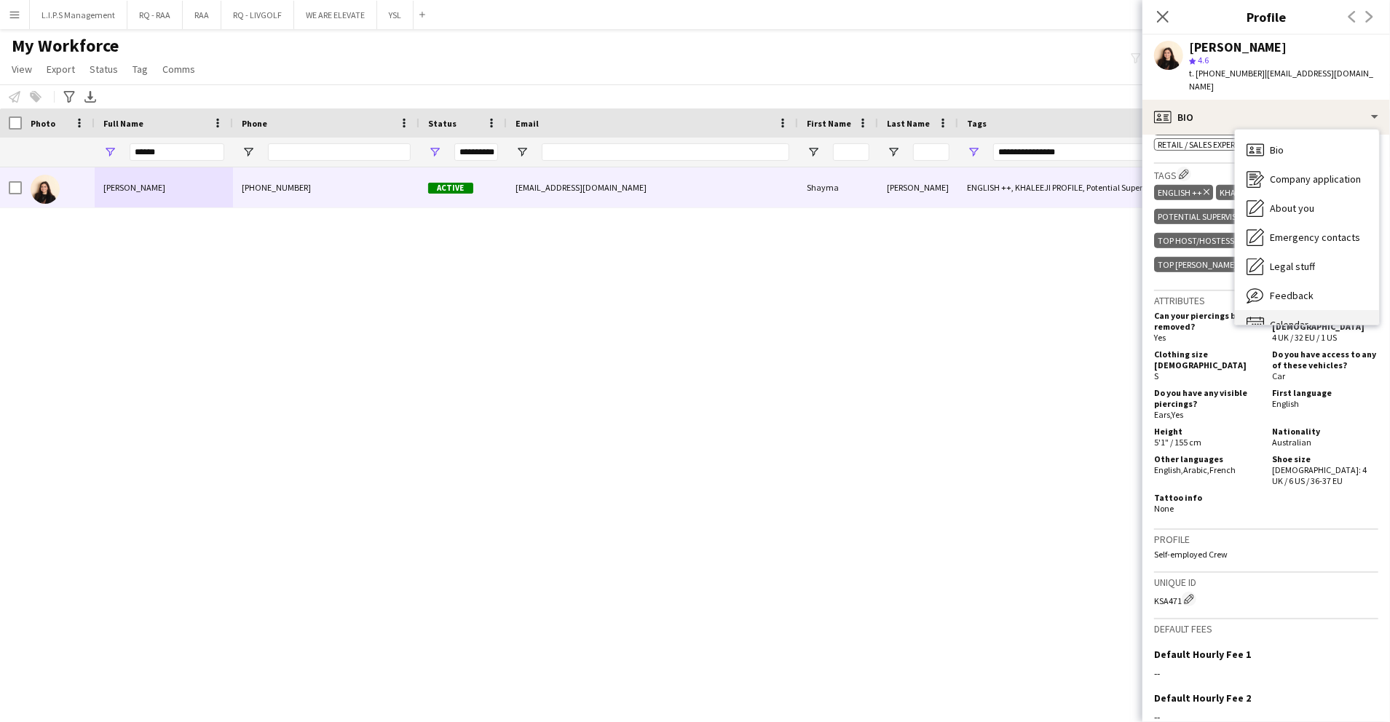
click at [1327, 310] on div "Calendar Calendar" at bounding box center [1307, 324] width 144 height 29
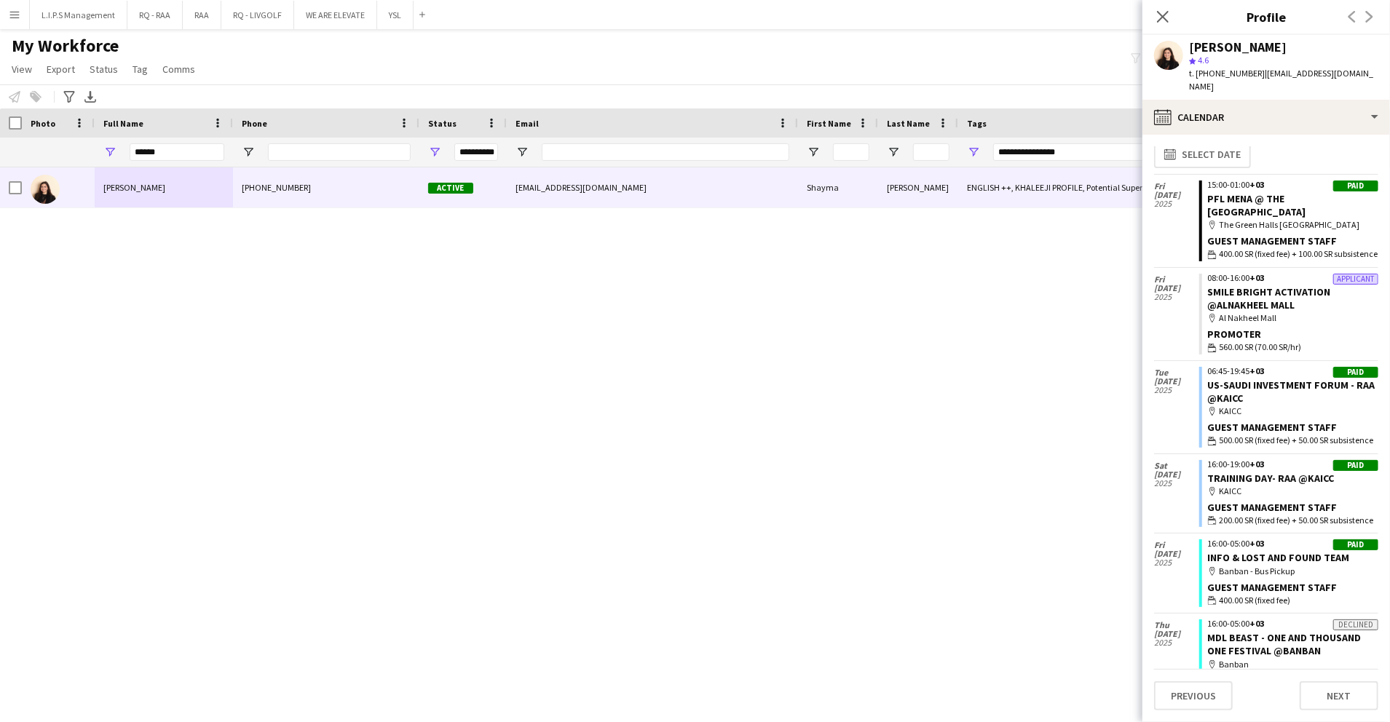
scroll to position [12, 0]
drag, startPoint x: 181, startPoint y: 148, endPoint x: 87, endPoint y: 122, distance: 97.5
click at [87, 122] on div "Workforce Details Email Photo 1" at bounding box center [1014, 137] width 2028 height 59
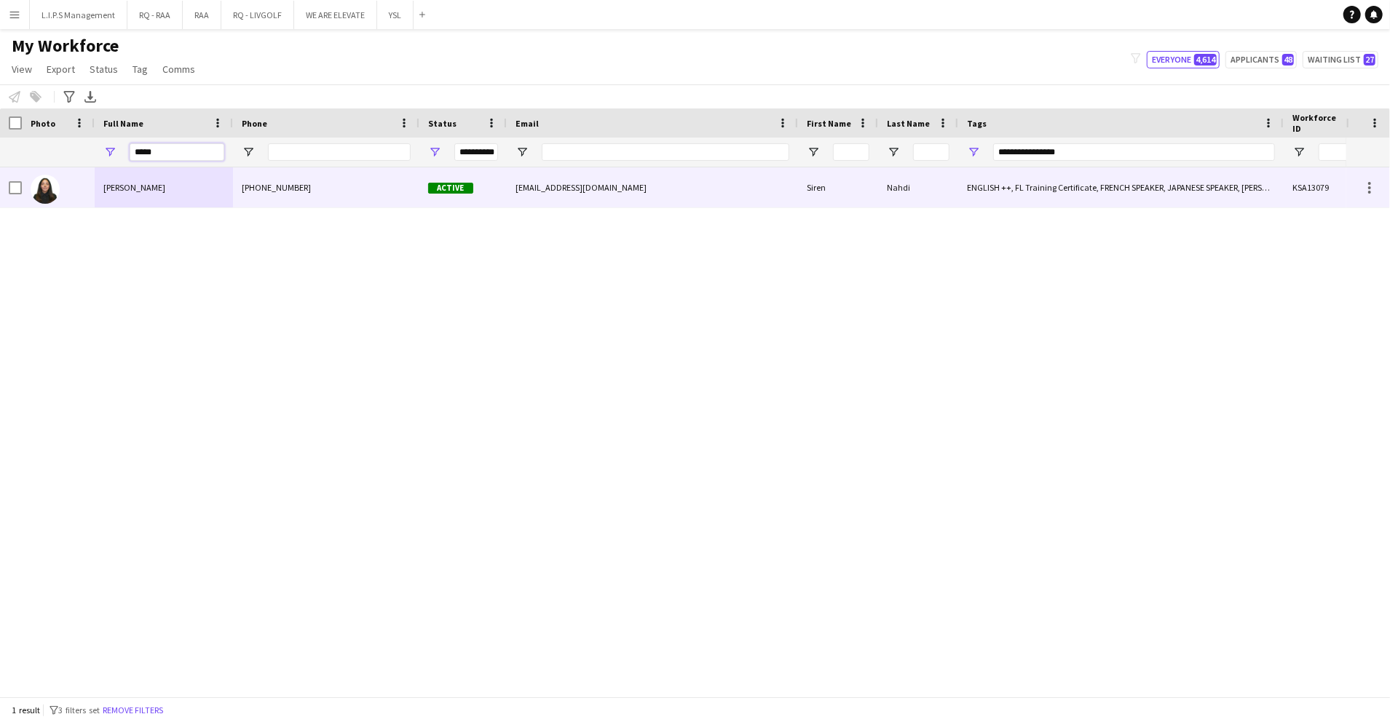
type input "*****"
drag, startPoint x: 87, startPoint y: 122, endPoint x: 127, endPoint y: 192, distance: 81.6
click at [127, 192] on span "Siren Nahdi" at bounding box center [134, 187] width 62 height 11
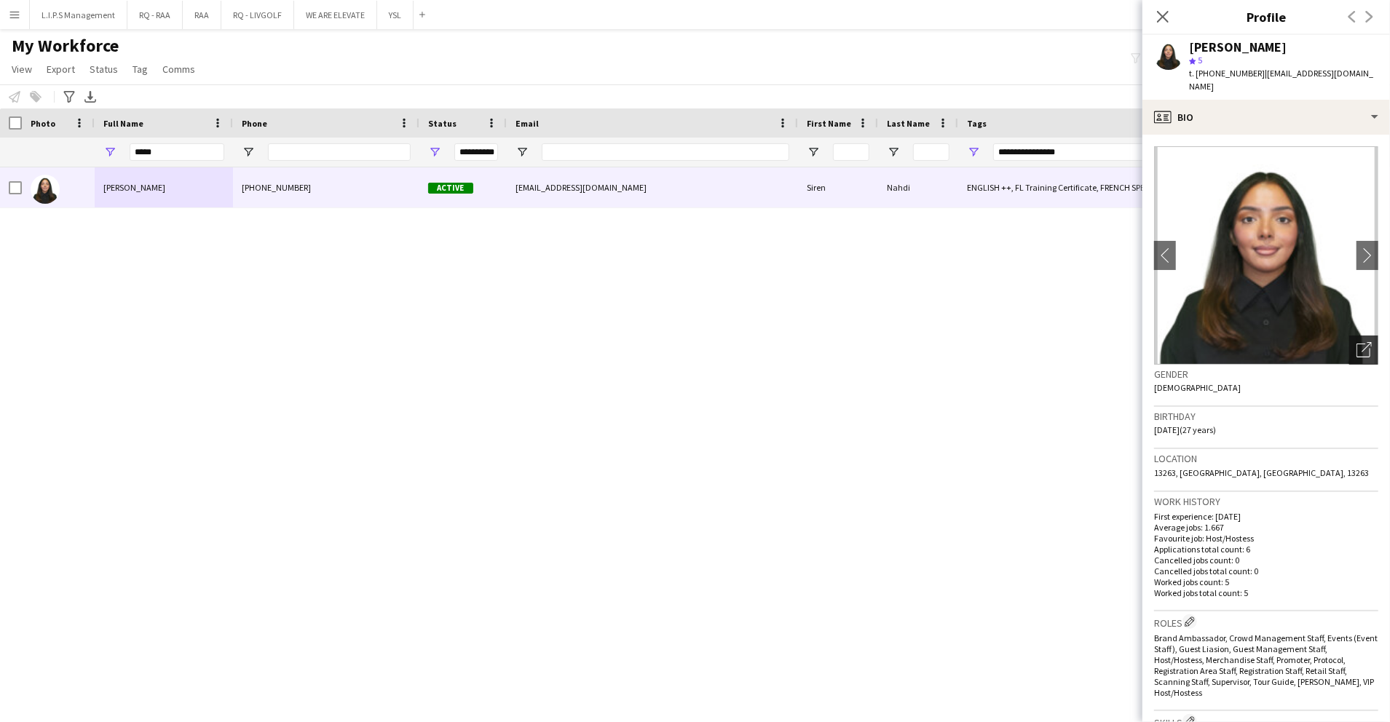
click at [1357, 344] on icon at bounding box center [1364, 351] width 14 height 14
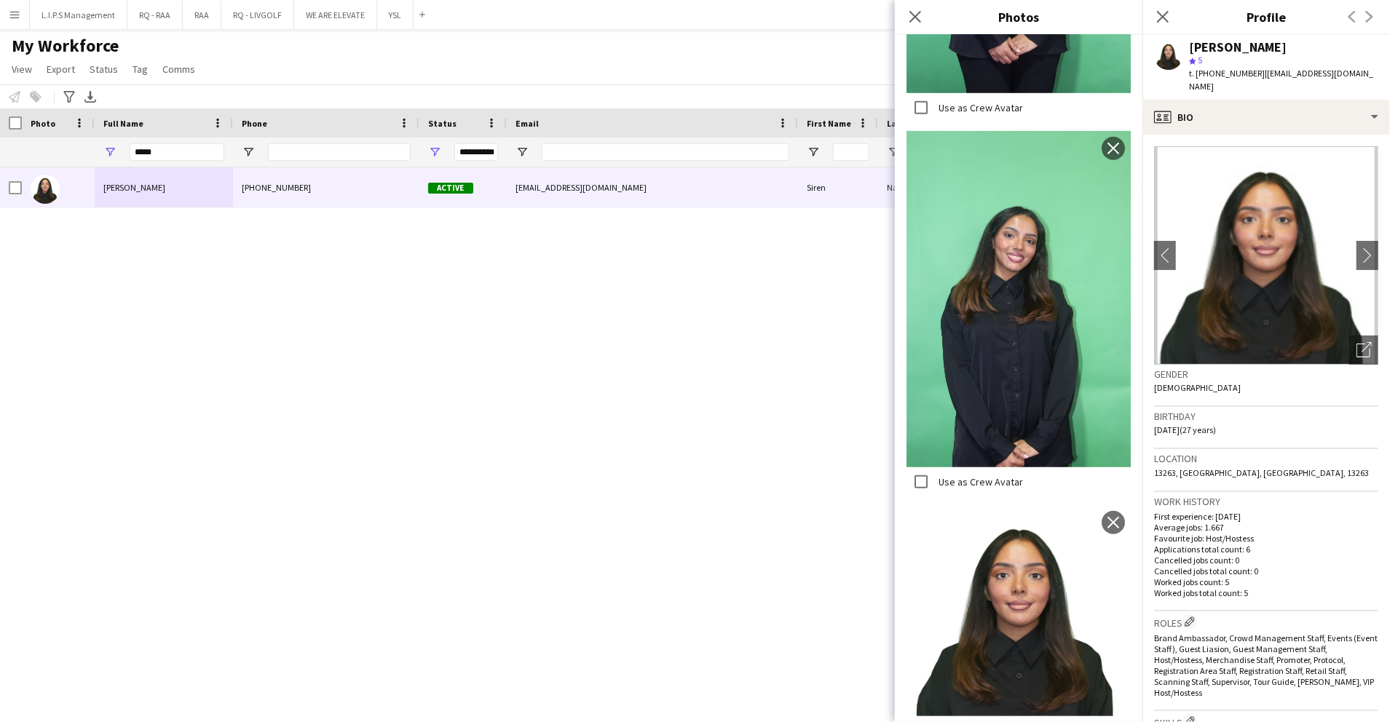
scroll to position [1050, 0]
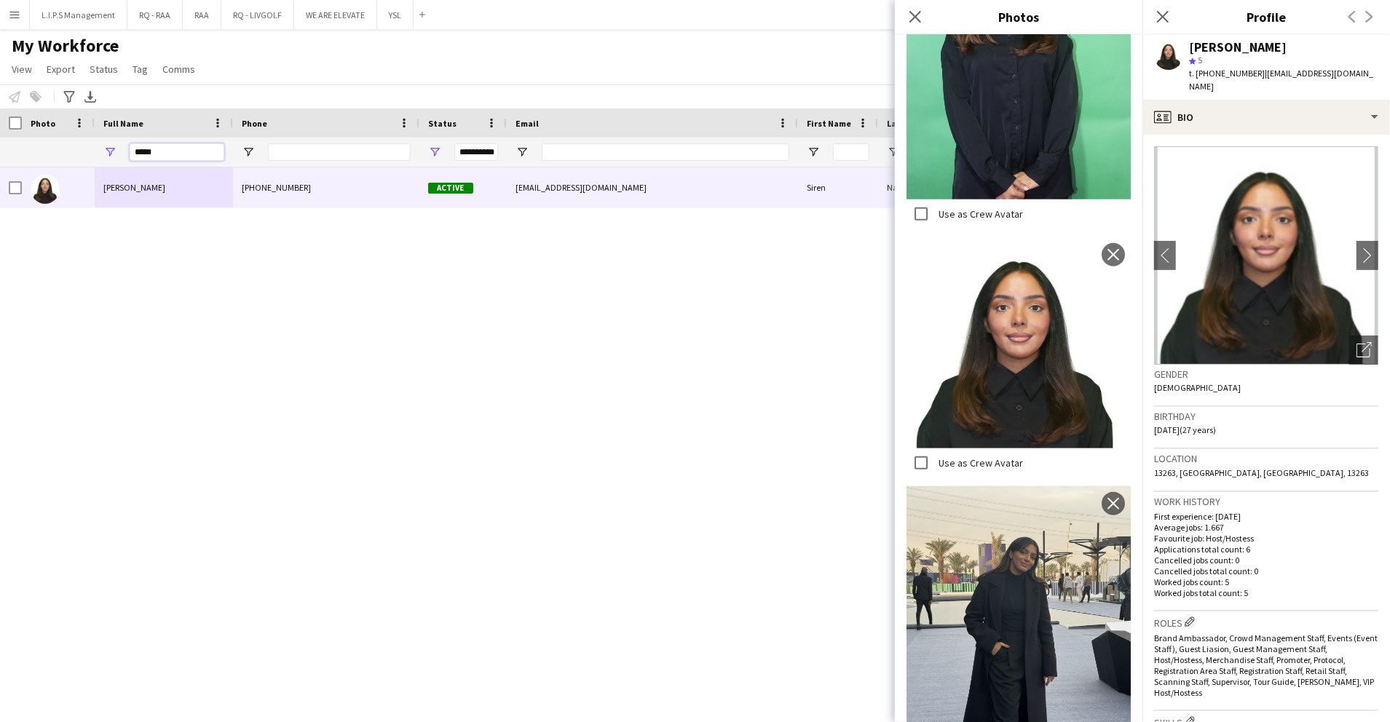
drag, startPoint x: 174, startPoint y: 160, endPoint x: 18, endPoint y: 100, distance: 166.9
click at [18, 100] on main "My Workforce View Views Default view Basic Export View TAGS Test New view Updat…" at bounding box center [695, 366] width 1390 height 674
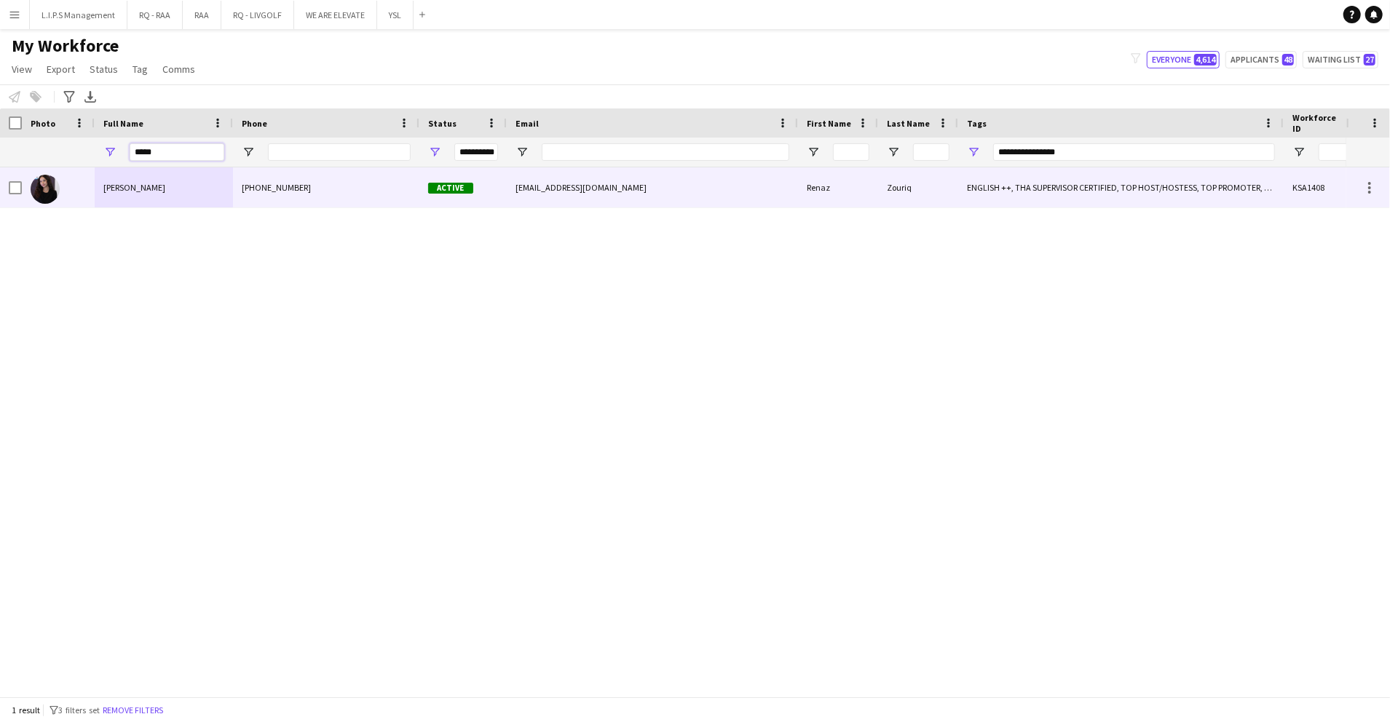
type input "*****"
click at [114, 185] on span "Renaz Zouriq" at bounding box center [134, 187] width 62 height 11
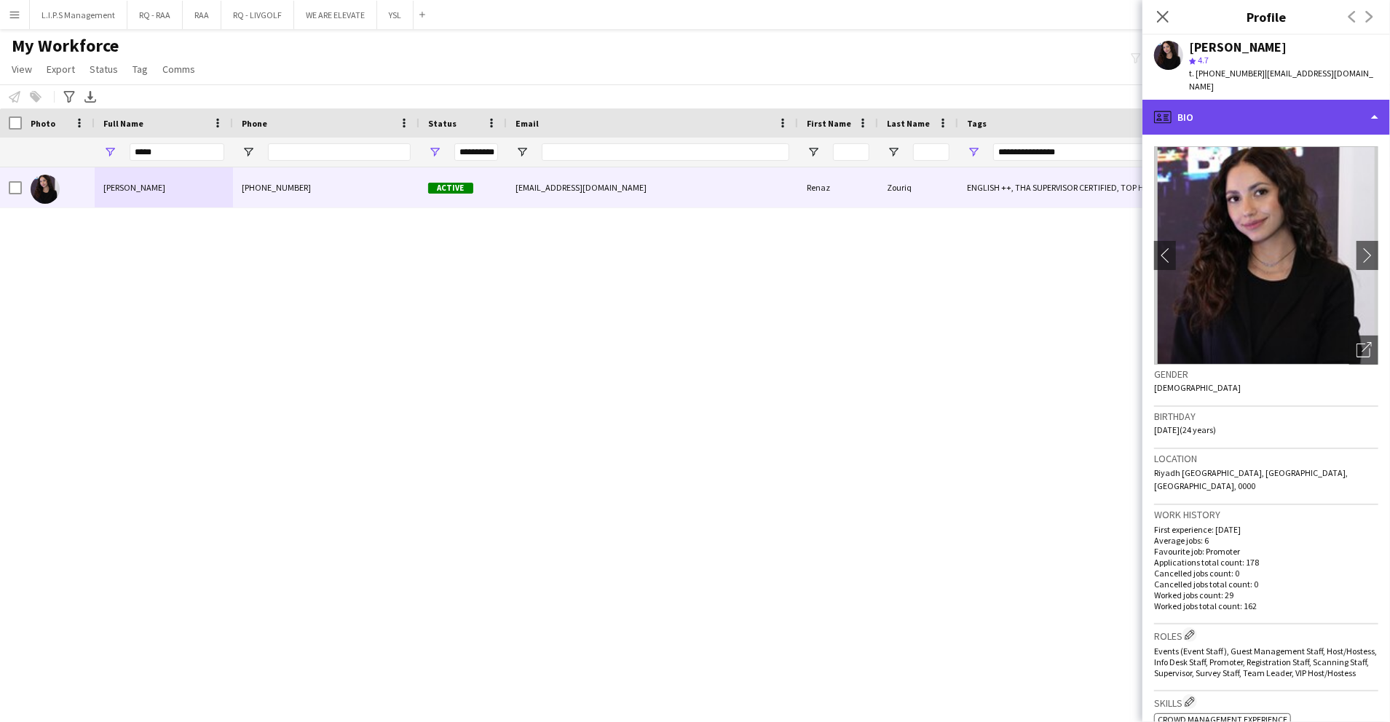
click at [1266, 100] on div "profile Bio" at bounding box center [1266, 117] width 248 height 35
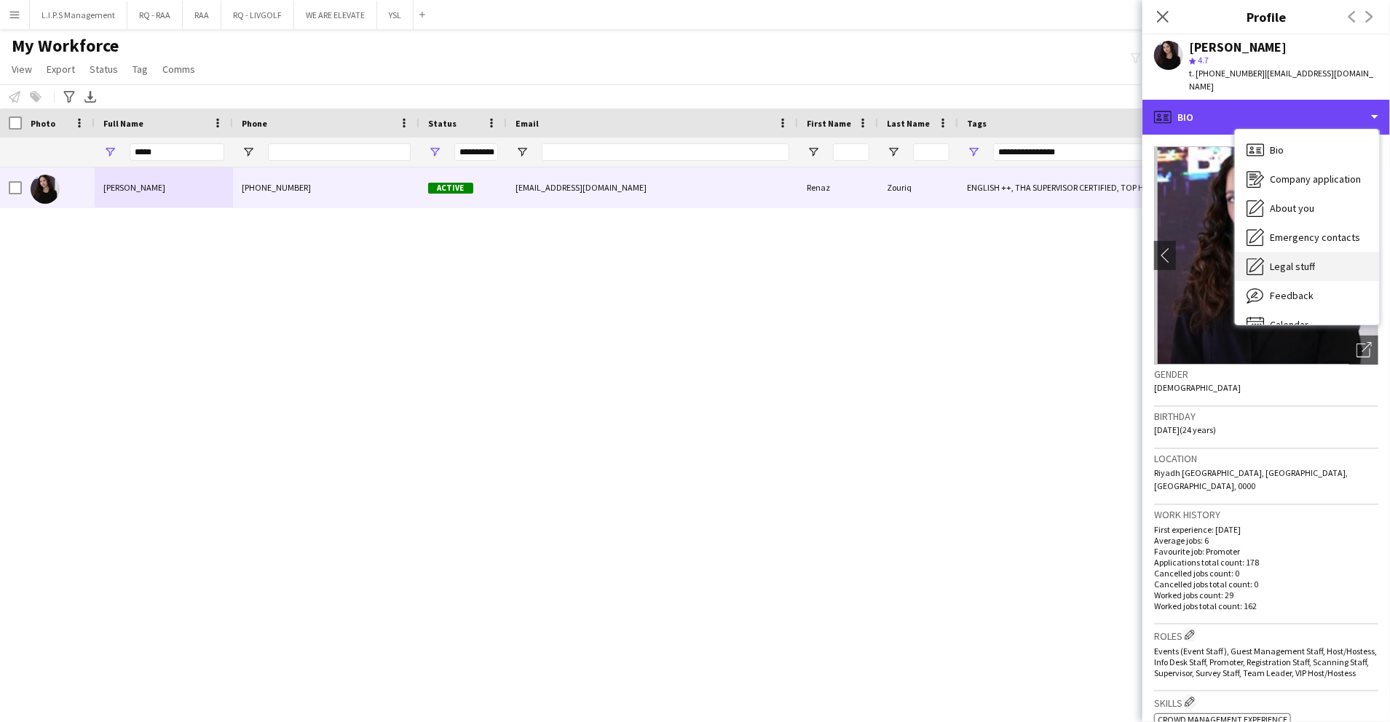
scroll to position [20, 0]
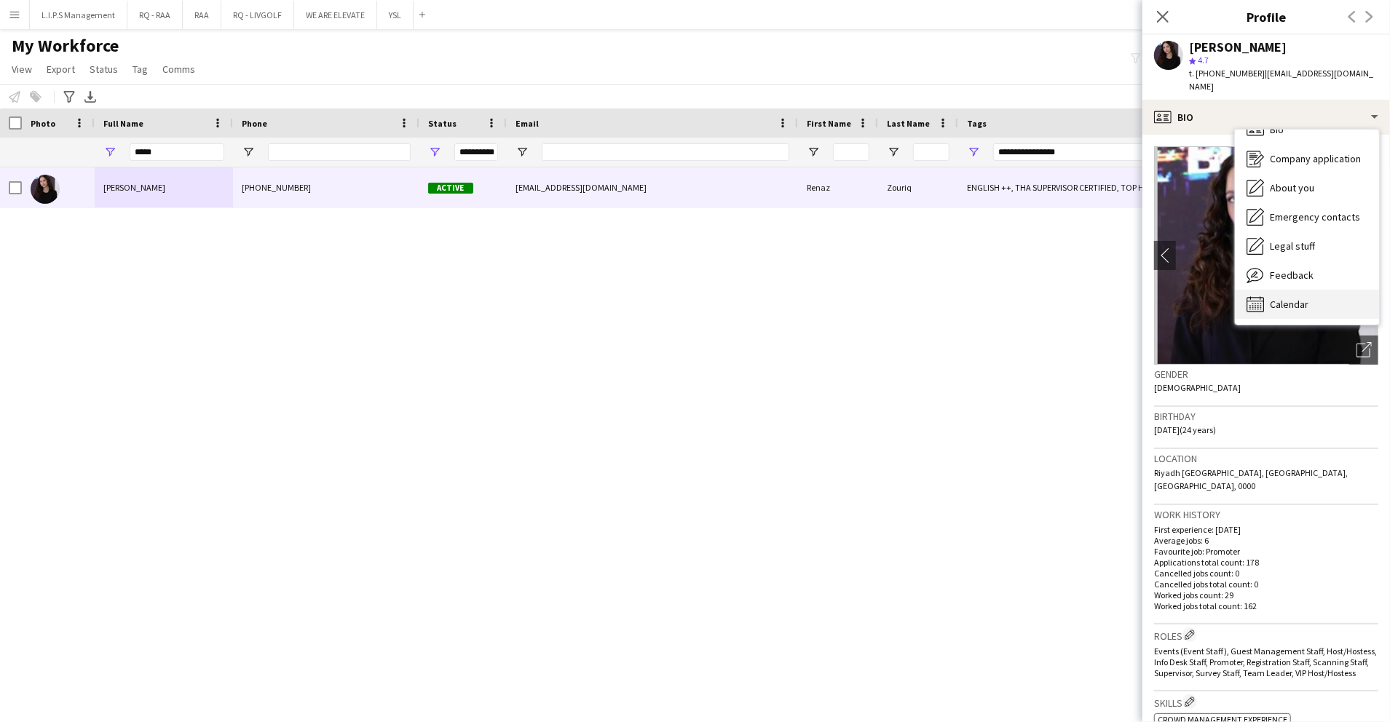
click at [1325, 290] on div "Calendar Calendar" at bounding box center [1307, 304] width 144 height 29
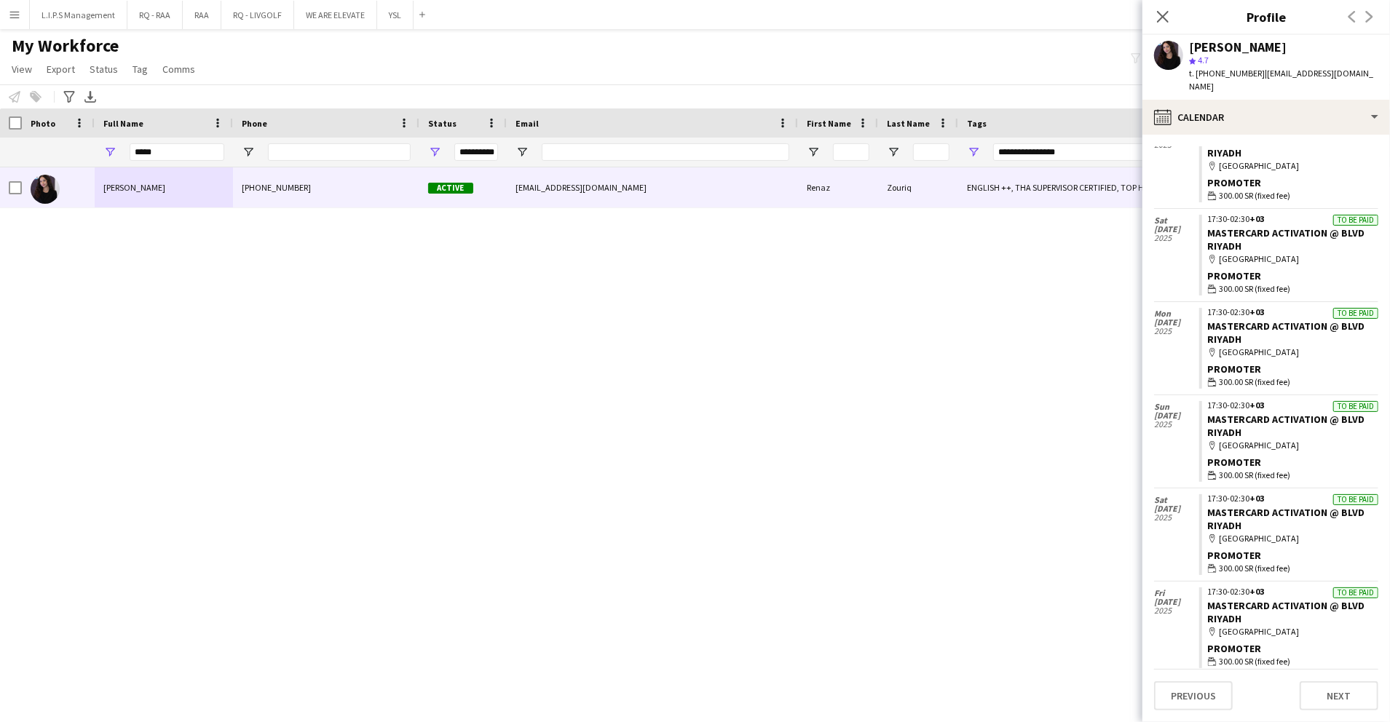
scroll to position [644, 0]
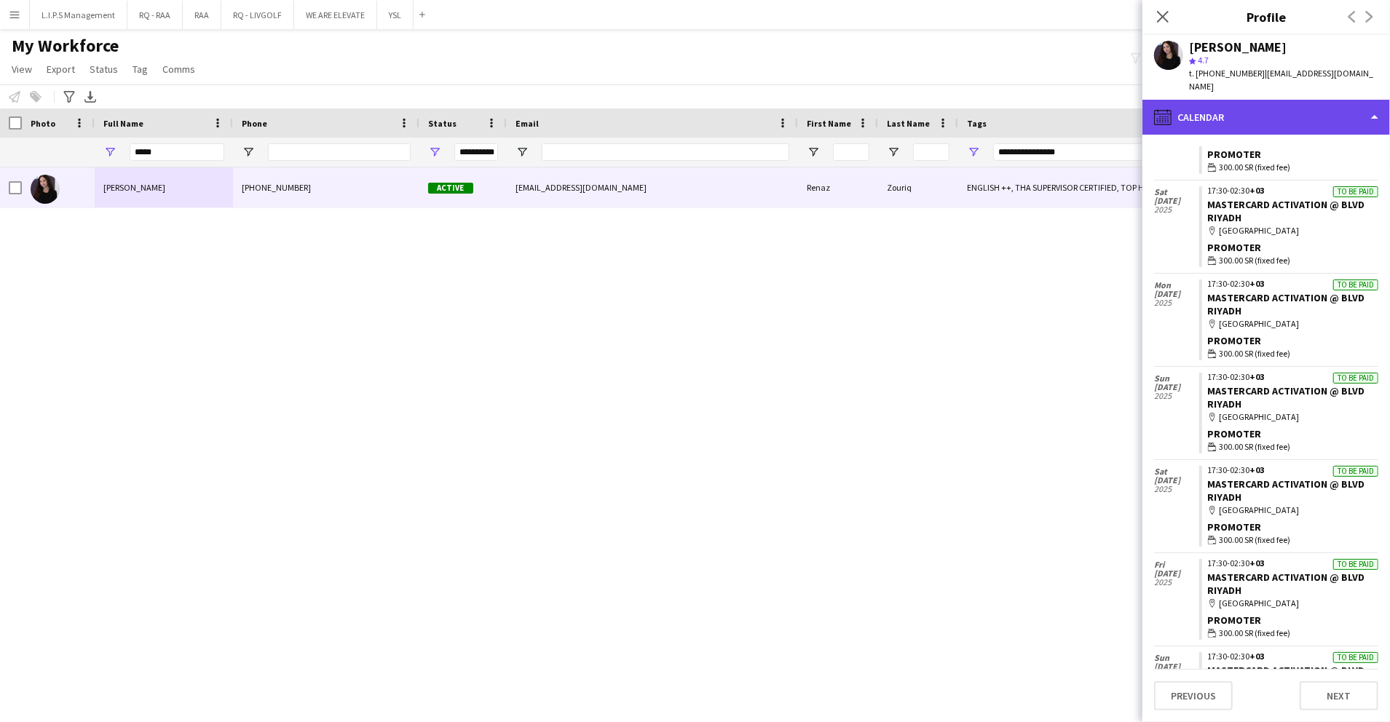
click at [1340, 100] on div "calendar-full Calendar" at bounding box center [1266, 117] width 248 height 35
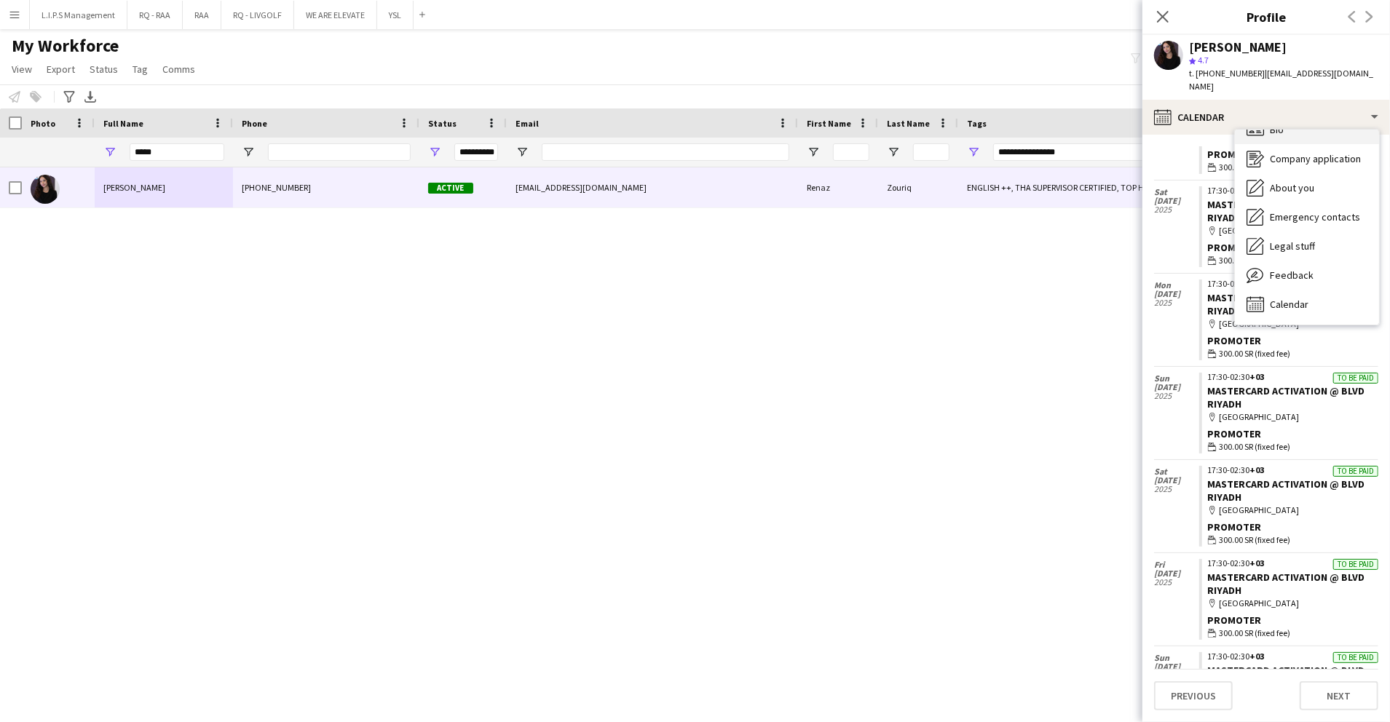
click at [1321, 122] on div "Bio Bio" at bounding box center [1307, 129] width 144 height 29
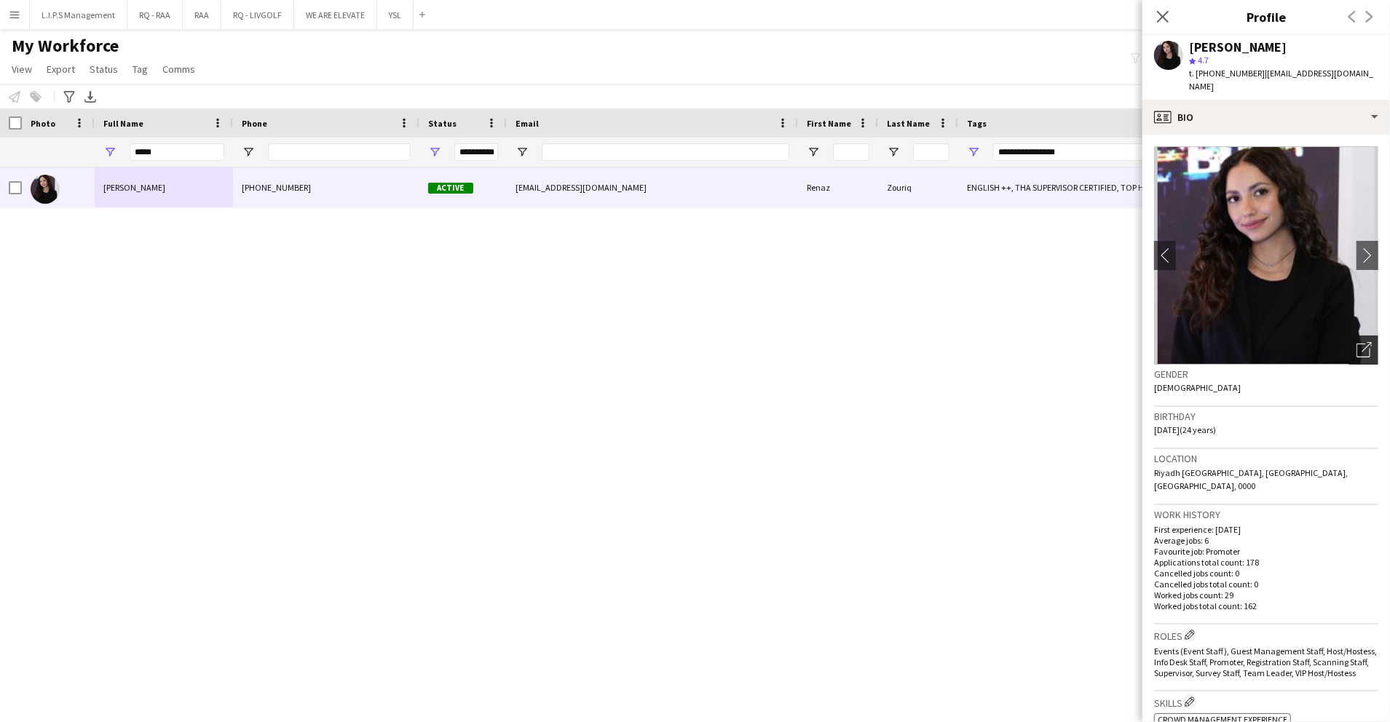
click at [1357, 342] on icon "Open photos pop-in" at bounding box center [1364, 349] width 15 height 15
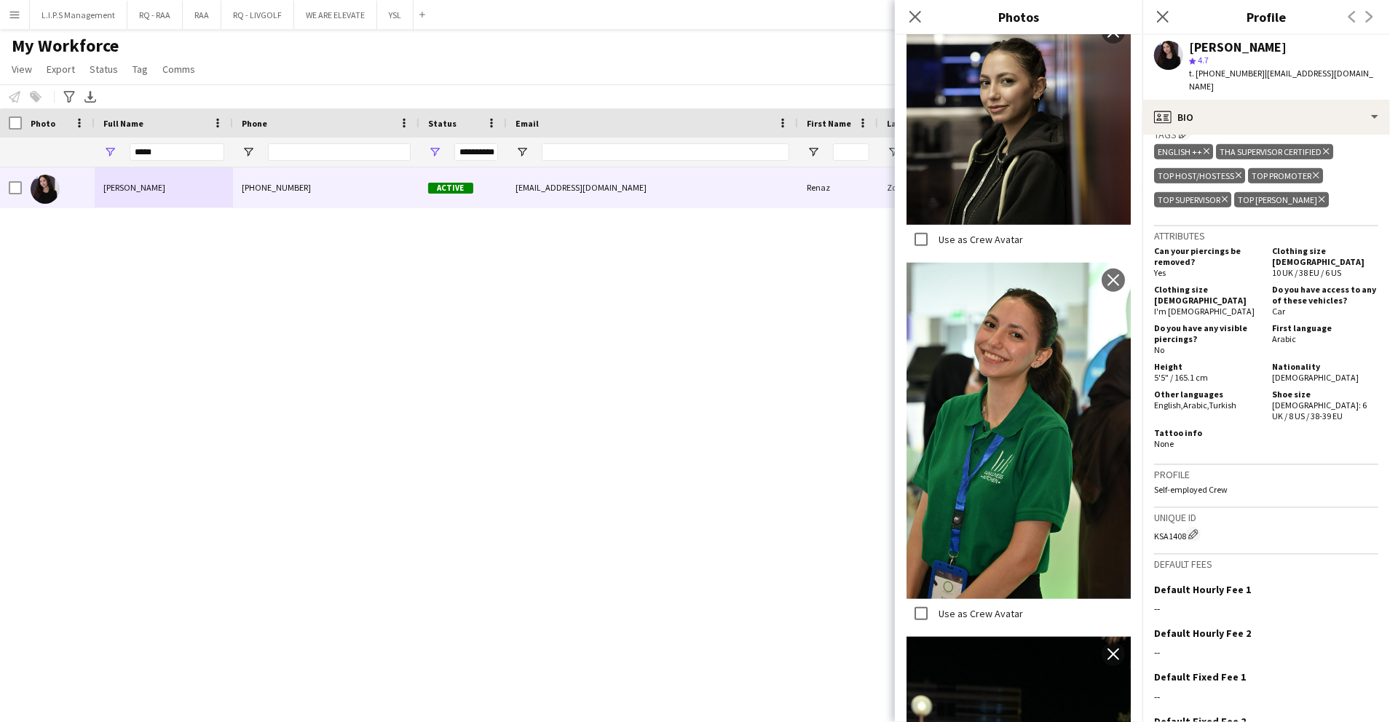
scroll to position [724, 0]
click at [1303, 100] on div "profile Bio" at bounding box center [1266, 117] width 248 height 35
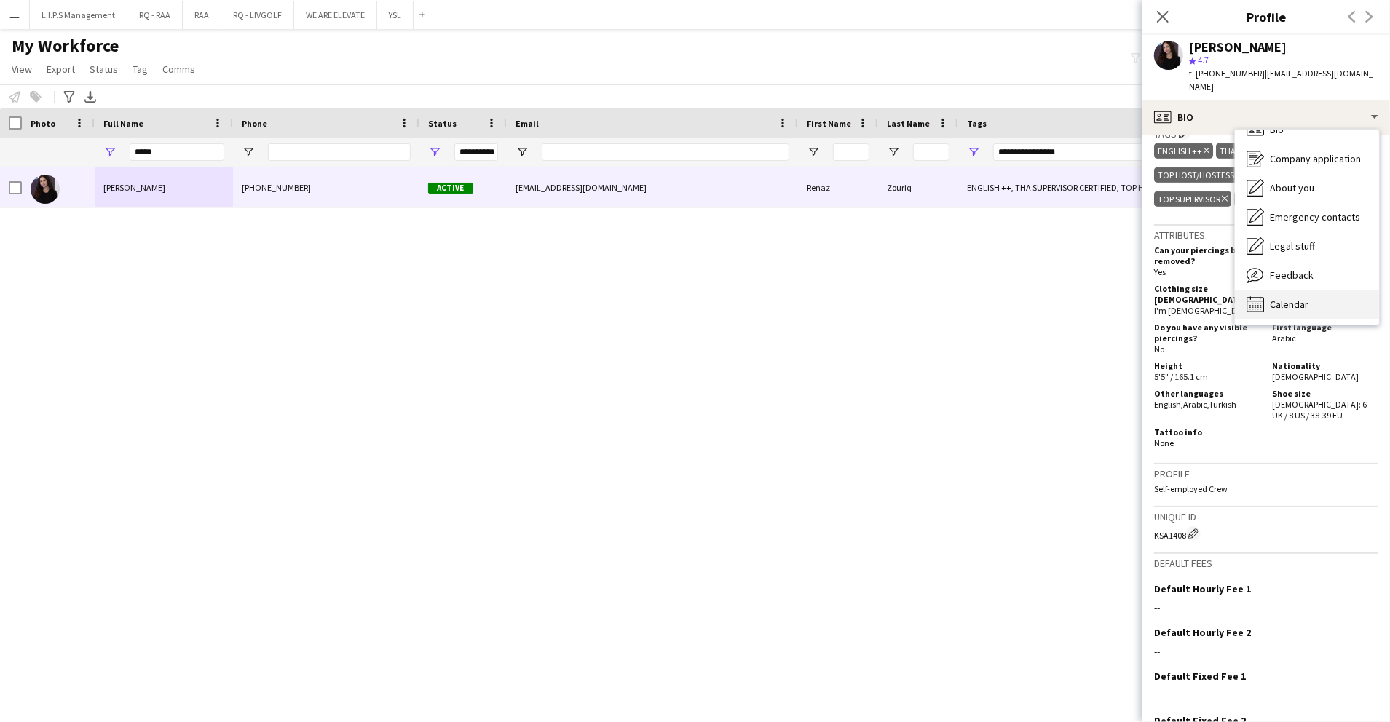
click at [1305, 298] on span "Calendar" at bounding box center [1289, 304] width 39 height 13
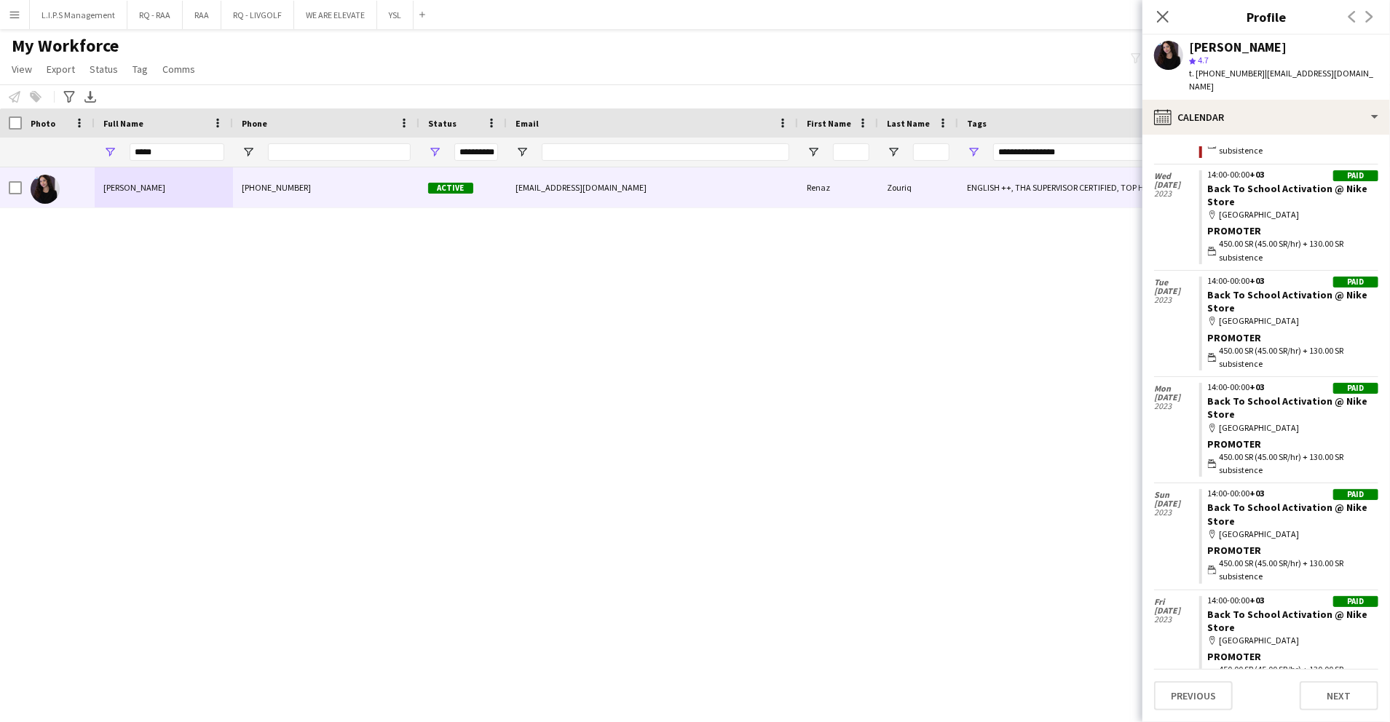
scroll to position [13872, 0]
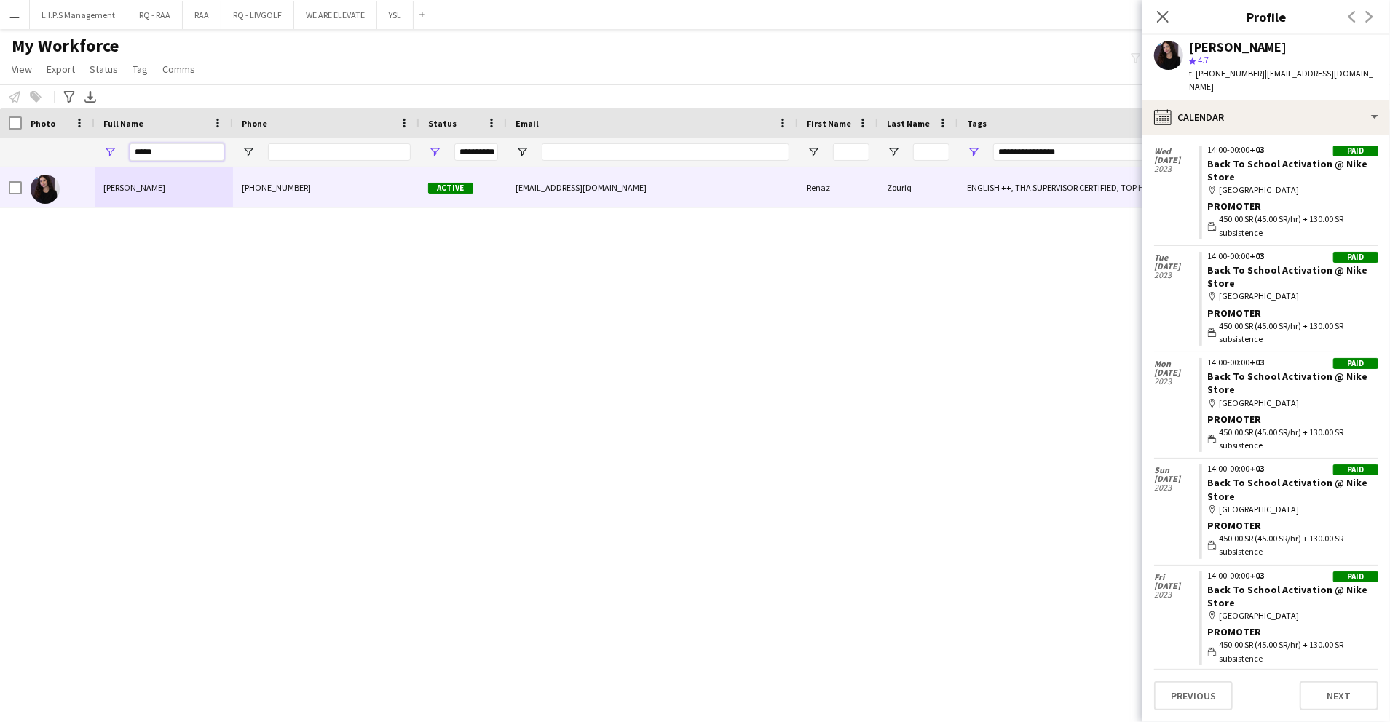
drag, startPoint x: 199, startPoint y: 147, endPoint x: 63, endPoint y: 130, distance: 137.2
click at [63, 130] on div "Workforce Details Email Photo 1" at bounding box center [1014, 137] width 2028 height 59
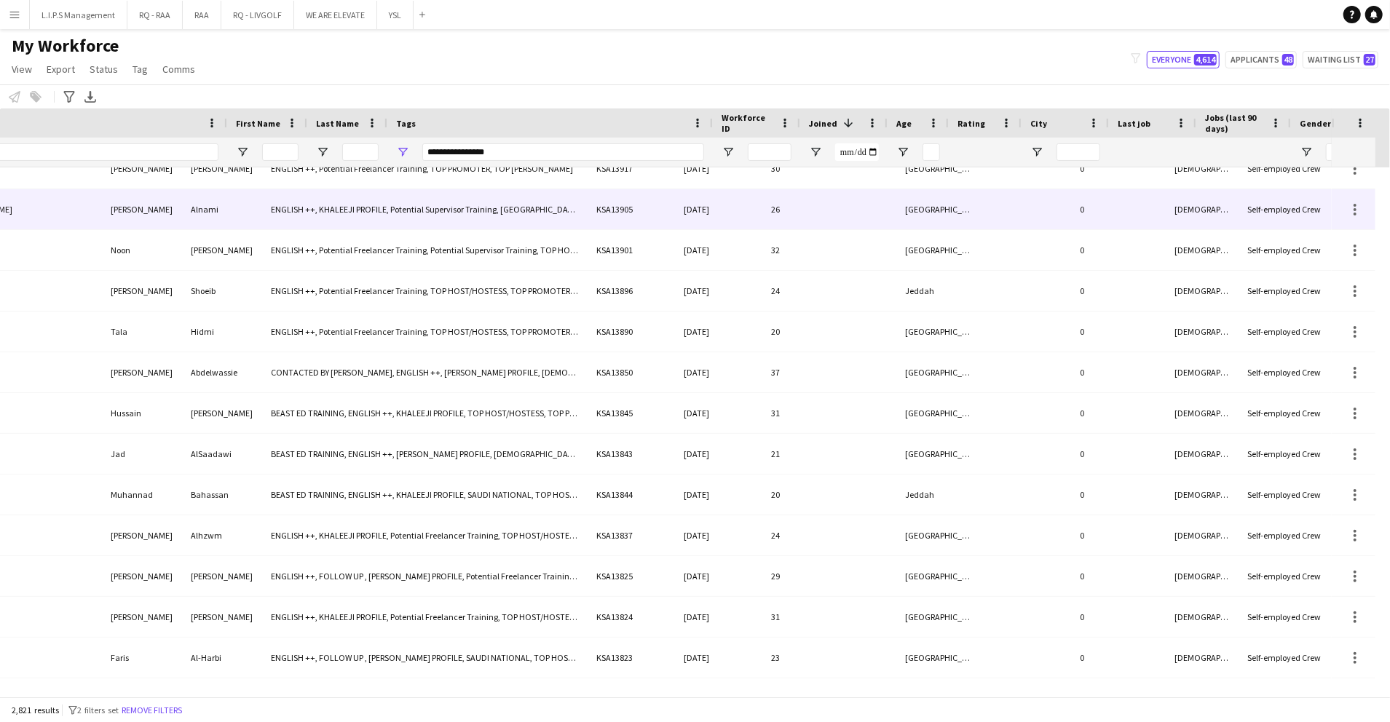
scroll to position [0, 696]
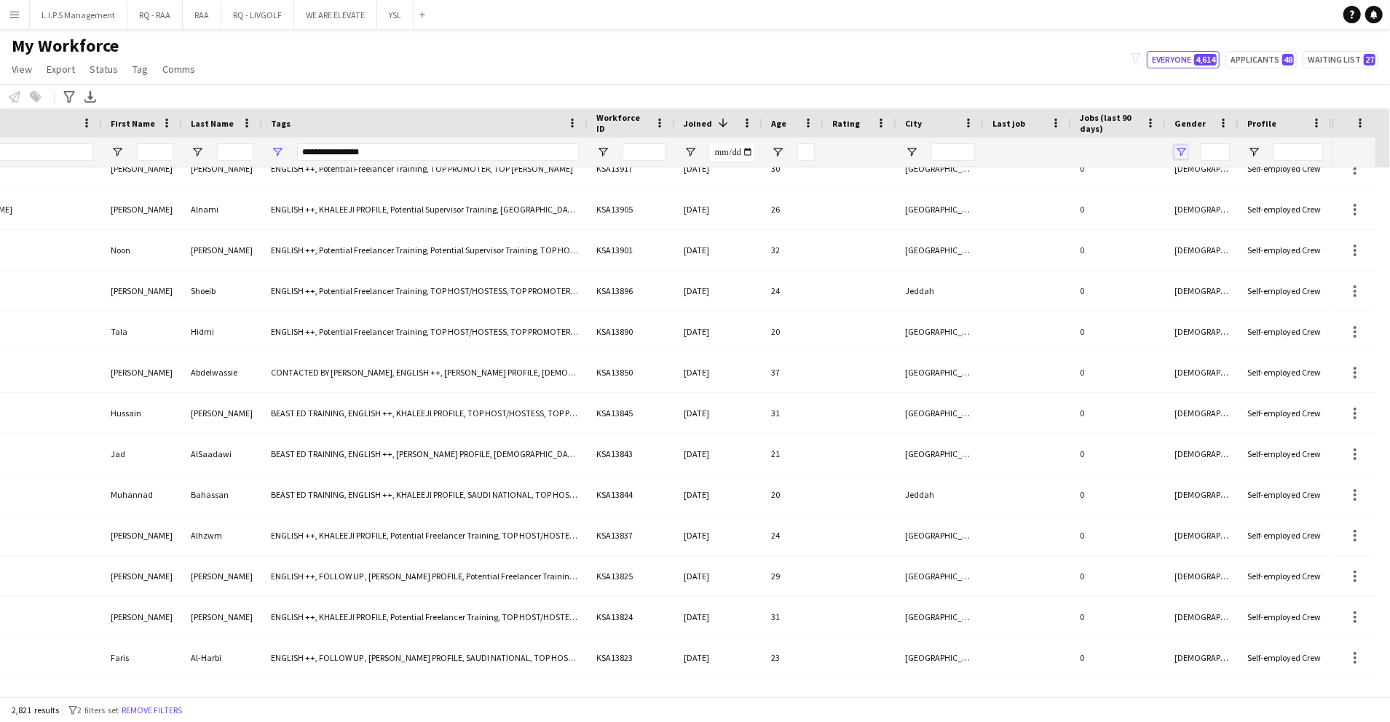
click at [1178, 154] on span "Open Filter Menu" at bounding box center [1181, 152] width 13 height 13
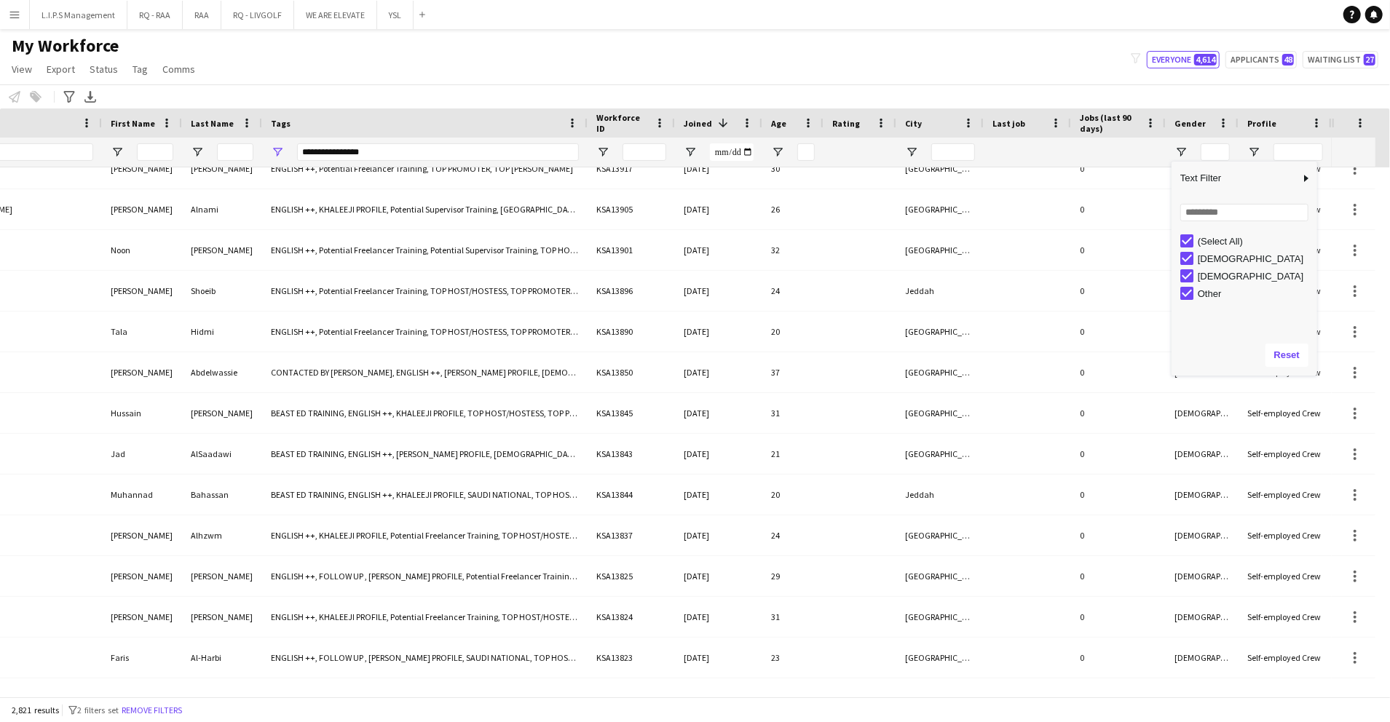
click at [1196, 241] on div "(Select All)" at bounding box center [1248, 240] width 137 height 17
type input "***"
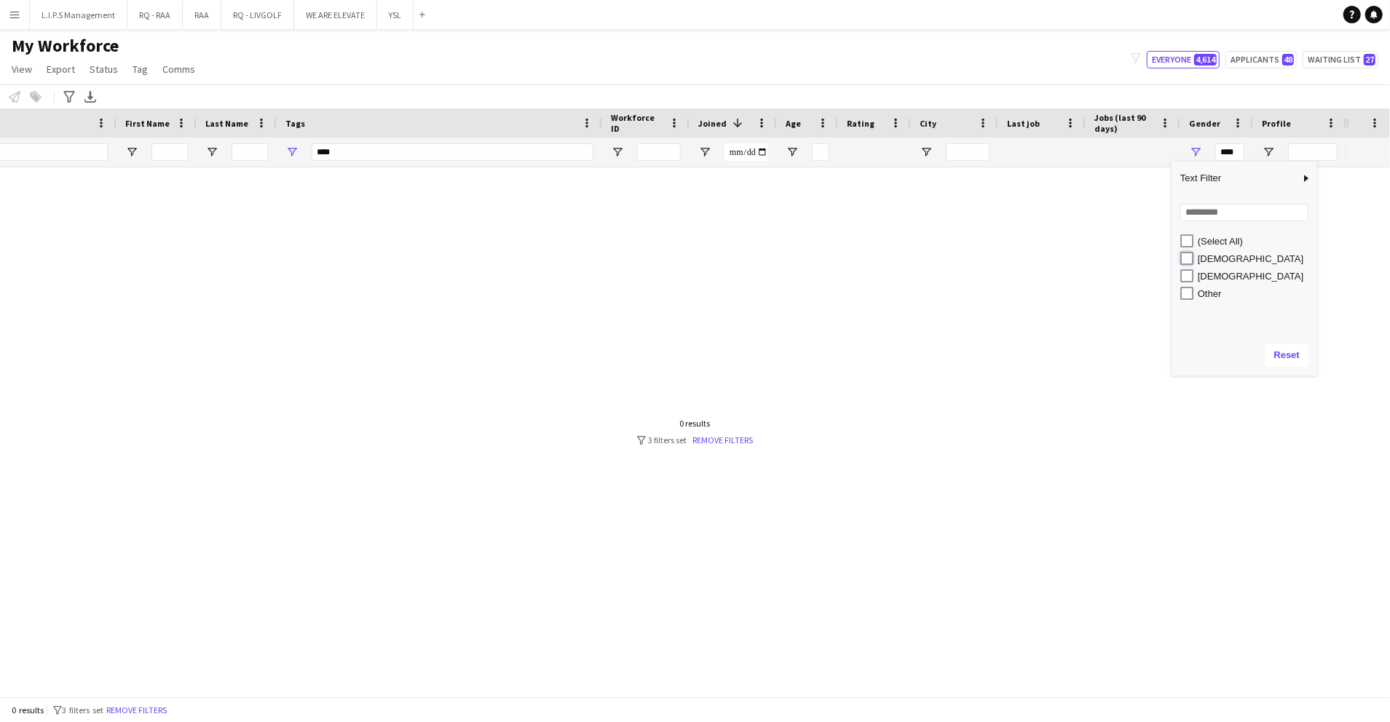
scroll to position [0, 682]
click at [1188, 256] on div "Female" at bounding box center [1245, 258] width 146 height 17
type input "**********"
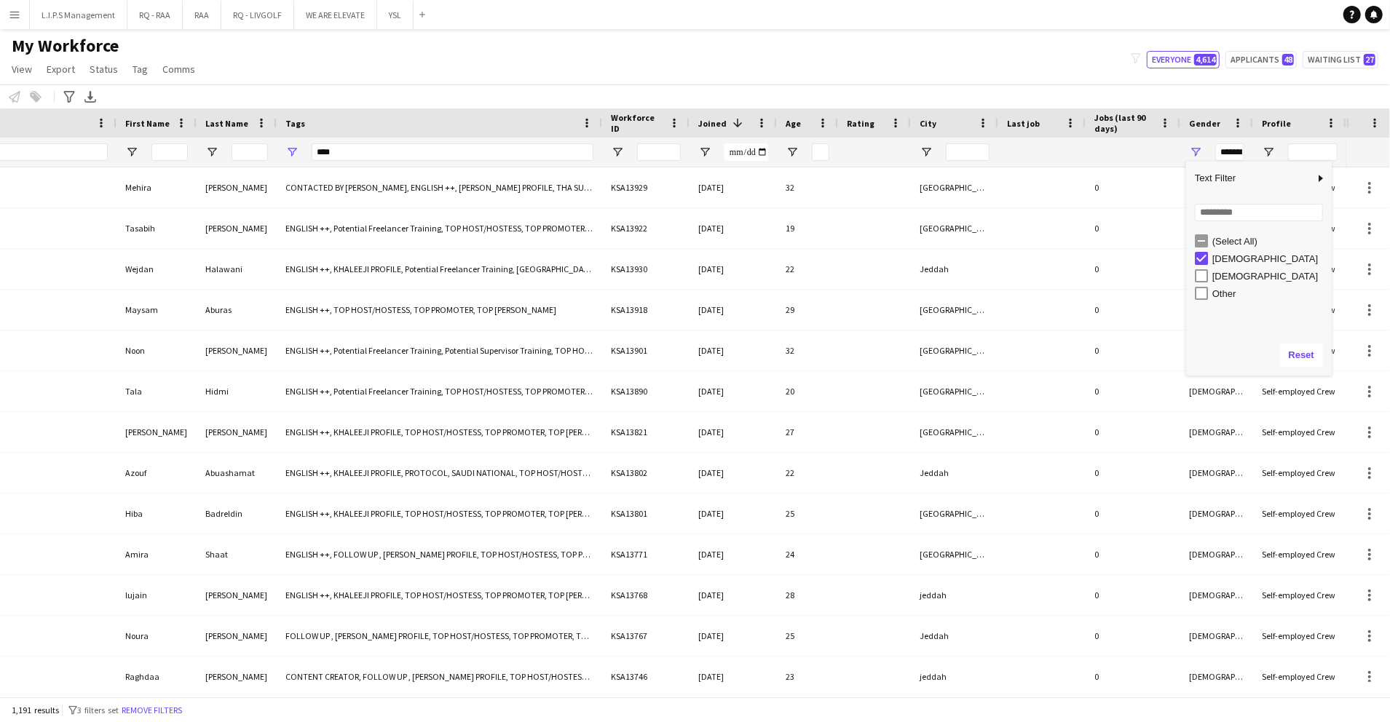
type input "**********"
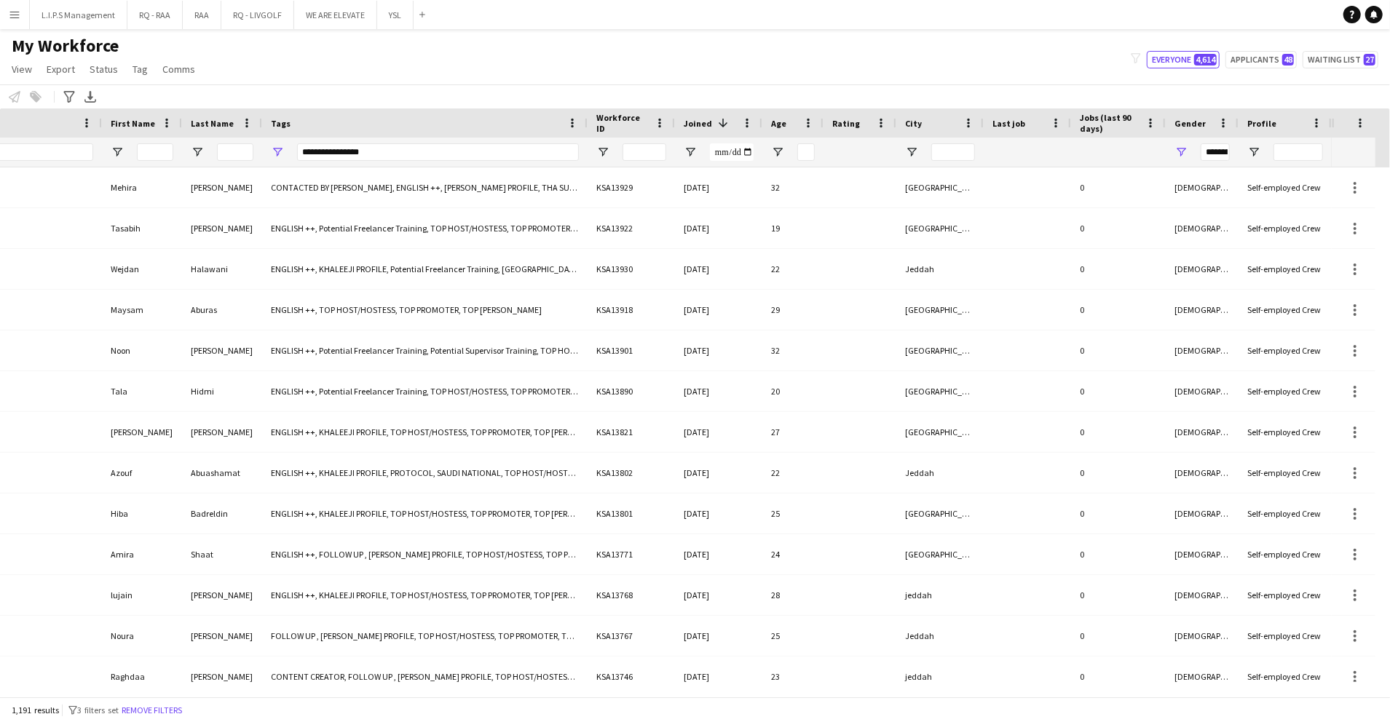
click at [1118, 125] on span "Jobs (last 90 days)" at bounding box center [1110, 123] width 60 height 22
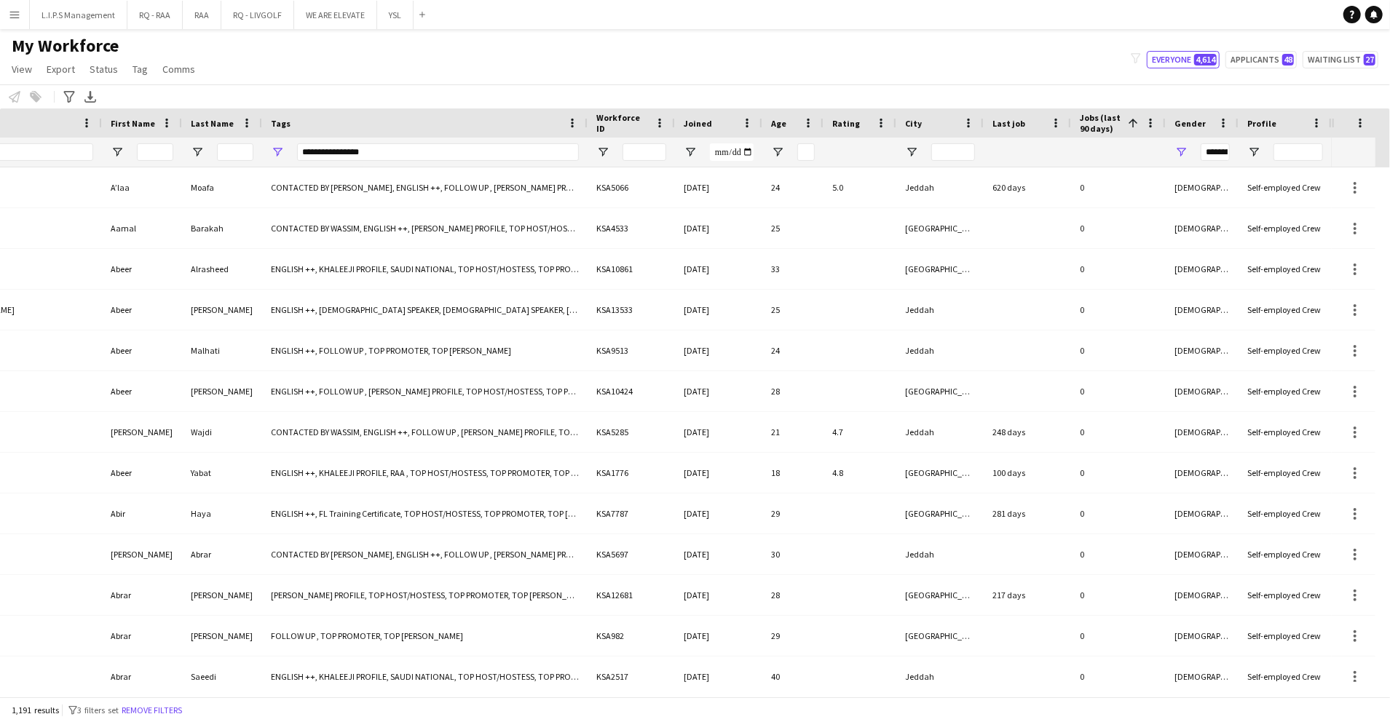
click at [1137, 117] on span at bounding box center [1132, 123] width 13 height 13
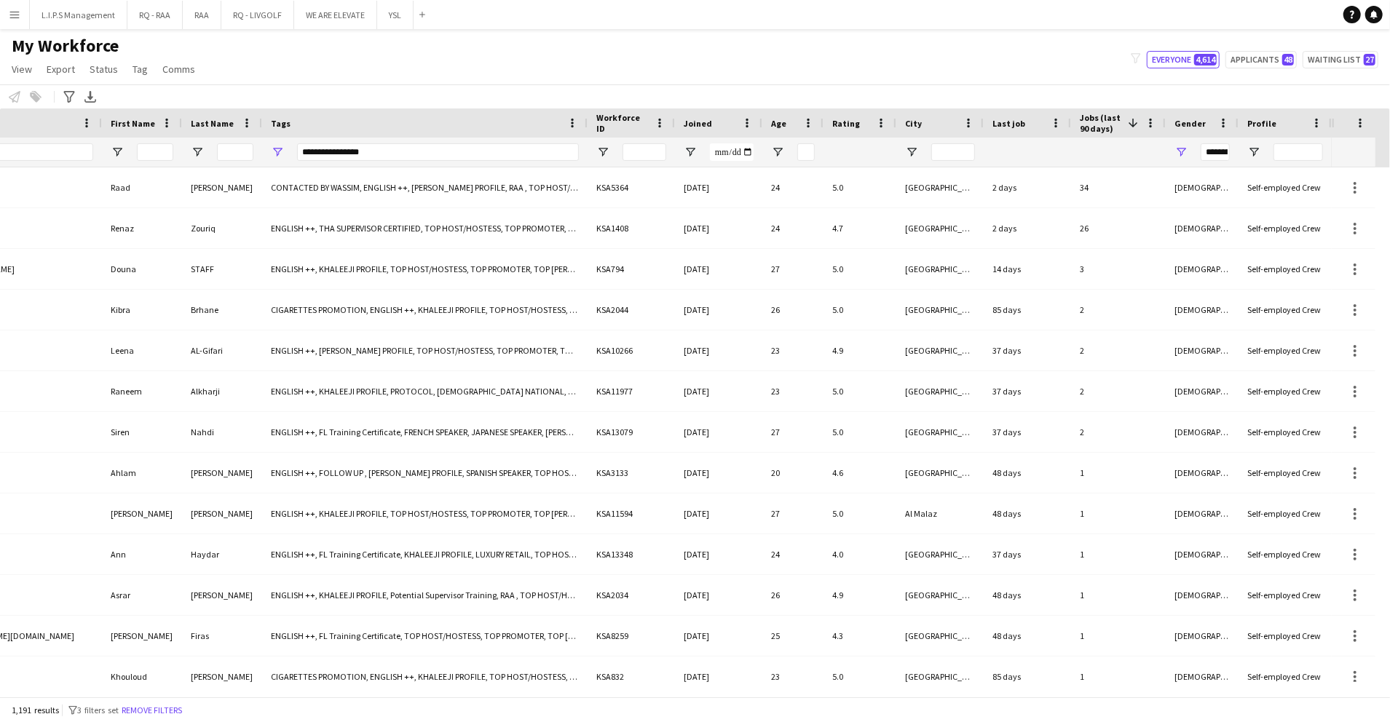
click at [1043, 116] on div "Last job" at bounding box center [1018, 123] width 52 height 22
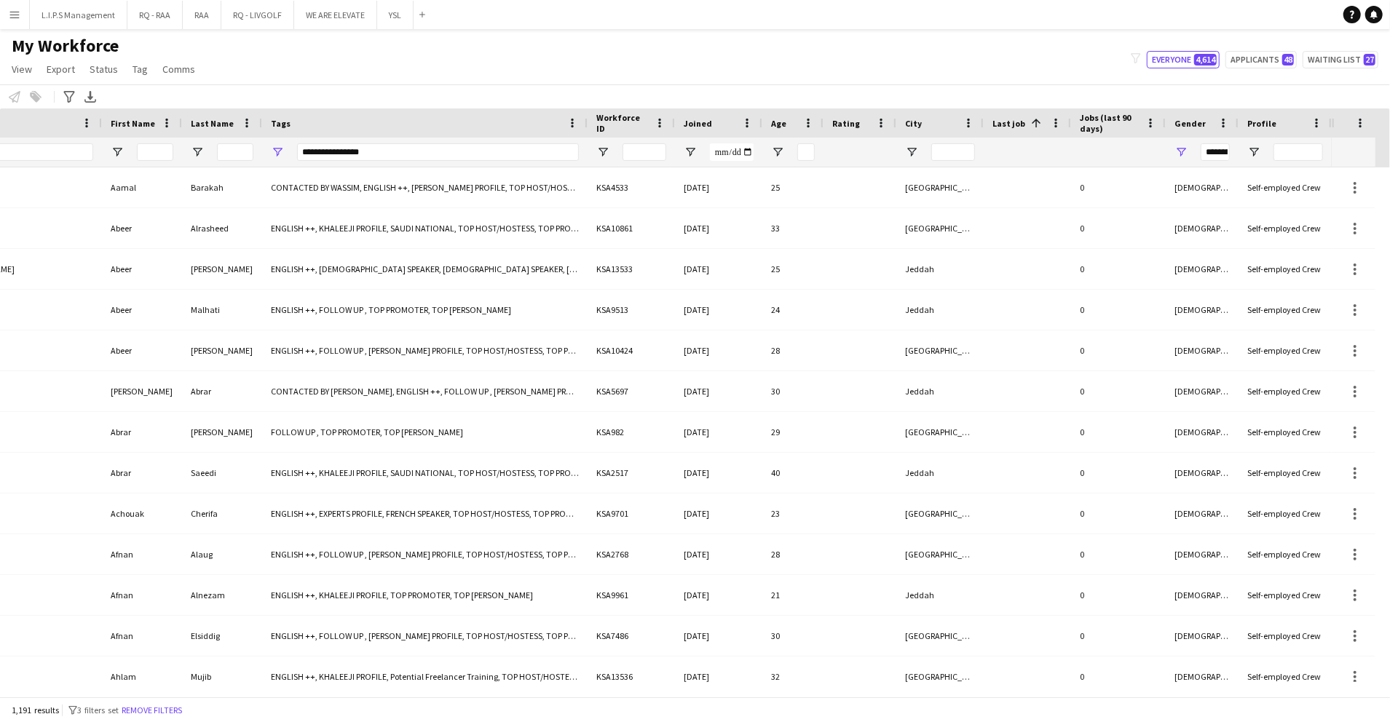
click at [1043, 116] on div "Last job 1" at bounding box center [1018, 123] width 52 height 22
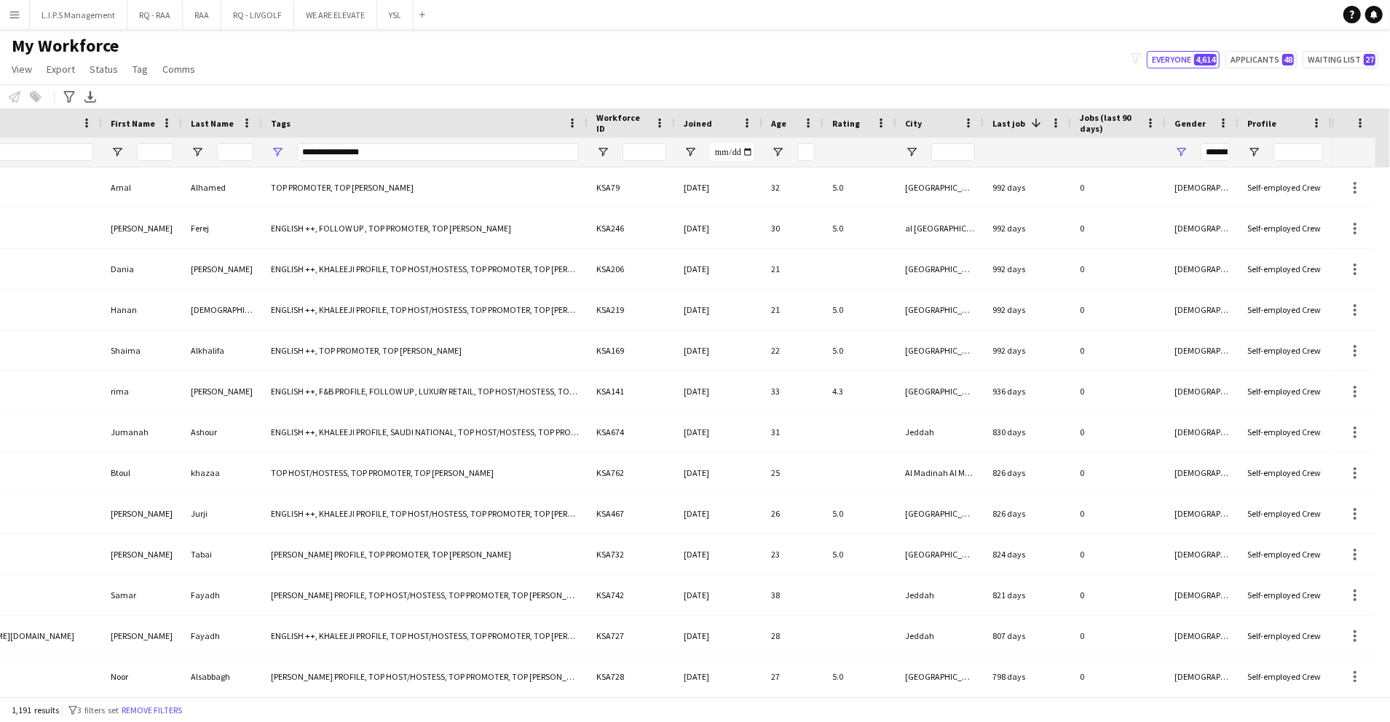
click at [1042, 119] on div "Last job 1" at bounding box center [1018, 123] width 52 height 22
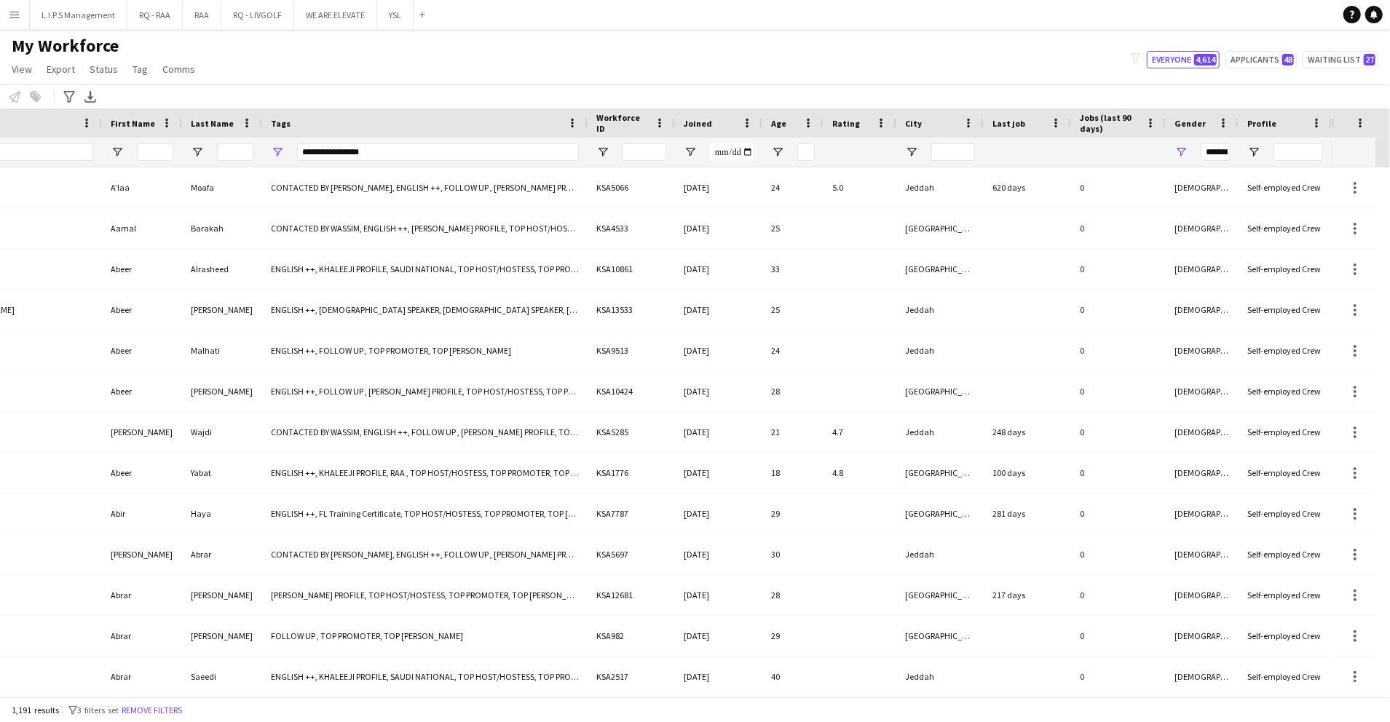
click at [1134, 117] on span "Jobs (last 90 days)" at bounding box center [1110, 123] width 60 height 22
click at [1134, 122] on span at bounding box center [1132, 123] width 13 height 13
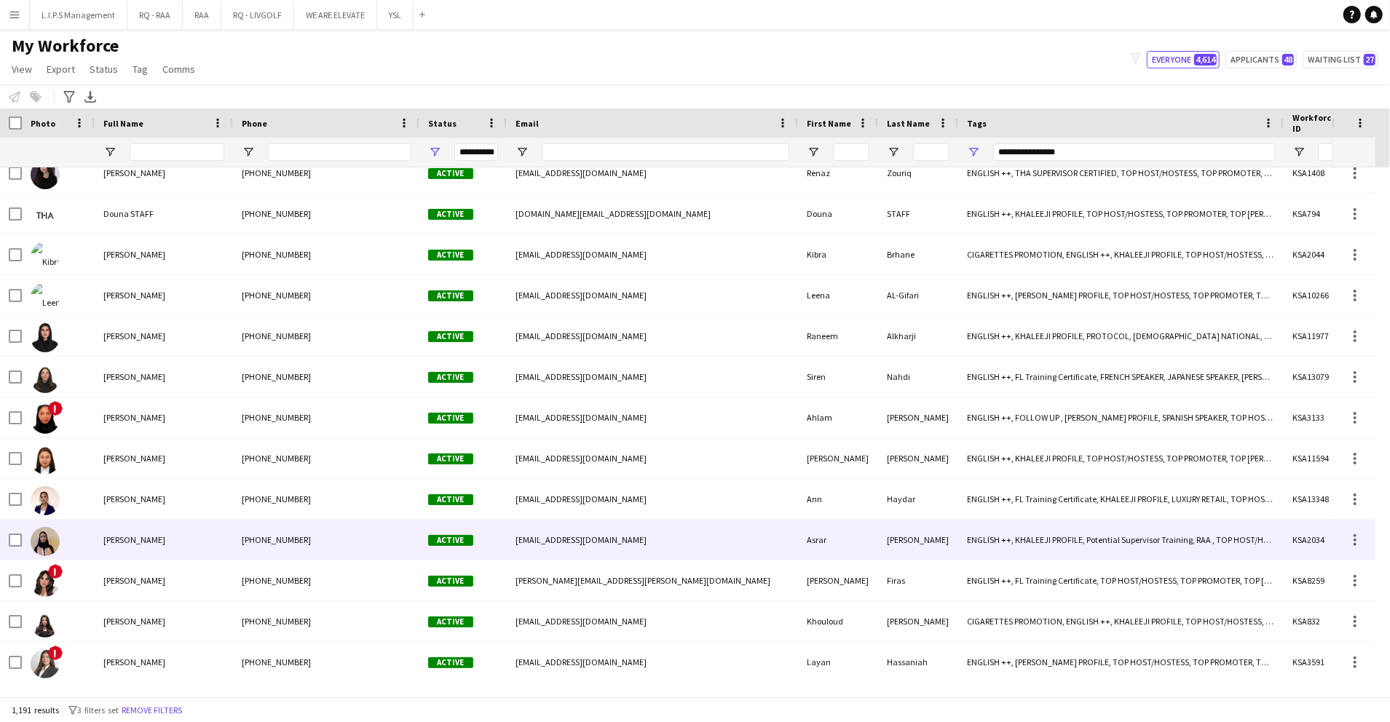
click at [309, 520] on div "+966509608796" at bounding box center [326, 540] width 186 height 40
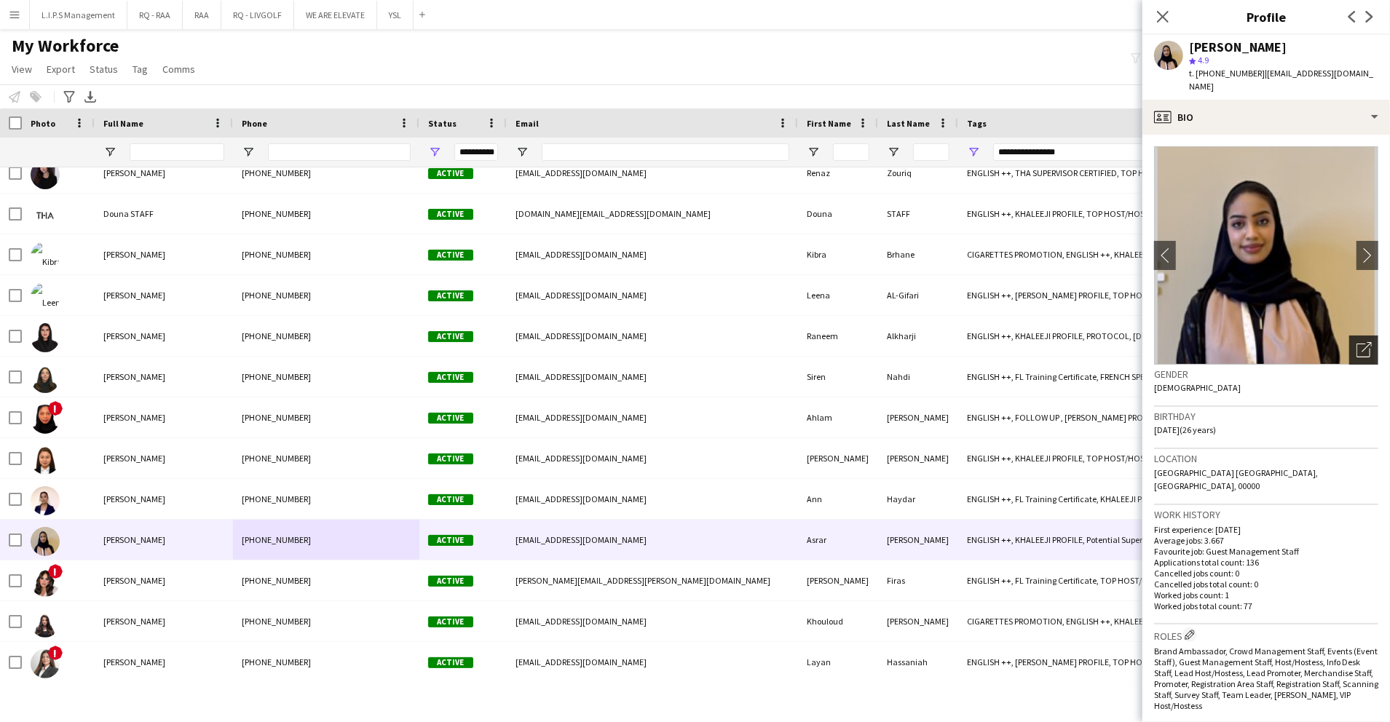
click at [1357, 342] on icon "Open photos pop-in" at bounding box center [1364, 349] width 15 height 15
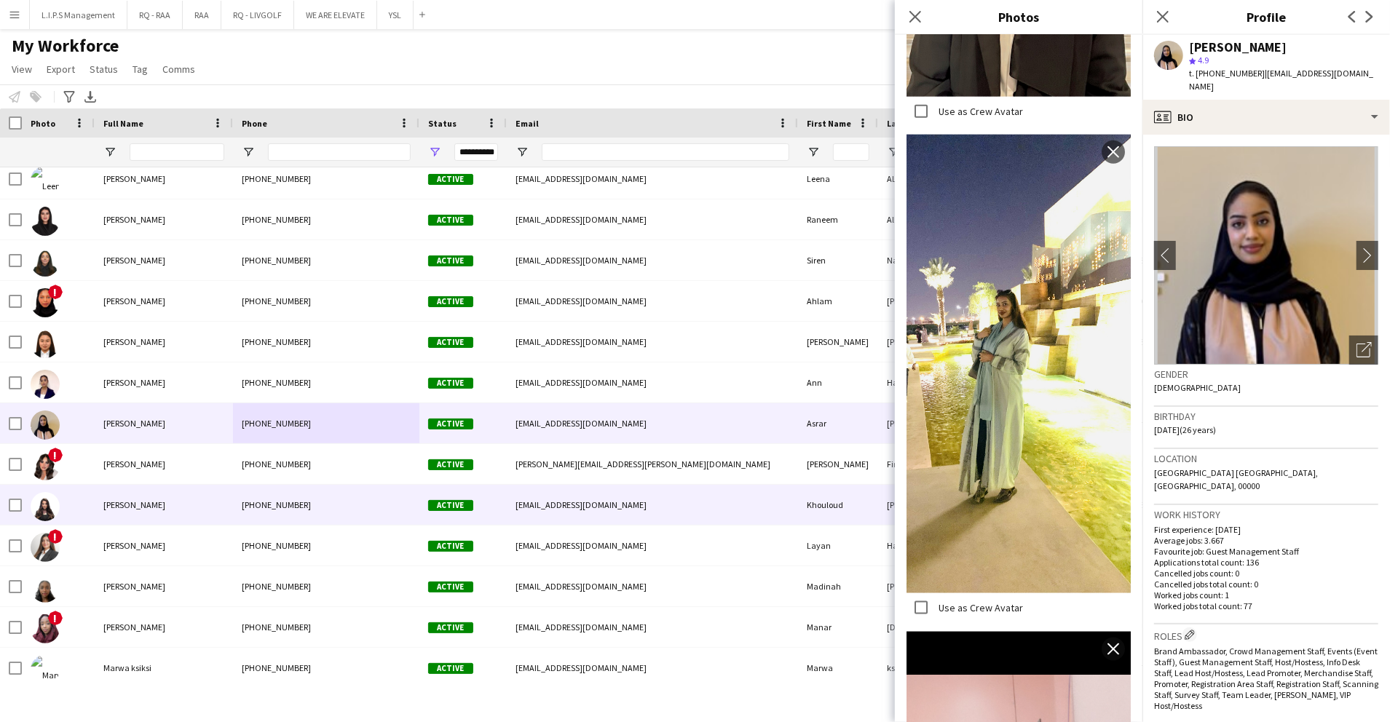
click at [329, 516] on div "+966539443034" at bounding box center [326, 505] width 186 height 40
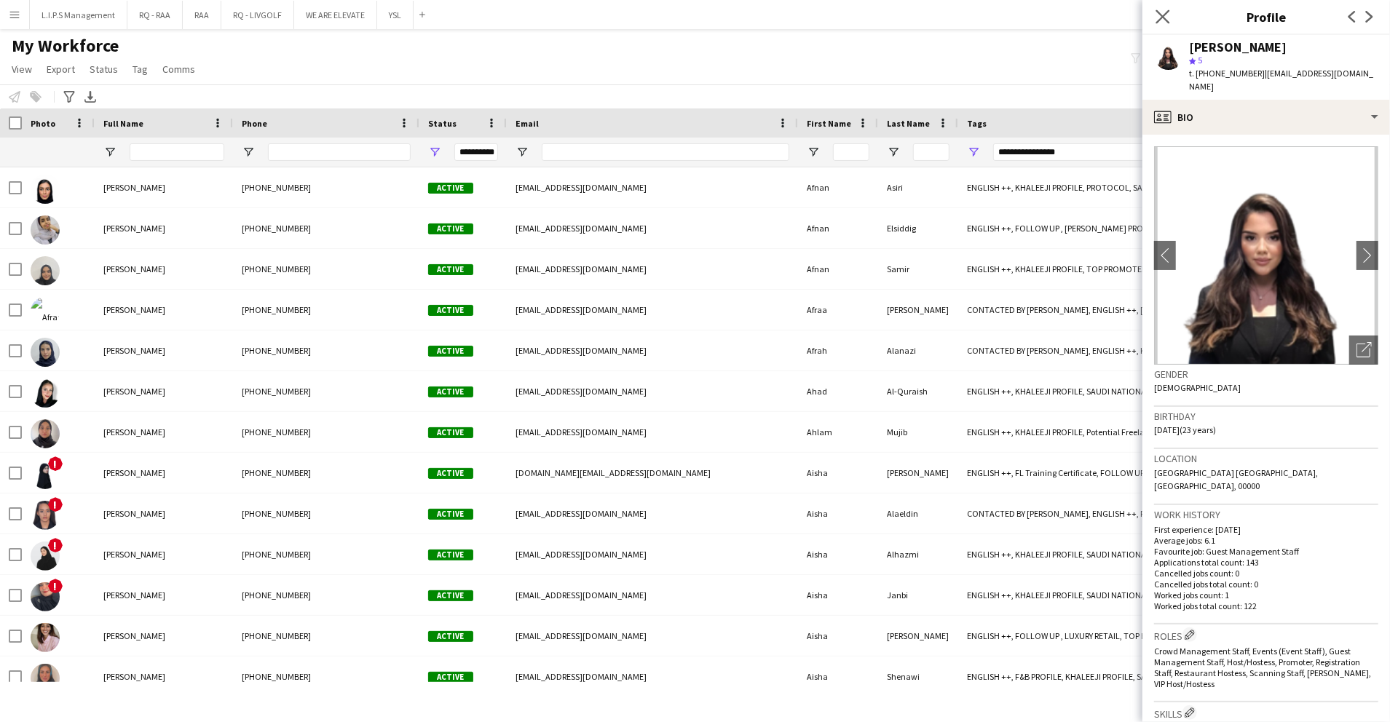
click at [1171, 12] on app-icon "Close pop-in" at bounding box center [1163, 17] width 21 height 21
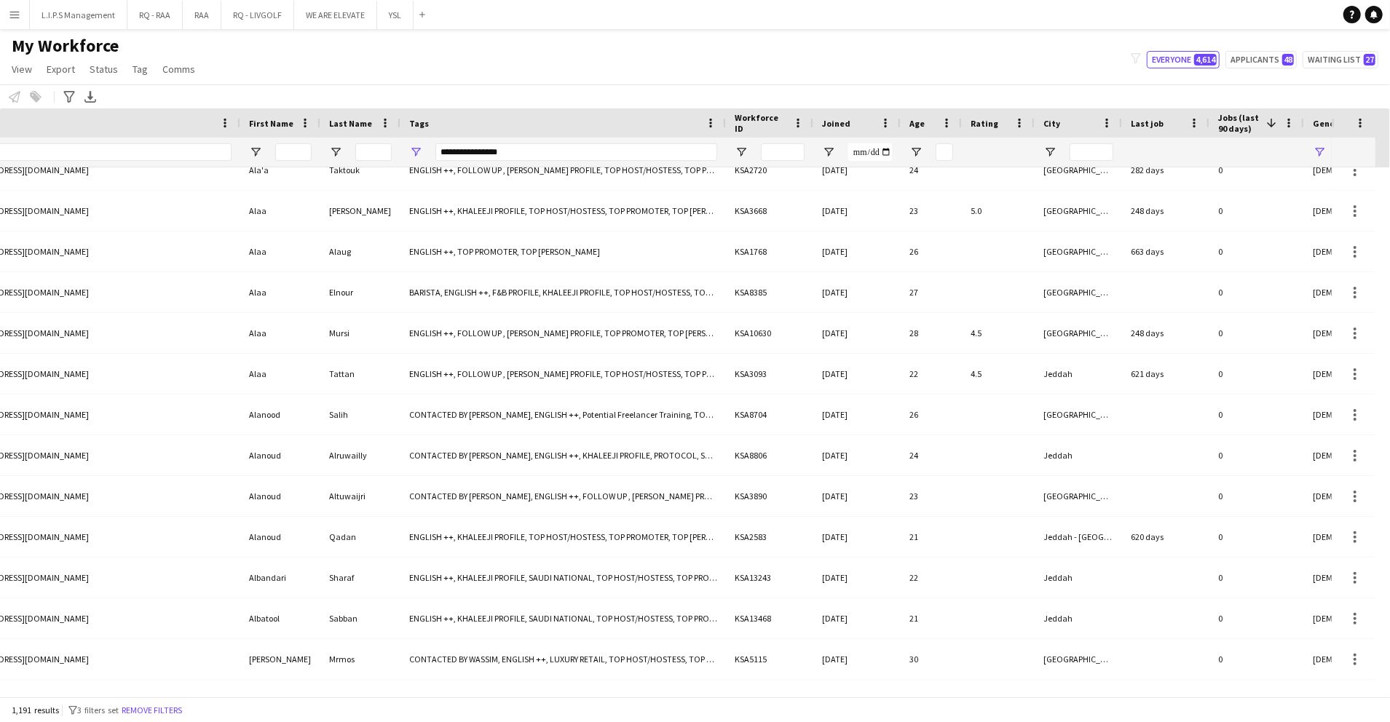
click at [1169, 126] on div "Last job" at bounding box center [1157, 123] width 52 height 22
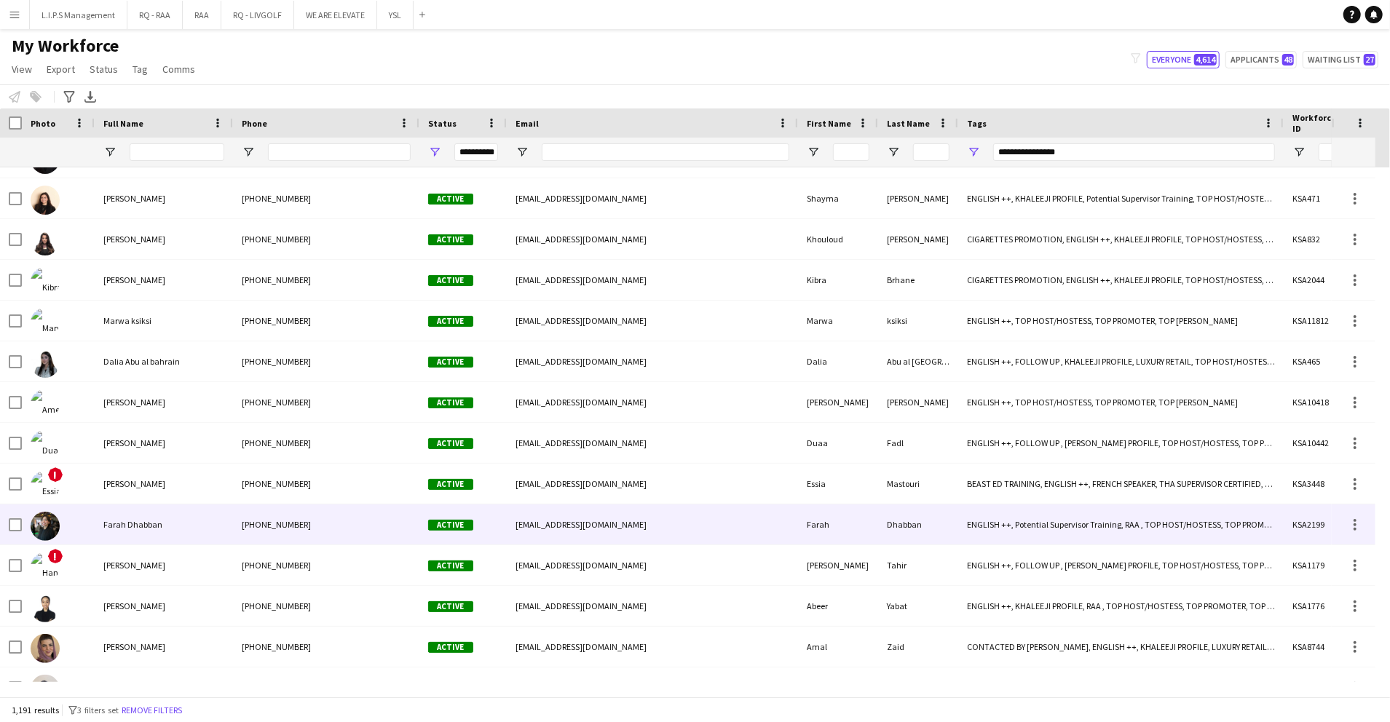
click at [375, 534] on div "+966540930666" at bounding box center [326, 525] width 186 height 40
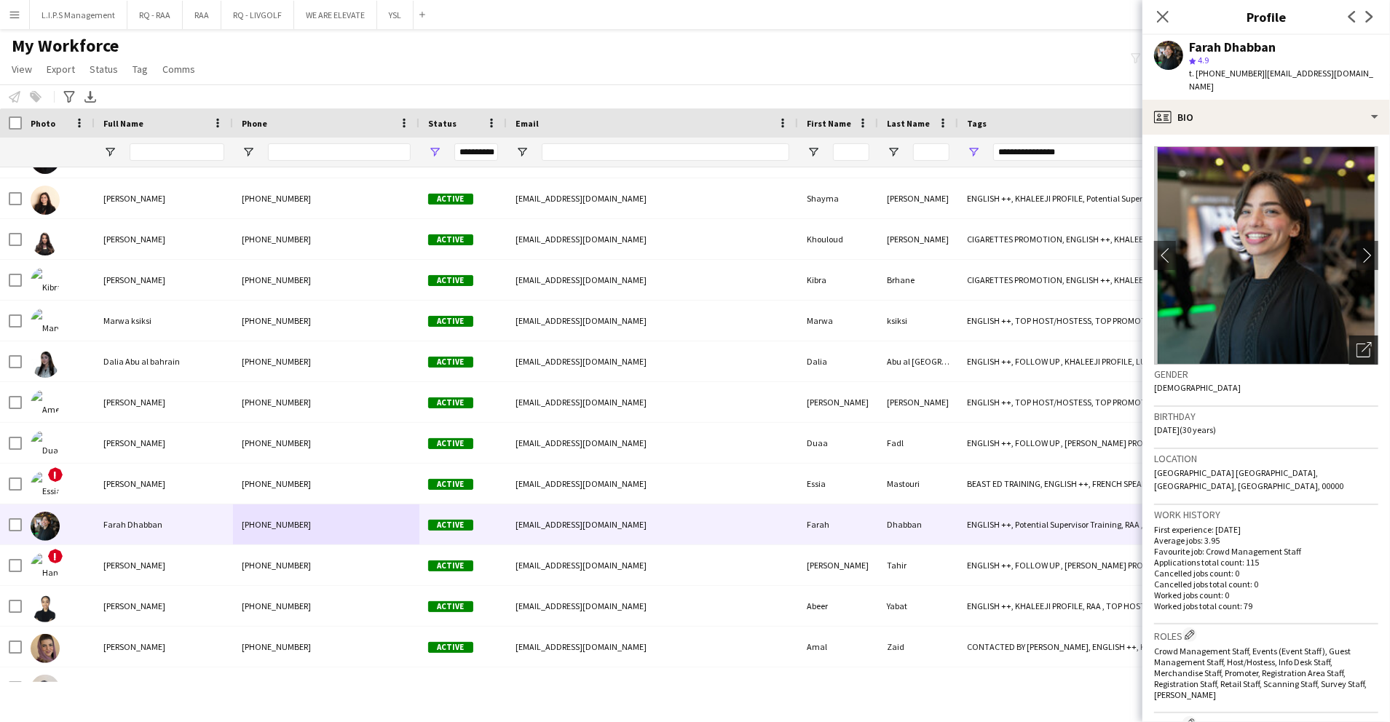
click at [1357, 344] on icon at bounding box center [1364, 351] width 14 height 14
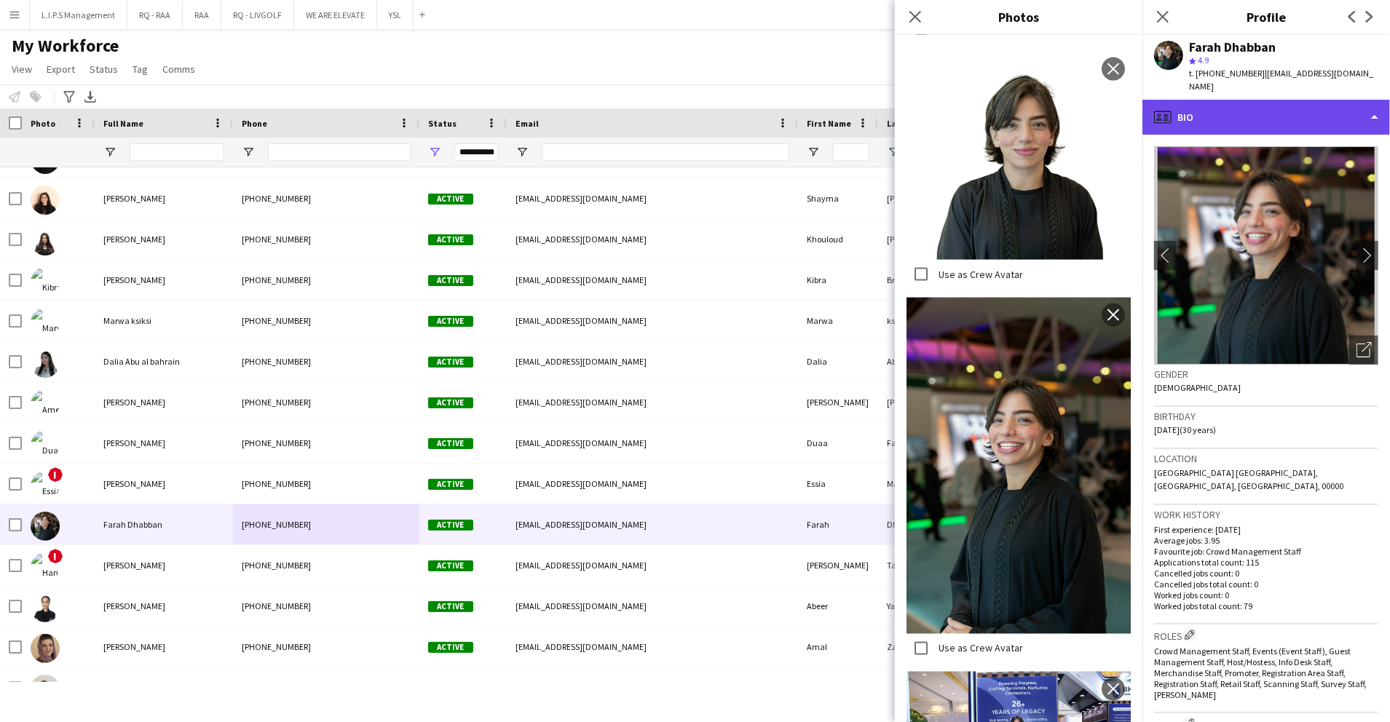
click at [1289, 100] on div "profile Bio" at bounding box center [1266, 117] width 248 height 35
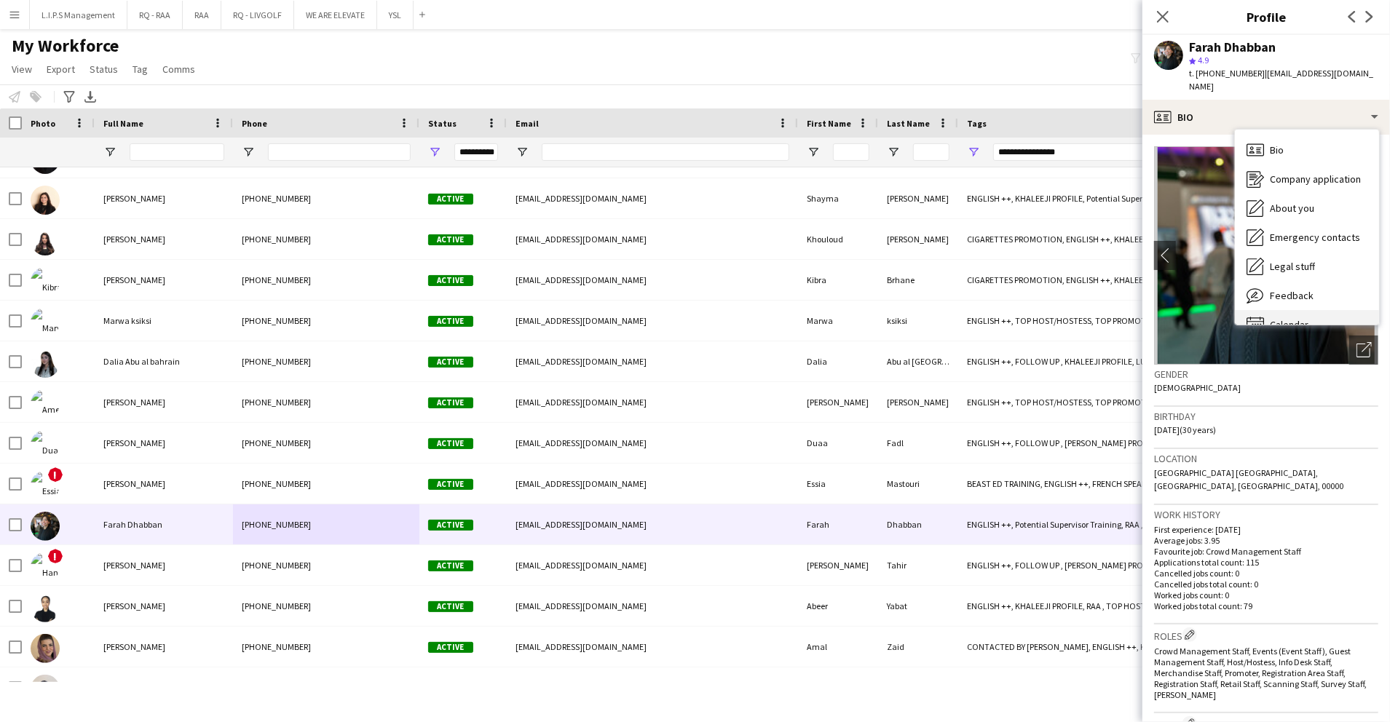
click at [1305, 310] on div "Calendar Calendar" at bounding box center [1307, 324] width 144 height 29
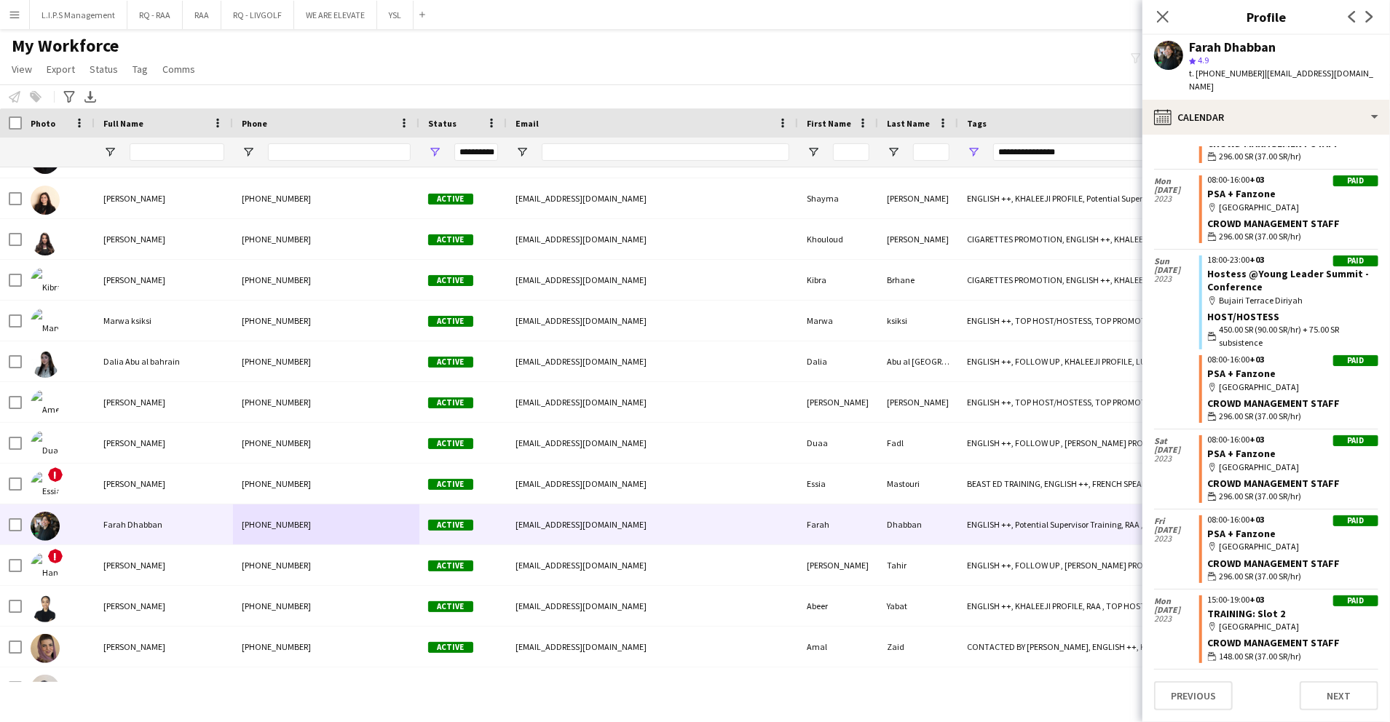
scroll to position [6818, 0]
click at [1342, 100] on div "calendar-full Calendar" at bounding box center [1266, 117] width 248 height 35
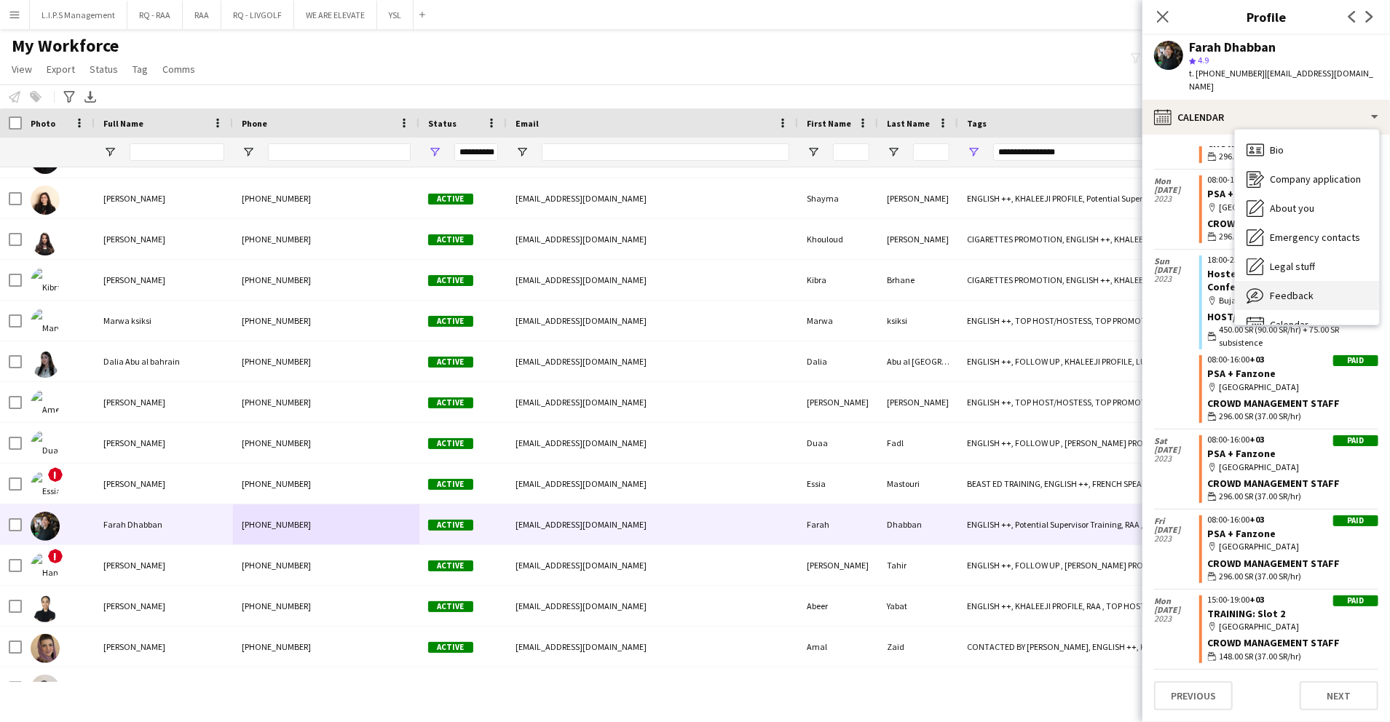
click at [1320, 281] on div "Feedback Feedback" at bounding box center [1307, 295] width 144 height 29
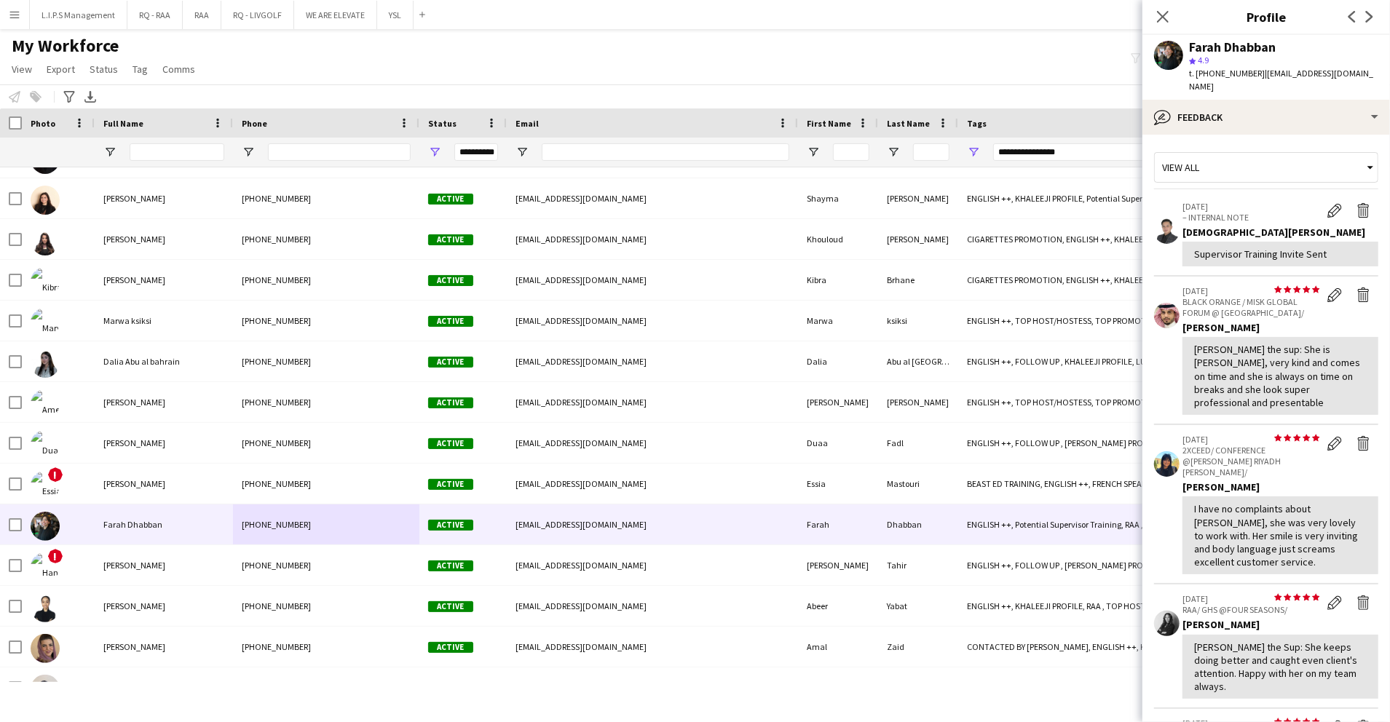
scroll to position [379, 0]
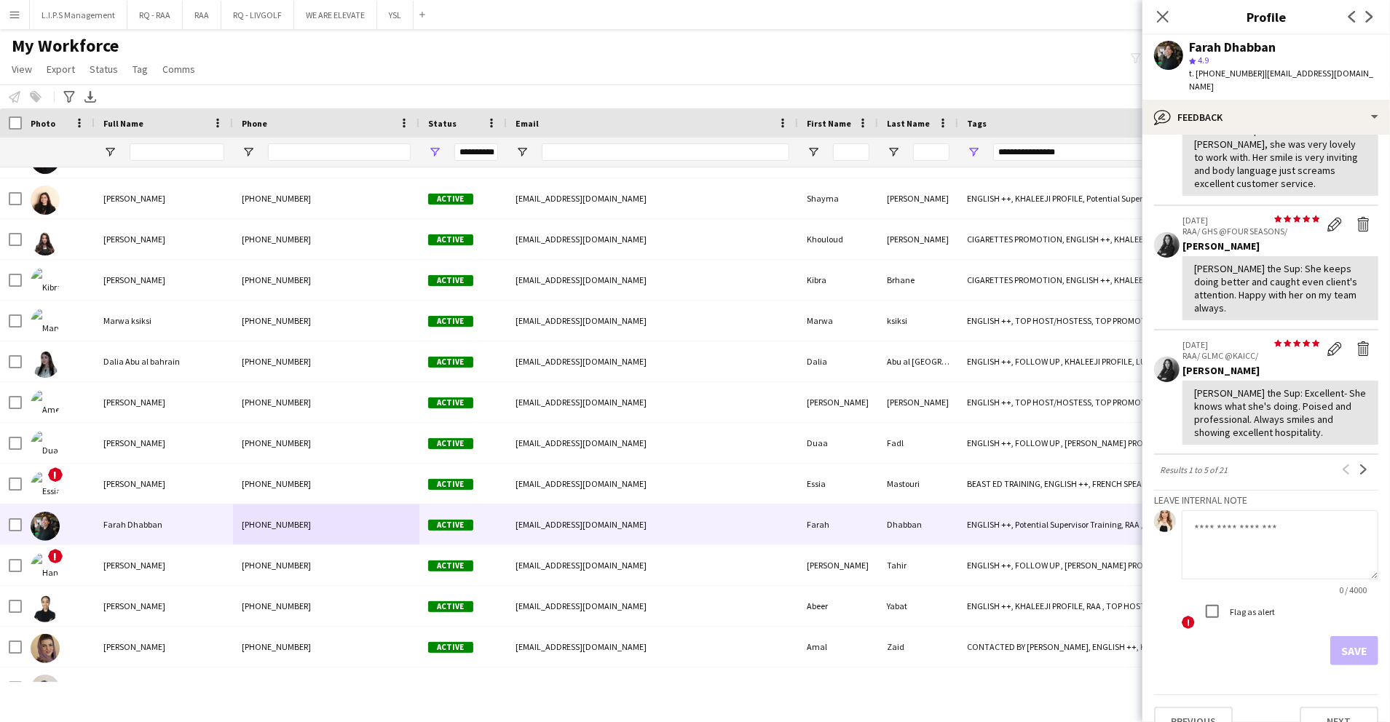
click at [1359, 461] on div "Previous Next" at bounding box center [1355, 469] width 47 height 17
click at [1359, 465] on app-icon "Next" at bounding box center [1364, 470] width 10 height 10
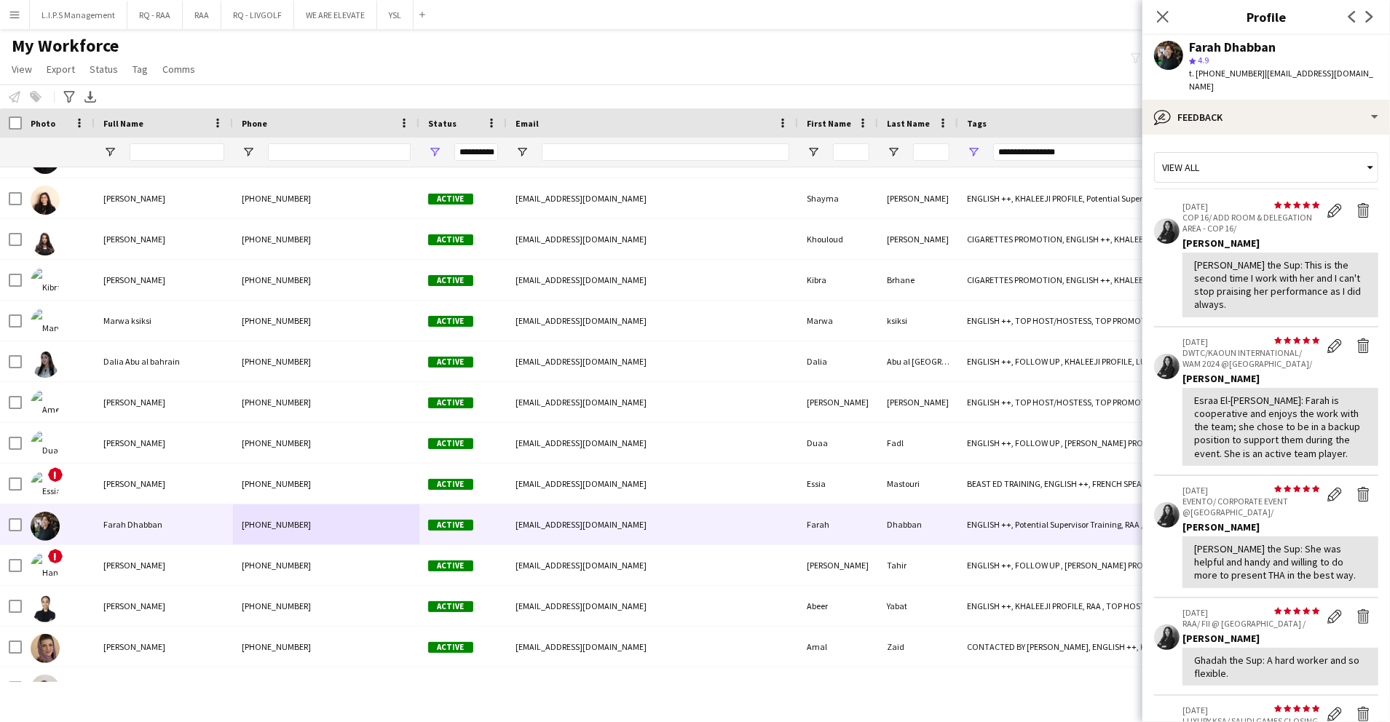
scroll to position [385, 0]
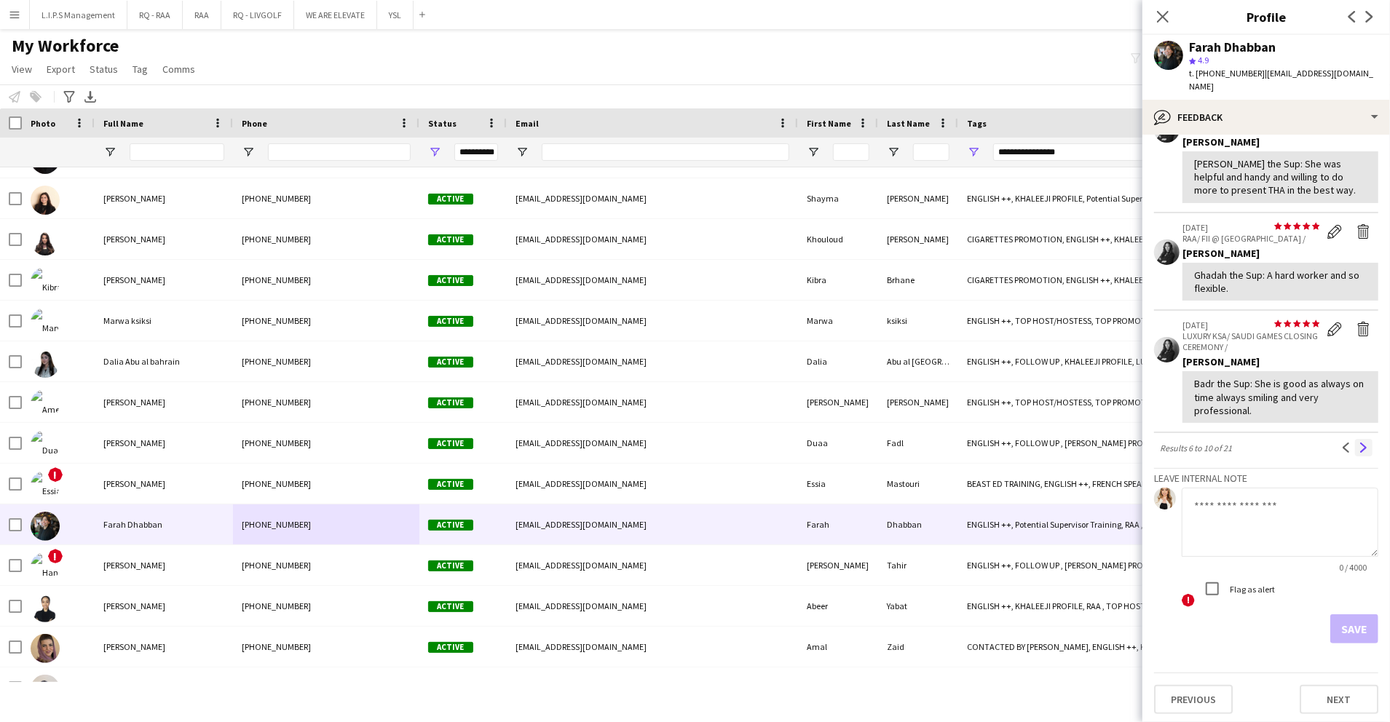
click at [1359, 445] on app-icon "Next" at bounding box center [1364, 448] width 10 height 10
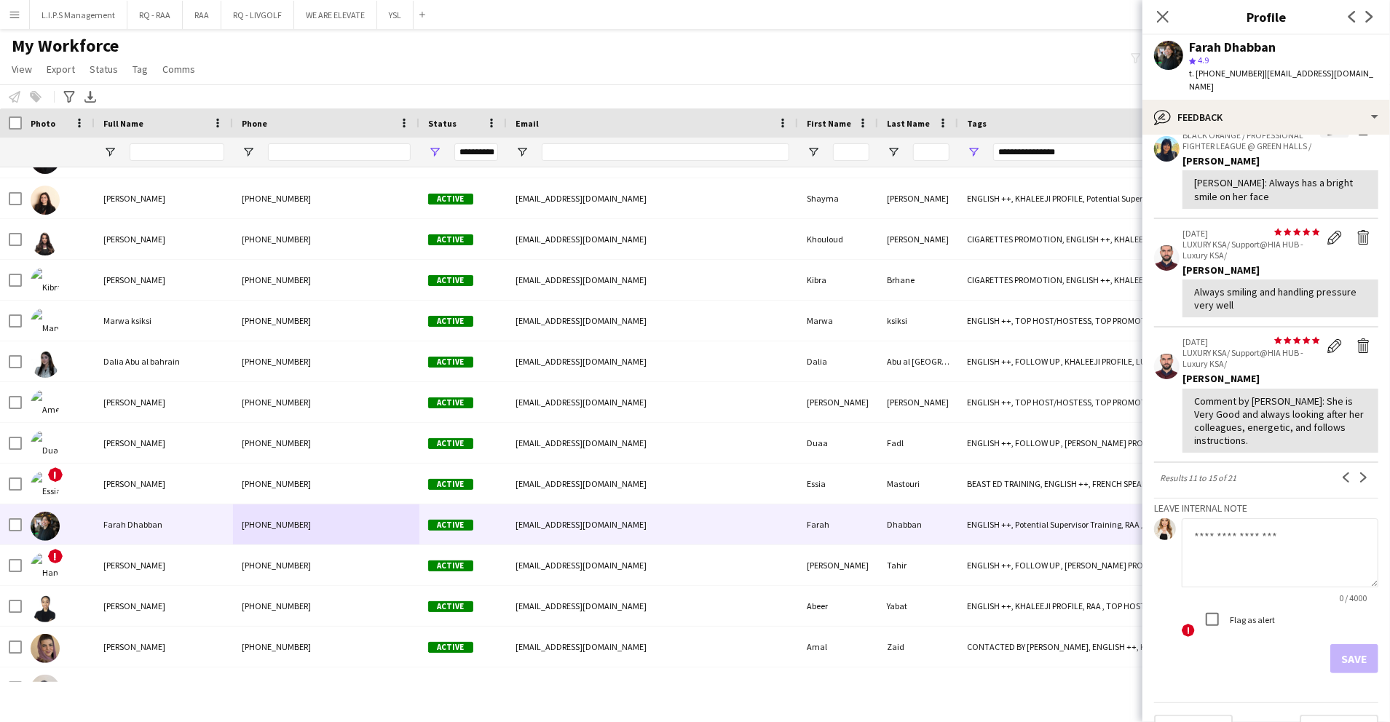
scroll to position [357, 0]
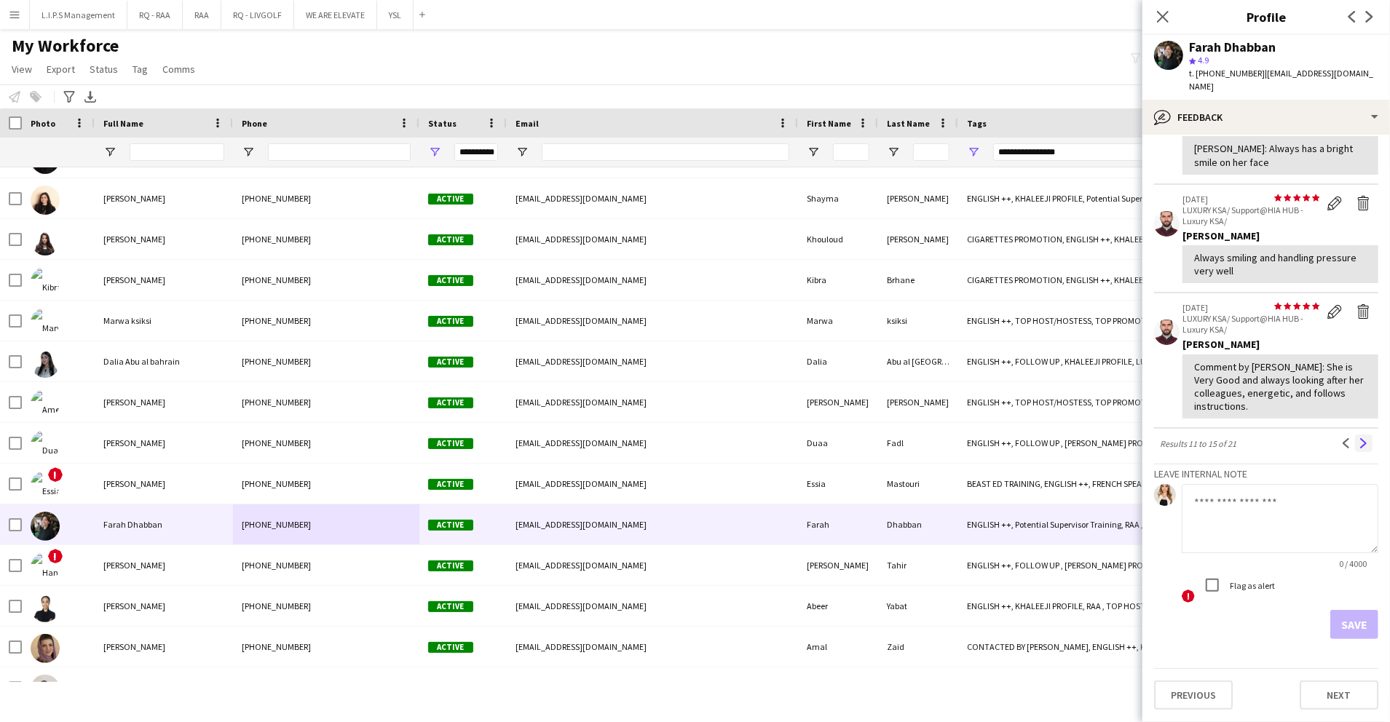
click at [1359, 441] on app-icon "Next" at bounding box center [1364, 443] width 10 height 10
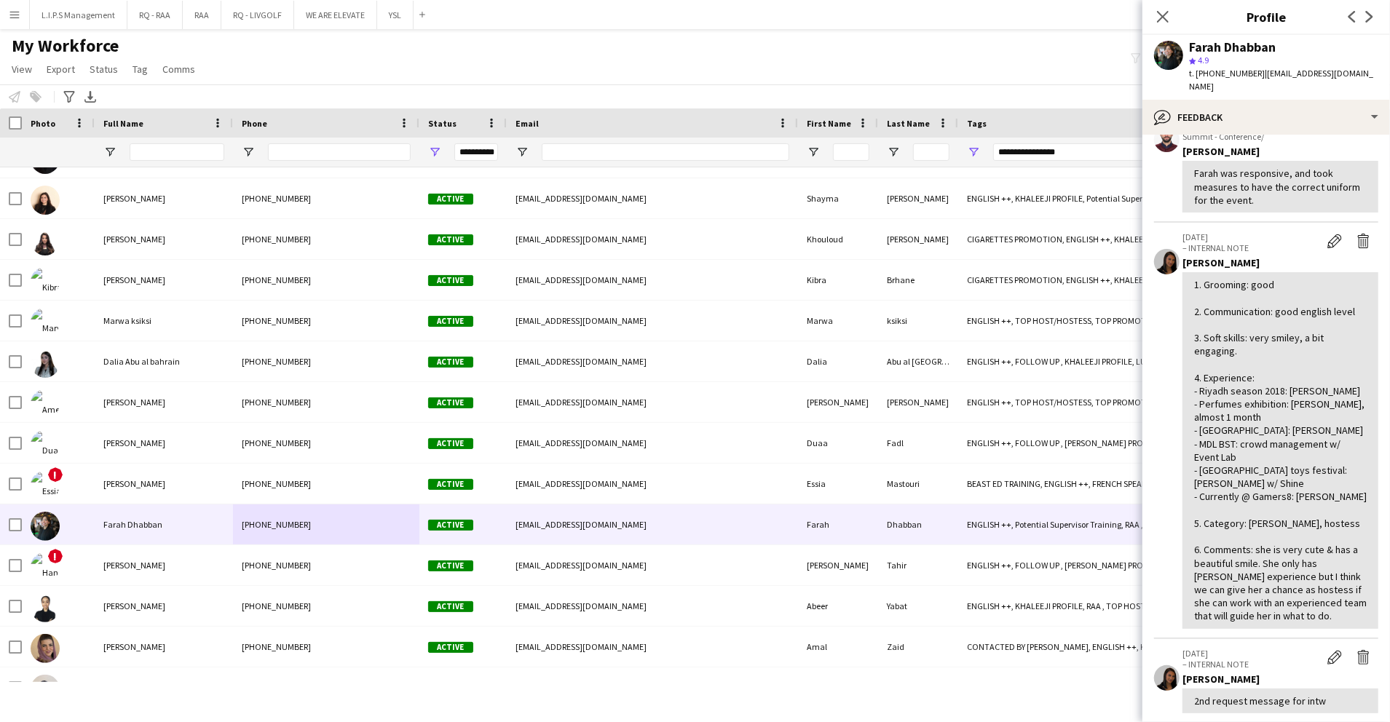
scroll to position [0, 0]
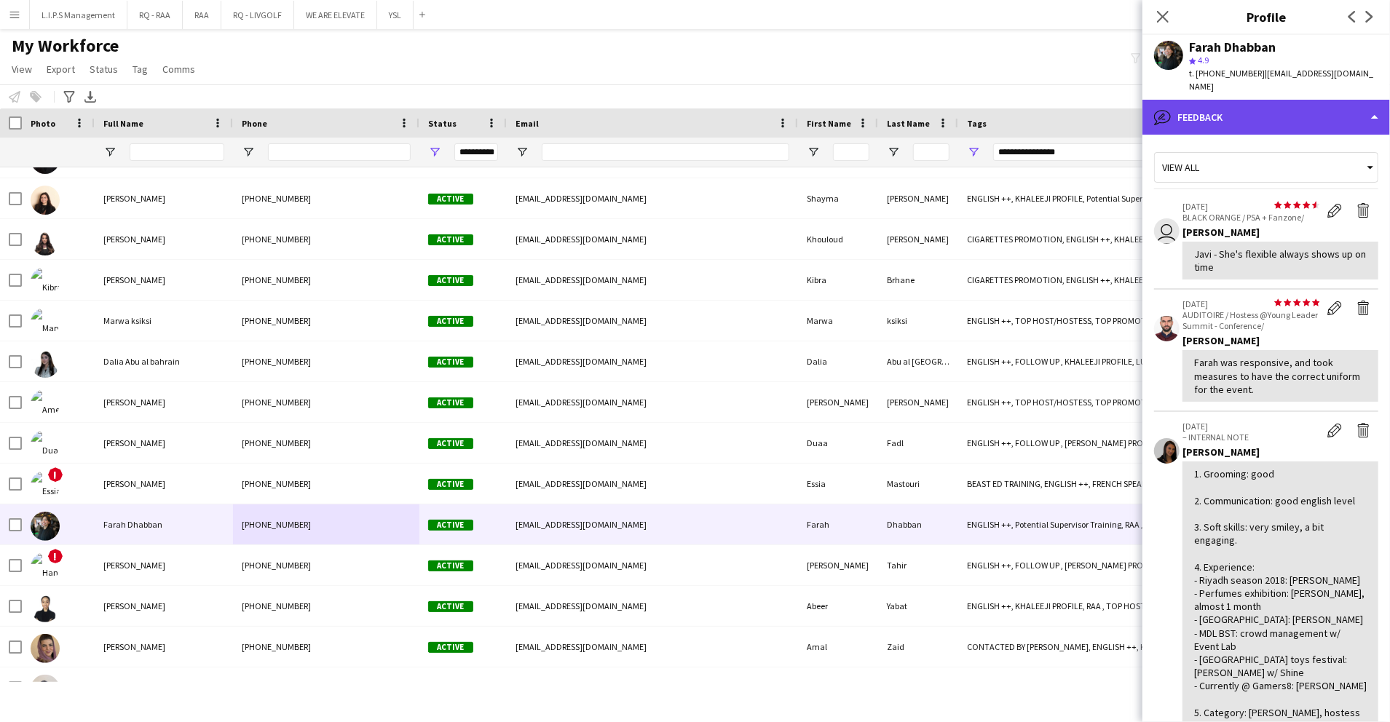
click at [1341, 100] on div "bubble-pencil Feedback" at bounding box center [1266, 117] width 248 height 35
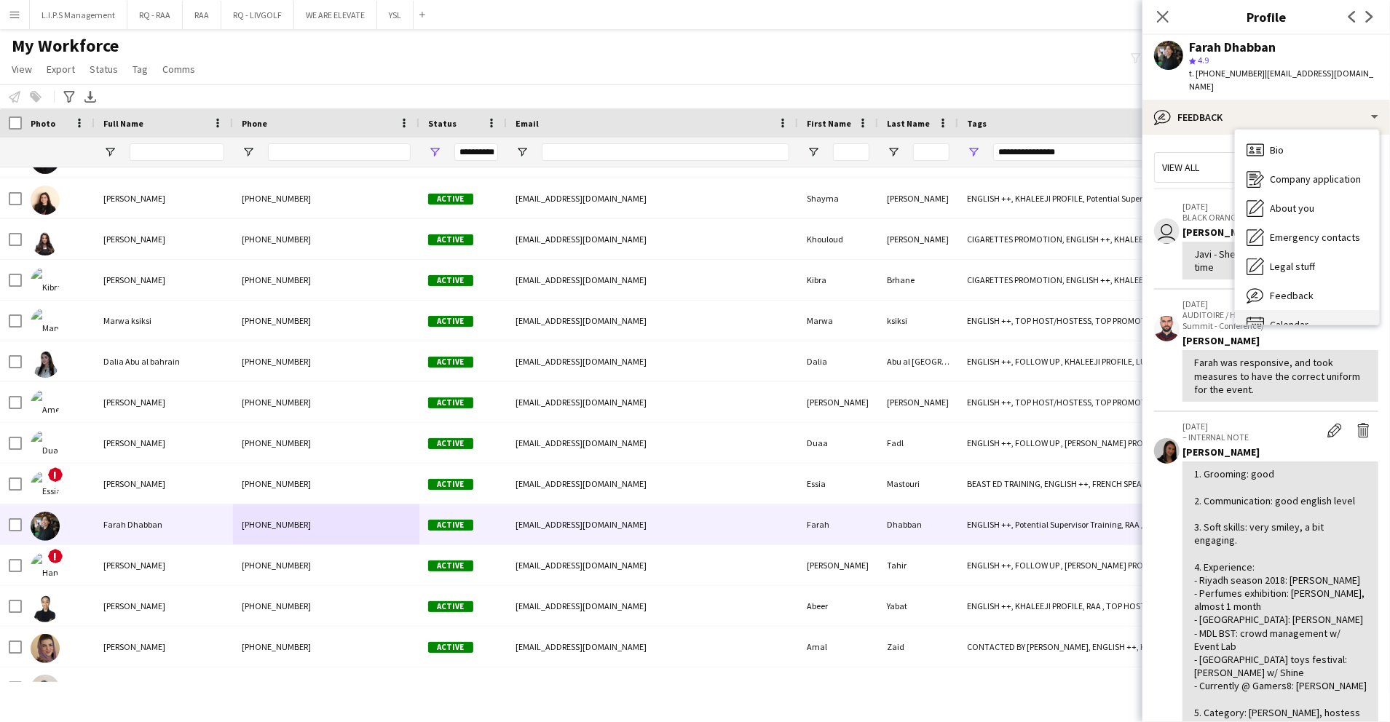
click at [1333, 310] on div "Calendar Calendar" at bounding box center [1307, 324] width 144 height 29
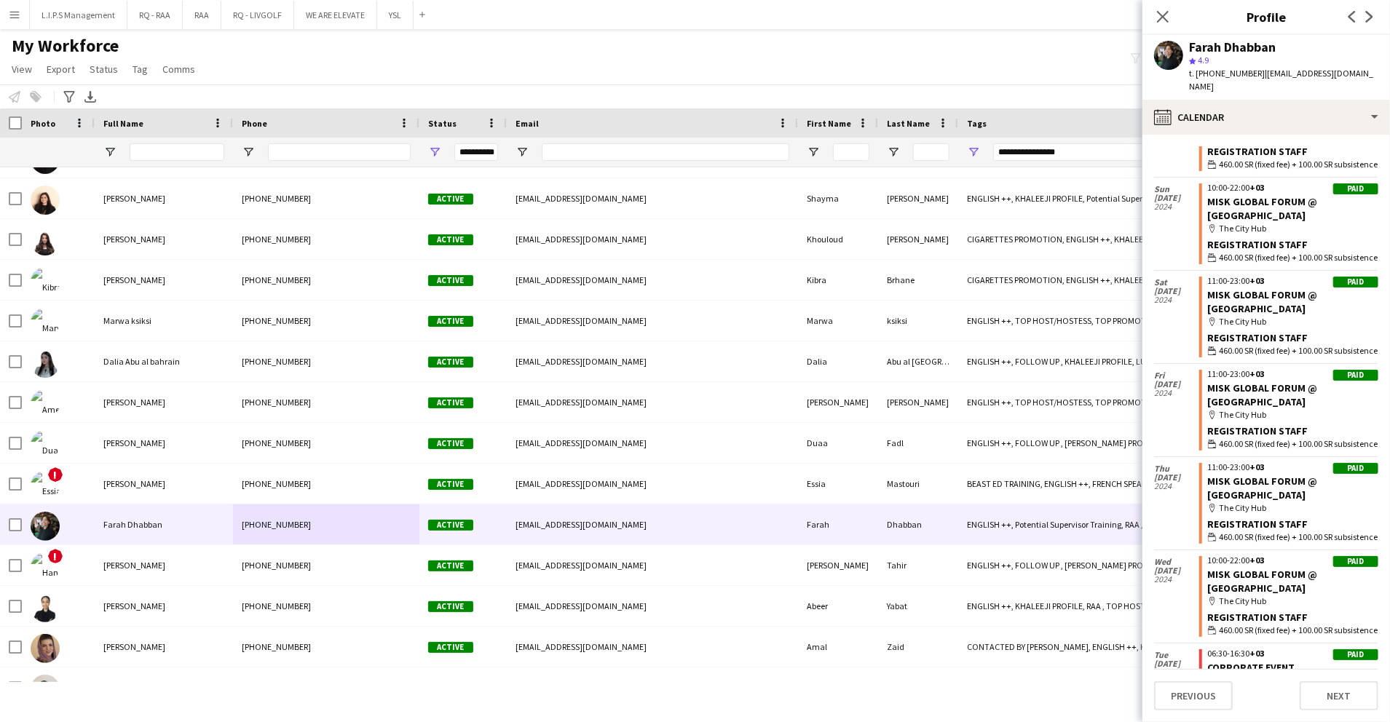
scroll to position [3360, 0]
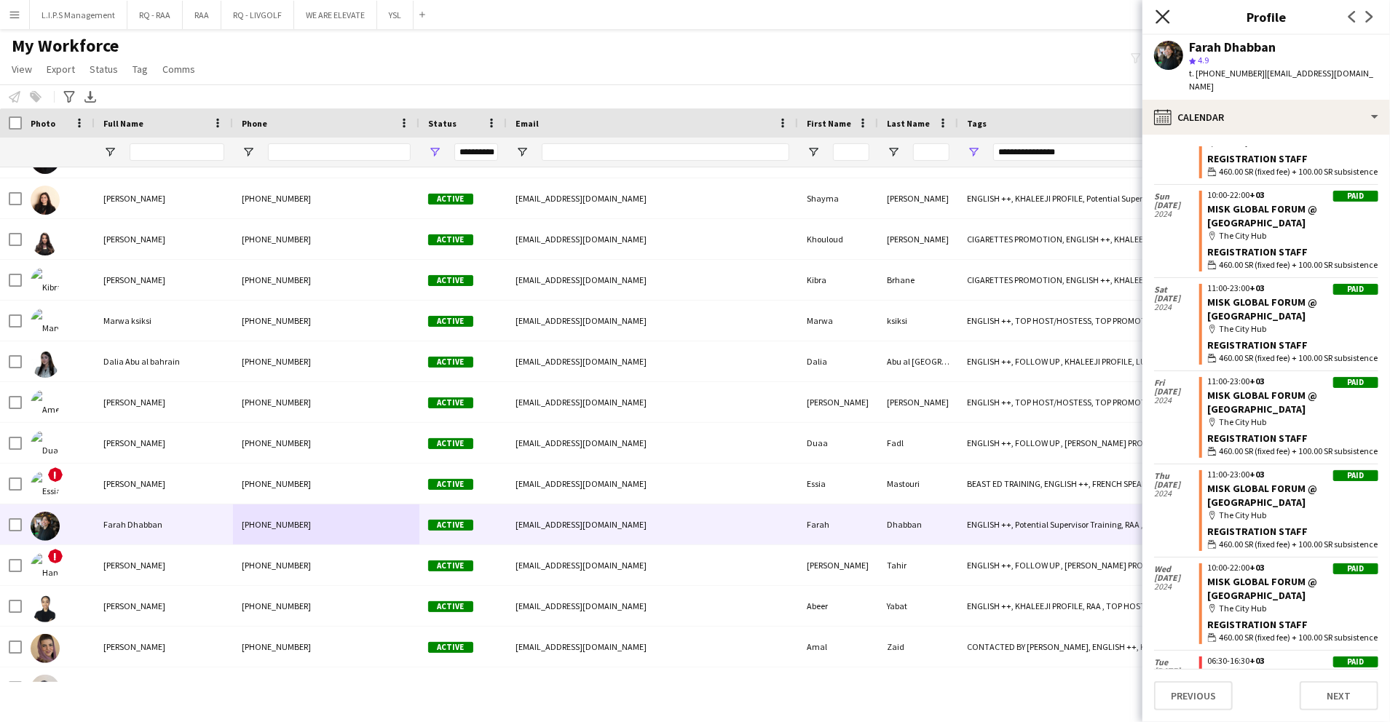
click at [1167, 21] on icon at bounding box center [1163, 16] width 14 height 14
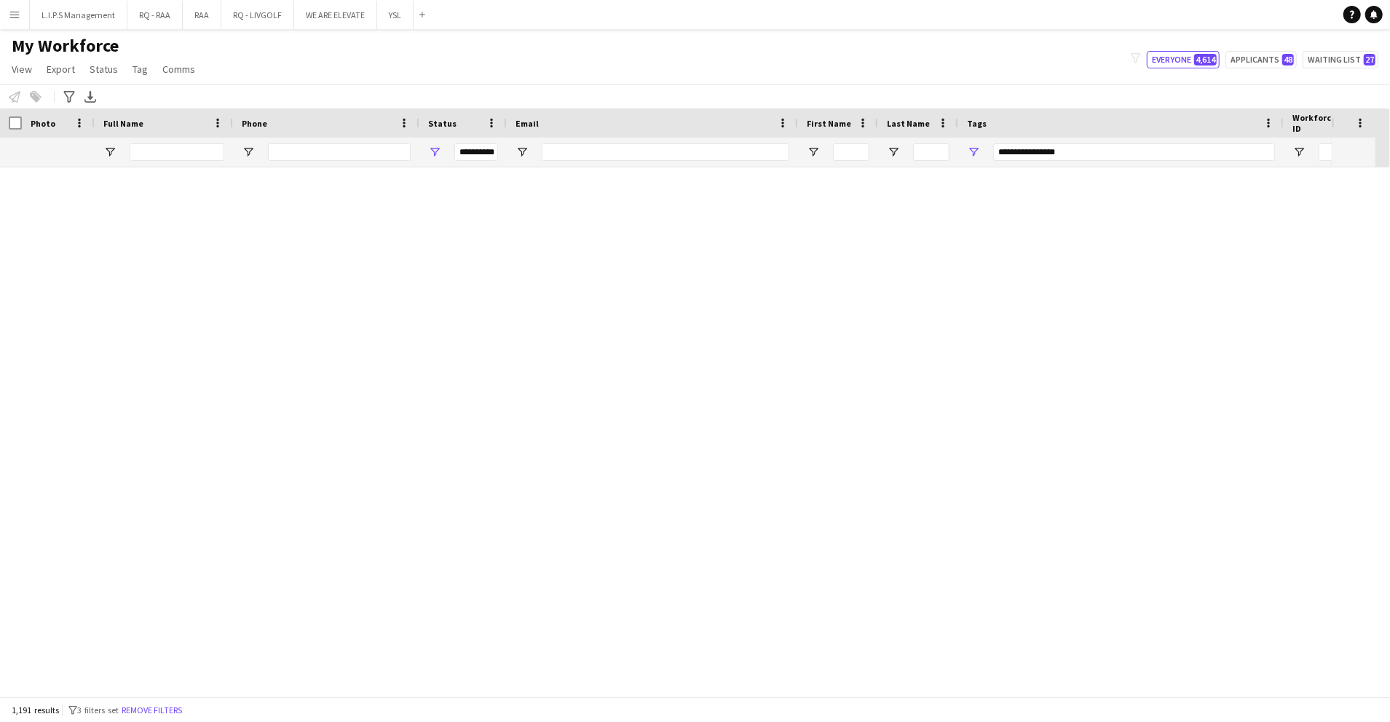
scroll to position [0, 0]
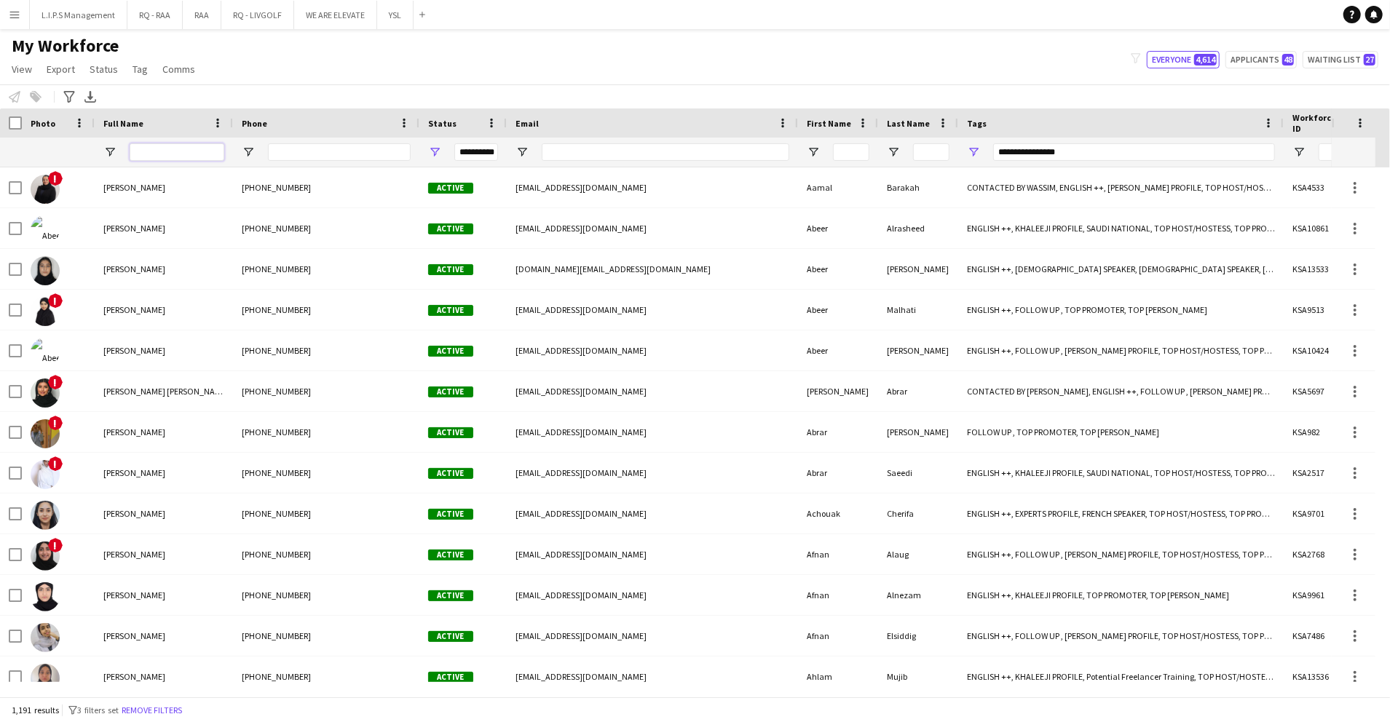
click at [205, 143] on input "Full Name Filter Input" at bounding box center [177, 151] width 95 height 17
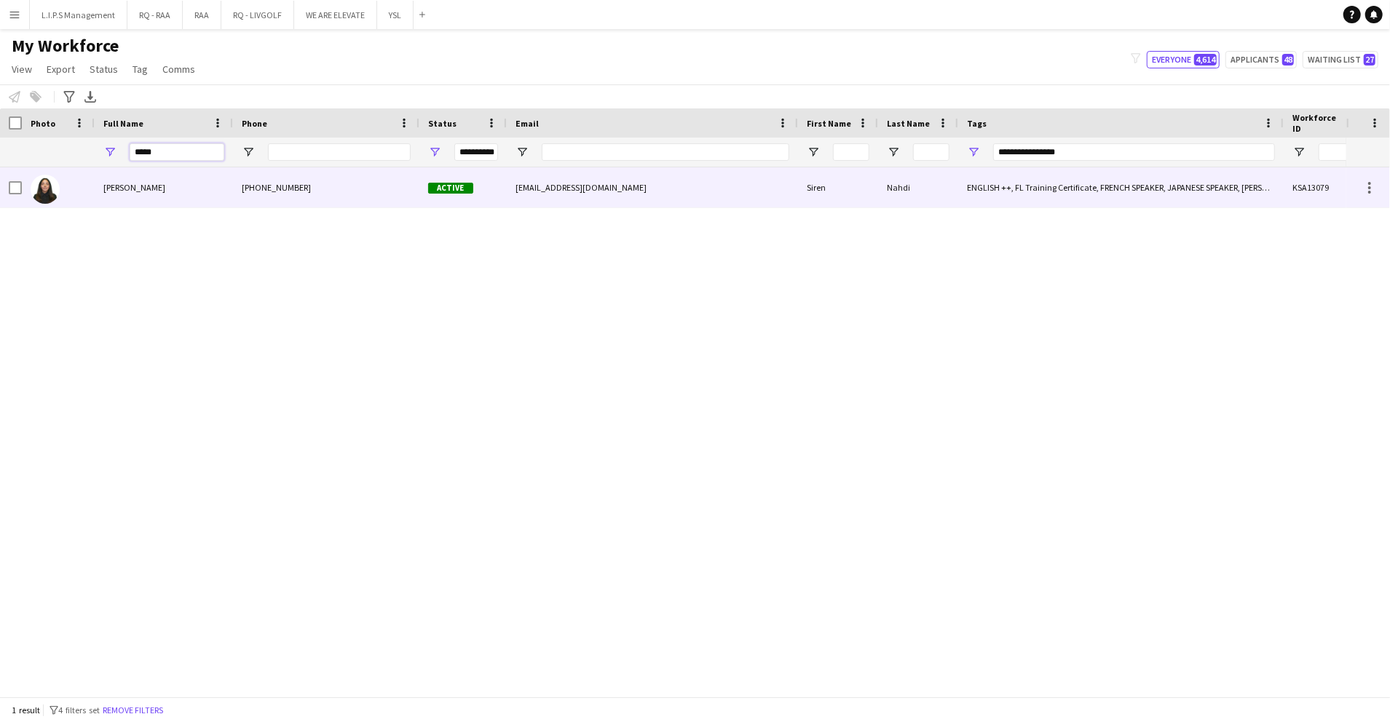
type input "*****"
click at [133, 195] on div "Siren Nahdi" at bounding box center [164, 187] width 138 height 40
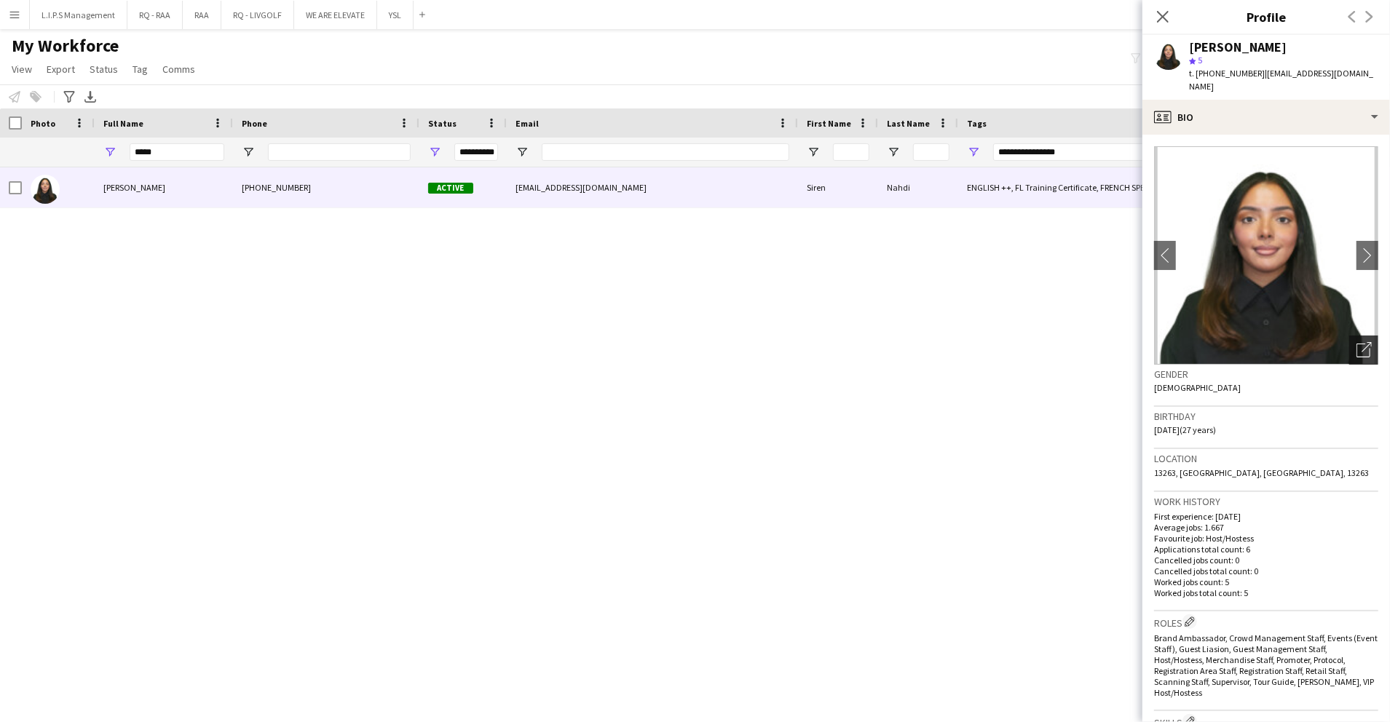
click at [1357, 338] on div "Open photos pop-in" at bounding box center [1363, 350] width 29 height 29
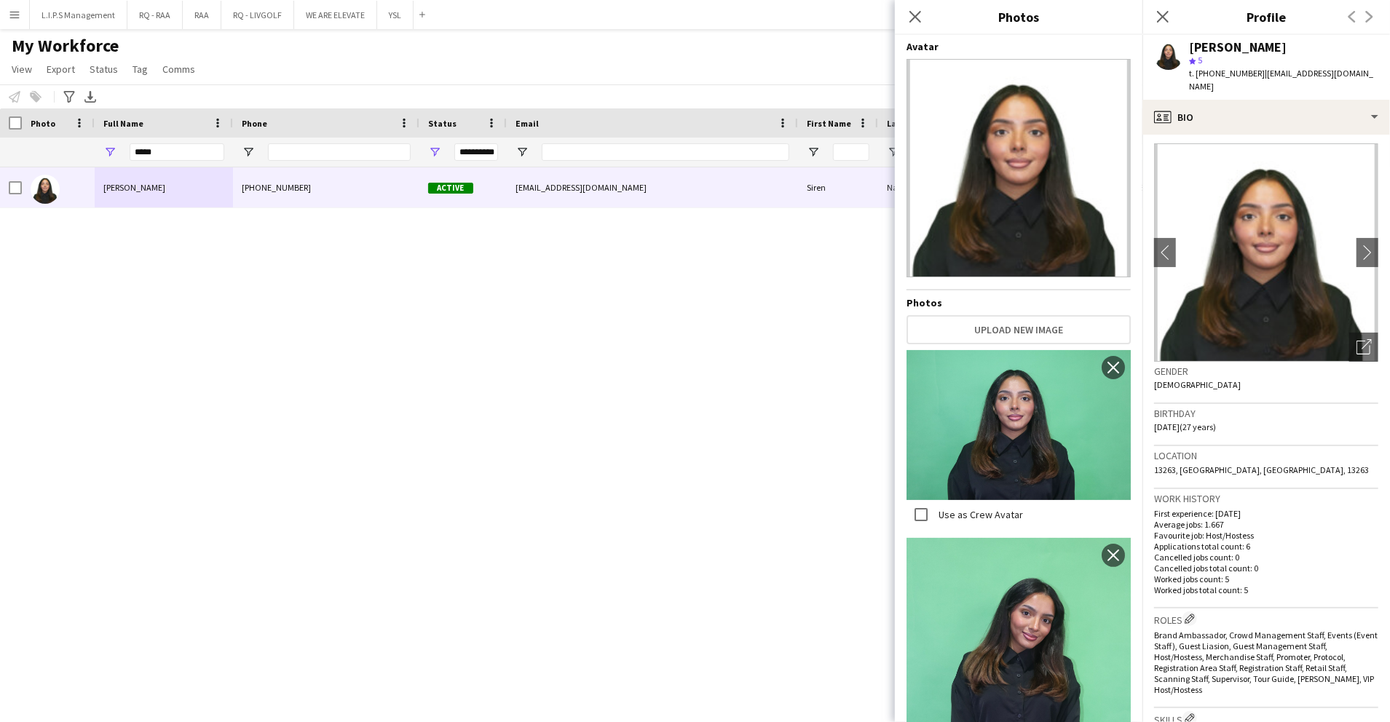
scroll to position [4, 0]
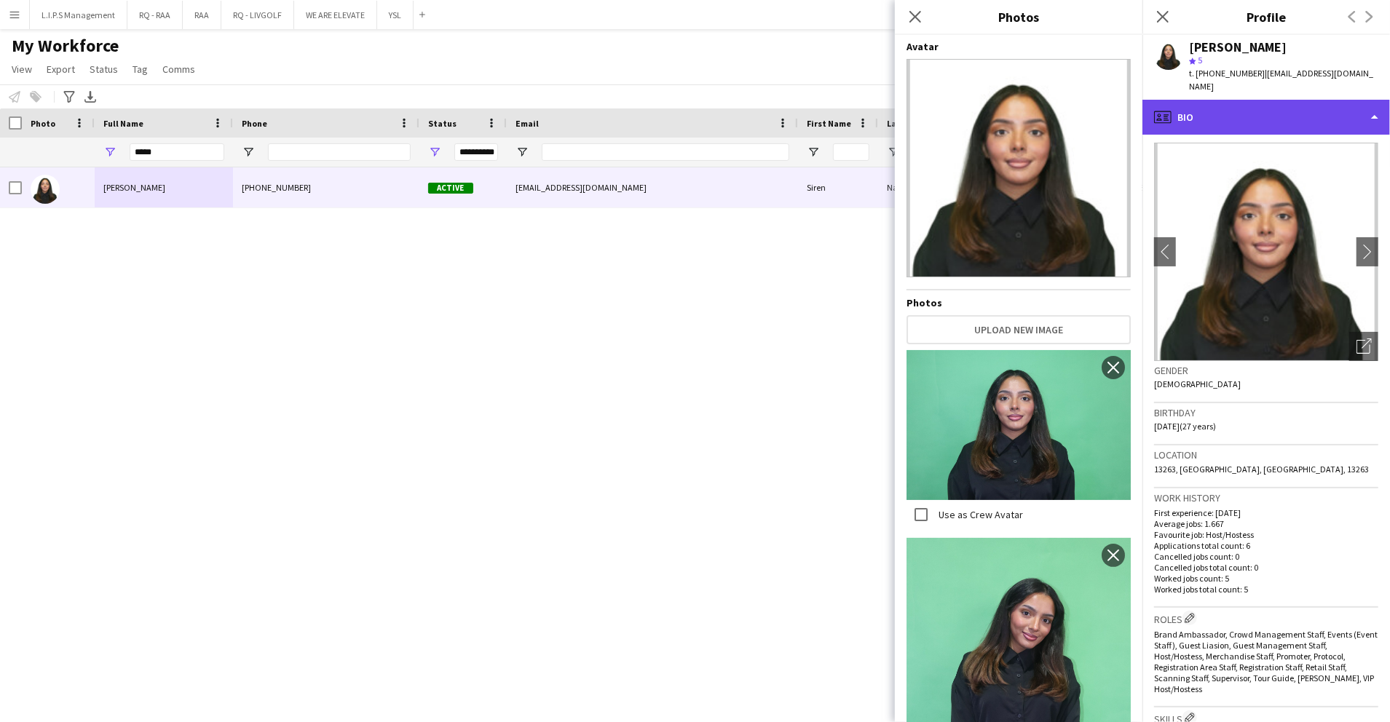
click at [1344, 100] on div "profile Bio" at bounding box center [1266, 117] width 248 height 35
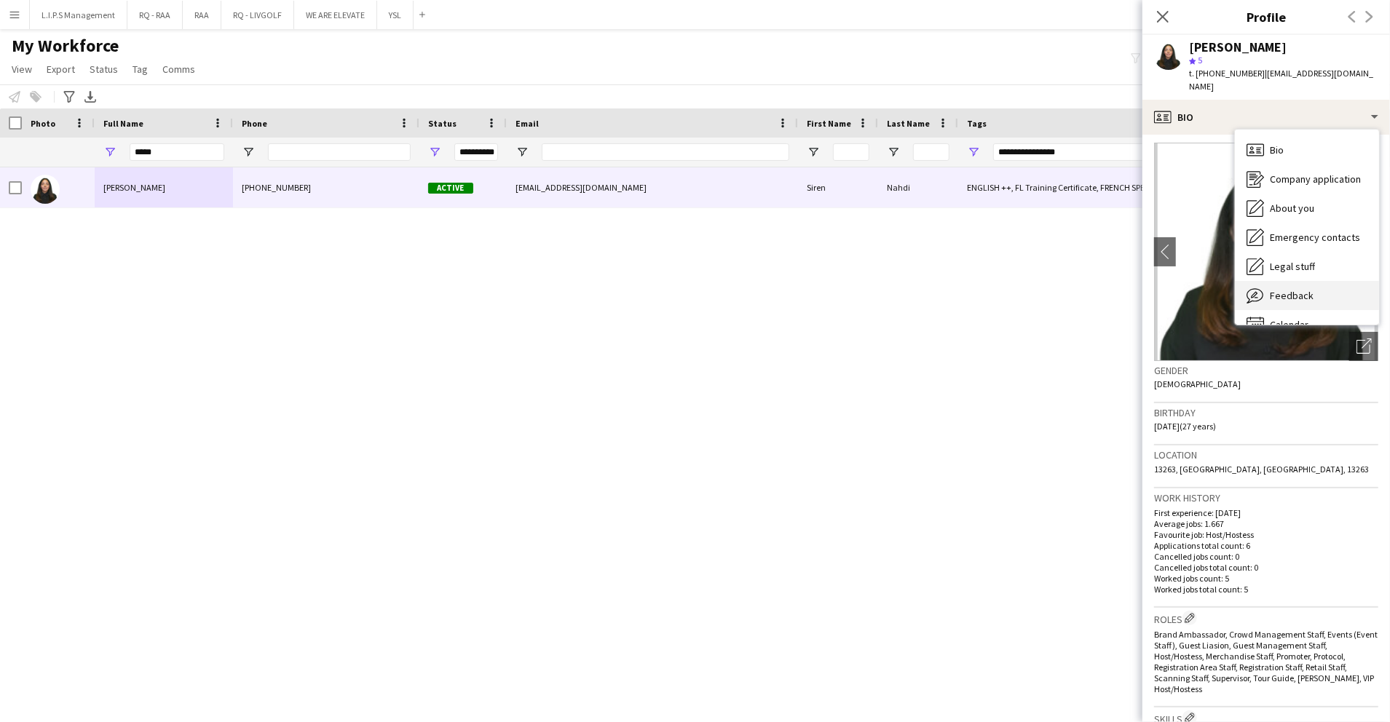
click at [1335, 291] on div "Feedback Feedback" at bounding box center [1307, 295] width 144 height 29
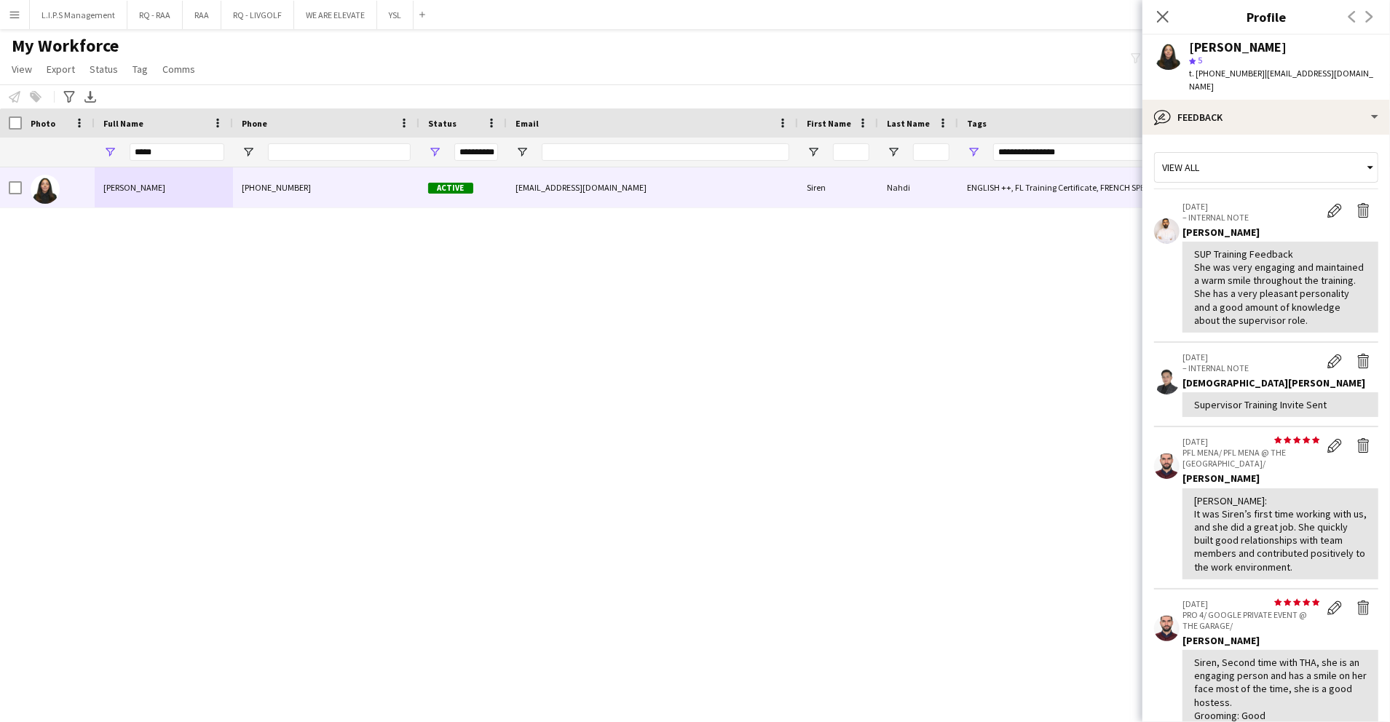
scroll to position [432, 0]
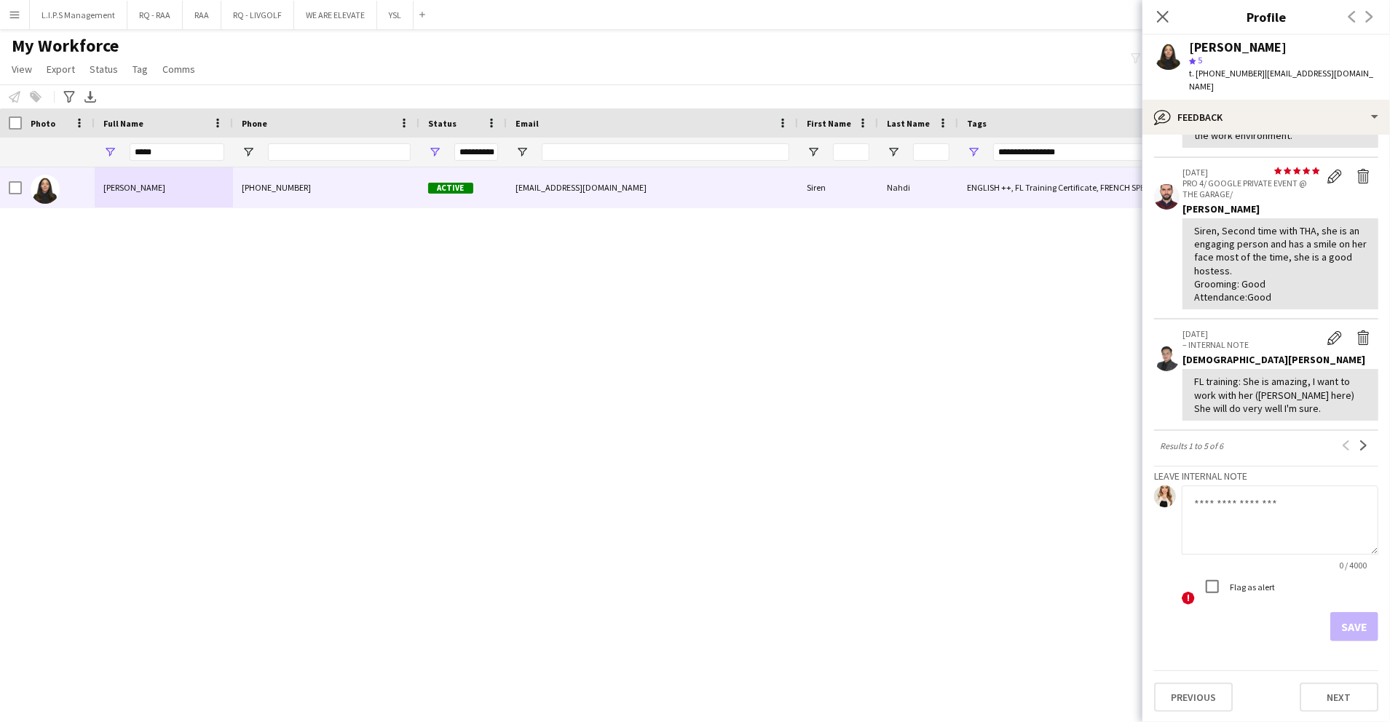
click at [1346, 433] on div "View all 13-08-2025 – INTERNAL NOTE Edit internal note Delete internal note Oba…" at bounding box center [1266, 178] width 224 height 927
click at [1359, 443] on app-icon "Next" at bounding box center [1364, 446] width 10 height 10
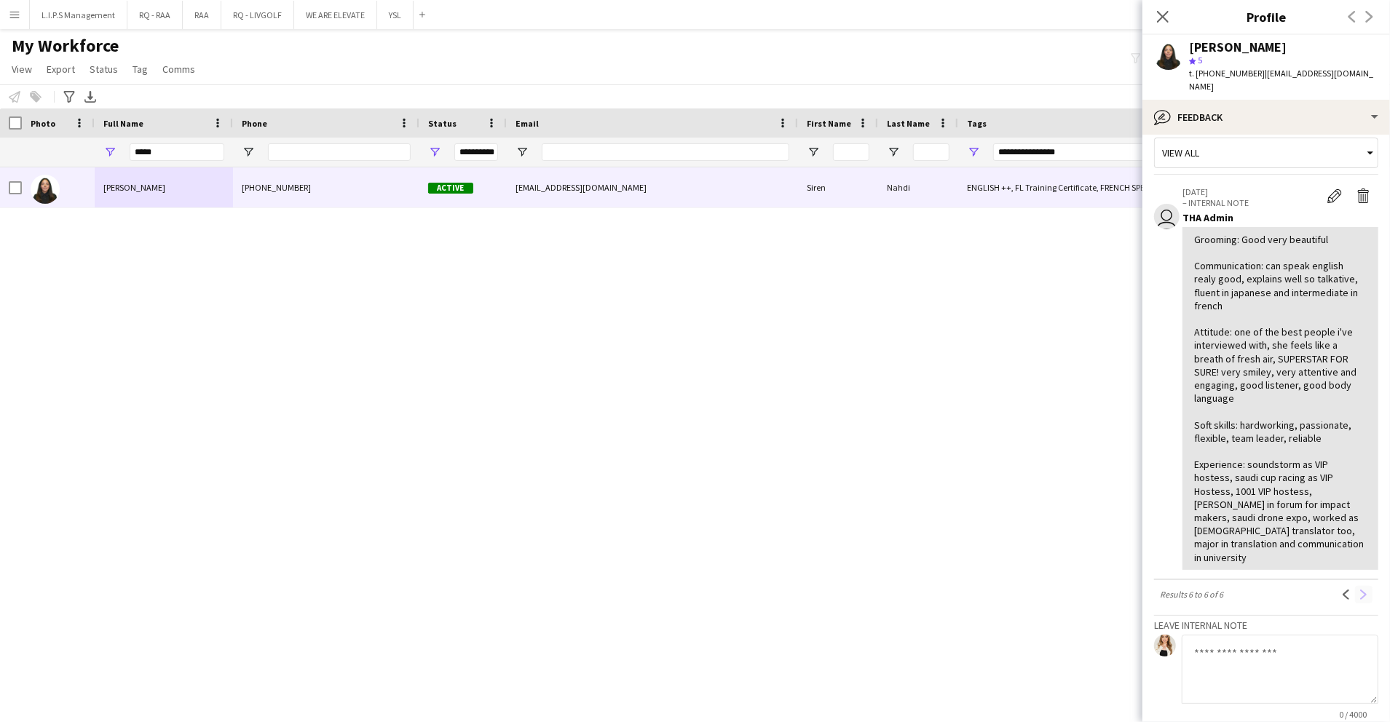
scroll to position [15, 0]
click at [1303, 100] on div "bubble-pencil Feedback" at bounding box center [1266, 117] width 248 height 35
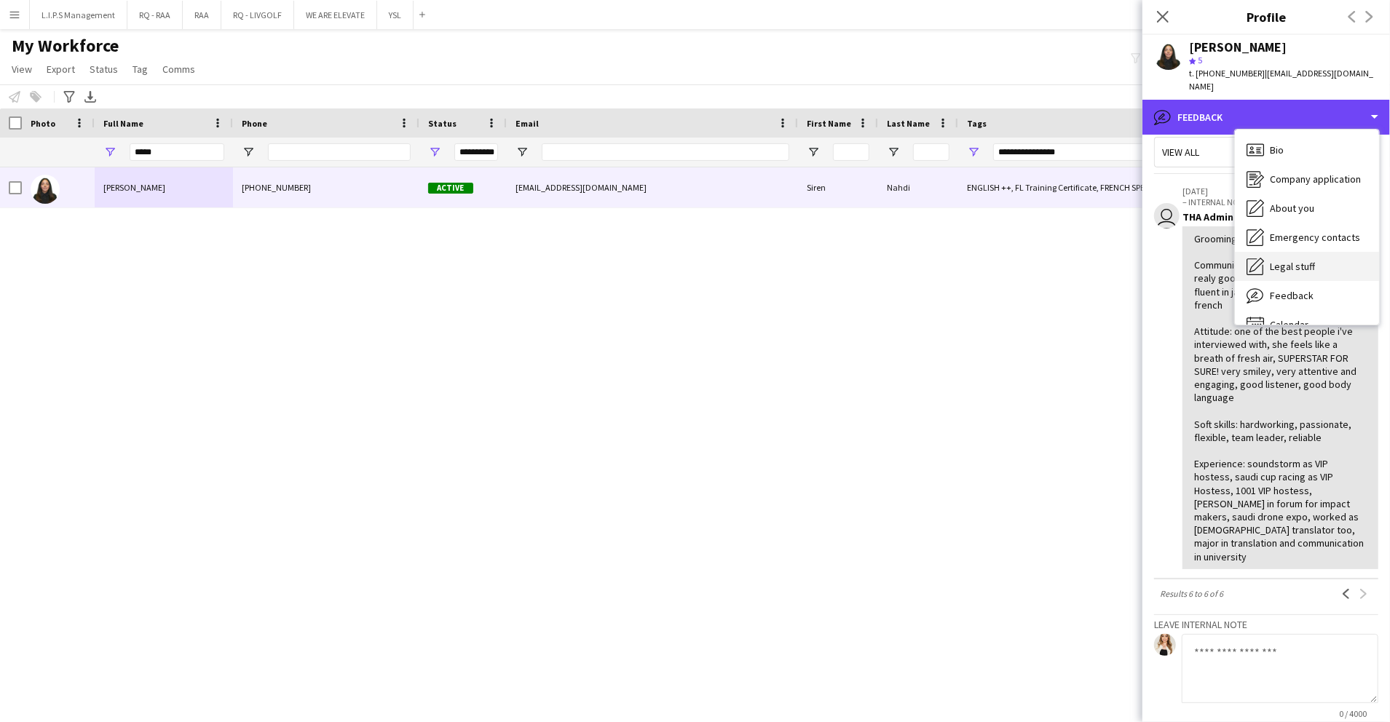
scroll to position [20, 0]
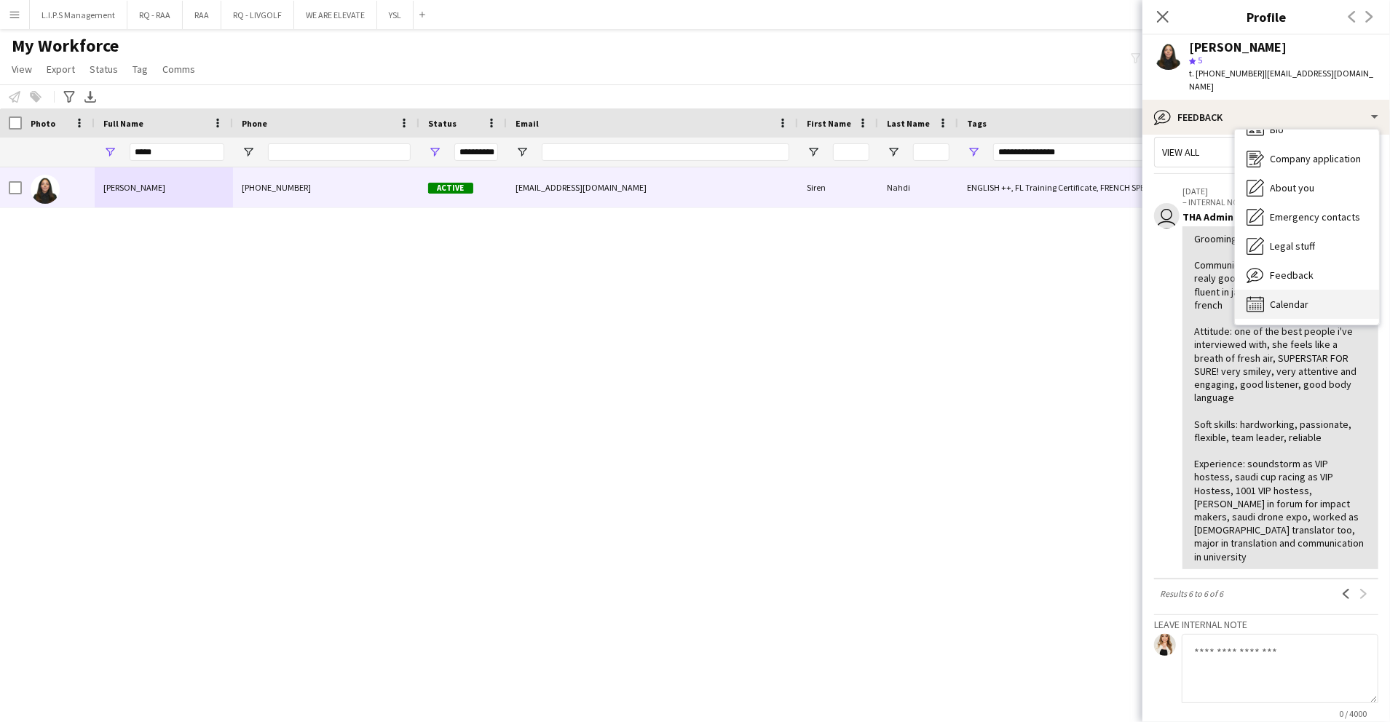
click at [1327, 291] on div "Calendar Calendar" at bounding box center [1307, 304] width 144 height 29
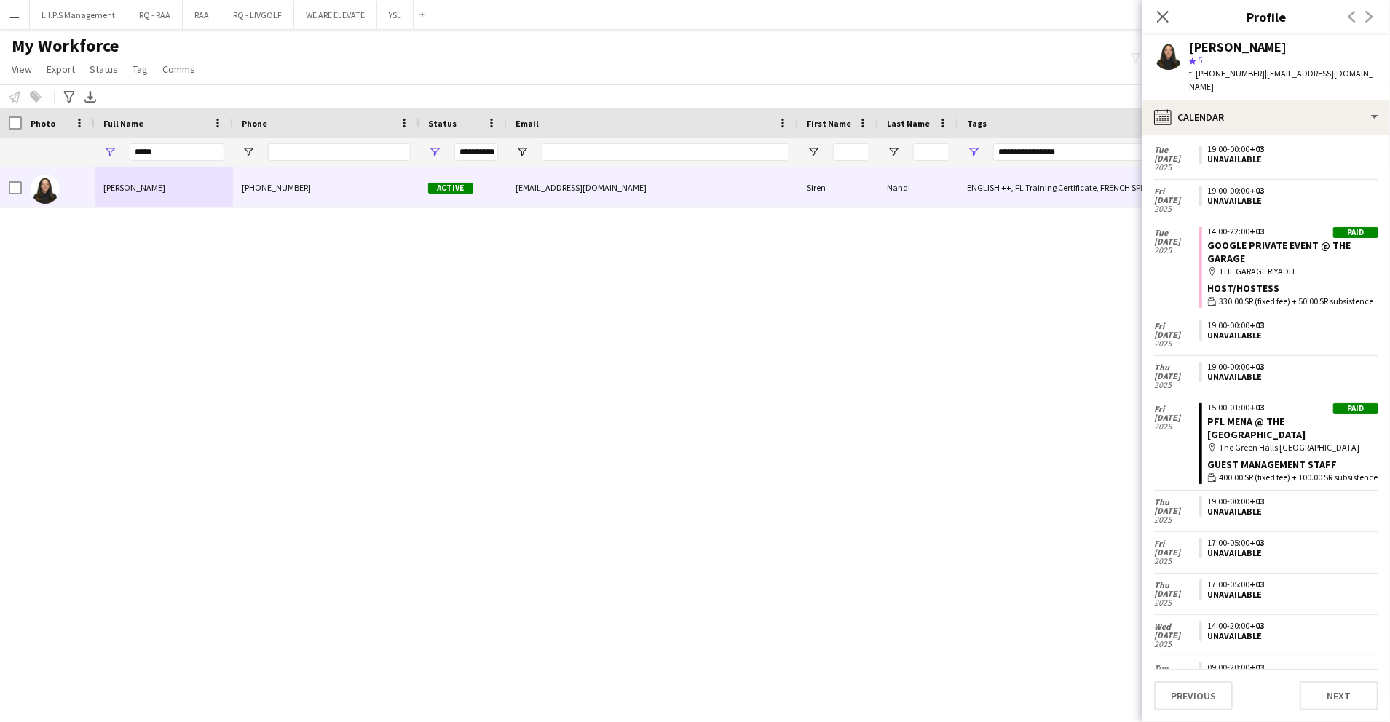
scroll to position [973, 0]
